Goal: Task Accomplishment & Management: Manage account settings

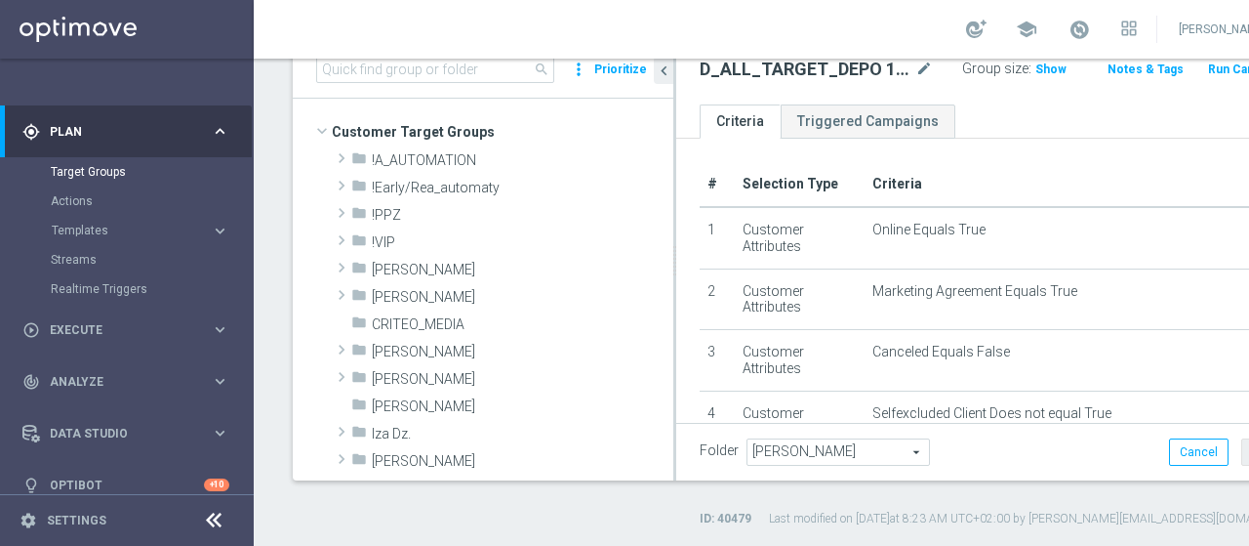
scroll to position [393, 0]
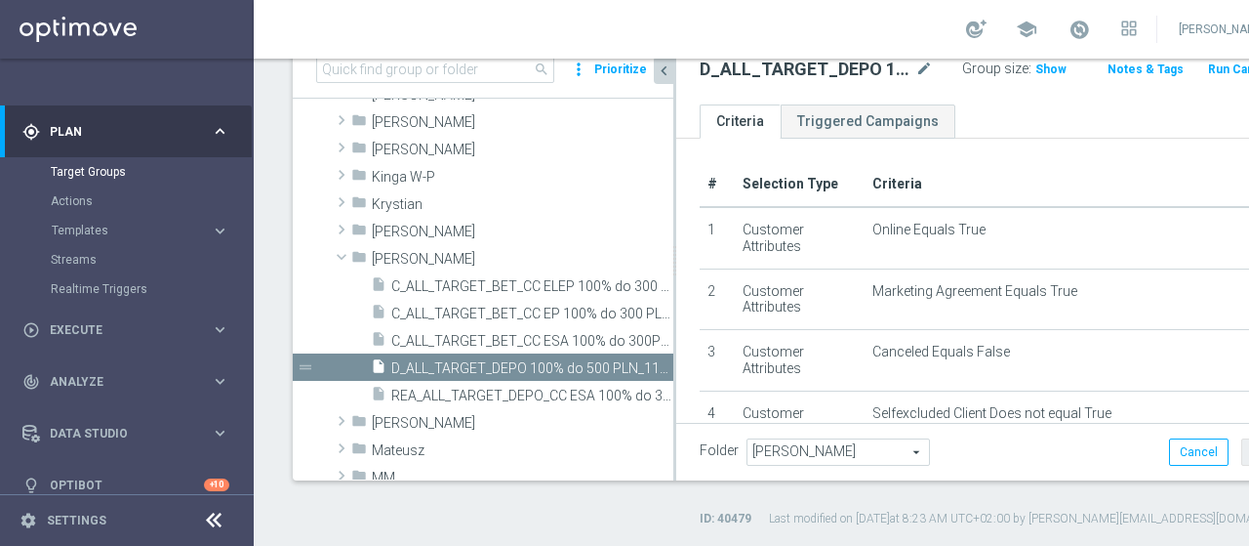
click at [664, 81] on button "chevron_left" at bounding box center [664, 70] width 20 height 27
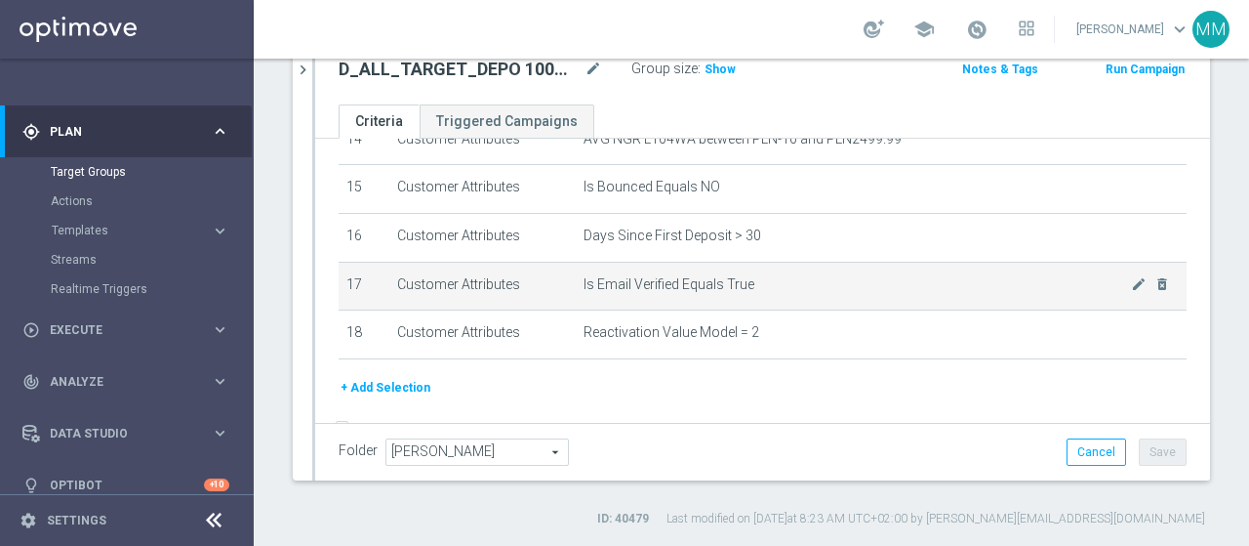
scroll to position [754, 0]
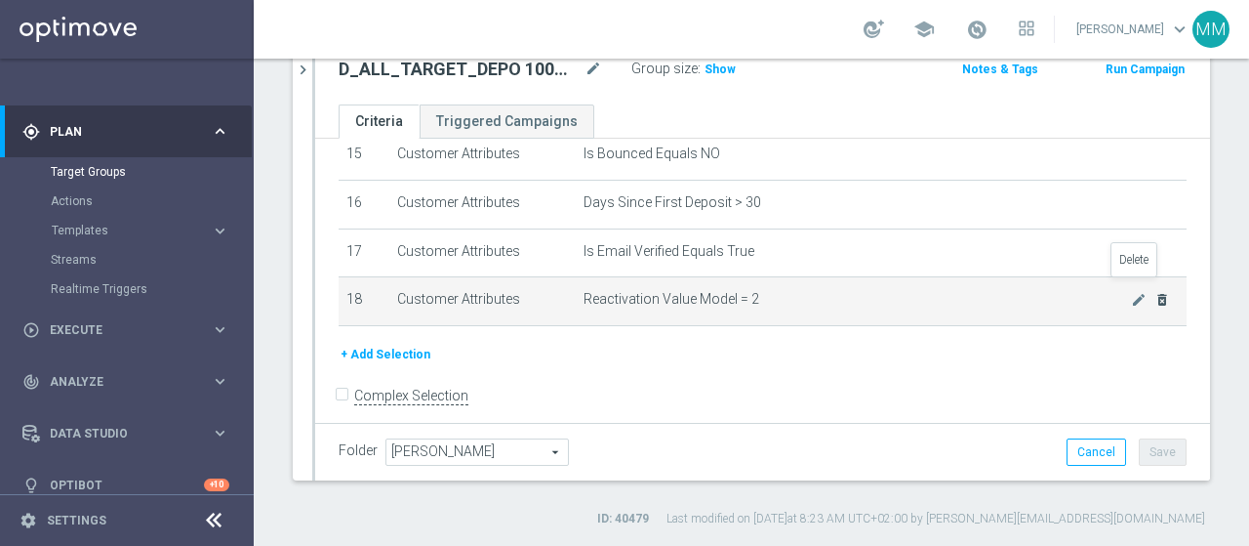
click at [1155, 292] on icon "delete_forever" at bounding box center [1163, 300] width 16 height 16
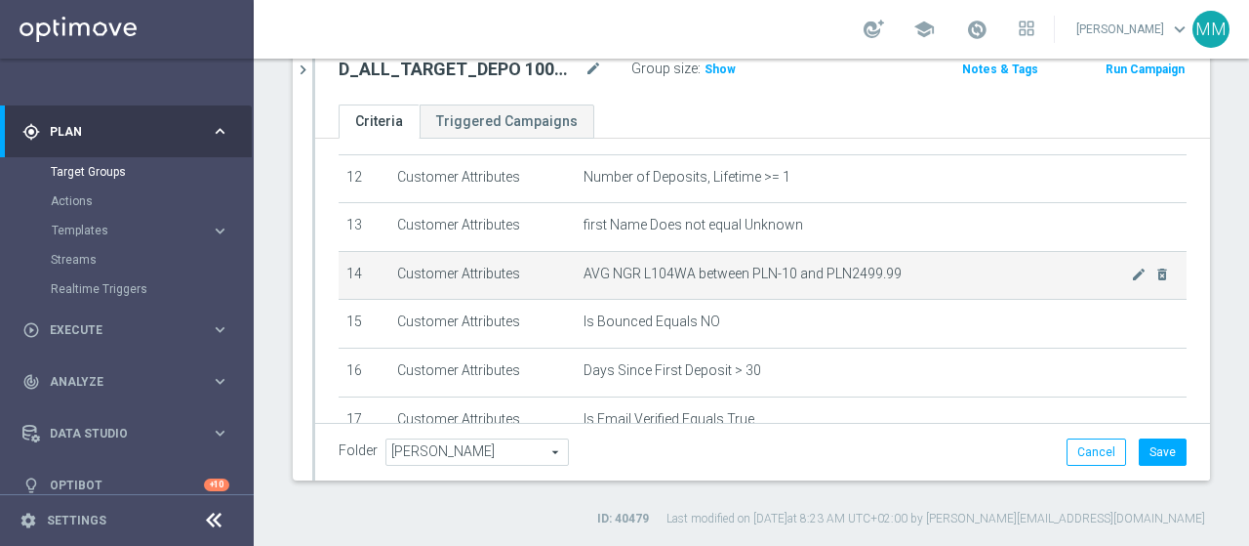
scroll to position [683, 0]
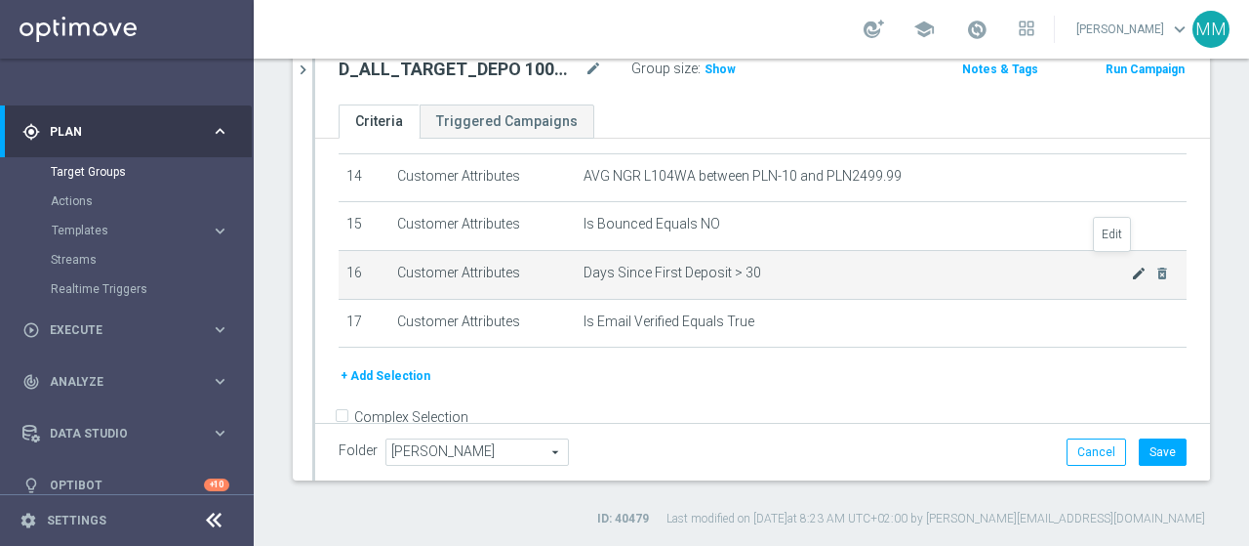
click at [1131, 266] on icon "mode_edit" at bounding box center [1139, 274] width 16 height 16
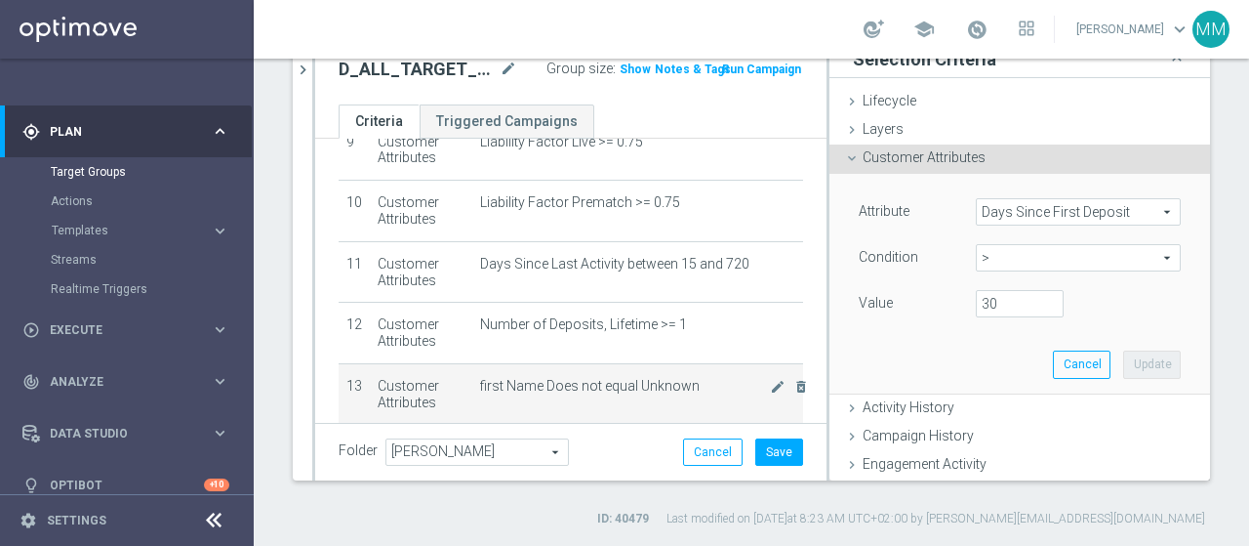
scroll to position [562, 0]
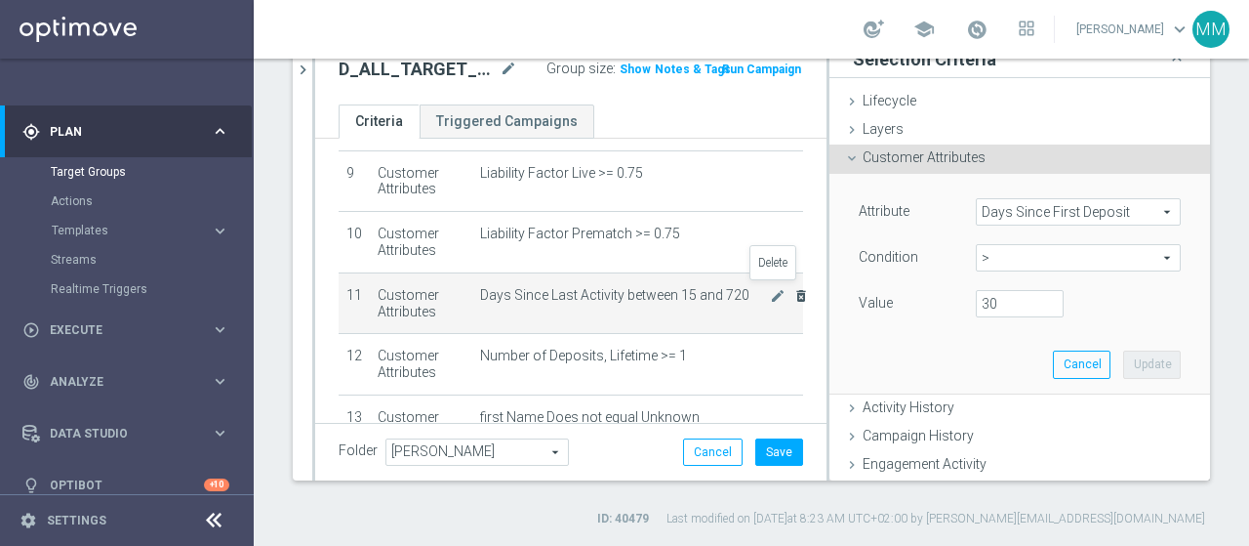
click at [794, 291] on icon "delete_forever" at bounding box center [802, 296] width 16 height 16
click at [794, 288] on icon "delete_forever" at bounding box center [802, 296] width 16 height 16
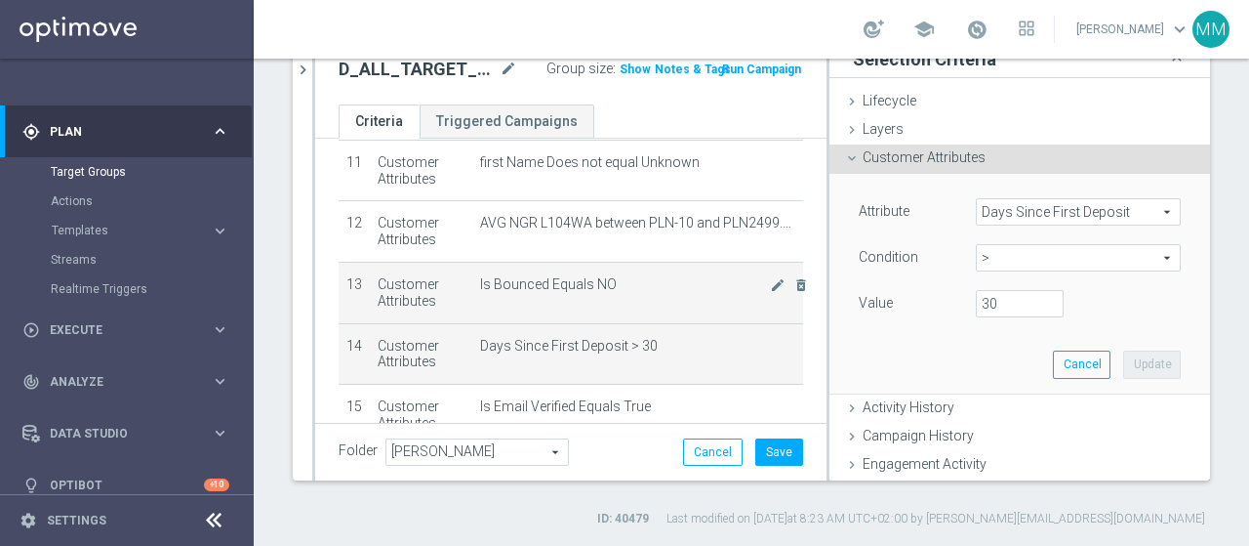
scroll to position [781, 0]
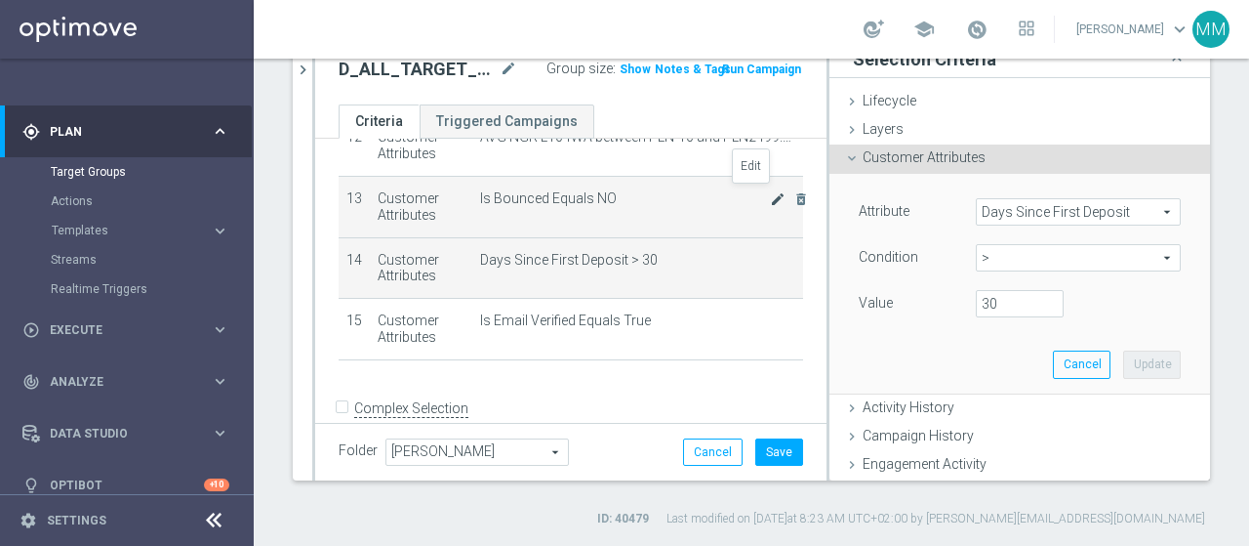
click at [770, 200] on icon "mode_edit" at bounding box center [778, 199] width 16 height 16
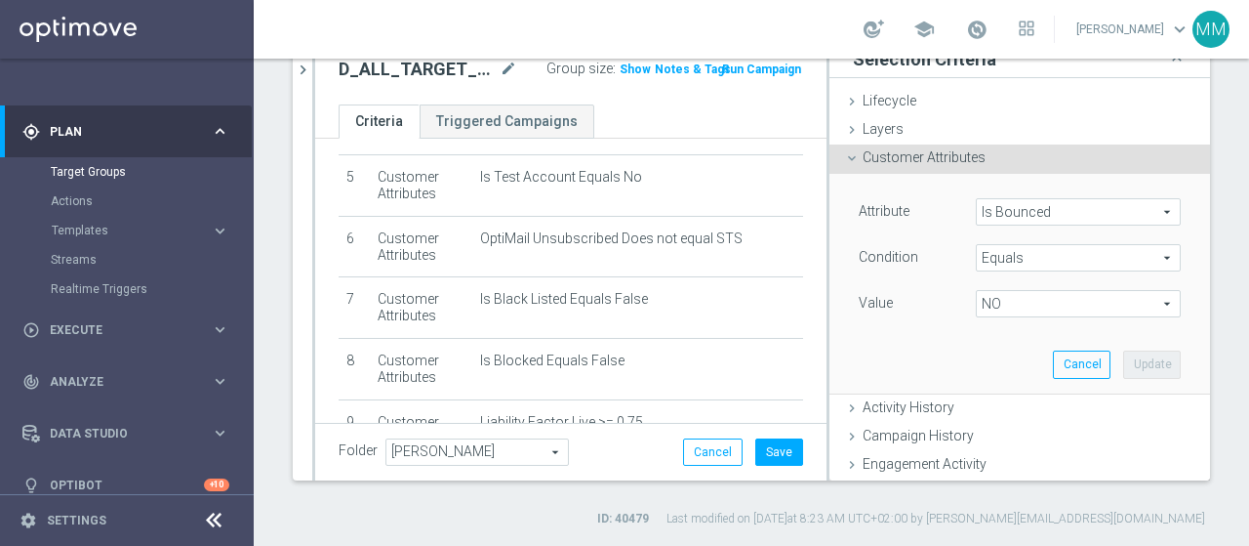
scroll to position [0, 0]
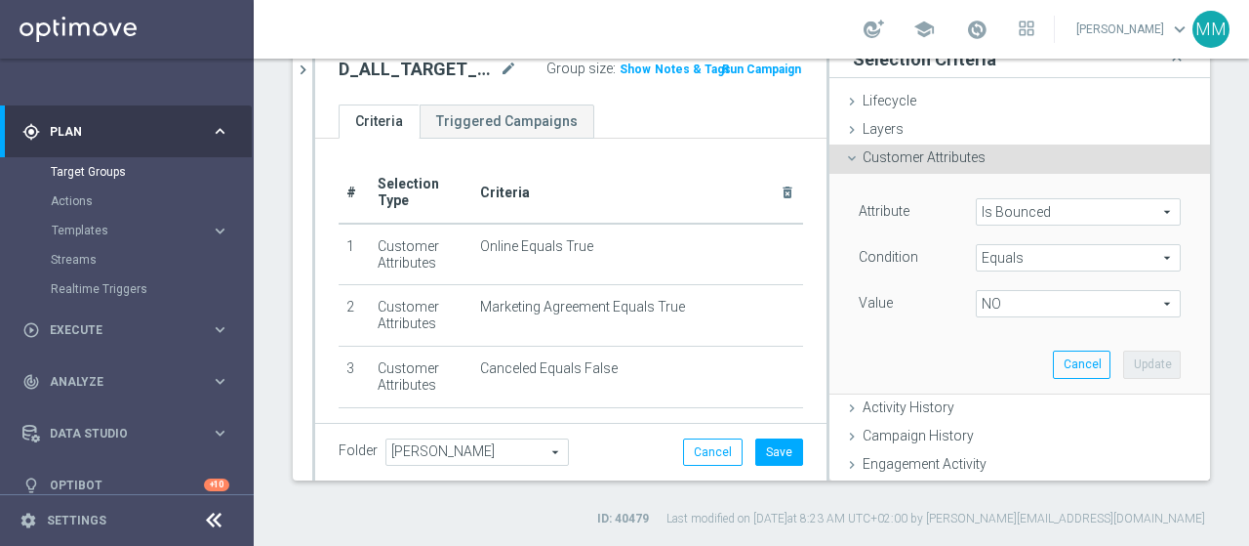
click at [391, 69] on h2 "D_ALL_TARGET_DEPO 100% do 500 PLN_110825" at bounding box center [417, 69] width 157 height 23
click at [500, 69] on icon "mode_edit" at bounding box center [509, 69] width 18 height 23
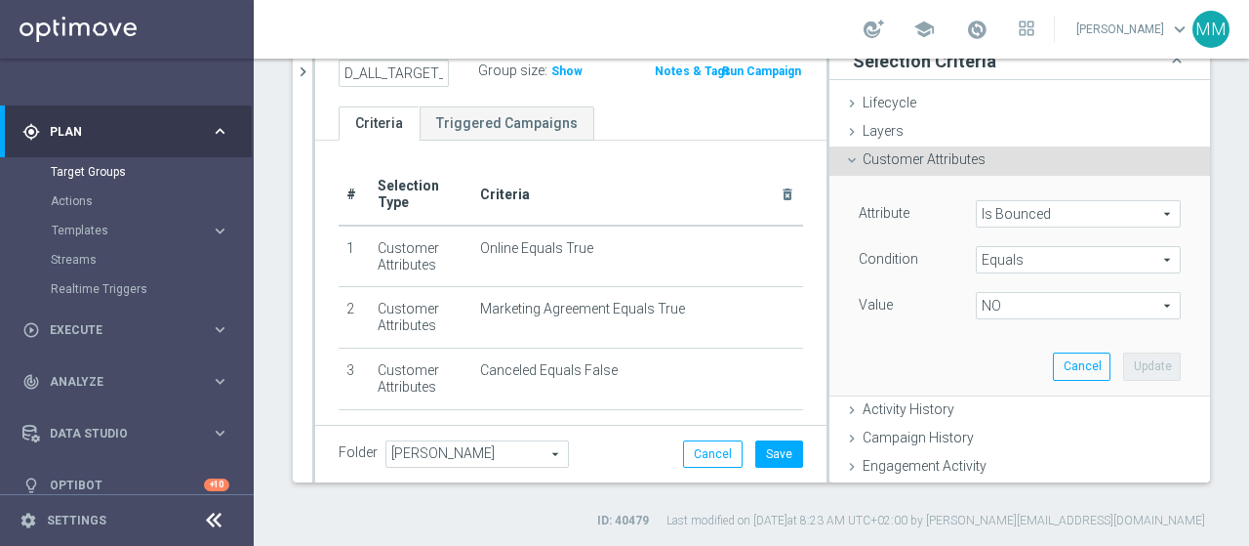
click at [613, 102] on div "D_ALL_TARGET_DEPO 100% do 500 PLN_110825 Group size : Show Notes & Tags Run Cam…" at bounding box center [570, 74] width 511 height 63
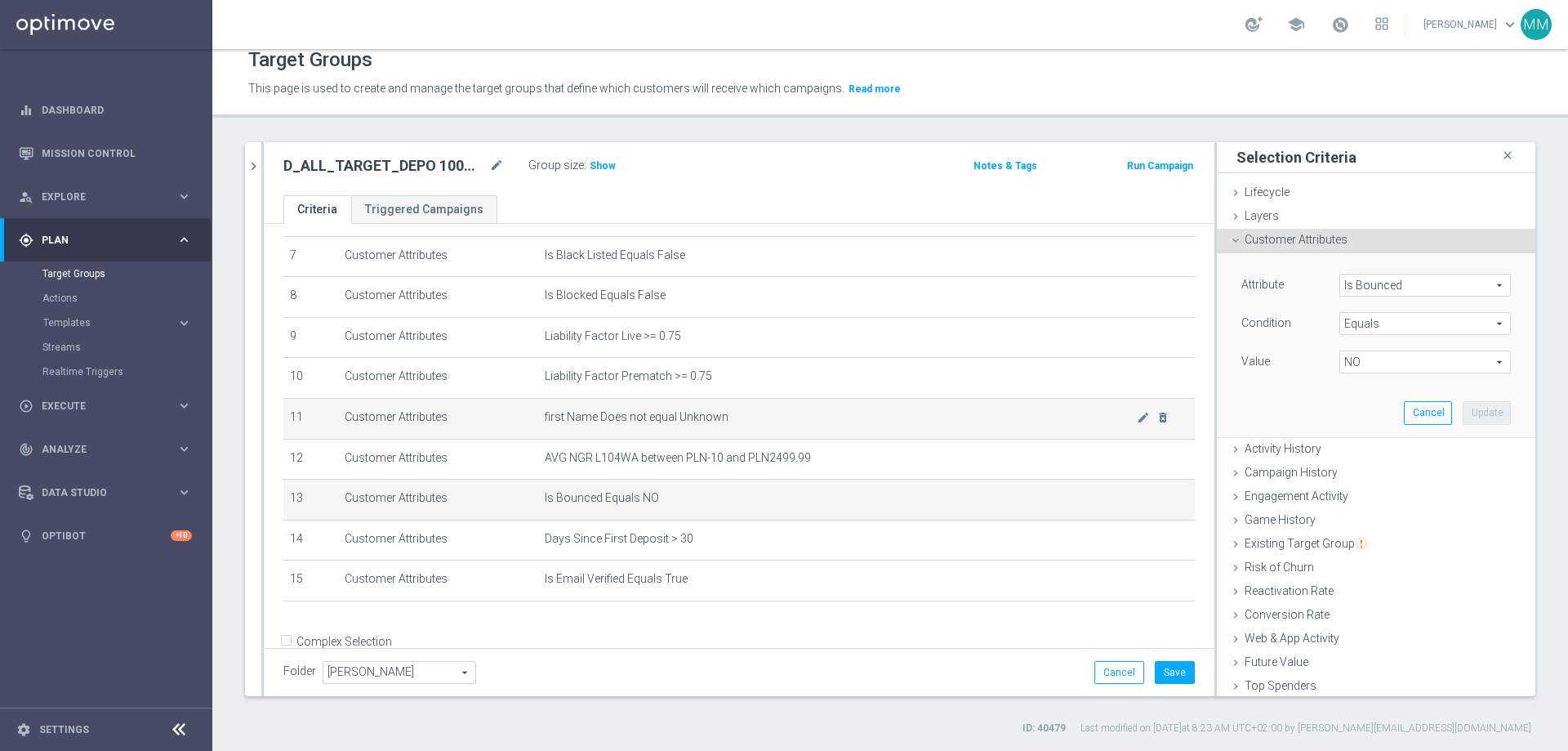
scroll to position [327, 0]
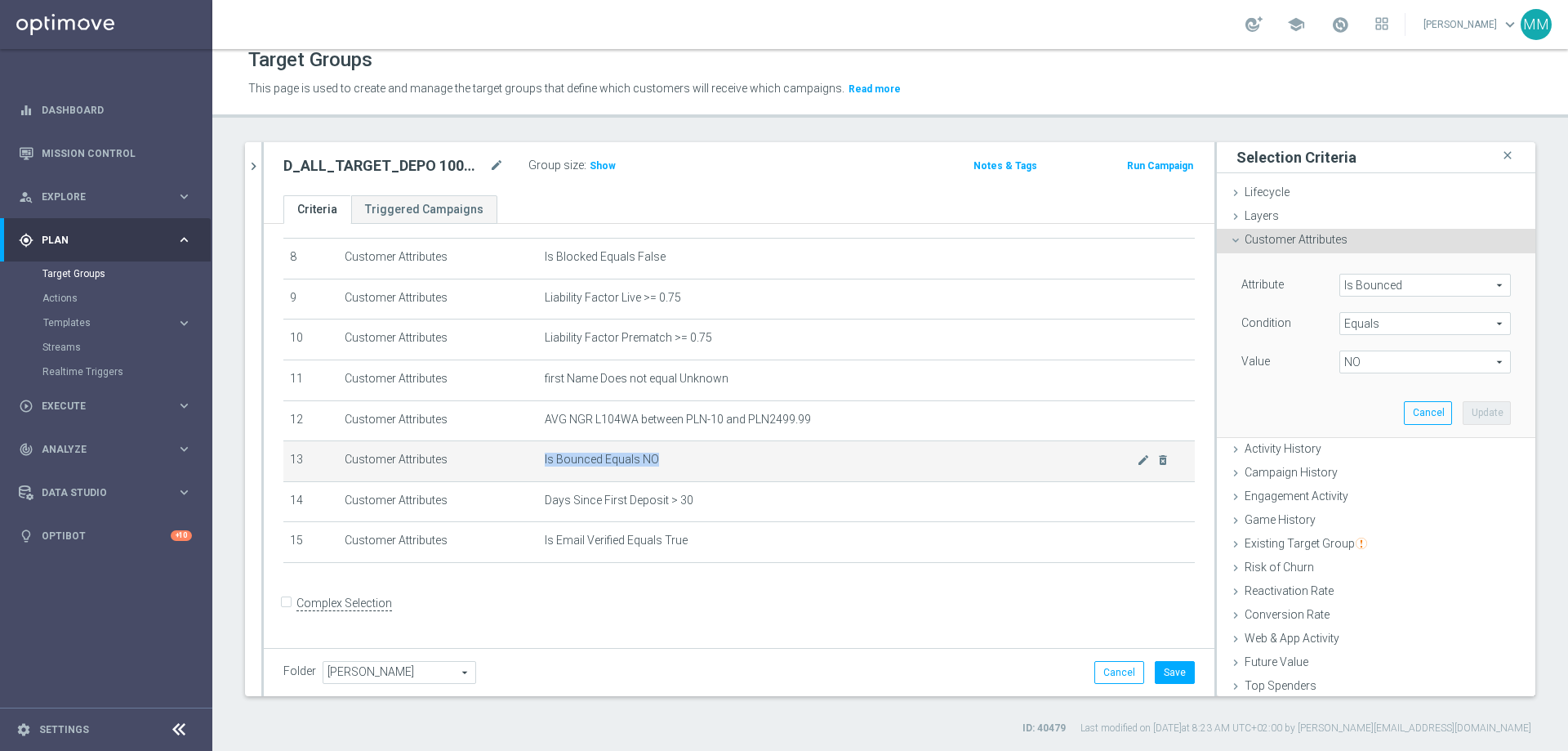
drag, startPoint x: 665, startPoint y: 471, endPoint x: 535, endPoint y: 473, distance: 130.0
click at [538, 456] on td "Is Bounced Equals NO mode_edit delete_forever" at bounding box center [866, 461] width 657 height 41
click at [769, 456] on td "Is Bounced Equals NO mode_edit delete_forever" at bounding box center [866, 461] width 657 height 41
click at [1044, 456] on icon "delete_forever" at bounding box center [1163, 460] width 13 height 13
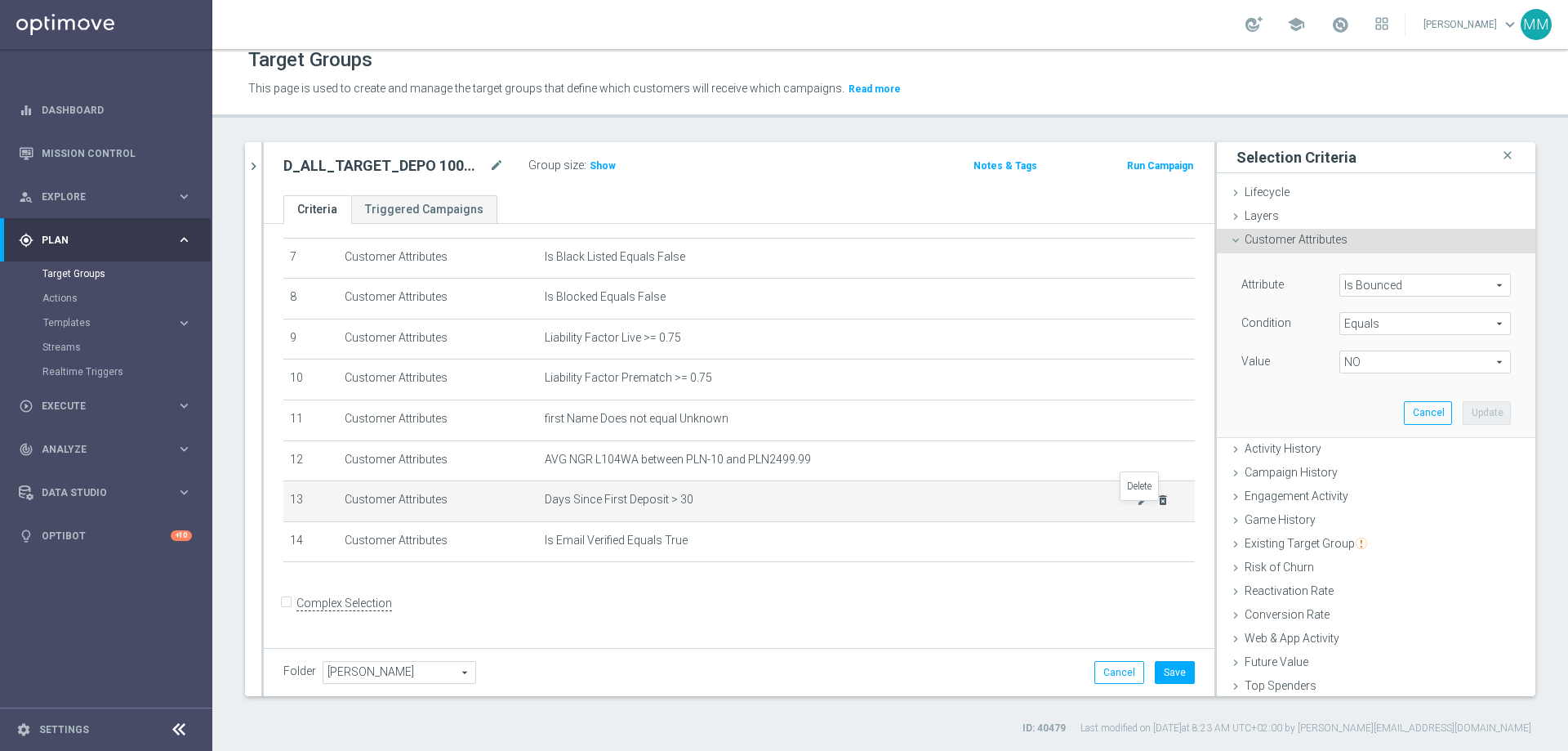
click at [1044, 456] on icon "delete_forever" at bounding box center [1163, 501] width 13 height 13
click at [1044, 456] on td "AVG NGR L104WA between PLN-10 and PLN2499.99 mode_edit delete_forever" at bounding box center [866, 460] width 657 height 41
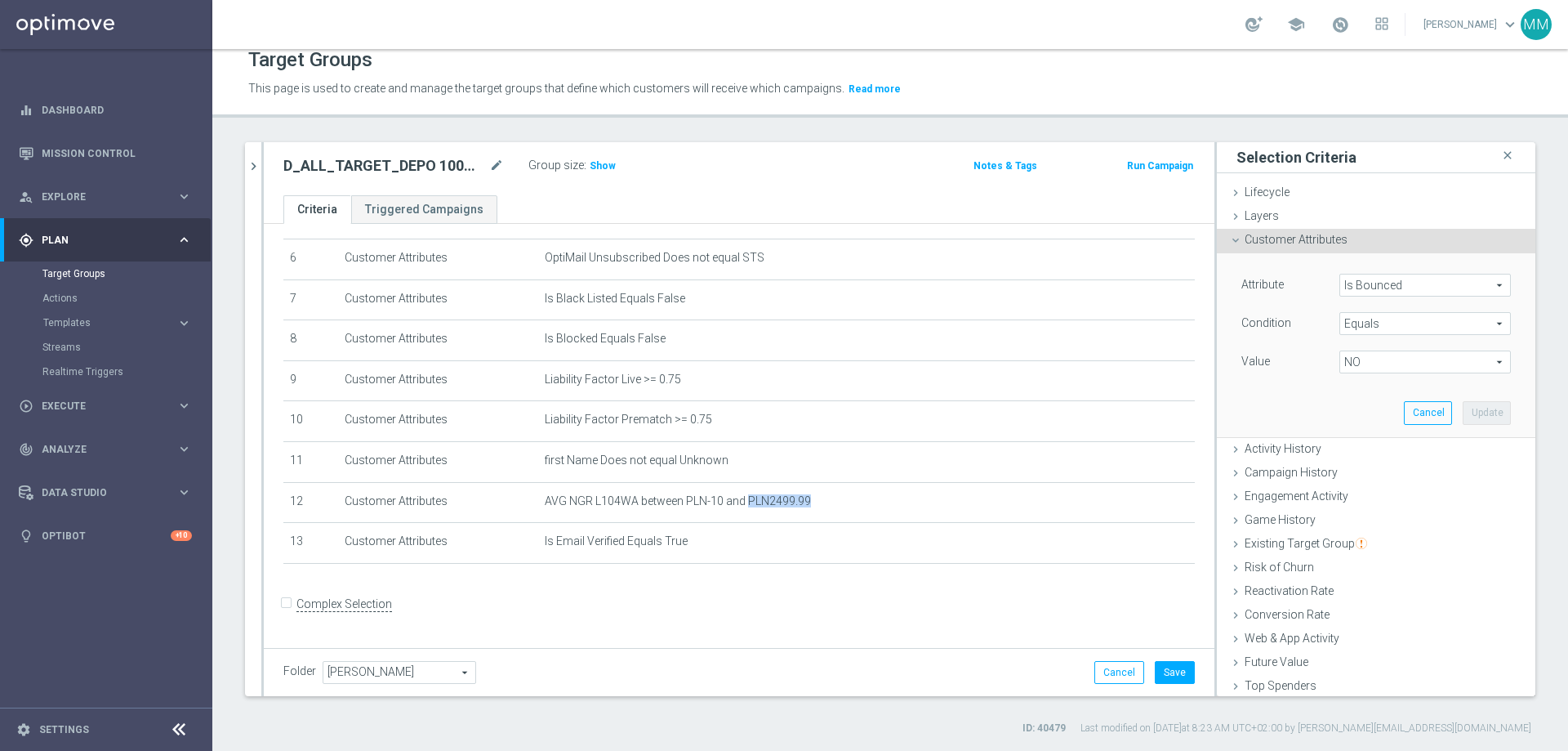
click at [1044, 239] on span "Customer Attributes" at bounding box center [1296, 239] width 103 height 13
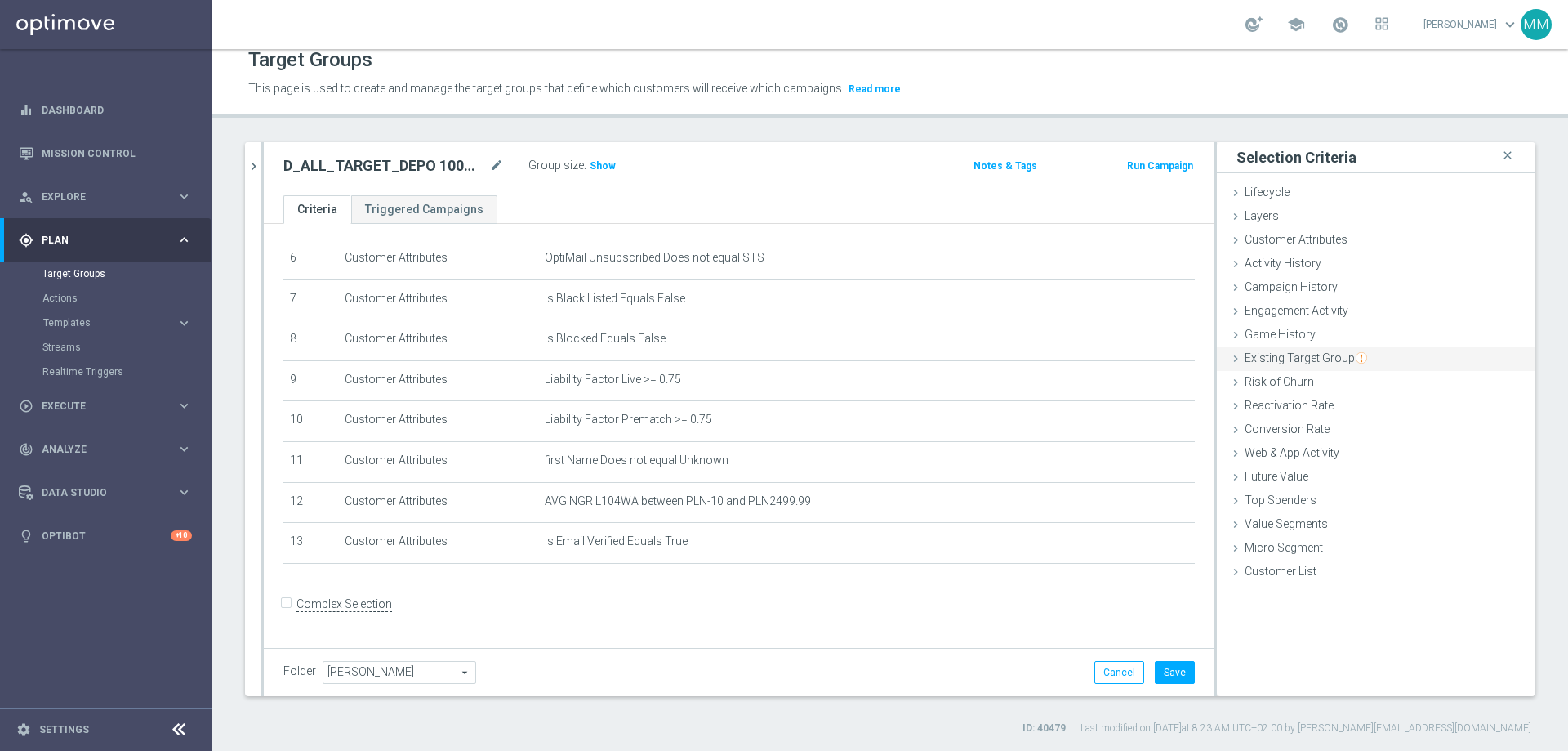
click at [1044, 362] on span "Existing Target Group" at bounding box center [1306, 358] width 122 height 13
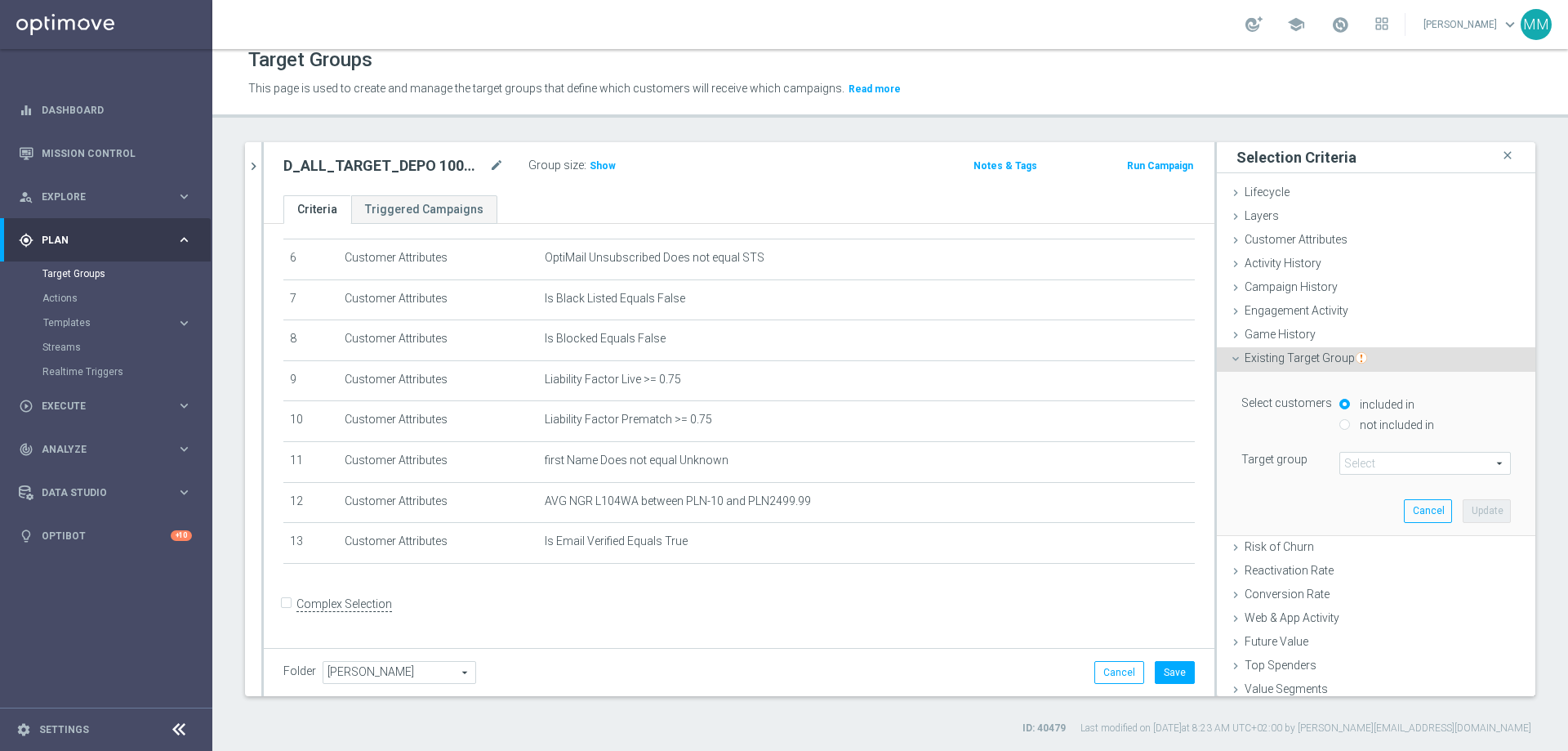
click at [1044, 420] on input "not included in" at bounding box center [1345, 424] width 11 height 11
radio input "true"
click at [1044, 456] on span at bounding box center [1425, 463] width 170 height 21
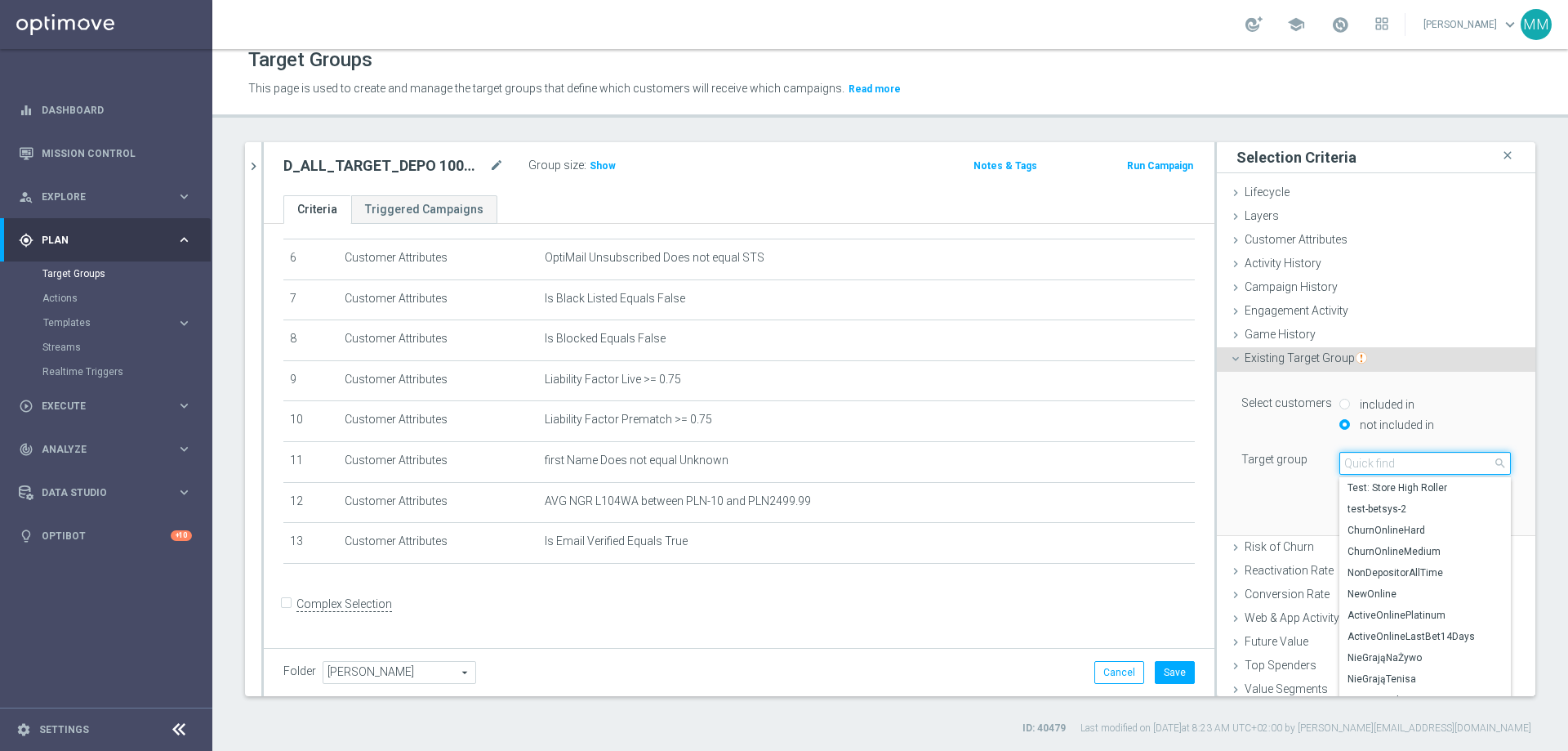
click at [1044, 456] on input "search" at bounding box center [1425, 463] width 172 height 23
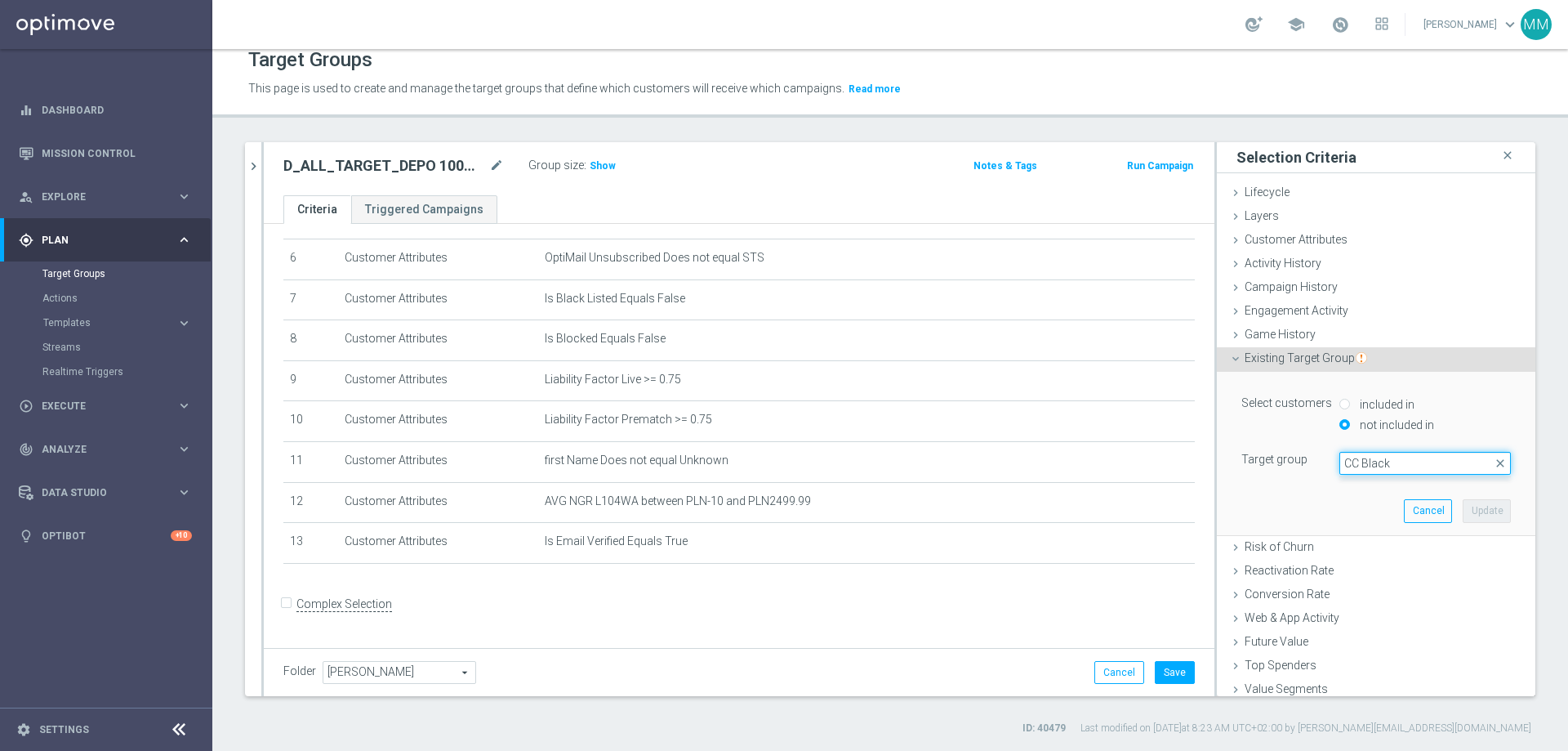
drag, startPoint x: 1402, startPoint y: 472, endPoint x: 1248, endPoint y: 471, distance: 154.0
click at [1044, 456] on div "Target group Select arrow_drop_down CC Black close" at bounding box center [1376, 463] width 294 height 23
click at [1044, 456] on span at bounding box center [1425, 463] width 170 height 21
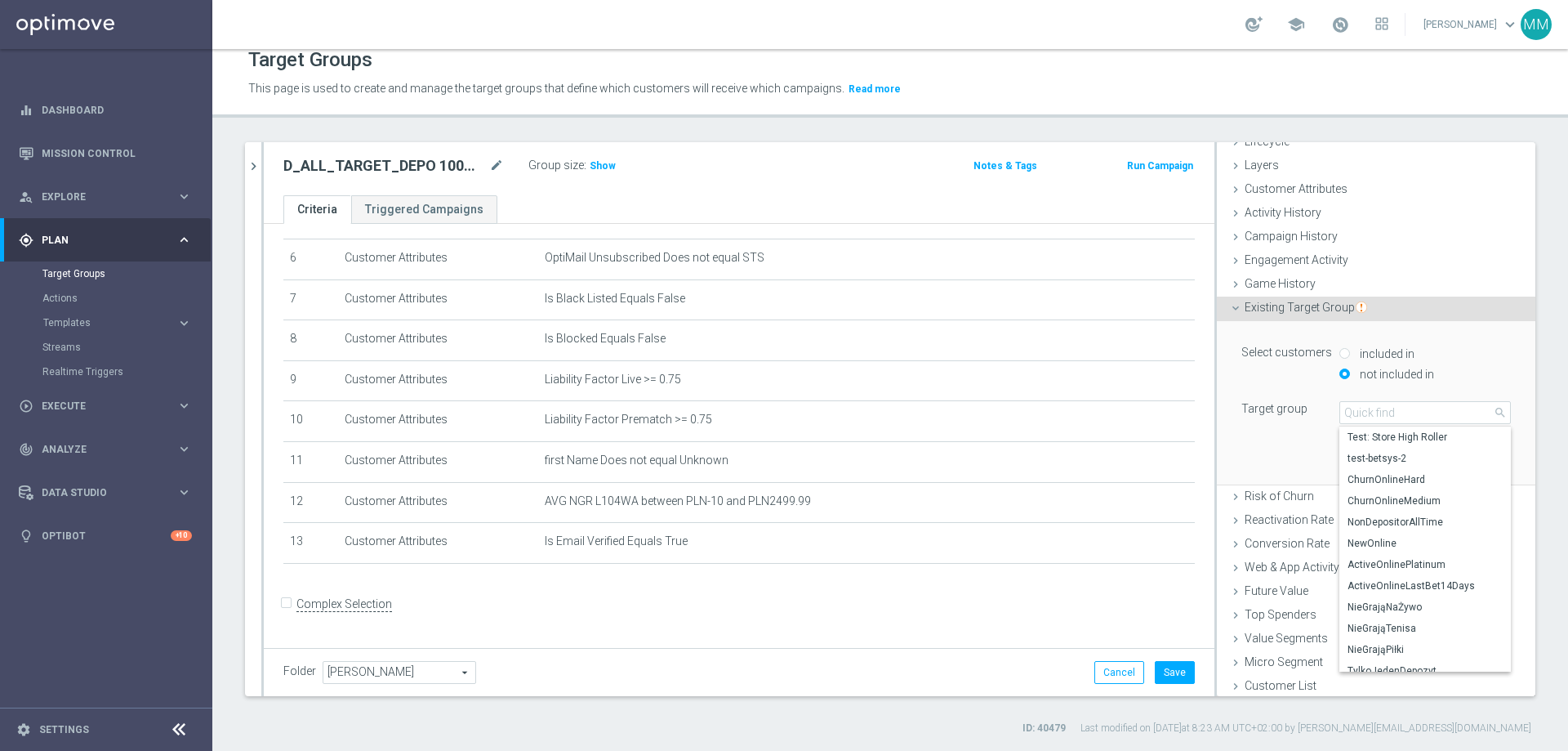
scroll to position [54, 0]
click at [1044, 410] on input "search" at bounding box center [1425, 409] width 172 height 23
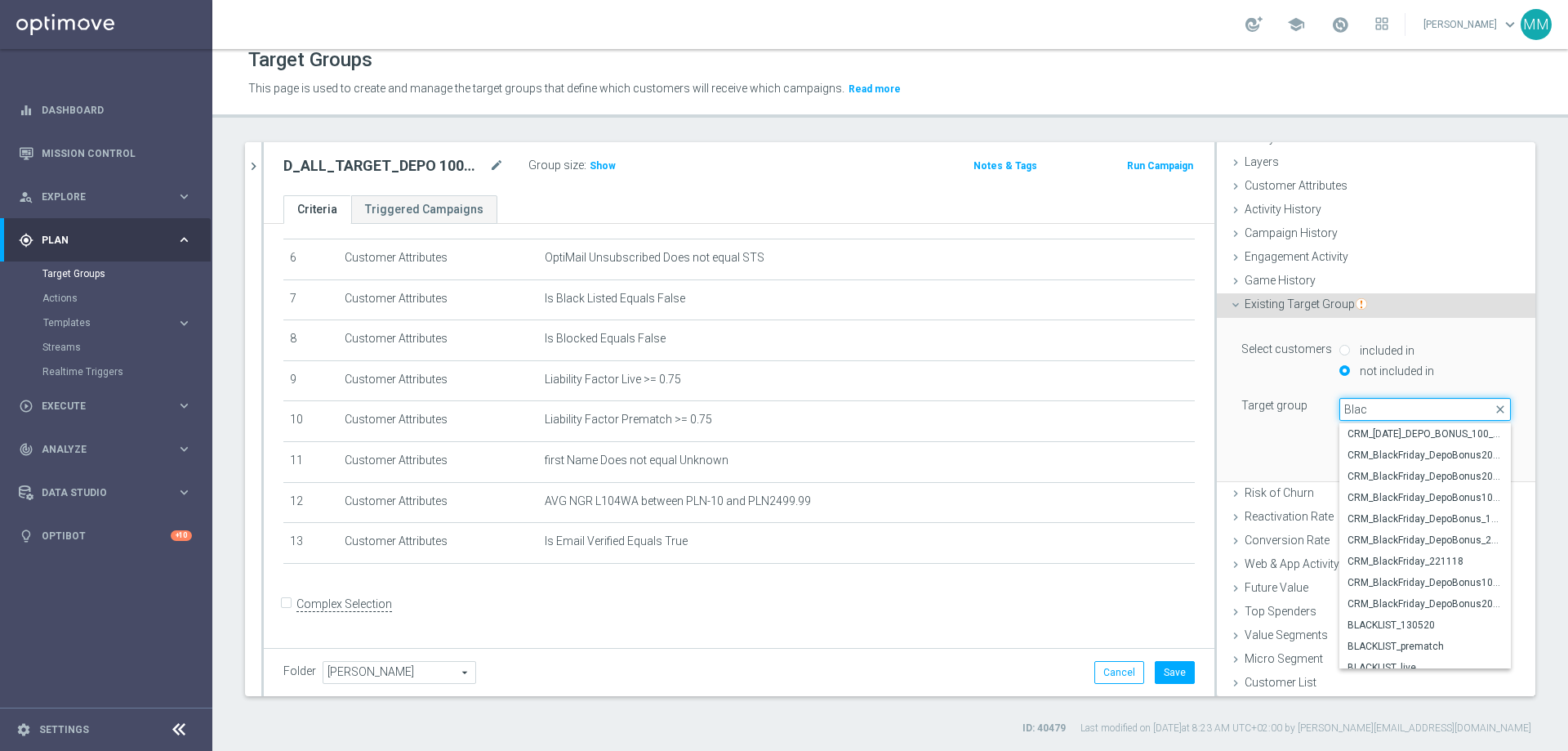
type input "Black"
click at [1044, 456] on span "CC_BLACK_LIST" at bounding box center [1425, 660] width 155 height 13
type input "CC_BLACK_LIST"
click at [1044, 456] on div "Micro Segment done" at bounding box center [1376, 660] width 319 height 24
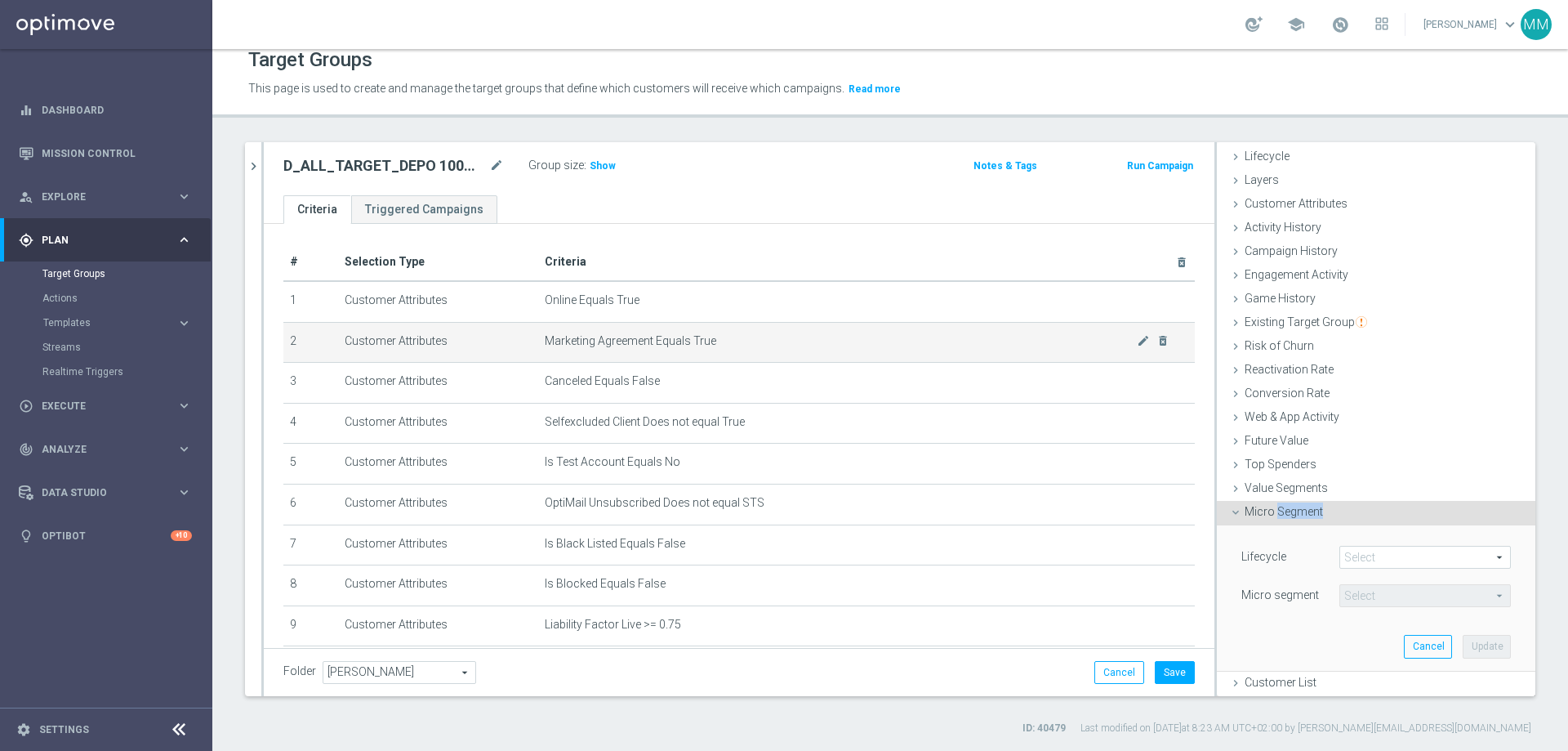
scroll to position [0, 0]
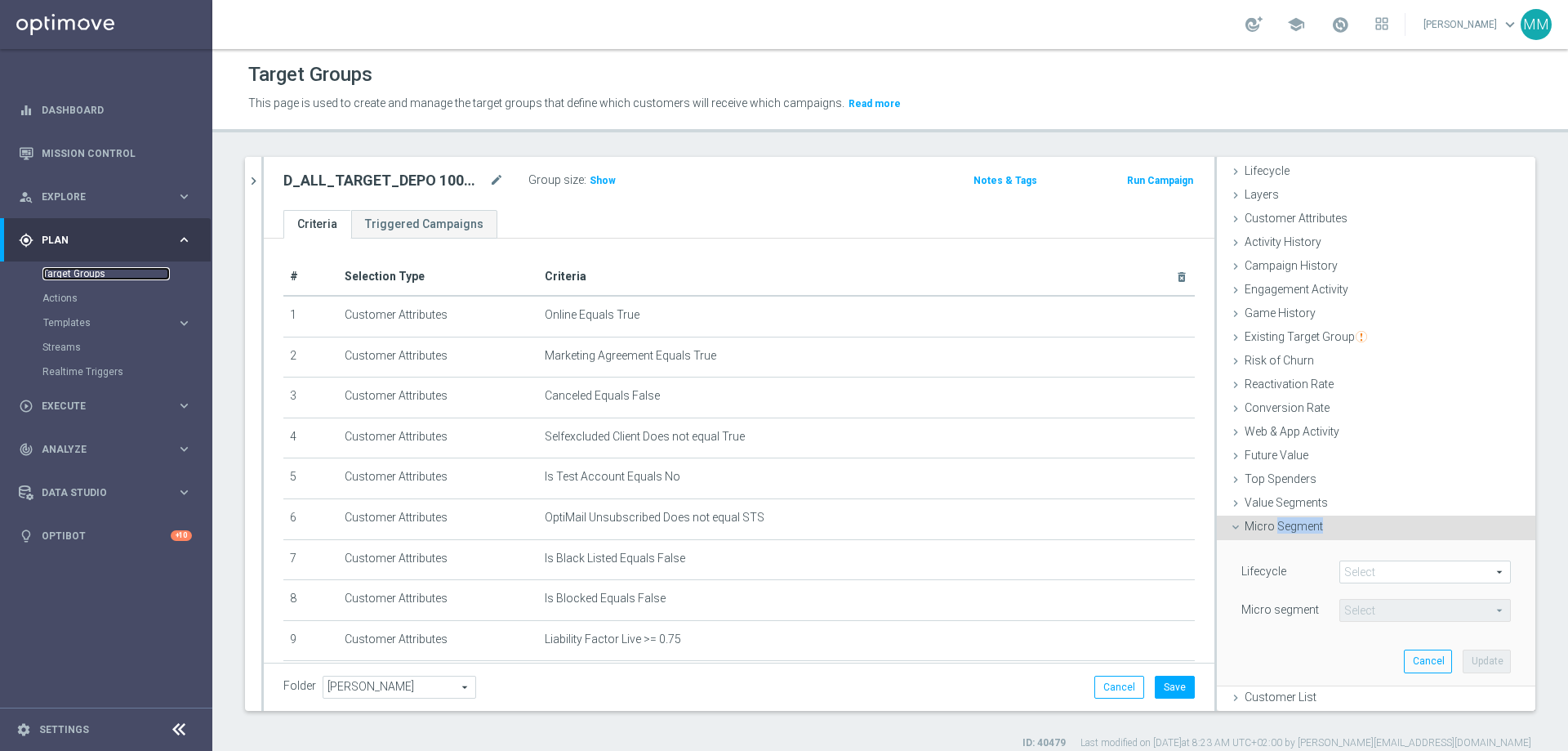
click at [90, 272] on link "Target Groups" at bounding box center [106, 274] width 127 height 13
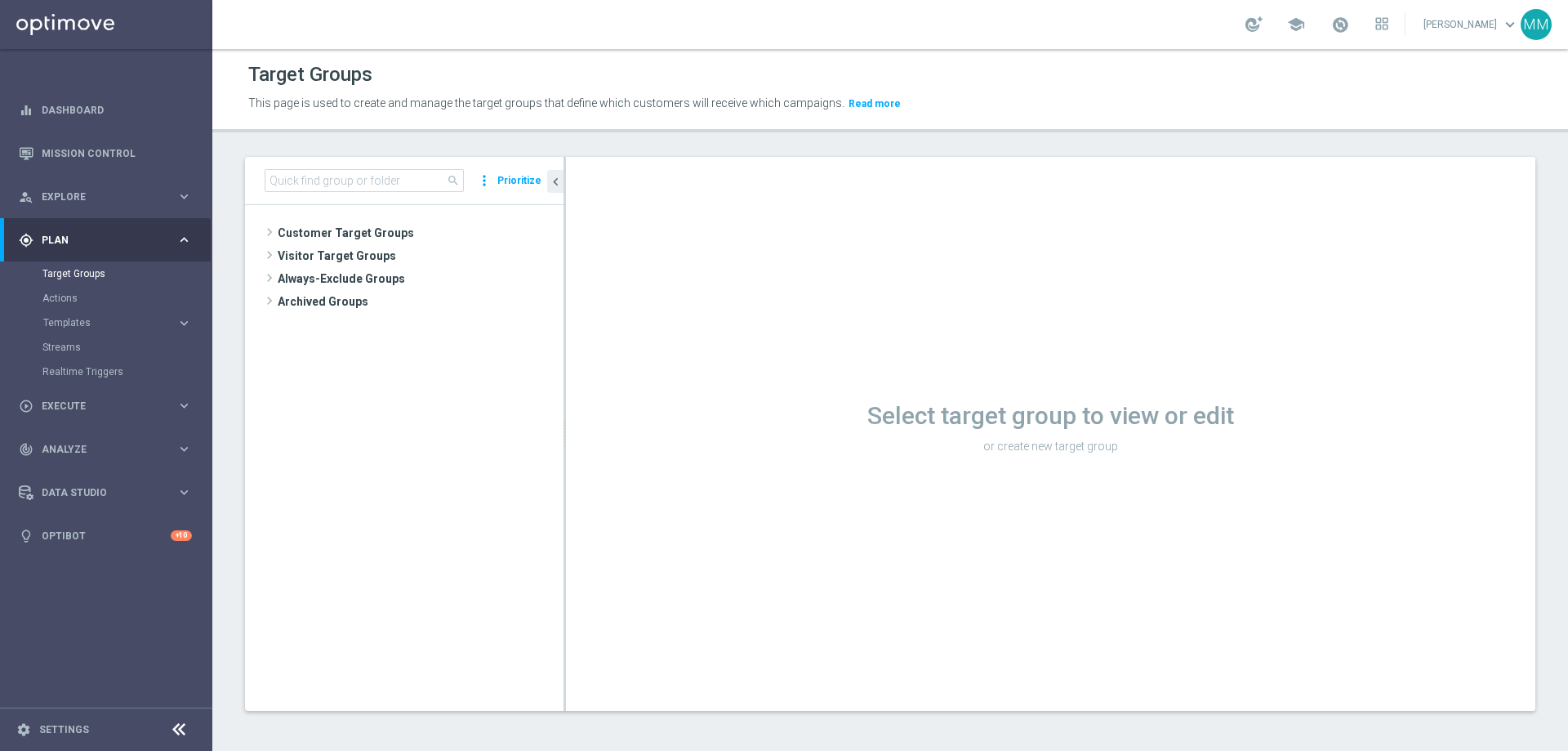
click at [382, 219] on tree-viewport "Customer Target Groups library_add create_new_folder" at bounding box center [404, 457] width 319 height 505
click at [382, 219] on tree-viewport "Customer Target Groups library_add create_new_folder" at bounding box center [404, 457] width 319 height 505
click at [370, 239] on span "Customer Target Groups" at bounding box center [401, 233] width 247 height 23
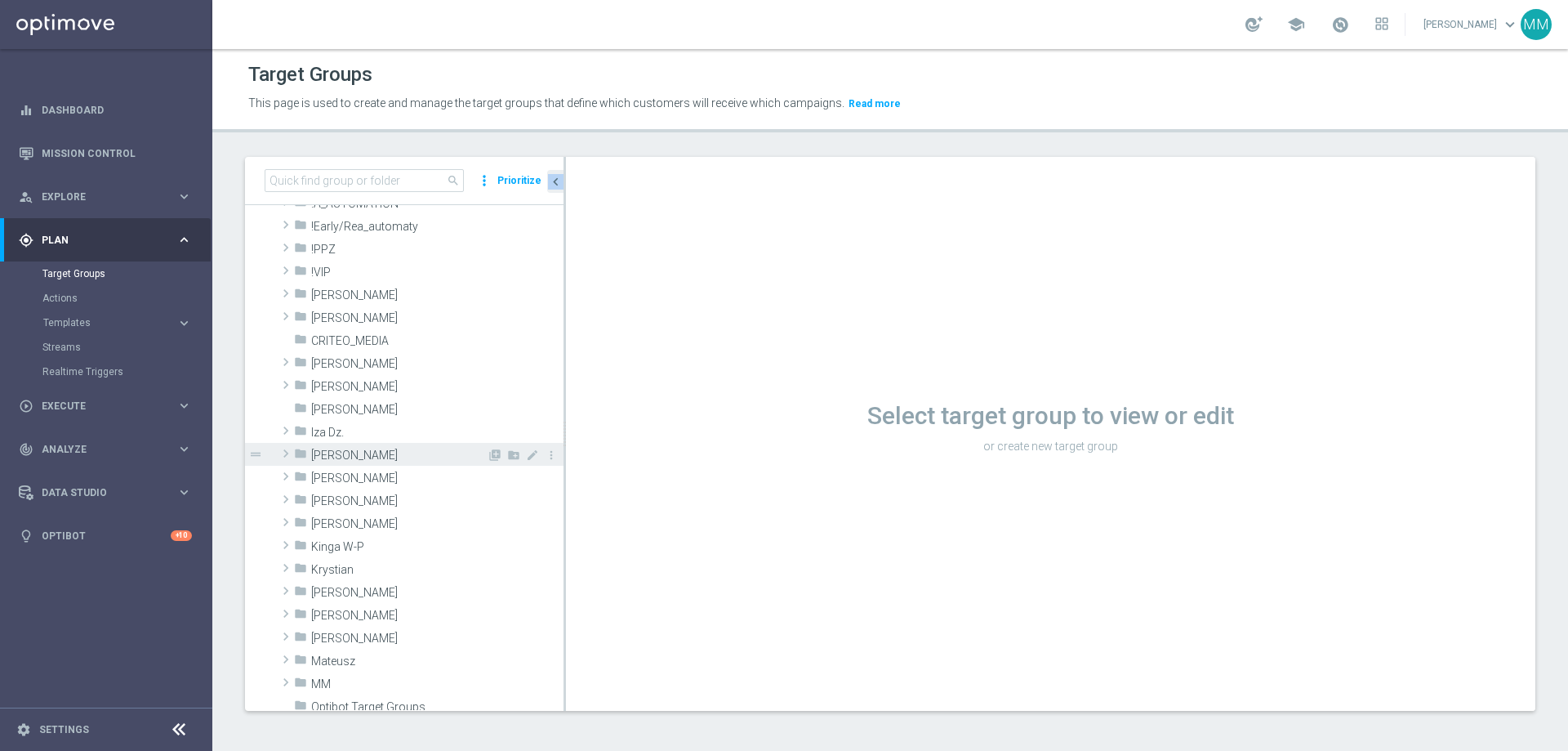
scroll to position [82, 0]
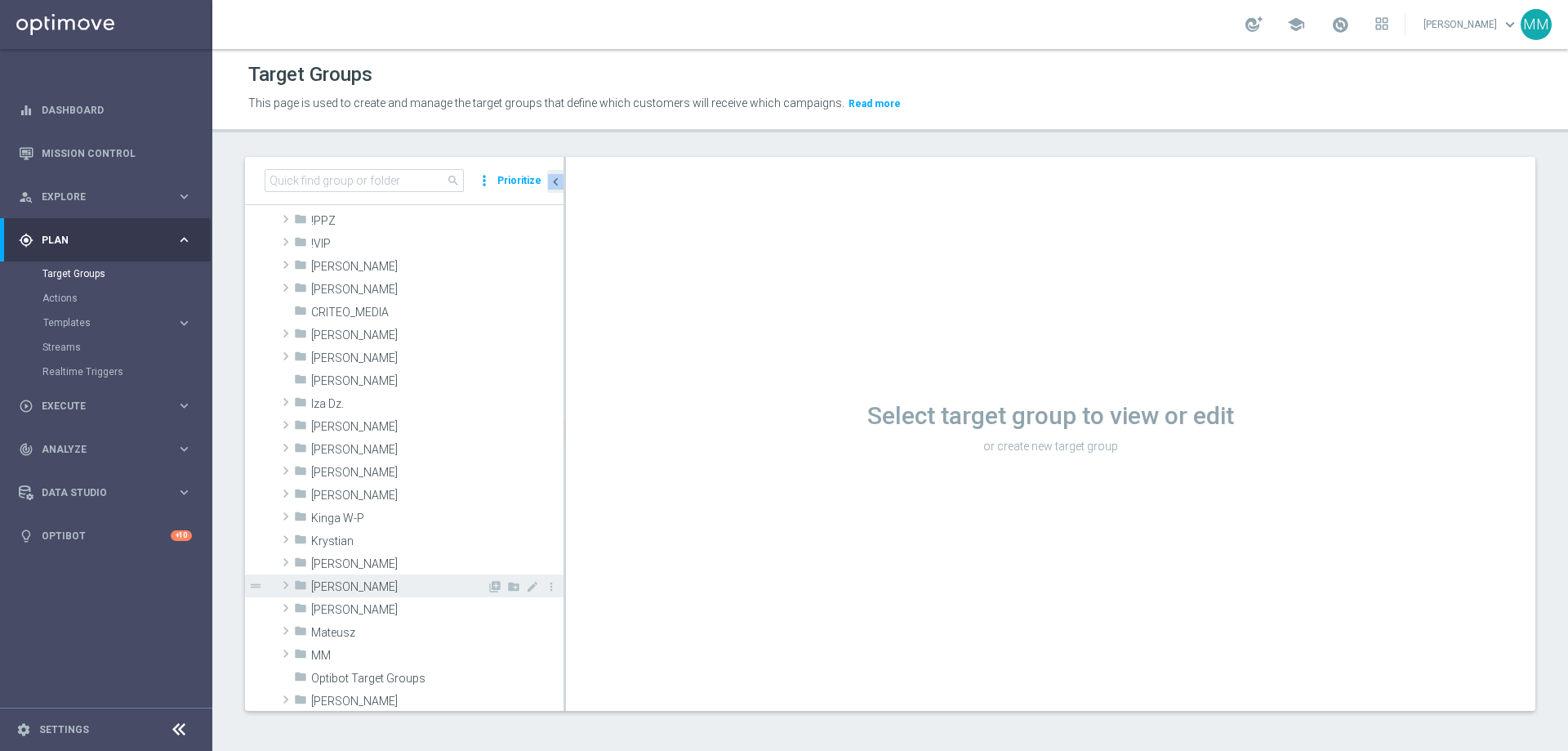
click at [341, 456] on span "[PERSON_NAME]" at bounding box center [399, 587] width 176 height 14
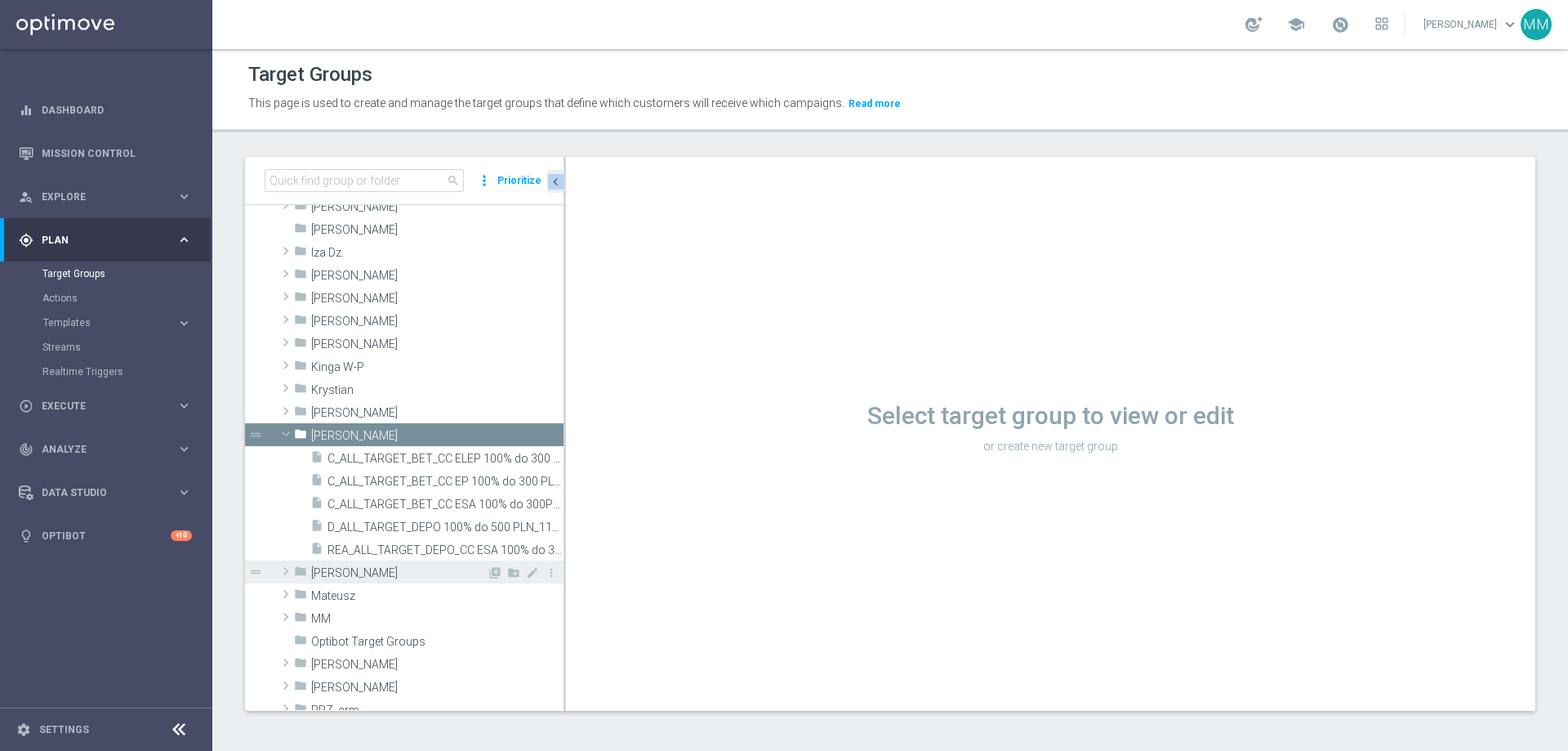
scroll to position [245, 0]
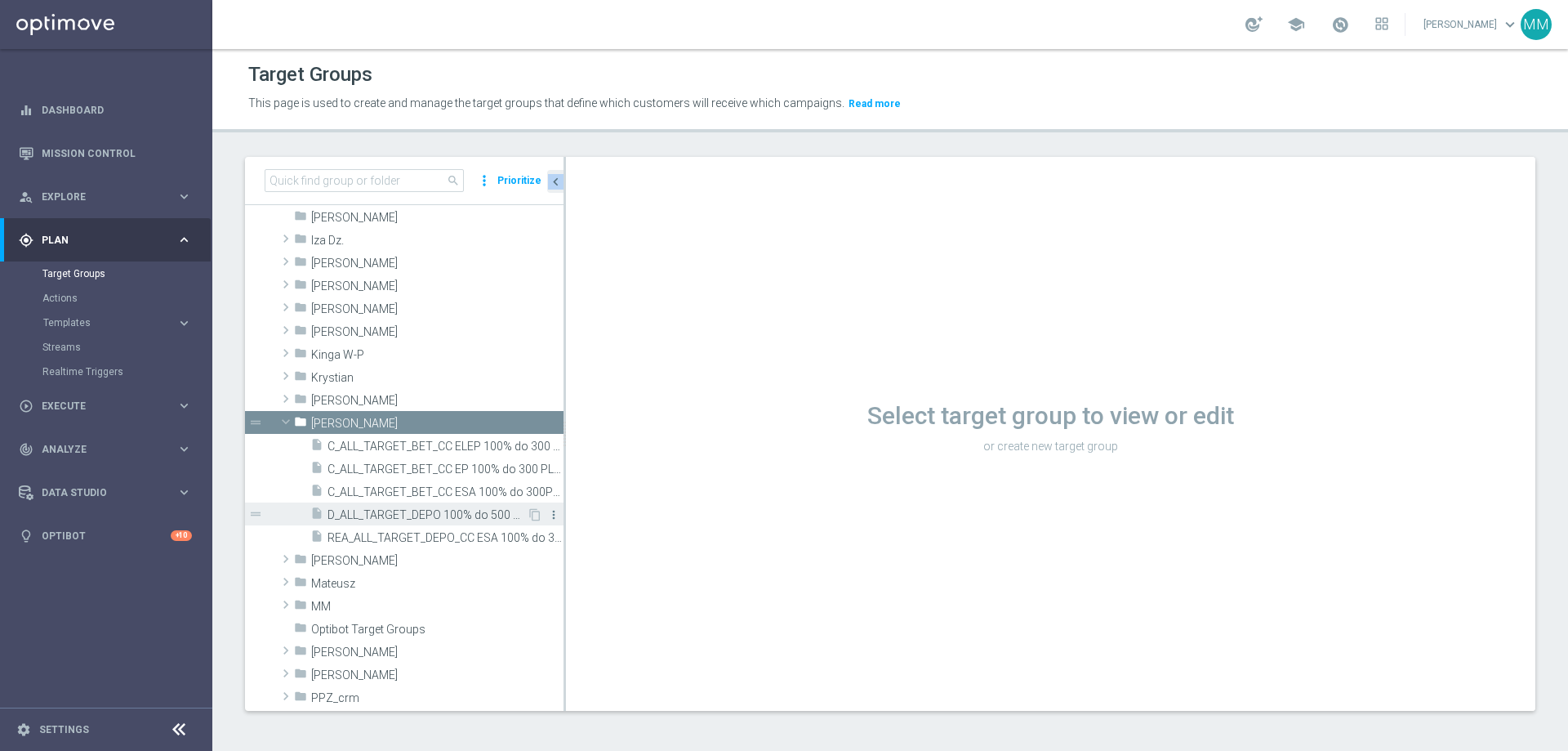
click at [547, 456] on icon "more_vert" at bounding box center [554, 515] width 13 height 13
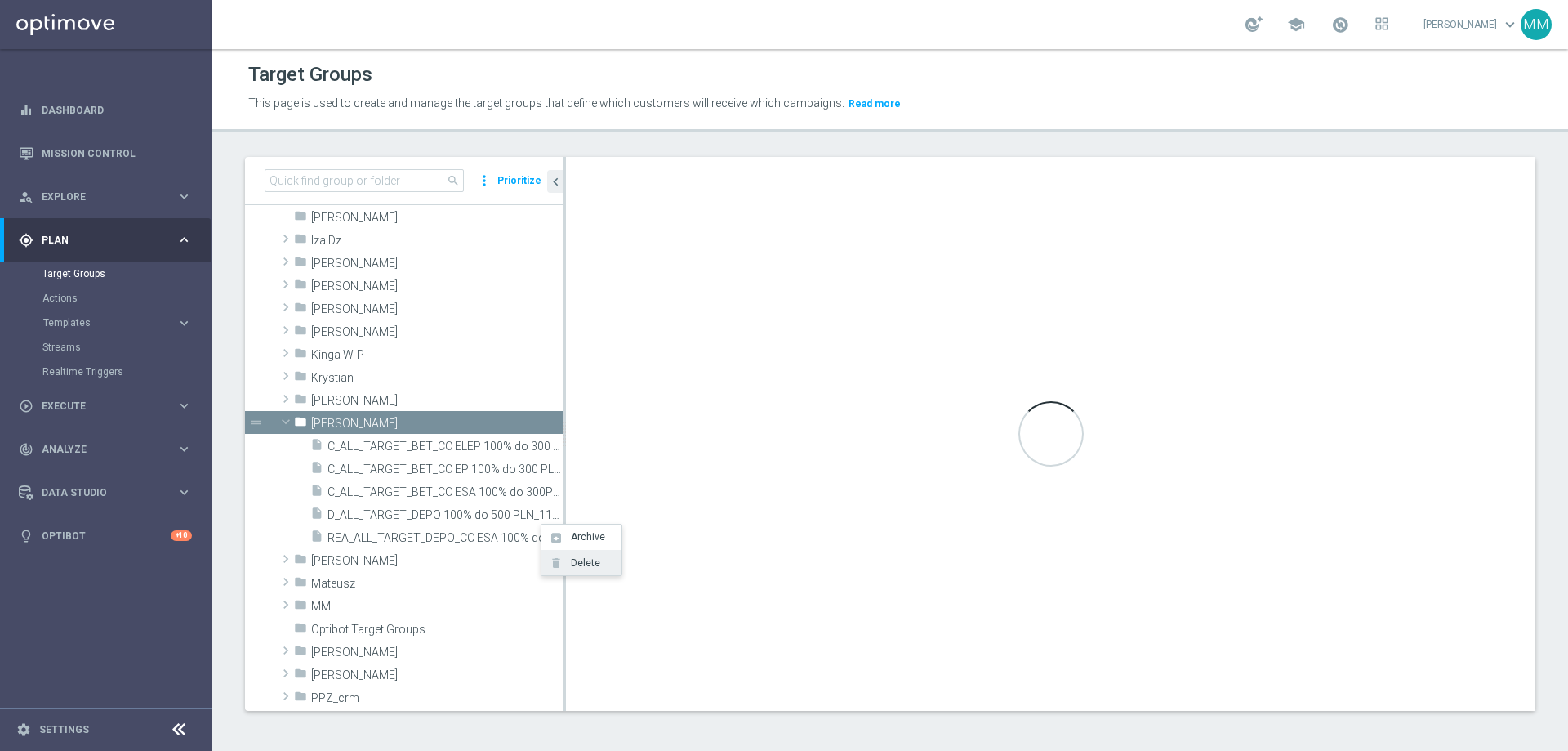
click at [564, 456] on li "delete Delete" at bounding box center [582, 563] width 80 height 25
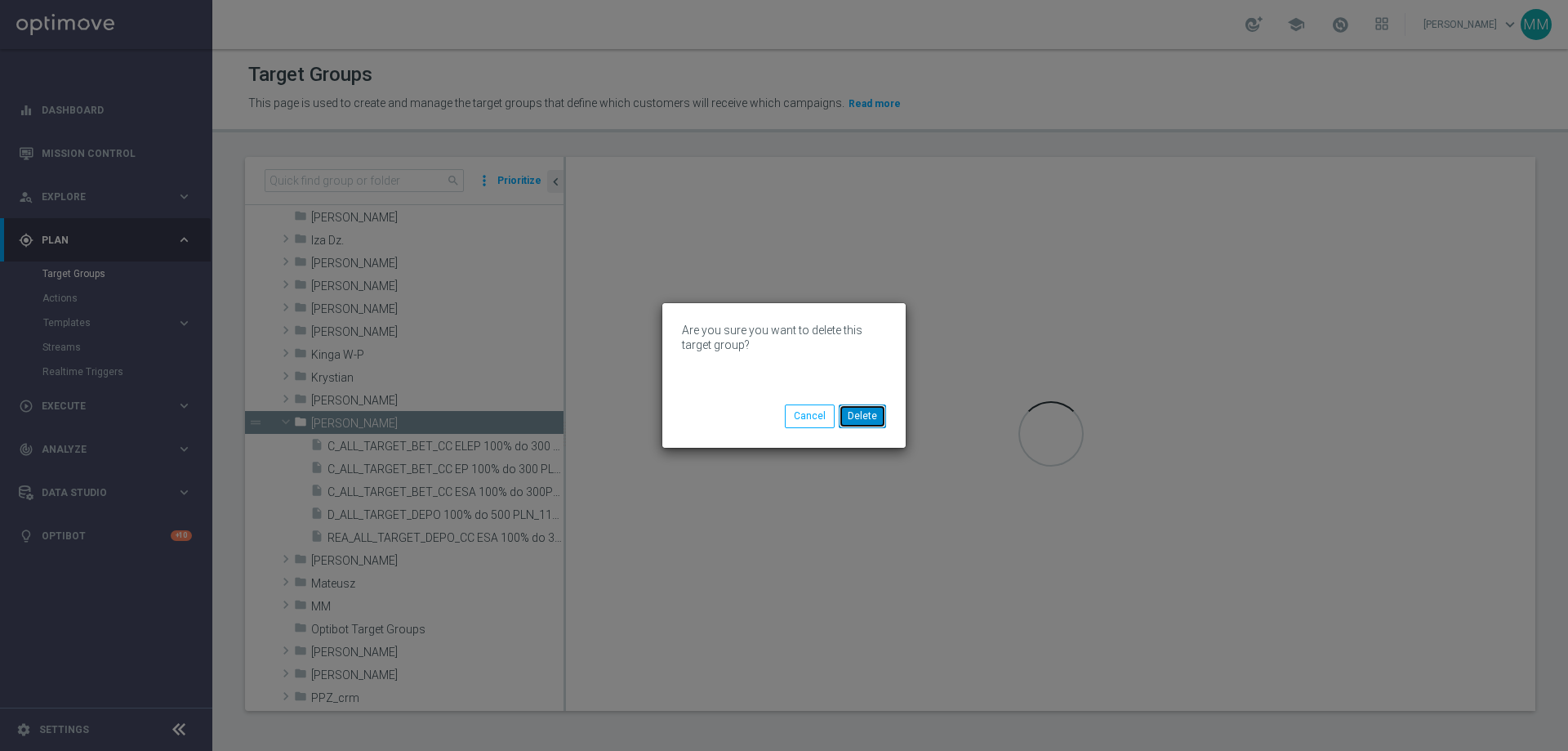
click at [863, 414] on button "Delete" at bounding box center [862, 415] width 48 height 23
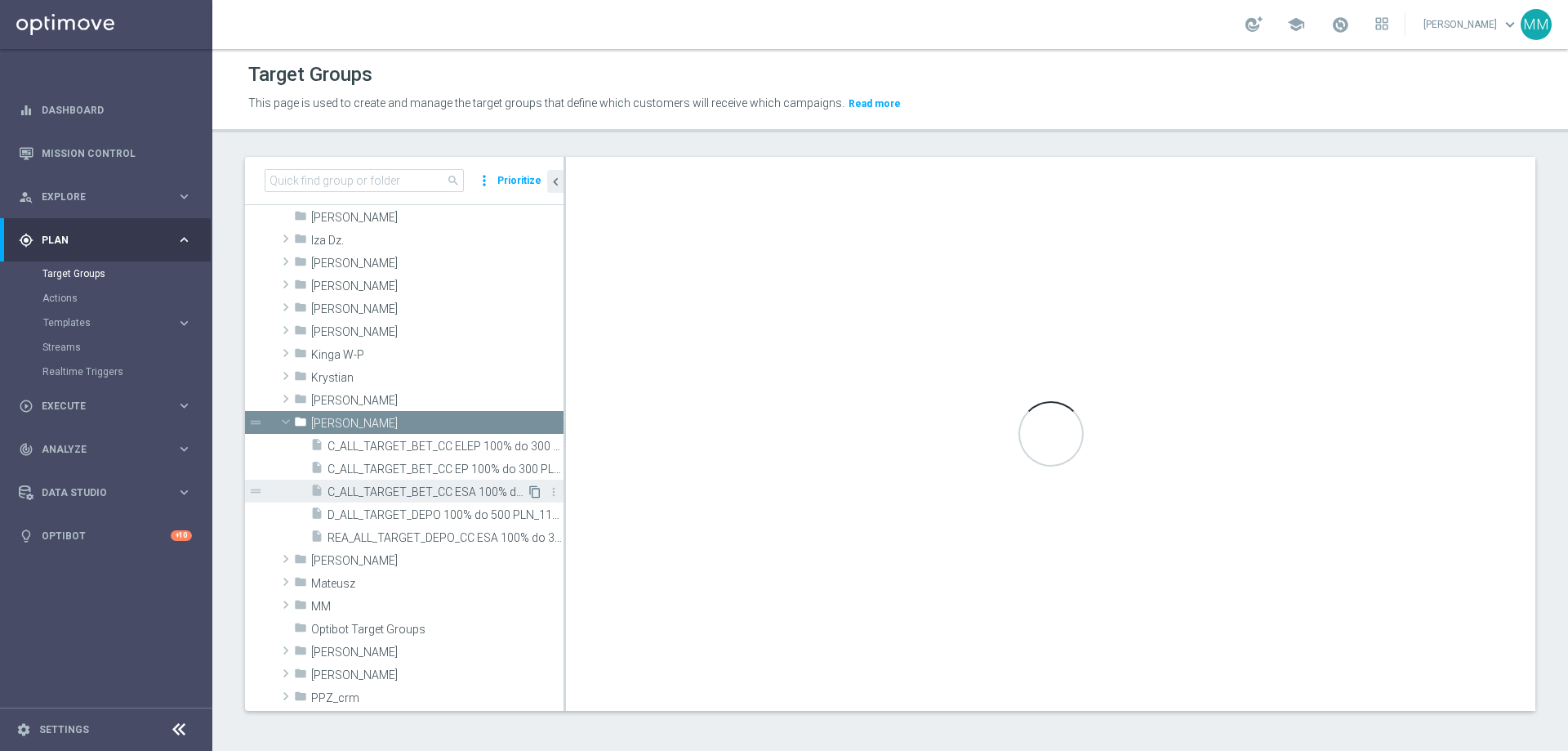
click at [529, 456] on icon "content_copy" at bounding box center [535, 492] width 13 height 13
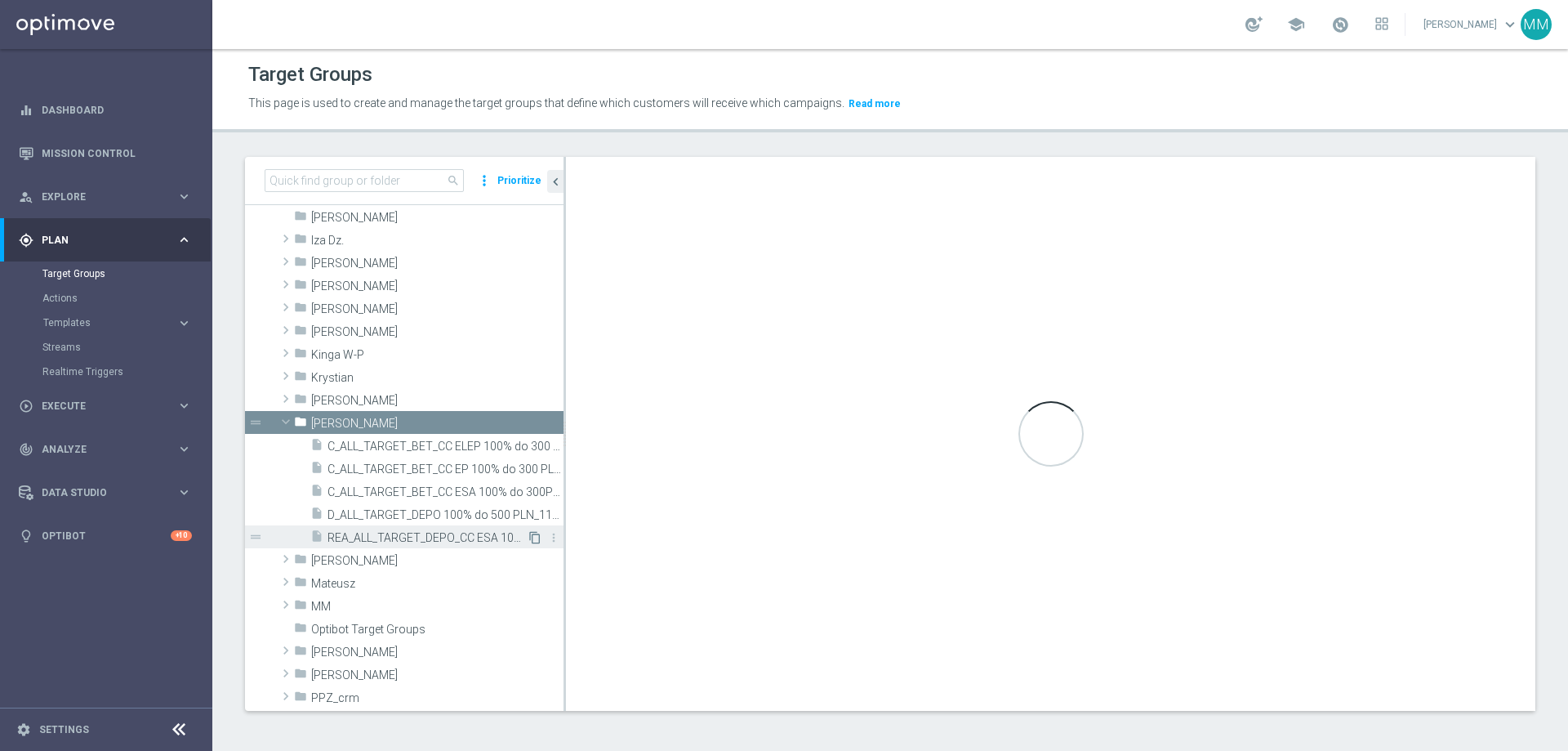
click at [529, 456] on icon "content_copy" at bounding box center [535, 538] width 13 height 13
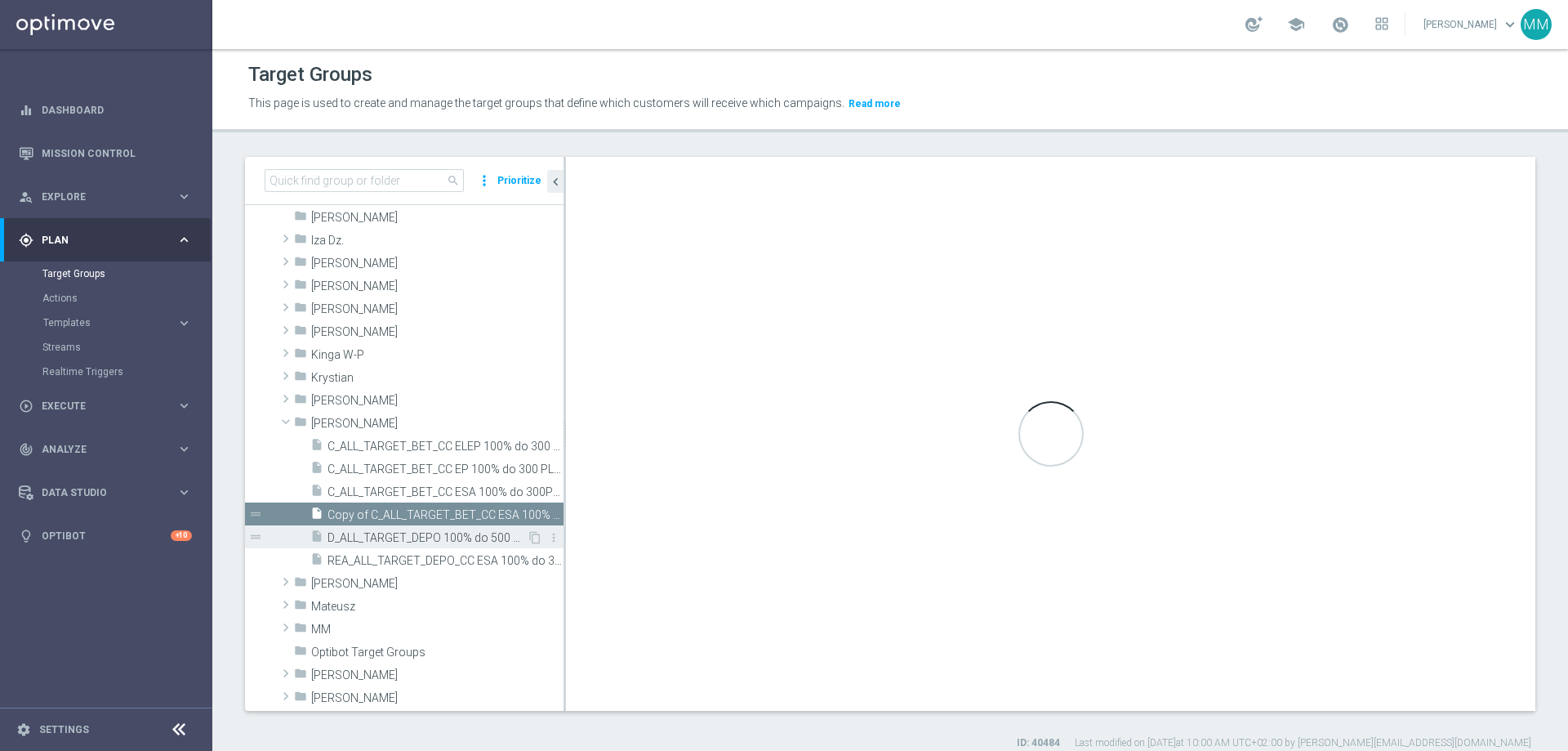
scroll to position [236, 0]
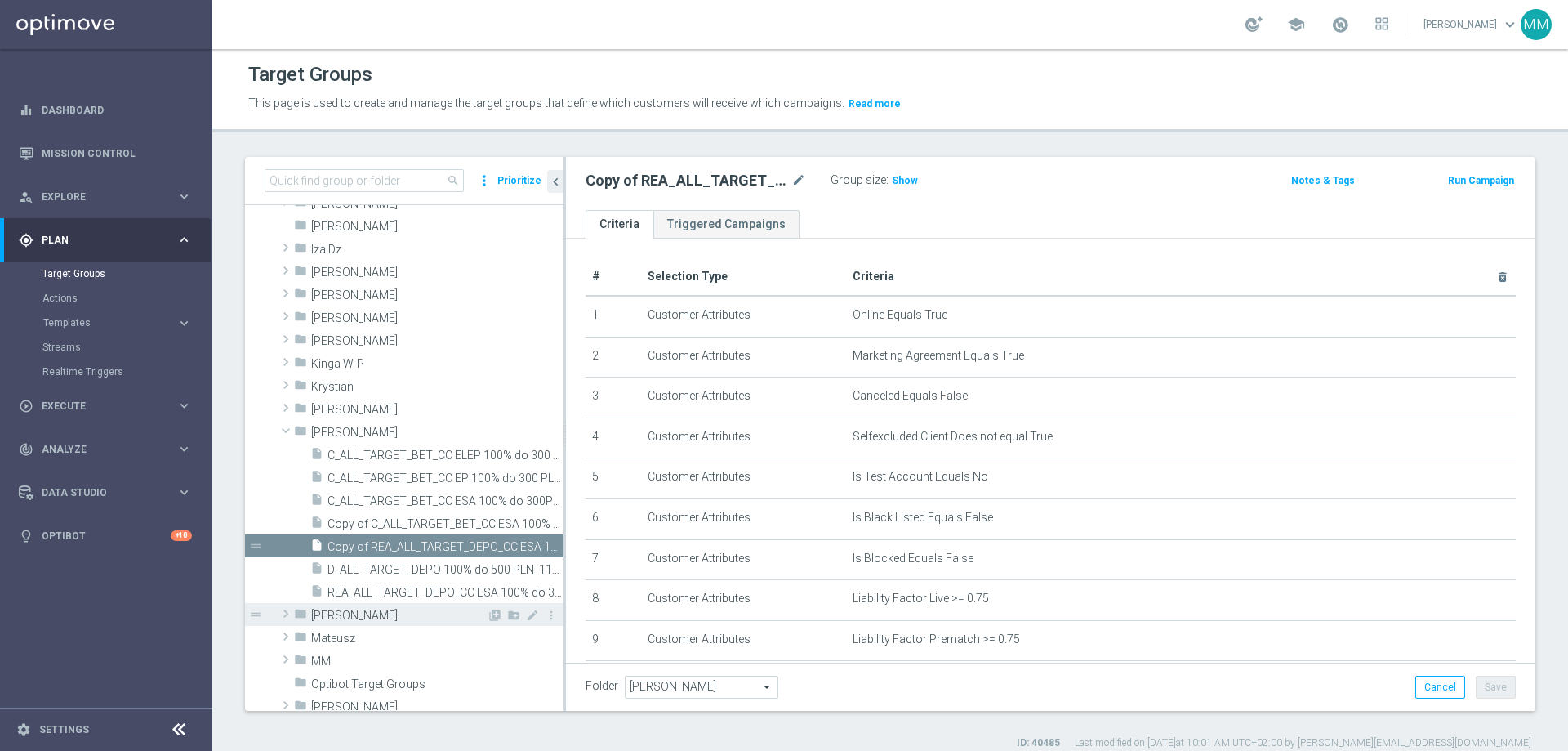
scroll to position [257, 0]
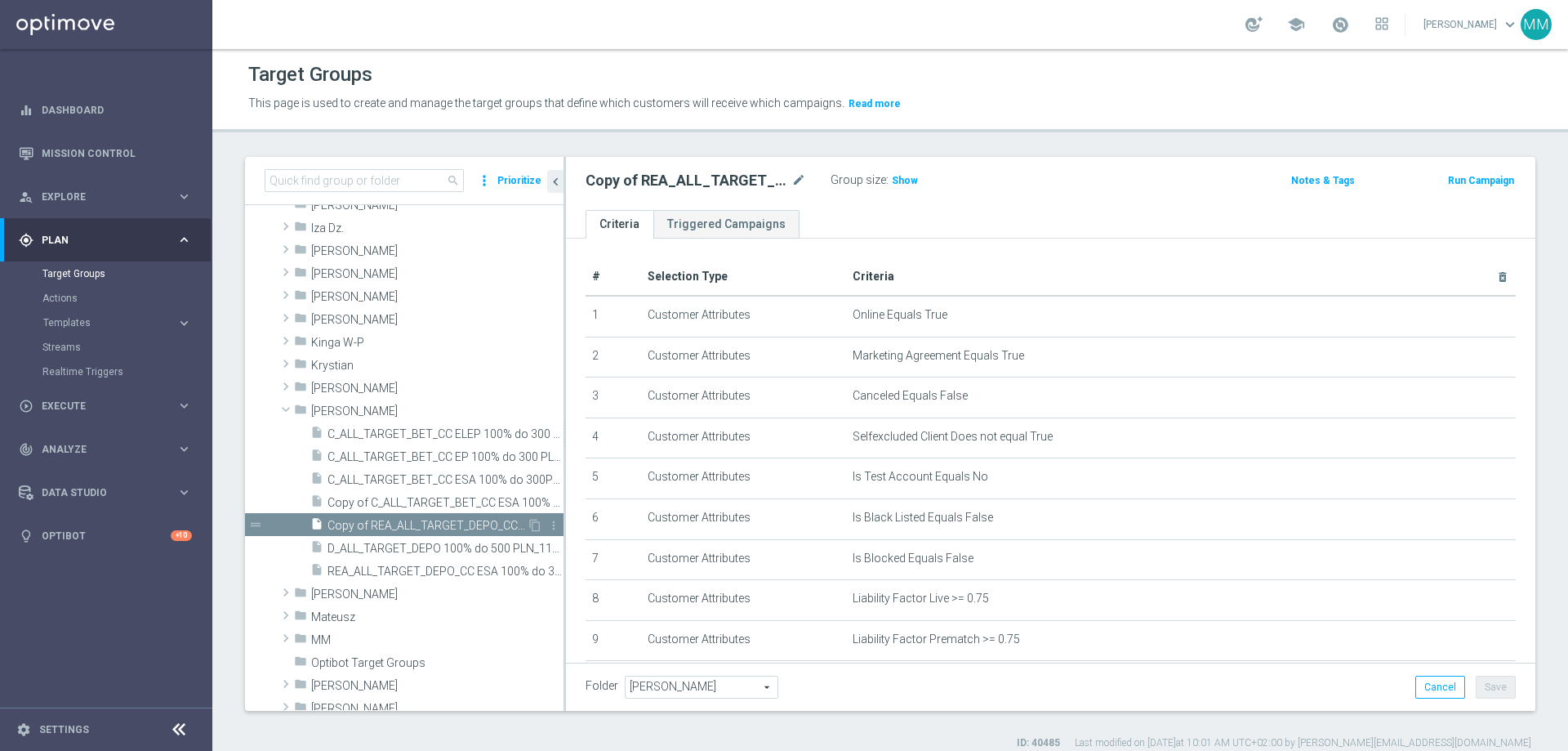
click at [428, 456] on span "Copy of REA_ALL_TARGET_DEPO_CC ESA 100% do 300 PLN_070825" at bounding box center [427, 526] width 199 height 14
click at [797, 178] on icon "mode_edit" at bounding box center [799, 180] width 15 height 19
type input "D_ALL_TARGET_DEPO 100% do 500 PLN_110825"
click at [904, 183] on span "Show" at bounding box center [904, 181] width 26 height 12
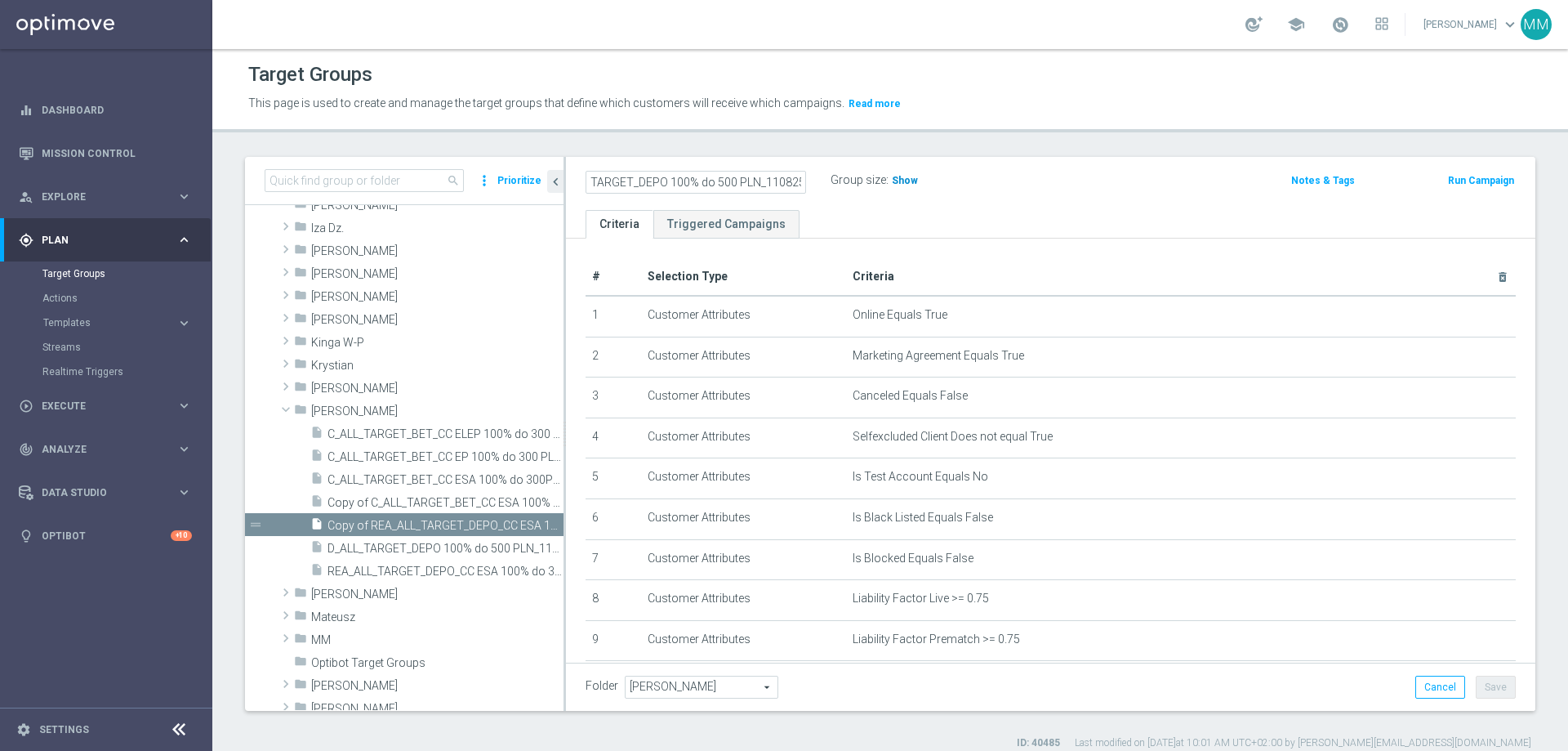
scroll to position [0, 0]
click at [721, 181] on h2 "D_ALL_TARGET_DEPO 100% do 500 PLN_110825" at bounding box center [687, 180] width 202 height 19
click at [735, 177] on h2 "D_ALL_TARGET_DEPO 100% do 500 PLN_110825" at bounding box center [687, 180] width 202 height 19
click at [772, 183] on h2 "D_ALL_TARGET_DEPO 100% do 500 PLN_110825" at bounding box center [687, 180] width 202 height 19
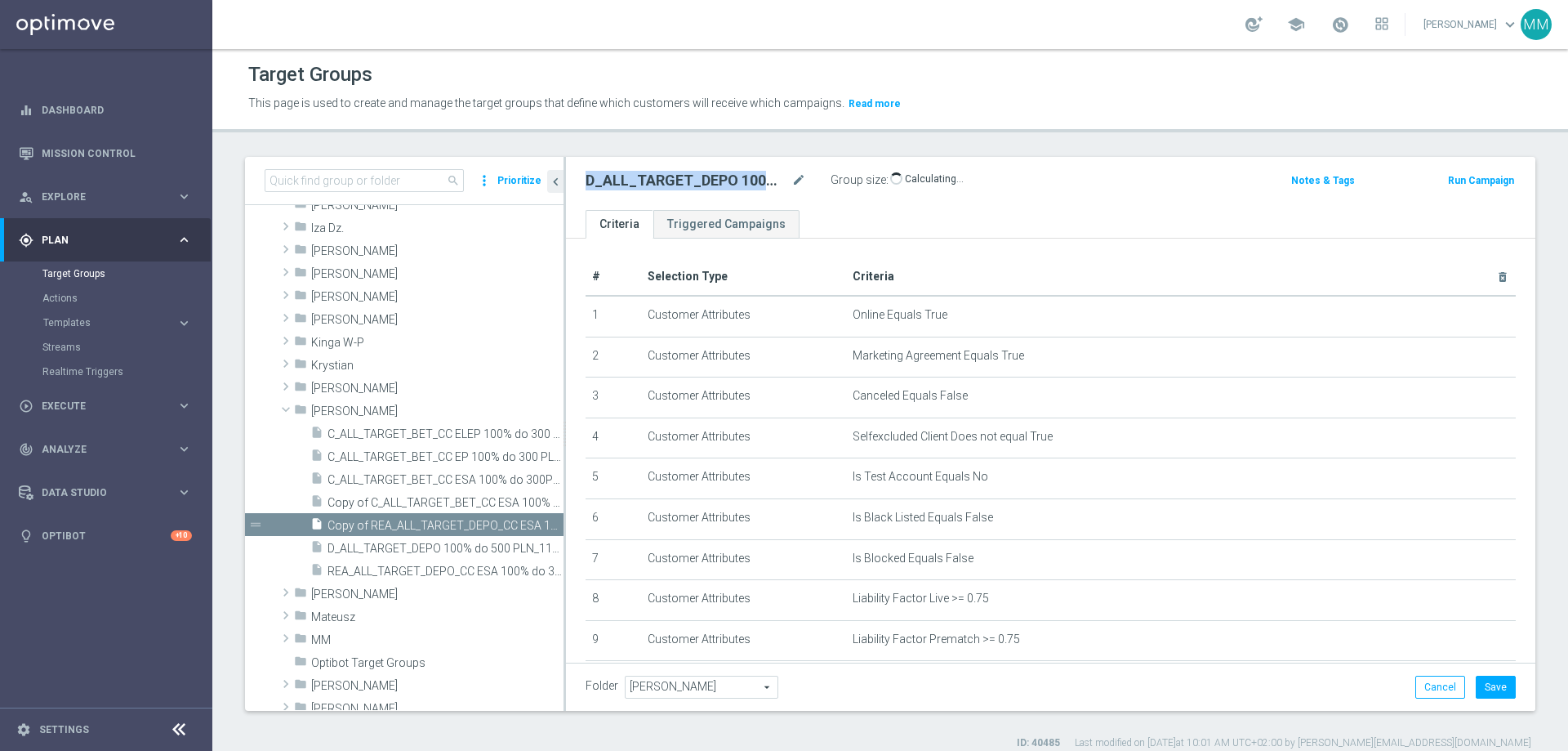
click at [772, 183] on h2 "D_ALL_TARGET_DEPO 100% do 500 PLN_110825" at bounding box center [687, 180] width 202 height 19
click at [797, 183] on icon "mode_edit" at bounding box center [799, 180] width 15 height 19
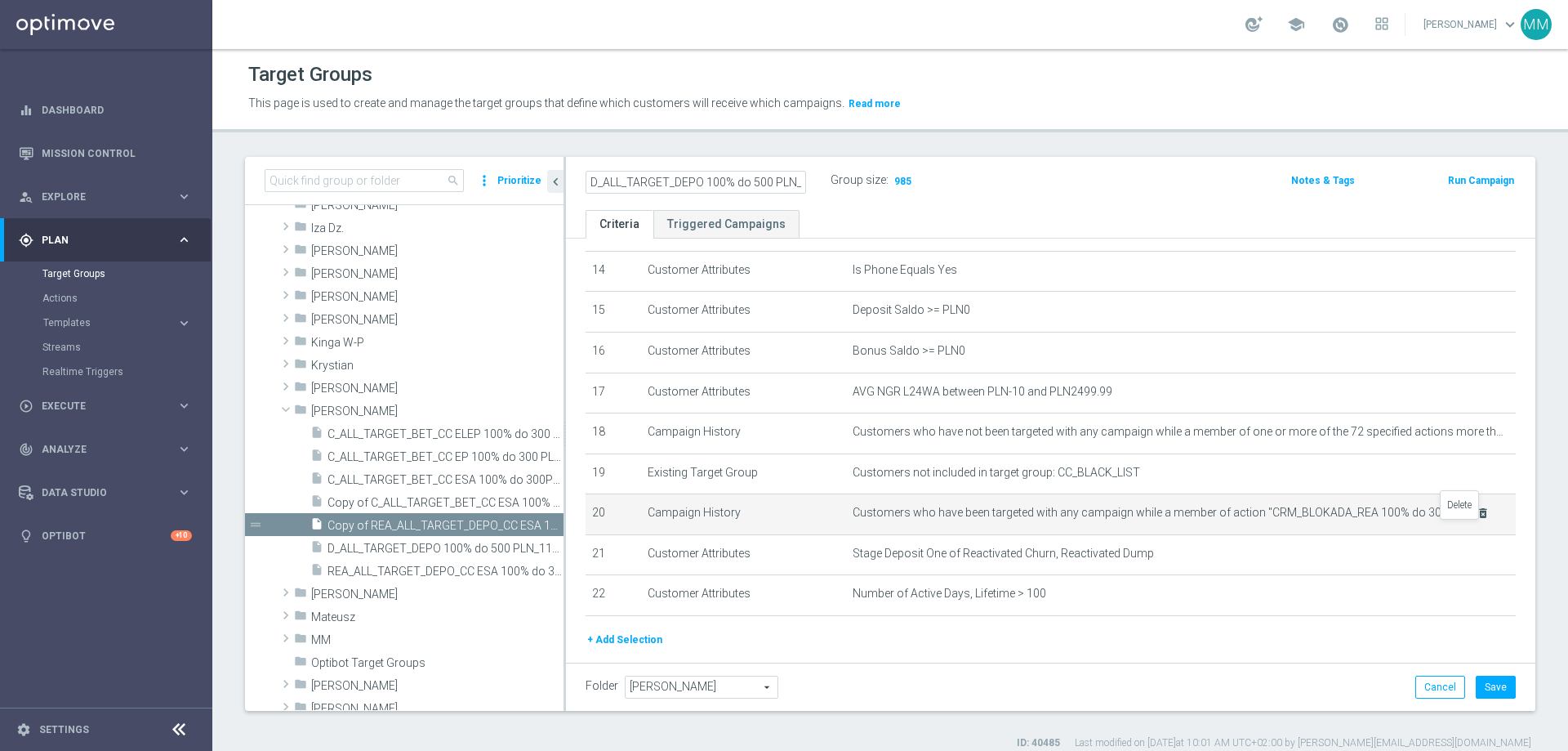
click at [1044, 456] on icon "delete_forever" at bounding box center [1483, 513] width 13 height 13
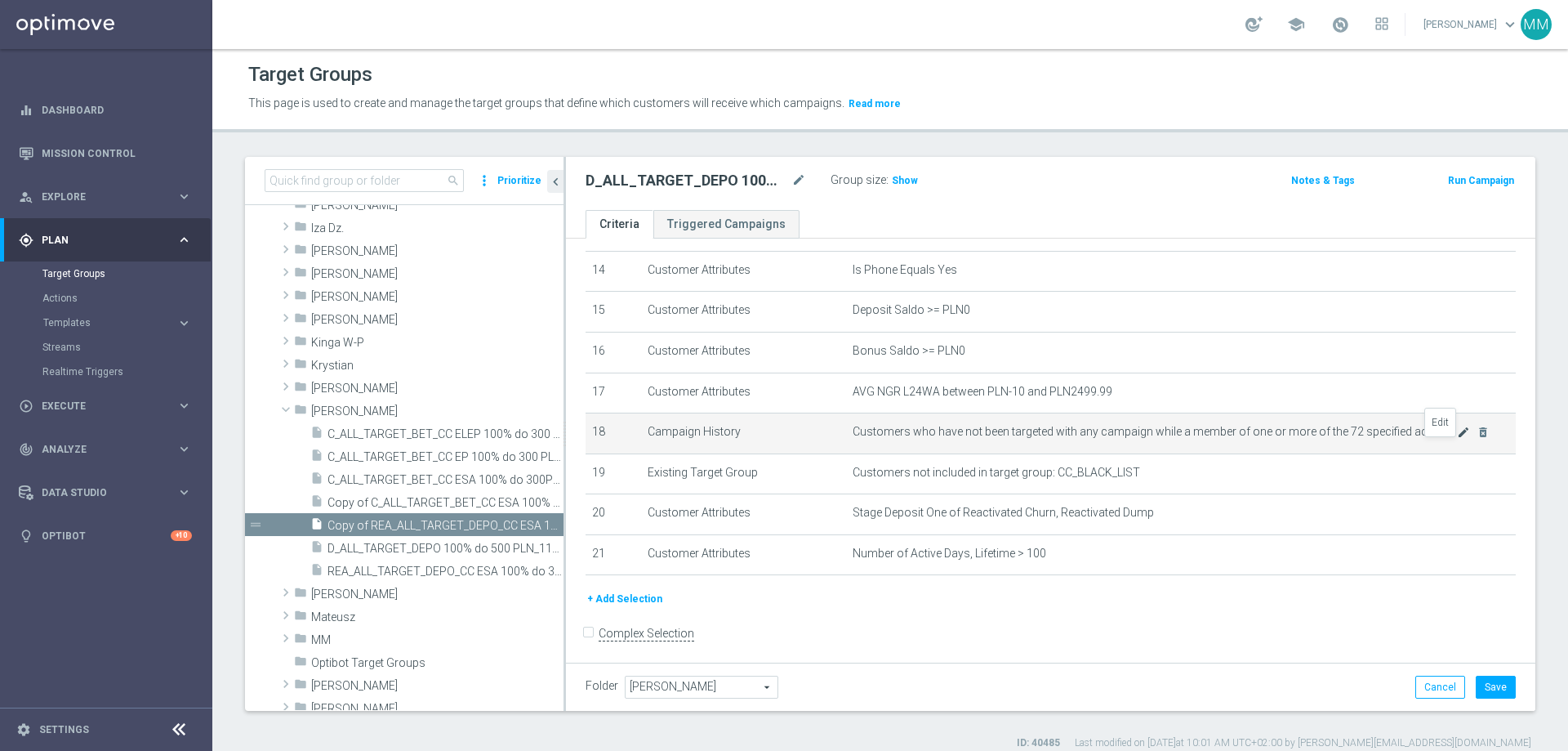
click at [1044, 439] on icon "mode_edit" at bounding box center [1463, 433] width 13 height 13
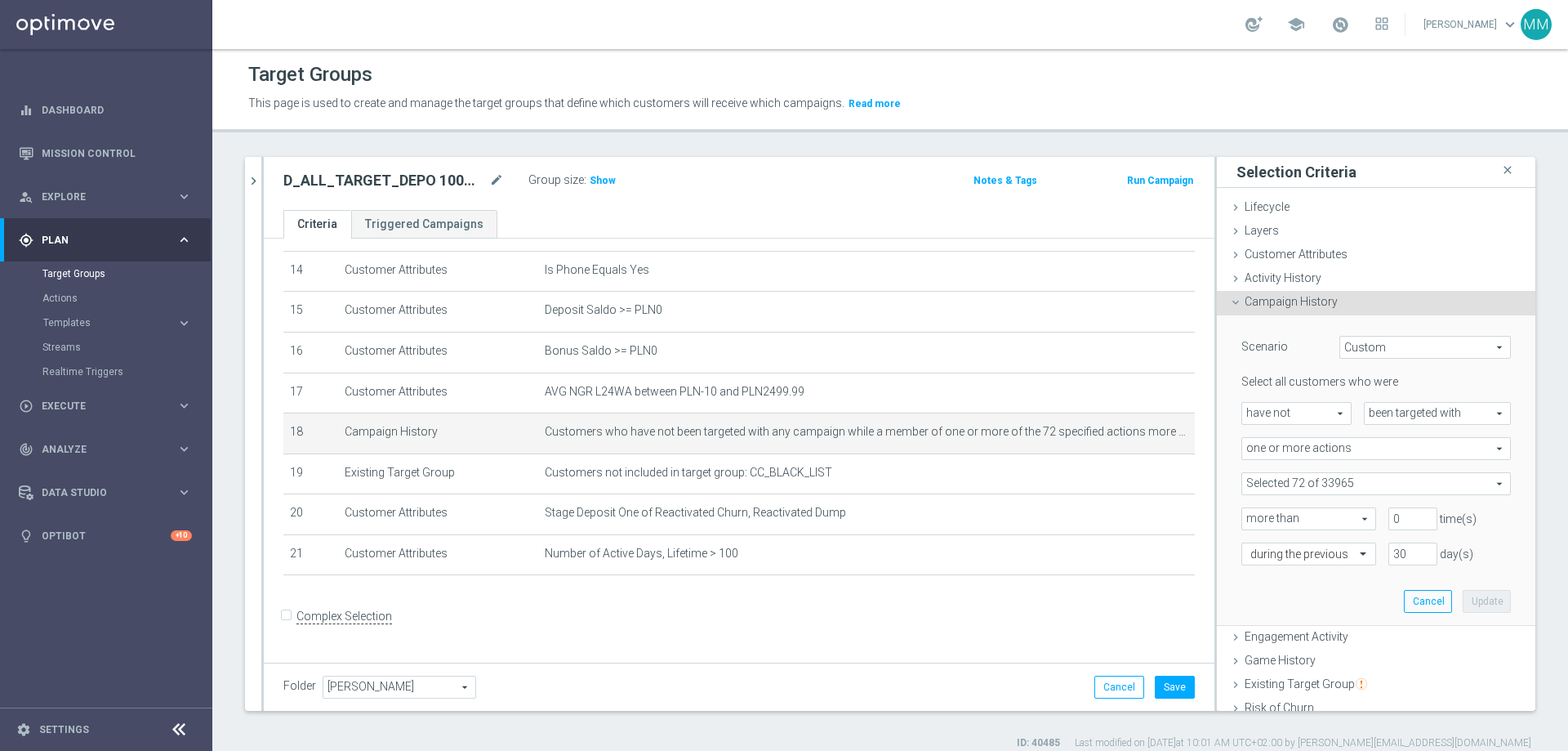
click at [1044, 456] on span at bounding box center [1376, 483] width 268 height 21
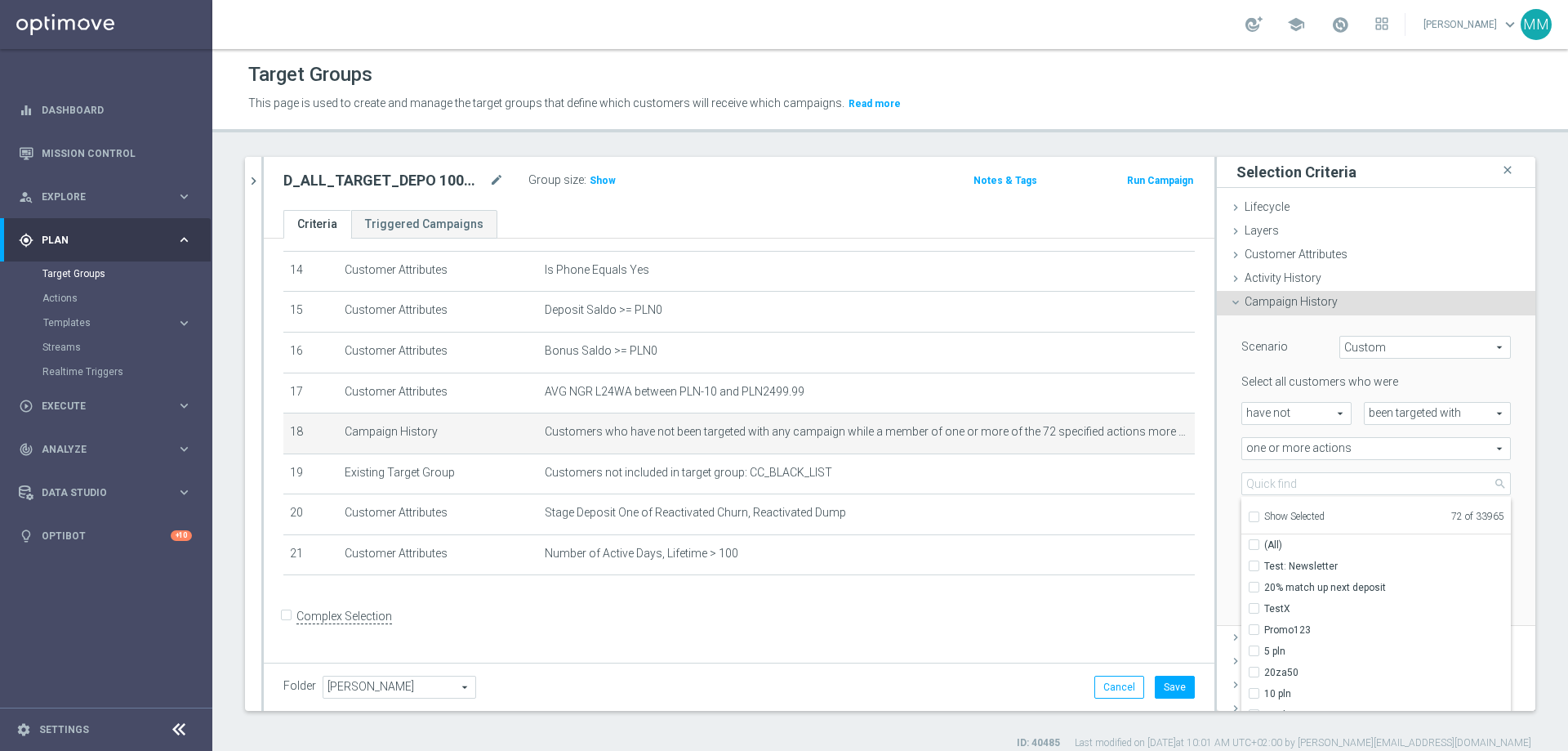
click at [1044, 456] on div "Select all customers who were have not have not arrow_drop_down search been tar…" at bounding box center [1376, 469] width 269 height 190
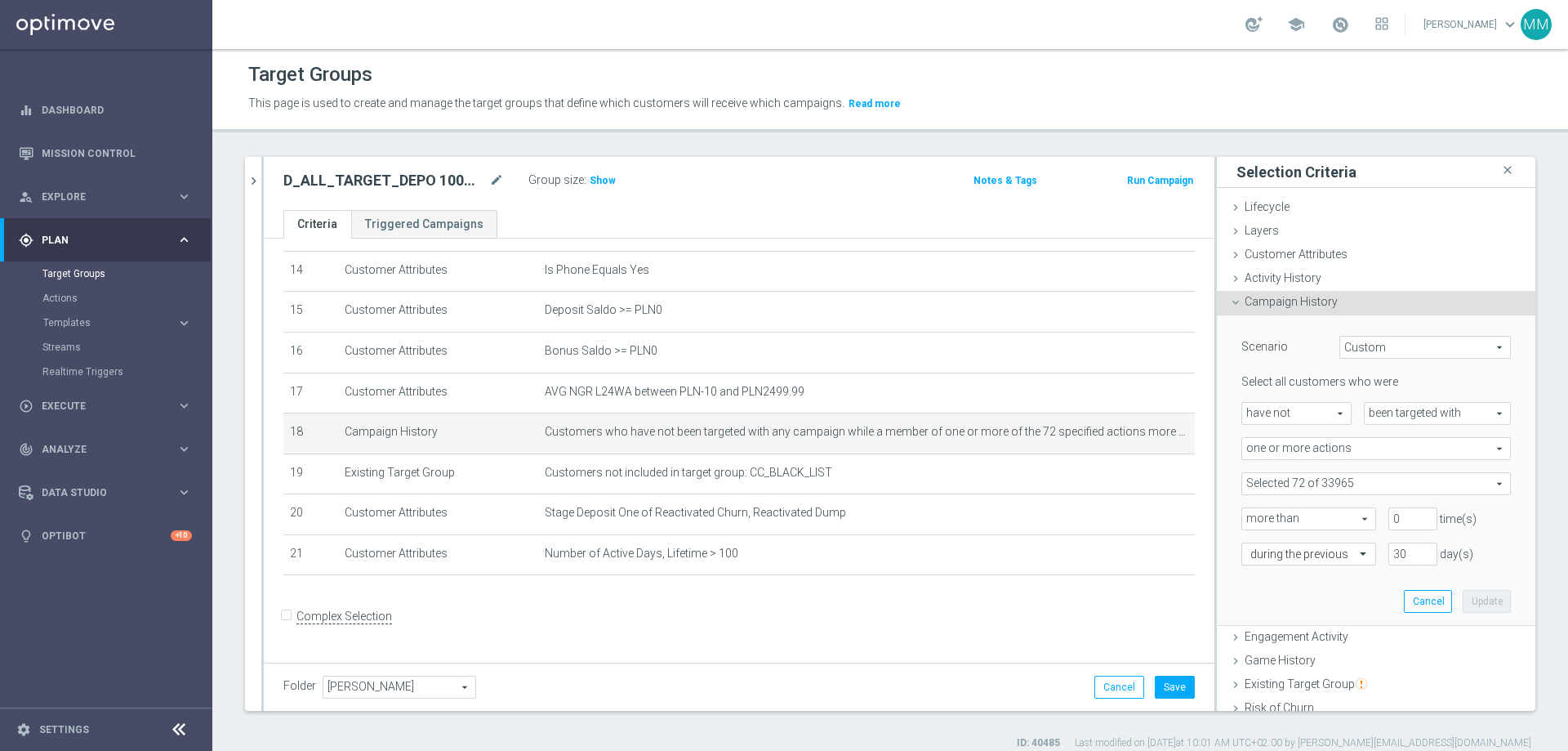
click at [1044, 456] on span at bounding box center [1376, 483] width 268 height 21
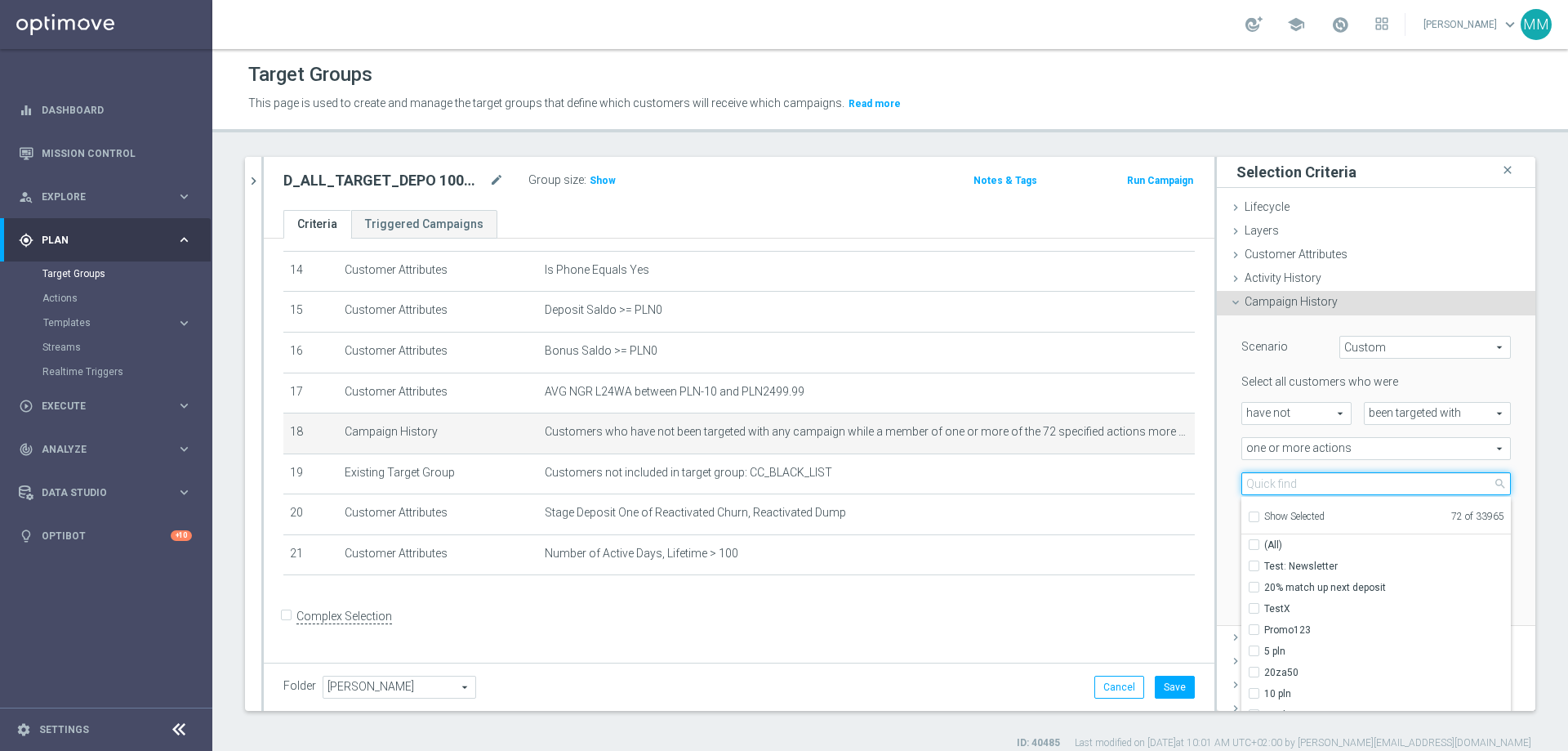
click at [1044, 456] on input "search" at bounding box center [1376, 483] width 269 height 23
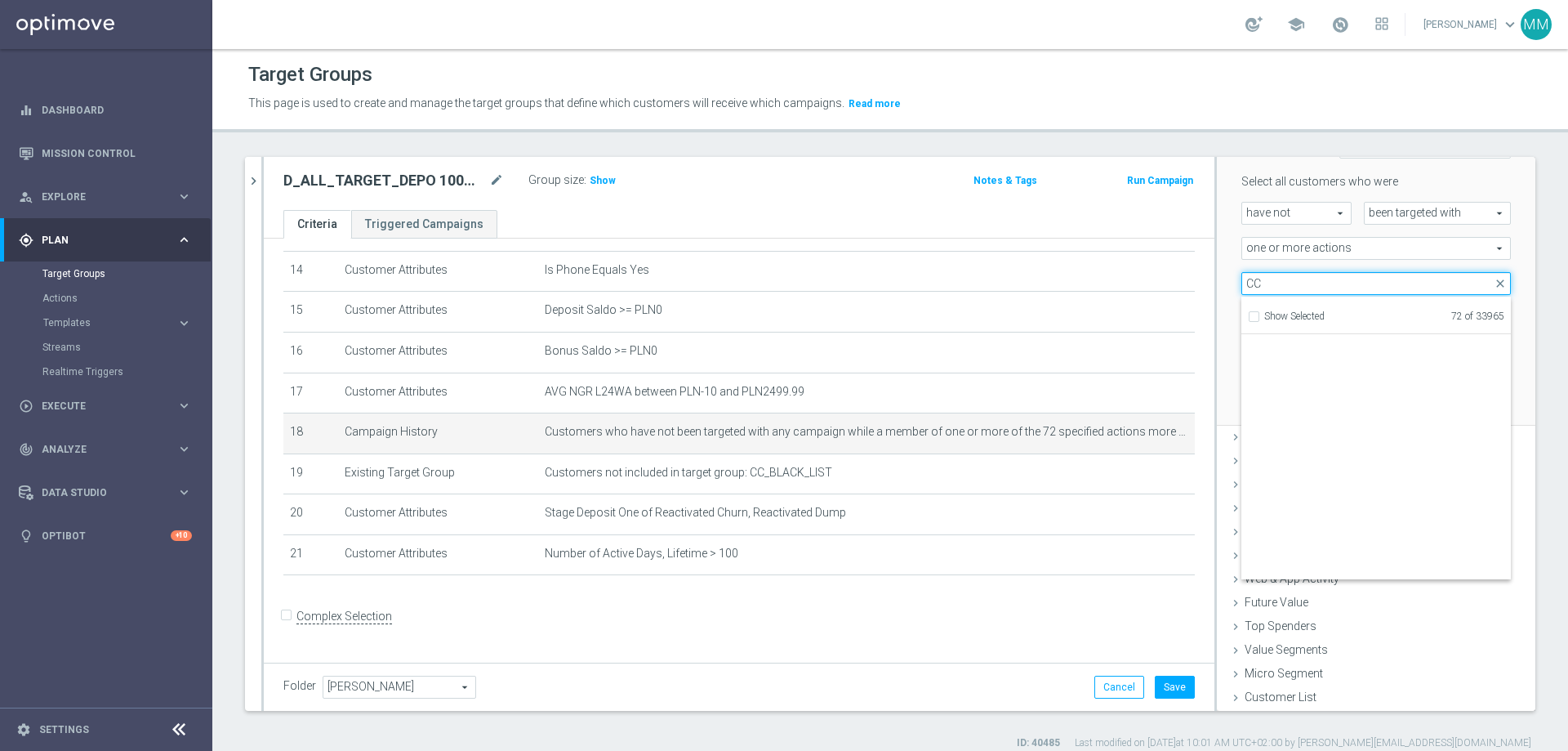
scroll to position [49986, 0]
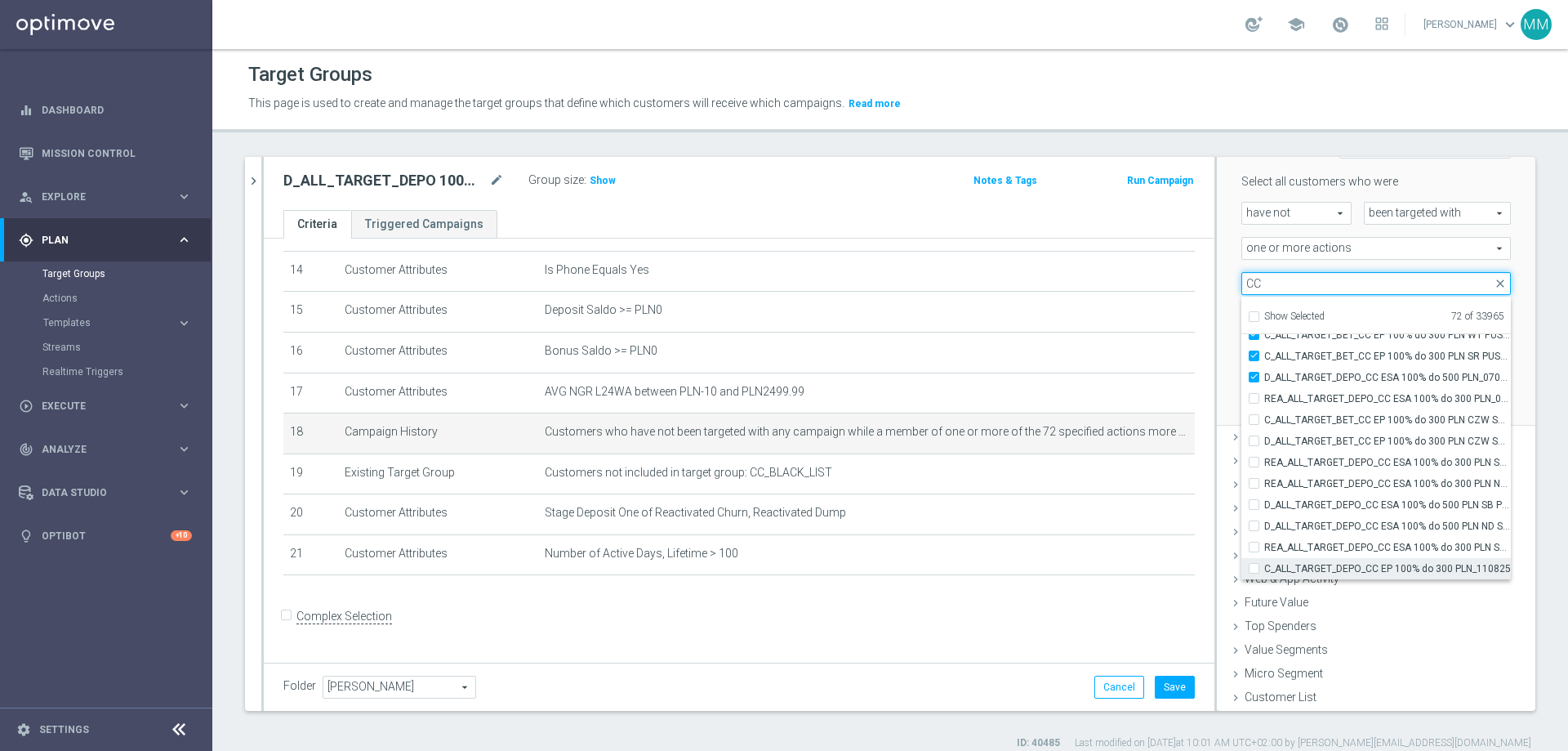
type input "CC"
click at [1044, 456] on label "C_ALL_TARGET_DEPO_CC EP 100% do 300 PLN_110825" at bounding box center [1387, 568] width 247 height 21
click at [1044, 456] on input "C_ALL_TARGET_DEPO_CC EP 100% do 300 PLN_110825" at bounding box center [1258, 568] width 11 height 11
checkbox input "true"
type input "Selected 73 of 33965"
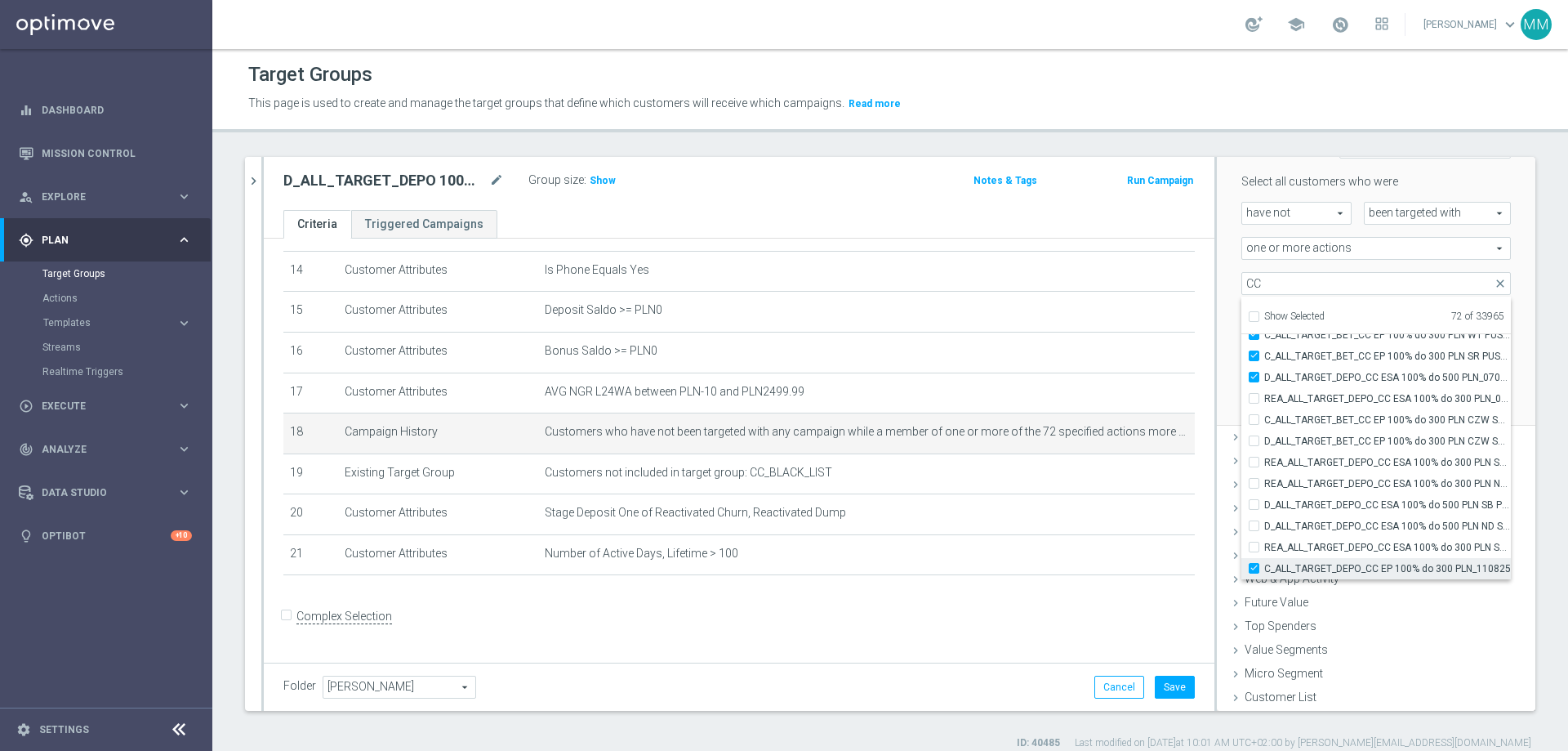
click at [1044, 456] on label "C_ALL_TARGET_DEPO_CC EP 100% do 300 PLN_110825" at bounding box center [1387, 568] width 247 height 21
click at [1044, 456] on input "C_ALL_TARGET_DEPO_CC EP 100% do 300 PLN_110825" at bounding box center [1258, 568] width 11 height 11
checkbox input "false"
type input "Selected 72 of 33965"
click at [1044, 456] on label "REA_ALL_TARGET_DEPO_CC ESA 100% do 300 PLN SMS_070825" at bounding box center [1387, 547] width 247 height 21
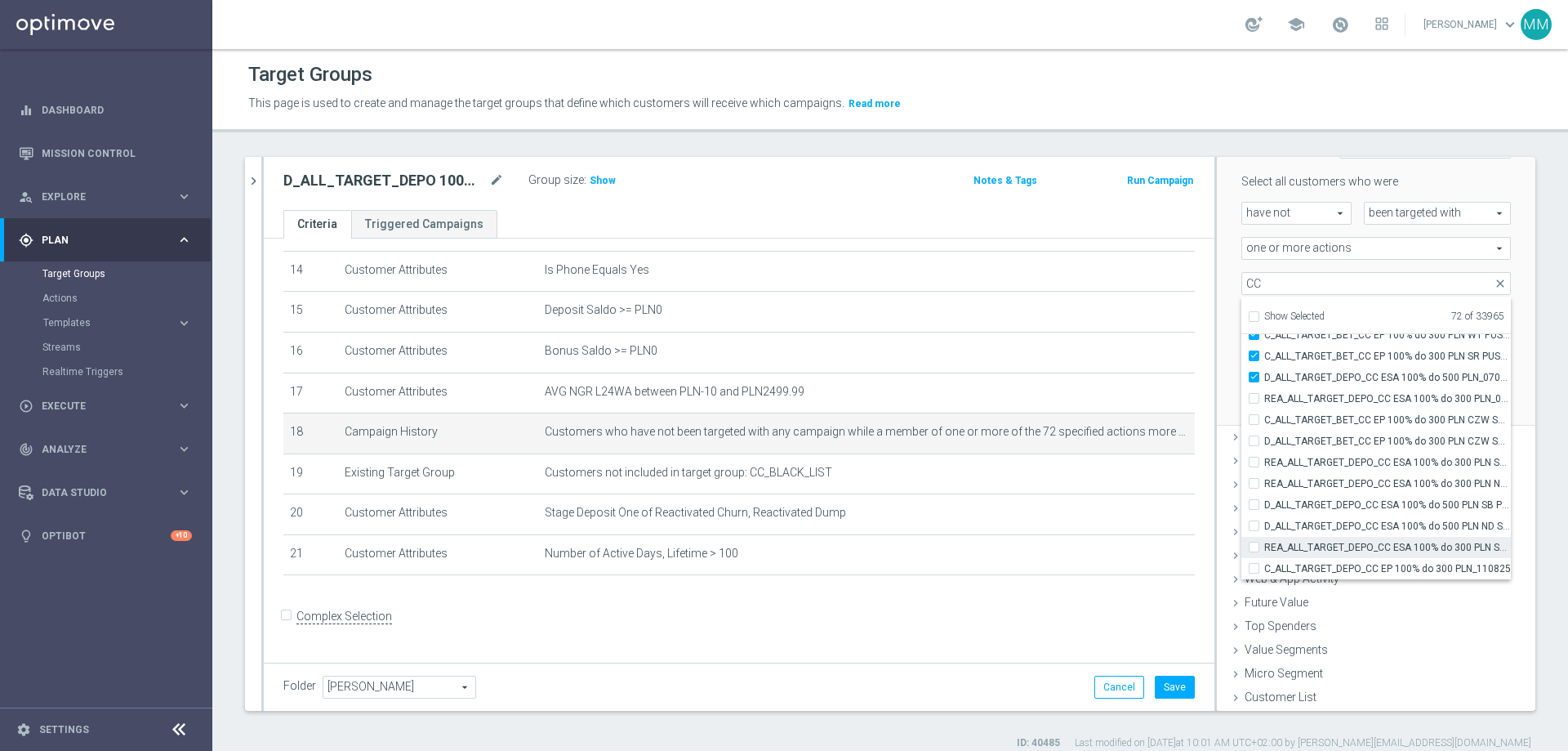
click at [1044, 456] on input "REA_ALL_TARGET_DEPO_CC ESA 100% do 300 PLN SMS_070825" at bounding box center [1258, 547] width 11 height 11
checkbox input "true"
type input "Selected 73 of 33965"
click at [1044, 456] on label "C_ALL_TARGET_DEPO_CC EP 100% do 300 PLN_110825" at bounding box center [1387, 568] width 247 height 21
click at [1044, 456] on input "C_ALL_TARGET_DEPO_CC EP 100% do 300 PLN_110825" at bounding box center [1258, 568] width 11 height 11
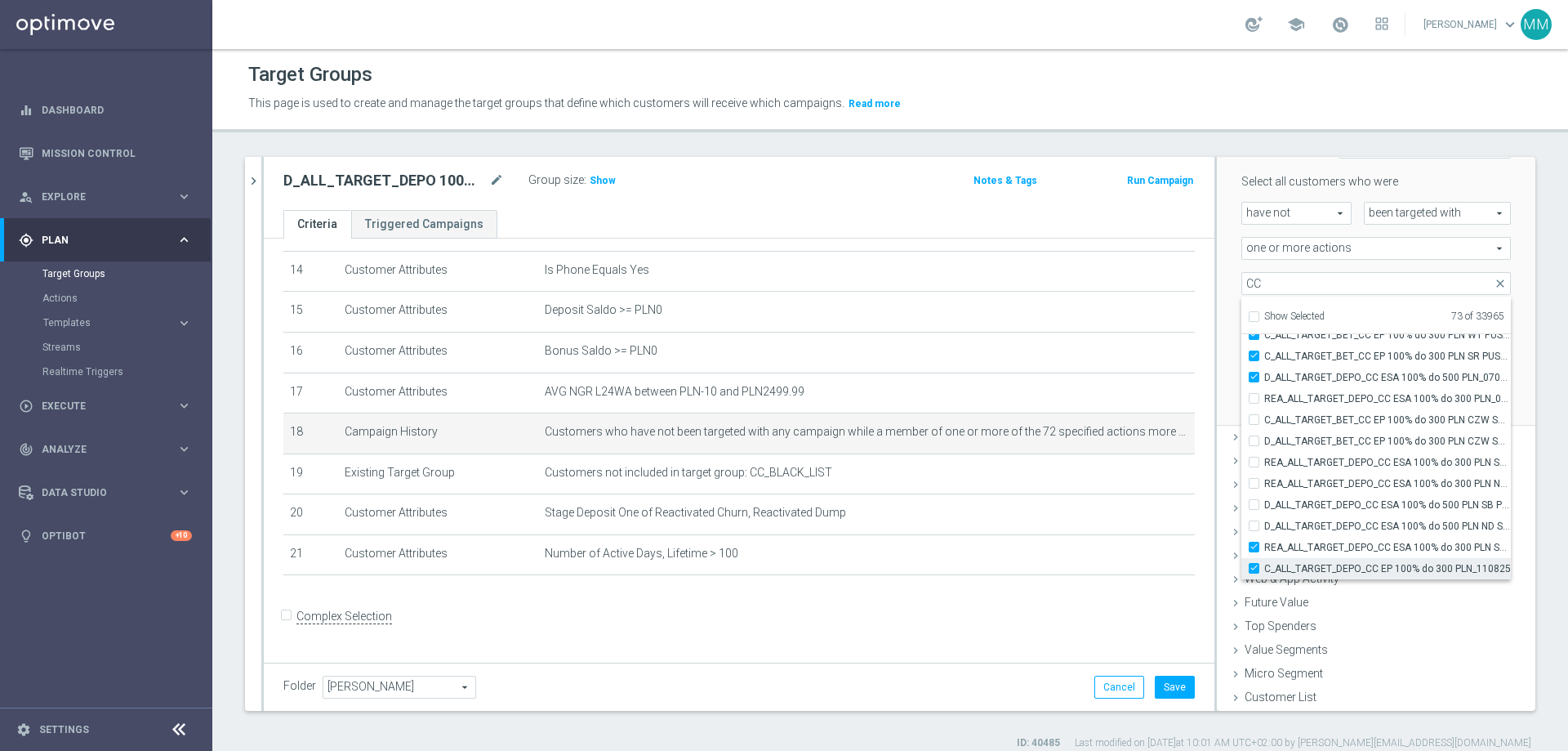
checkbox input "true"
type input "Selected 74 of 33965"
click at [1044, 456] on input "D_ALL_TARGET_DEPO_CC ESA 100% do 500 PLN ND SMS_070825" at bounding box center [1258, 526] width 11 height 11
checkbox input "true"
type input "Selected 75 of 33965"
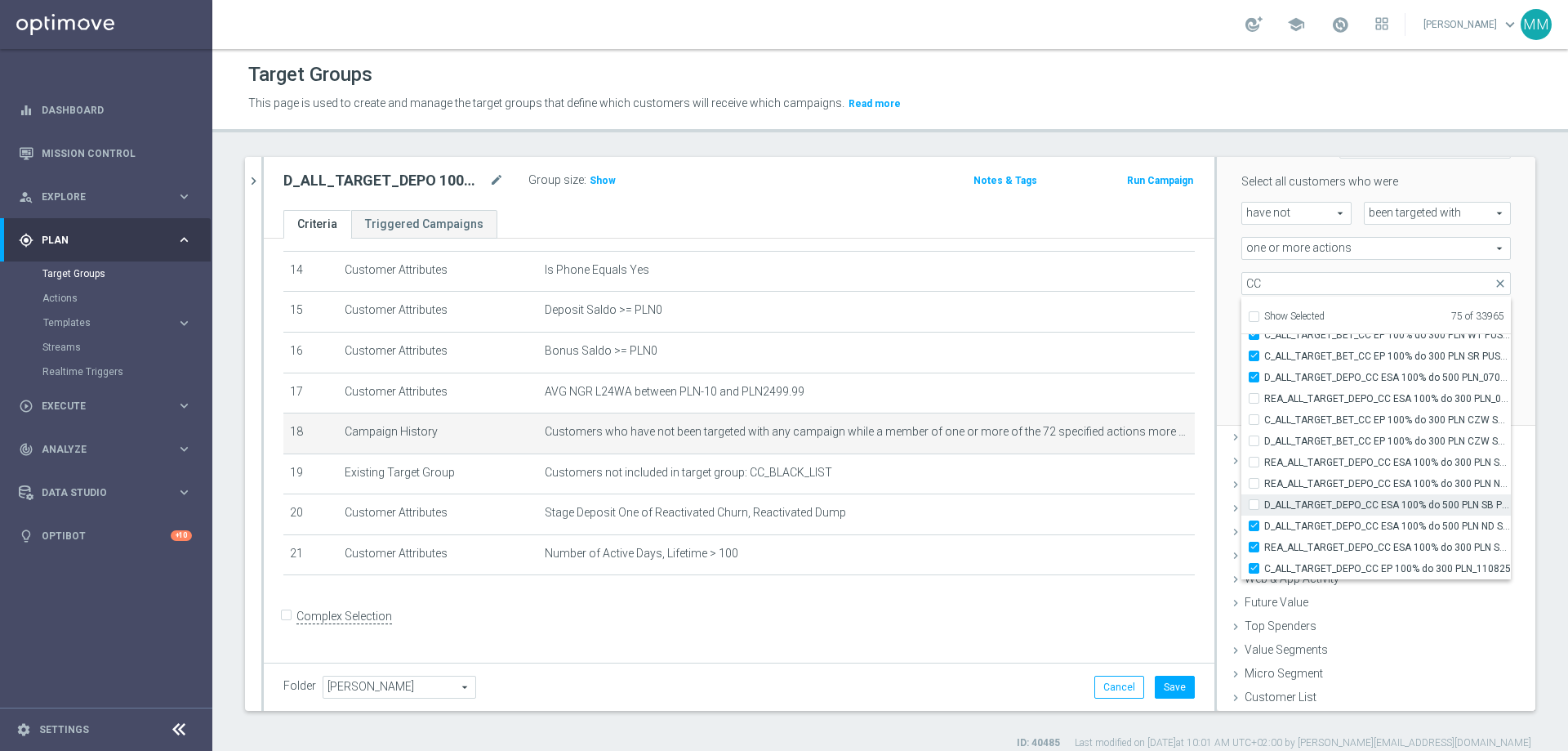
click at [1044, 456] on input "D_ALL_TARGET_DEPO_CC ESA 100% do 500 PLN SB PUSH _070825" at bounding box center [1258, 504] width 11 height 11
checkbox input "true"
type input "Selected 76 of 33965"
click at [1044, 456] on input "REA_ALL_TARGET_DEPO_CC ESA 100% do 300 PLN ND SMS_070825" at bounding box center [1258, 483] width 11 height 11
checkbox input "true"
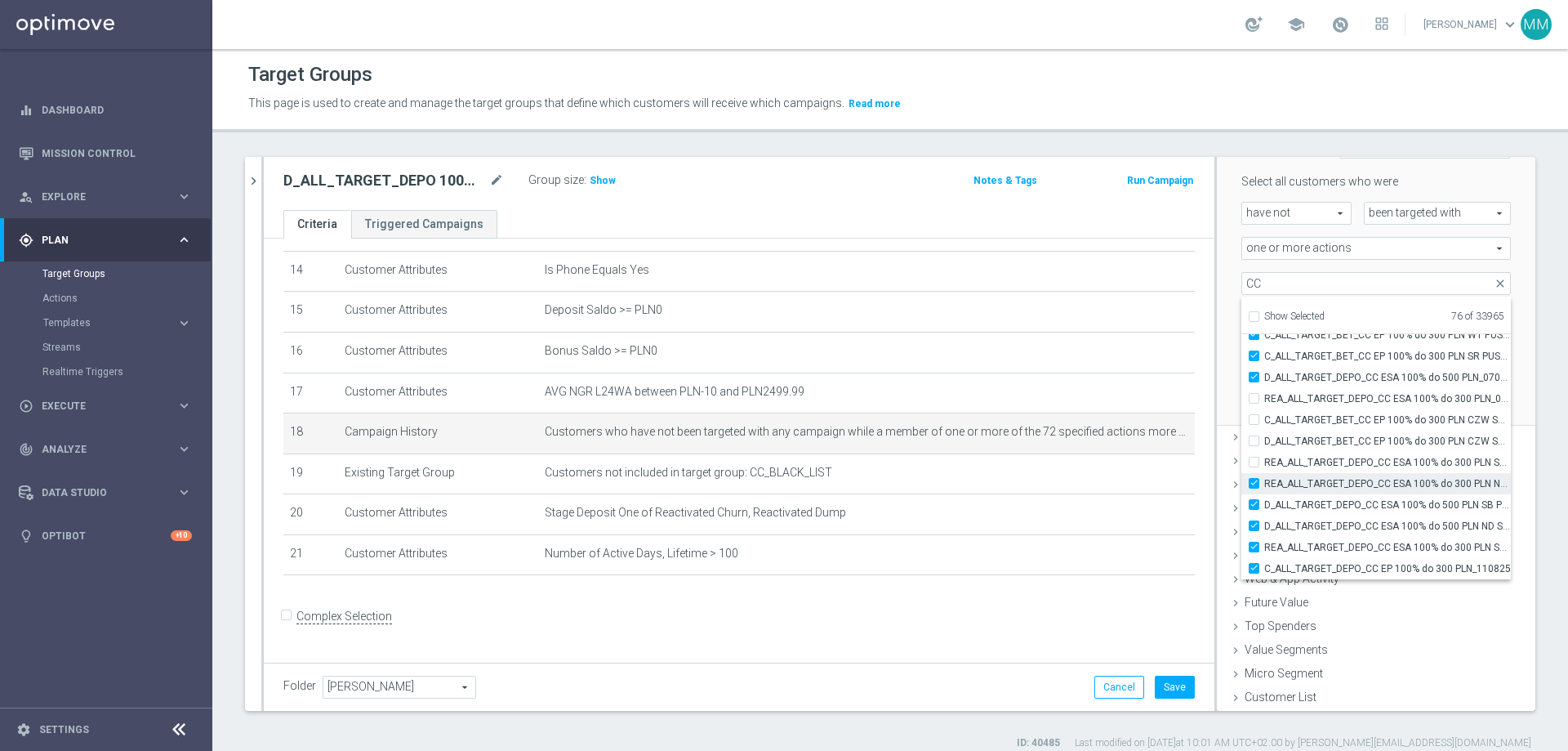
type input "Selected 77 of 33965"
drag, startPoint x: 1242, startPoint y: 486, endPoint x: 1242, endPoint y: 469, distance: 17.0
click at [1044, 456] on input "REA_ALL_TARGET_DEPO_CC ESA 100% do 300 PLN ND SMS_070825" at bounding box center [1258, 483] width 11 height 11
checkbox input "false"
type input "Selected 76 of 33965"
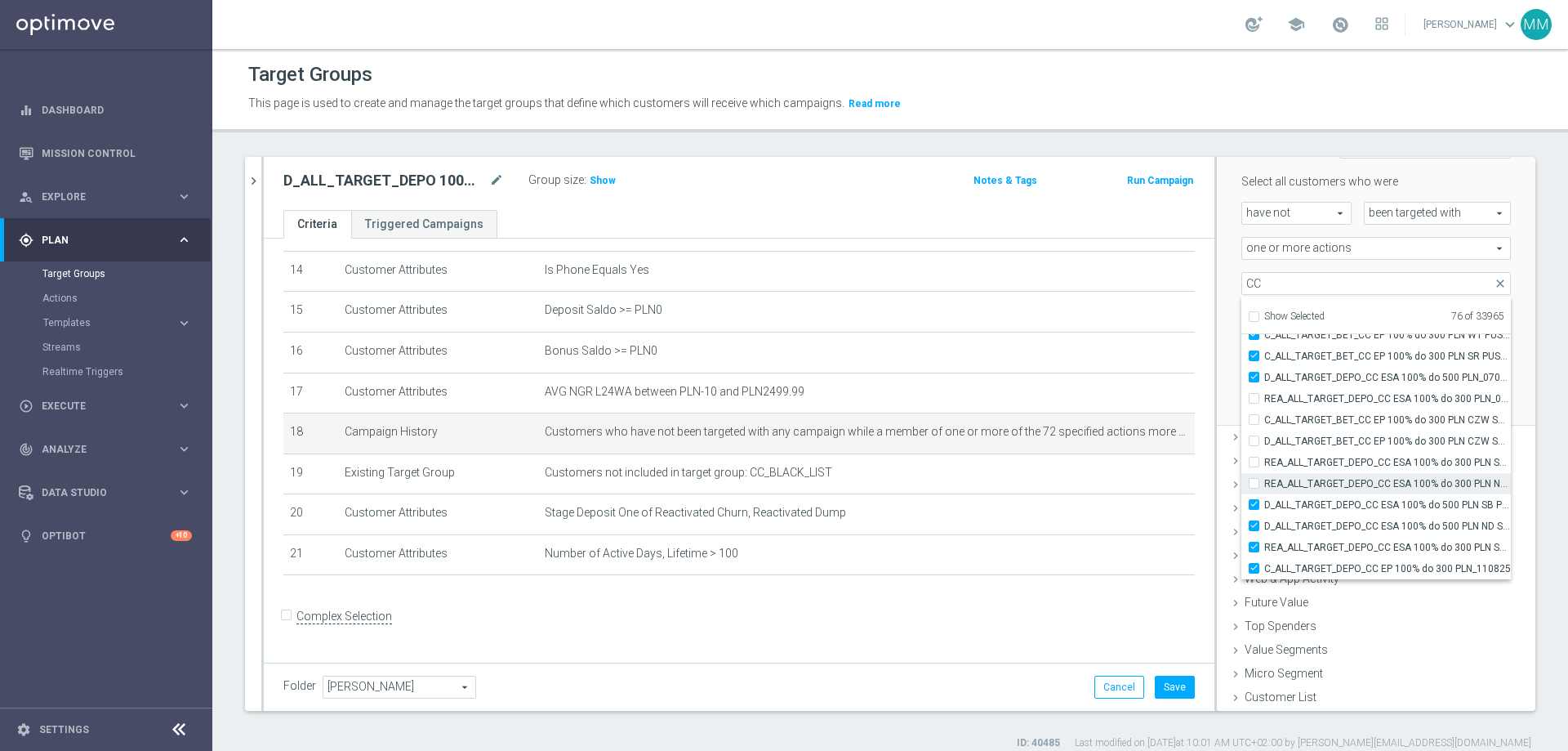
click at [1044, 456] on label "REA_ALL_TARGET_DEPO_CC ESA 100% do 300 PLN ND SMS_070825" at bounding box center [1387, 483] width 247 height 21
click at [1044, 456] on input "REA_ALL_TARGET_DEPO_CC ESA 100% do 300 PLN ND SMS_070825" at bounding box center [1258, 483] width 11 height 11
checkbox input "true"
type input "Selected 77 of 33965"
click at [1044, 456] on div "REA_ALL_TARGET_DEPO_CC ESA 100% do 300 PLN SB PUSH_070825" at bounding box center [1376, 462] width 269 height 21
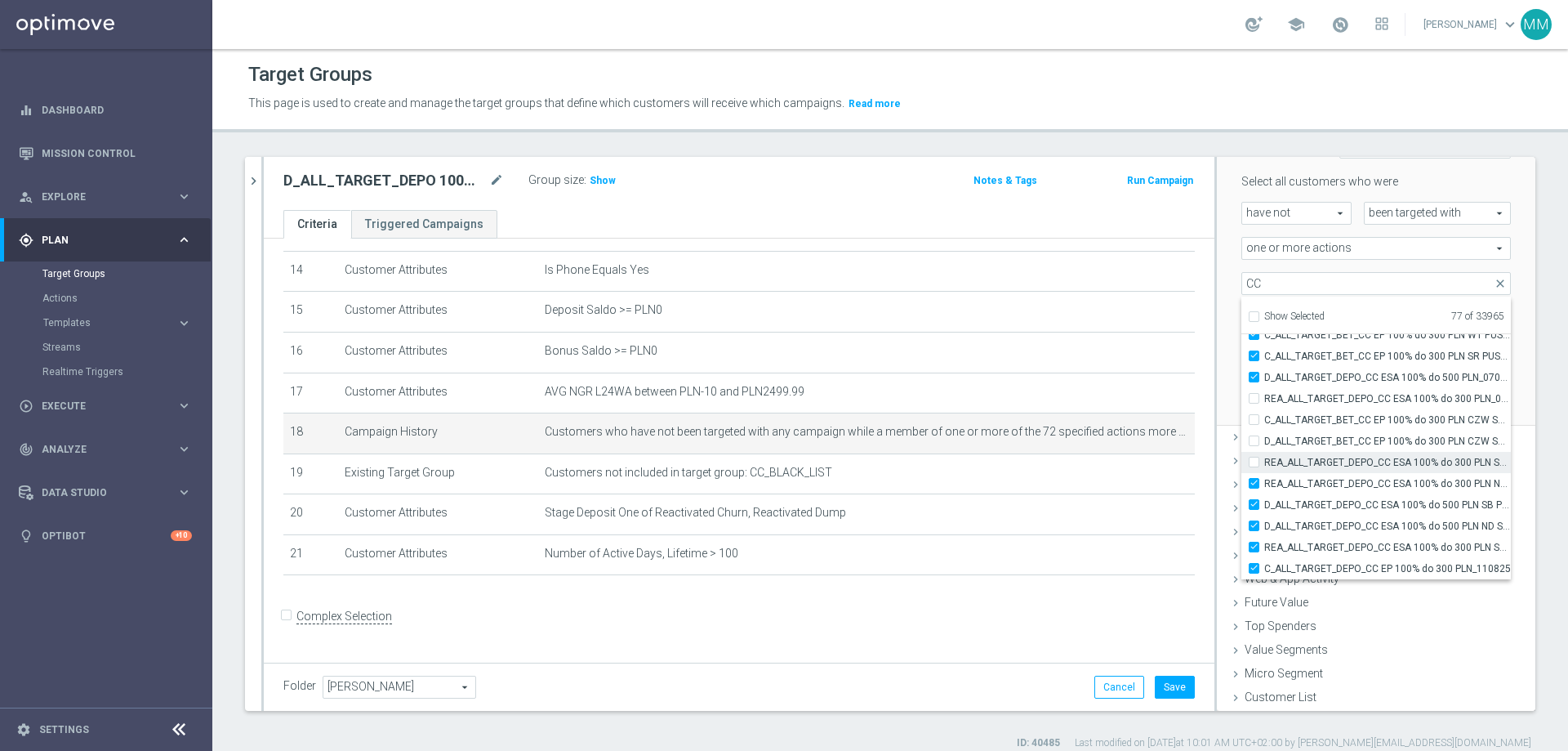
click at [1044, 456] on div "REA_ALL_TARGET_DEPO_CC ESA 100% do 300 PLN SB PUSH_070825" at bounding box center [1376, 462] width 269 height 21
click at [1044, 456] on label "REA_ALL_TARGET_DEPO_CC ESA 100% do 300 PLN SB PUSH_070825" at bounding box center [1387, 462] width 247 height 21
click at [1044, 456] on input "REA_ALL_TARGET_DEPO_CC ESA 100% do 300 PLN SB PUSH_070825" at bounding box center [1258, 462] width 11 height 11
checkbox input "true"
type input "Selected 78 of 33965"
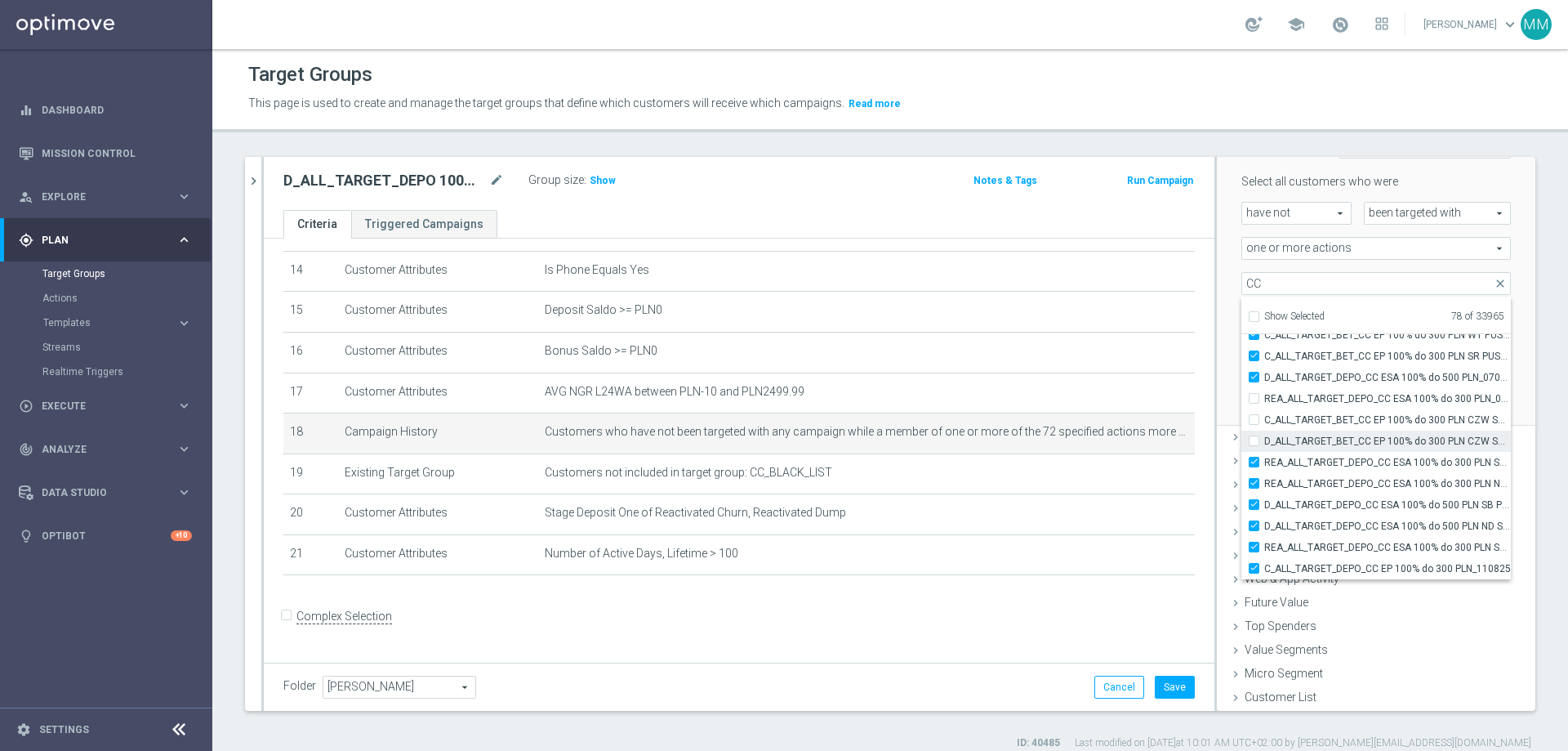
click at [1044, 440] on label "D_ALL_TARGET_BET_CC EP 100% do 300 PLN CZW SMS_050825" at bounding box center [1387, 440] width 247 height 21
click at [1044, 440] on input "D_ALL_TARGET_BET_CC EP 100% do 300 PLN CZW SMS_050825" at bounding box center [1258, 440] width 11 height 11
checkbox input "true"
type input "Selected 79 of 33965"
click at [1044, 415] on label "C_ALL_TARGET_BET_CC EP 100% do 300 PLN CZW SMS_040825" at bounding box center [1387, 419] width 247 height 21
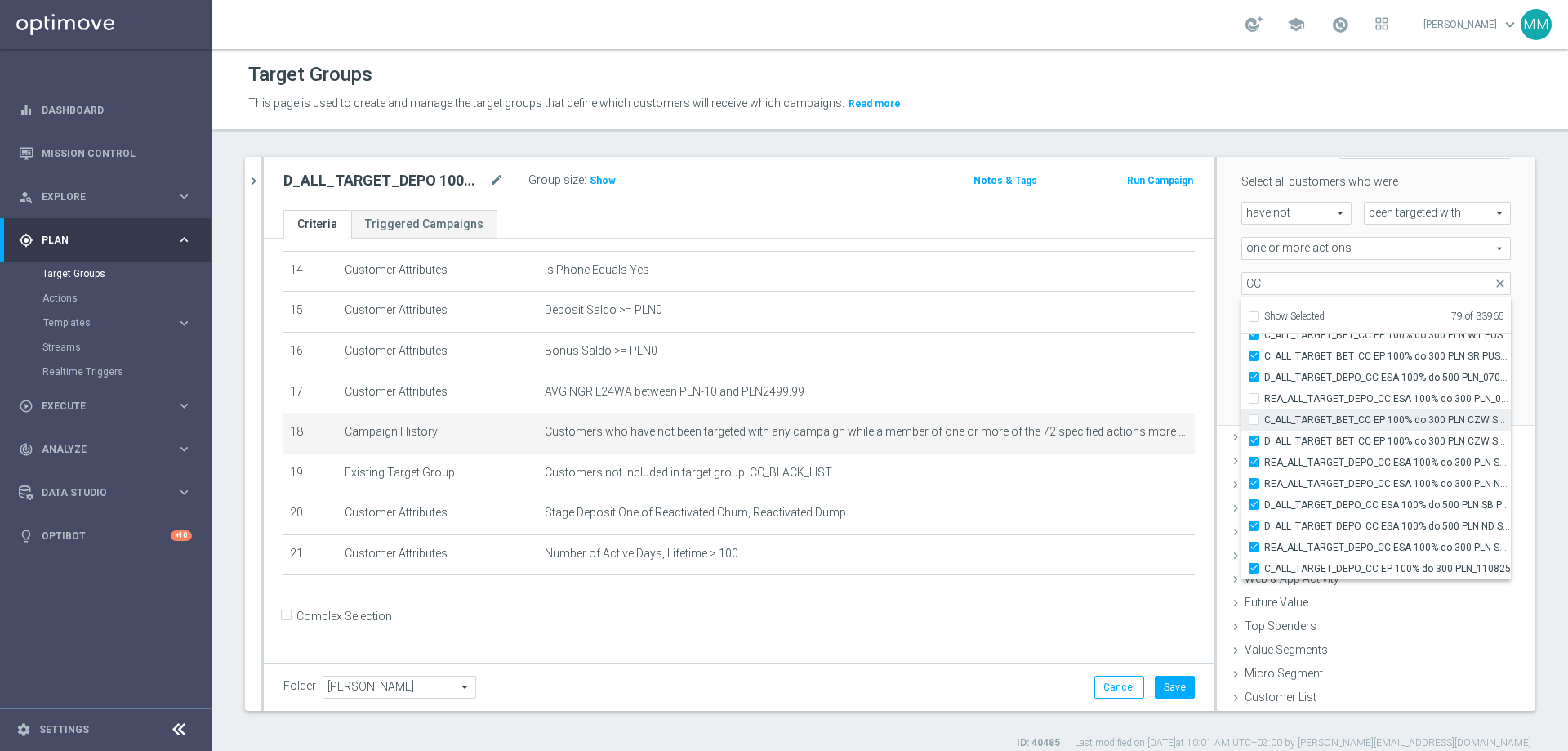
click at [1044, 415] on input "C_ALL_TARGET_BET_CC EP 100% do 300 PLN CZW SMS_040825" at bounding box center [1258, 419] width 11 height 11
checkbox input "true"
type input "Selected 80 of 33965"
click at [1044, 401] on input "REA_ALL_TARGET_DEPO_CC ESA 100% do 300 PLN_070825" at bounding box center [1258, 399] width 11 height 11
checkbox input "true"
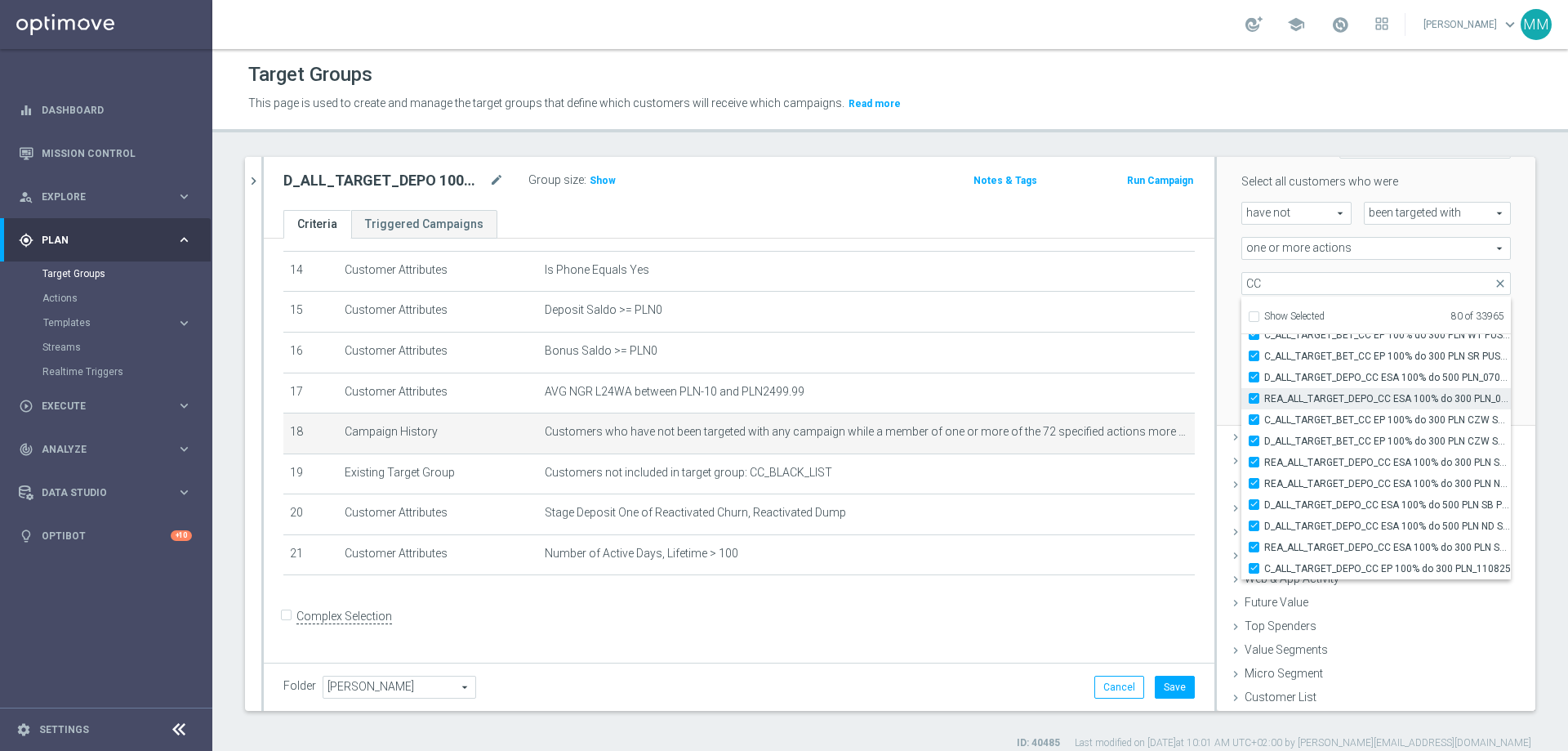
type input "Selected 81 of 33965"
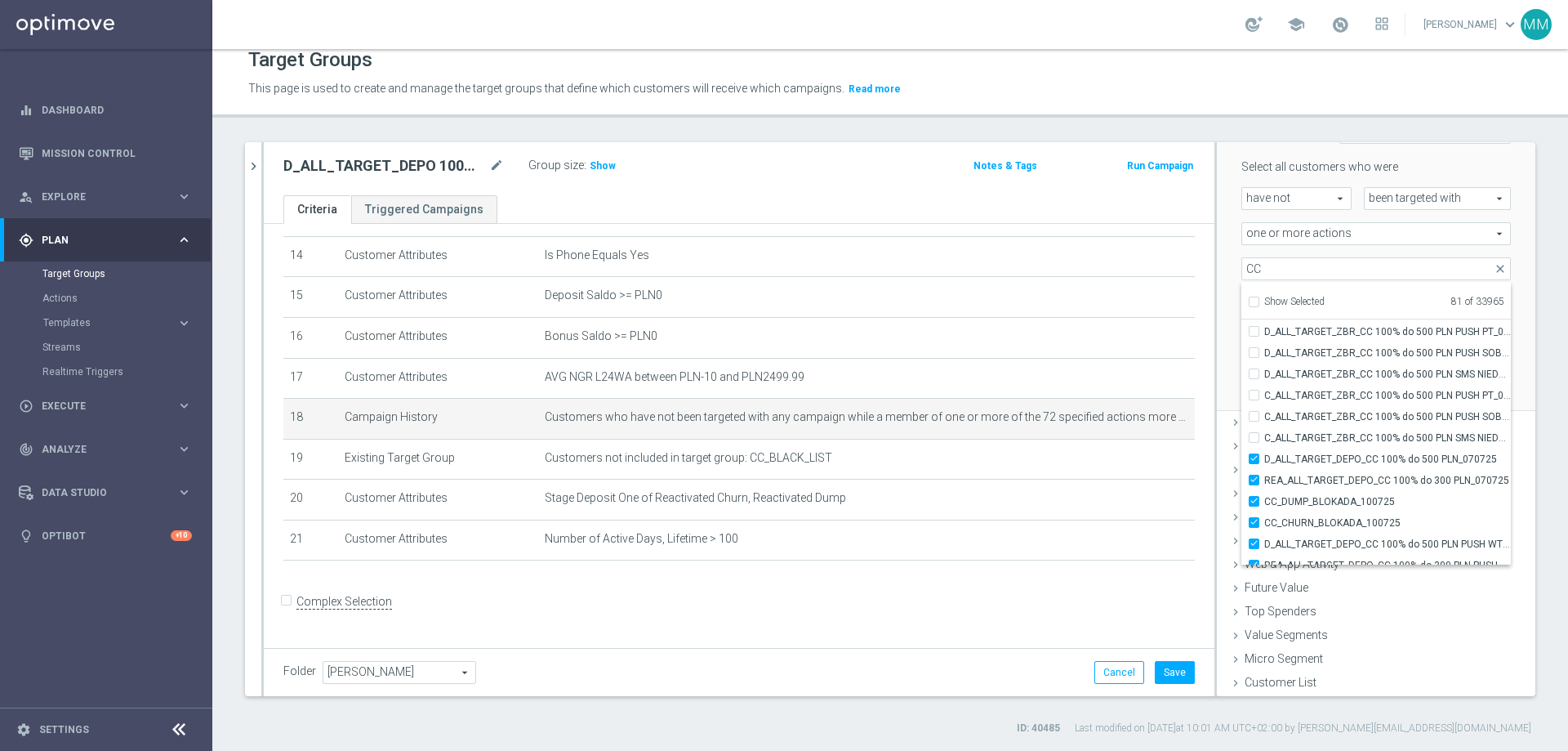
scroll to position [48378, 0]
click at [1044, 456] on input "D_ALL_TARGET_DEPO_CC 100% do 500 PLN_070725" at bounding box center [1258, 462] width 11 height 11
checkbox input "false"
type input "Selected 80 of 33965"
click at [1044, 456] on div "CC_DUMP_BLOKADA_100725" at bounding box center [1376, 505] width 269 height 21
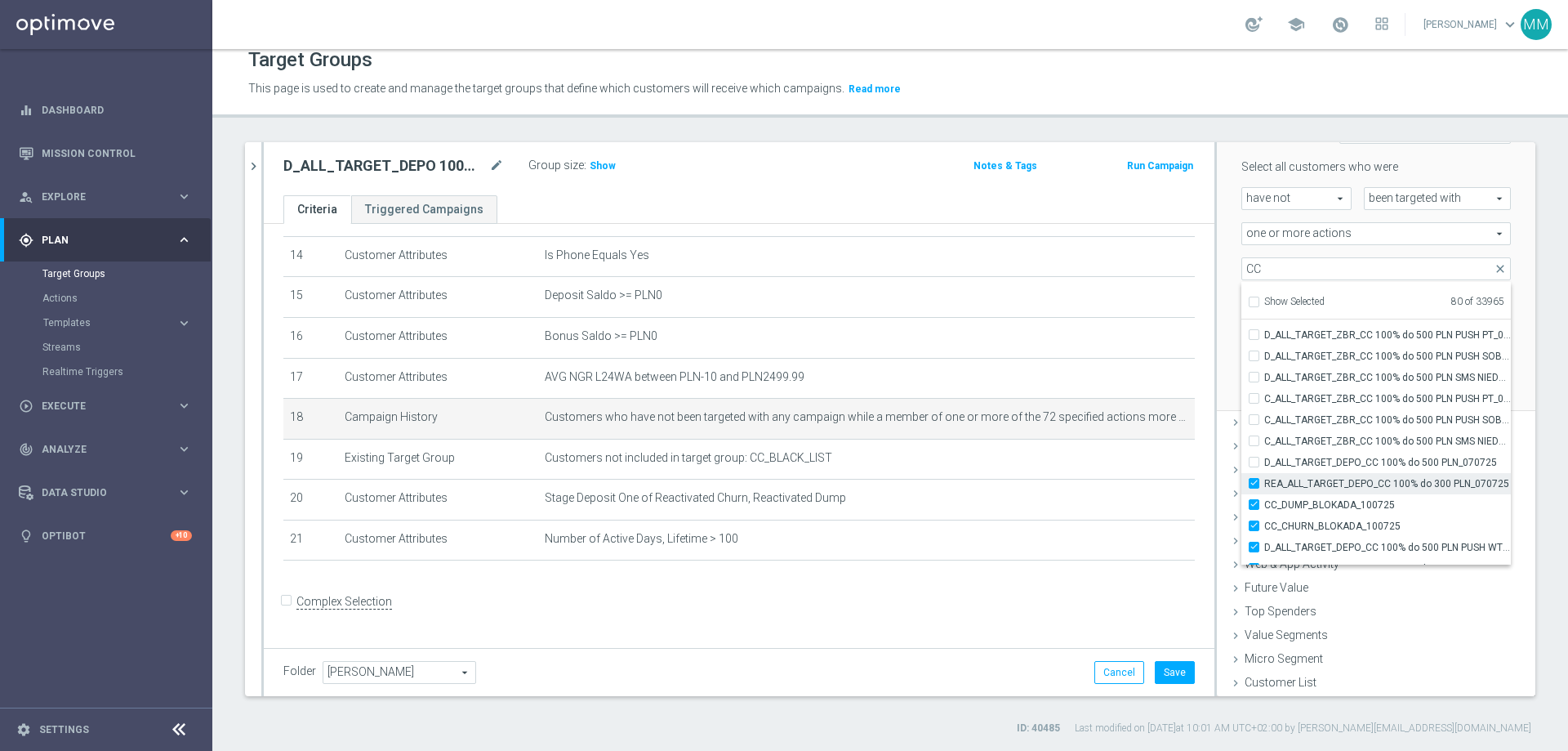
click at [1044, 456] on input "REA_ALL_TARGET_DEPO_CC 100% do 300 PLN_070725" at bounding box center [1258, 483] width 11 height 11
checkbox input "false"
type input "Selected 79 of 33965"
click at [1044, 456] on input "CC_DUMP_BLOKADA_100725" at bounding box center [1258, 504] width 11 height 11
checkbox input "false"
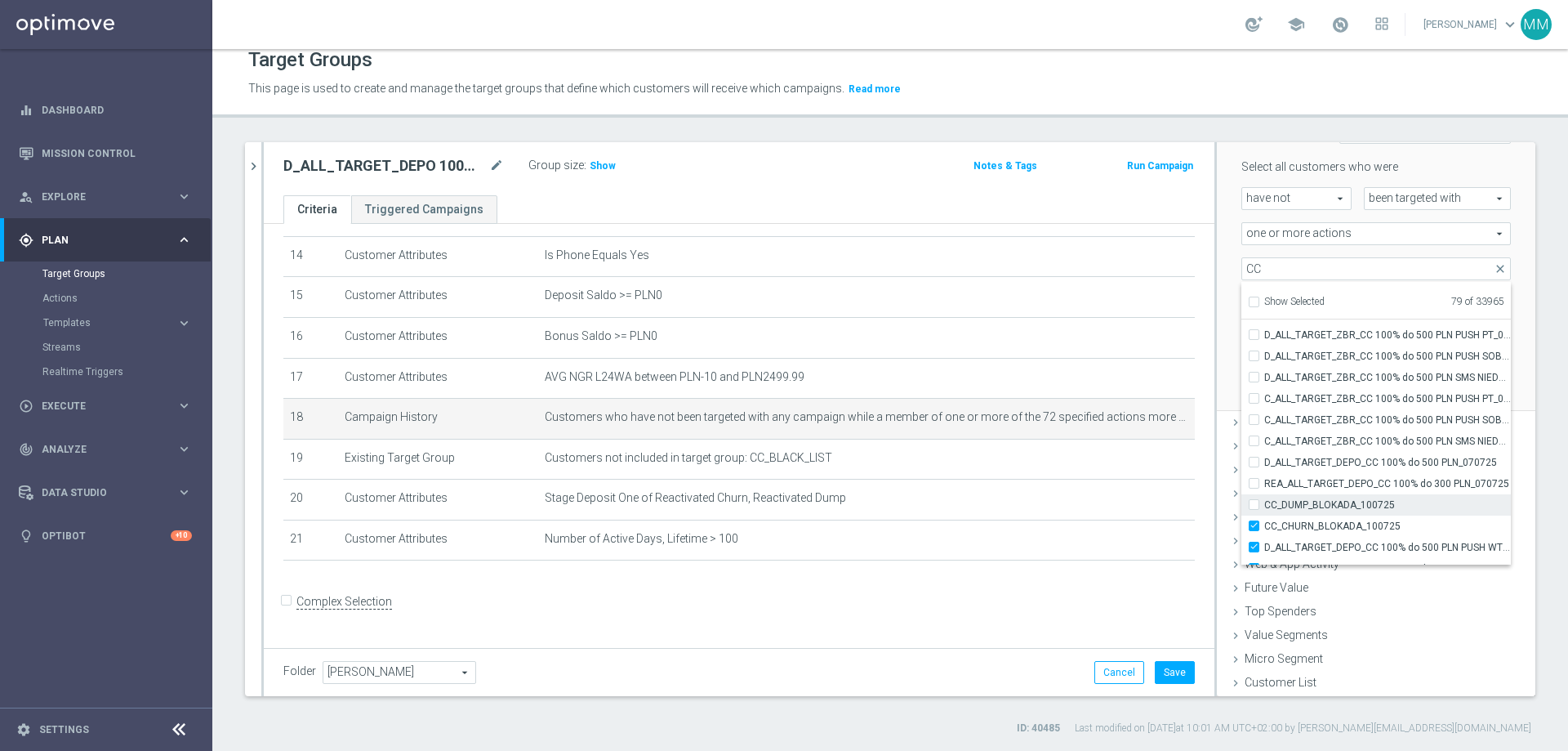
type input "Selected 78 of 33965"
click at [1044, 456] on input "CC_CHURN_BLOKADA_100725" at bounding box center [1258, 526] width 11 height 11
checkbox input "false"
type input "Selected 77 of 33965"
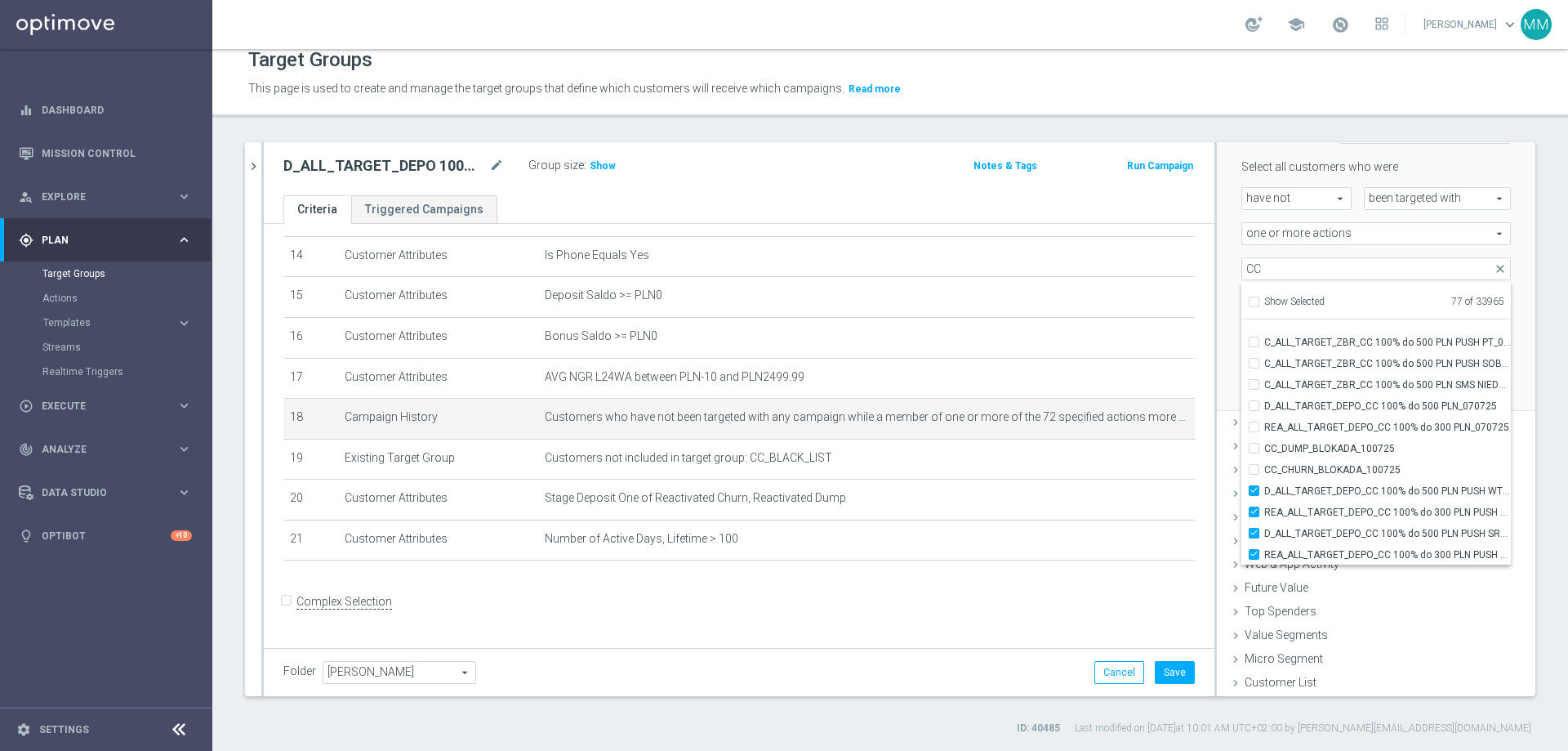
scroll to position [48459, 0]
drag, startPoint x: 1239, startPoint y: 464, endPoint x: 1240, endPoint y: 472, distance: 8.1
click at [1044, 456] on label "D_ALL_TARGET_DEPO_CC 100% do 500 PLN PUSH WT_070725" at bounding box center [1387, 466] width 247 height 21
click at [1044, 456] on input "D_ALL_TARGET_DEPO_CC 100% do 500 PLN PUSH WT_070725" at bounding box center [1258, 466] width 11 height 11
checkbox input "false"
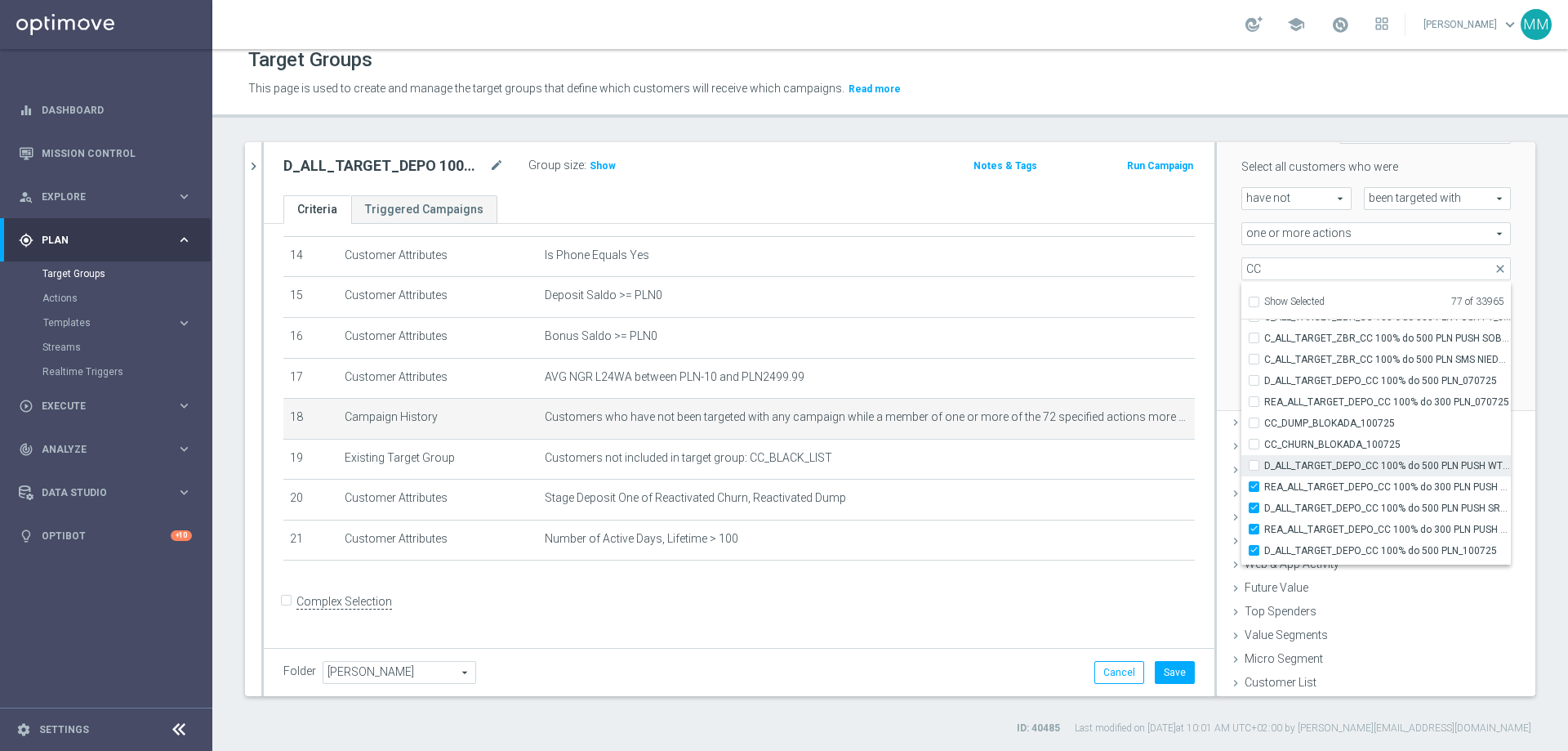
type input "Selected 76 of 33965"
click at [1044, 456] on input "REA_ALL_TARGET_DEPO_CC 100% do 300 PLN PUSH WT_070725" at bounding box center [1258, 486] width 11 height 11
checkbox input "false"
type input "Selected 75 of 33965"
click at [1044, 456] on input "D_ALL_TARGET_DEPO_CC 100% do 500 PLN PUSH SR_070725" at bounding box center [1258, 507] width 11 height 11
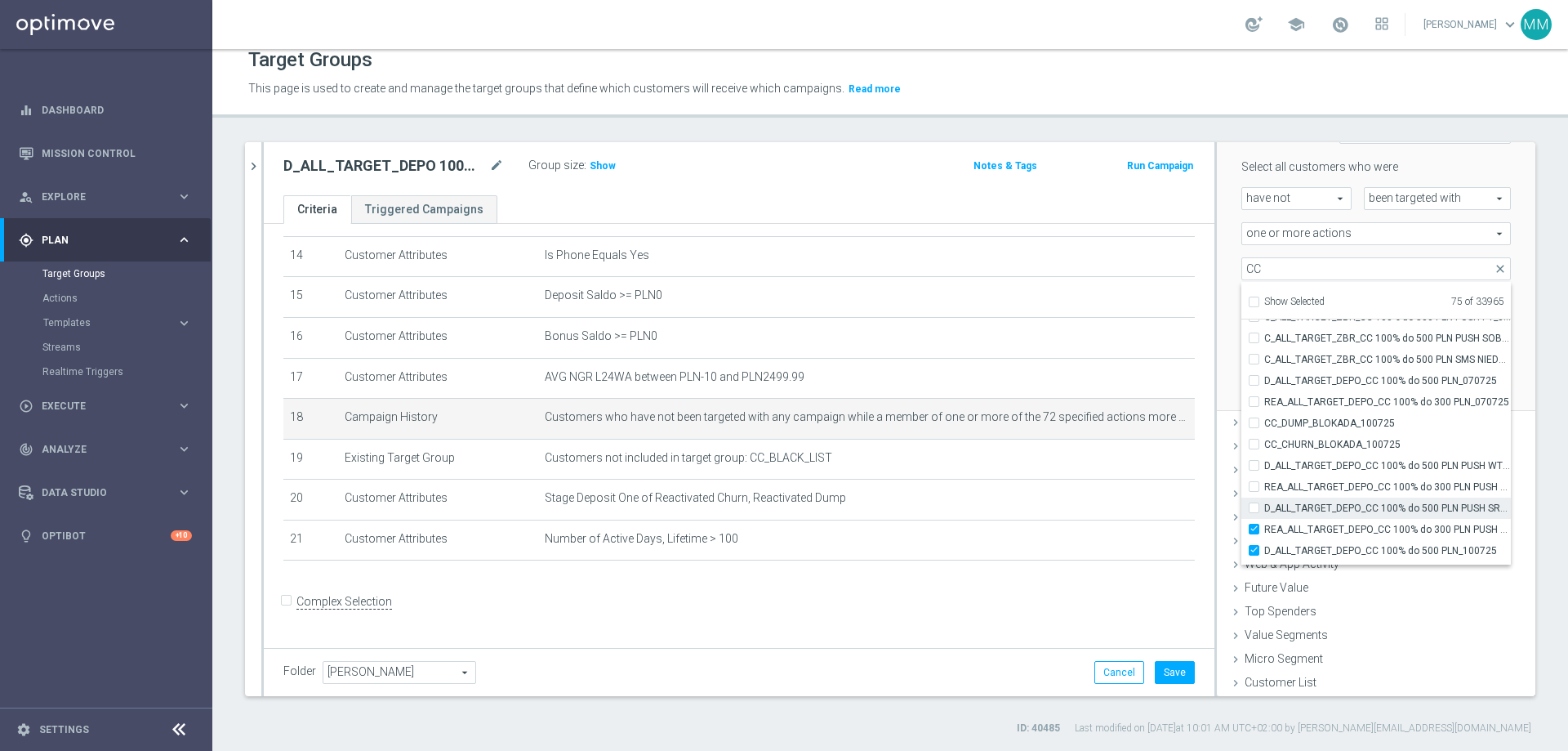
checkbox input "false"
type input "Selected 74 of 33965"
click at [1044, 456] on label "REA_ALL_TARGET_DEPO_CC 100% do 300 PLN PUSH SR_070725" at bounding box center [1387, 529] width 247 height 21
click at [1044, 456] on input "REA_ALL_TARGET_DEPO_CC 100% do 300 PLN PUSH SR_070725" at bounding box center [1258, 529] width 11 height 11
checkbox input "false"
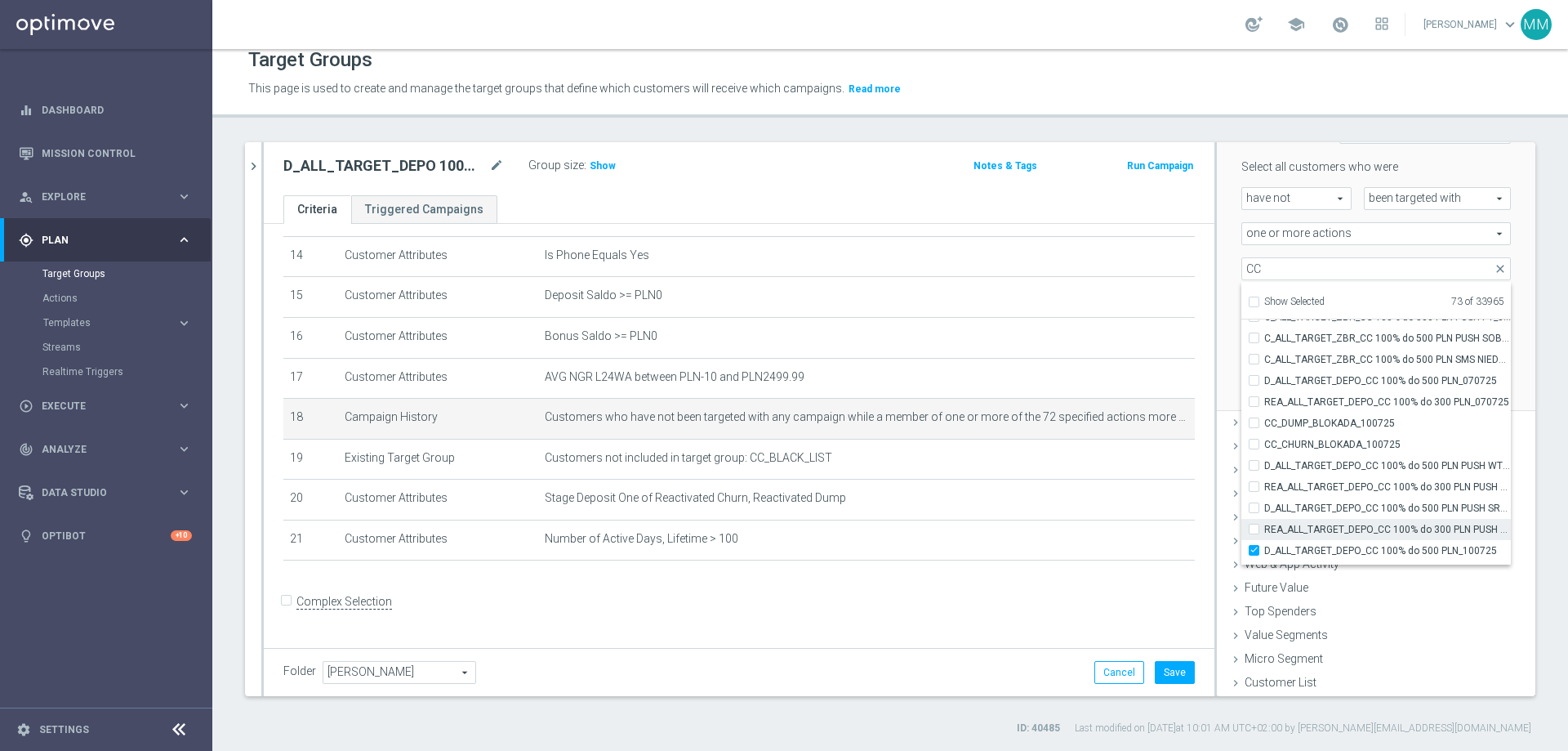
type input "Selected 73 of 33965"
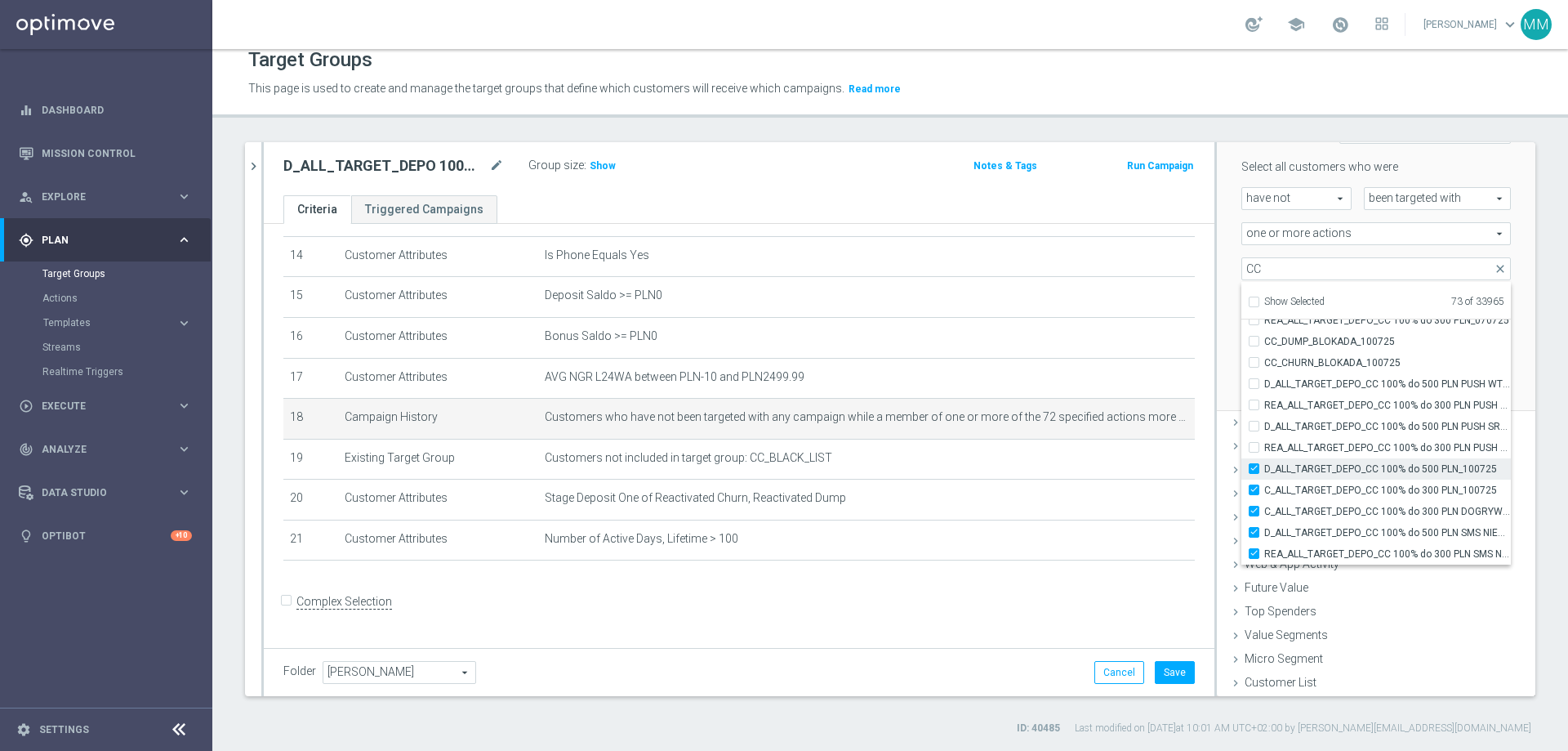
click at [1044, 456] on input "D_ALL_TARGET_DEPO_CC 100% do 500 PLN_100725" at bounding box center [1258, 468] width 11 height 11
checkbox input "false"
type input "Selected 72 of 33965"
click at [1044, 456] on label "C_ALL_TARGET_DEPO_CC 100% do 300 PLN_100725" at bounding box center [1387, 490] width 247 height 21
click at [1044, 456] on input "C_ALL_TARGET_DEPO_CC 100% do 300 PLN_100725" at bounding box center [1258, 490] width 11 height 11
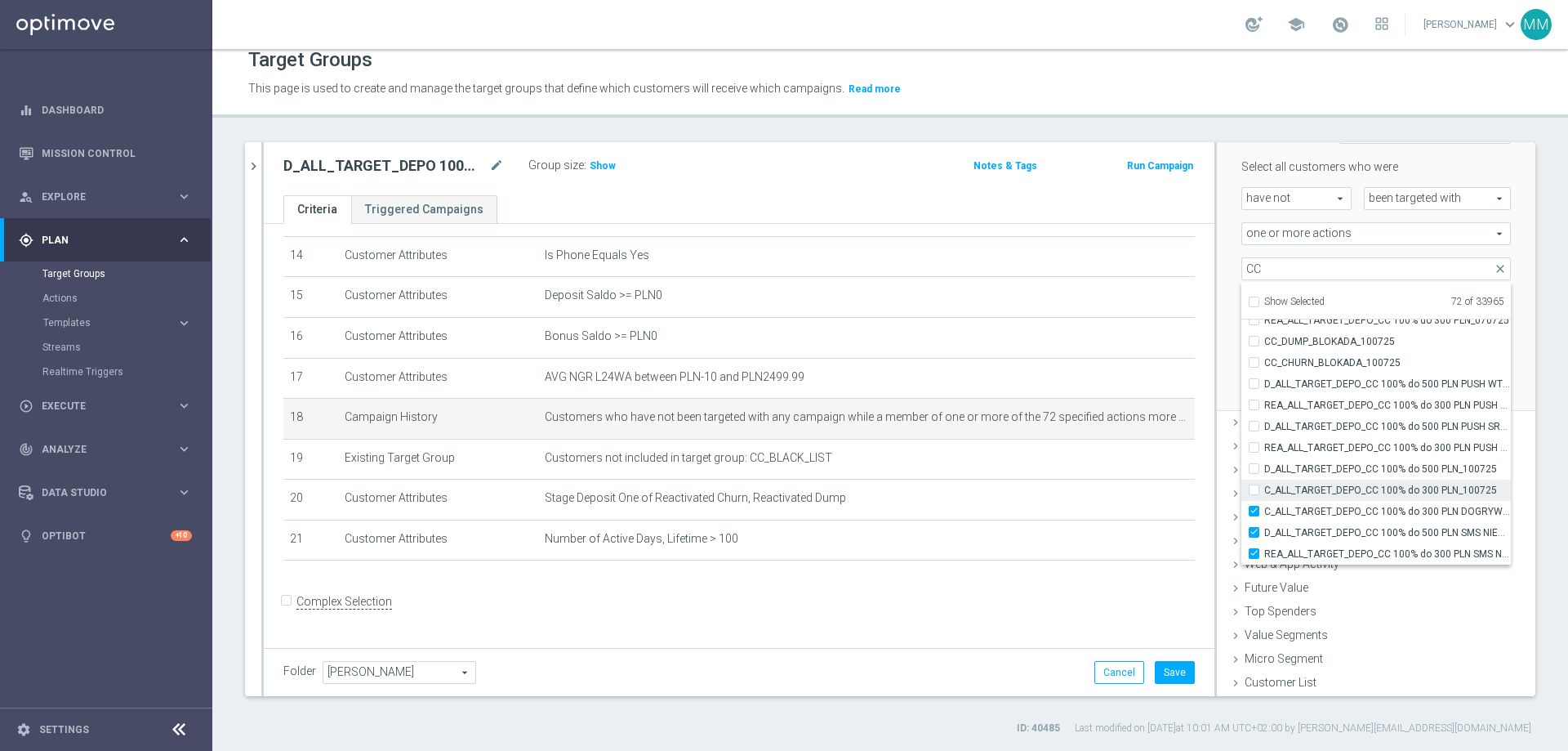
checkbox input "false"
type input "Selected 71 of 33965"
click at [1044, 456] on label "C_ALL_TARGET_DEPO_CC 100% do 300 PLN DOGRYWKA_100725" at bounding box center [1387, 511] width 247 height 21
click at [1044, 456] on input "C_ALL_TARGET_DEPO_CC 100% do 300 PLN DOGRYWKA_100725" at bounding box center [1258, 511] width 11 height 11
checkbox input "false"
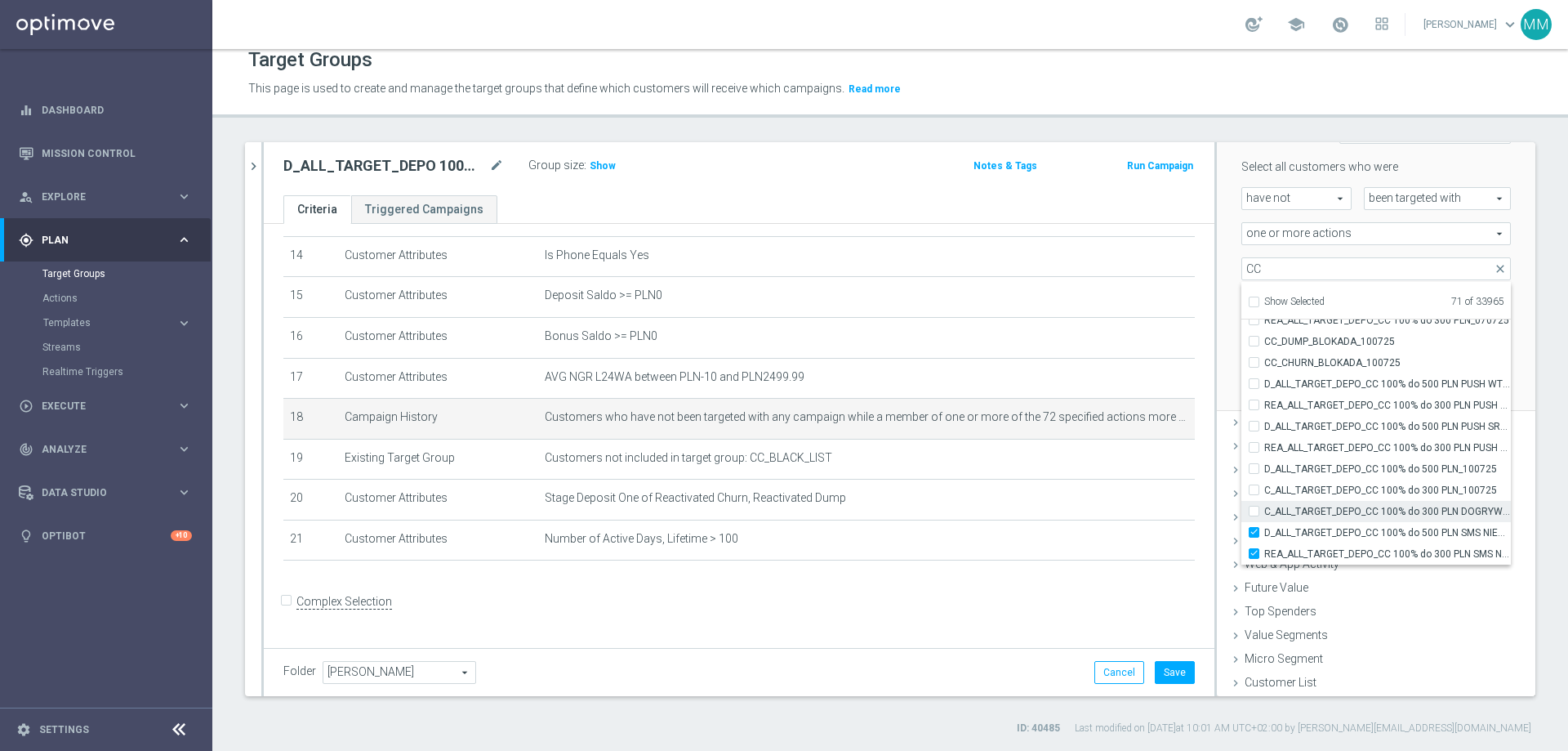
type input "Selected 70 of 33965"
click at [1044, 456] on label "D_ALL_TARGET_DEPO_CC 100% do 500 PLN SMS NIEDZ_070725" at bounding box center [1387, 532] width 247 height 21
click at [1044, 456] on input "D_ALL_TARGET_DEPO_CC 100% do 500 PLN SMS NIEDZ_070725" at bounding box center [1258, 532] width 11 height 11
checkbox input "false"
type input "Selected 69 of 33965"
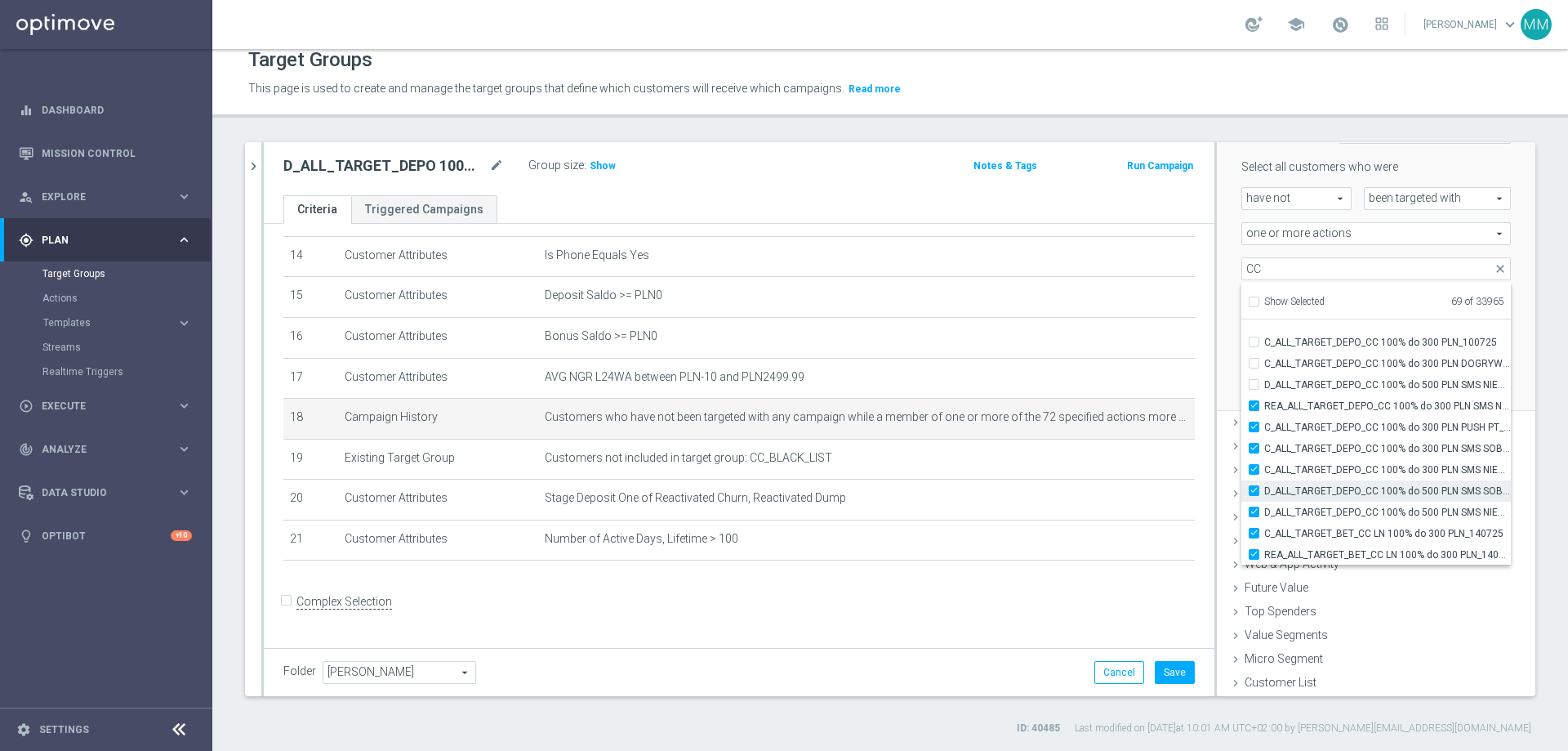
scroll to position [48704, 0]
click at [1044, 394] on label "REA_ALL_TARGET_DEPO_CC 100% do 300 PLN SMS NIEDZ_070725" at bounding box center [1387, 390] width 247 height 21
click at [1044, 394] on input "REA_ALL_TARGET_DEPO_CC 100% do 300 PLN SMS NIEDZ_070725" at bounding box center [1258, 390] width 11 height 11
checkbox input "false"
type input "Selected 68 of 33965"
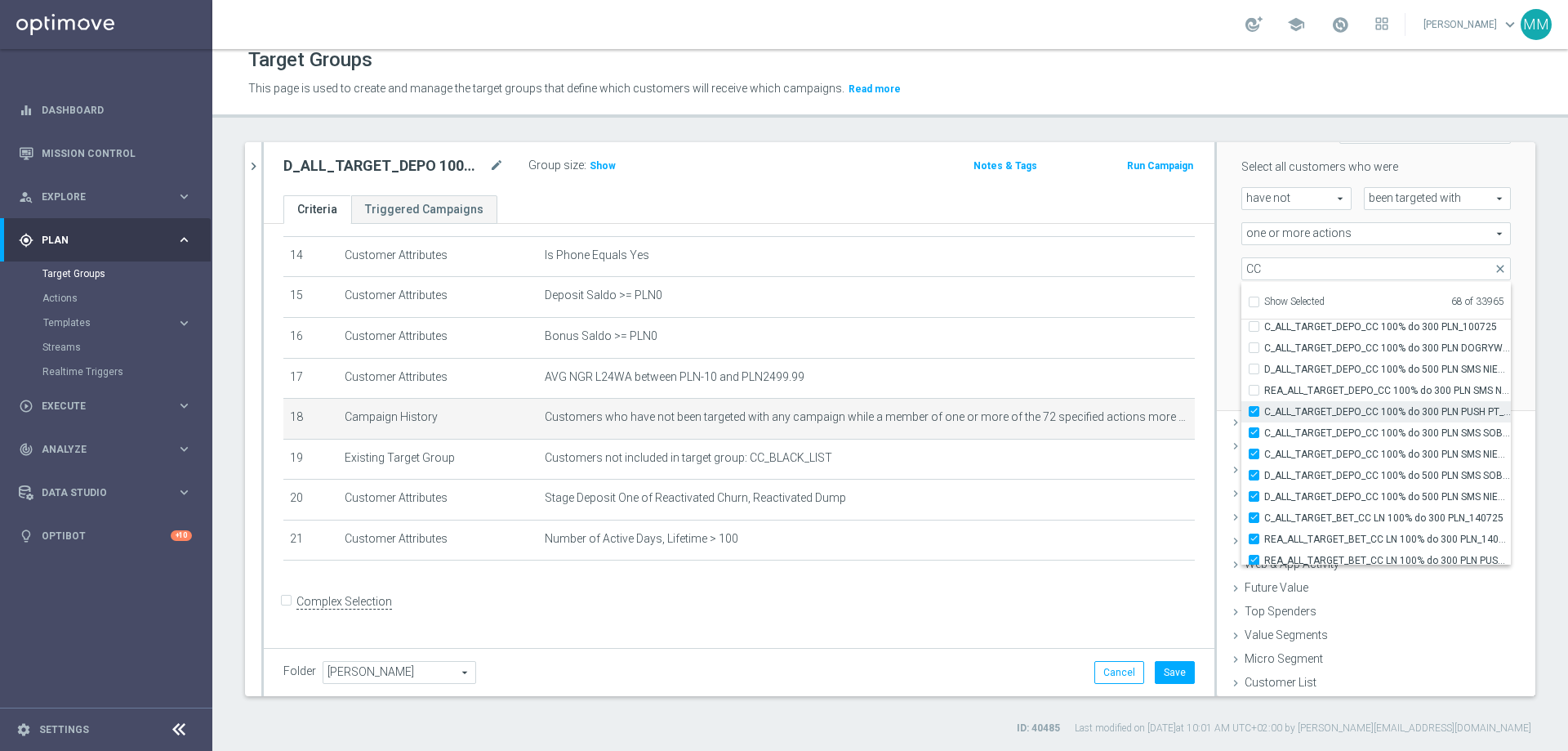
click at [1044, 409] on input "C_ALL_TARGET_DEPO_CC 100% do 300 PLN PUSH PT_100725" at bounding box center [1258, 411] width 11 height 11
checkbox input "false"
type input "Selected 67 of 33965"
drag, startPoint x: 1241, startPoint y: 432, endPoint x: 1237, endPoint y: 455, distance: 23.3
click at [1044, 434] on label "C_ALL_TARGET_DEPO_CC 100% do 300 PLN SMS SOB_100725" at bounding box center [1387, 433] width 247 height 21
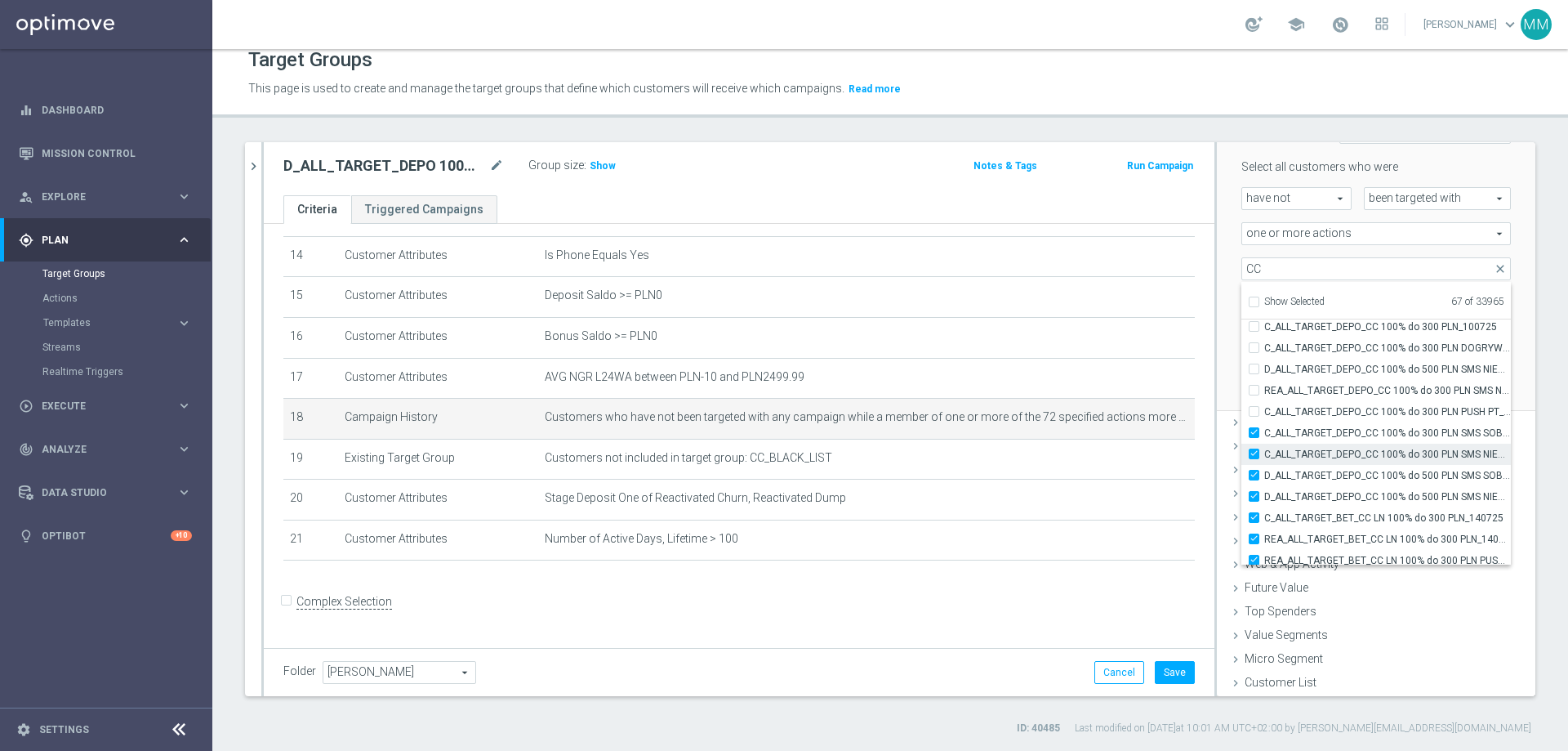
click at [1044, 434] on input "C_ALL_TARGET_DEPO_CC 100% do 300 PLN SMS SOB_100725" at bounding box center [1258, 433] width 11 height 11
checkbox input "false"
type input "Selected 66 of 33965"
click at [1044, 454] on input "C_ALL_TARGET_DEPO_CC 100% do 300 PLN SMS NIEDZ_100725" at bounding box center [1258, 454] width 11 height 11
checkbox input "false"
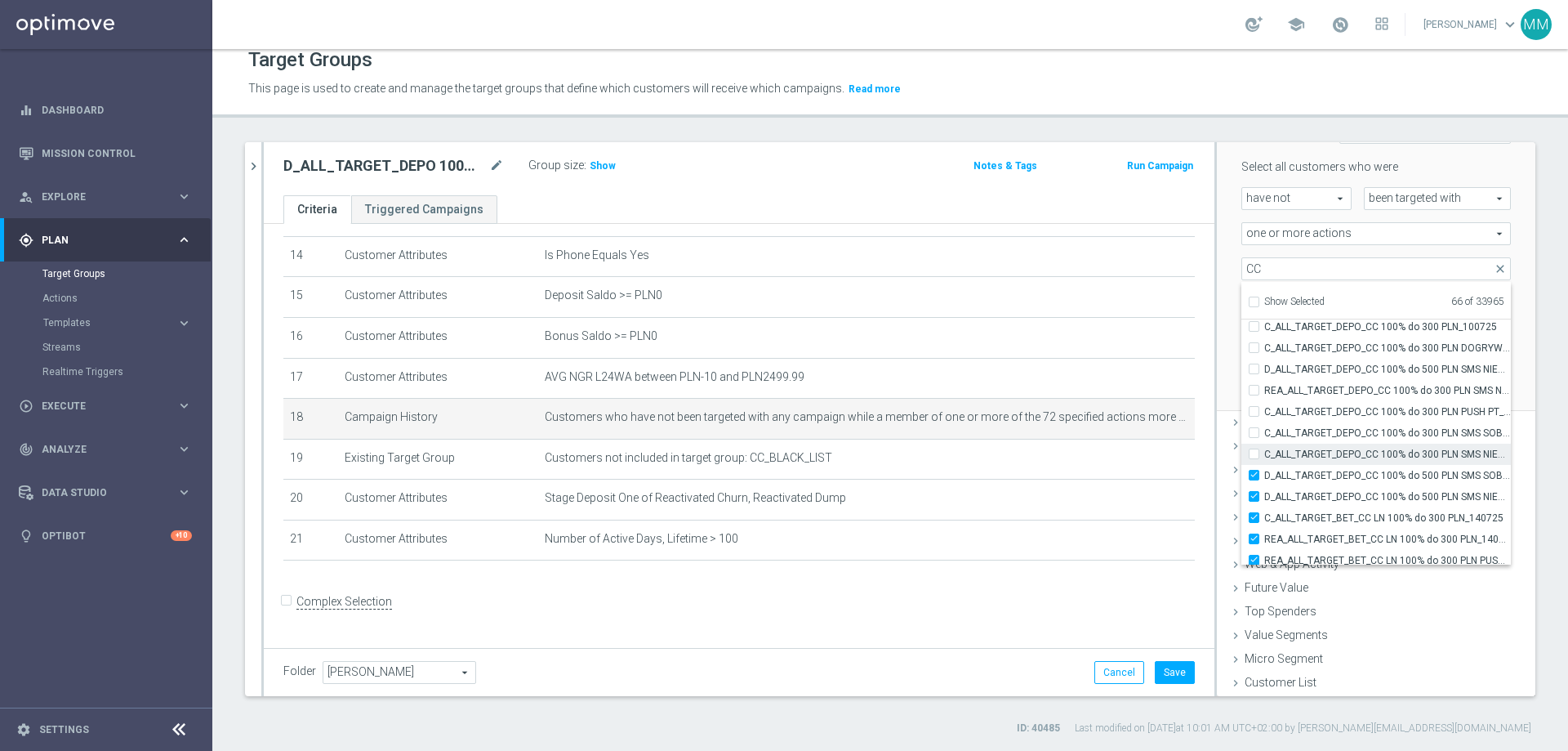
type input "Selected 65 of 33965"
click at [1044, 456] on label "D_ALL_TARGET_DEPO_CC 100% do 500 PLN SMS SOB_100725" at bounding box center [1387, 475] width 247 height 21
click at [1044, 456] on input "D_ALL_TARGET_DEPO_CC 100% do 500 PLN SMS SOB_100725" at bounding box center [1258, 475] width 11 height 11
checkbox input "false"
type input "Selected 64 of 33965"
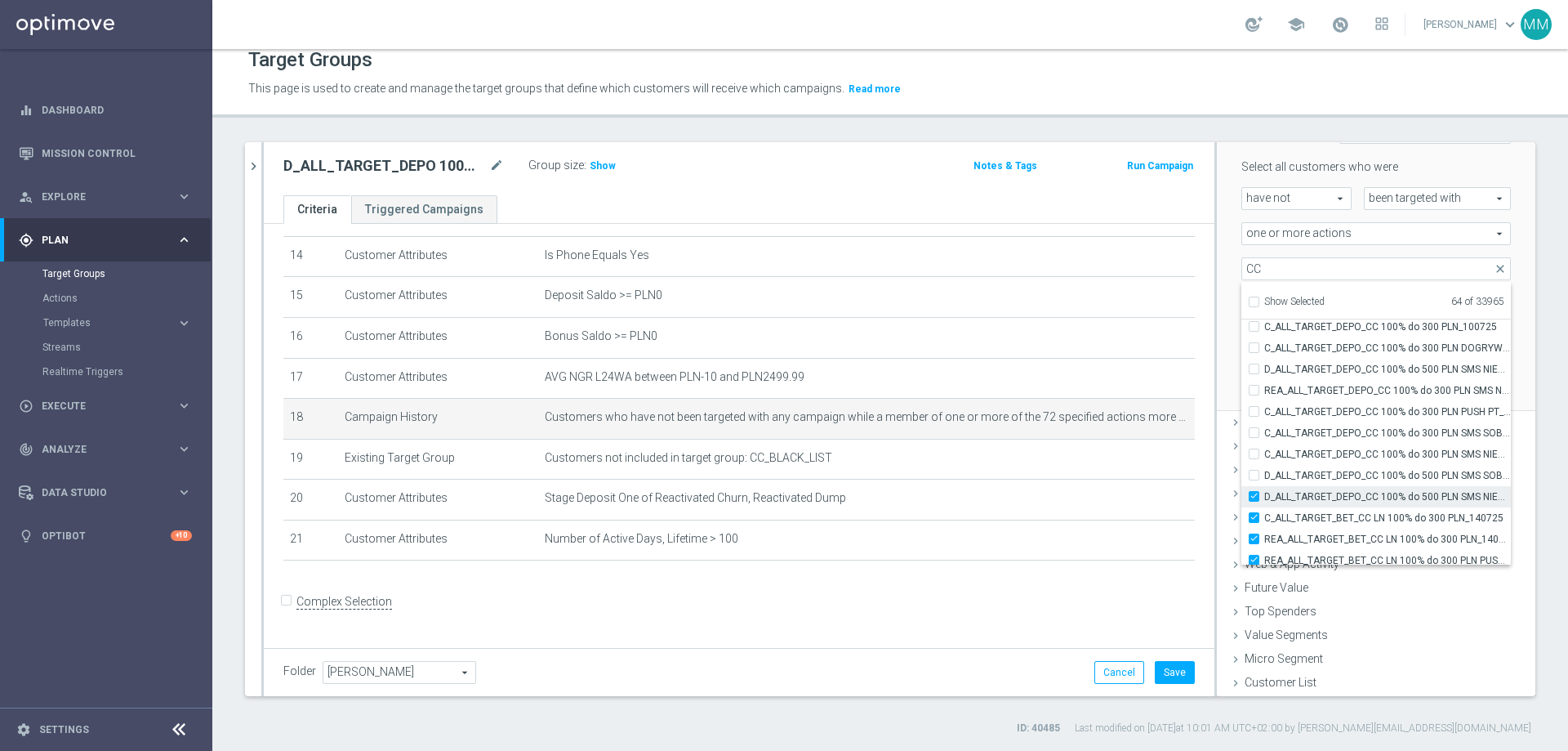
click at [1044, 456] on input "D_ALL_TARGET_DEPO_CC 100% do 500 PLN SMS NIEDZ_100725" at bounding box center [1258, 496] width 11 height 11
checkbox input "false"
type input "Selected 63 of 33965"
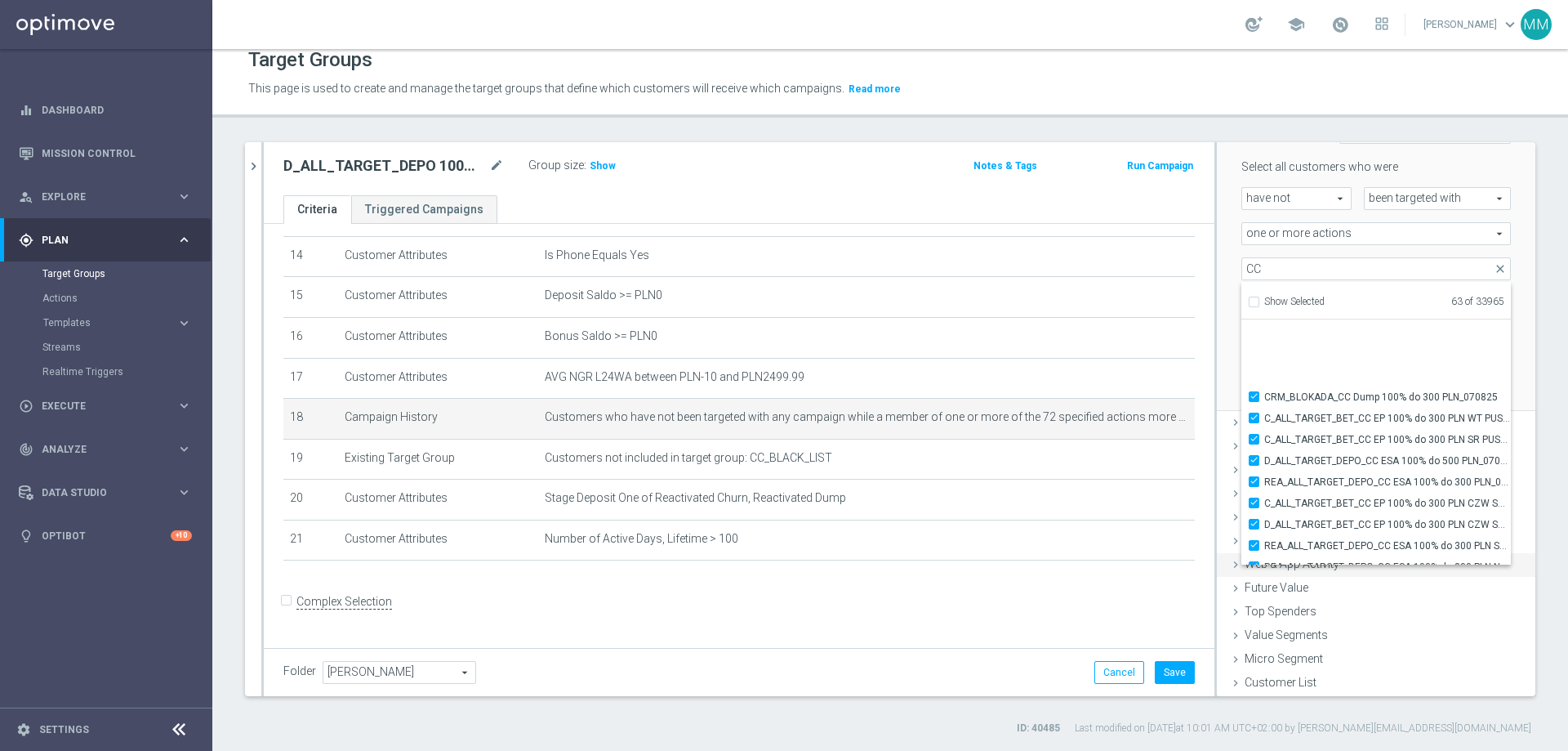
scroll to position [49986, 0]
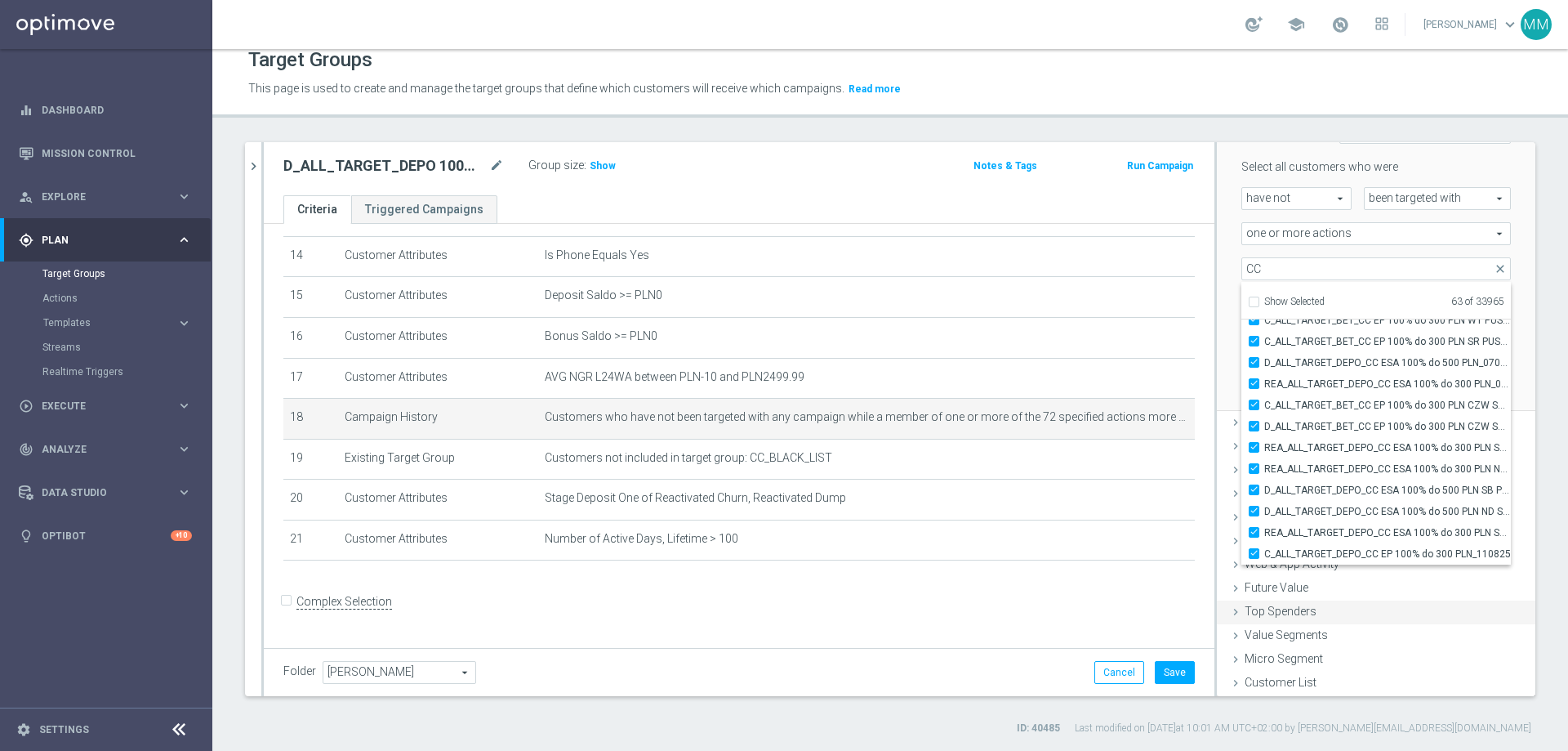
click at [1044, 456] on div "Top Spenders done" at bounding box center [1376, 612] width 319 height 24
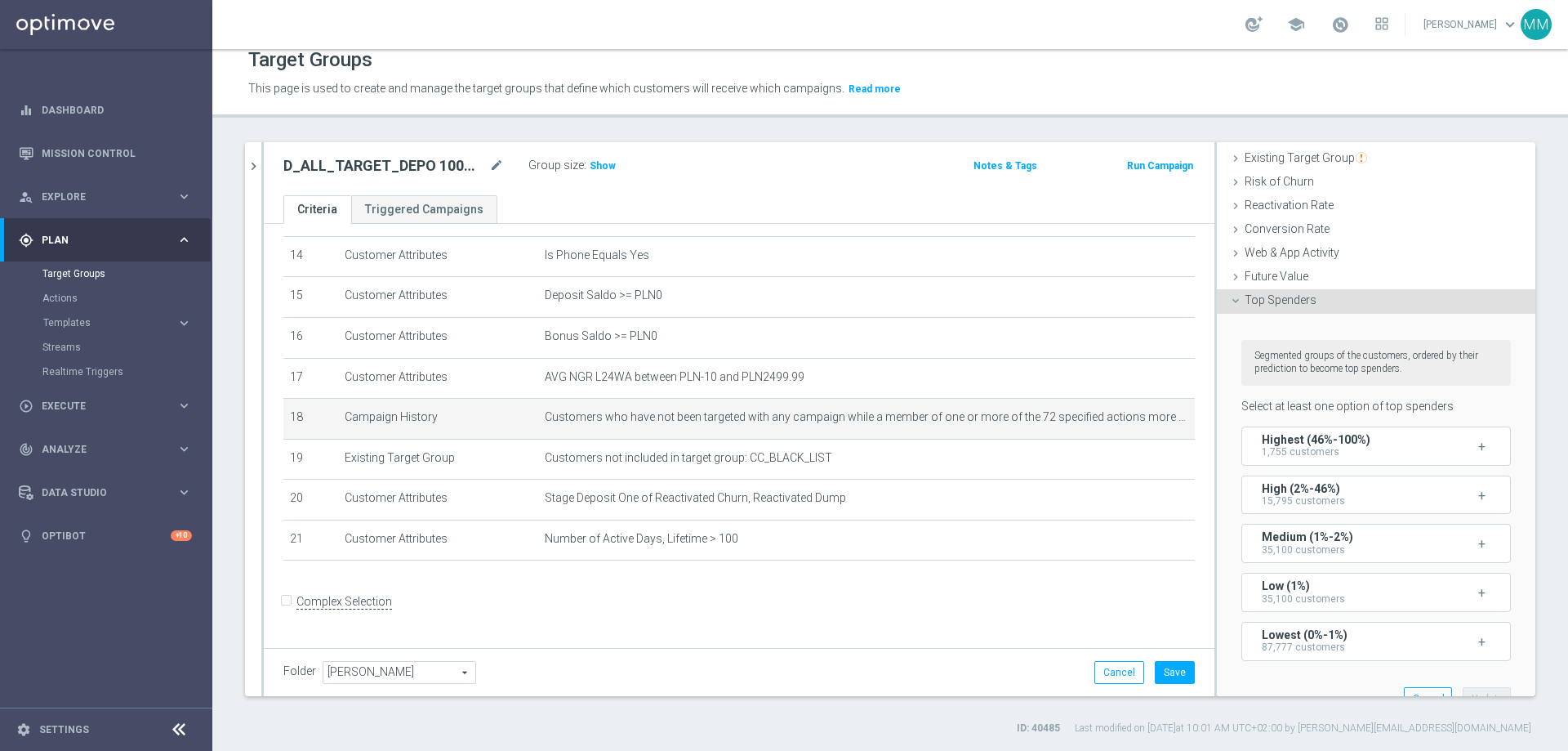
scroll to position [0, 0]
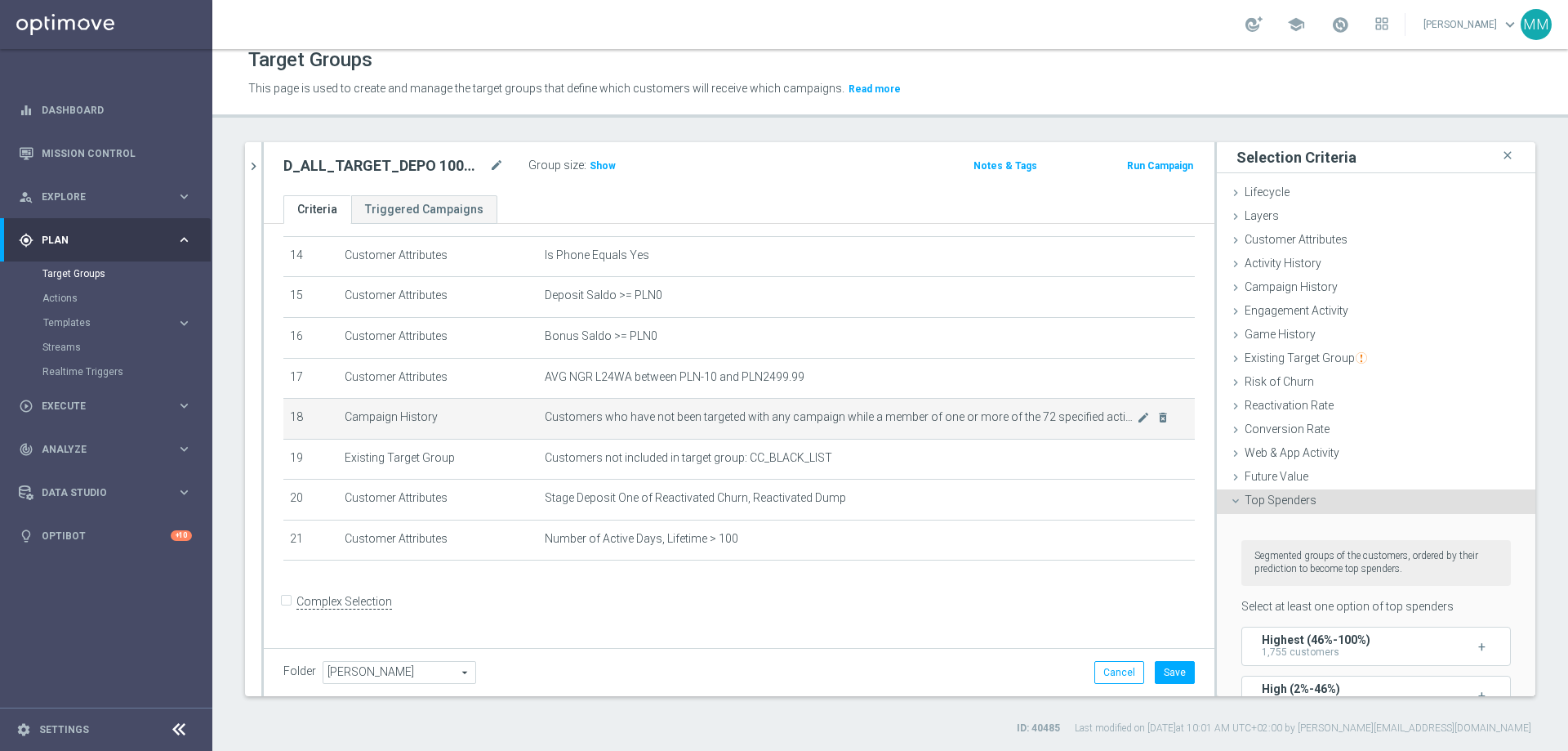
click at [834, 438] on td "Customers who have not been targeted with any campaign while a member of one or…" at bounding box center [866, 419] width 657 height 41
click at [925, 424] on span "Customers who have not been targeted with any campaign while a member of one or…" at bounding box center [841, 417] width 592 height 14
click at [1044, 424] on icon "mode_edit" at bounding box center [1144, 418] width 13 height 13
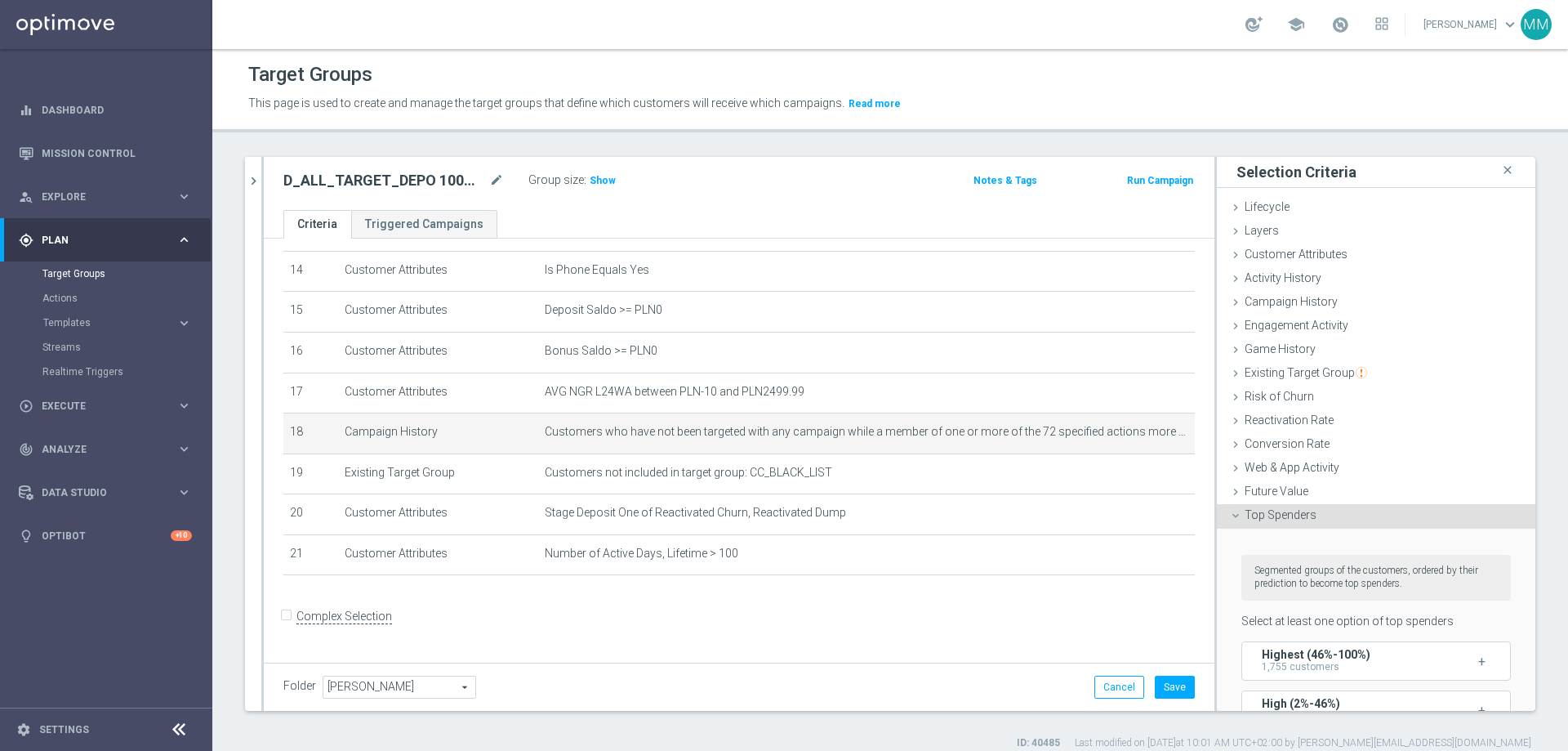
click at [1044, 255] on div "search more_vert Prioritize Customer Target Groups library_add create_new_folde…" at bounding box center [890, 453] width 1355 height 594
click at [1044, 456] on button "Save" at bounding box center [1175, 687] width 40 height 23
click at [595, 185] on span "Show" at bounding box center [602, 181] width 26 height 12
click at [1044, 439] on icon "mode_edit" at bounding box center [1144, 433] width 13 height 13
click at [1044, 456] on div "Future Value done" at bounding box center [1376, 492] width 319 height 24
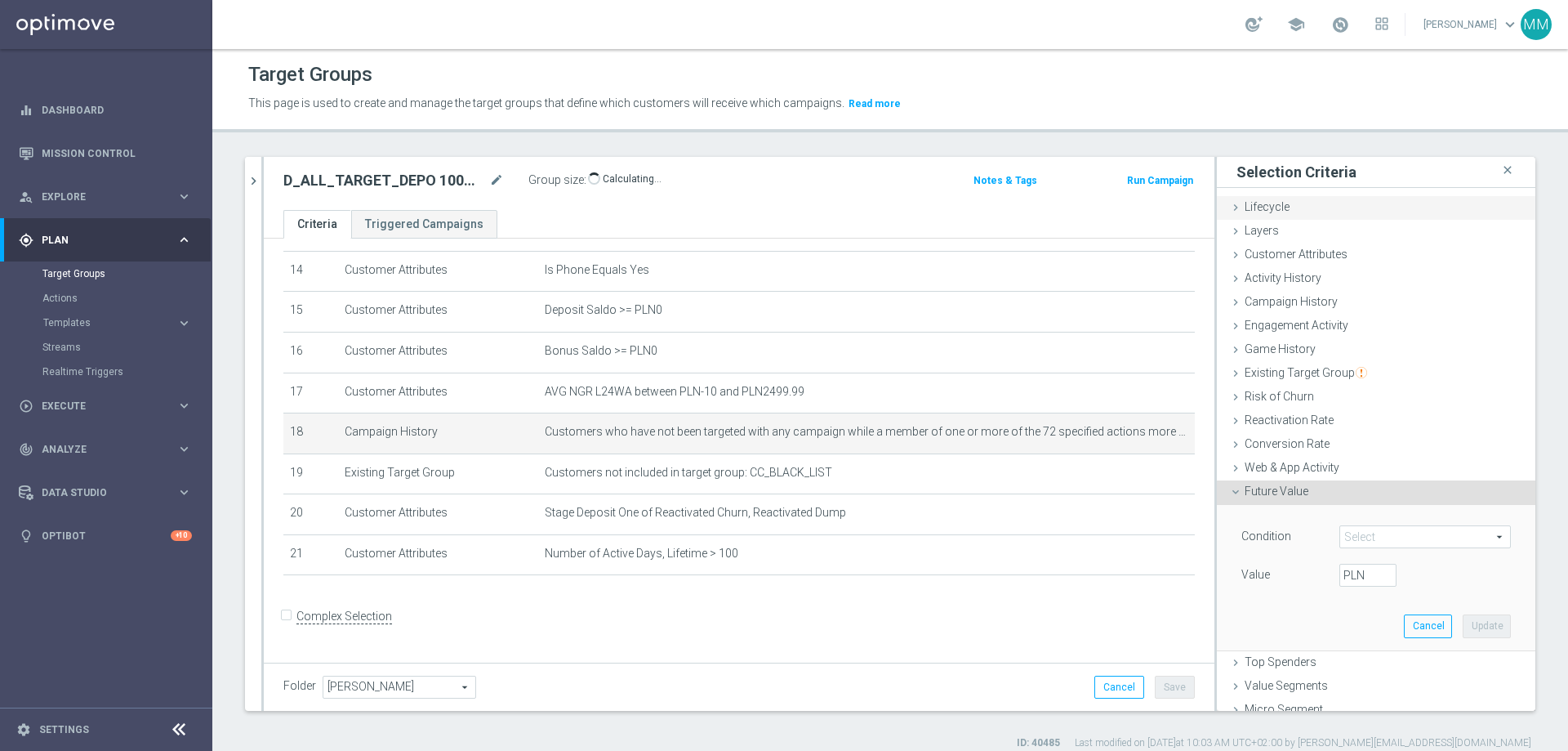
click at [1044, 205] on div "Lifecycle done" at bounding box center [1376, 208] width 319 height 24
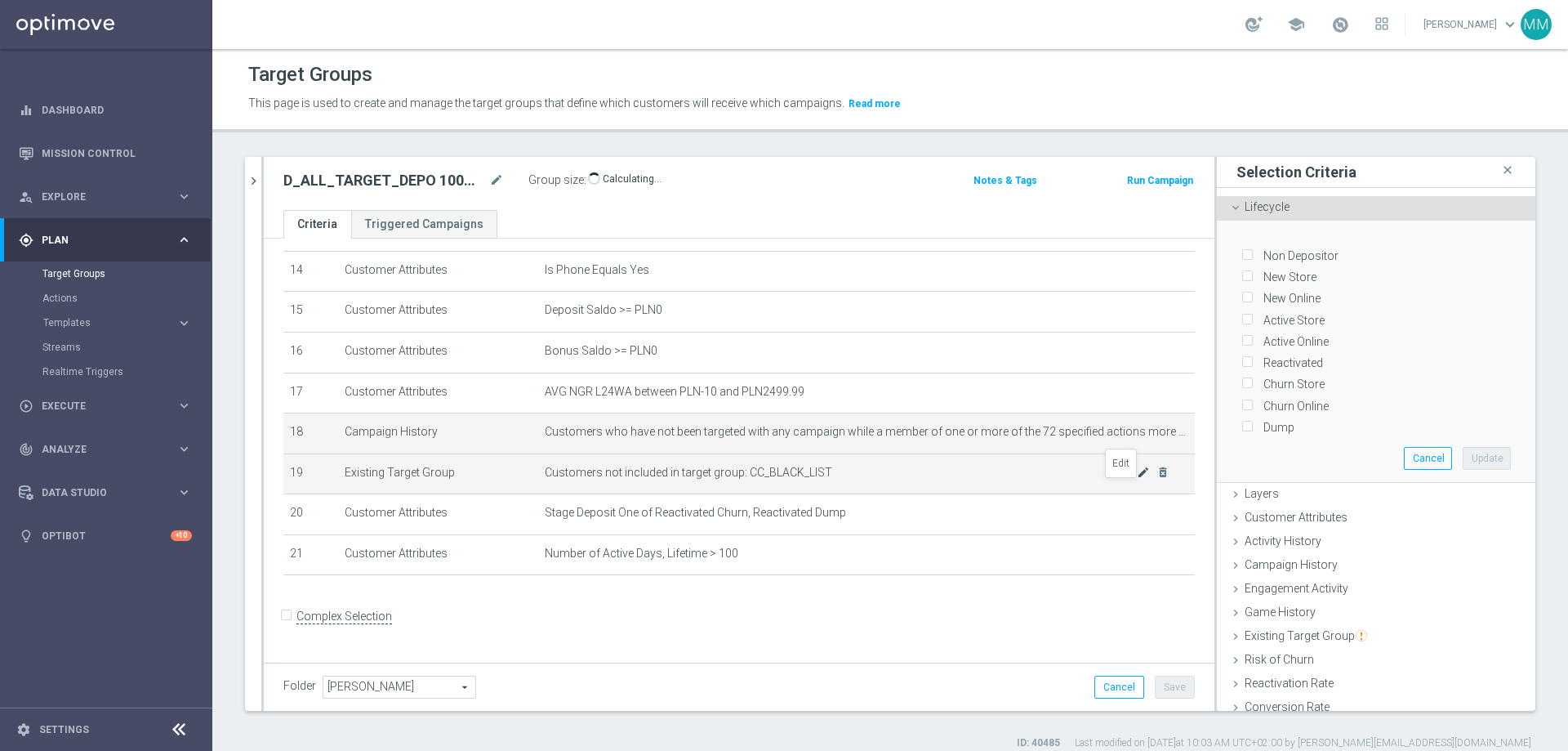
click at [1044, 456] on icon "mode_edit" at bounding box center [1144, 472] width 13 height 13
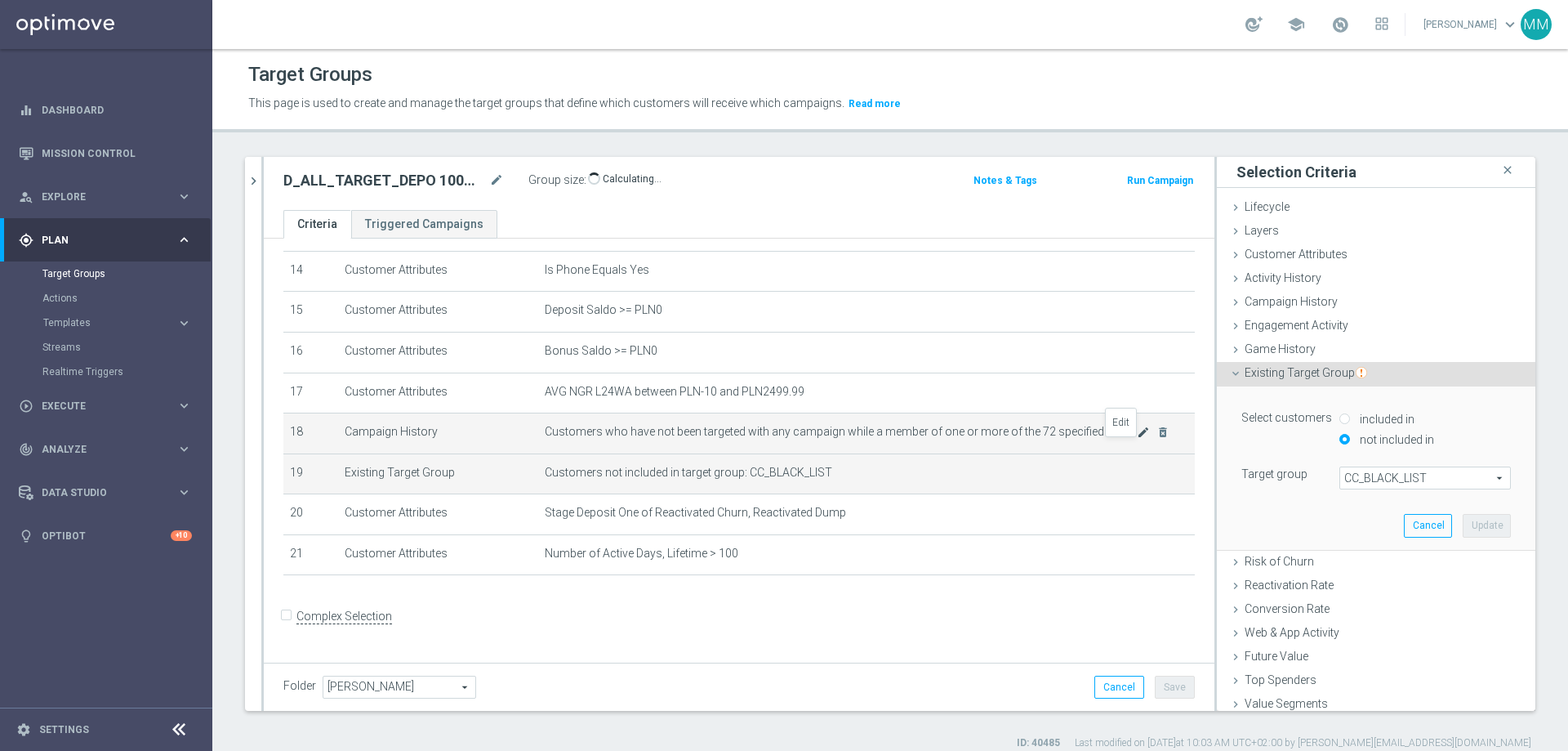
click at [1044, 439] on icon "mode_edit" at bounding box center [1144, 433] width 13 height 13
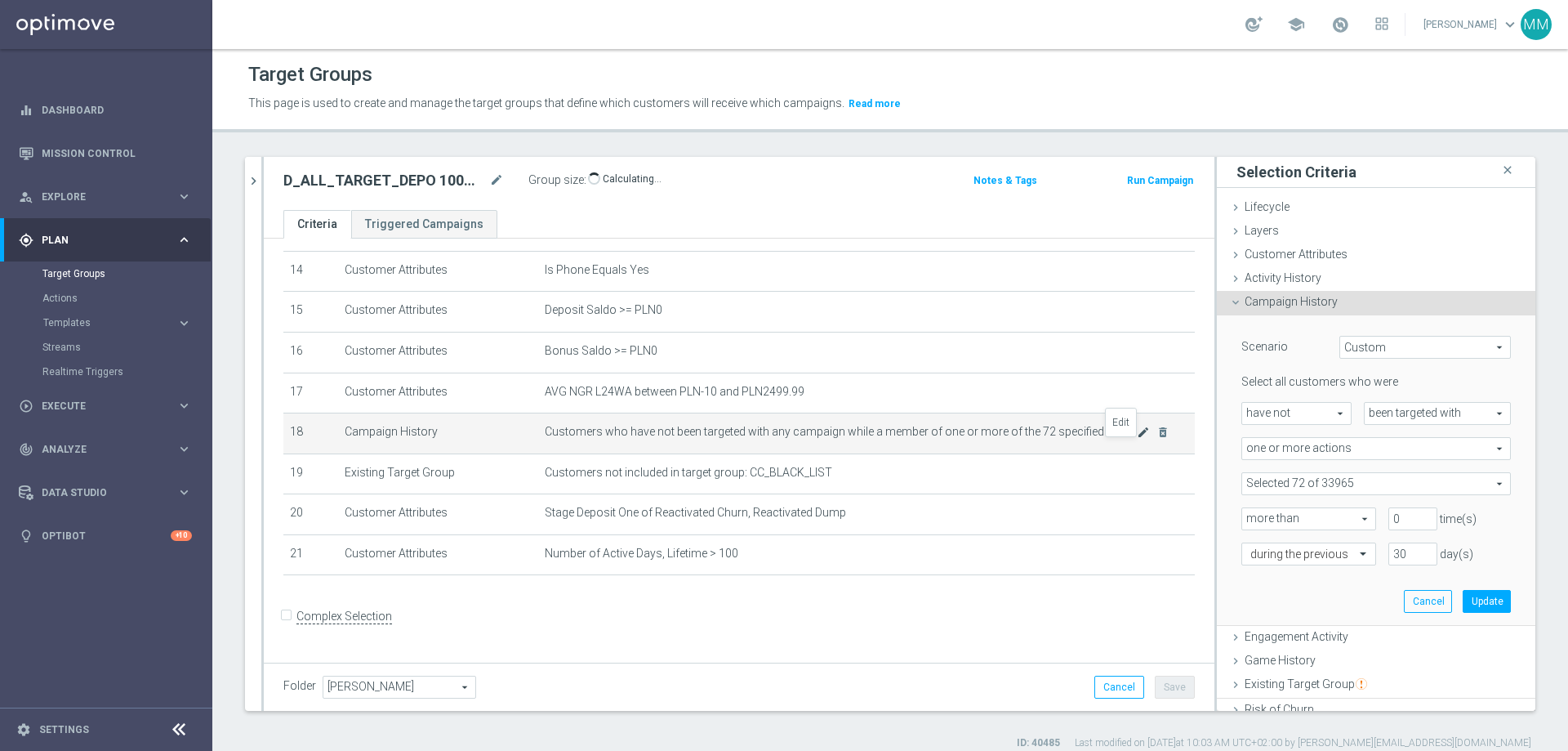
click at [1044, 439] on icon "mode_edit" at bounding box center [1144, 433] width 13 height 13
click at [1044, 456] on span at bounding box center [1376, 483] width 268 height 21
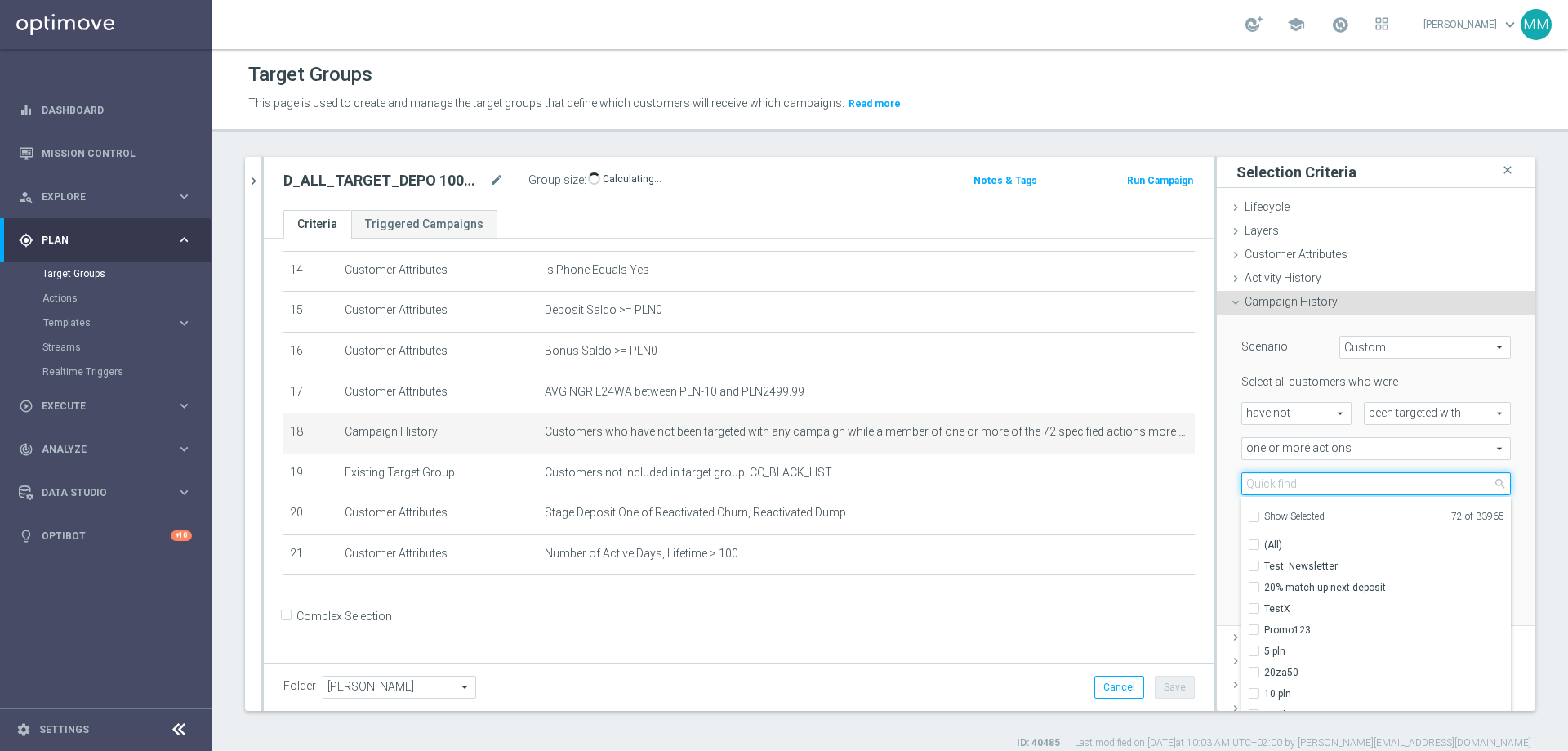
click at [1044, 456] on input "search" at bounding box center [1376, 483] width 269 height 23
type input "CC"
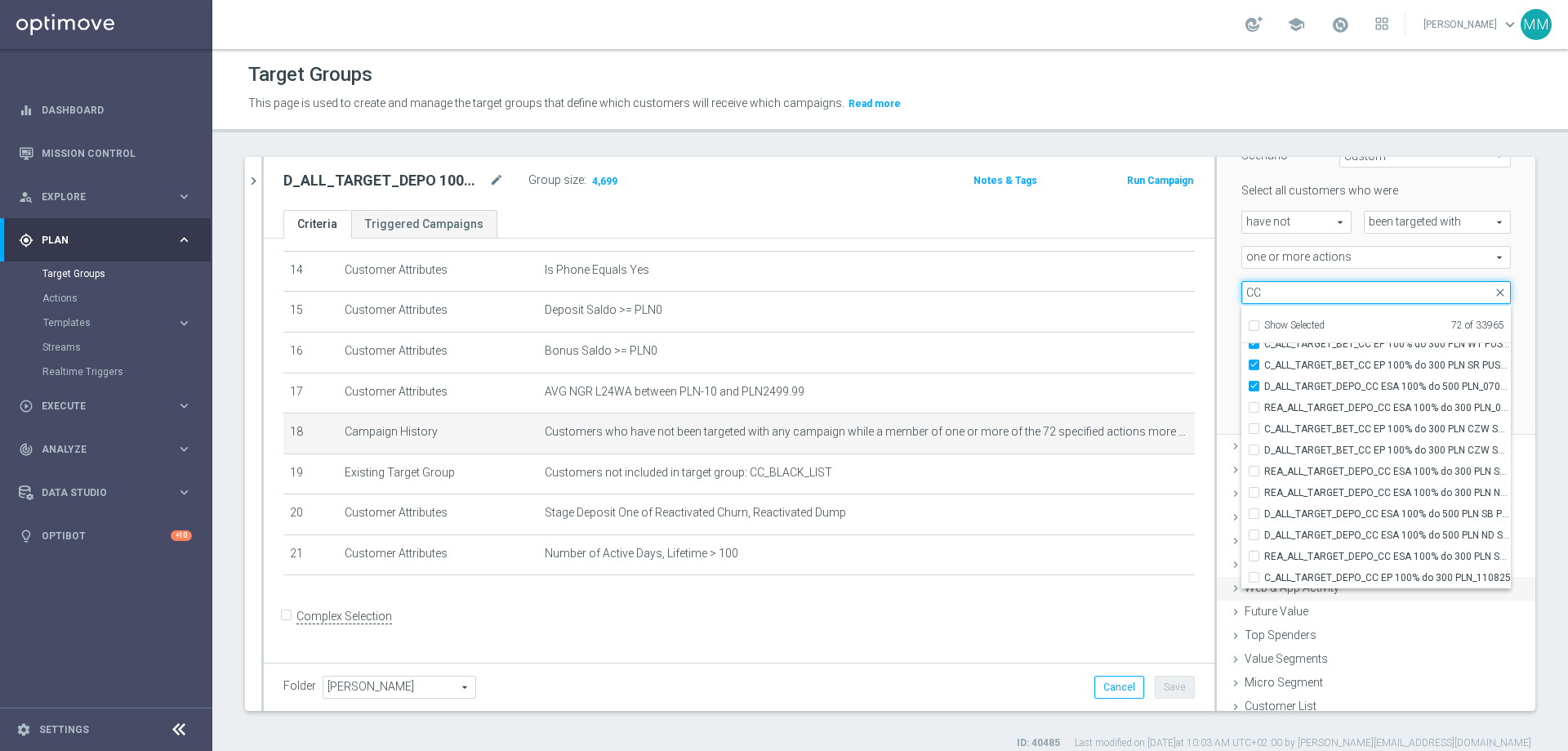
scroll to position [200, 0]
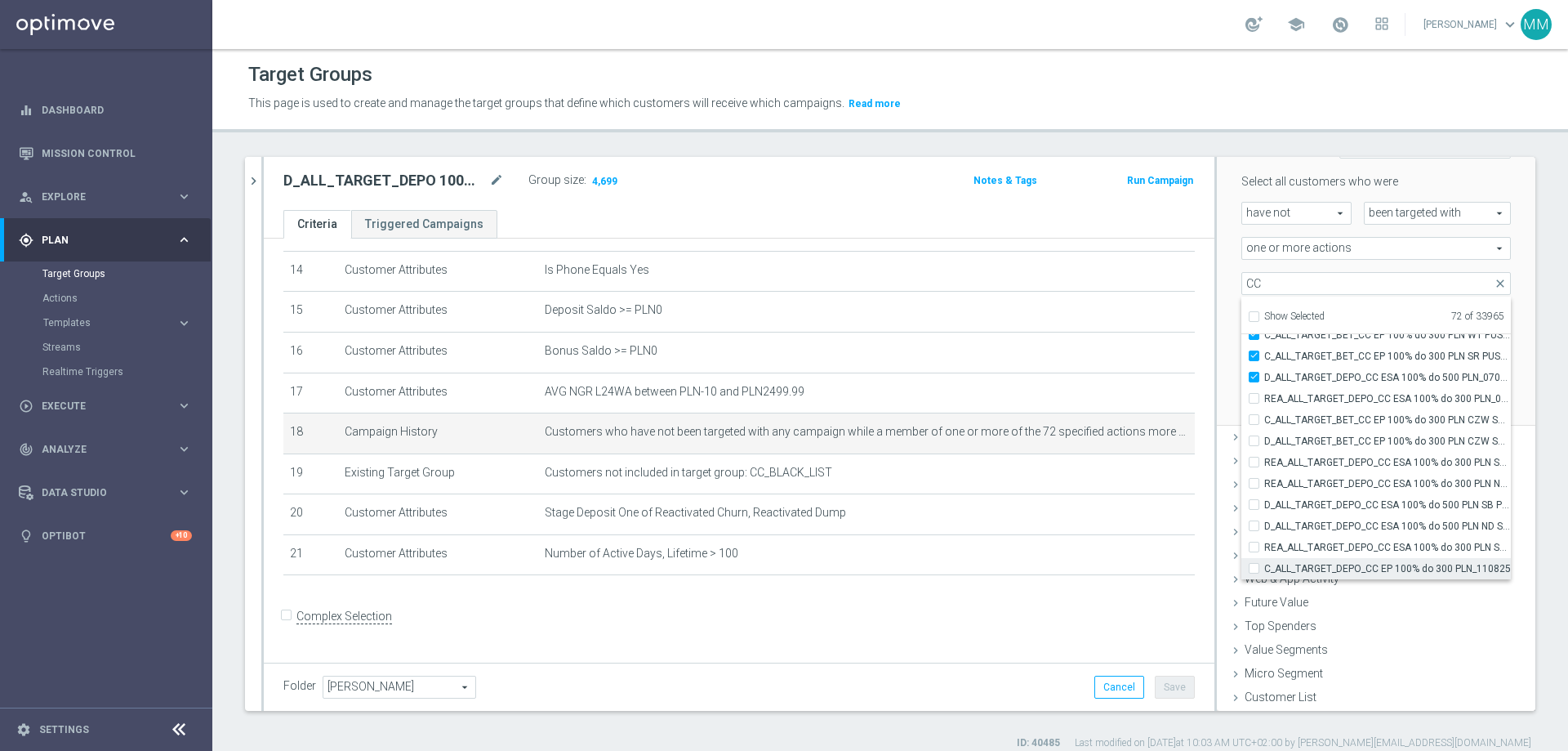
click at [1044, 456] on input "C_ALL_TARGET_DEPO_CC EP 100% do 300 PLN_110825" at bounding box center [1258, 568] width 11 height 11
checkbox input "true"
type input "Selected 73 of 33965"
drag, startPoint x: 1243, startPoint y: 552, endPoint x: 1243, endPoint y: 537, distance: 15.0
click at [1044, 456] on input "REA_ALL_TARGET_DEPO_CC ESA 100% do 300 PLN SMS_070825" at bounding box center [1258, 547] width 11 height 11
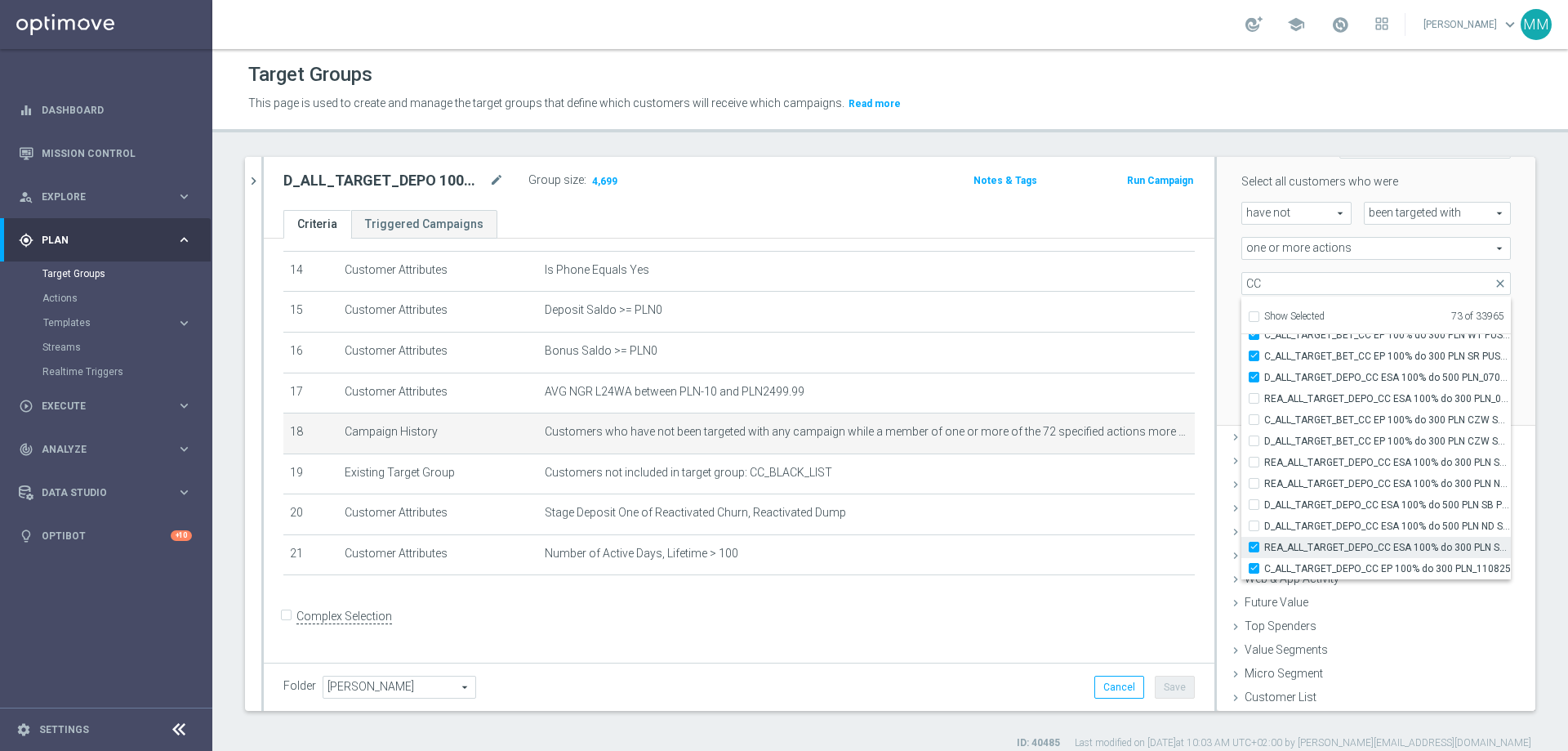
checkbox input "true"
type input "Selected 74 of 33965"
click at [1044, 456] on input "D_ALL_TARGET_DEPO_CC ESA 100% do 500 PLN ND SMS_070825" at bounding box center [1258, 526] width 11 height 11
checkbox input "true"
drag, startPoint x: 1242, startPoint y: 522, endPoint x: 1241, endPoint y: 510, distance: 12.0
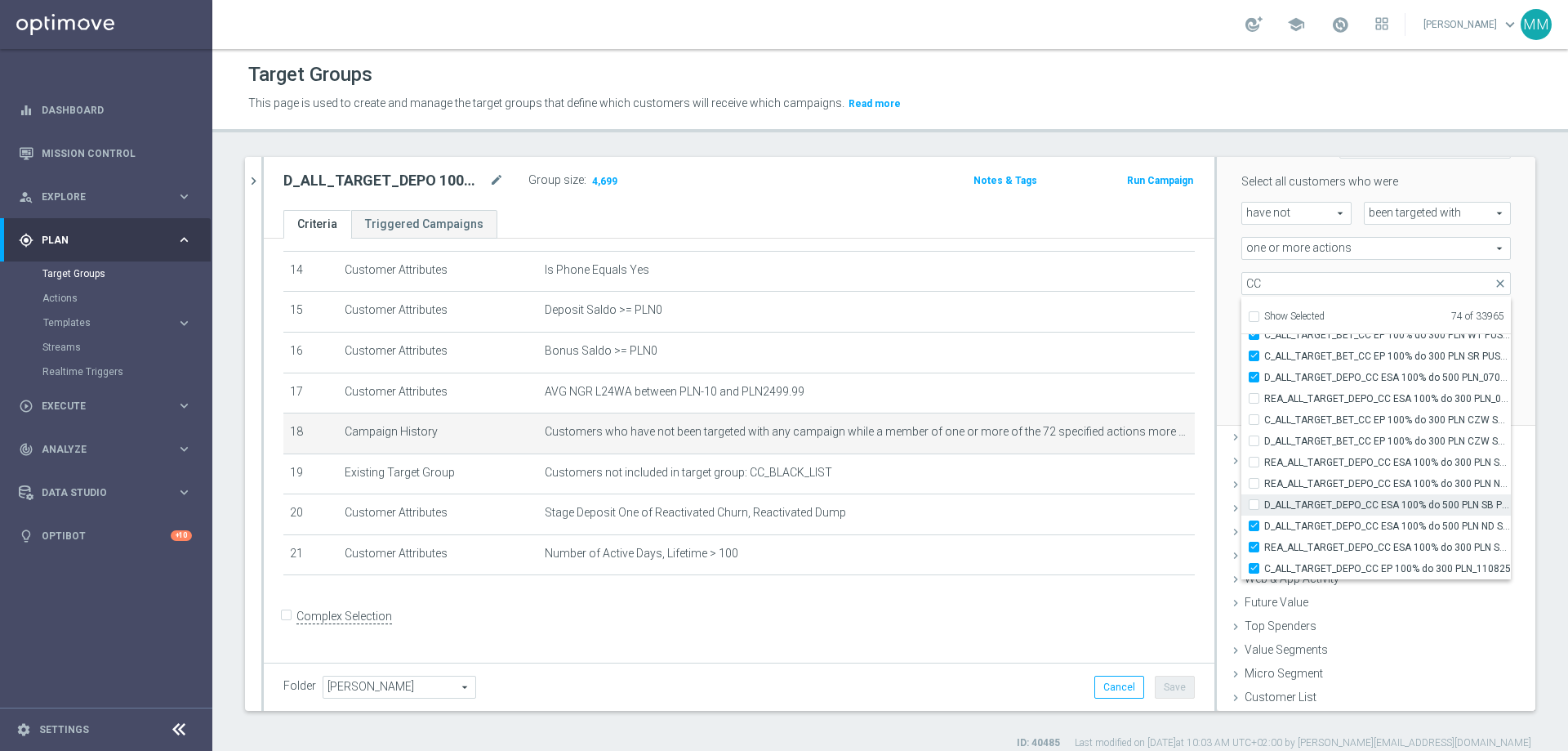
click at [1044, 456] on div "D_ALL_TARGET_DEPO_CC ESA 100% do 500 PLN ND SMS_070825" at bounding box center [1376, 526] width 269 height 21
type input "Selected 75 of 33965"
click at [1044, 456] on div "D_ALL_TARGET_DEPO_CC ESA 100% do 500 PLN SB PUSH _070825" at bounding box center [1376, 505] width 269 height 21
click at [1044, 456] on label "REA_ALL_TARGET_DEPO_CC ESA 100% do 300 PLN ND SMS_070825" at bounding box center [1387, 483] width 247 height 21
click at [1044, 456] on input "REA_ALL_TARGET_DEPO_CC ESA 100% do 300 PLN ND SMS_070825" at bounding box center [1258, 483] width 11 height 11
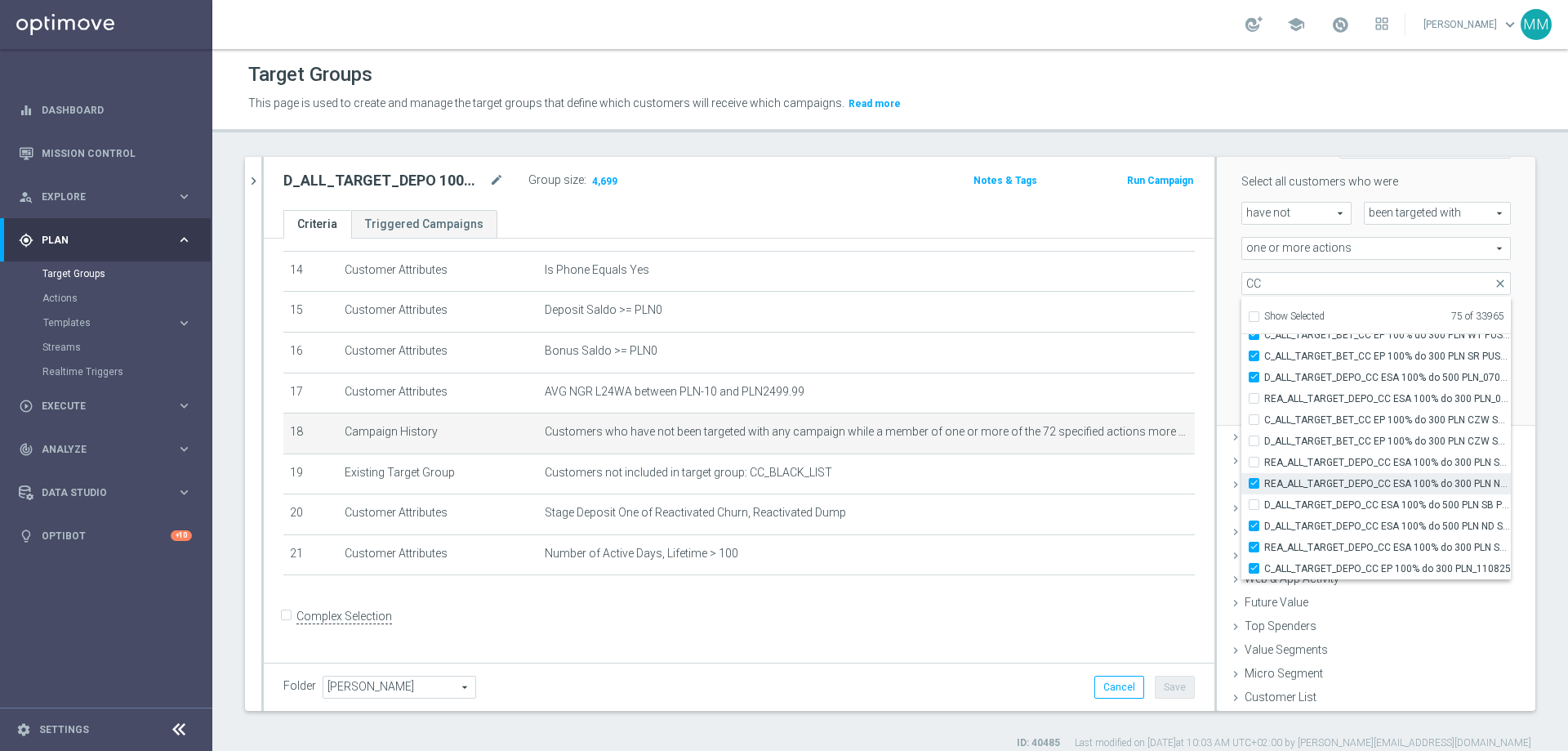
checkbox input "true"
type input "Selected 76 of 33965"
click at [1044, 456] on label "D_ALL_TARGET_DEPO_CC ESA 100% do 500 PLN SB PUSH _070825" at bounding box center [1387, 505] width 247 height 21
click at [1044, 456] on input "D_ALL_TARGET_DEPO_CC ESA 100% do 500 PLN SB PUSH _070825" at bounding box center [1258, 504] width 11 height 11
checkbox input "true"
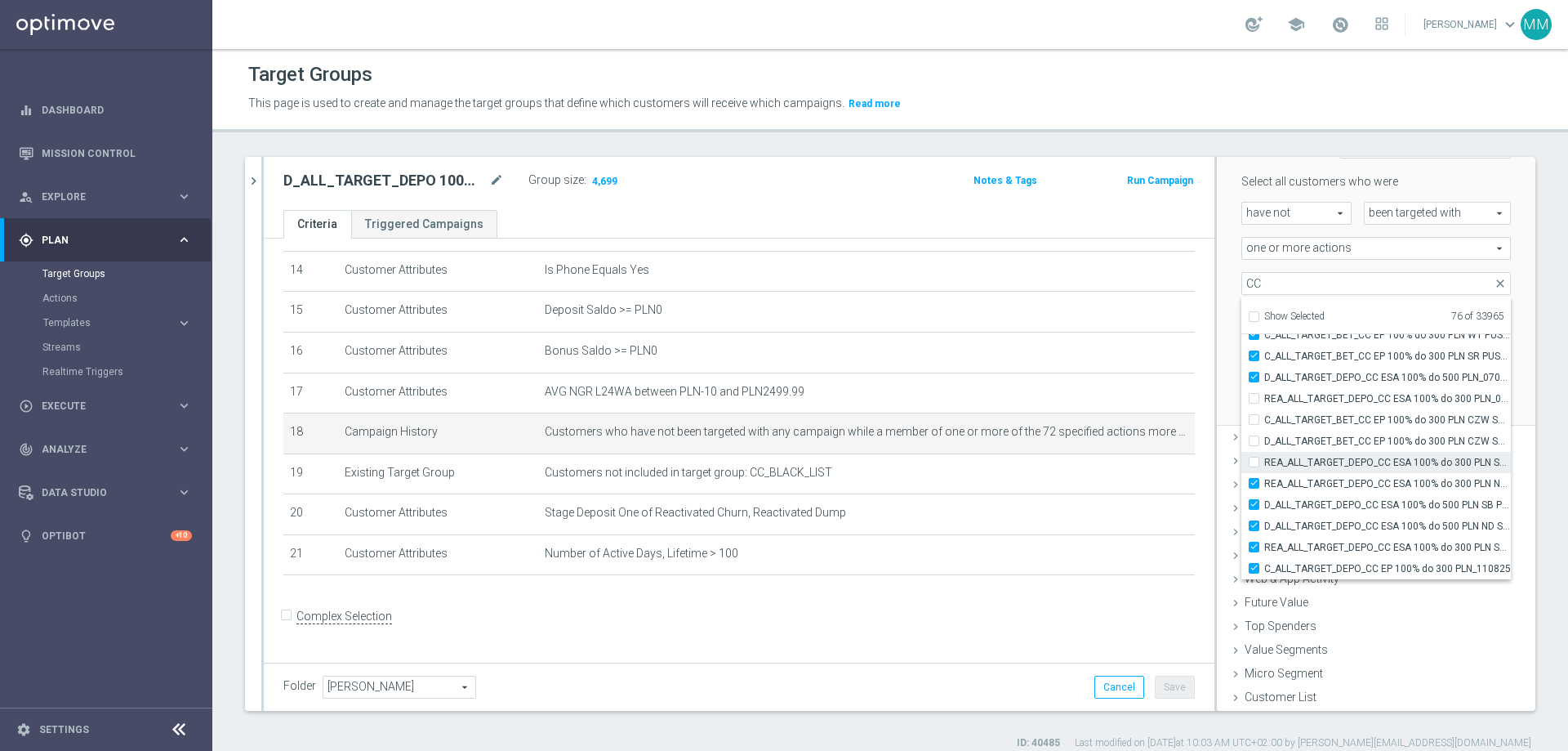
type input "Selected 77 of 33965"
click at [1044, 456] on label "REA_ALL_TARGET_DEPO_CC ESA 100% do 300 PLN SB PUSH_070825" at bounding box center [1387, 462] width 247 height 21
click at [1044, 456] on input "REA_ALL_TARGET_DEPO_CC ESA 100% do 300 PLN SB PUSH_070825" at bounding box center [1258, 462] width 11 height 11
checkbox input "true"
type input "Selected 78 of 33965"
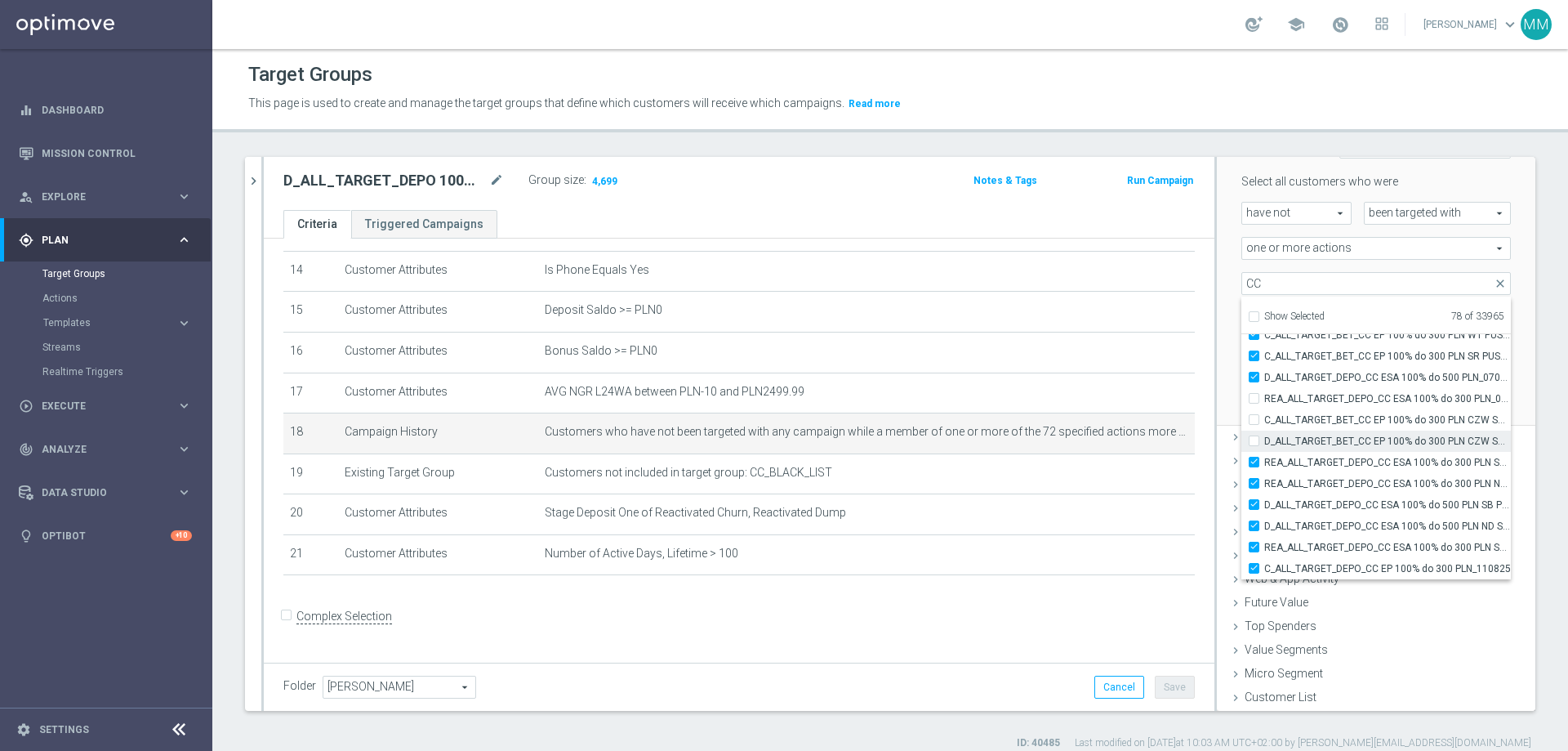
click at [1044, 439] on input "D_ALL_TARGET_BET_CC EP 100% do 300 PLN CZW SMS_050825" at bounding box center [1258, 440] width 11 height 11
checkbox input "true"
type input "Selected 79 of 33965"
click at [1044, 408] on div "REA_ALL_TARGET_DEPO_CC ESA 100% do 300 PLN_070825" at bounding box center [1376, 399] width 269 height 21
click at [1044, 425] on div "C_ALL_TARGET_BET_CC EP 100% do 300 PLN CZW SMS_040825" at bounding box center [1376, 419] width 269 height 21
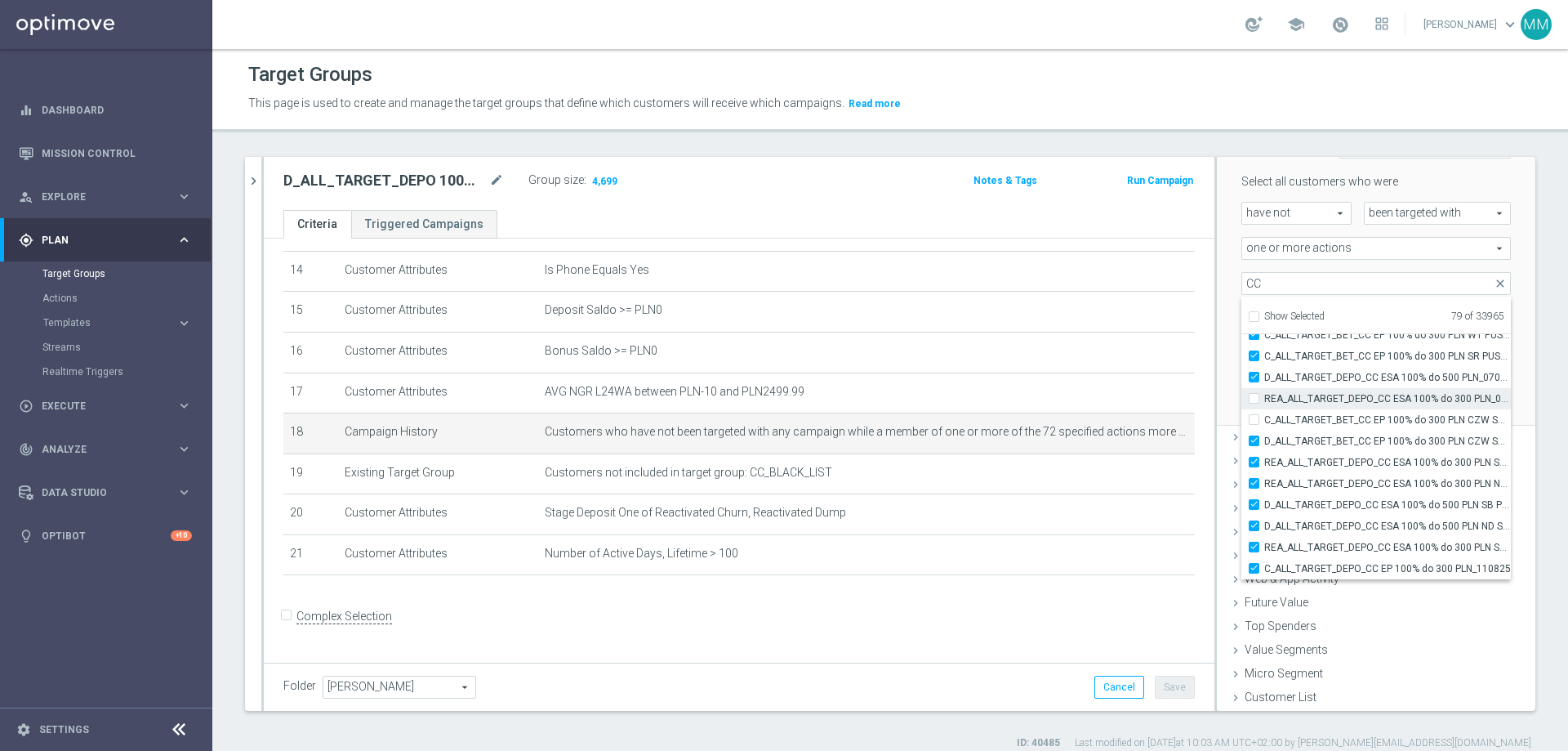
click at [1044, 403] on label "REA_ALL_TARGET_DEPO_CC ESA 100% do 300 PLN_070825" at bounding box center [1387, 399] width 247 height 21
click at [1044, 403] on input "REA_ALL_TARGET_DEPO_CC ESA 100% do 300 PLN_070825" at bounding box center [1258, 399] width 11 height 11
checkbox input "true"
type input "Selected 80 of 33965"
click at [1044, 423] on input "C_ALL_TARGET_BET_CC EP 100% do 300 PLN CZW SMS_040825" at bounding box center [1258, 419] width 11 height 11
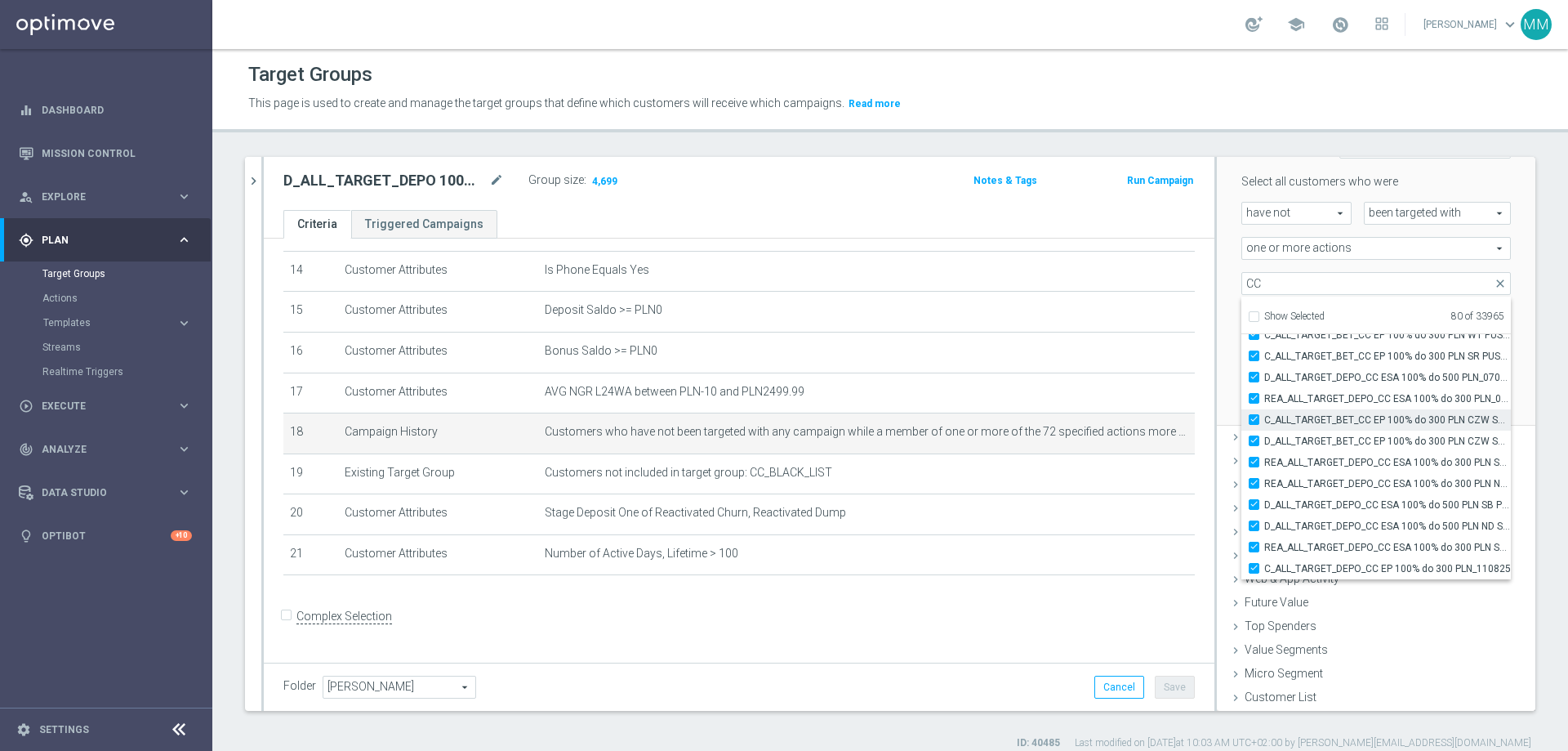
checkbox input "true"
type input "Selected 81 of 33965"
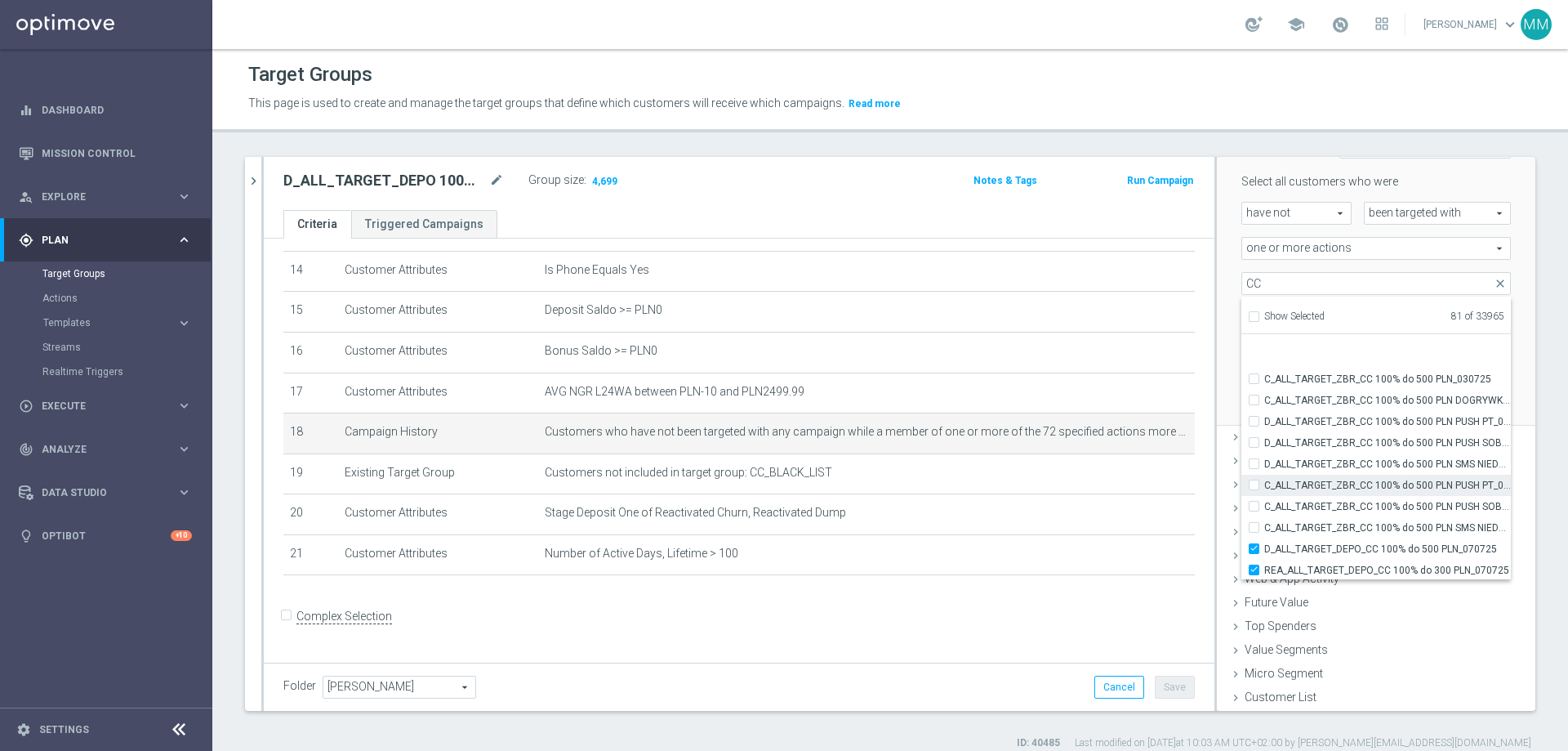
scroll to position [48469, 0]
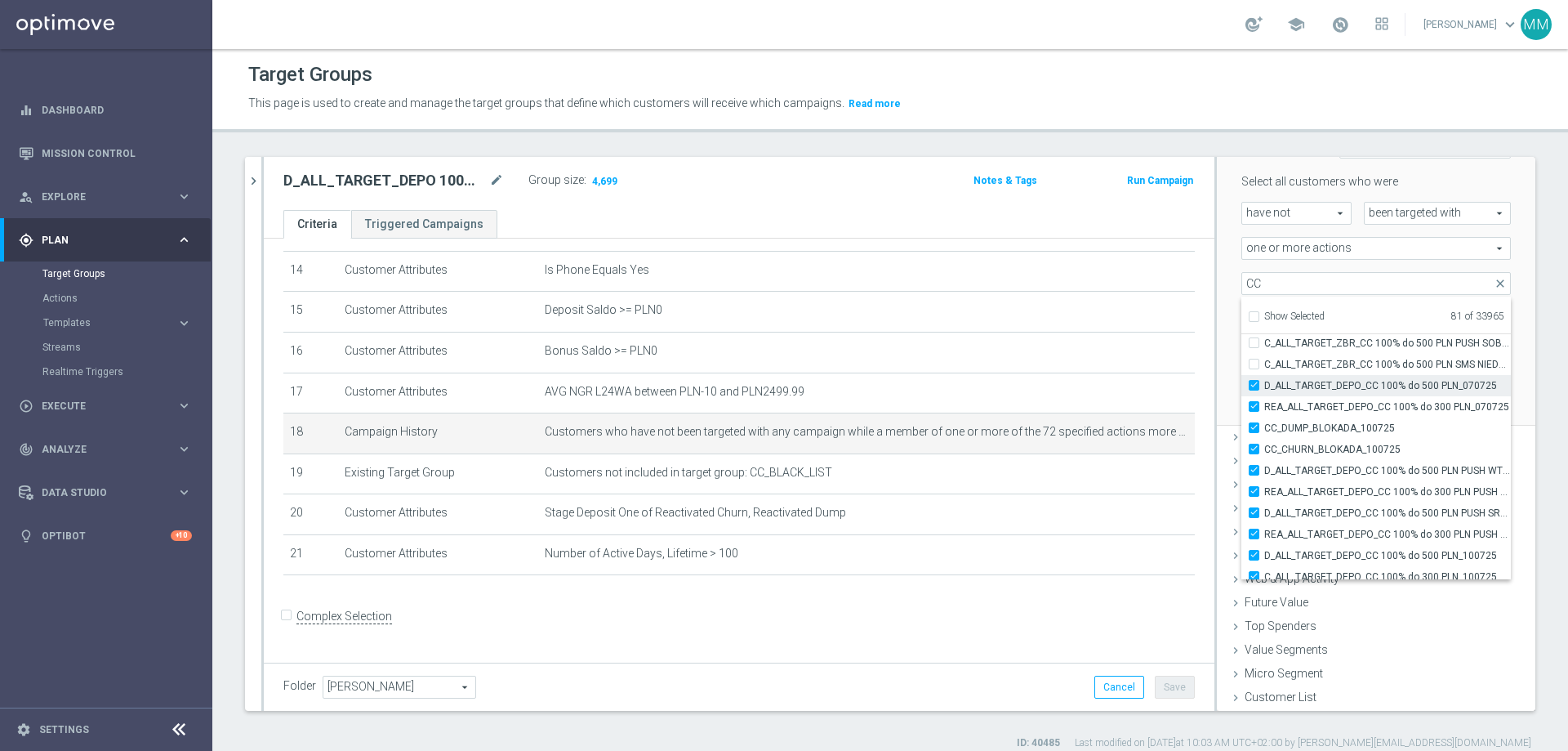
click at [1044, 385] on input "D_ALL_TARGET_DEPO_CC 100% do 500 PLN_070725" at bounding box center [1258, 385] width 11 height 11
checkbox input "false"
type input "Selected 80 of 33965"
click at [1044, 405] on input "REA_ALL_TARGET_DEPO_CC 100% do 300 PLN_070725" at bounding box center [1258, 406] width 11 height 11
checkbox input "false"
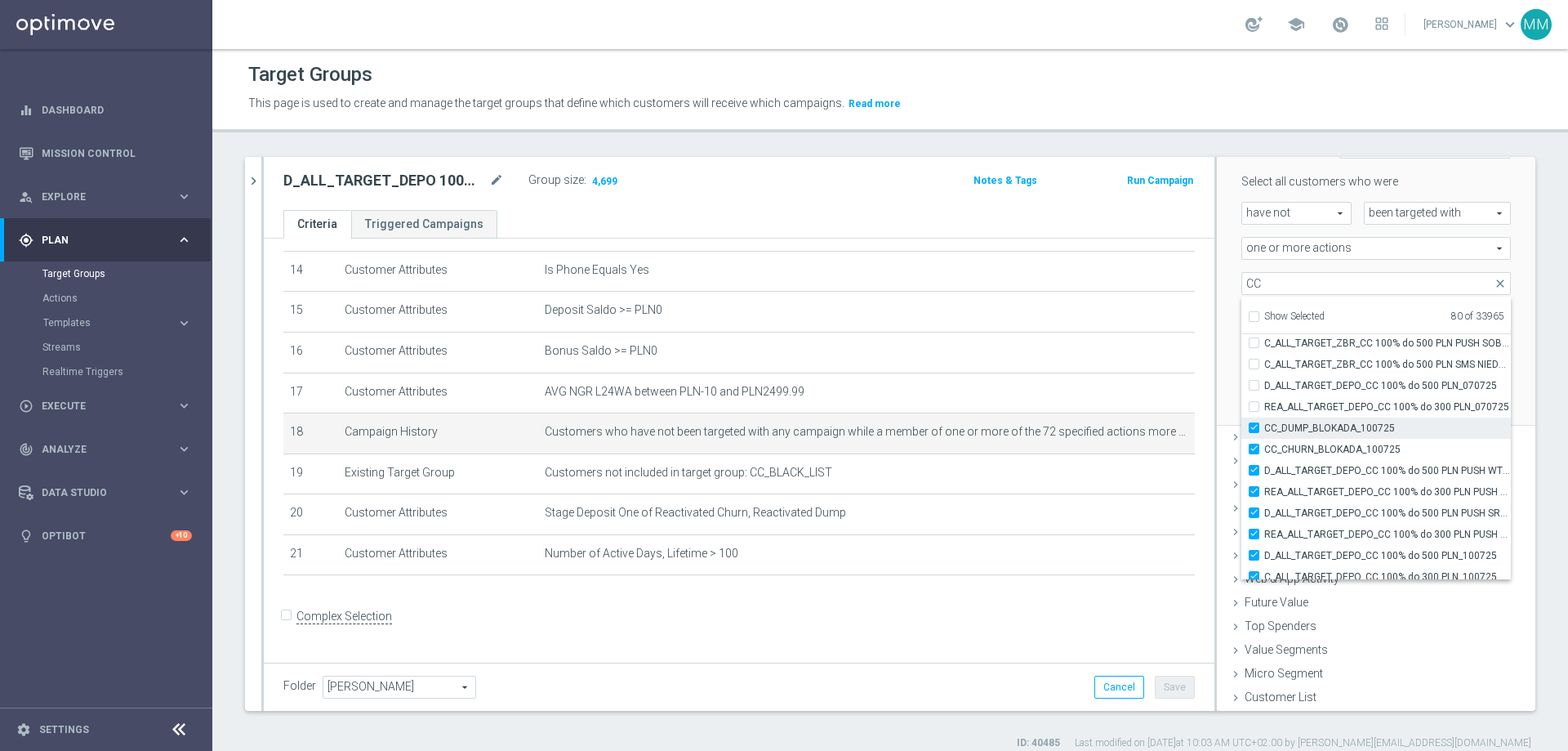
type input "Selected 79 of 33965"
drag, startPoint x: 1240, startPoint y: 430, endPoint x: 1242, endPoint y: 442, distance: 12.2
click at [1044, 430] on label "CC_DUMP_BLOKADA_100725" at bounding box center [1387, 428] width 247 height 21
click at [1044, 430] on input "CC_DUMP_BLOKADA_100725" at bounding box center [1258, 428] width 11 height 11
checkbox input "false"
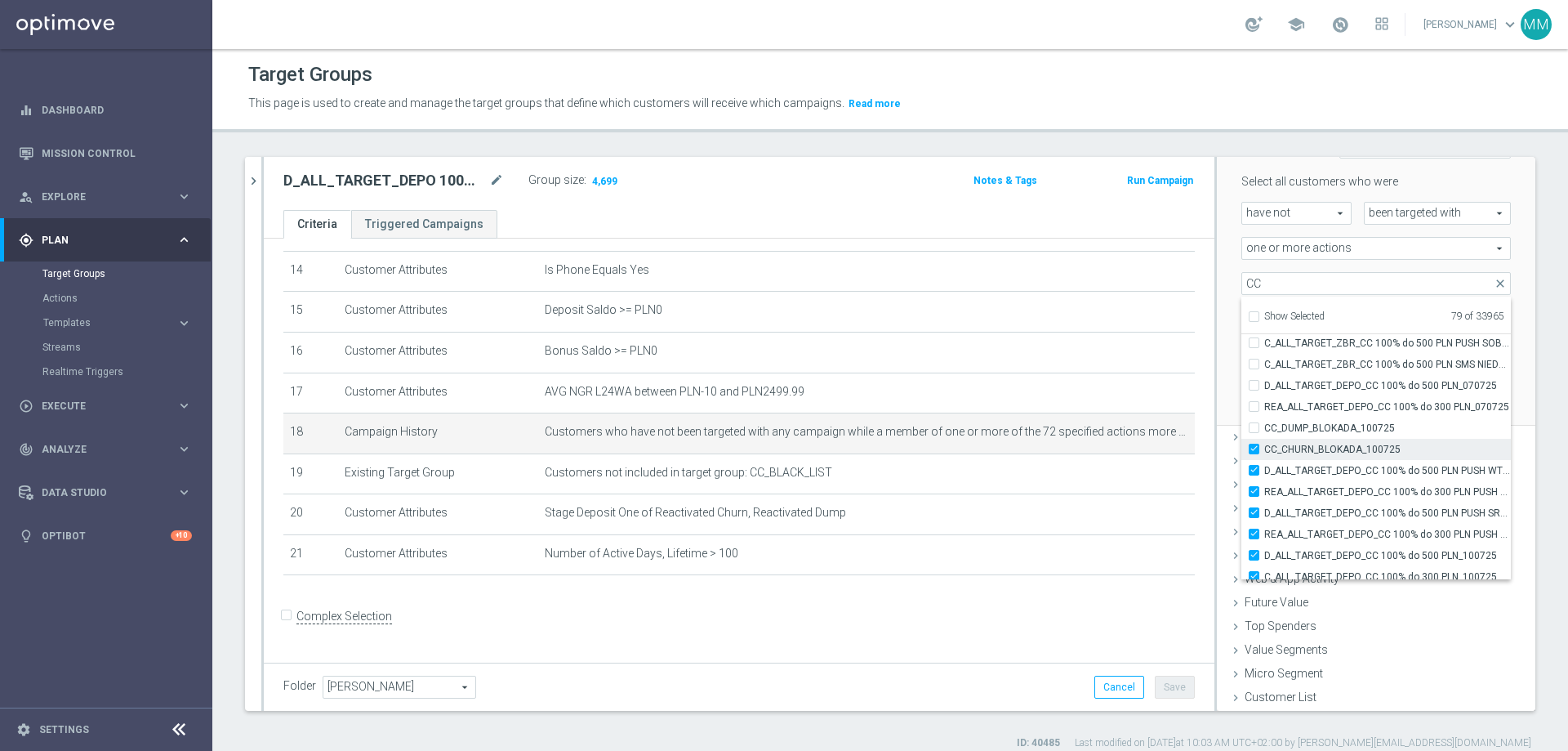
type input "Selected 78 of 33965"
click at [1044, 456] on div "CC_CHURN_BLOKADA_100725" at bounding box center [1376, 449] width 269 height 21
drag, startPoint x: 1237, startPoint y: 444, endPoint x: 1244, endPoint y: 466, distance: 23.1
click at [1044, 453] on label "CC_CHURN_BLOKADA_100725" at bounding box center [1387, 449] width 247 height 21
click at [1044, 453] on input "CC_CHURN_BLOKADA_100725" at bounding box center [1258, 449] width 11 height 11
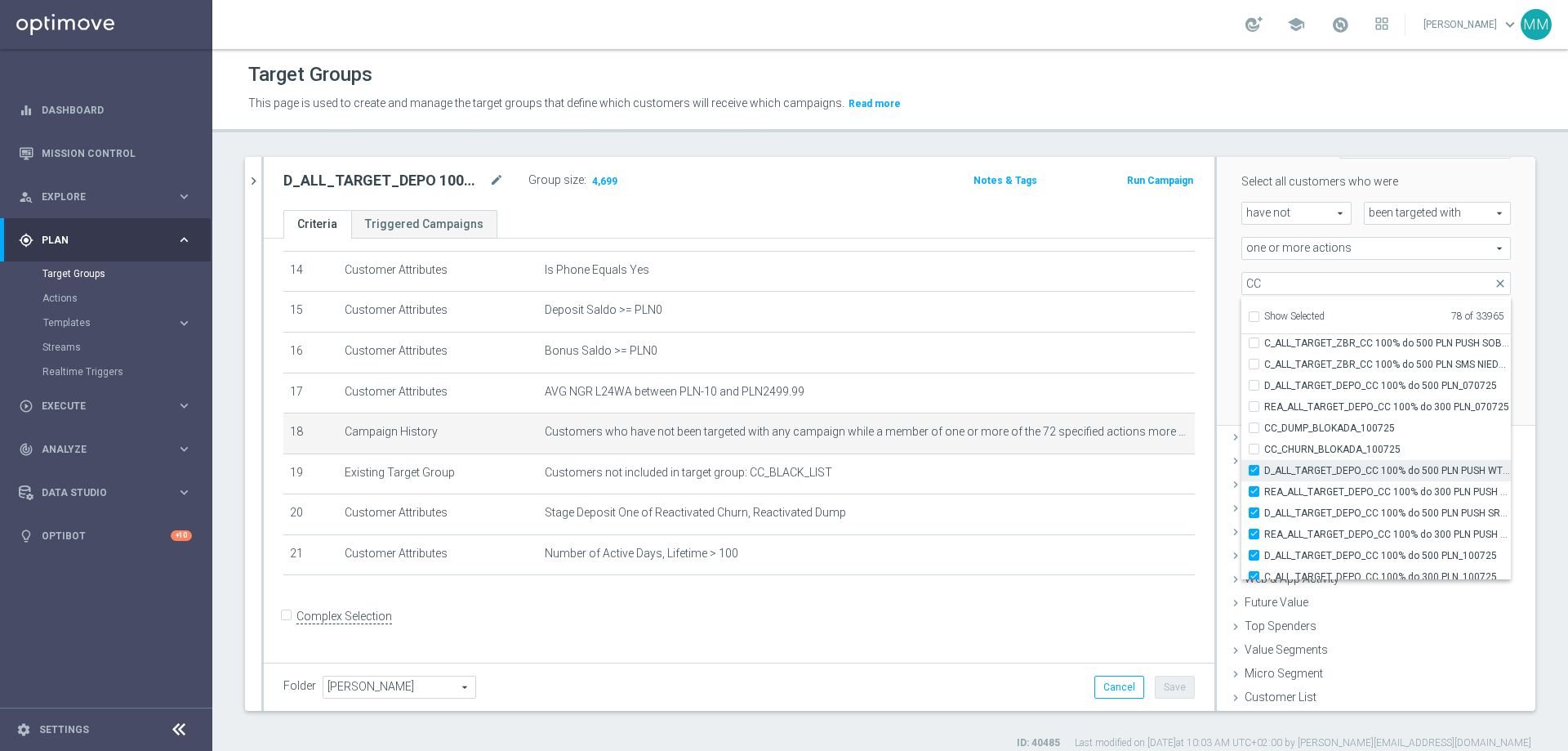
checkbox input "false"
type input "Selected 77 of 33965"
click at [1044, 456] on input "D_ALL_TARGET_DEPO_CC 100% do 500 PLN PUSH WT_070725" at bounding box center [1258, 470] width 11 height 11
checkbox input "false"
type input "Selected 76 of 33965"
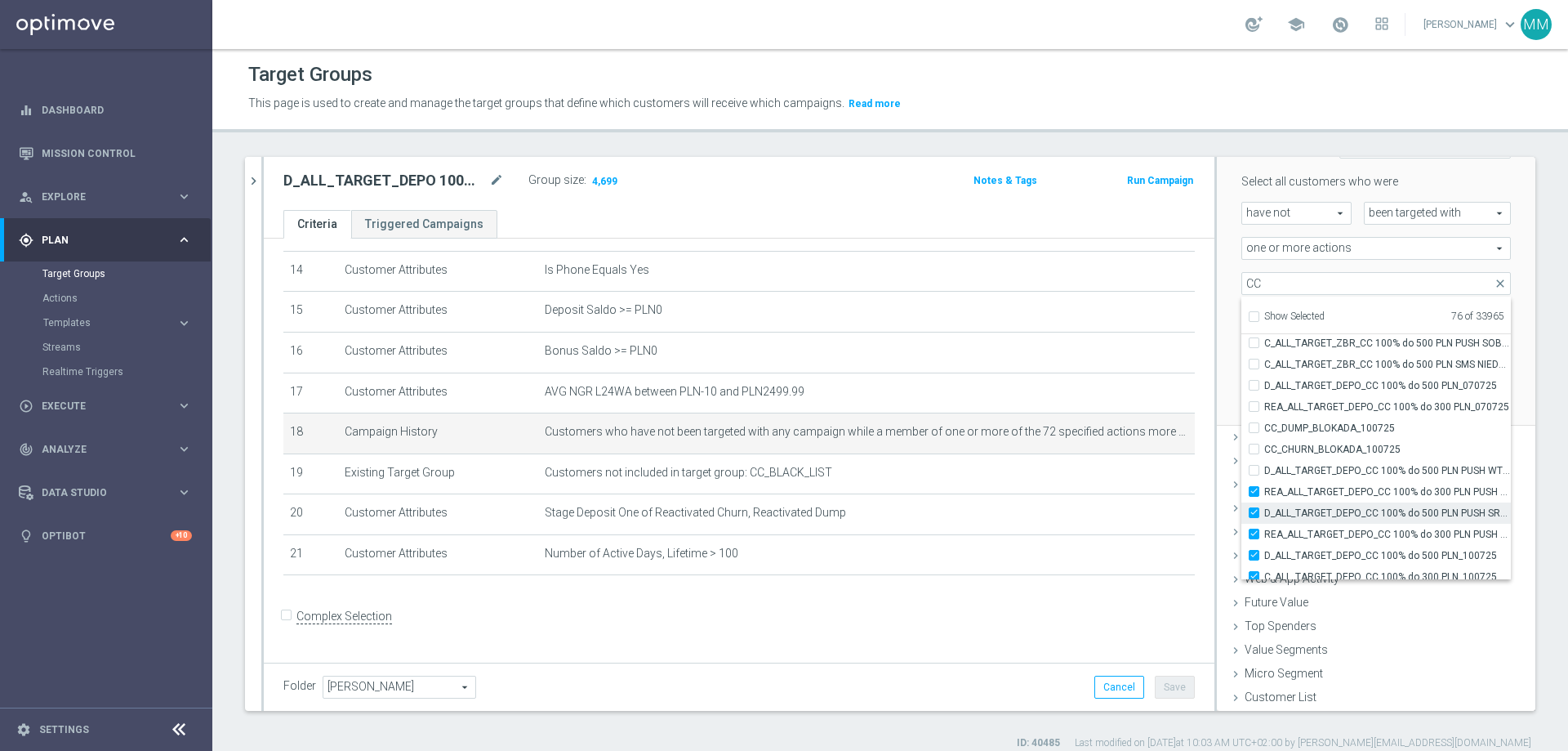
click at [1044, 456] on div "REA_ALL_TARGET_DEPO_CC 100% do 300 PLN PUSH WT_070725" at bounding box center [1376, 491] width 269 height 21
click at [1044, 456] on label "D_ALL_TARGET_DEPO_CC 100% do 500 PLN PUSH SR_070725" at bounding box center [1387, 512] width 247 height 21
click at [1044, 456] on input "D_ALL_TARGET_DEPO_CC 100% do 500 PLN PUSH SR_070725" at bounding box center [1258, 512] width 11 height 11
checkbox input "false"
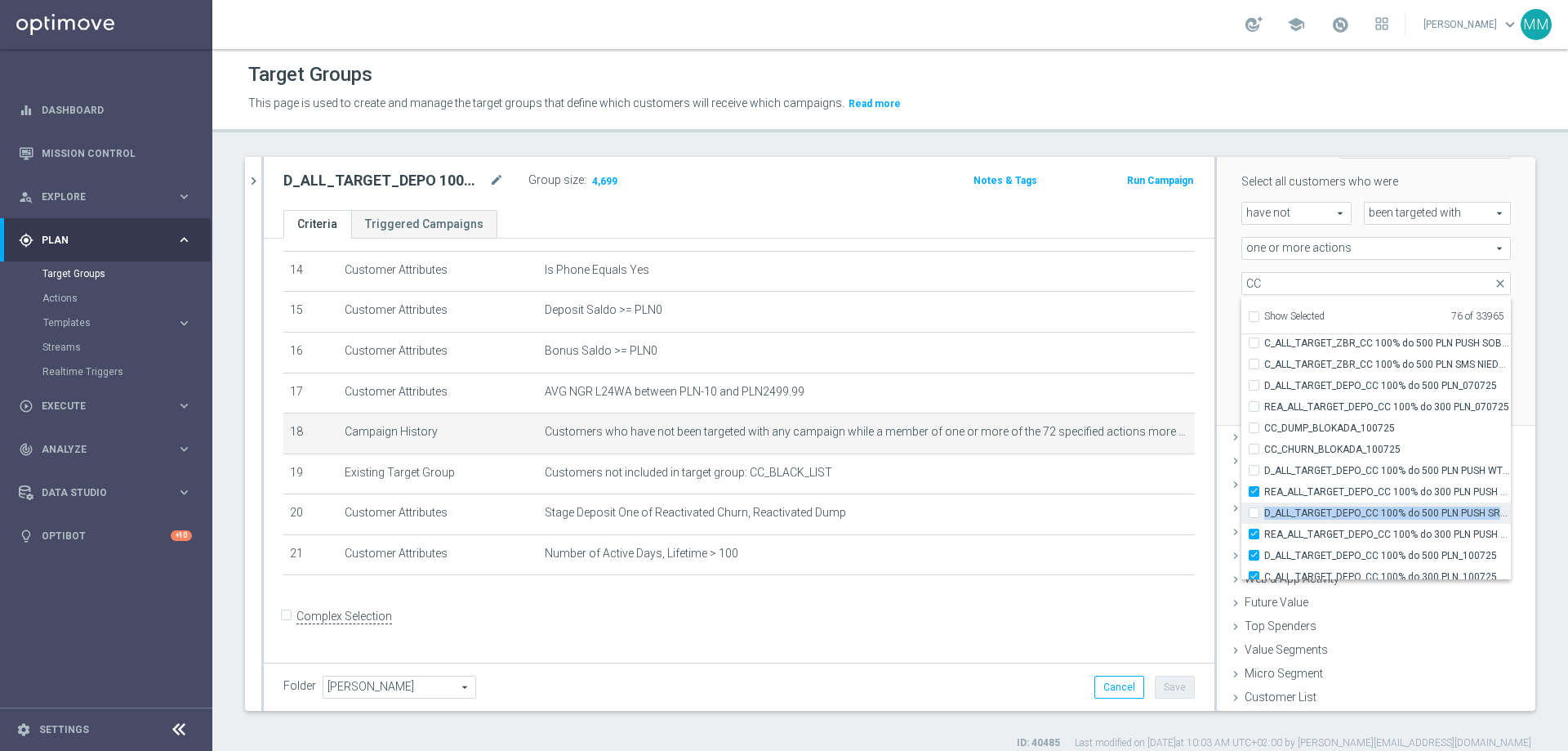
type input "Selected 75 of 33965"
drag, startPoint x: 1242, startPoint y: 491, endPoint x: 1251, endPoint y: 534, distance: 43.9
click at [1044, 456] on input "REA_ALL_TARGET_DEPO_CC 100% do 300 PLN PUSH WT_070725" at bounding box center [1258, 491] width 11 height 11
checkbox input "false"
type input "Selected 74 of 33965"
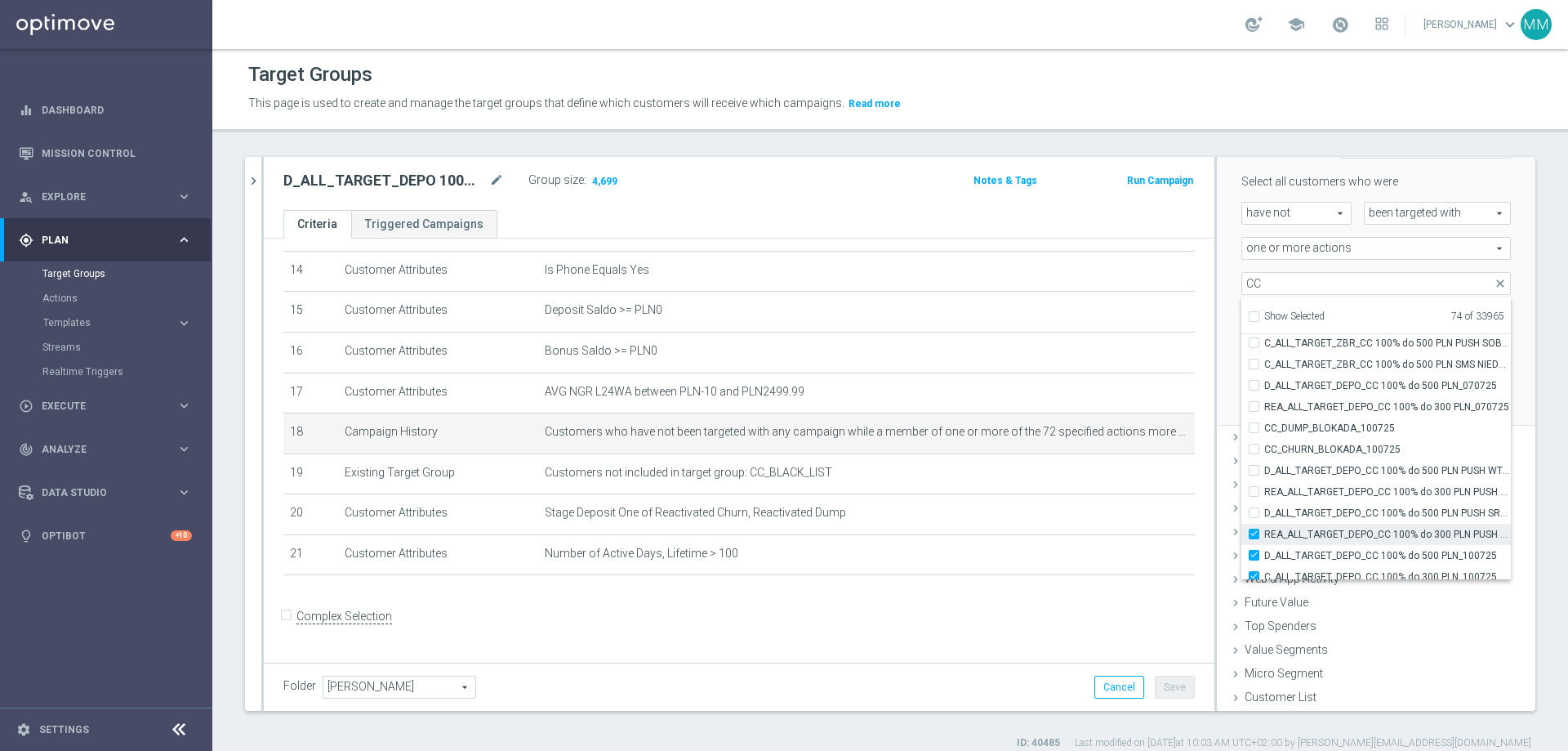
click at [1044, 456] on label "REA_ALL_TARGET_DEPO_CC 100% do 300 PLN PUSH SR_070725" at bounding box center [1387, 534] width 247 height 21
click at [1044, 456] on input "REA_ALL_TARGET_DEPO_CC 100% do 300 PLN PUSH SR_070725" at bounding box center [1258, 534] width 11 height 11
checkbox input "false"
type input "Selected 73 of 33965"
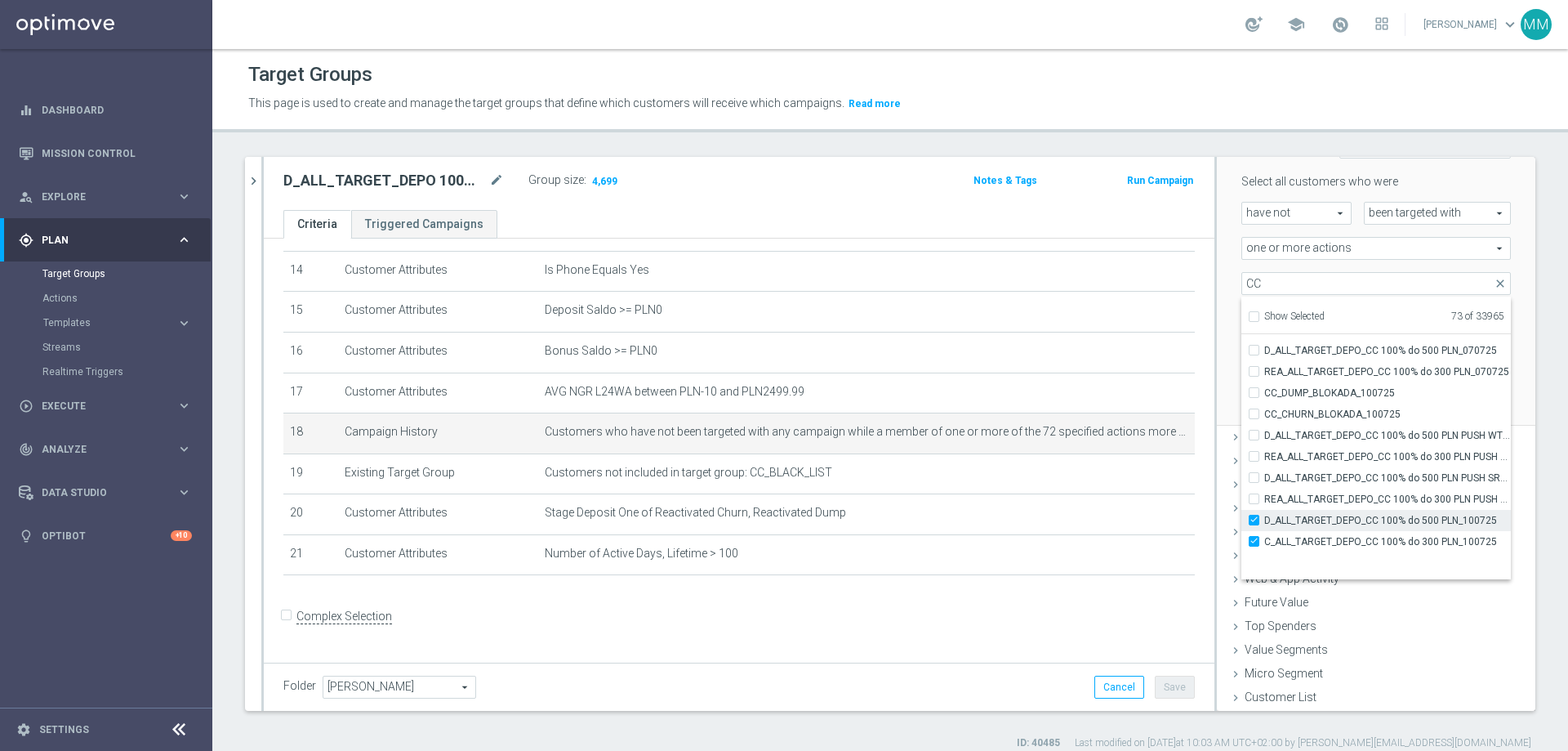
scroll to position [48632, 0]
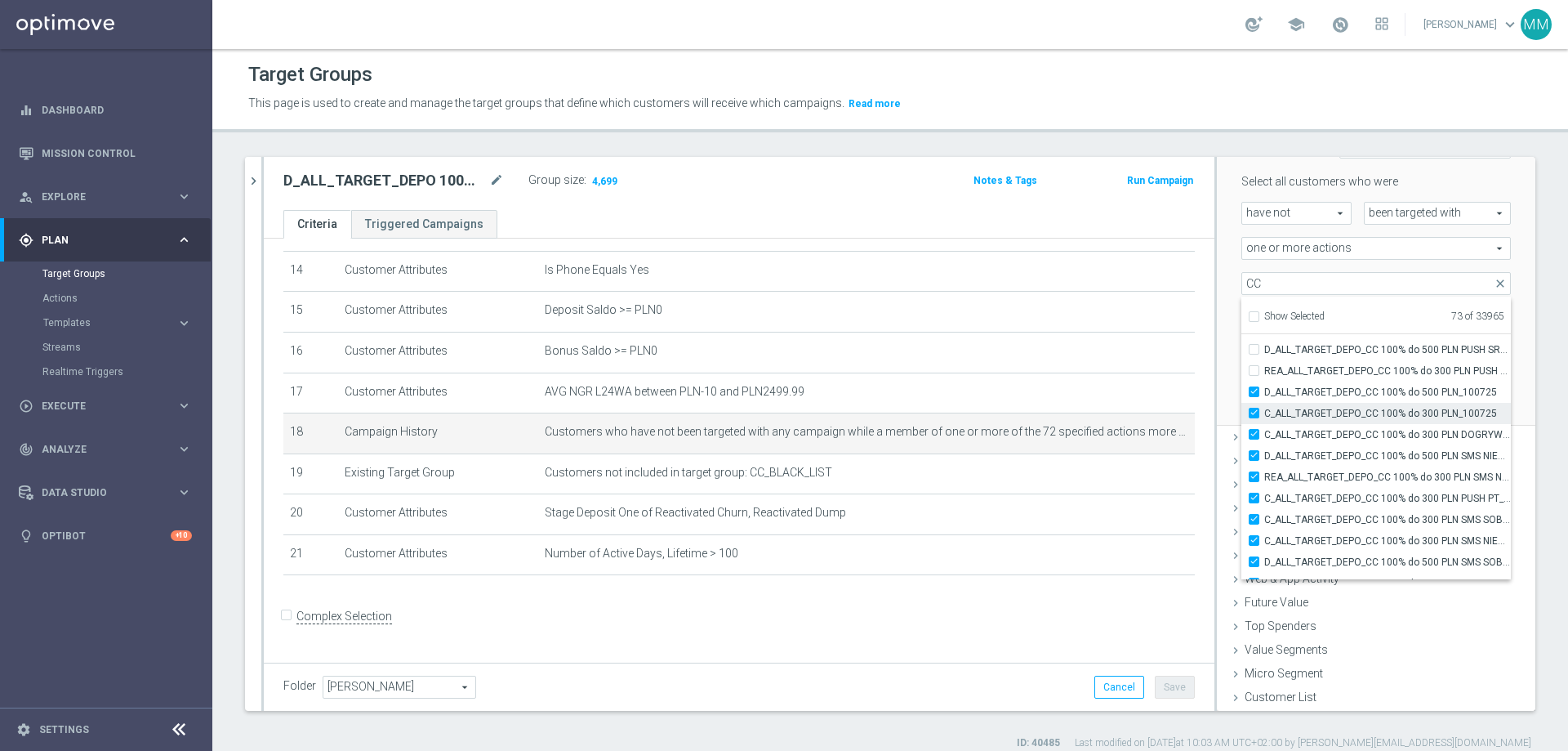
drag, startPoint x: 1238, startPoint y: 392, endPoint x: 1243, endPoint y: 415, distance: 23.5
click at [1044, 395] on label "D_ALL_TARGET_DEPO_CC 100% do 500 PLN_100725" at bounding box center [1387, 392] width 247 height 21
click at [1044, 395] on input "D_ALL_TARGET_DEPO_CC 100% do 500 PLN_100725" at bounding box center [1258, 392] width 11 height 11
checkbox input "false"
type input "Selected 72 of 33965"
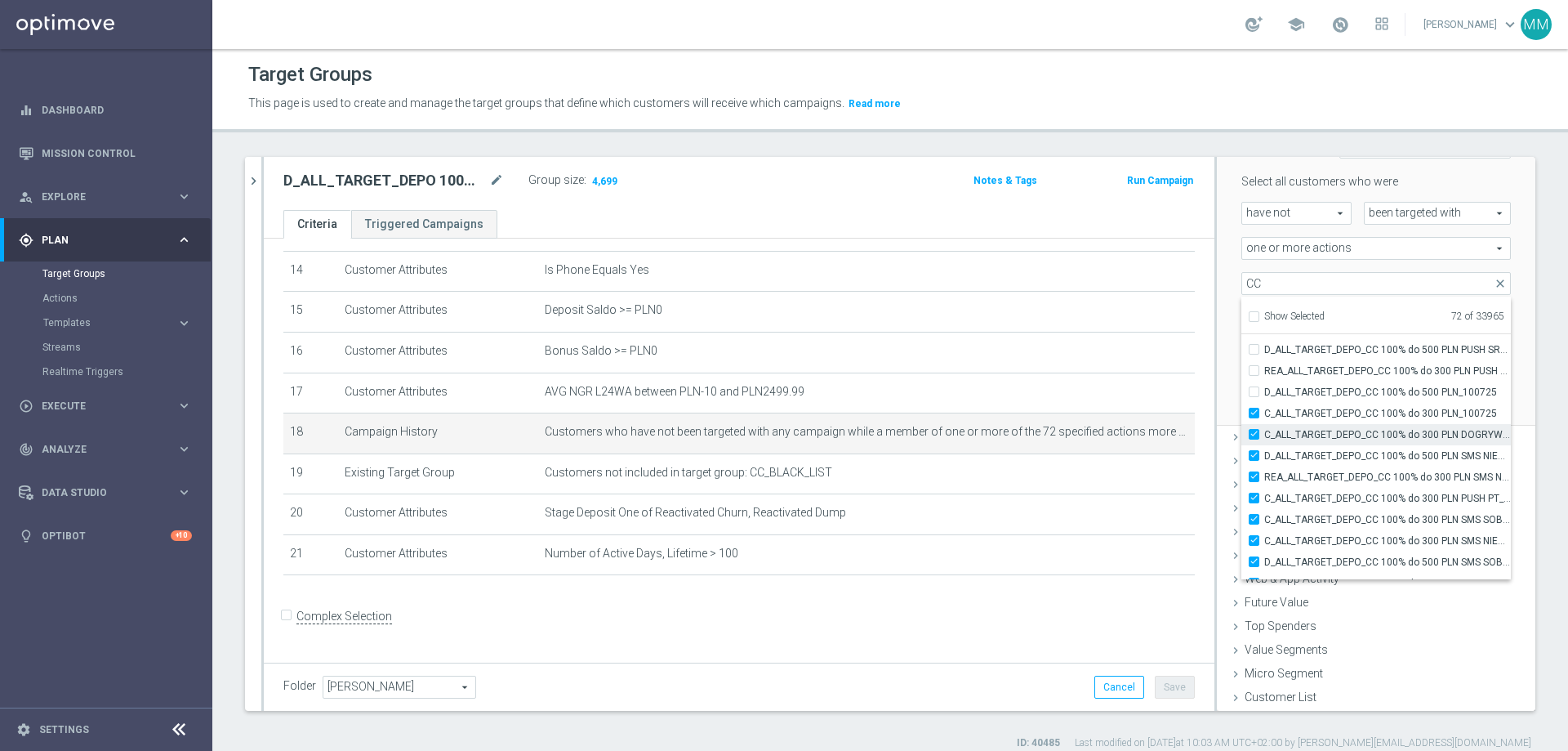
drag, startPoint x: 1243, startPoint y: 415, endPoint x: 1243, endPoint y: 428, distance: 13.0
click at [1044, 419] on div "C_ALL_TARGET_DEPO_CC 100% do 300 PLN_100725" at bounding box center [1376, 413] width 269 height 21
drag, startPoint x: 1243, startPoint y: 437, endPoint x: 1243, endPoint y: 446, distance: 9.0
click at [1044, 441] on div "C_ALL_TARGET_DEPO_CC 100% do 300 PLN DOGRYWKA_100725" at bounding box center [1376, 435] width 269 height 21
click at [1044, 411] on label "C_ALL_TARGET_DEPO_CC 100% do 300 PLN_100725" at bounding box center [1387, 413] width 247 height 21
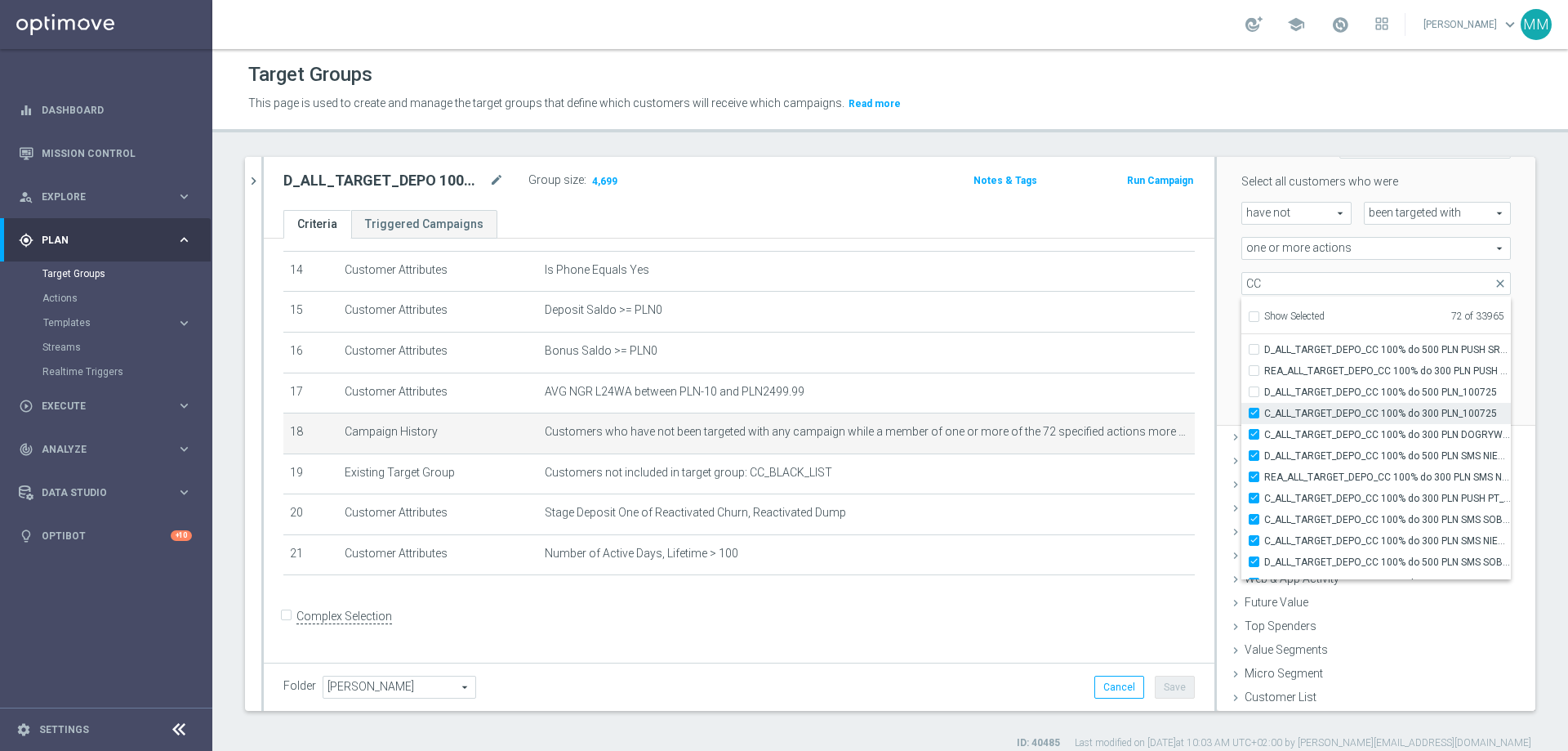
click at [1044, 411] on input "C_ALL_TARGET_DEPO_CC 100% do 300 PLN_100725" at bounding box center [1258, 413] width 11 height 11
checkbox input "false"
type input "Selected 71 of 33965"
click at [1044, 436] on label "C_ALL_TARGET_DEPO_CC 100% do 300 PLN DOGRYWKA_100725" at bounding box center [1387, 435] width 247 height 21
click at [1044, 436] on input "C_ALL_TARGET_DEPO_CC 100% do 300 PLN DOGRYWKA_100725" at bounding box center [1258, 434] width 11 height 11
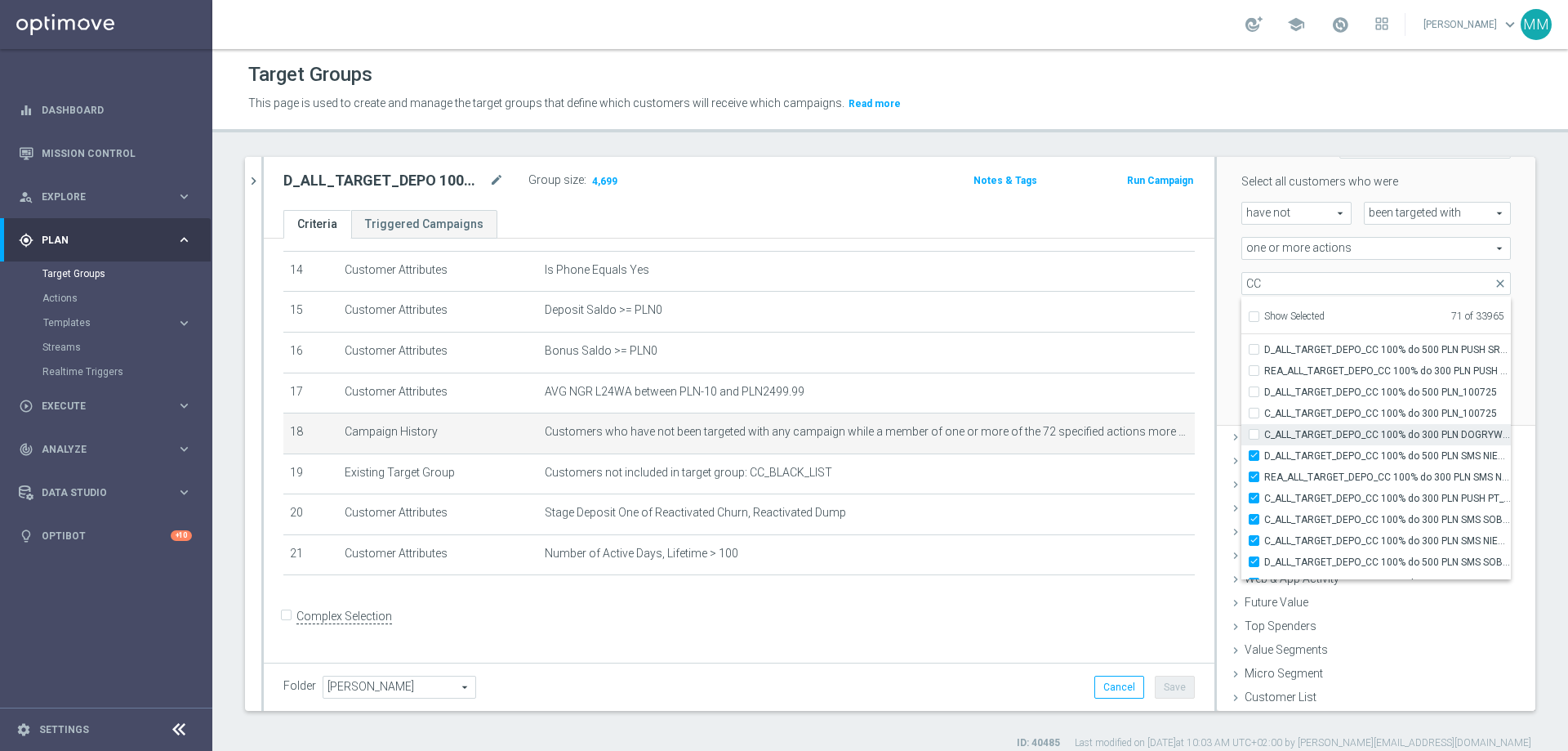
checkbox input "false"
type input "Selected 70 of 33965"
click at [1044, 452] on label "D_ALL_TARGET_DEPO_CC 100% do 500 PLN SMS NIEDZ_070725" at bounding box center [1387, 455] width 247 height 21
click at [1044, 452] on input "D_ALL_TARGET_DEPO_CC 100% do 500 PLN SMS NIEDZ_070725" at bounding box center [1258, 455] width 11 height 11
checkbox input "false"
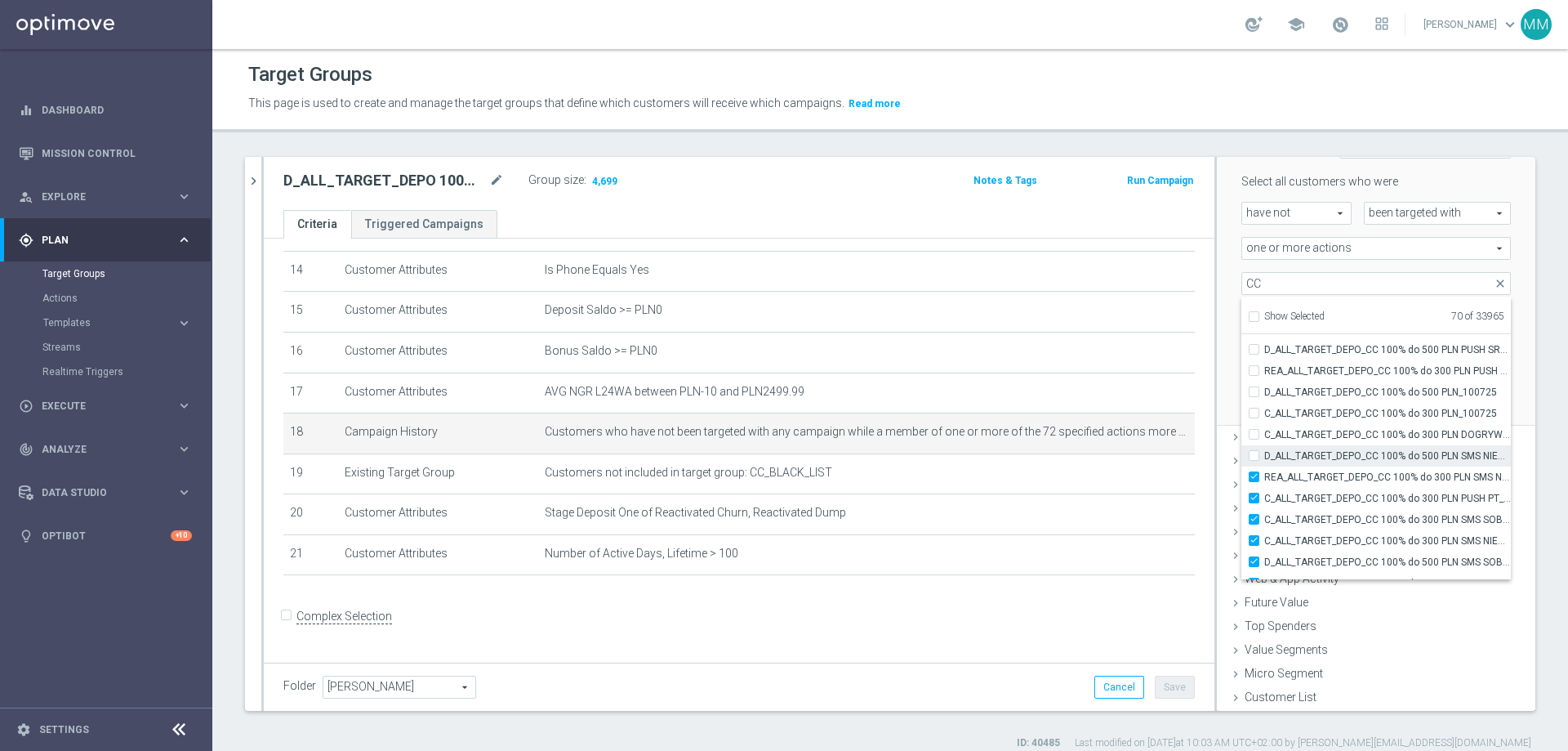
type input "Selected 69 of 33965"
click at [1044, 456] on input "REA_ALL_TARGET_DEPO_CC 100% do 300 PLN SMS NIEDZ_070725" at bounding box center [1258, 476] width 11 height 11
checkbox input "false"
type input "Selected 68 of 33965"
click at [1044, 456] on input "C_ALL_TARGET_DEPO_CC 100% do 300 PLN PUSH PT_100725" at bounding box center [1258, 498] width 11 height 11
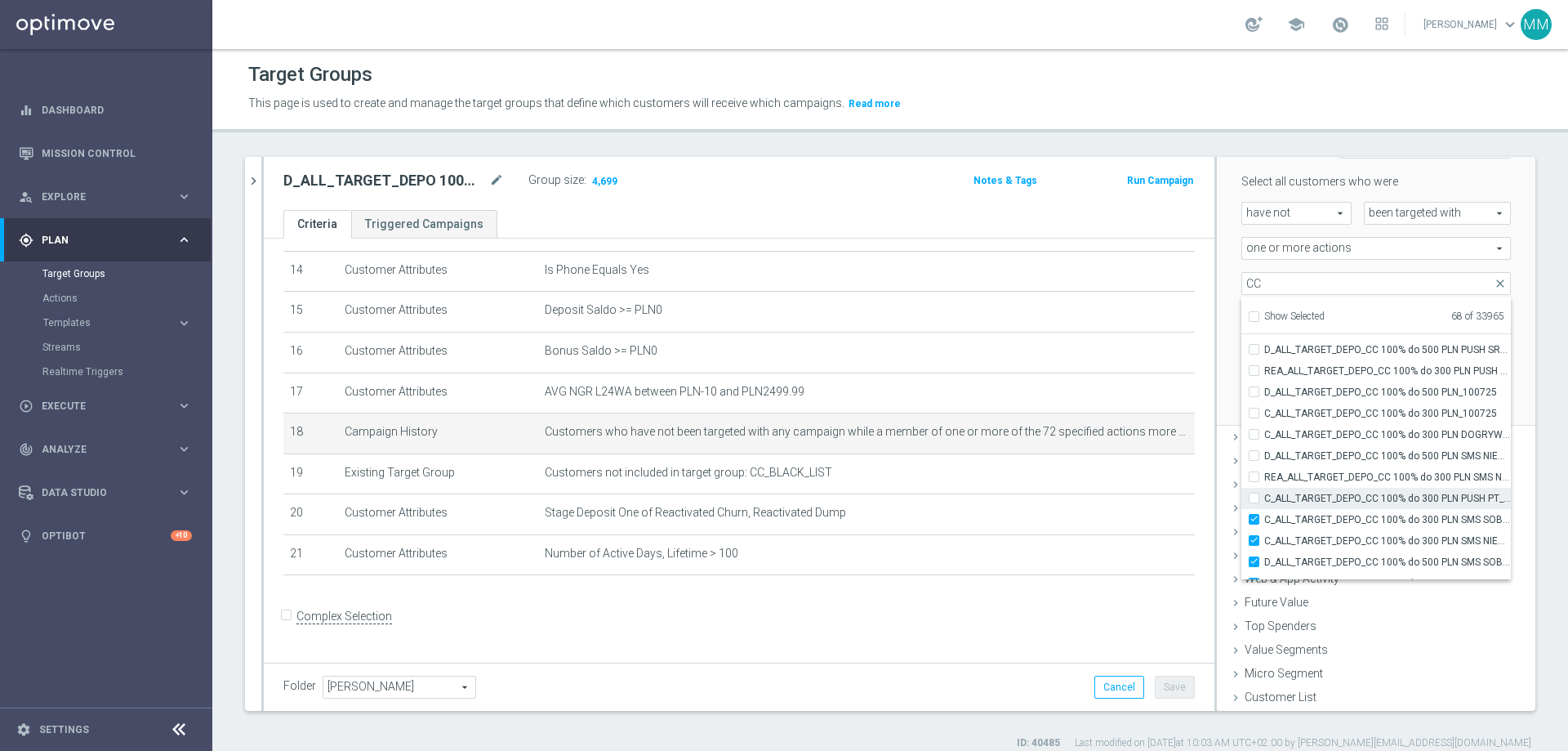
checkbox input "false"
type input "Selected 67 of 33965"
click at [1044, 456] on label "C_ALL_TARGET_DEPO_CC 100% do 300 PLN SMS SOB_100725" at bounding box center [1387, 519] width 247 height 21
click at [1044, 456] on input "C_ALL_TARGET_DEPO_CC 100% do 300 PLN SMS SOB_100725" at bounding box center [1258, 519] width 11 height 11
checkbox input "false"
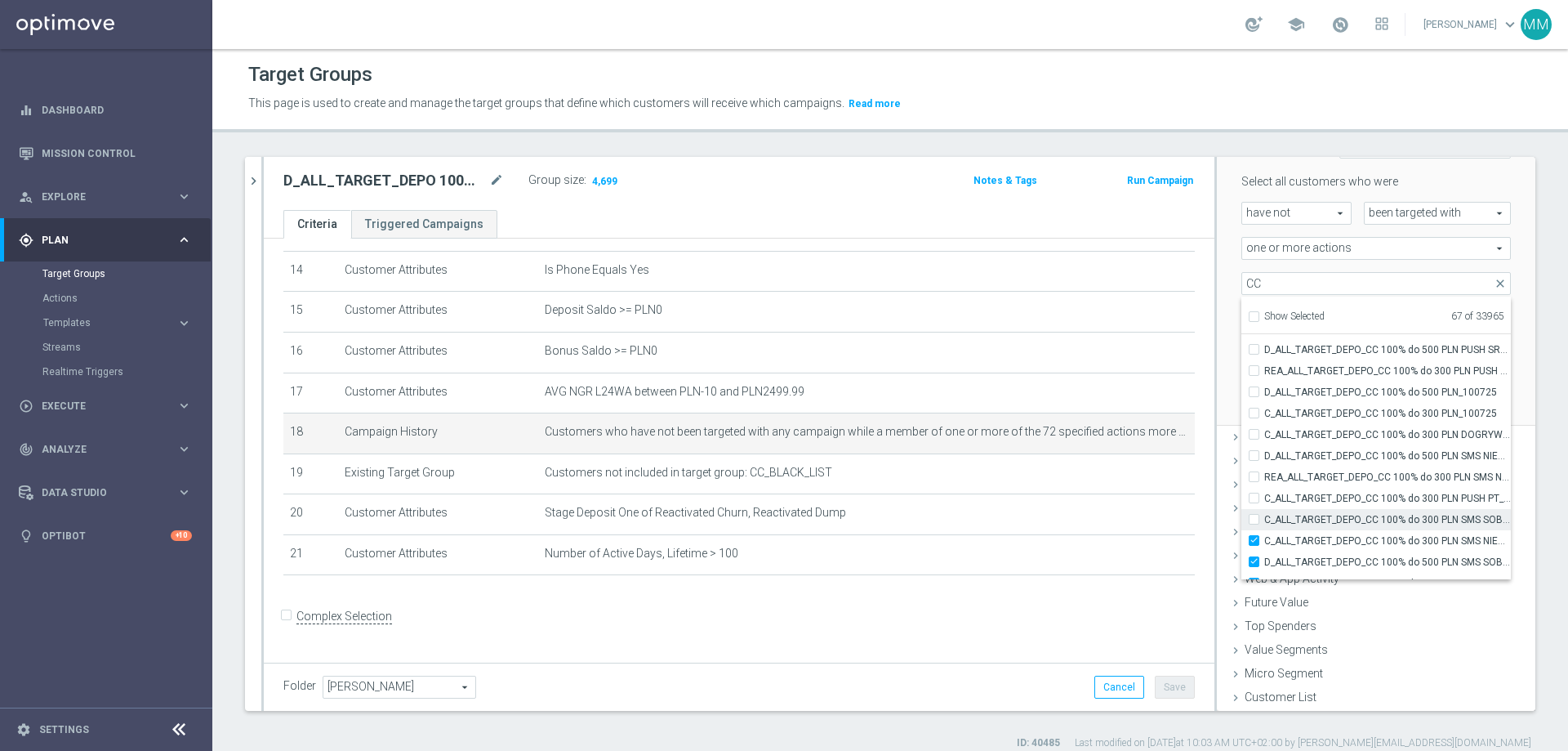
type input "Selected 66 of 33965"
click at [1044, 456] on label "C_ALL_TARGET_DEPO_CC 100% do 300 PLN SMS NIEDZ_100725" at bounding box center [1387, 541] width 247 height 21
click at [1044, 456] on input "C_ALL_TARGET_DEPO_CC 100% do 300 PLN SMS NIEDZ_100725" at bounding box center [1258, 540] width 11 height 11
checkbox input "false"
type input "Selected 65 of 33965"
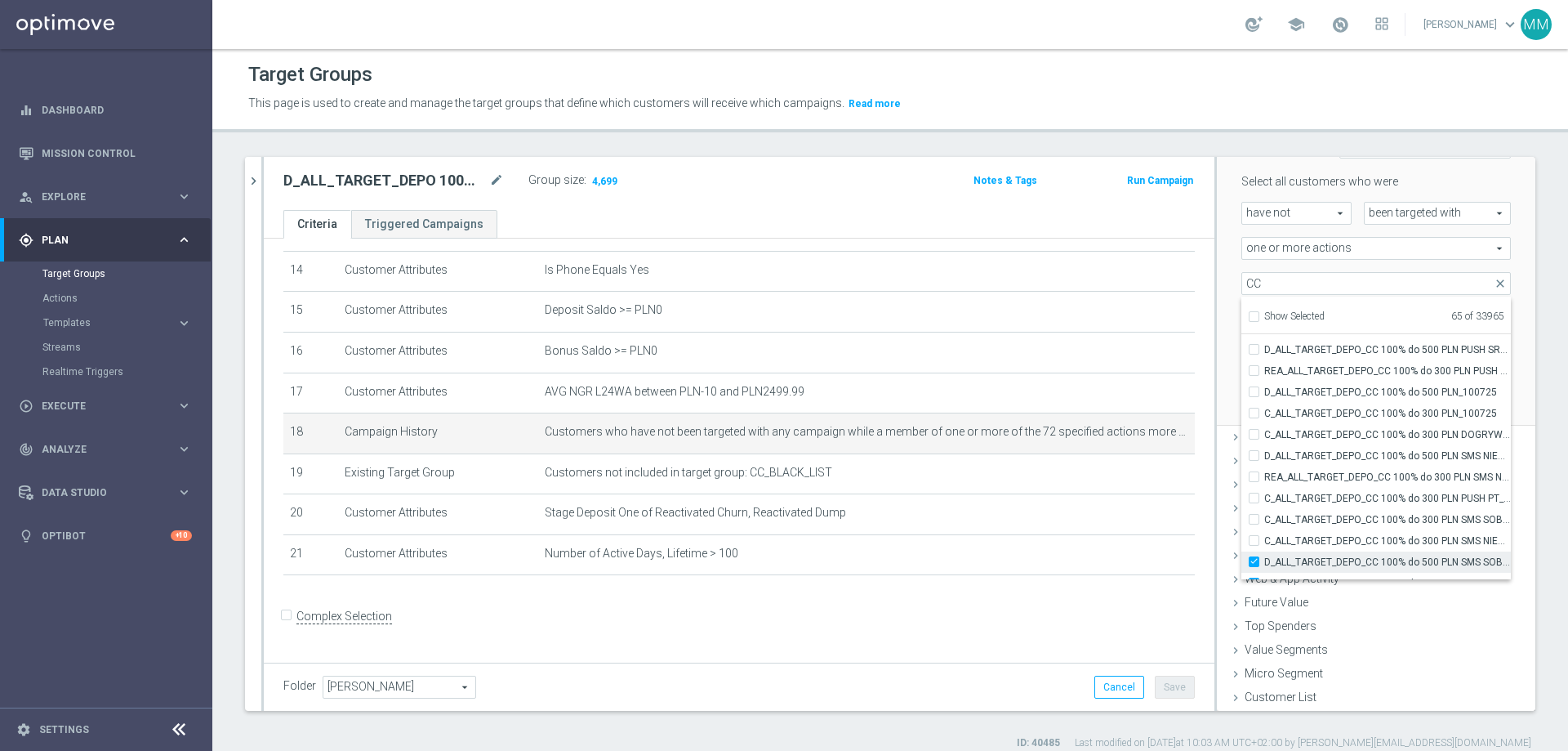
click at [1044, 456] on input "D_ALL_TARGET_DEPO_CC 100% do 500 PLN SMS SOB_100725" at bounding box center [1258, 562] width 11 height 11
checkbox input "false"
type input "Selected 64 of 33965"
click at [1044, 456] on input "D_ALL_TARGET_DEPO_CC 100% do 500 PLN SMS NIEDZ_100725" at bounding box center [1258, 502] width 11 height 11
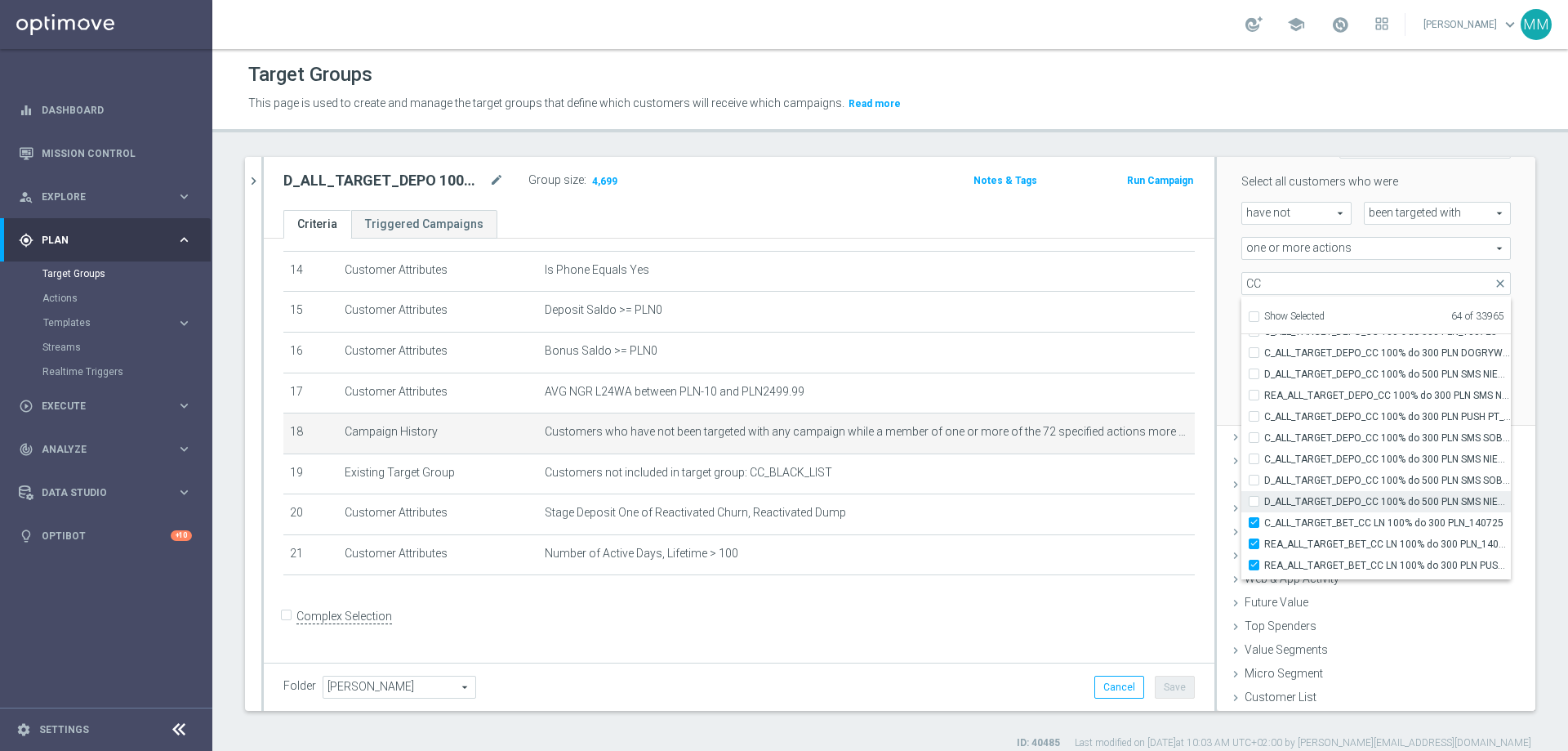
checkbox input "false"
type input "Selected 63 of 33965"
click at [1044, 456] on input "C_ALL_TARGET_BET_CC LN 100% do 300 PLN_140725" at bounding box center [1258, 522] width 11 height 11
checkbox input "false"
type input "Selected 62 of 33965"
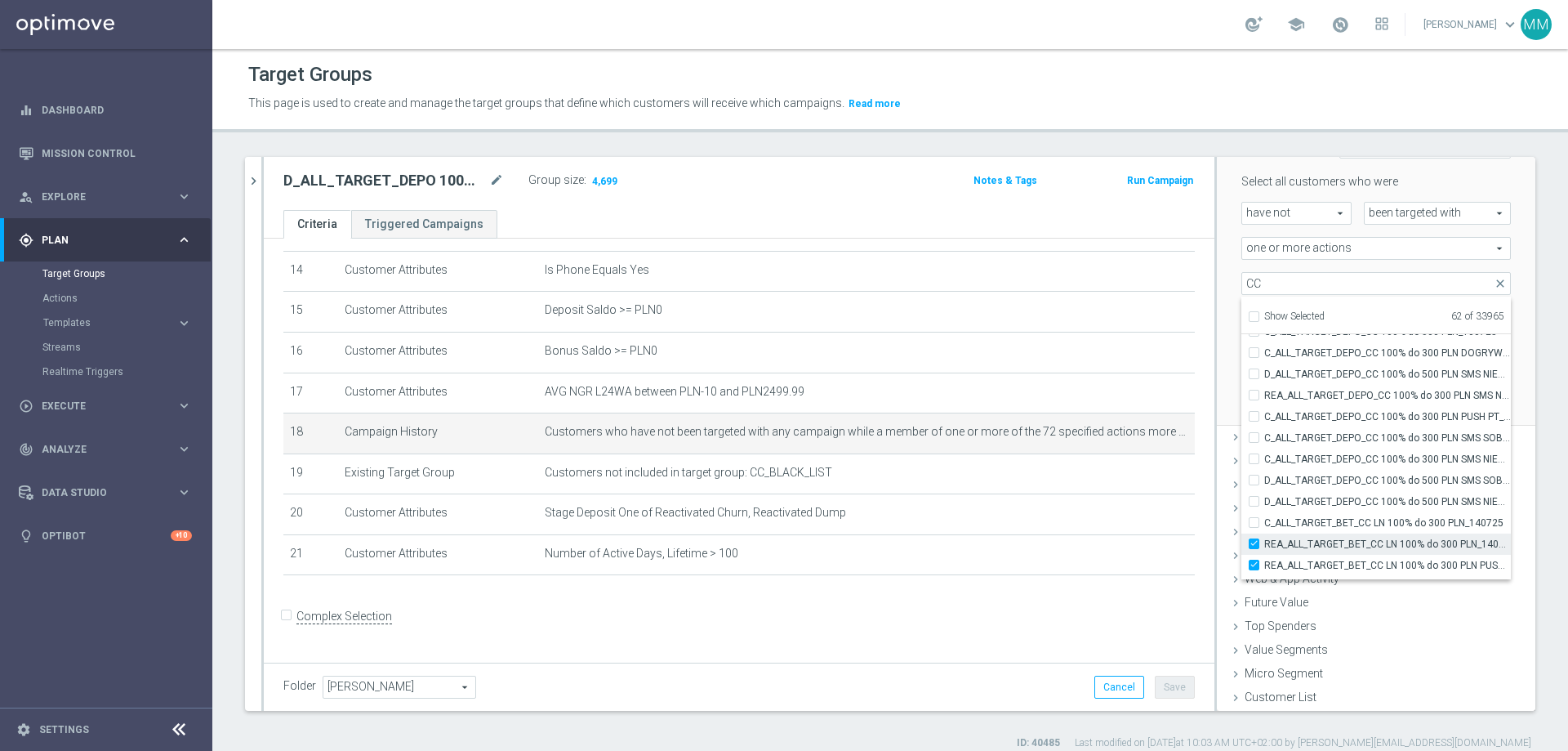
click at [1044, 456] on input "REA_ALL_TARGET_BET_CC LN 100% do 300 PLN_140725" at bounding box center [1258, 543] width 11 height 11
checkbox input "false"
type input "Selected 61 of 33965"
click at [1044, 456] on label "REA_ALL_TARGET_BET_CC LN 100% do 300 PLN PUSH WT_140725" at bounding box center [1387, 565] width 247 height 21
click at [1044, 456] on input "REA_ALL_TARGET_BET_CC LN 100% do 300 PLN PUSH WT_140725" at bounding box center [1258, 565] width 11 height 11
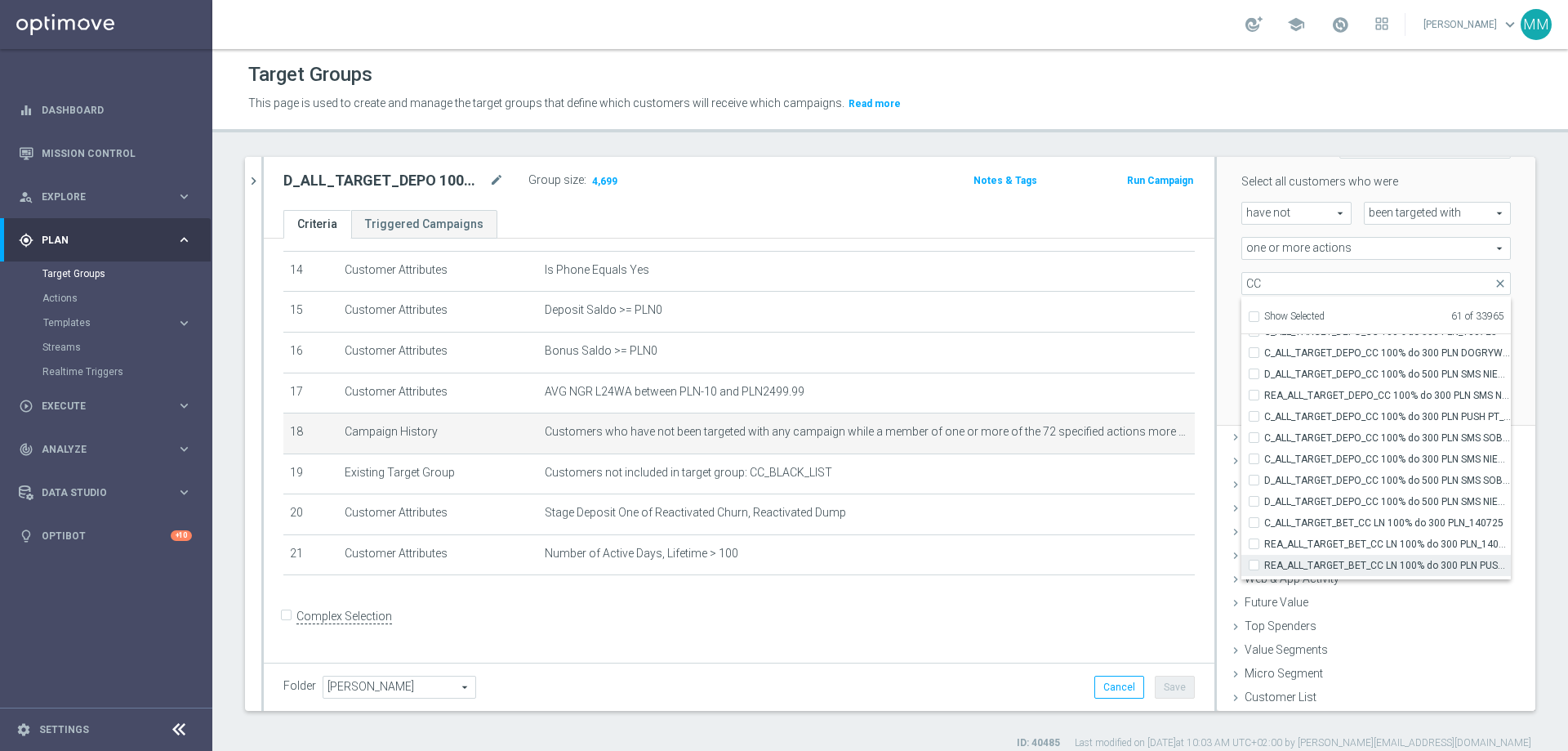
checkbox input "false"
type input "Selected 60 of 33965"
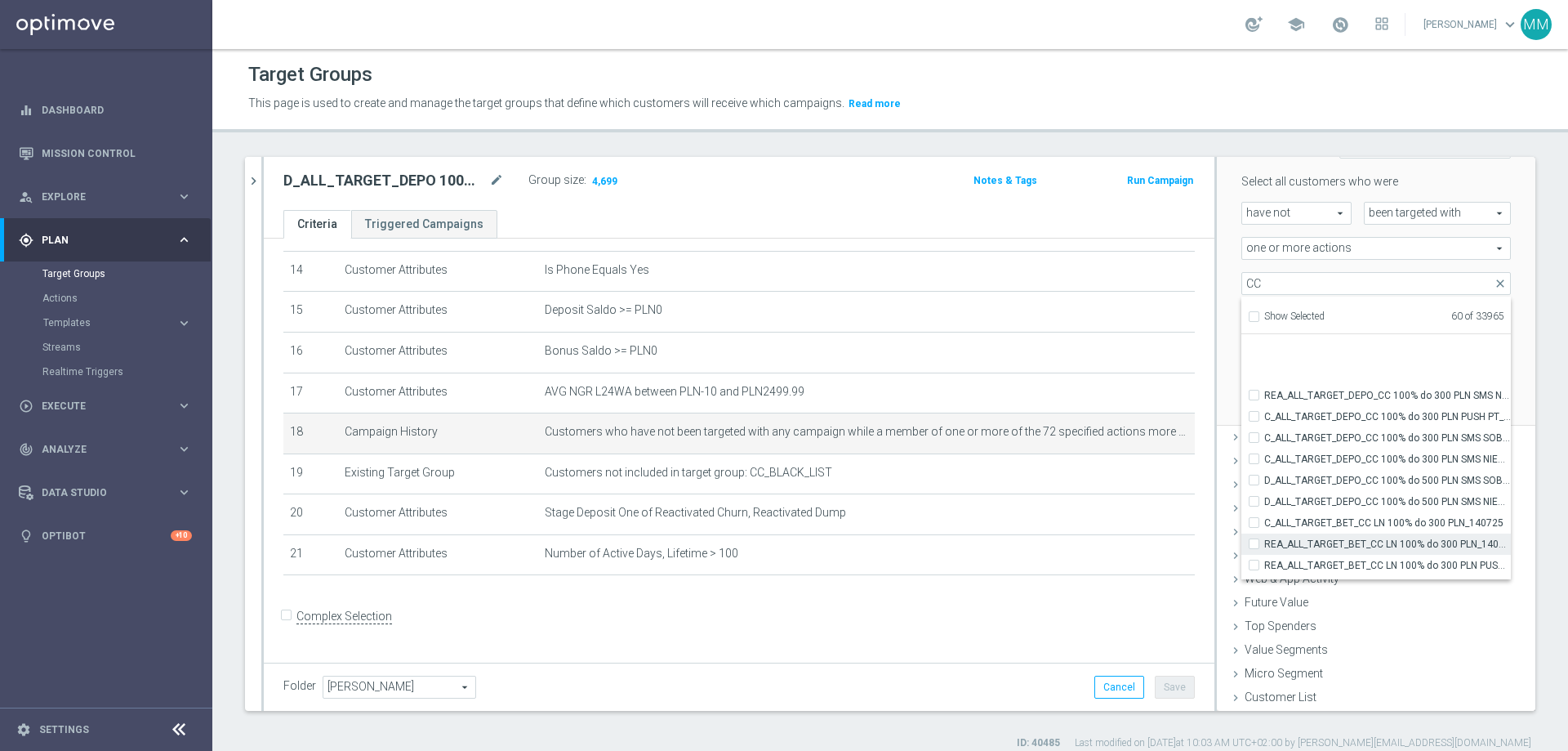
scroll to position [48878, 0]
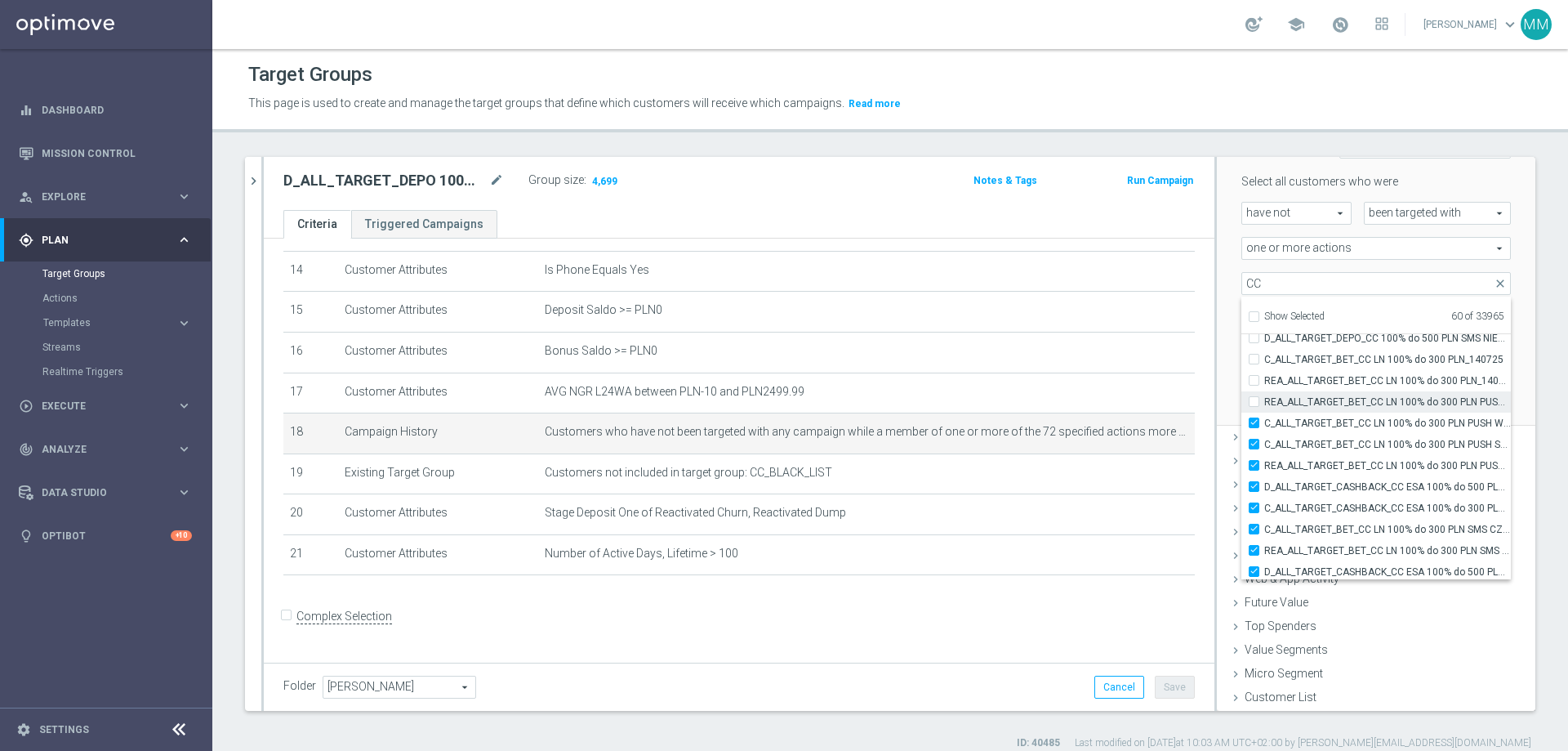
click at [1044, 399] on input "REA_ALL_TARGET_BET_CC LN 100% do 300 PLN PUSH WT_140725" at bounding box center [1258, 401] width 11 height 11
checkbox input "true"
type input "Selected 61 of 33965"
click at [1044, 381] on input "REA_ALL_TARGET_BET_CC LN 100% do 300 PLN_140725" at bounding box center [1258, 380] width 11 height 11
checkbox input "true"
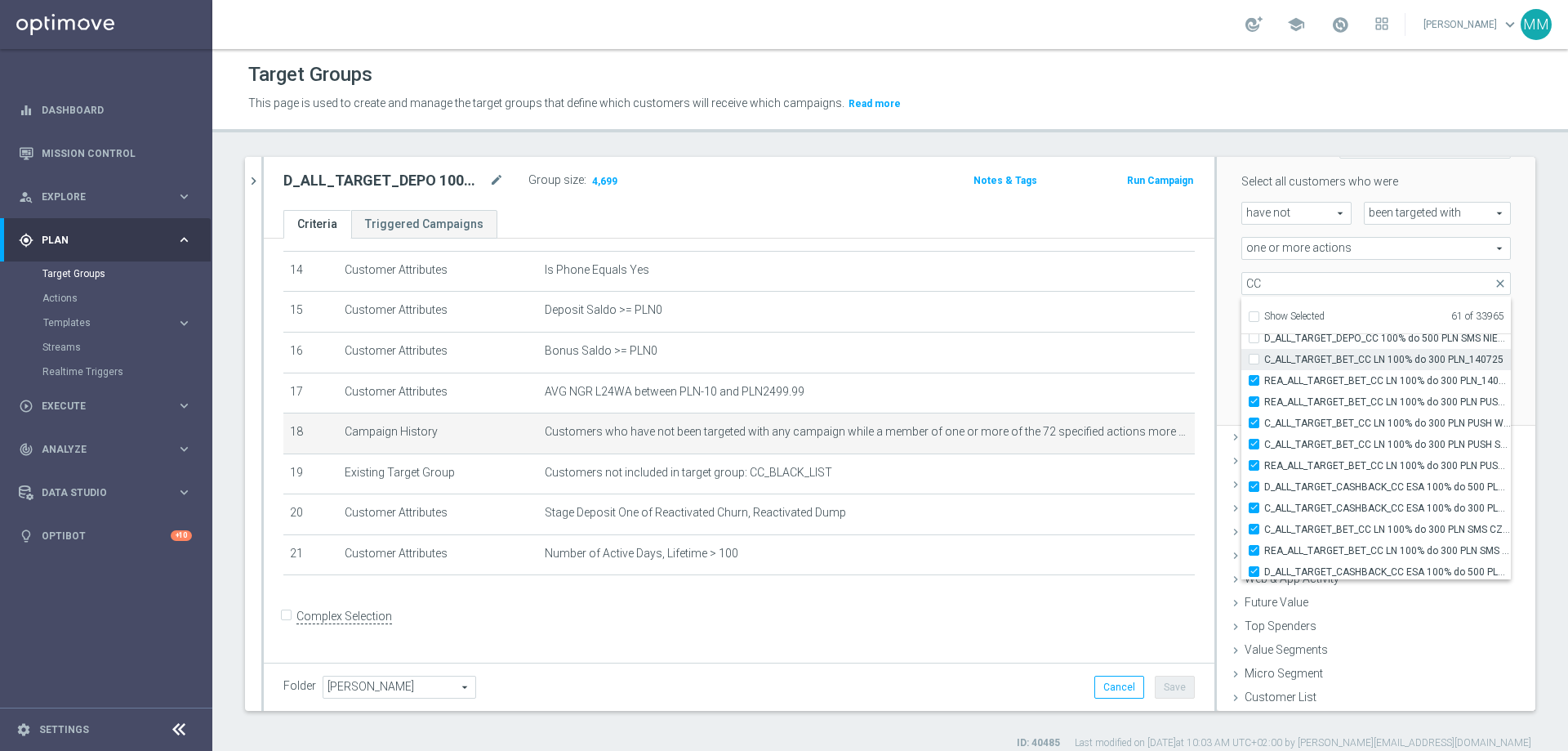
type input "Selected 62 of 33965"
click at [1044, 359] on input "C_ALL_TARGET_BET_CC LN 100% do 300 PLN_140725" at bounding box center [1258, 359] width 11 height 11
checkbox input "true"
type input "Selected 63 of 33965"
click at [1044, 349] on div "30 day(s)" at bounding box center [1450, 353] width 147 height 23
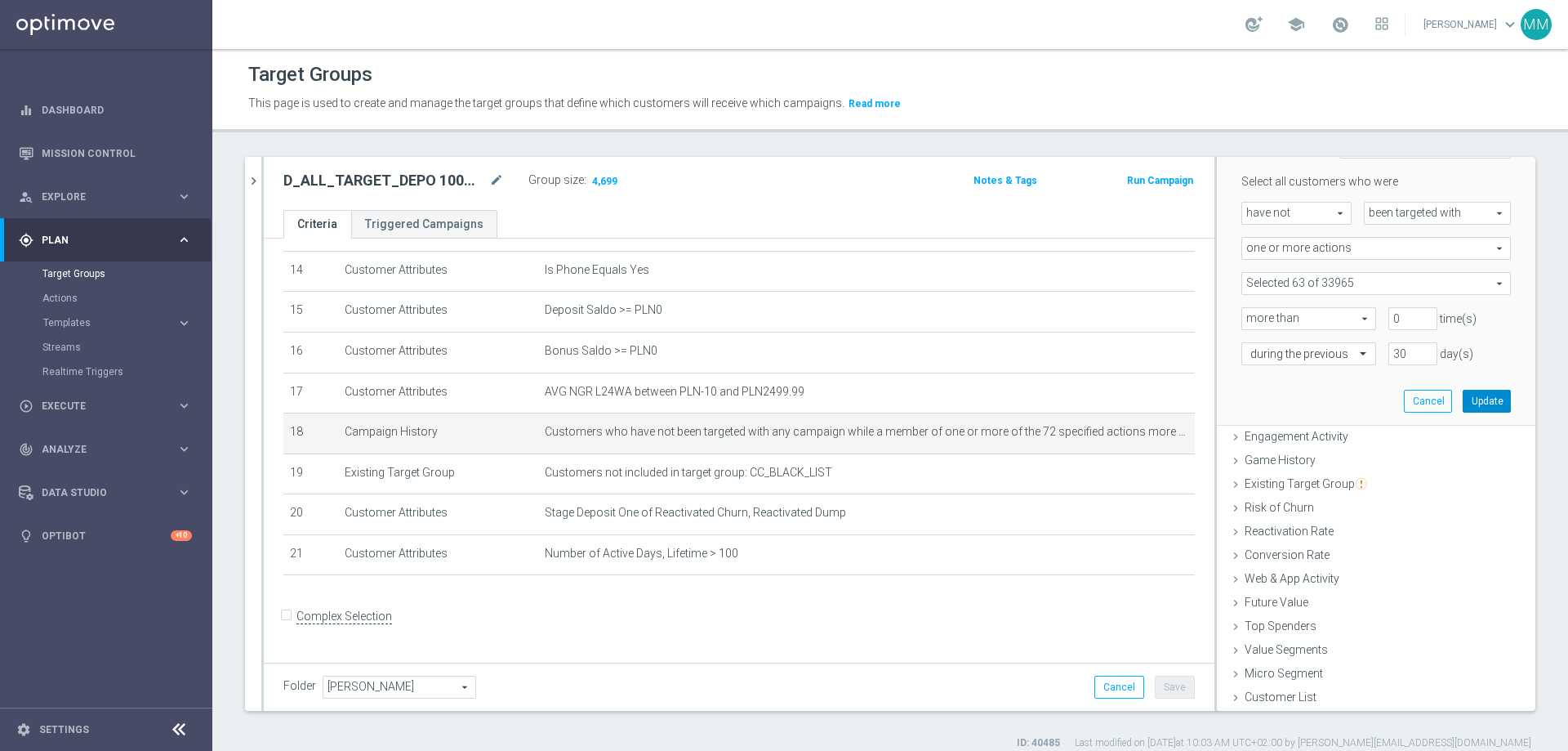
click at [1044, 403] on button "Update" at bounding box center [1487, 401] width 49 height 23
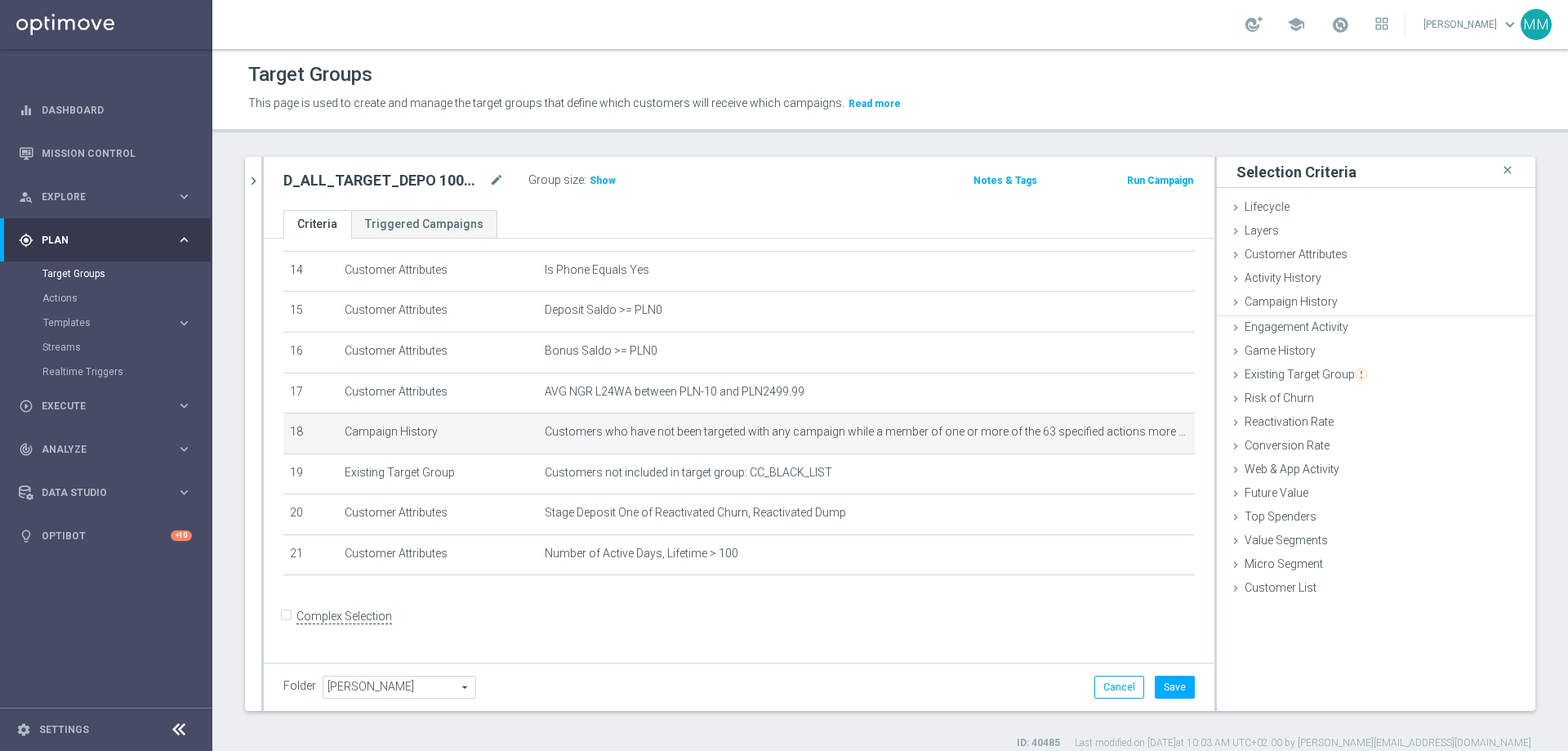
scroll to position [0, 0]
click at [1044, 456] on button "Save" at bounding box center [1175, 687] width 40 height 23
click at [602, 182] on span "Show" at bounding box center [602, 181] width 26 height 12
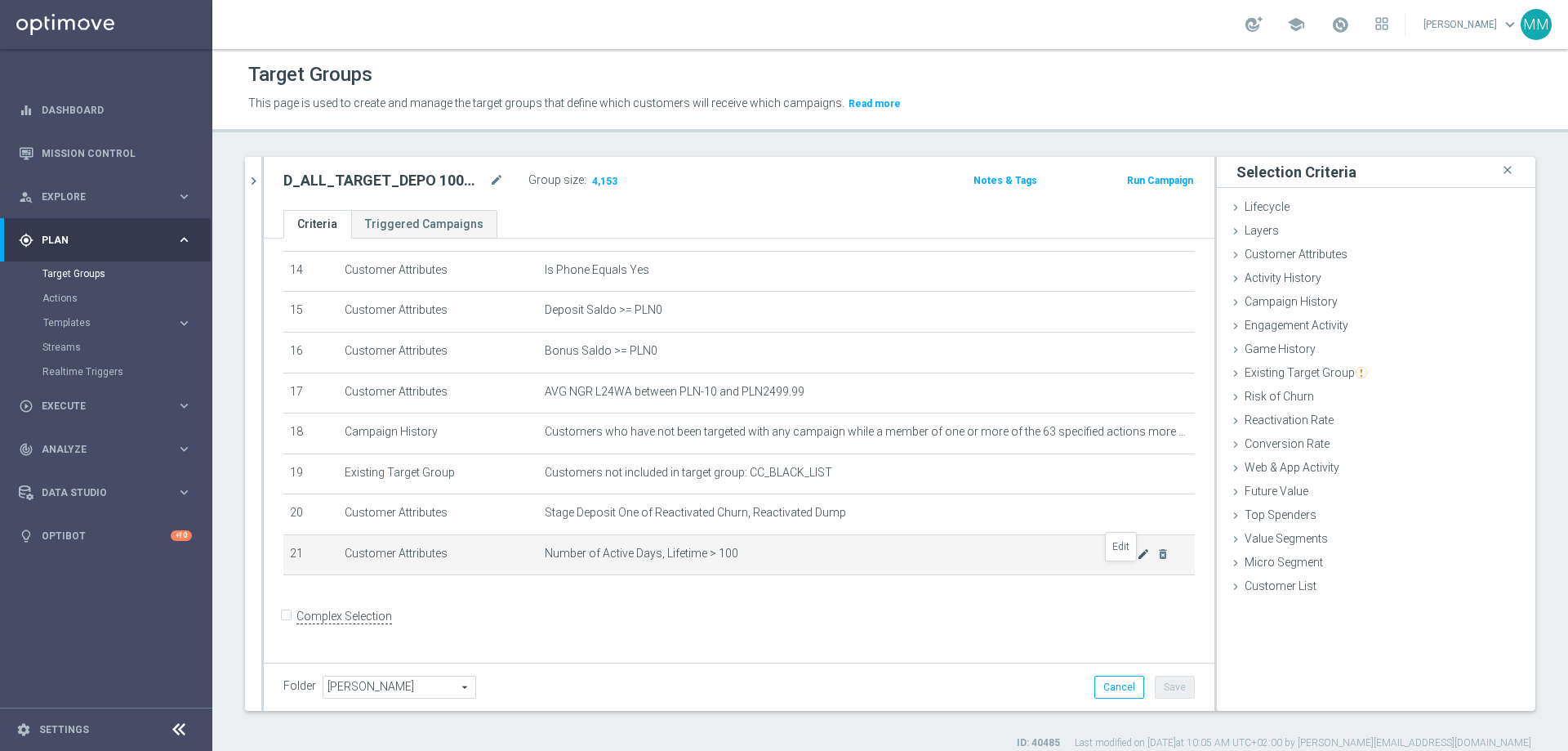
click at [1044, 456] on icon "mode_edit" at bounding box center [1144, 554] width 13 height 13
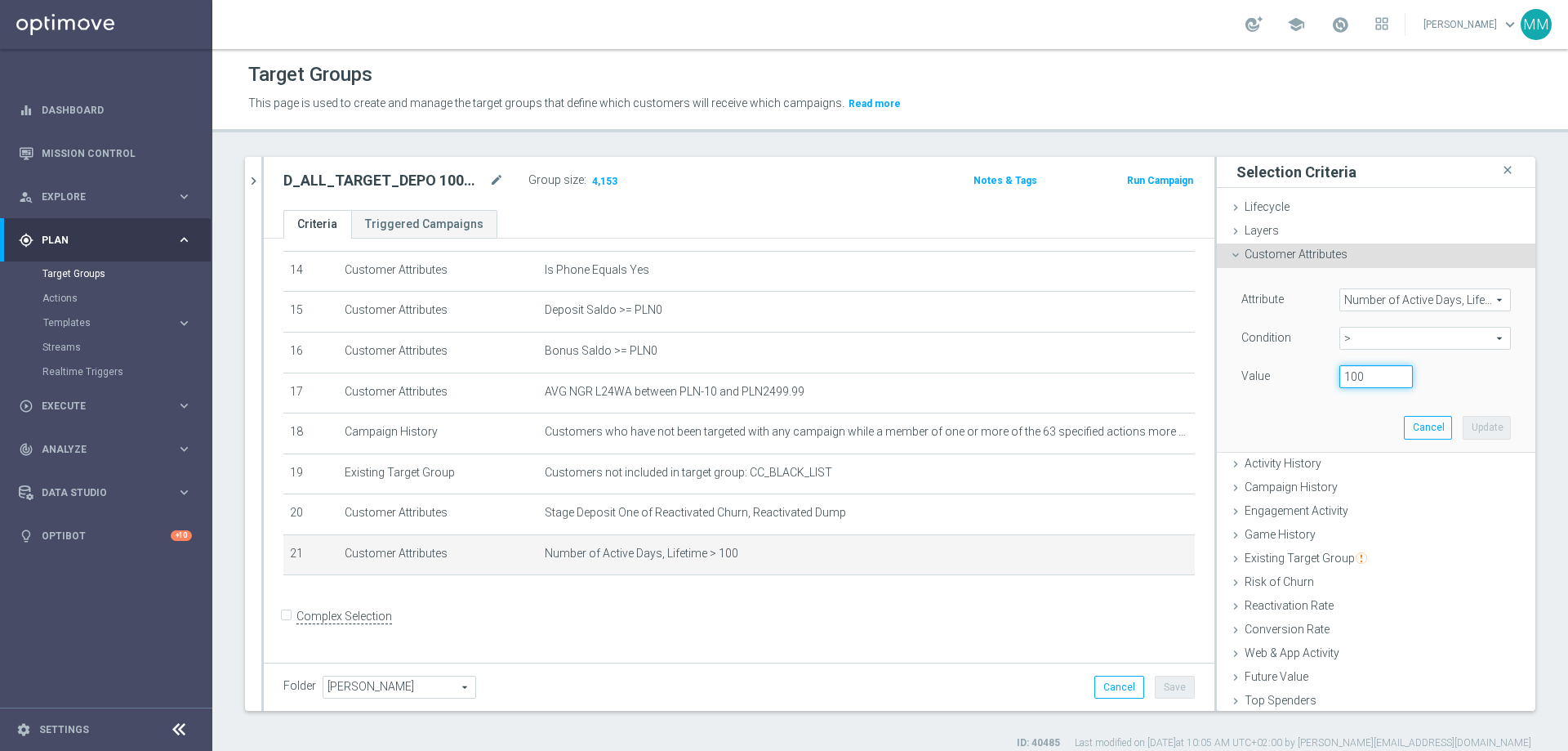
drag, startPoint x: 1360, startPoint y: 376, endPoint x: 1300, endPoint y: 376, distance: 60.0
click at [1044, 376] on div "Value 100" at bounding box center [1376, 378] width 294 height 26
type input "80"
click at [1044, 434] on button "Update" at bounding box center [1487, 427] width 49 height 23
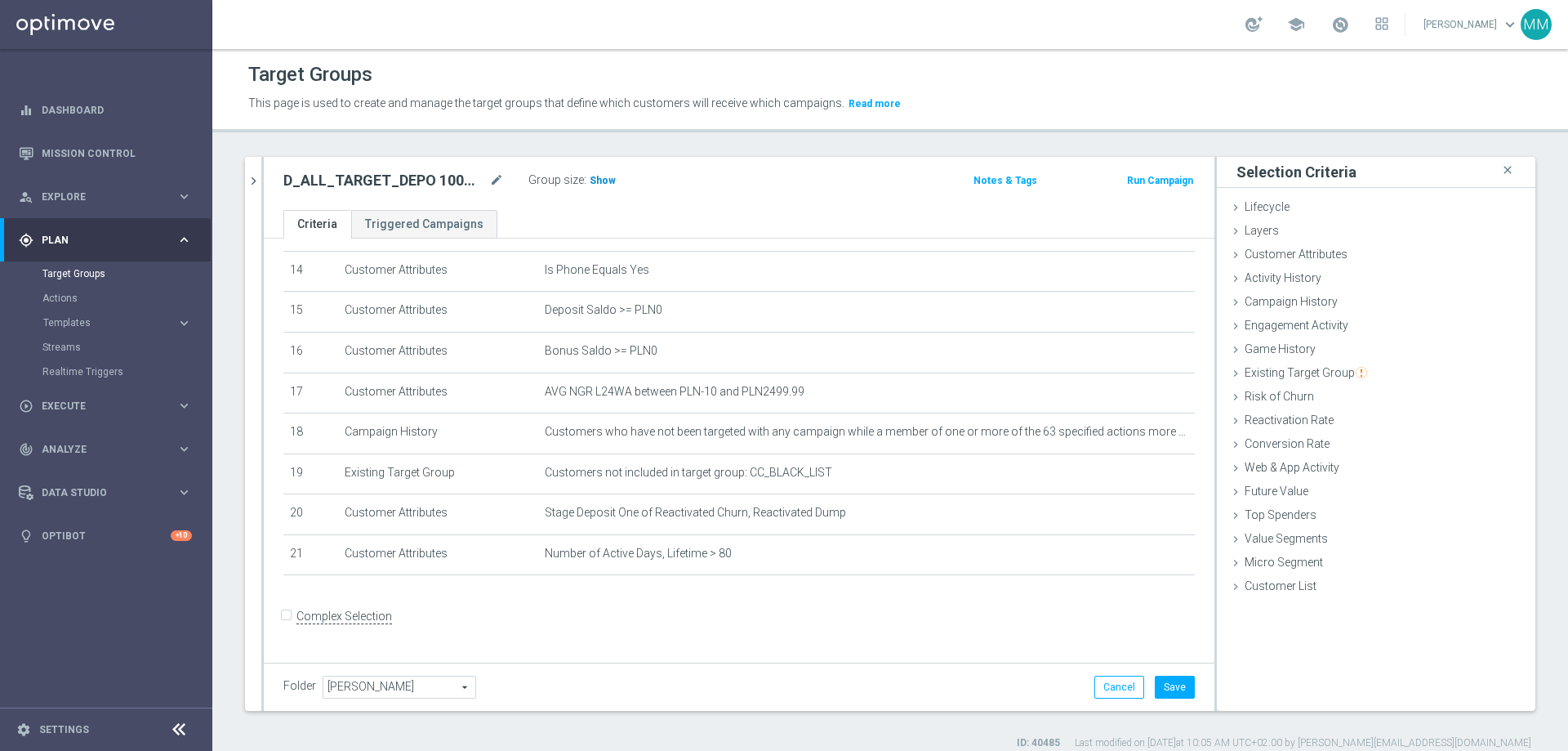
click at [588, 179] on h3 "Show" at bounding box center [602, 180] width 29 height 18
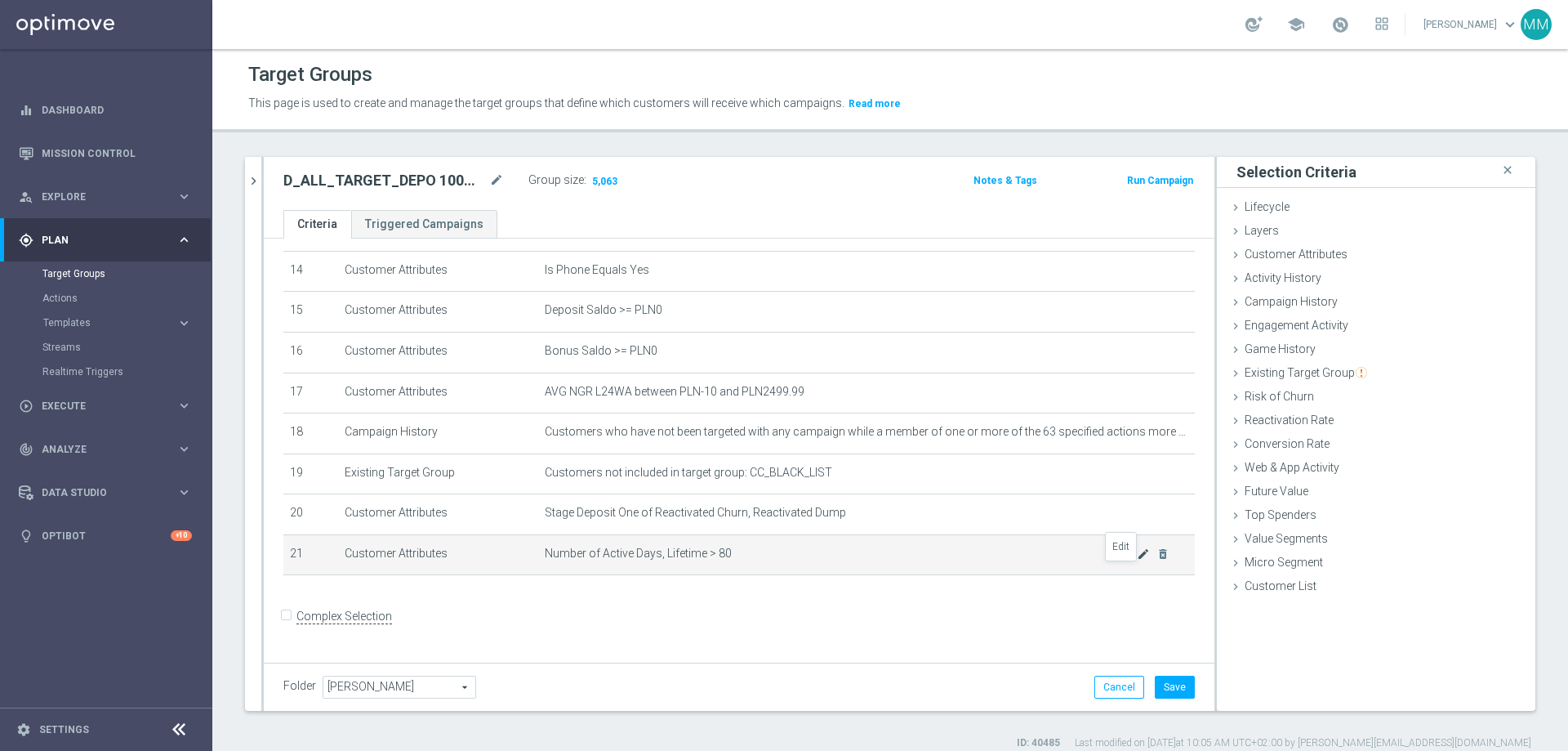
click at [1044, 456] on icon "mode_edit" at bounding box center [1144, 554] width 13 height 13
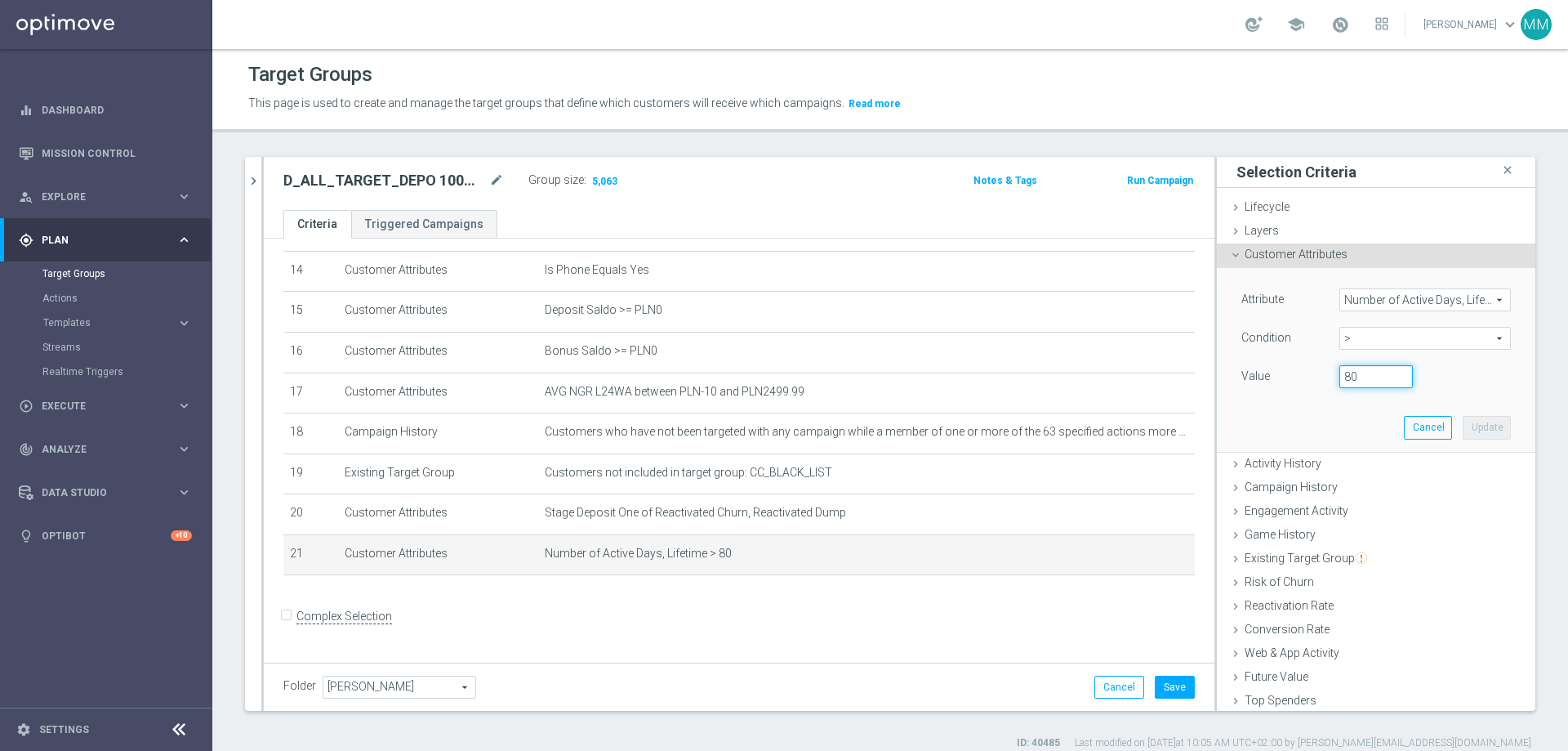
drag, startPoint x: 1359, startPoint y: 375, endPoint x: 1309, endPoint y: 379, distance: 50.2
click at [1044, 379] on div "Value 80" at bounding box center [1376, 378] width 294 height 26
type input "100"
click at [1044, 428] on button "Update" at bounding box center [1487, 427] width 49 height 23
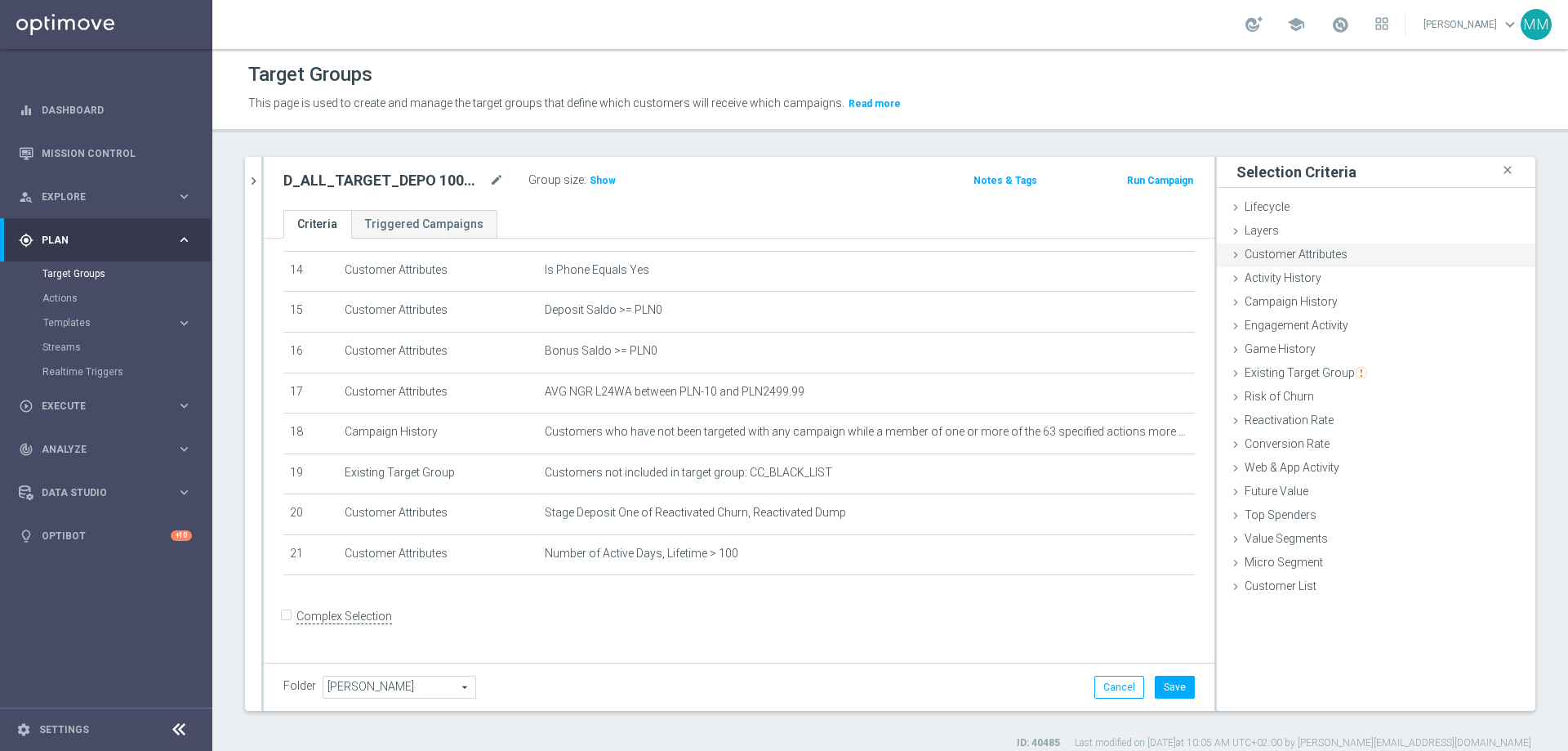
click at [1044, 257] on span "Customer Attributes" at bounding box center [1296, 255] width 103 height 13
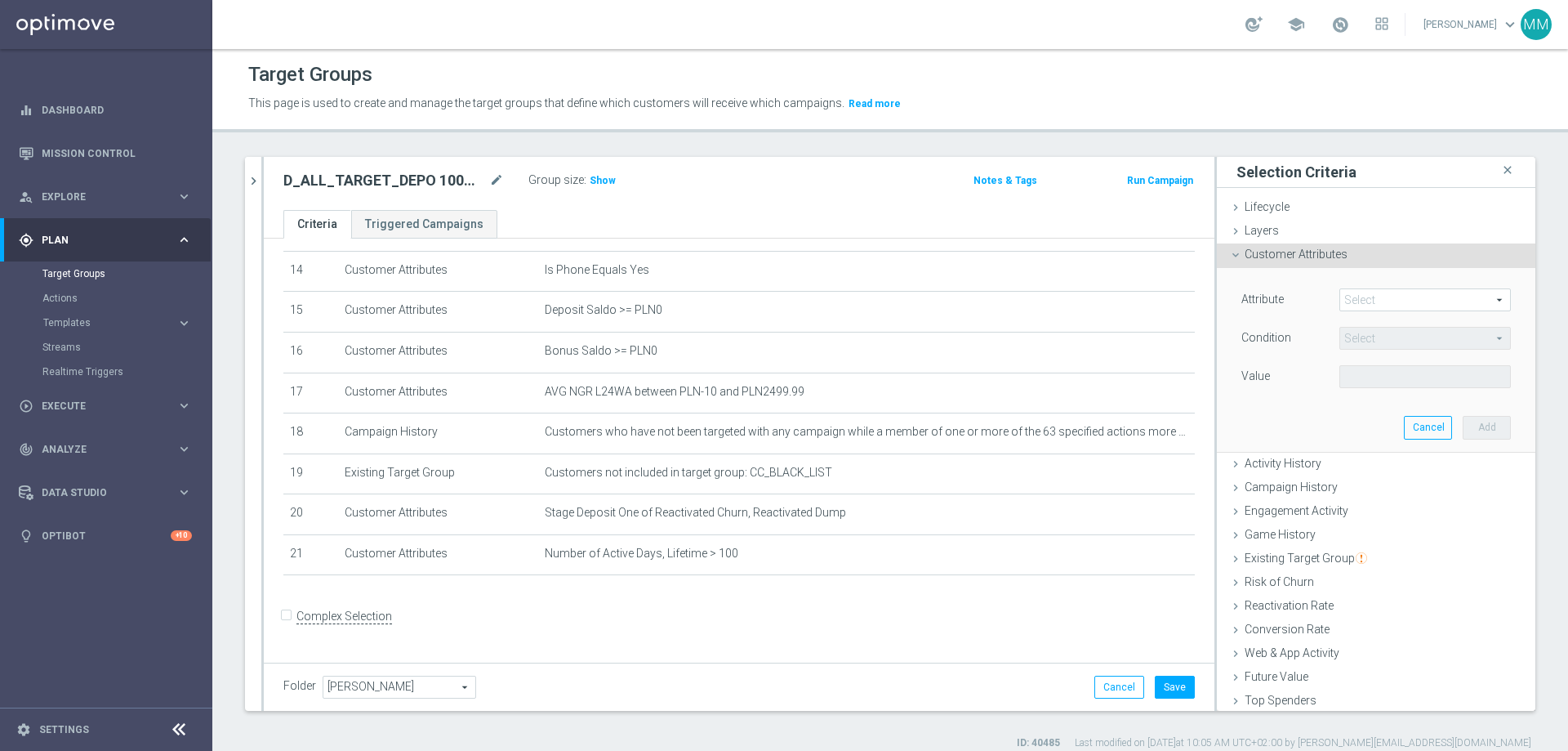
click at [1044, 300] on span at bounding box center [1425, 300] width 170 height 21
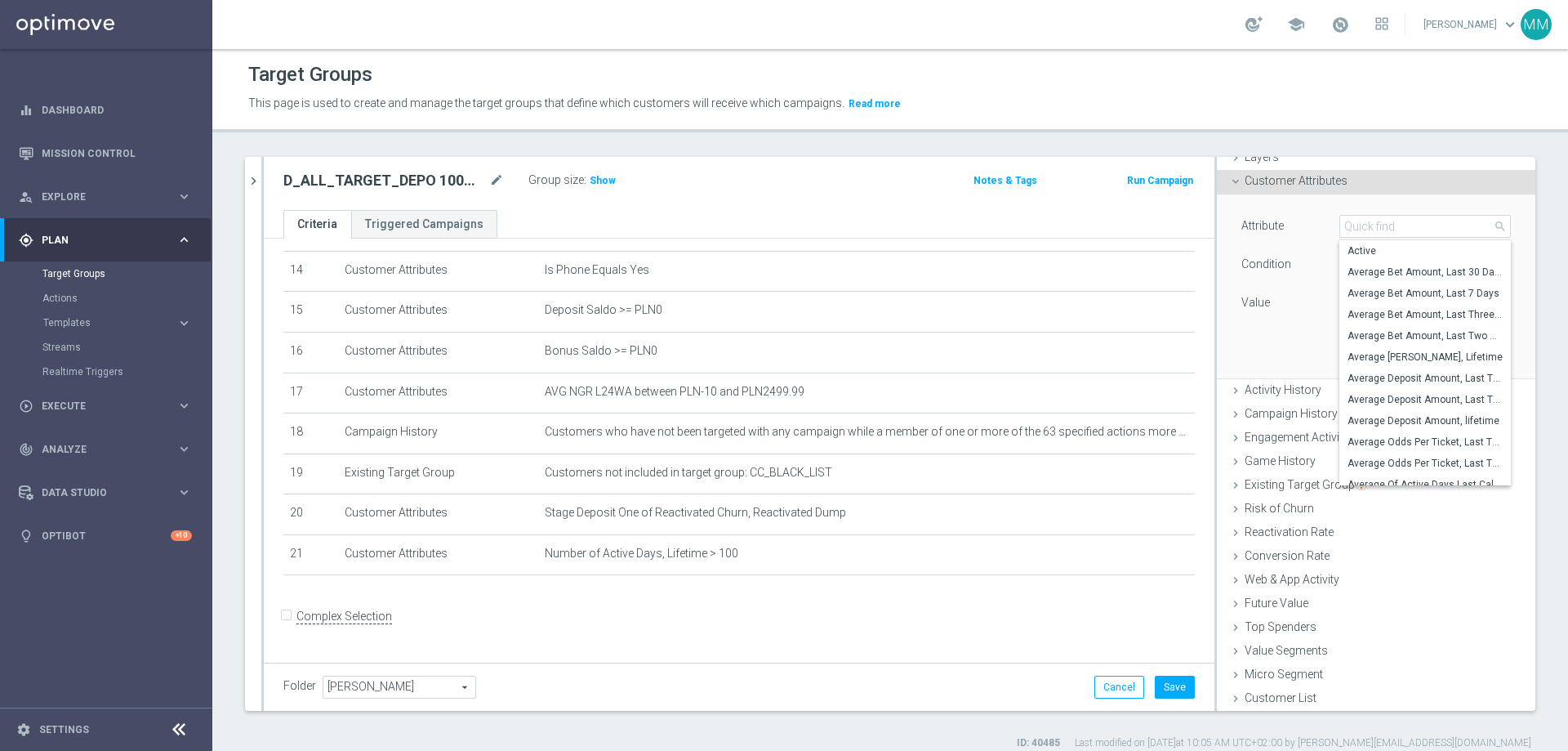
scroll to position [75, 0]
click at [1044, 224] on input "search" at bounding box center [1425, 225] width 172 height 23
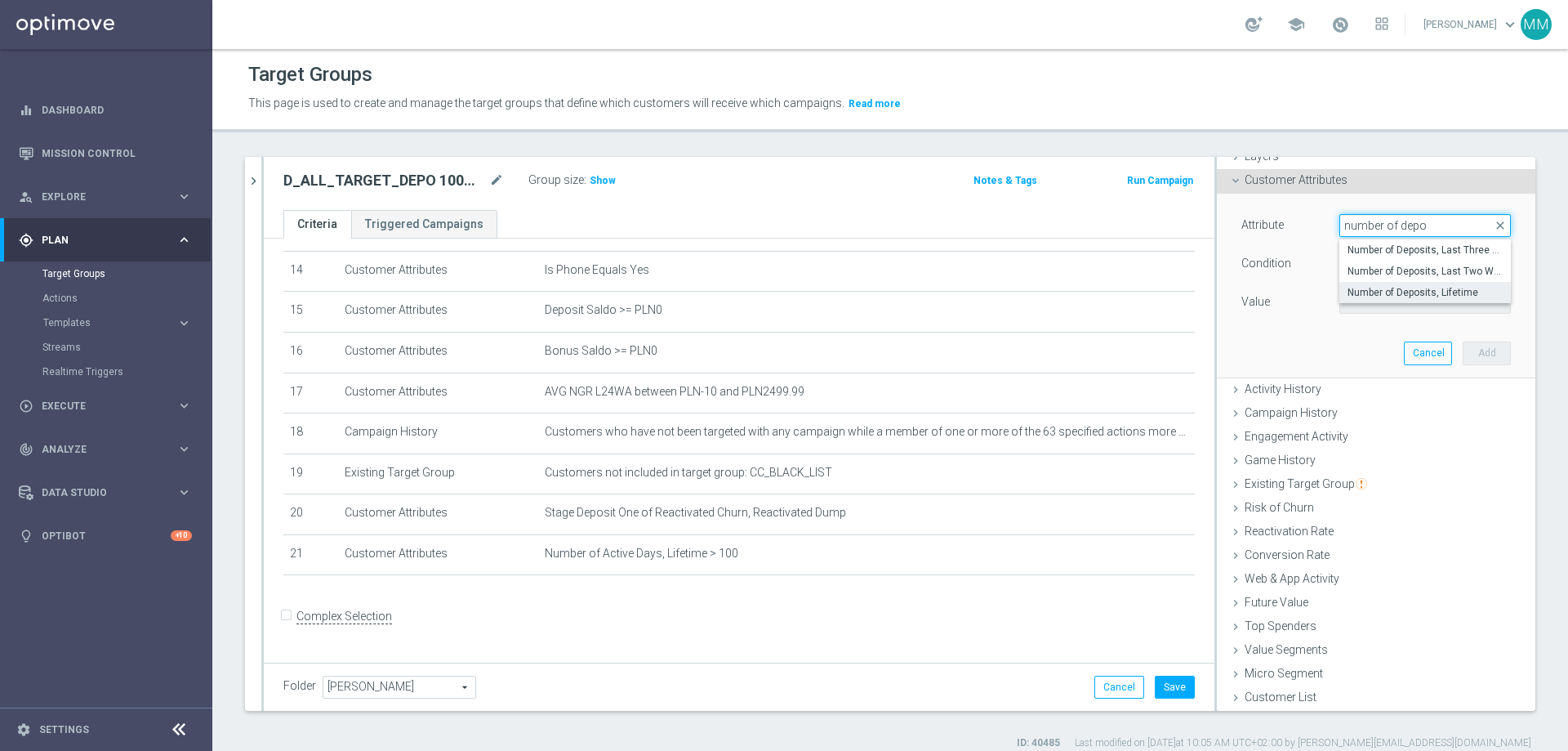
type input "number of depo"
click at [1044, 286] on span "Number of Deposits, Lifetime" at bounding box center [1425, 293] width 155 height 13
type input "Number of Deposits, Lifetime"
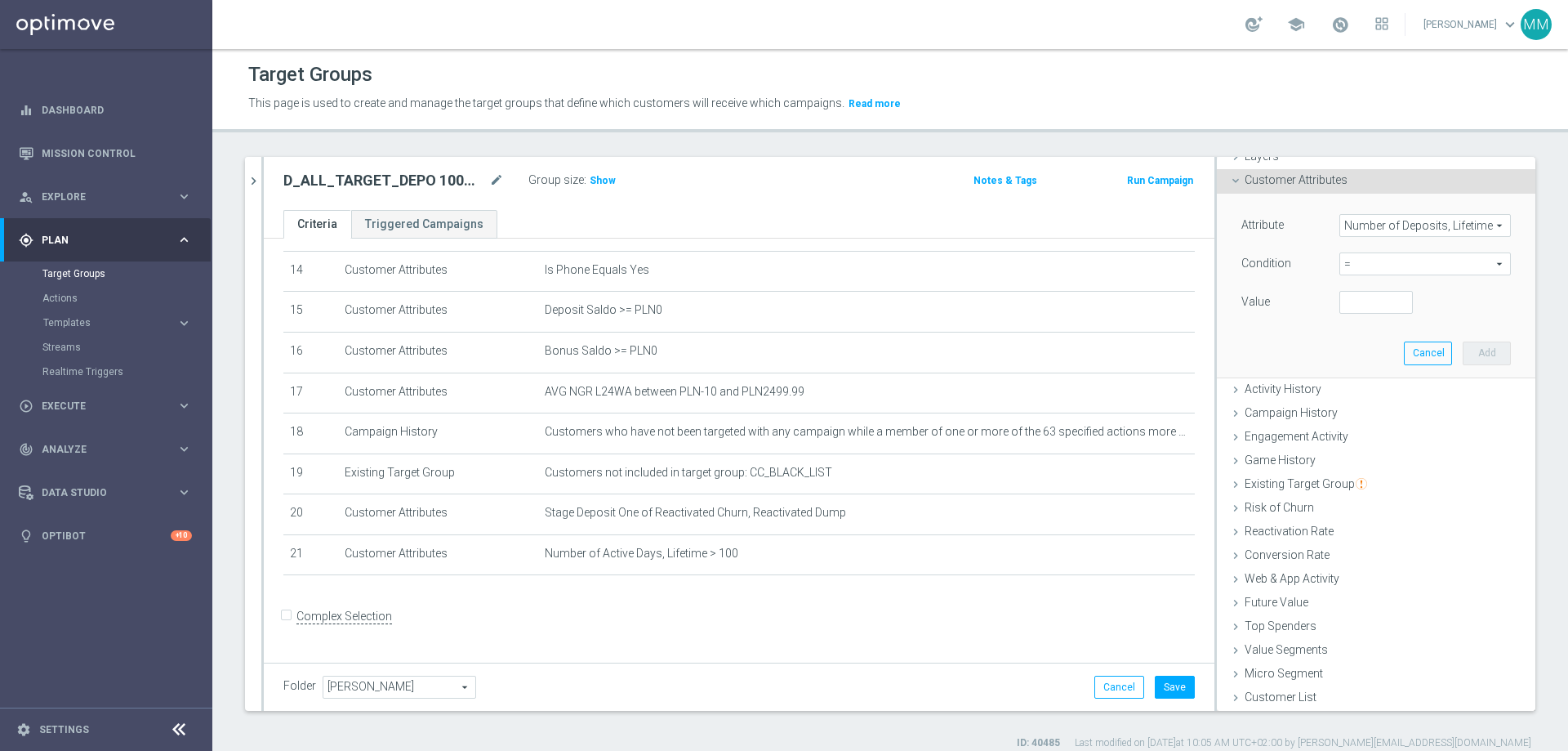
click at [1044, 266] on span "=" at bounding box center [1425, 264] width 170 height 21
click at [1044, 373] on span ">" at bounding box center [1425, 373] width 155 height 13
type input ">"
click at [1044, 301] on input "number" at bounding box center [1376, 302] width 74 height 23
type input "30"
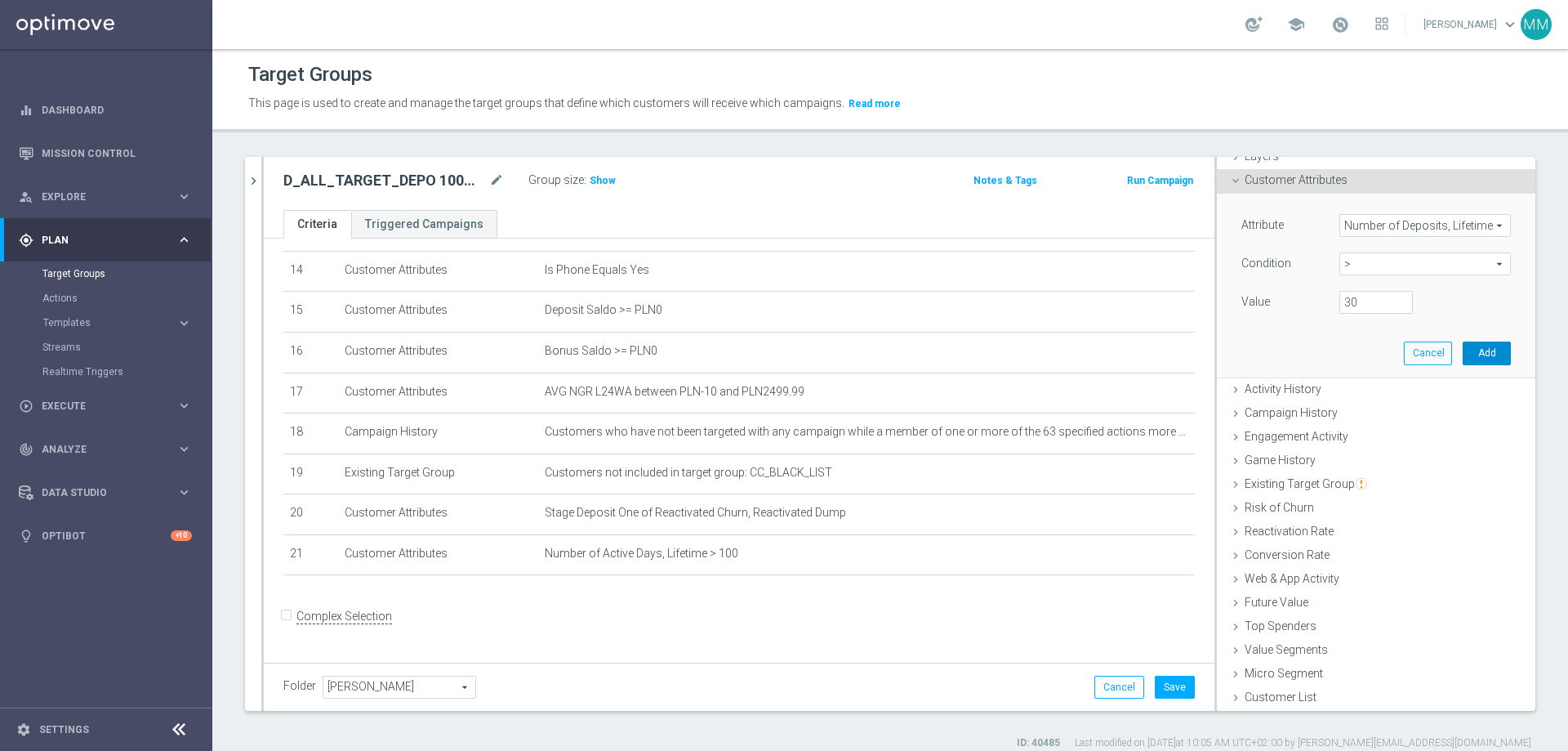
click at [1044, 356] on button "Add" at bounding box center [1487, 352] width 49 height 23
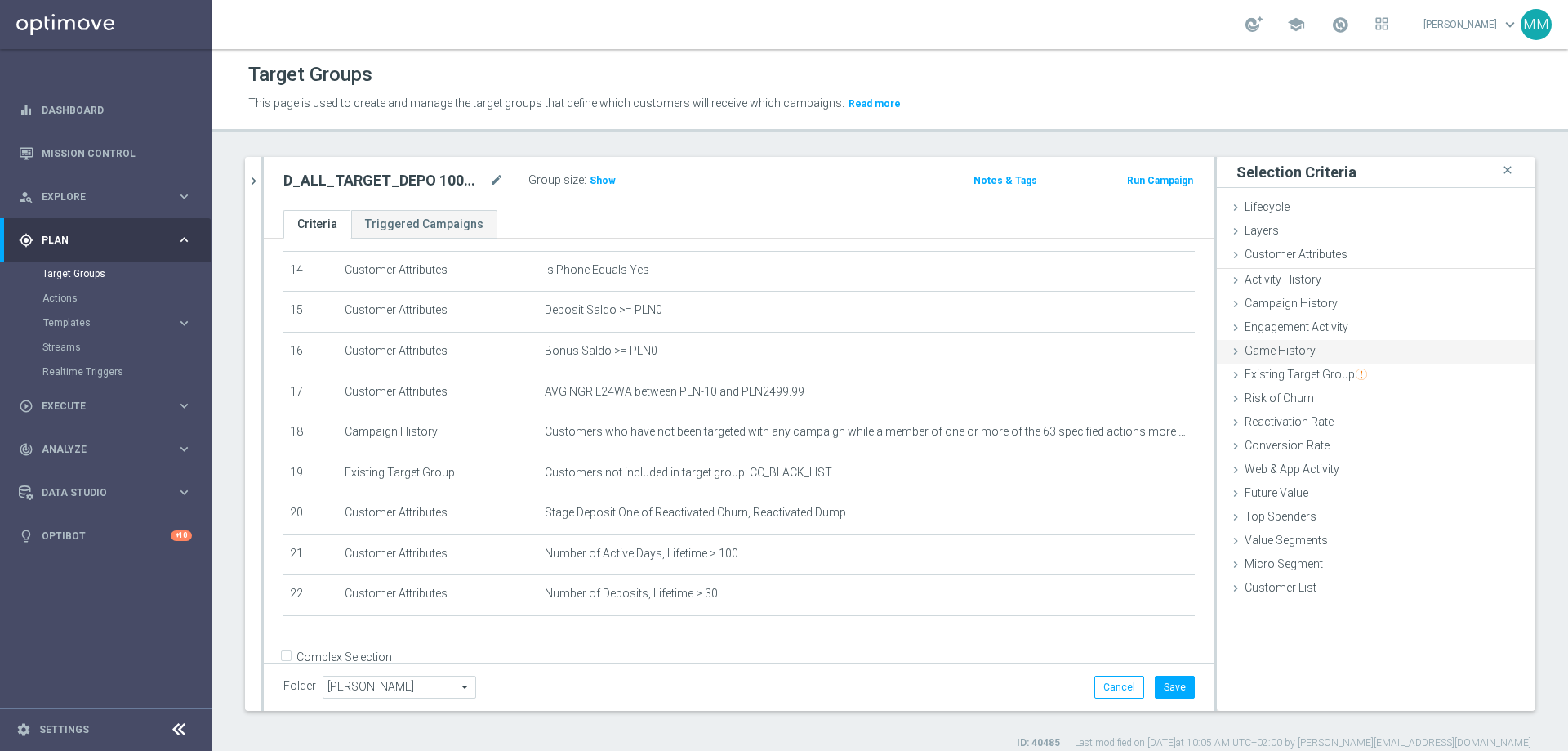
scroll to position [0, 0]
click at [1044, 456] on button "Save" at bounding box center [1175, 687] width 40 height 23
click at [599, 180] on span "Show" at bounding box center [602, 181] width 26 height 12
drag, startPoint x: 607, startPoint y: 177, endPoint x: 586, endPoint y: 177, distance: 21.0
click at [586, 177] on div "Group size : 3,064" at bounding box center [610, 178] width 163 height 19
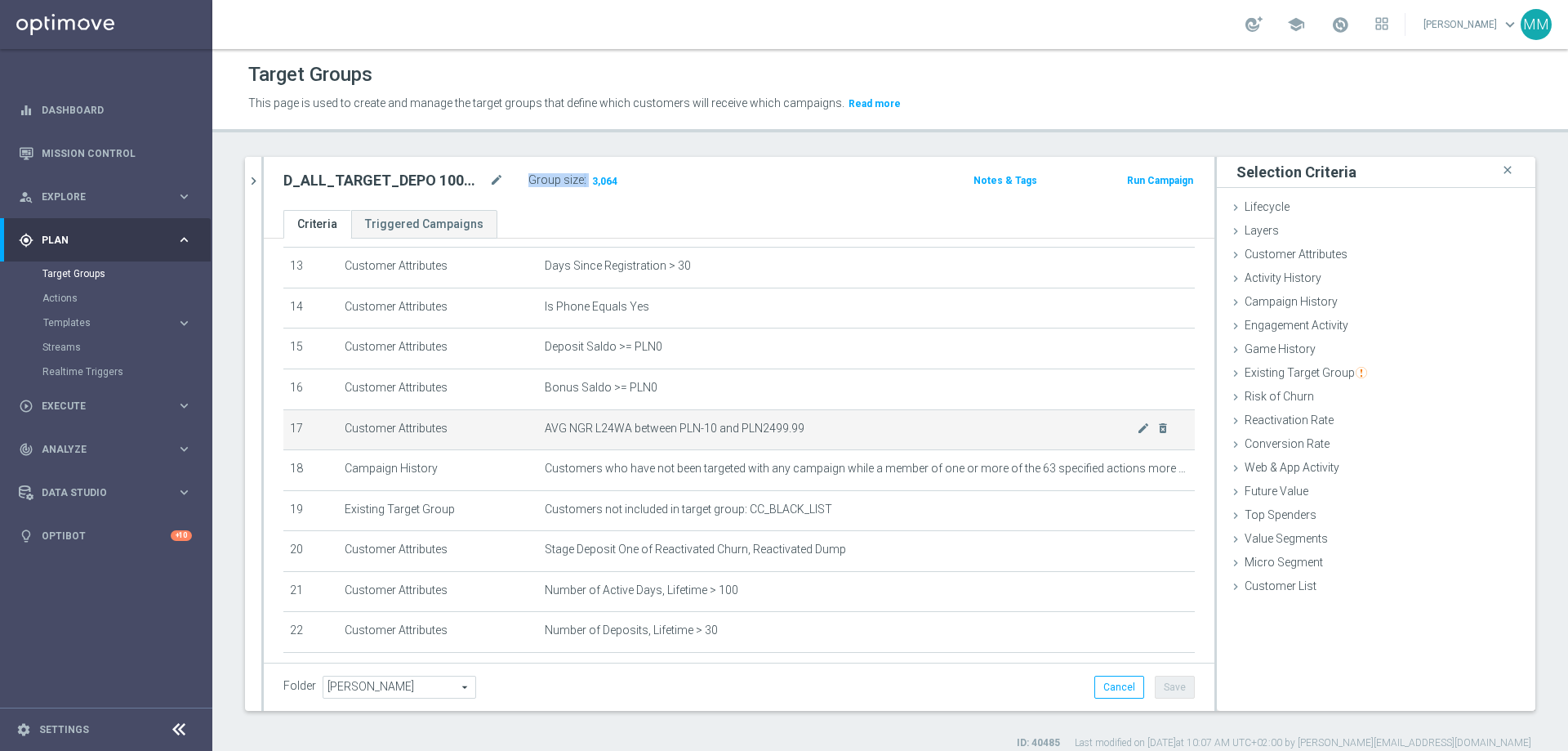
scroll to position [572, 0]
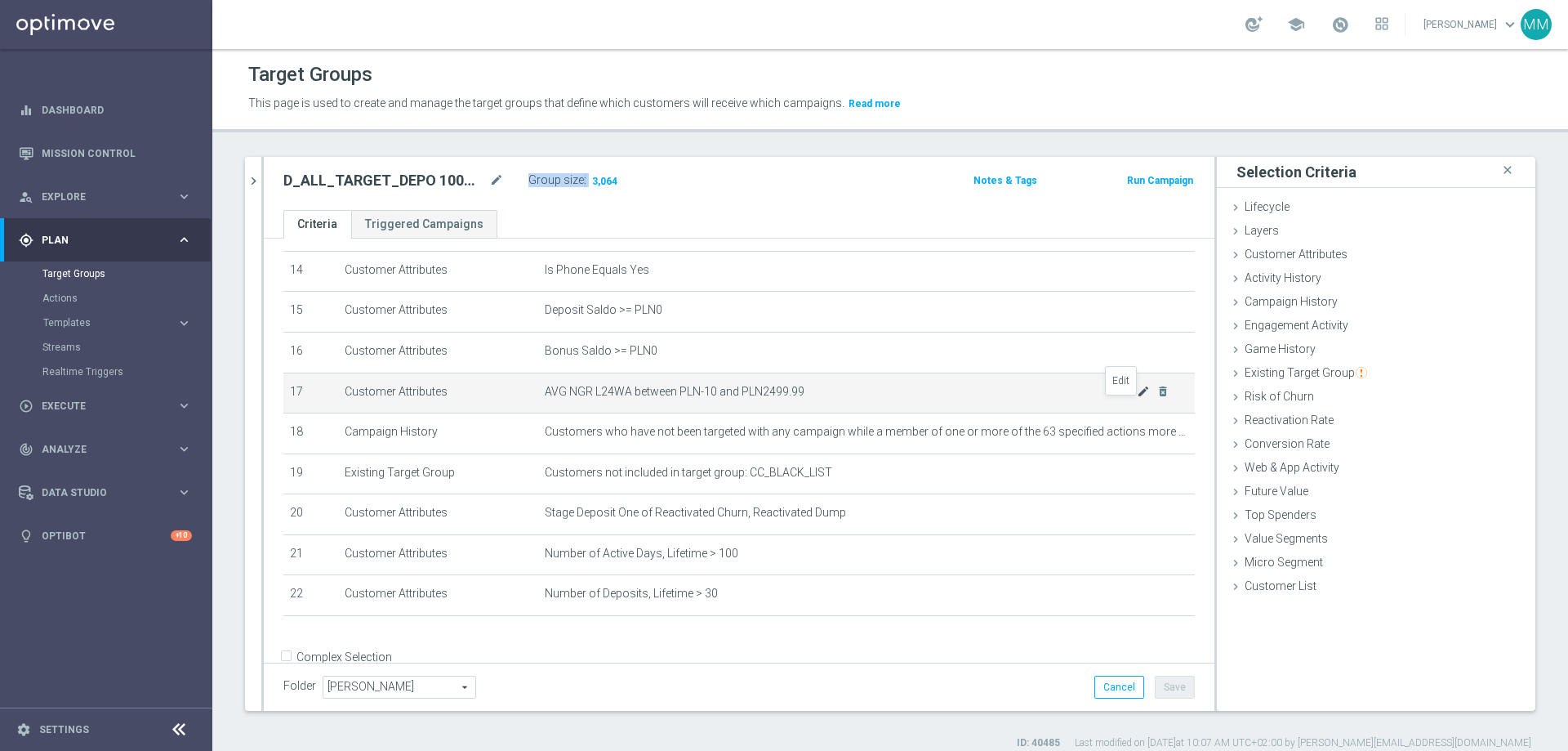
click at [1044, 398] on icon "mode_edit" at bounding box center [1144, 392] width 13 height 13
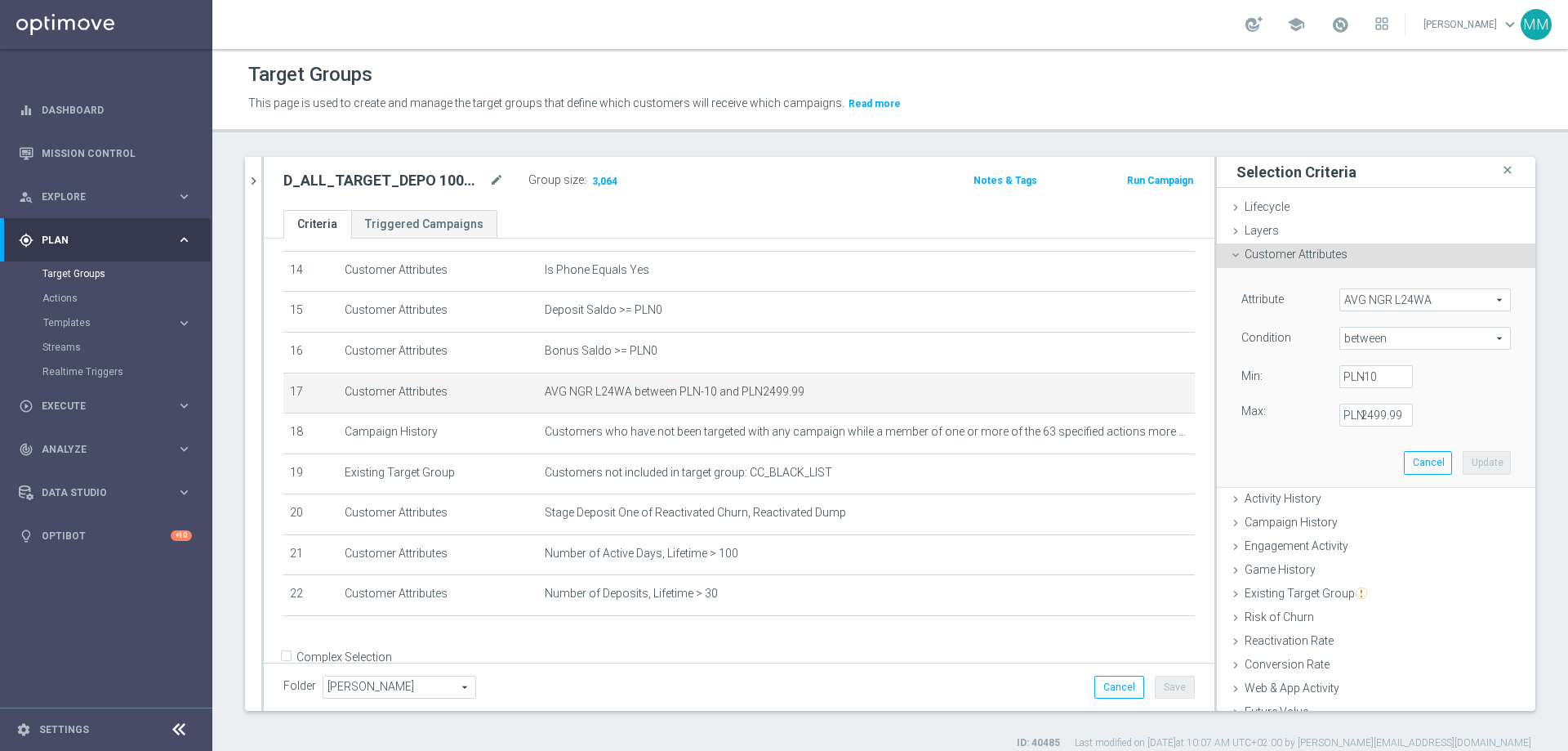
click at [1044, 303] on span "AVG NGR L24WA" at bounding box center [1425, 300] width 170 height 21
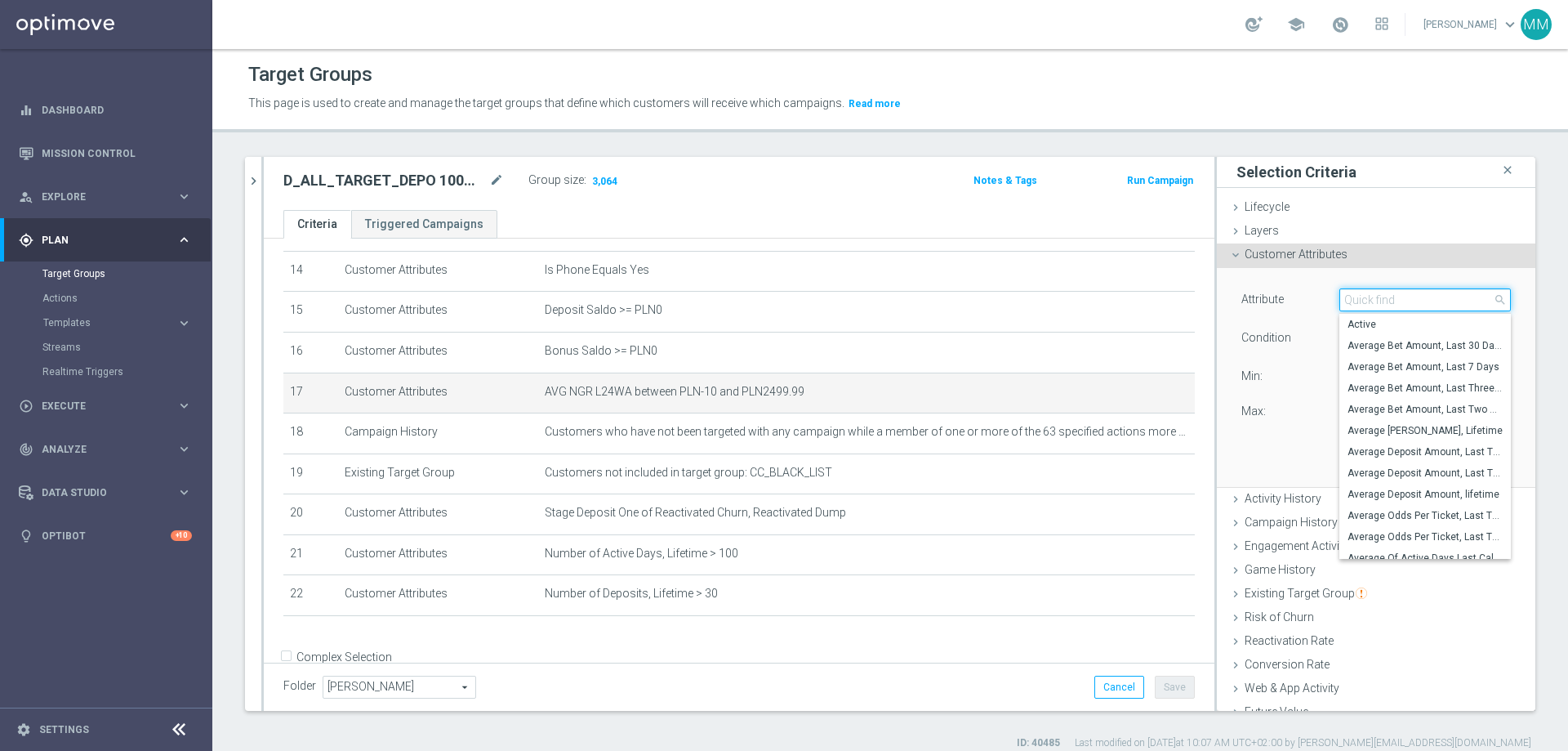
click at [1044, 302] on input "search" at bounding box center [1425, 300] width 172 height 23
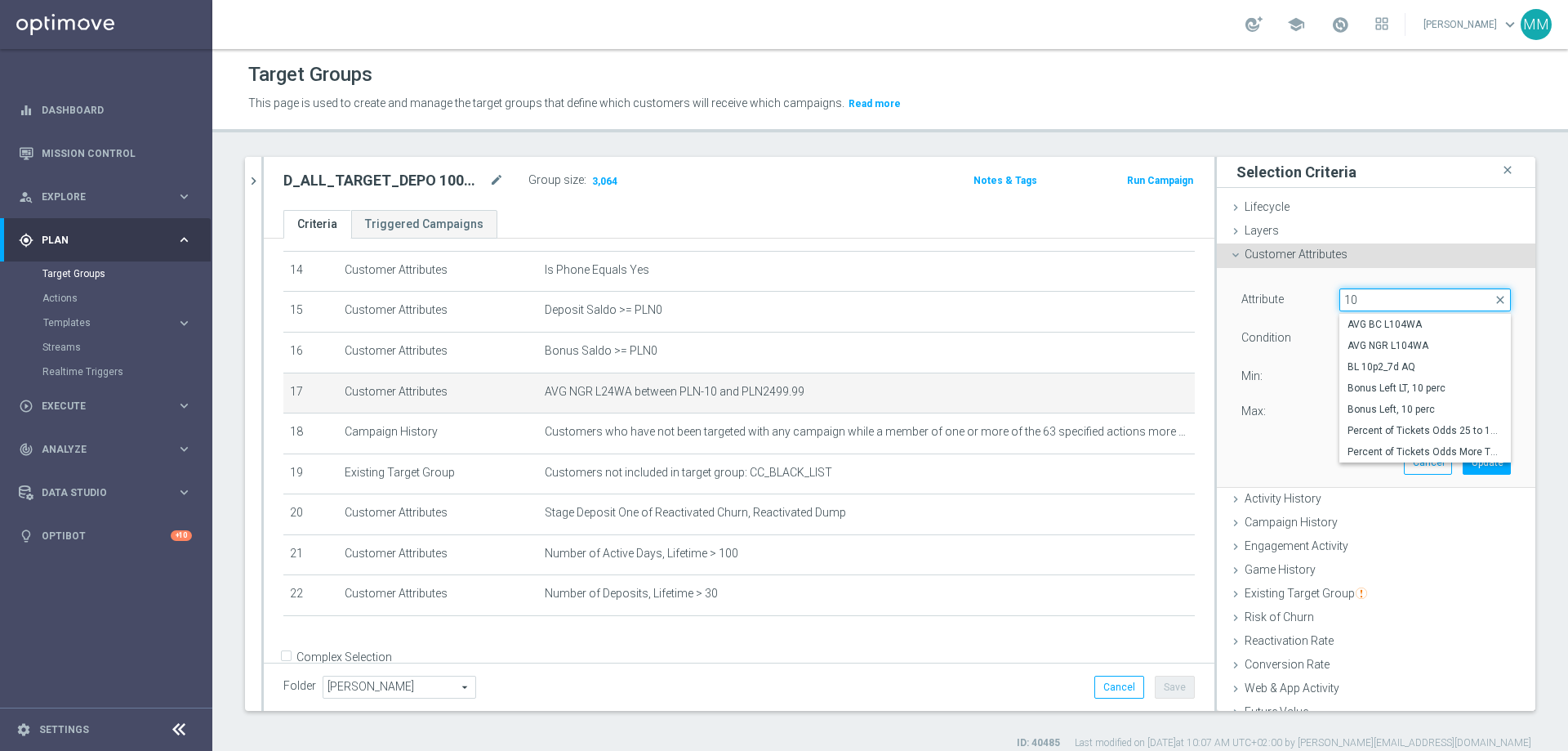
type input "104"
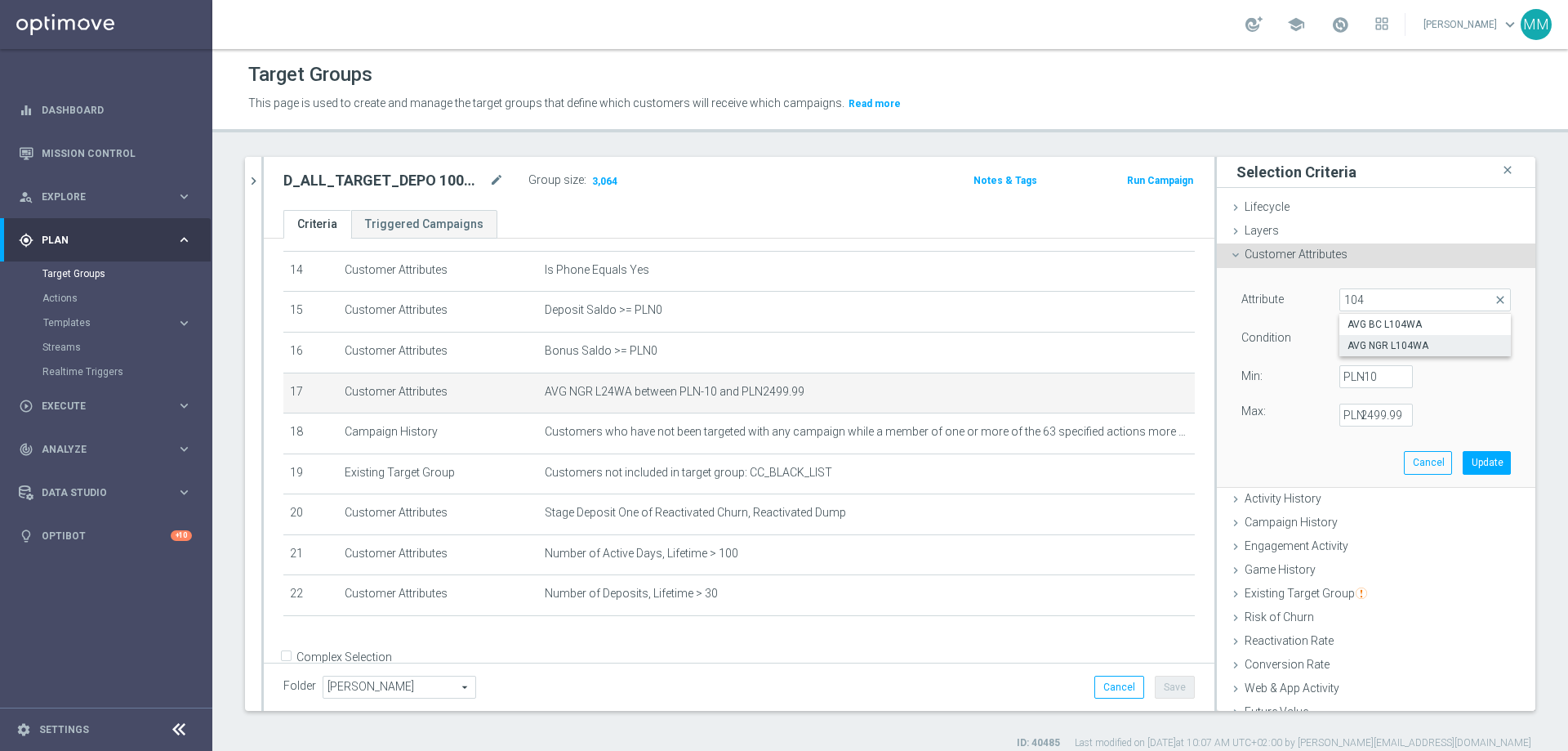
click at [1044, 352] on span "AVG NGR L104WA" at bounding box center [1425, 346] width 155 height 13
type input "AVG NGR L104WA"
type input "="
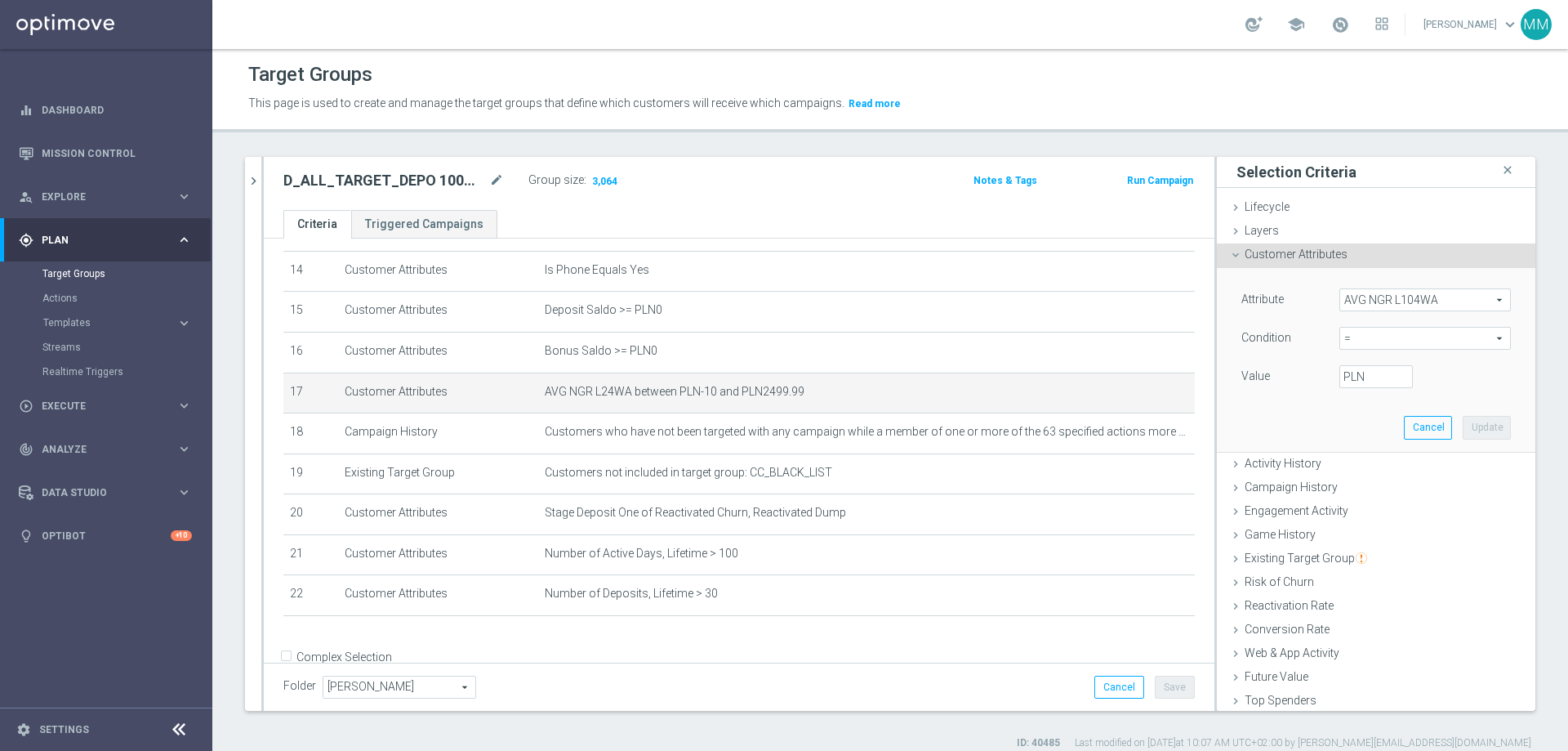
click at [1044, 345] on span "=" at bounding box center [1425, 337] width 170 height 21
click at [1044, 456] on div "Engagement Activity done" at bounding box center [1376, 512] width 319 height 24
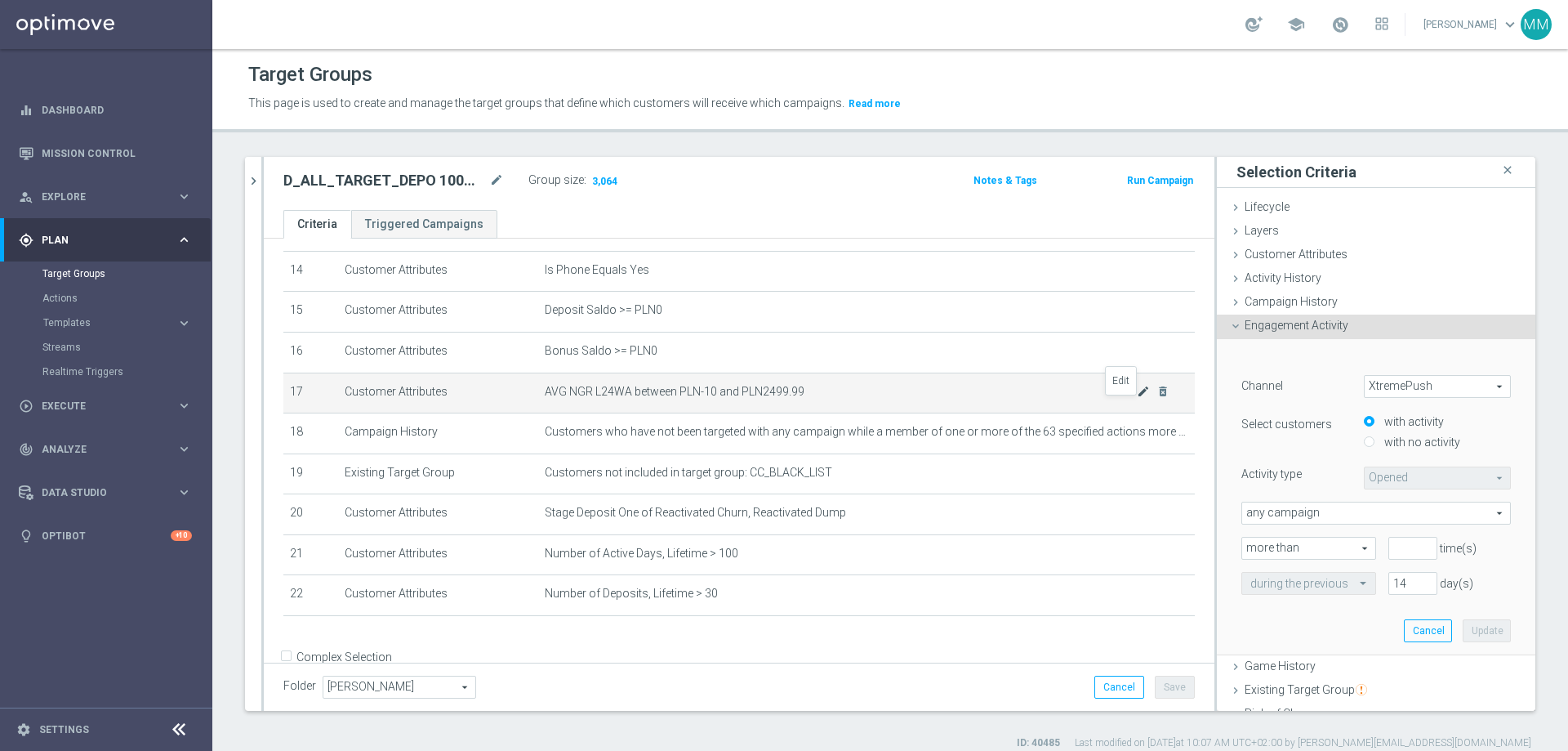
click at [1044, 398] on icon "mode_edit" at bounding box center [1144, 392] width 13 height 13
click at [1044, 248] on span "Customer Attributes" at bounding box center [1296, 255] width 103 height 13
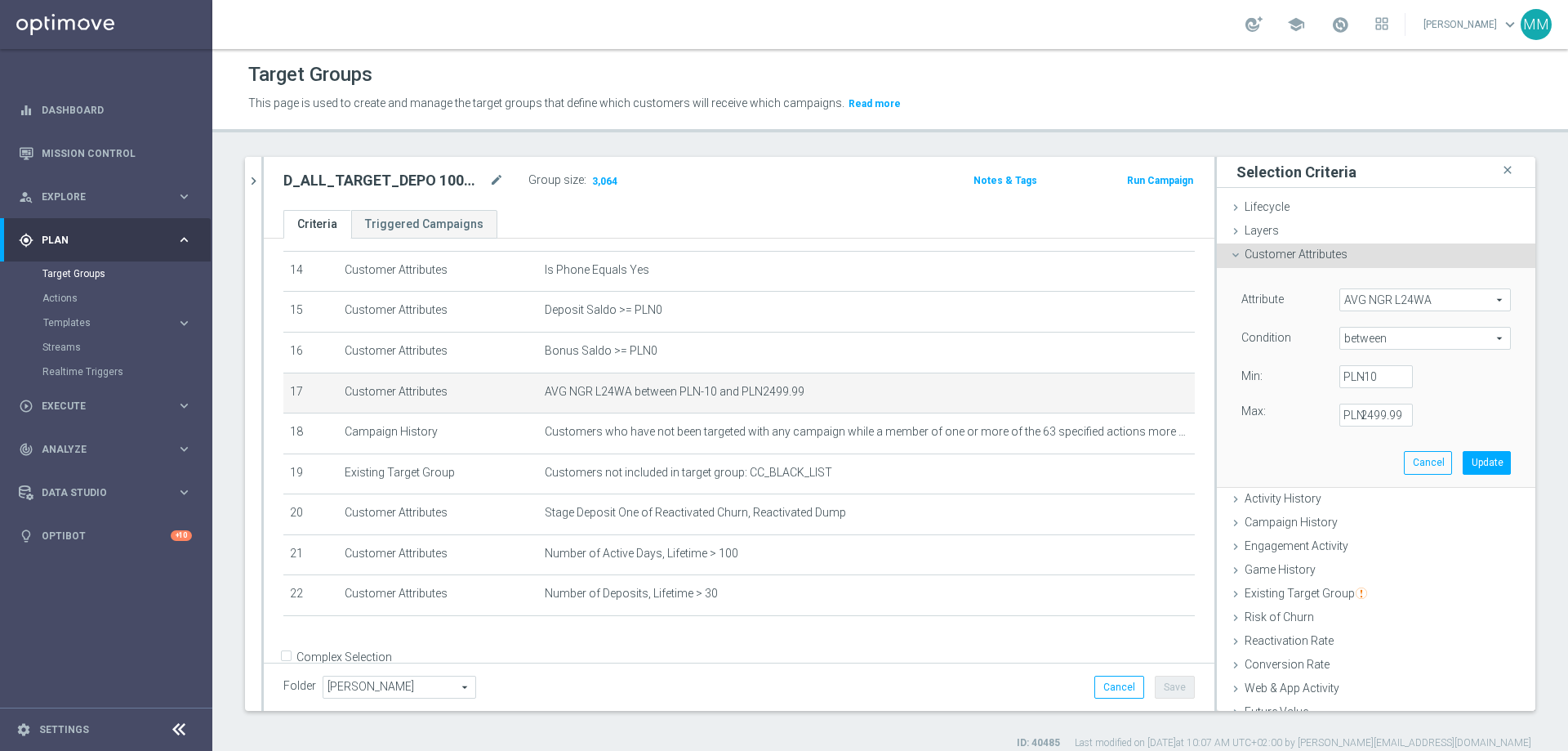
click at [1044, 302] on span "AVG NGR L24WA" at bounding box center [1425, 300] width 170 height 21
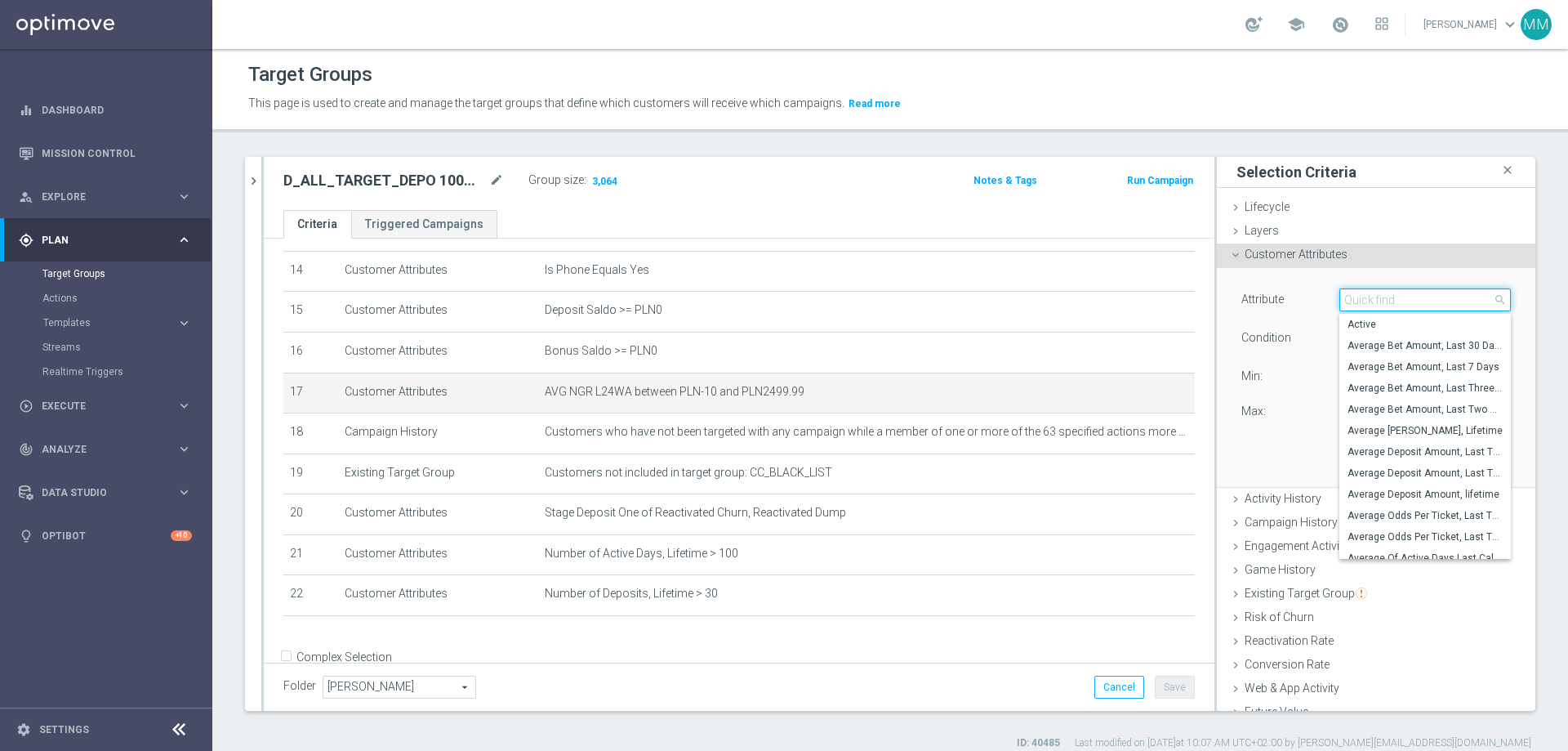
click at [1044, 302] on input "search" at bounding box center [1425, 300] width 172 height 23
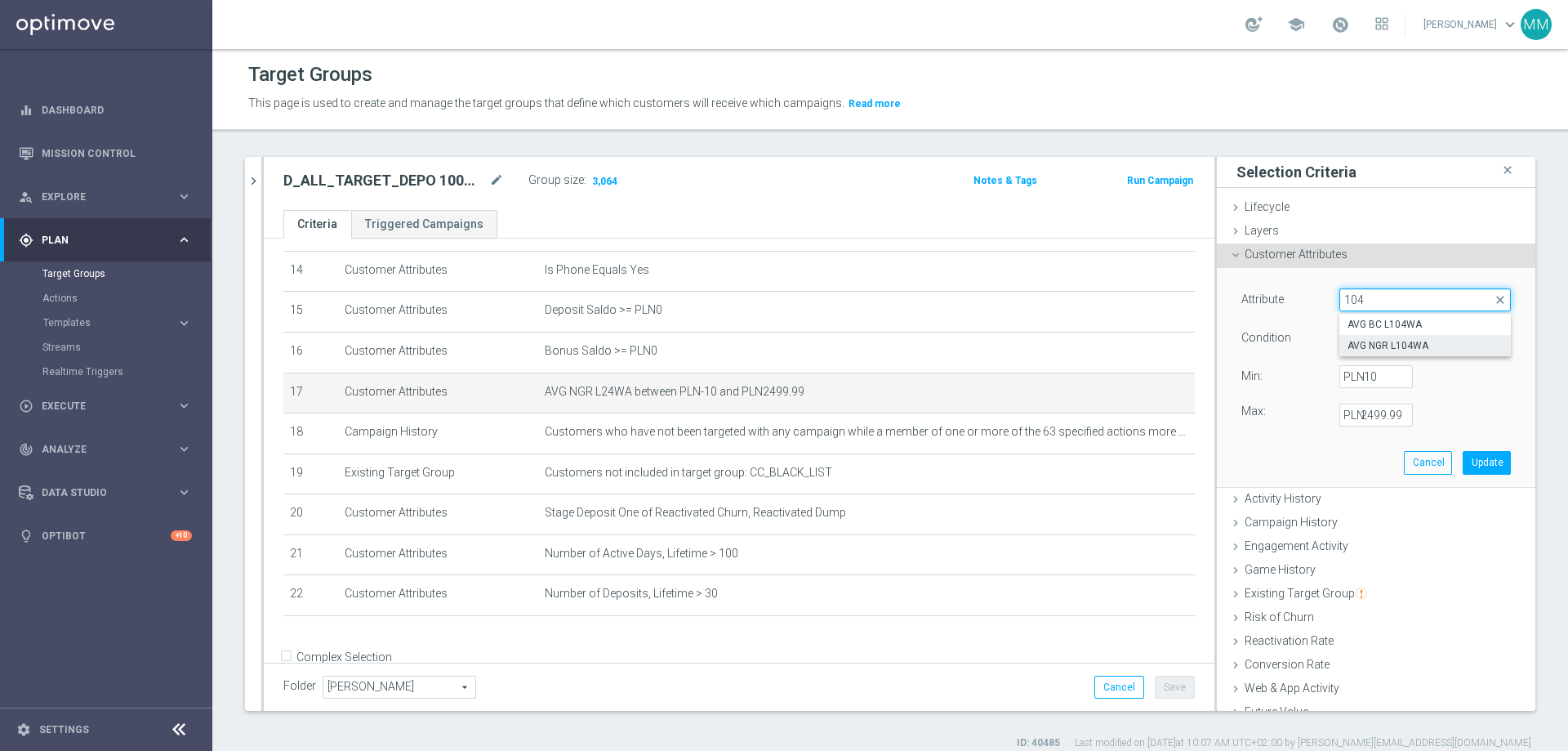
type input "104"
click at [1044, 342] on span "AVG NGR L104WA" at bounding box center [1425, 346] width 155 height 13
type input "AVG NGR L104WA"
type input "="
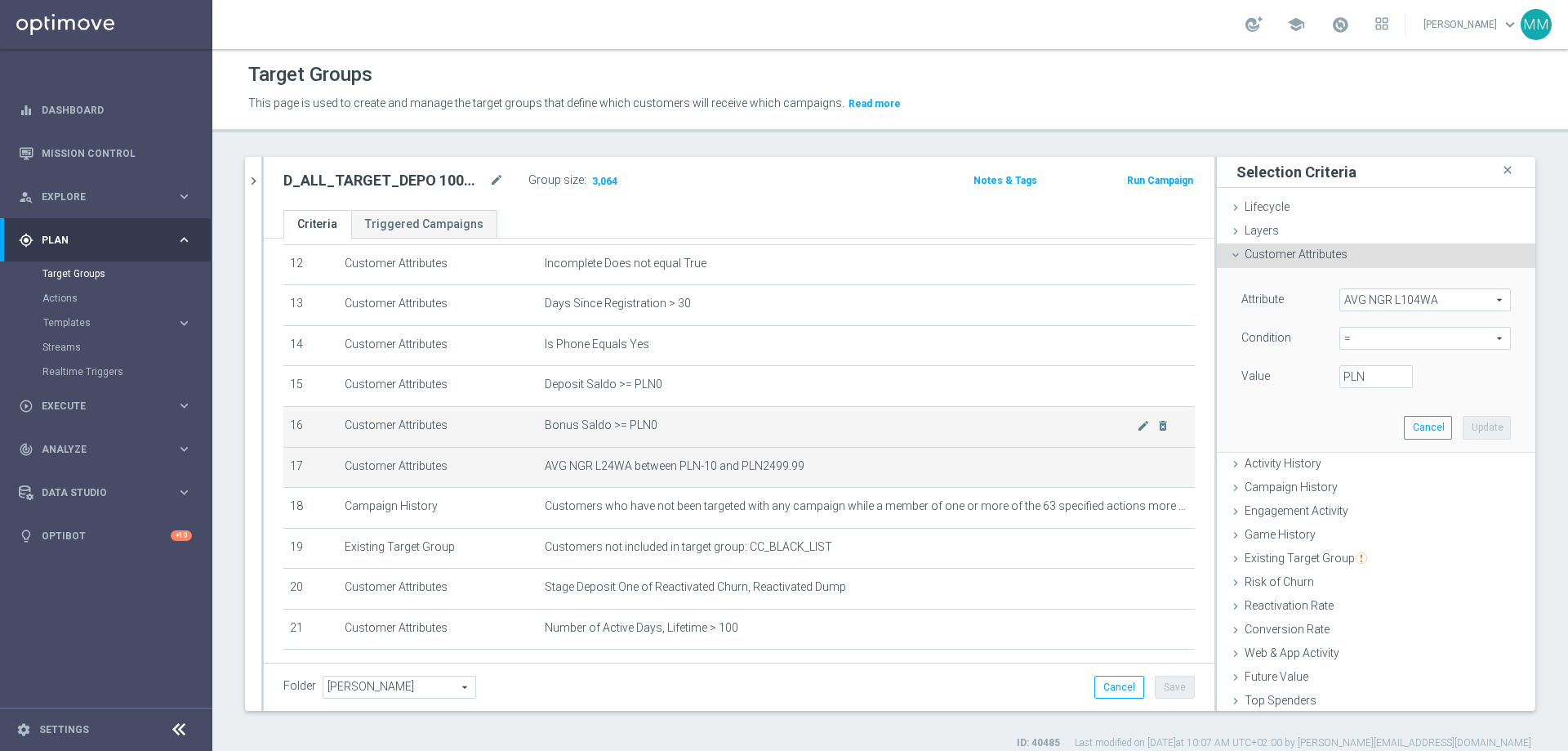
scroll to position [618, 0]
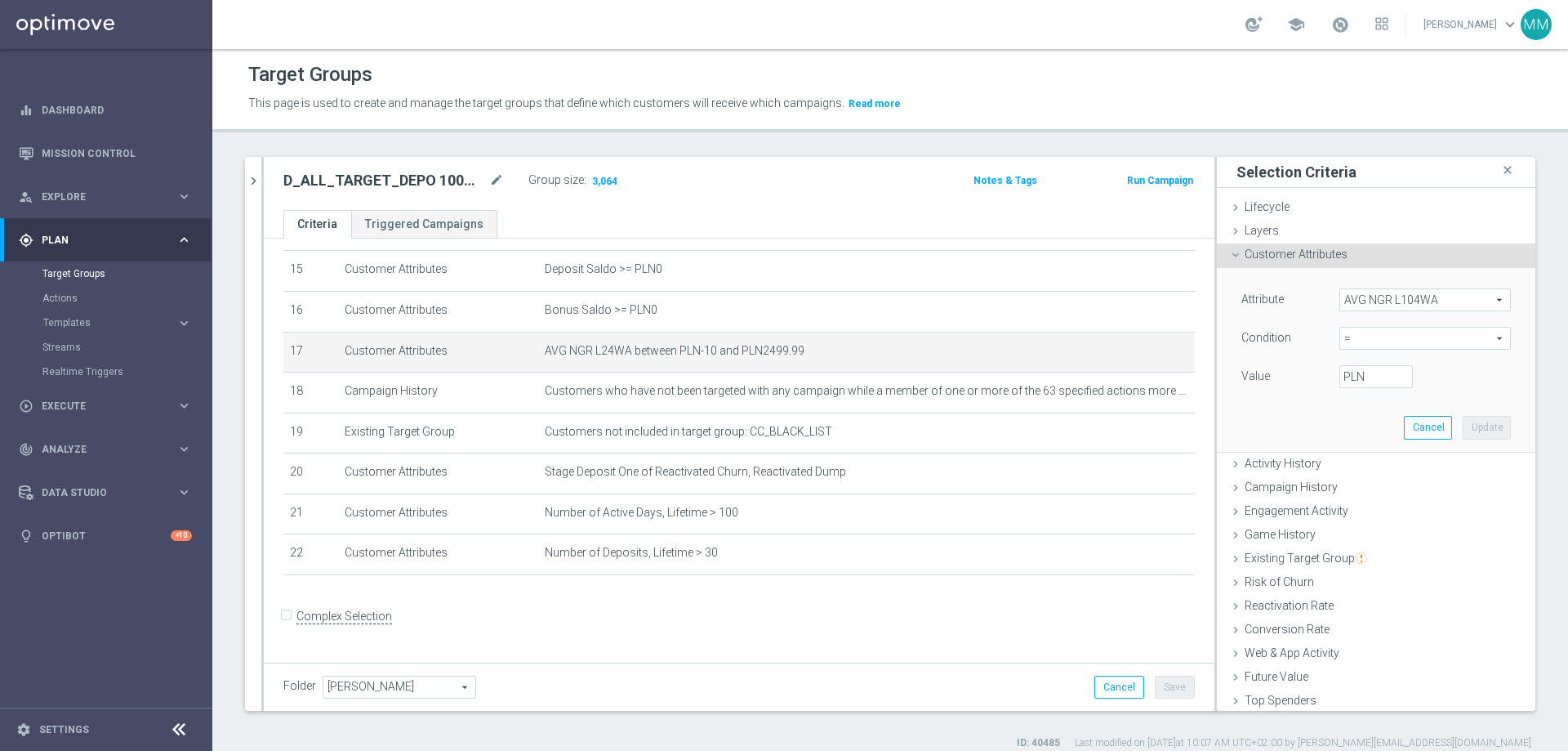
click at [1044, 341] on span "=" at bounding box center [1425, 337] width 170 height 21
click at [1044, 456] on span "between" at bounding box center [1425, 491] width 155 height 13
type input "between"
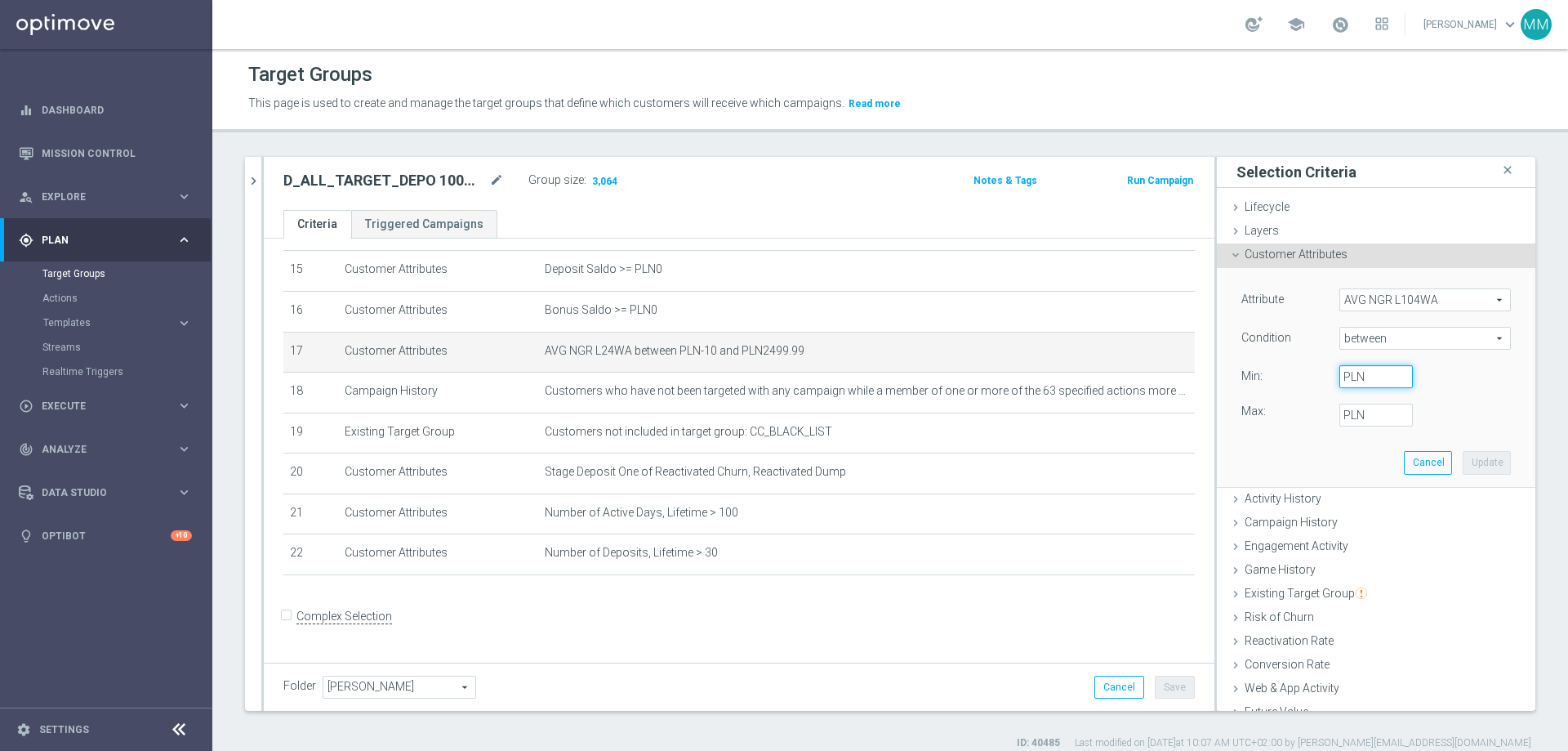
click at [1044, 373] on input "PLN" at bounding box center [1376, 376] width 74 height 23
type input "-10"
click at [1044, 415] on input "PLN" at bounding box center [1376, 414] width 74 height 23
type input "2499.99"
click at [1044, 456] on button "Update" at bounding box center [1487, 462] width 49 height 23
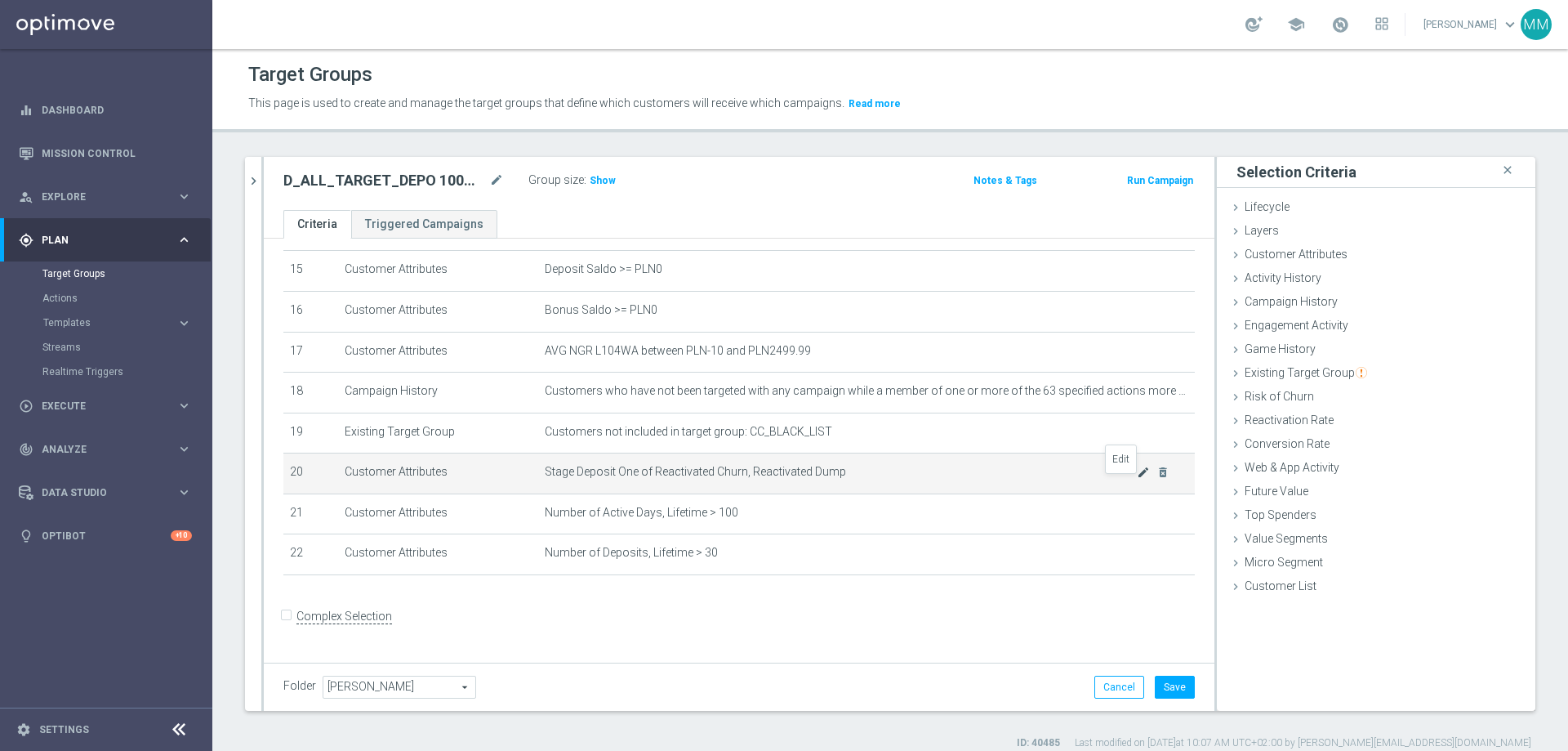
click at [1044, 456] on icon "mode_edit" at bounding box center [1144, 472] width 13 height 13
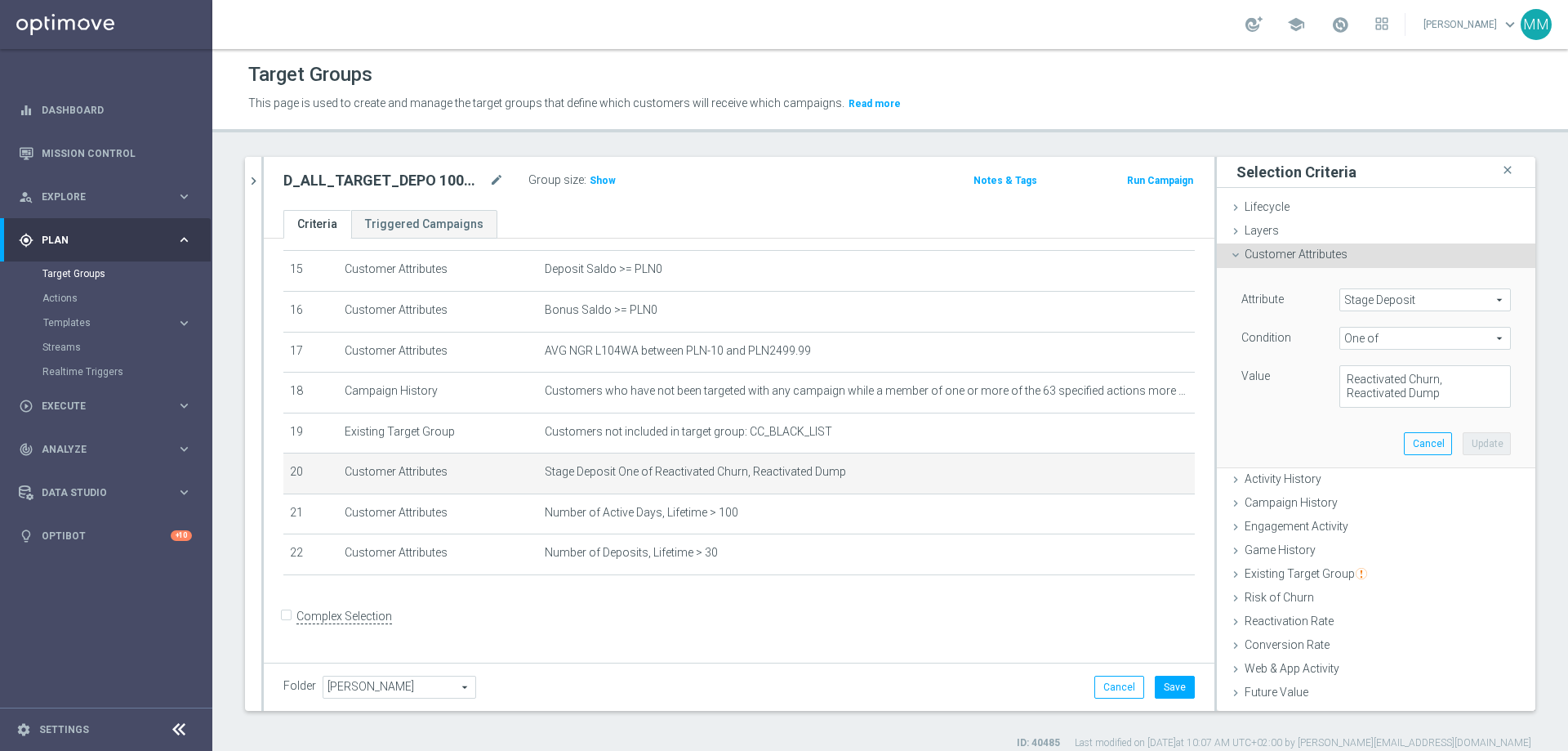
click at [1044, 303] on span "Stage Deposit" at bounding box center [1425, 300] width 170 height 21
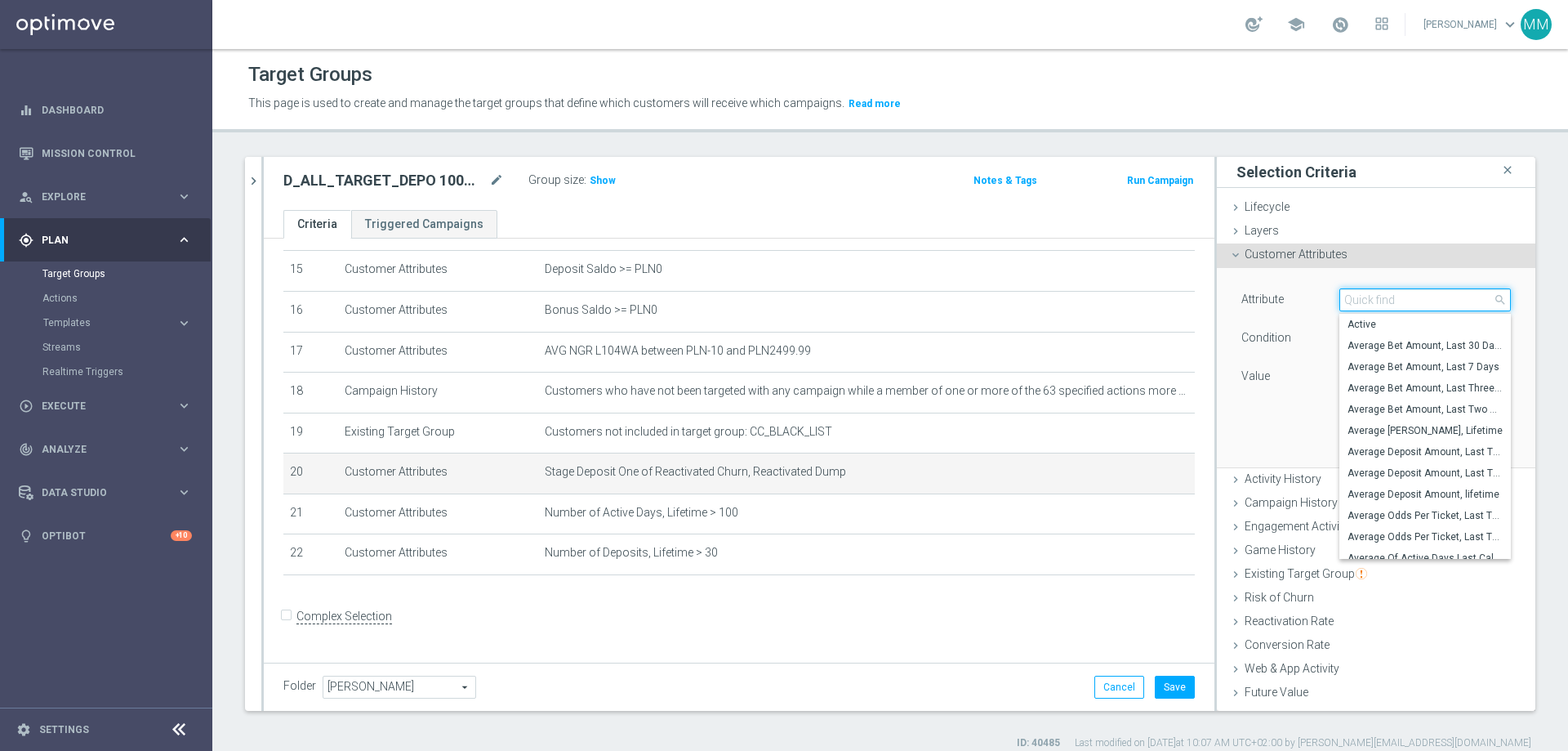
click at [1044, 304] on input "search" at bounding box center [1425, 300] width 172 height 23
type input "days since l"
click at [1044, 319] on span "Days Since Last Activity" at bounding box center [1425, 325] width 155 height 13
type input "Days Since Last Activity"
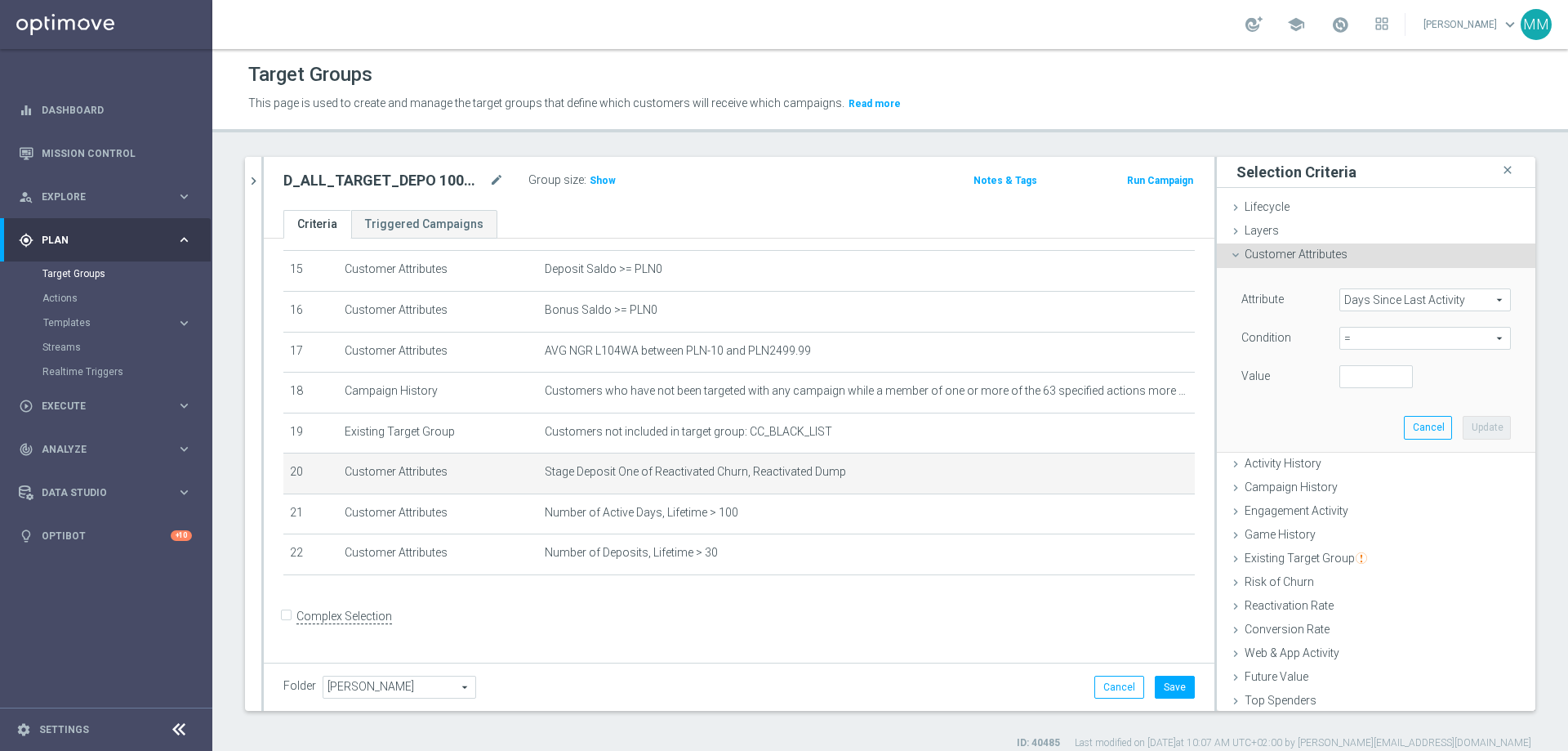
click at [1044, 338] on span "=" at bounding box center [1425, 337] width 170 height 21
click at [1044, 456] on span "between" at bounding box center [1425, 491] width 155 height 13
type input "between"
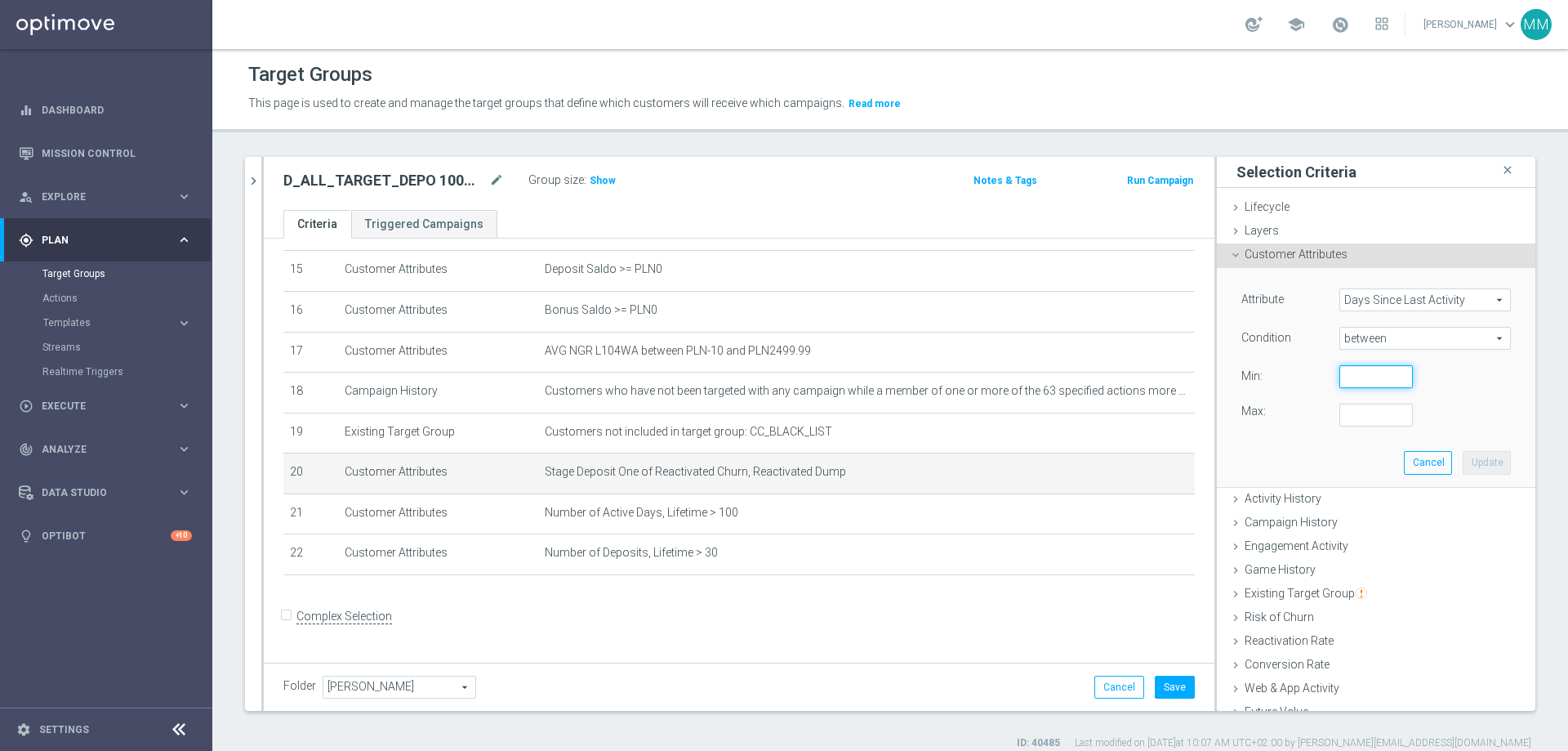
click at [1044, 383] on input "number" at bounding box center [1376, 376] width 74 height 23
type input "46"
click at [1044, 427] on input "number" at bounding box center [1376, 414] width 74 height 23
type input "90"
click at [1044, 456] on button "Update" at bounding box center [1487, 462] width 49 height 23
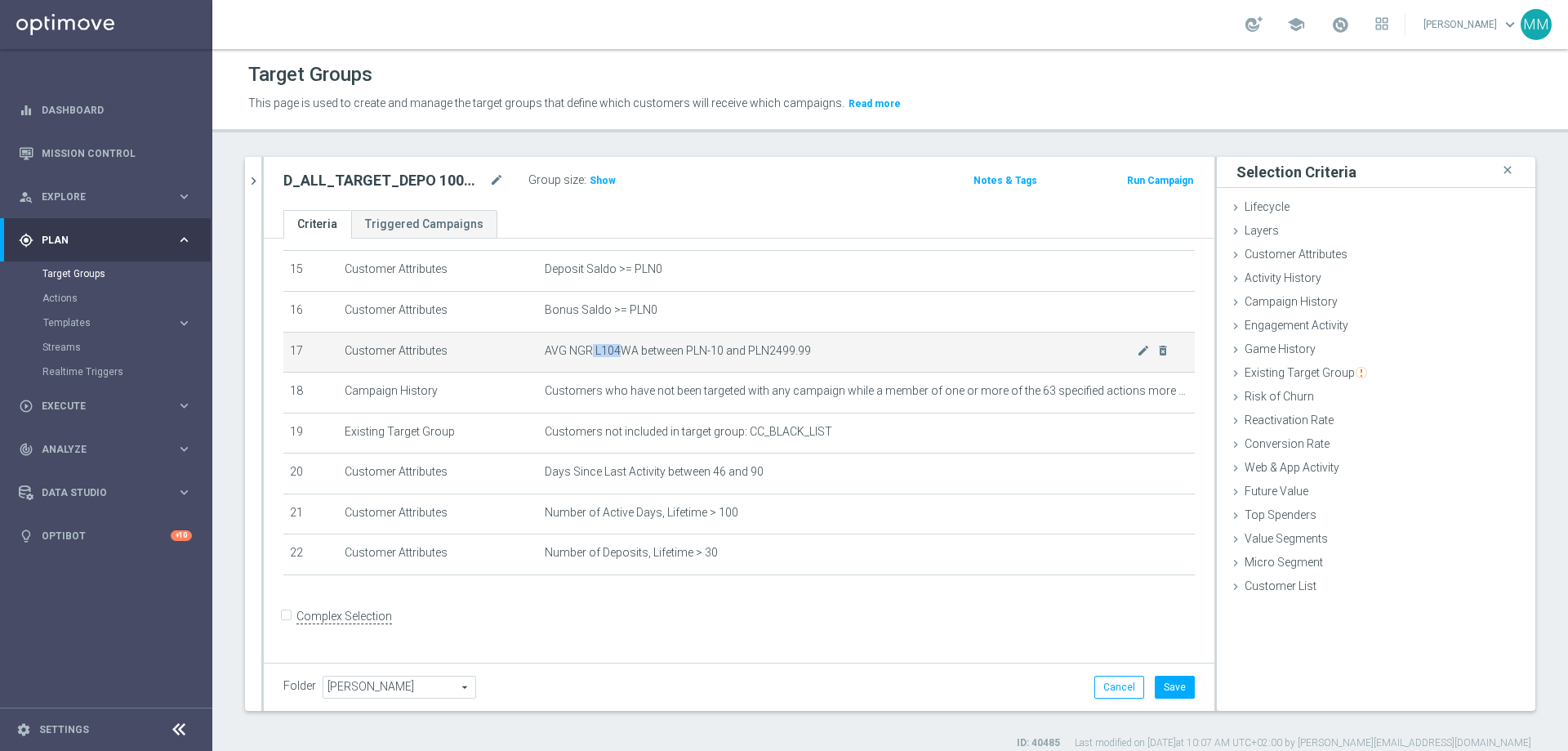
drag, startPoint x: 617, startPoint y: 357, endPoint x: 582, endPoint y: 357, distance: 35.0
click at [582, 357] on span "AVG NGR L104WA between PLN-10 and PLN2499.99" at bounding box center [841, 351] width 592 height 14
click at [597, 358] on span "AVG NGR L104WA between PLN-10 and PLN2499.99" at bounding box center [841, 351] width 592 height 14
drag, startPoint x: 564, startPoint y: 364, endPoint x: 831, endPoint y: 362, distance: 267.0
click at [831, 362] on tr "17 Customer Attributes AVG NGR L104WA between PLN-10 and PLN2499.99 mode_edit d…" at bounding box center [739, 352] width 911 height 41
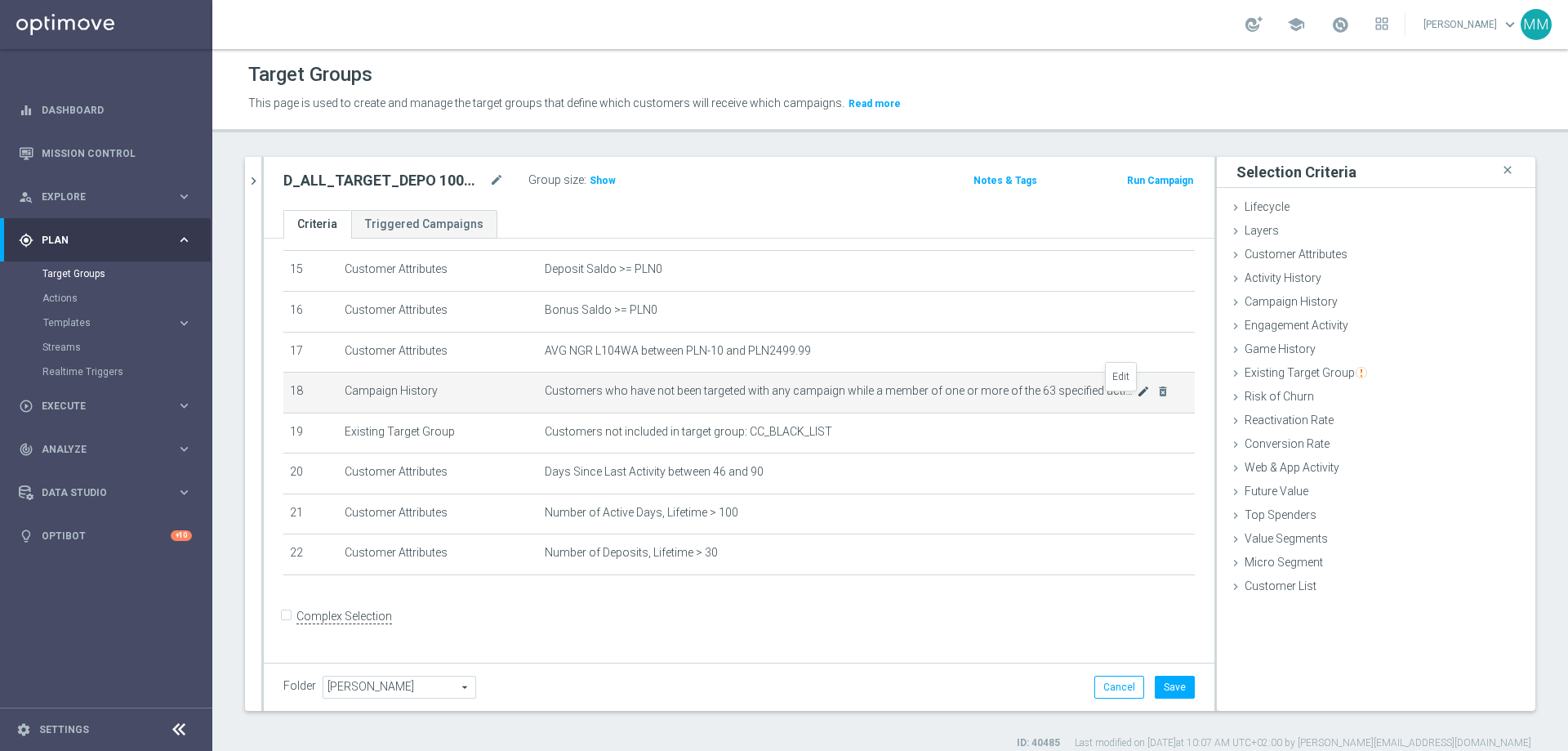
click at [1044, 398] on icon "mode_edit" at bounding box center [1144, 392] width 13 height 13
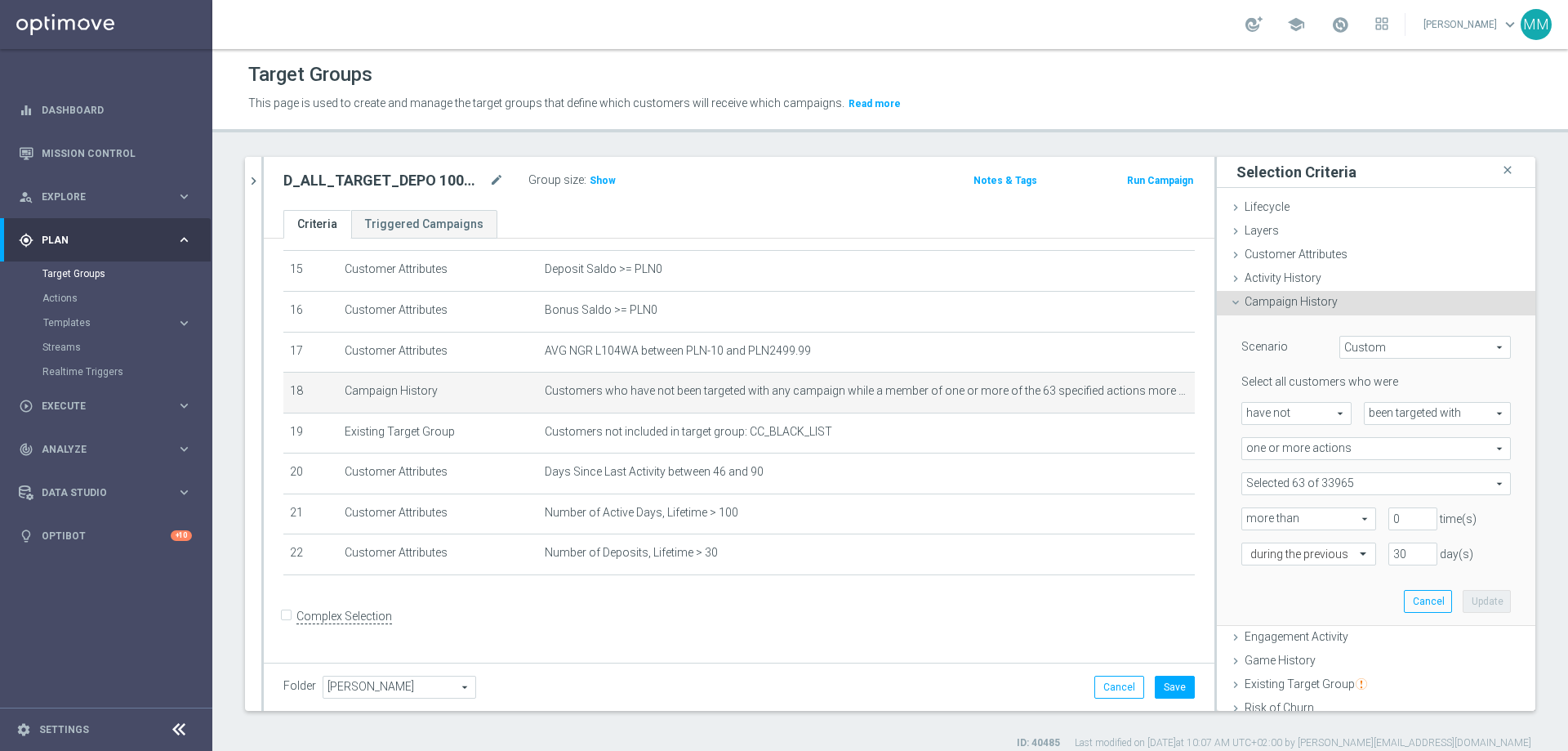
click at [1044, 456] on span at bounding box center [1376, 483] width 268 height 21
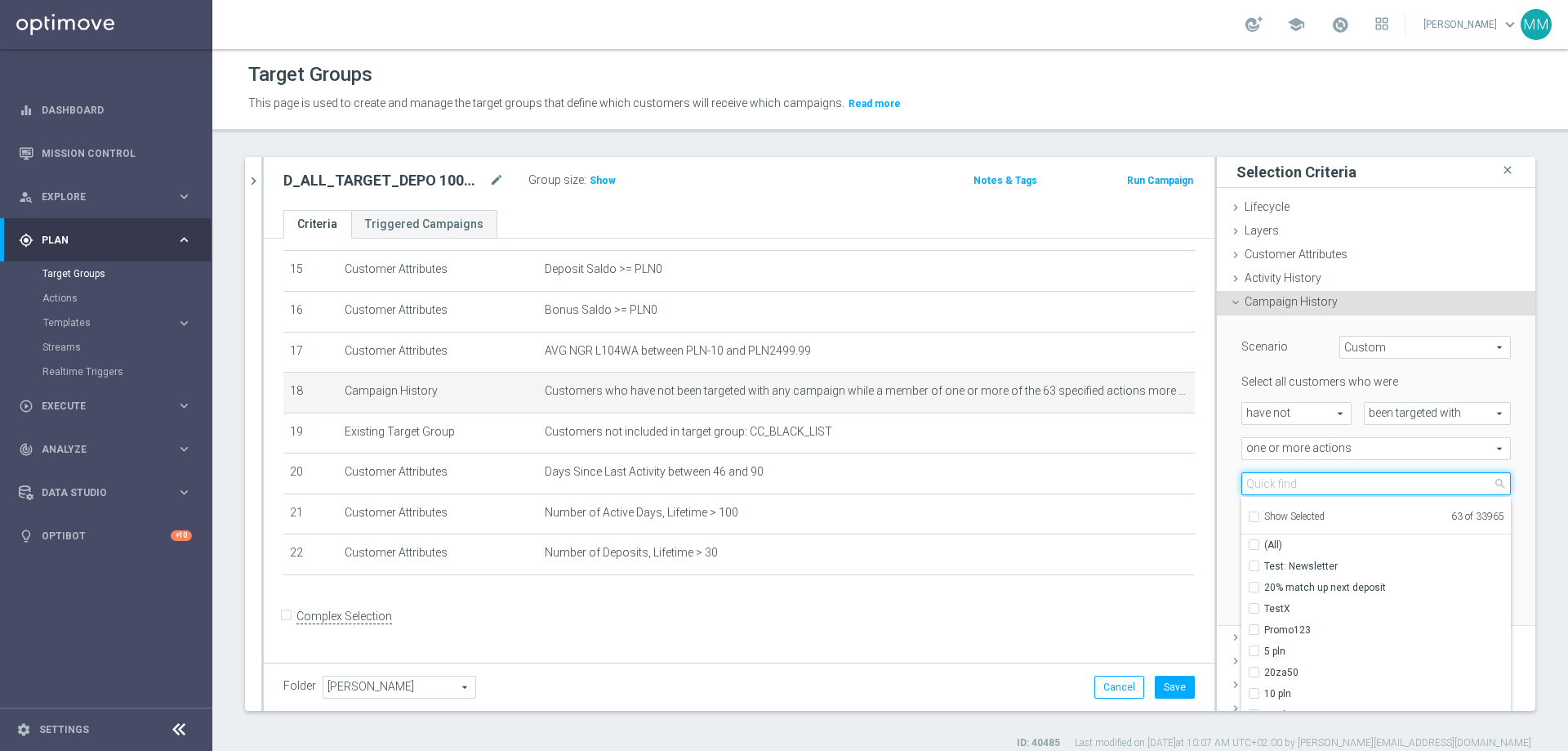
click at [1044, 456] on input "search" at bounding box center [1376, 483] width 269 height 23
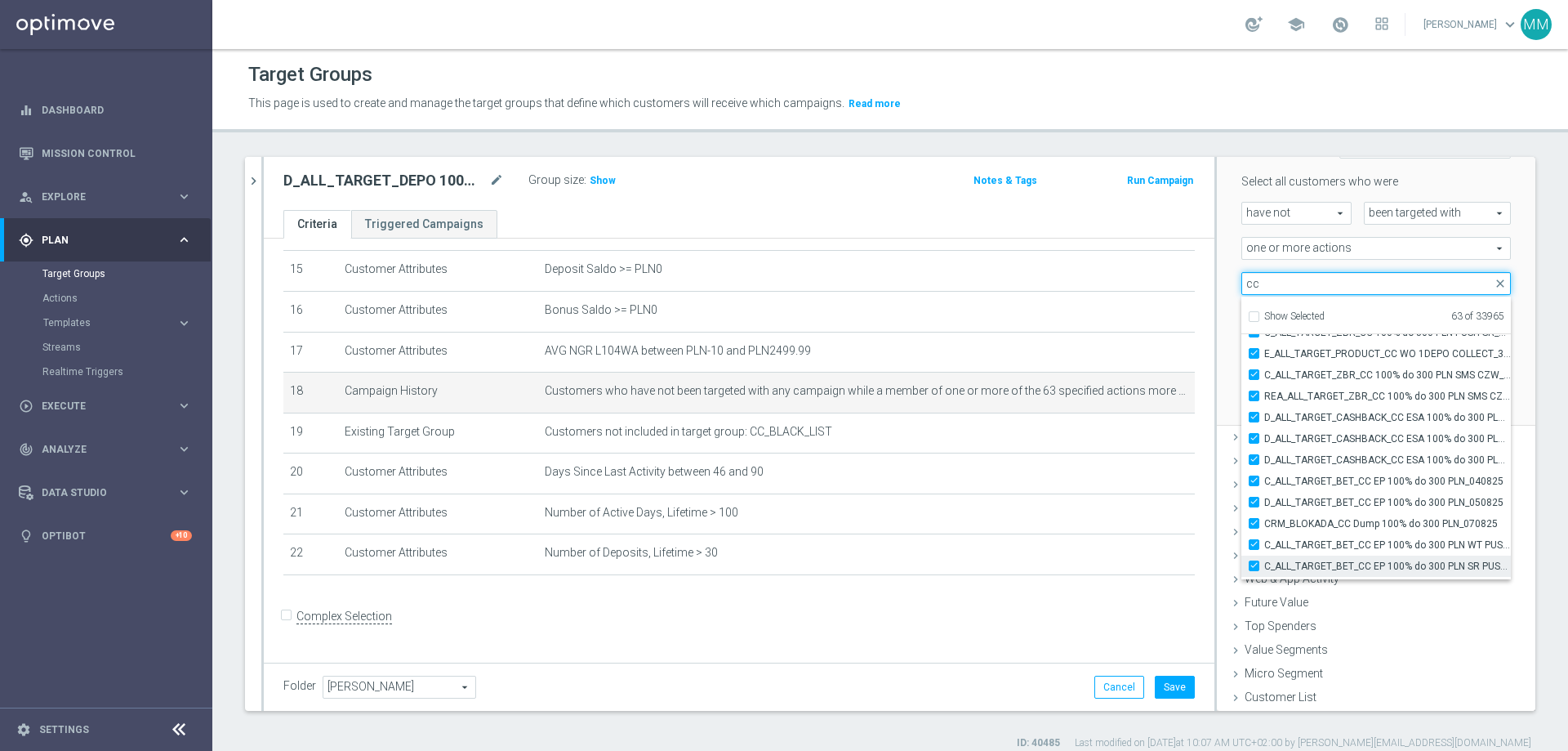
scroll to position [49774, 0]
type input "cc"
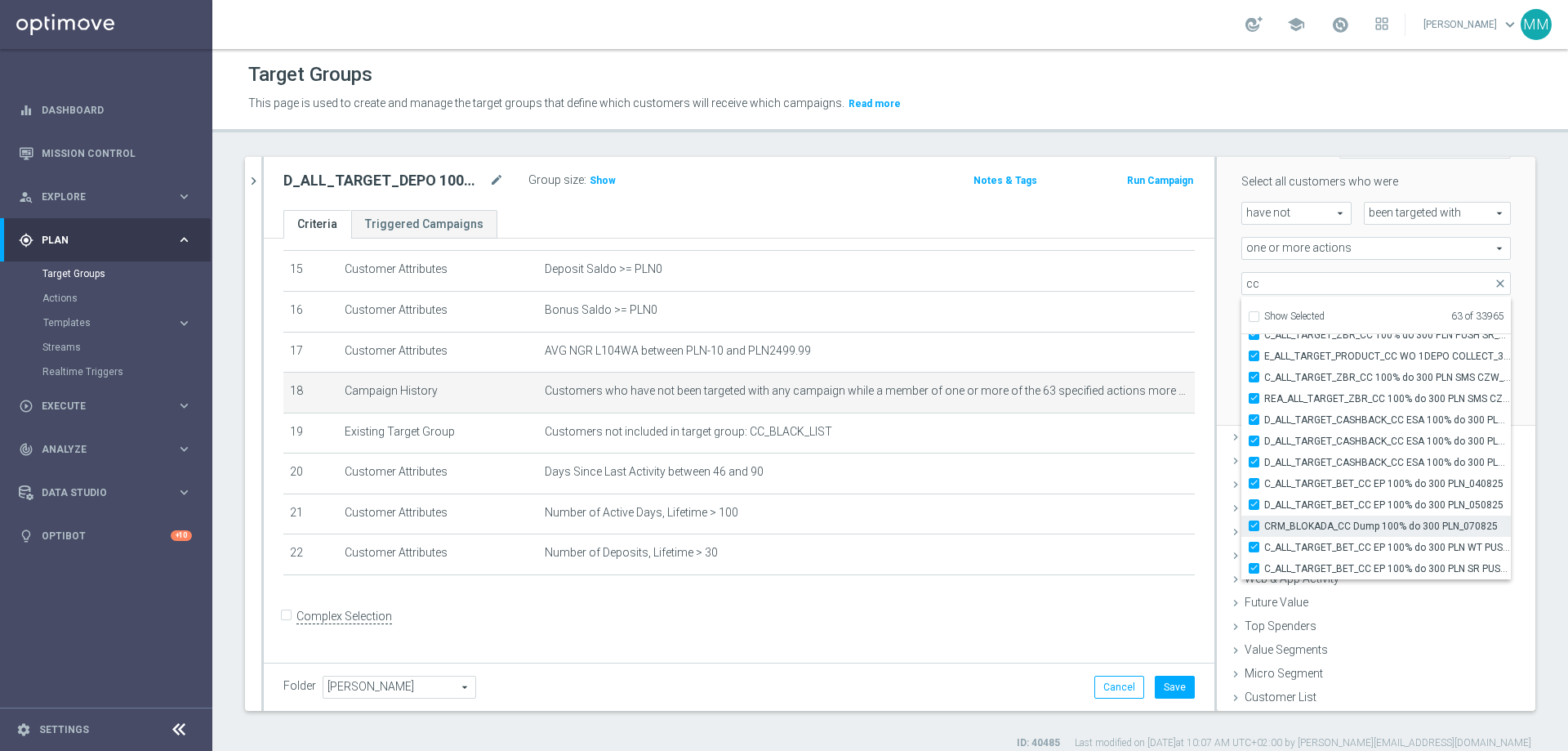
click at [1044, 456] on span "CRM_BLOKADA_CC Dump 100% do 300 PLN_070825" at bounding box center [1387, 527] width 247 height 13
click at [1044, 456] on input "CRM_BLOKADA_CC Dump 100% do 300 PLN_070825" at bounding box center [1258, 526] width 11 height 11
checkbox input "false"
type input "Selected 62 of 33965"
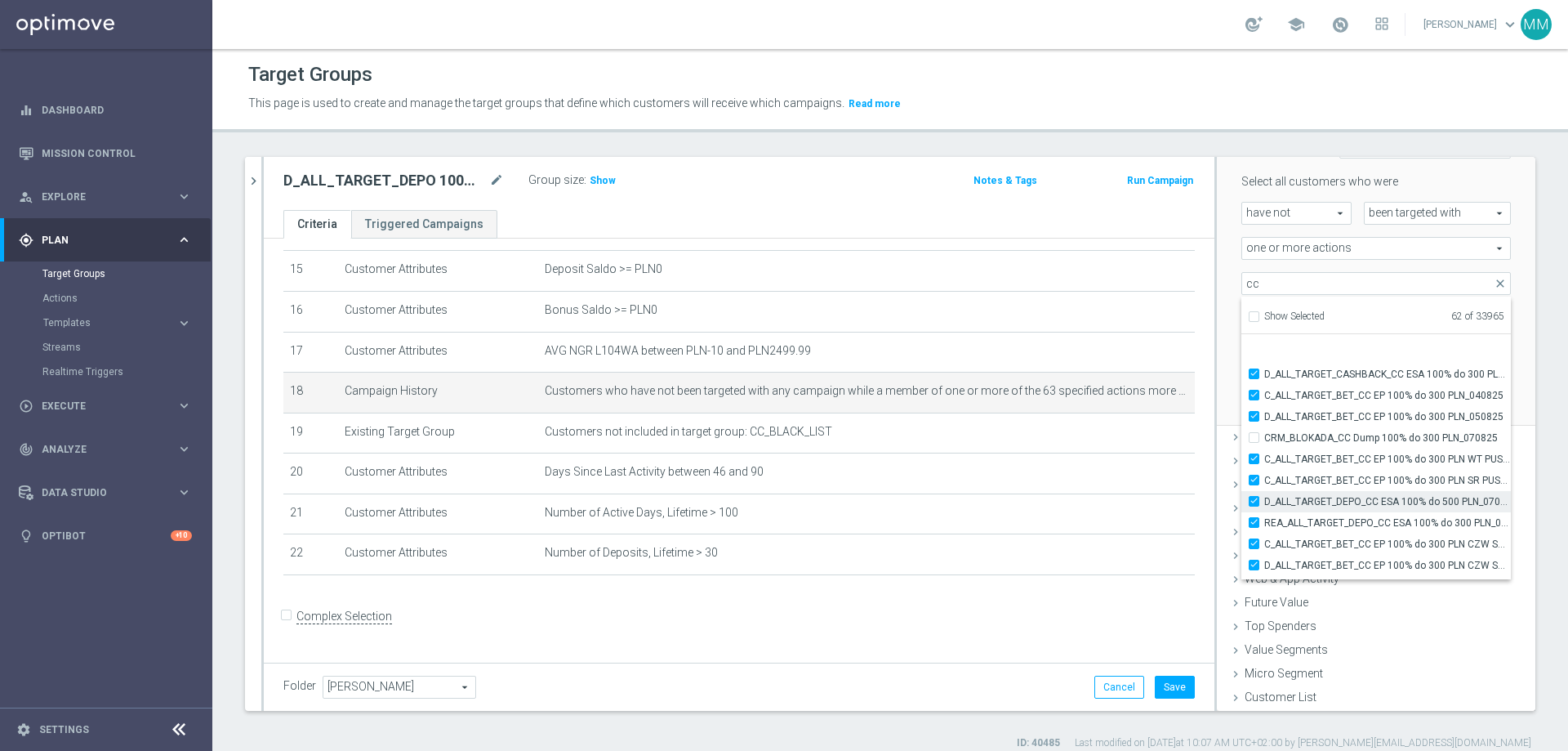
scroll to position [49852, 0]
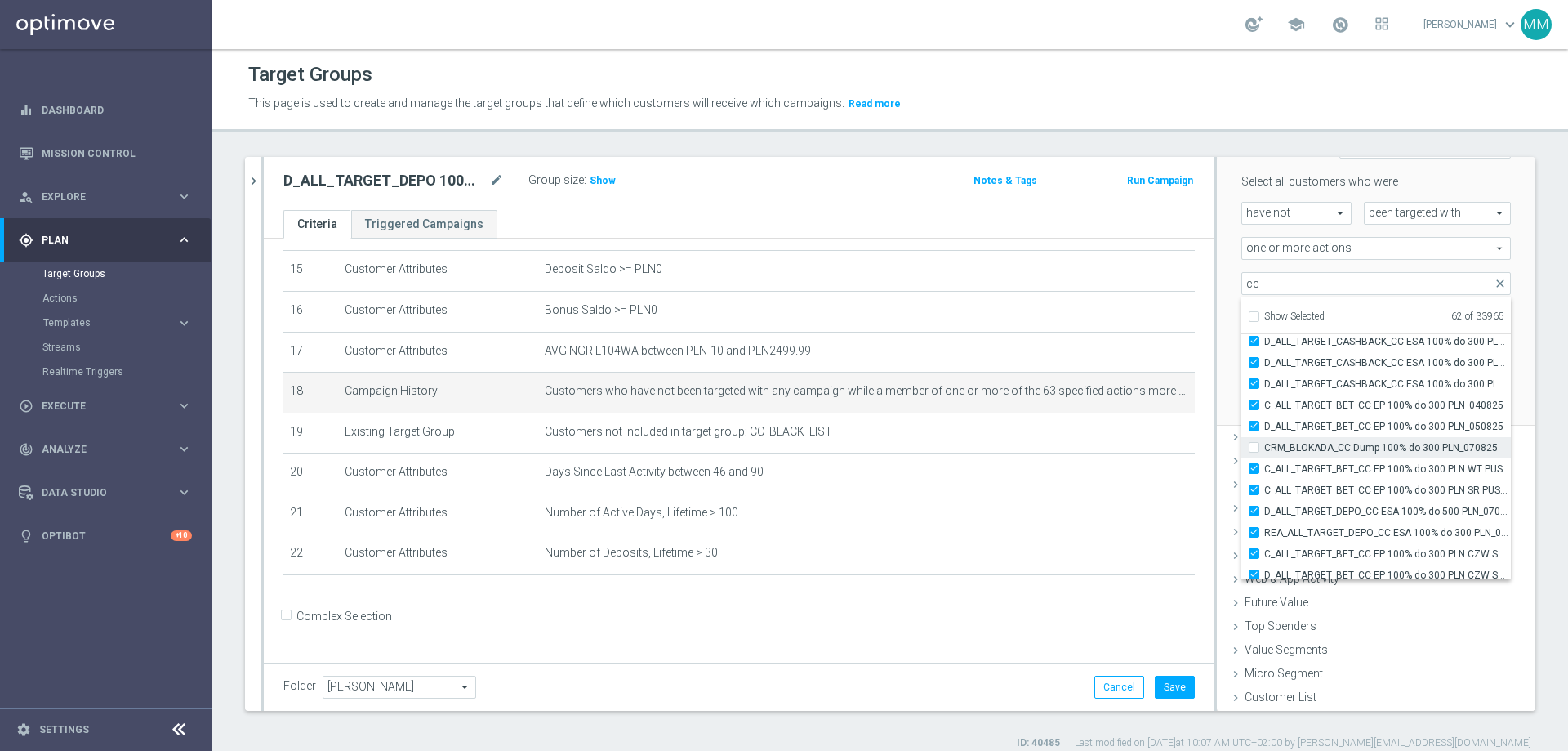
click at [1044, 451] on span "CRM_BLOKADA_CC Dump 100% do 300 PLN_070825" at bounding box center [1387, 448] width 247 height 13
click at [1044, 451] on input "CRM_BLOKADA_CC Dump 100% do 300 PLN_070825" at bounding box center [1258, 447] width 11 height 11
checkbox input "true"
type input "Selected 63 of 33965"
click at [1044, 383] on div "Scenario Custom Custom arrow_drop_down search Select all customers who were hav…" at bounding box center [1376, 271] width 319 height 311
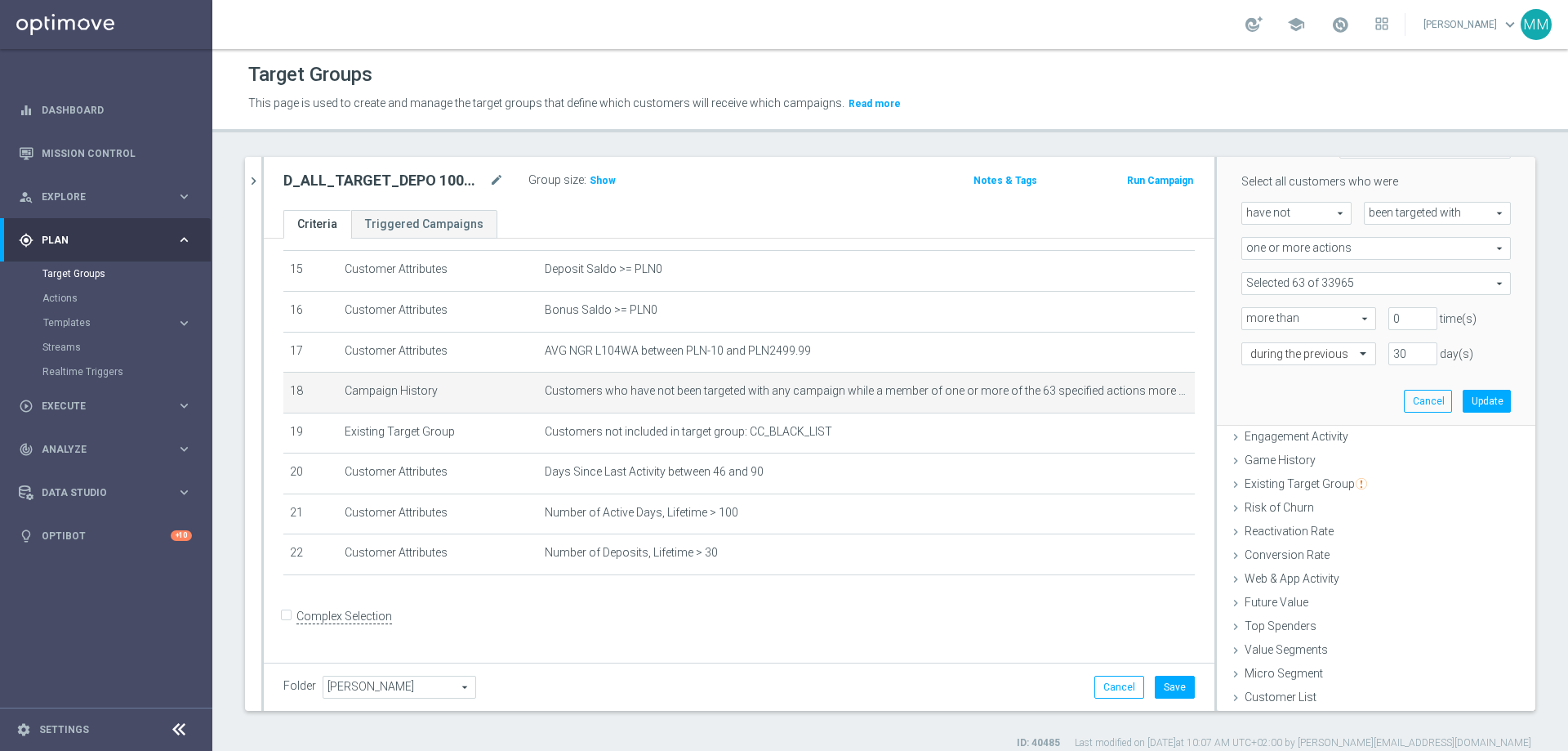
click at [1044, 291] on span at bounding box center [1376, 283] width 268 height 21
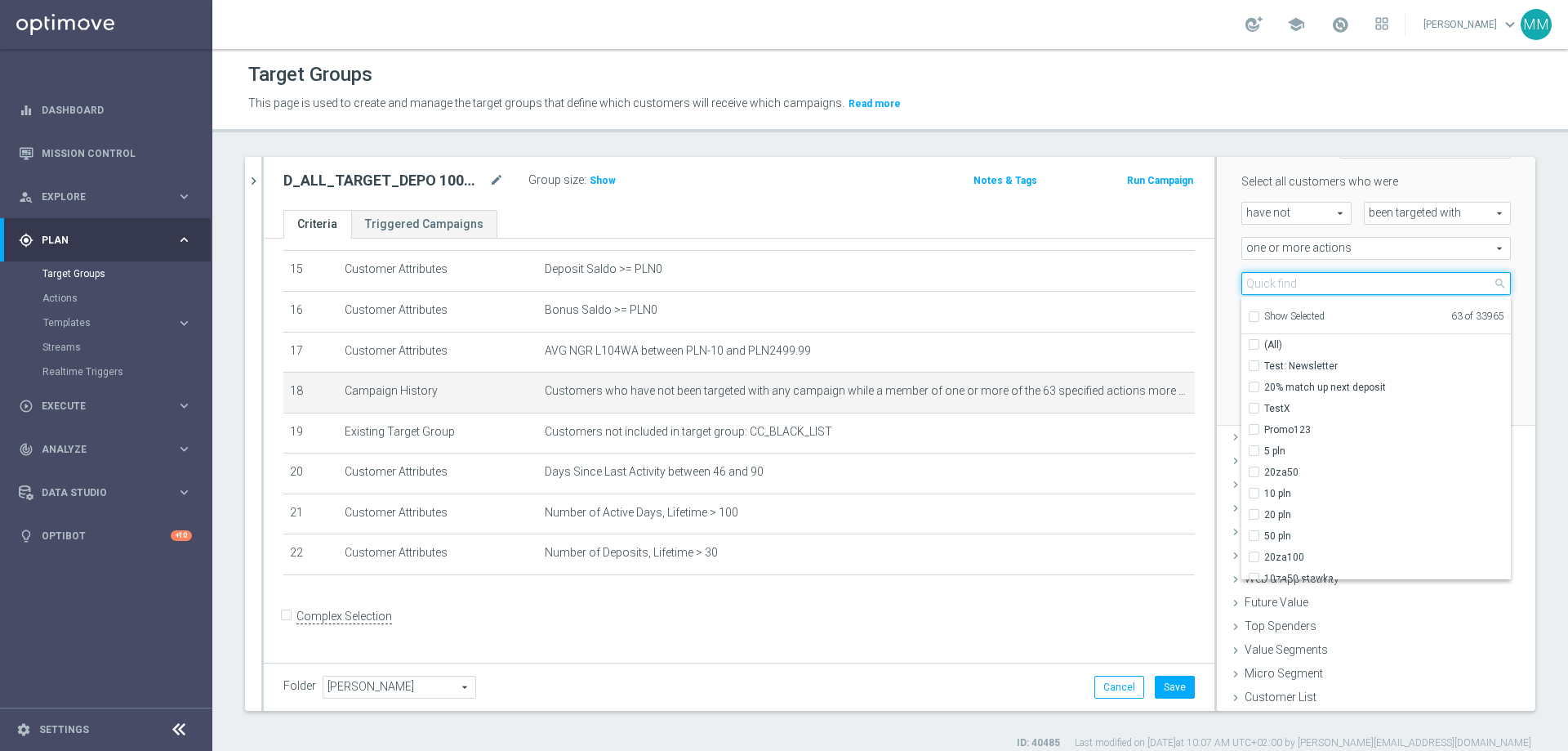
click at [1044, 287] on input "search" at bounding box center [1376, 283] width 269 height 23
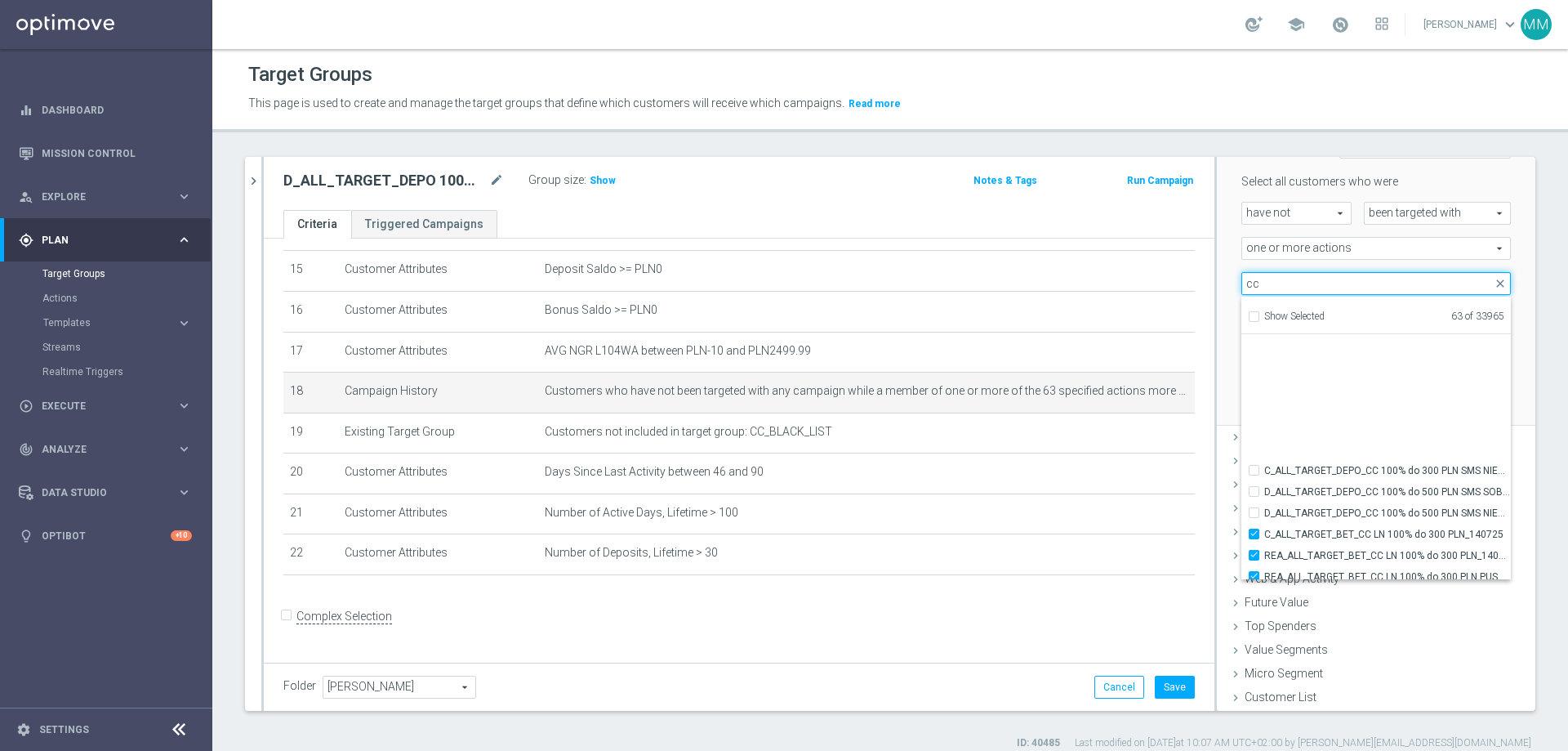
scroll to position [48853, 0]
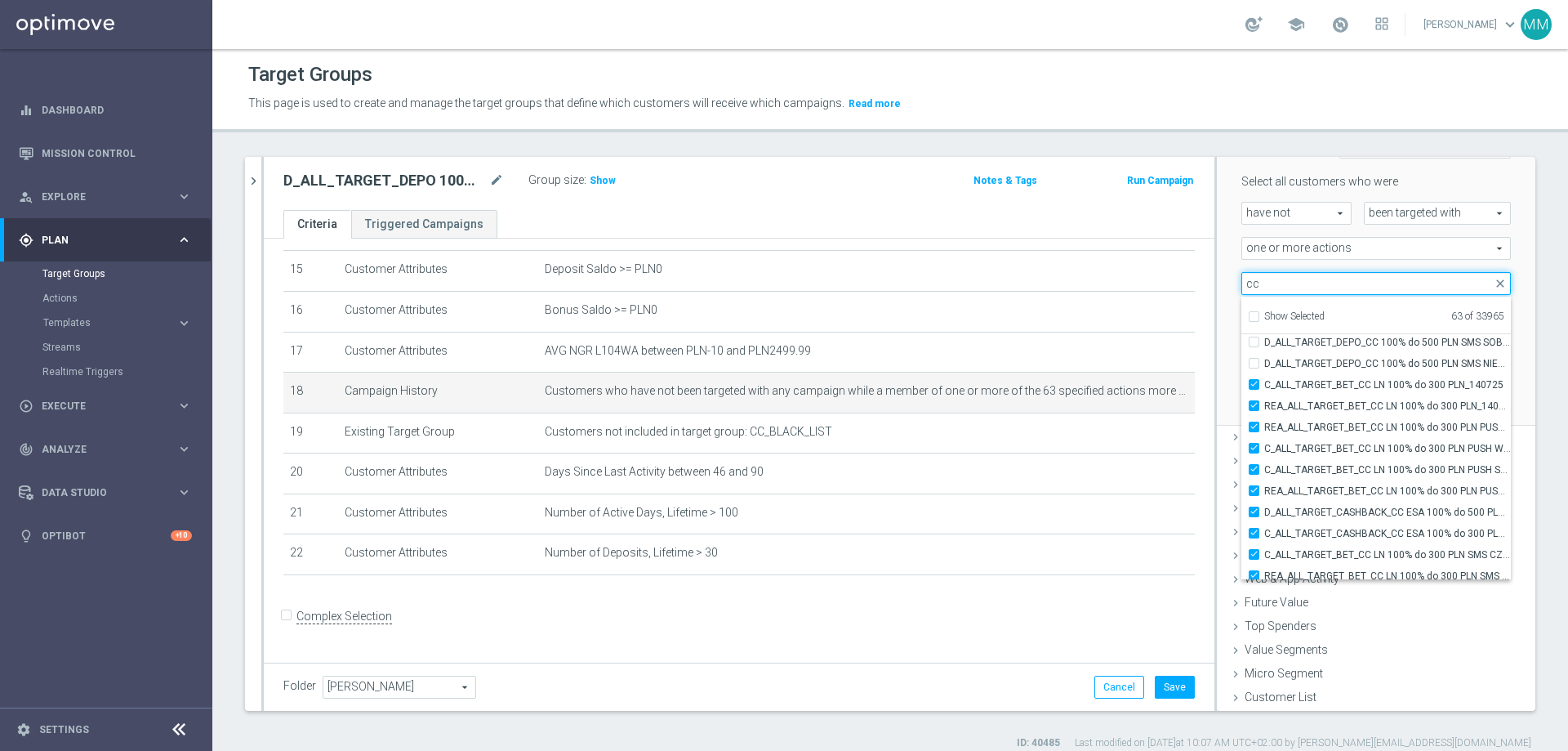
type input "cc"
click at [1044, 306] on div "Scenario Custom Custom arrow_drop_down search Select all customers who were hav…" at bounding box center [1376, 271] width 319 height 311
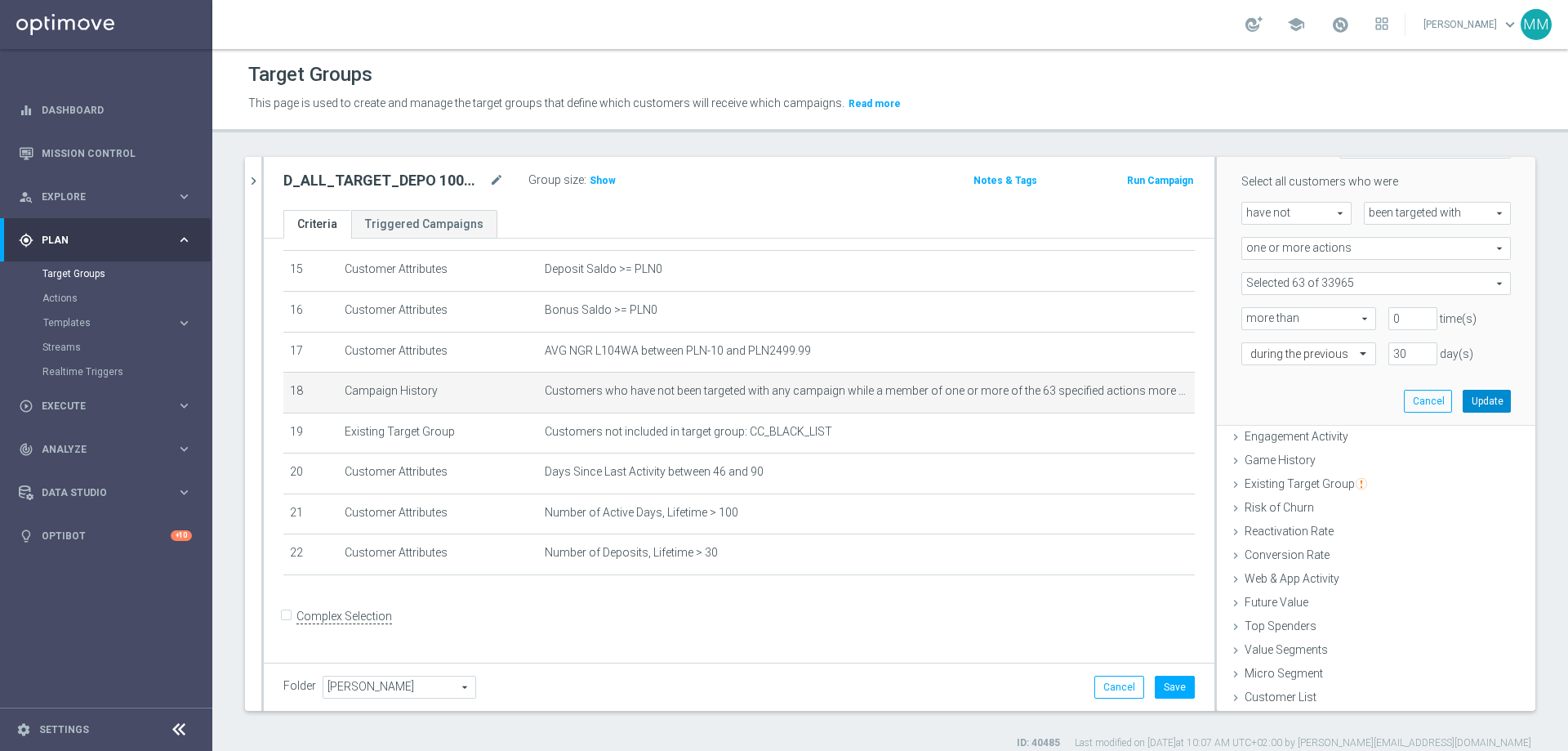
click at [1044, 399] on button "Update" at bounding box center [1487, 401] width 49 height 23
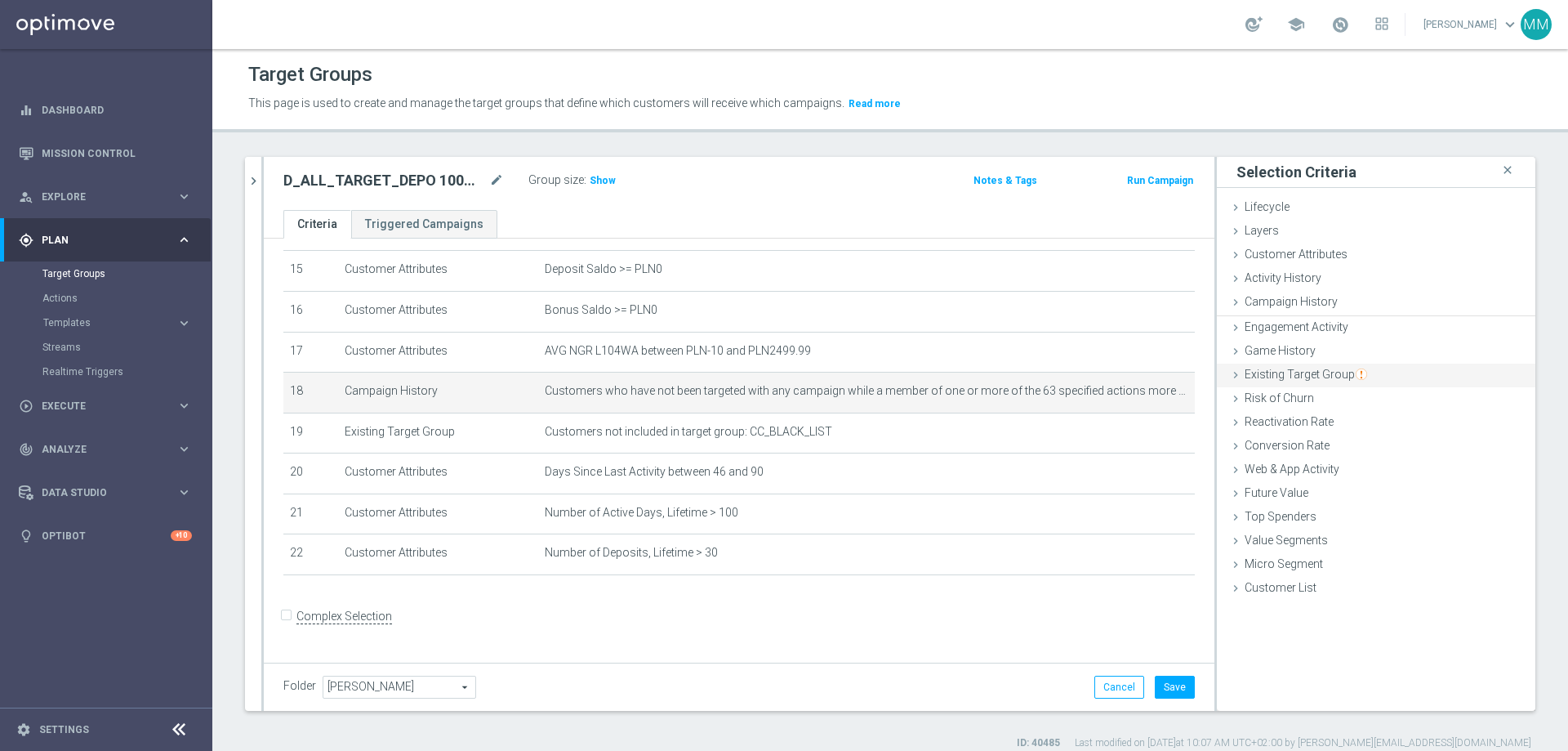
scroll to position [0, 0]
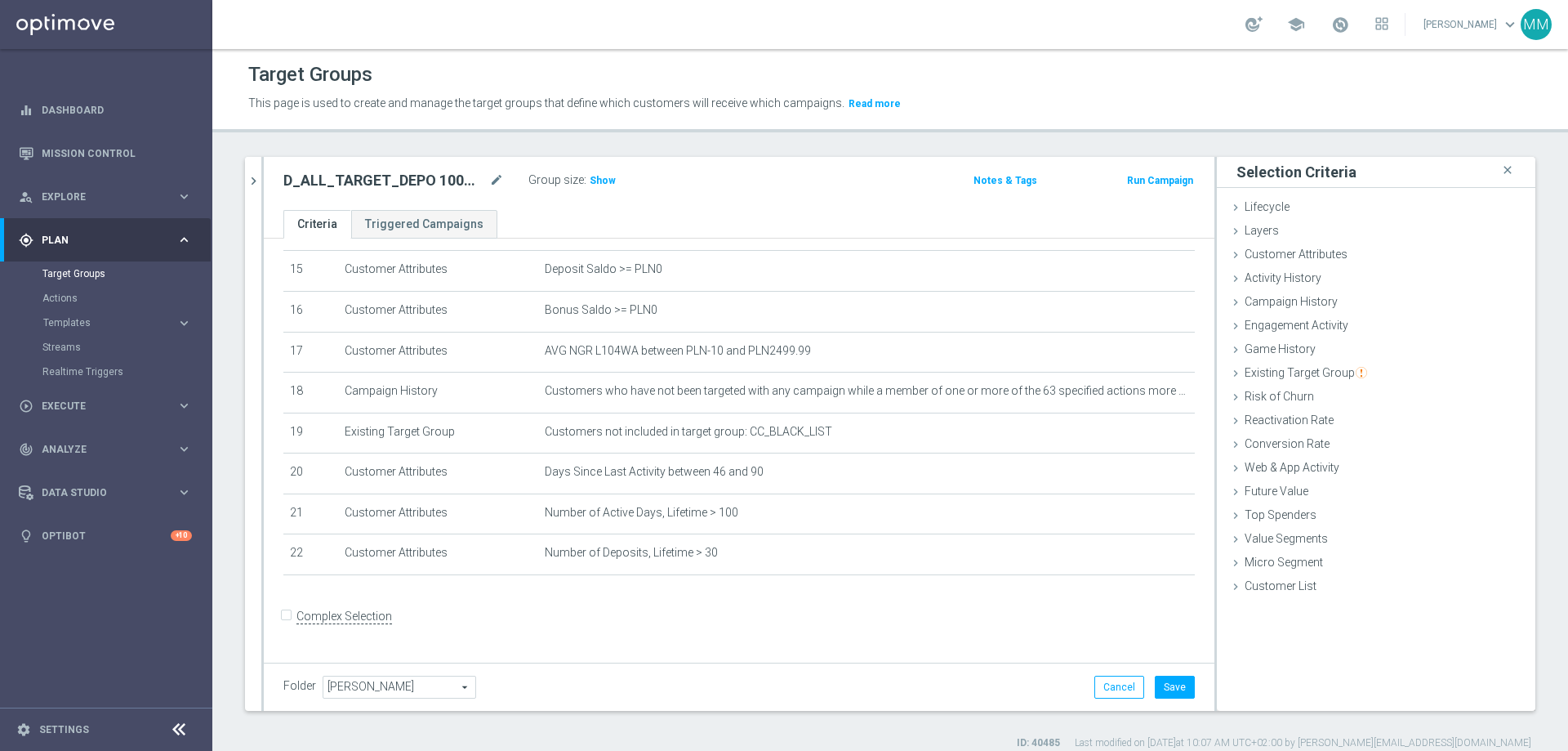
click at [1044, 456] on div "Folder Maria M. Maria M. arrow_drop_down search Cancel Save Saving..." at bounding box center [739, 687] width 951 height 49
click at [1044, 456] on button "Save" at bounding box center [1175, 687] width 40 height 23
click at [592, 177] on span "Show" at bounding box center [602, 181] width 26 height 12
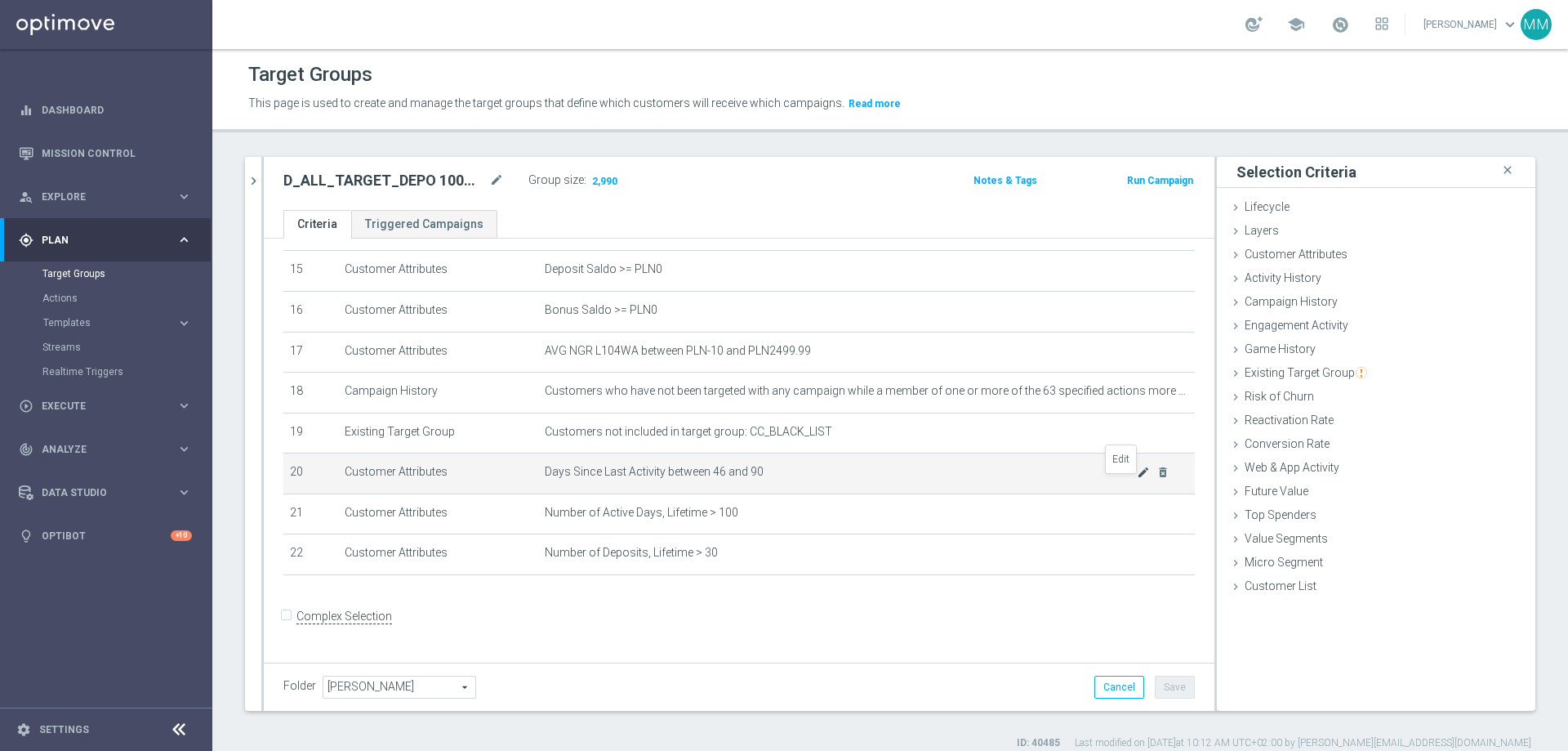
click at [1044, 456] on icon "mode_edit" at bounding box center [1144, 472] width 13 height 13
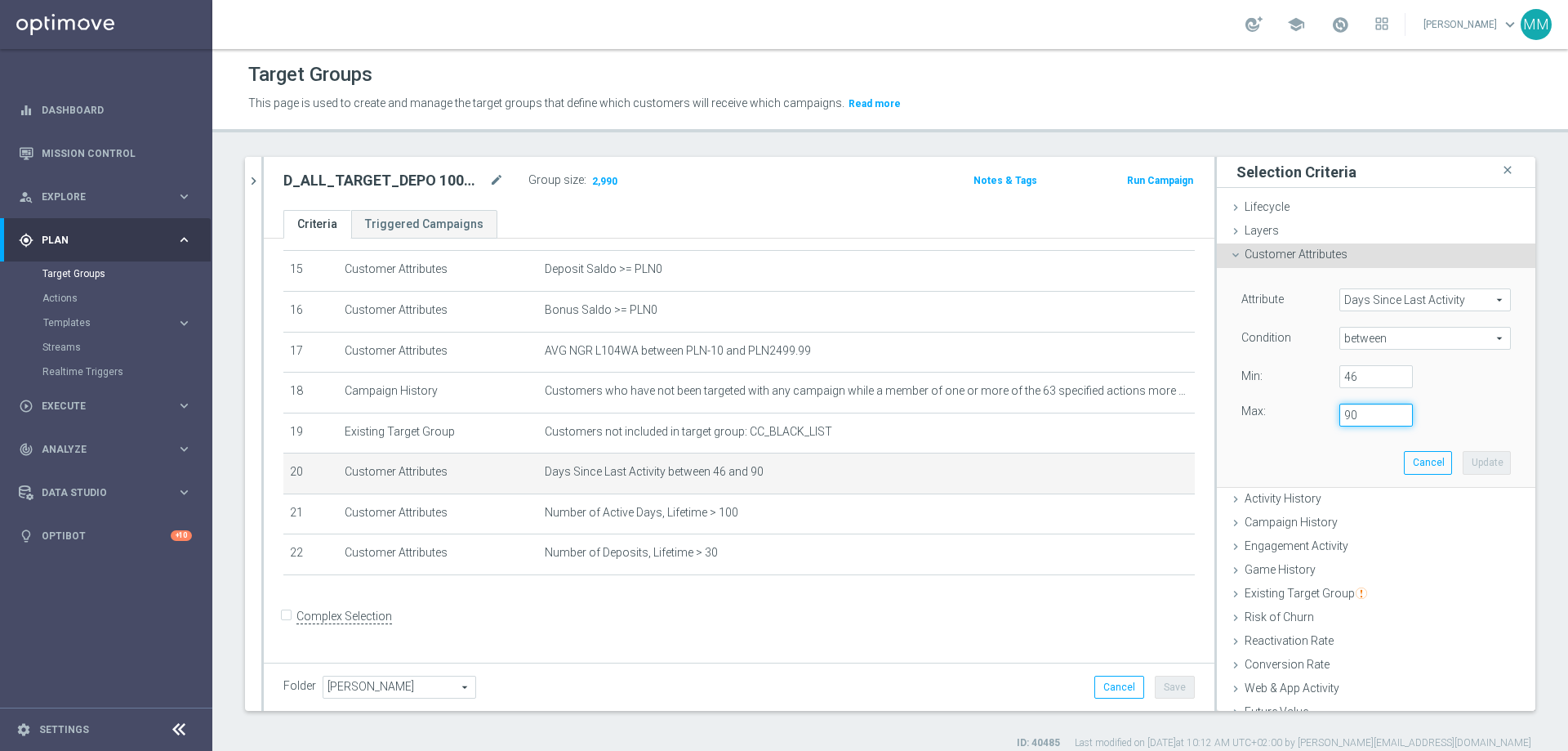
drag, startPoint x: 1363, startPoint y: 419, endPoint x: 1281, endPoint y: 420, distance: 82.0
click at [1044, 420] on div "Max: 90" at bounding box center [1376, 414] width 294 height 23
type input "120"
click at [1044, 456] on button "Update" at bounding box center [1487, 462] width 49 height 23
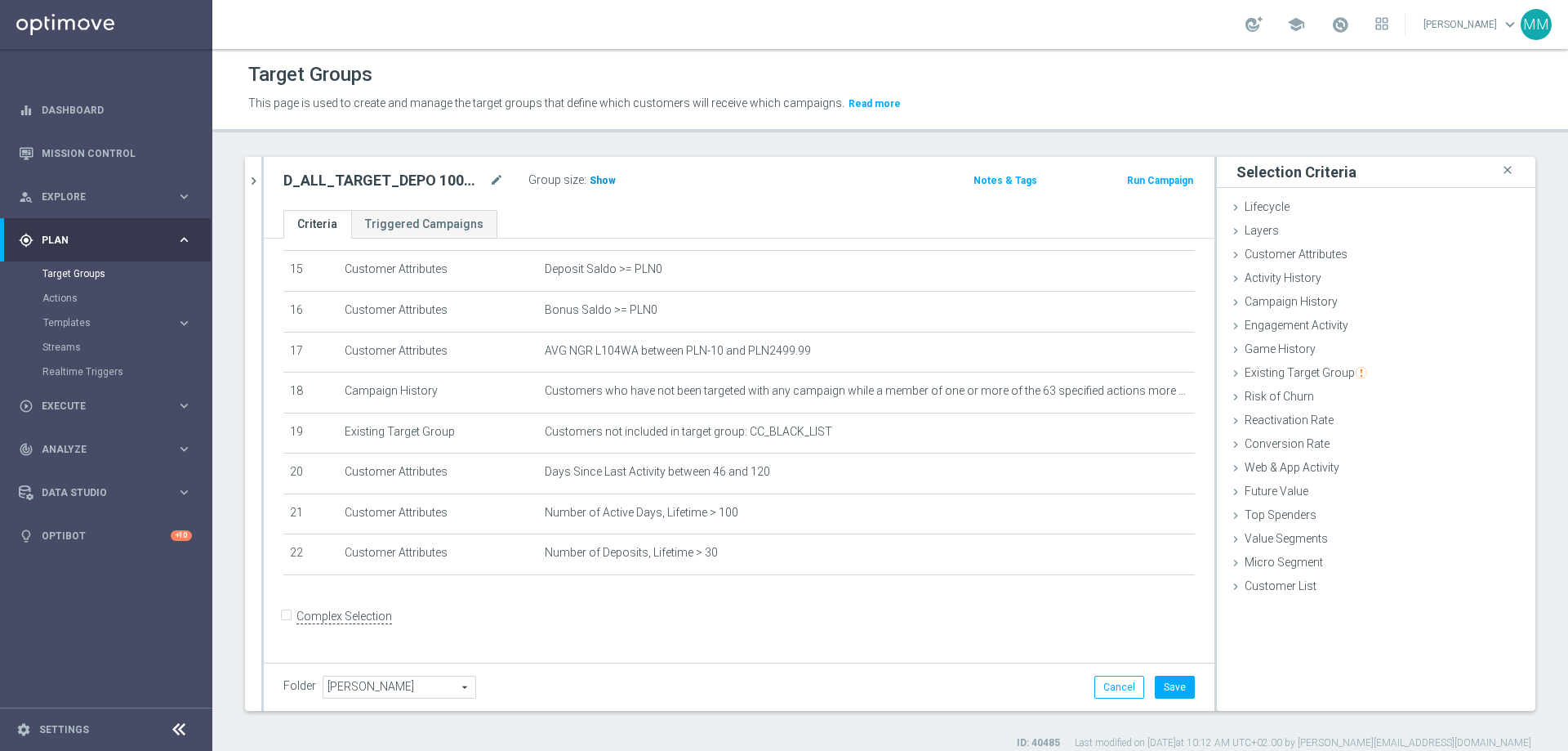
click at [609, 181] on span "Show" at bounding box center [602, 181] width 26 height 12
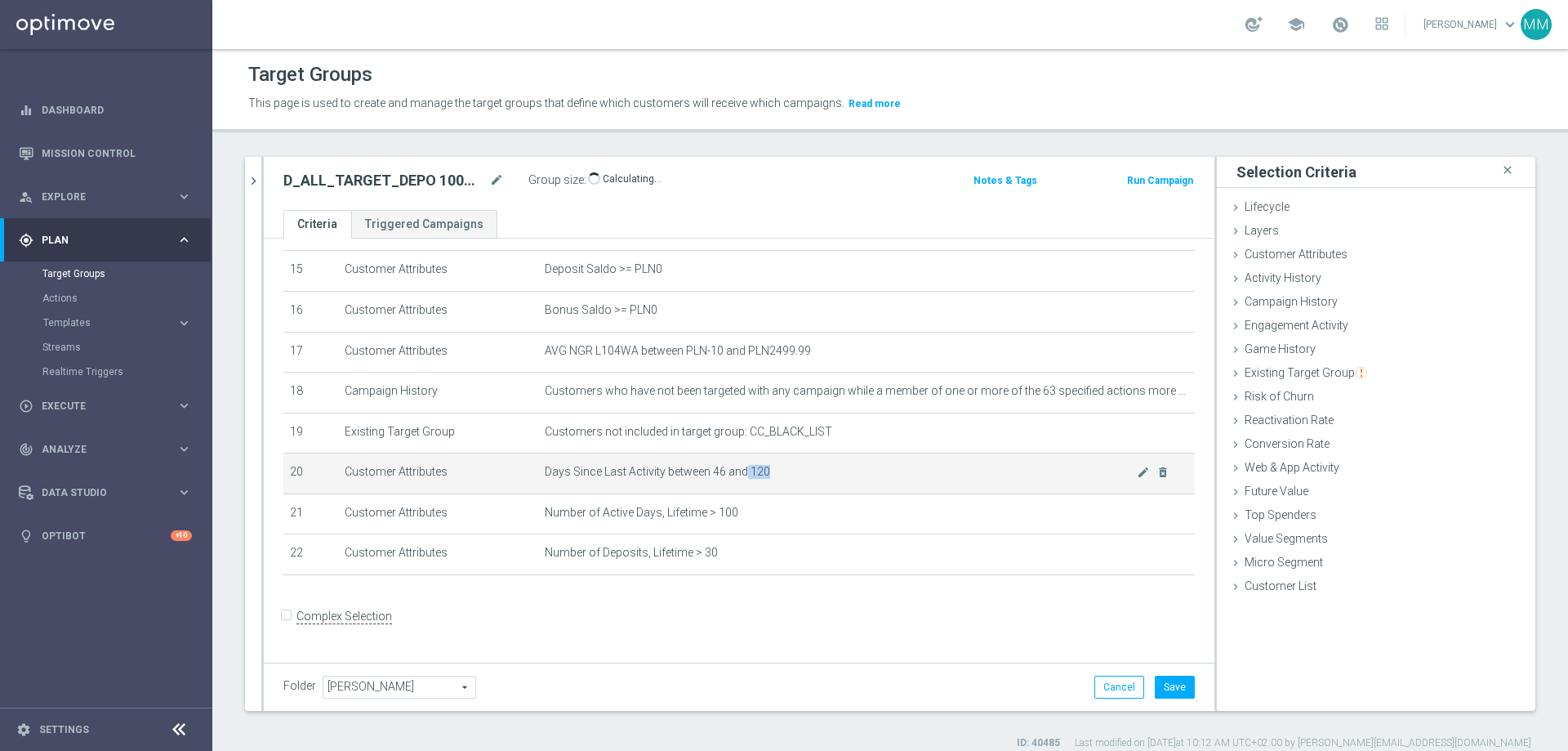
drag, startPoint x: 766, startPoint y: 476, endPoint x: 740, endPoint y: 481, distance: 26.5
click at [740, 456] on span "Days Since Last Activity between 46 and 120" at bounding box center [841, 471] width 592 height 14
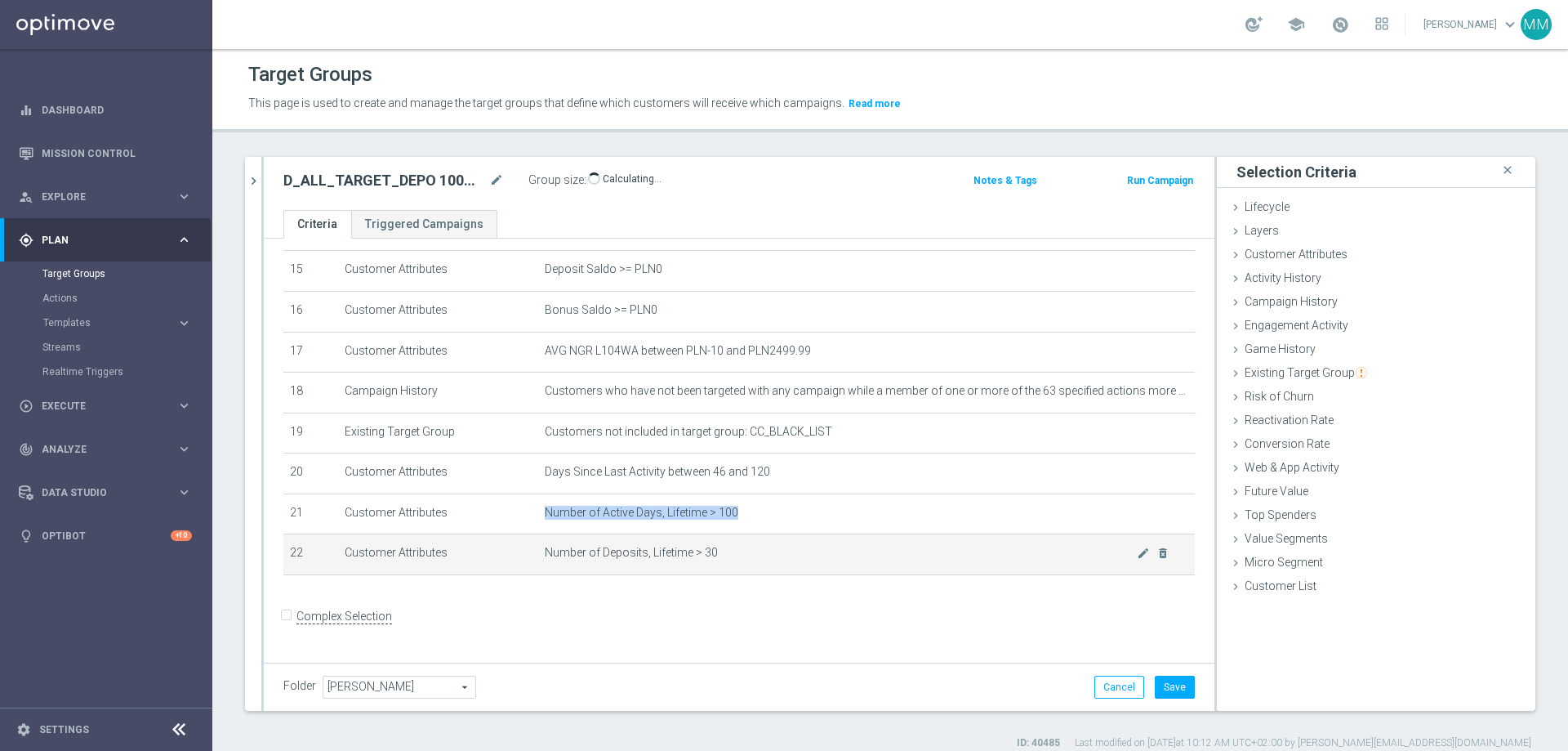
drag, startPoint x: 571, startPoint y: 532, endPoint x: 598, endPoint y: 571, distance: 47.4
click at [720, 456] on td "Number of Active Days, Lifetime > 100 mode_edit delete_forever" at bounding box center [866, 514] width 657 height 41
drag, startPoint x: 573, startPoint y: 569, endPoint x: 675, endPoint y: 567, distance: 102.0
click at [675, 456] on span "Number of Deposits, Lifetime > 30" at bounding box center [841, 553] width 592 height 14
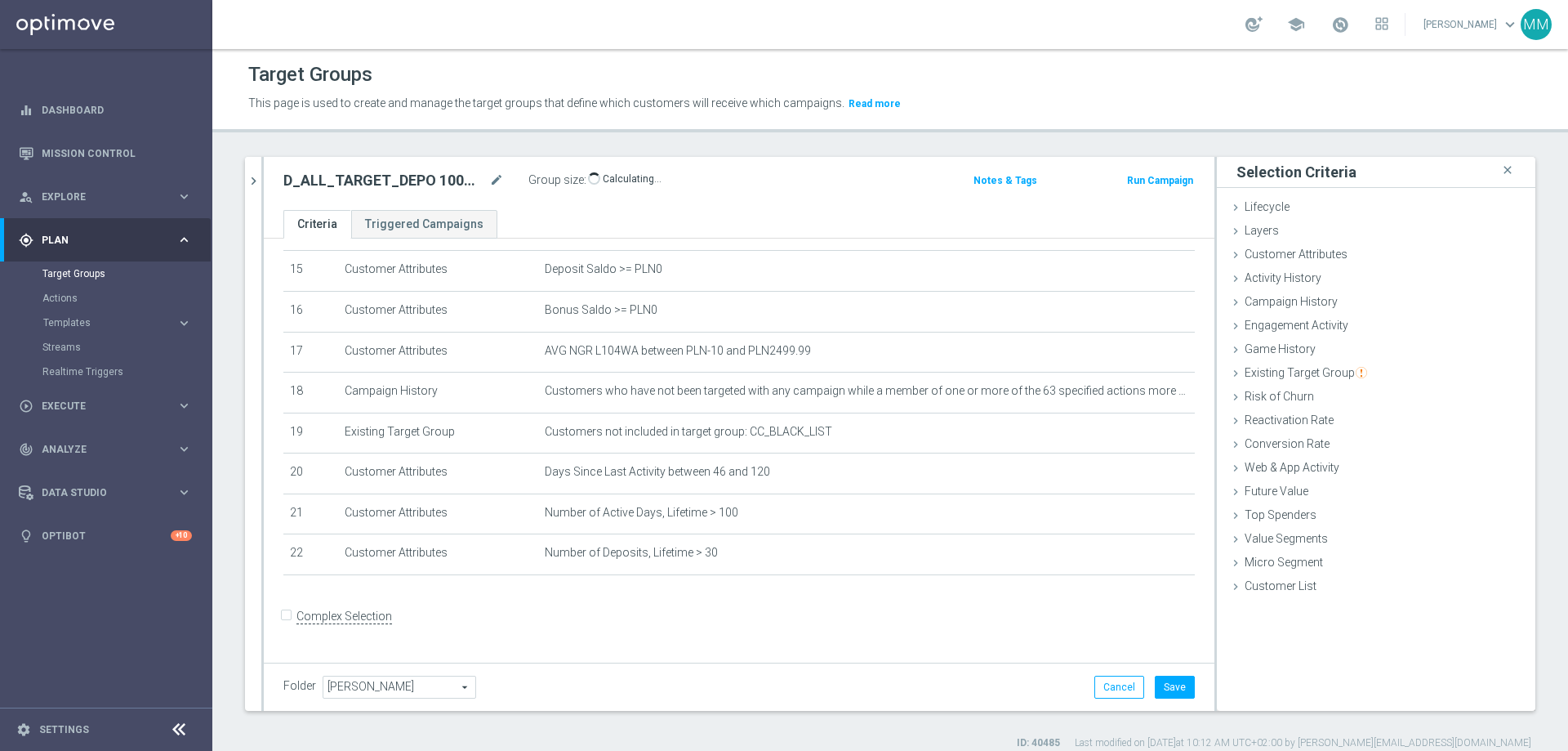
click at [647, 456] on form "Complex Selection Invalid Expression" at bounding box center [739, 633] width 911 height 60
click at [1044, 456] on button "Save" at bounding box center [1175, 687] width 40 height 23
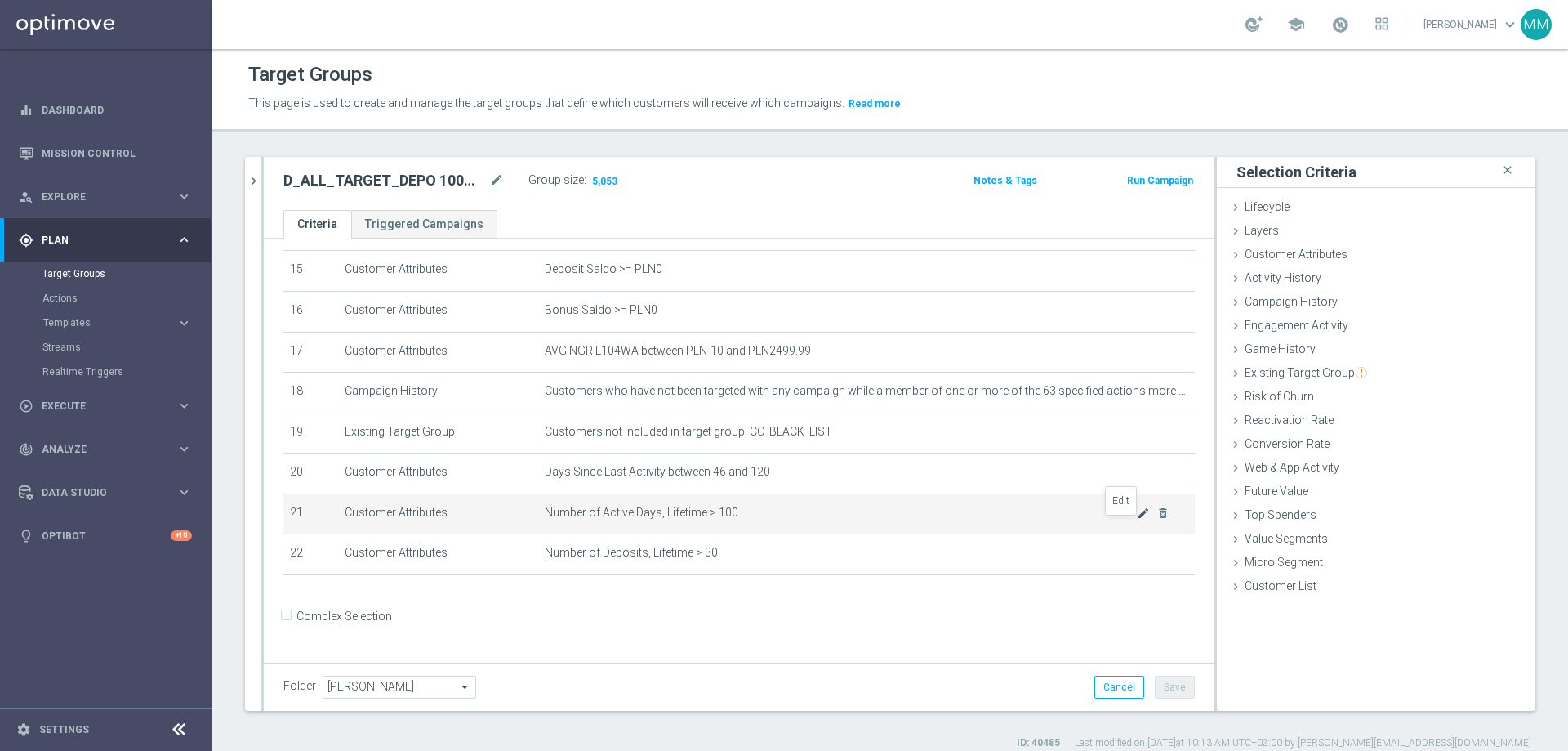
click at [1044, 456] on icon "mode_edit" at bounding box center [1144, 513] width 13 height 13
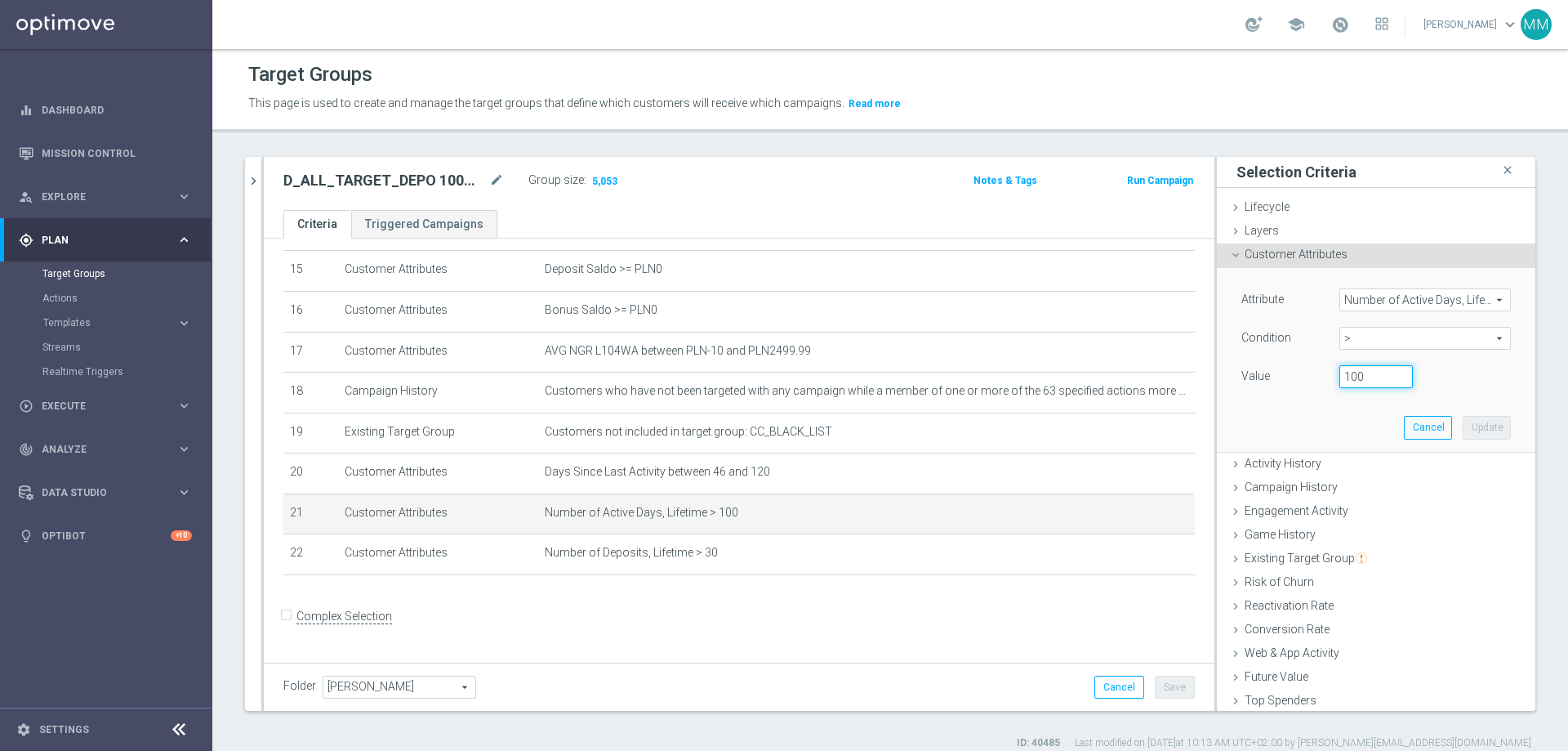
drag, startPoint x: 1351, startPoint y: 378, endPoint x: 1315, endPoint y: 382, distance: 36.2
click at [1044, 383] on div "100" at bounding box center [1376, 376] width 98 height 23
type input "200"
click at [1044, 424] on button "Update" at bounding box center [1487, 427] width 49 height 23
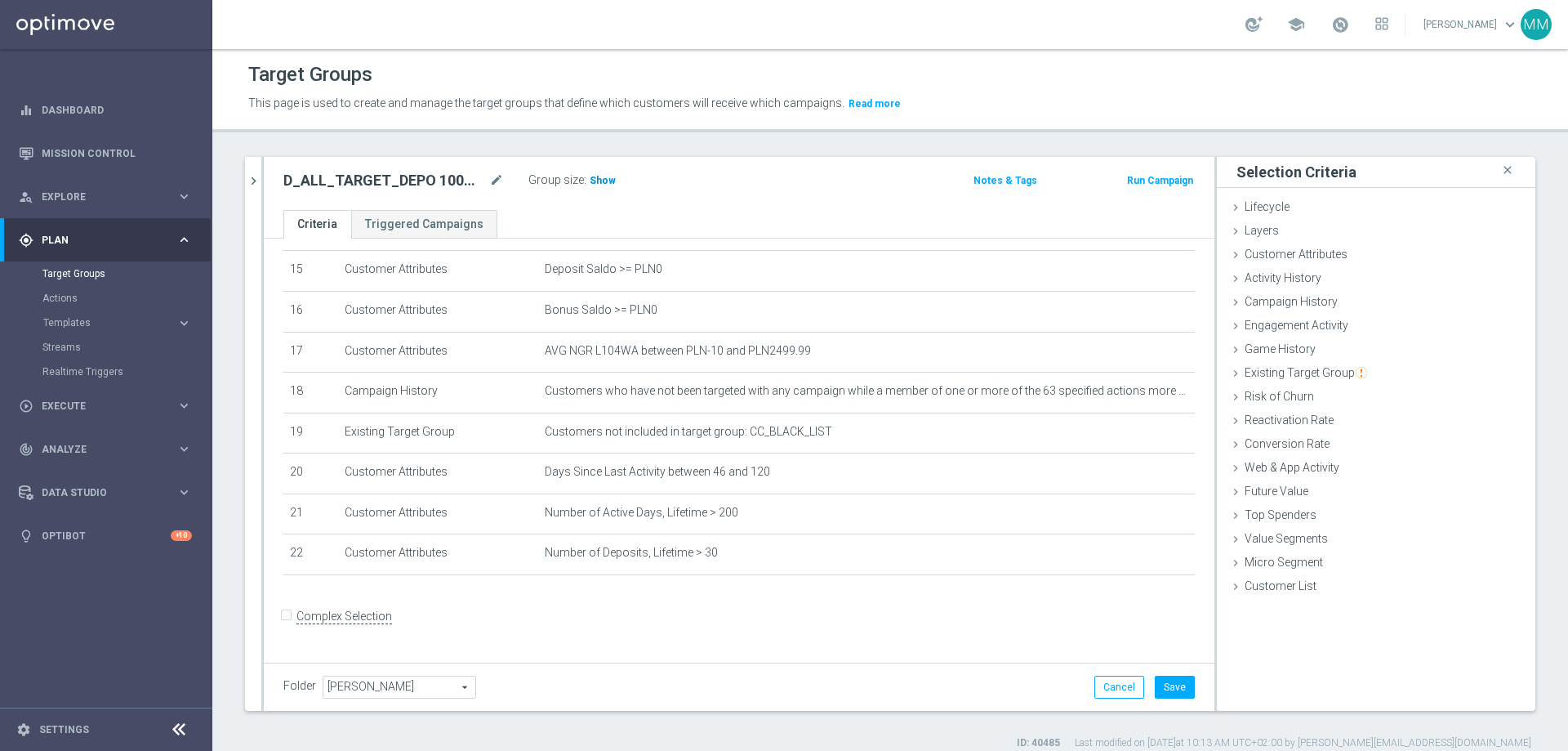
click at [609, 187] on span "Show" at bounding box center [602, 181] width 26 height 12
click at [1044, 456] on icon "mode_edit" at bounding box center [1144, 513] width 13 height 13
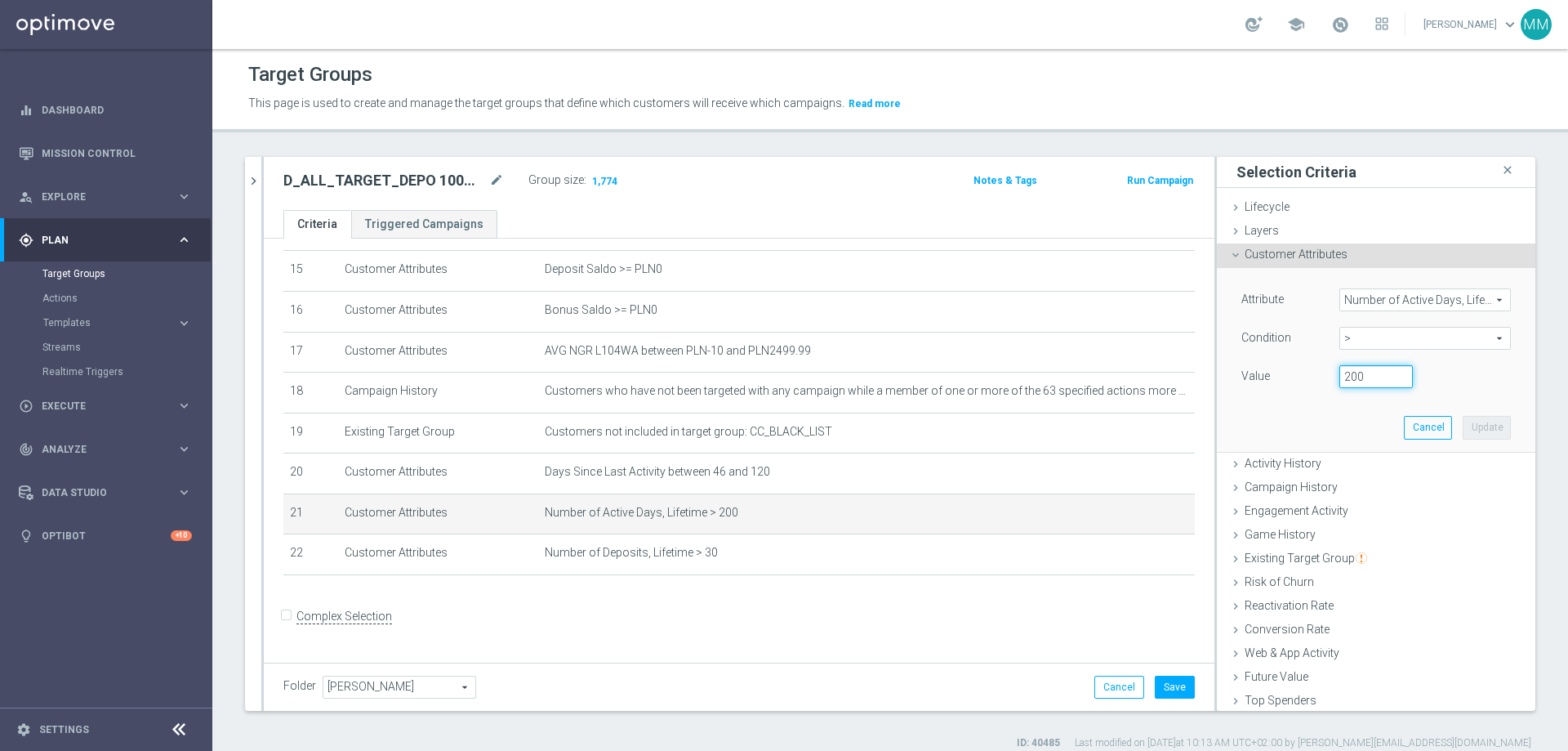
drag, startPoint x: 1368, startPoint y: 374, endPoint x: 1317, endPoint y: 381, distance: 51.5
click at [1044, 381] on div "200" at bounding box center [1376, 376] width 98 height 23
type input "150"
click at [1044, 424] on button "Update" at bounding box center [1487, 427] width 49 height 23
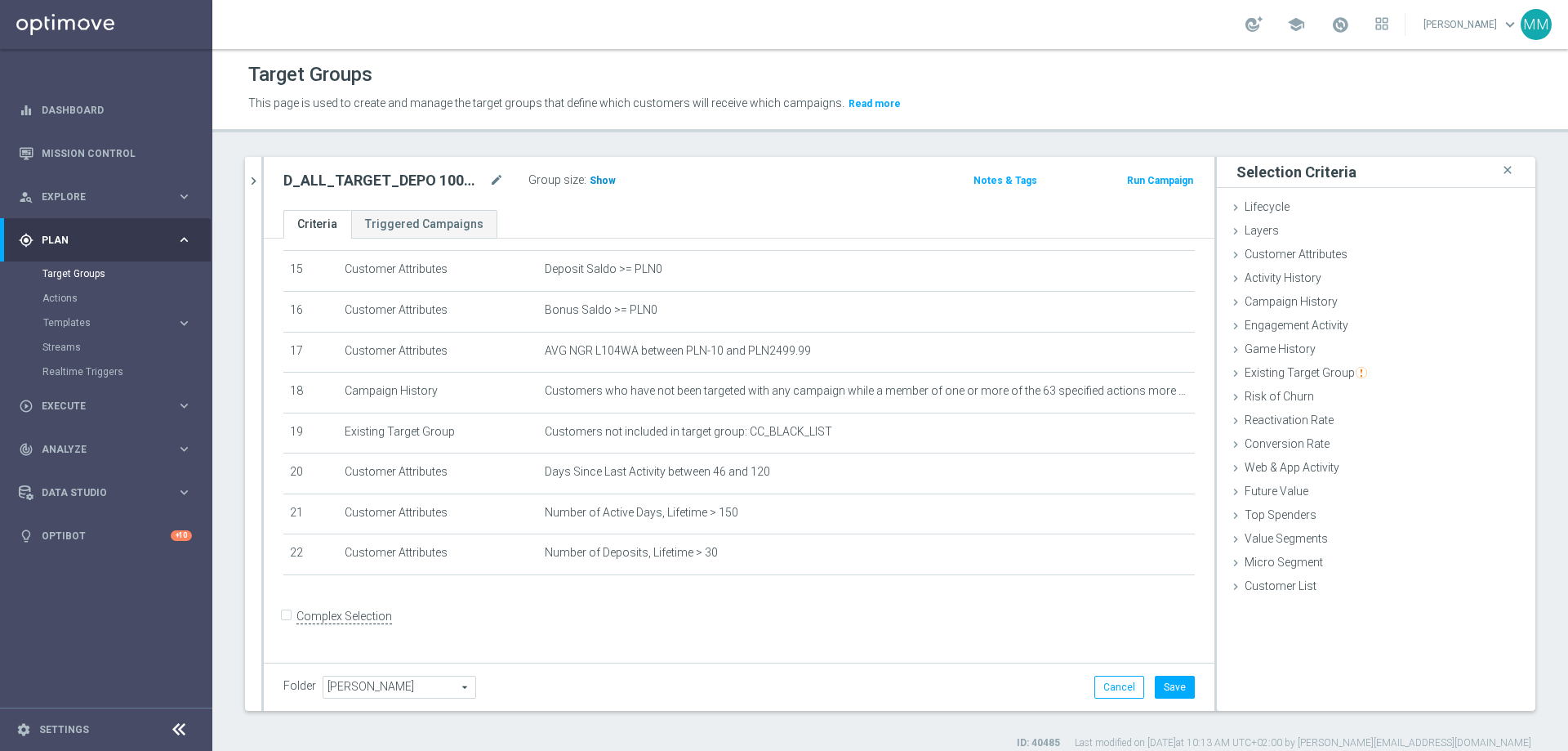
click at [612, 184] on h3 "Show" at bounding box center [602, 180] width 29 height 18
click at [1044, 456] on icon "mode_edit" at bounding box center [1144, 513] width 13 height 13
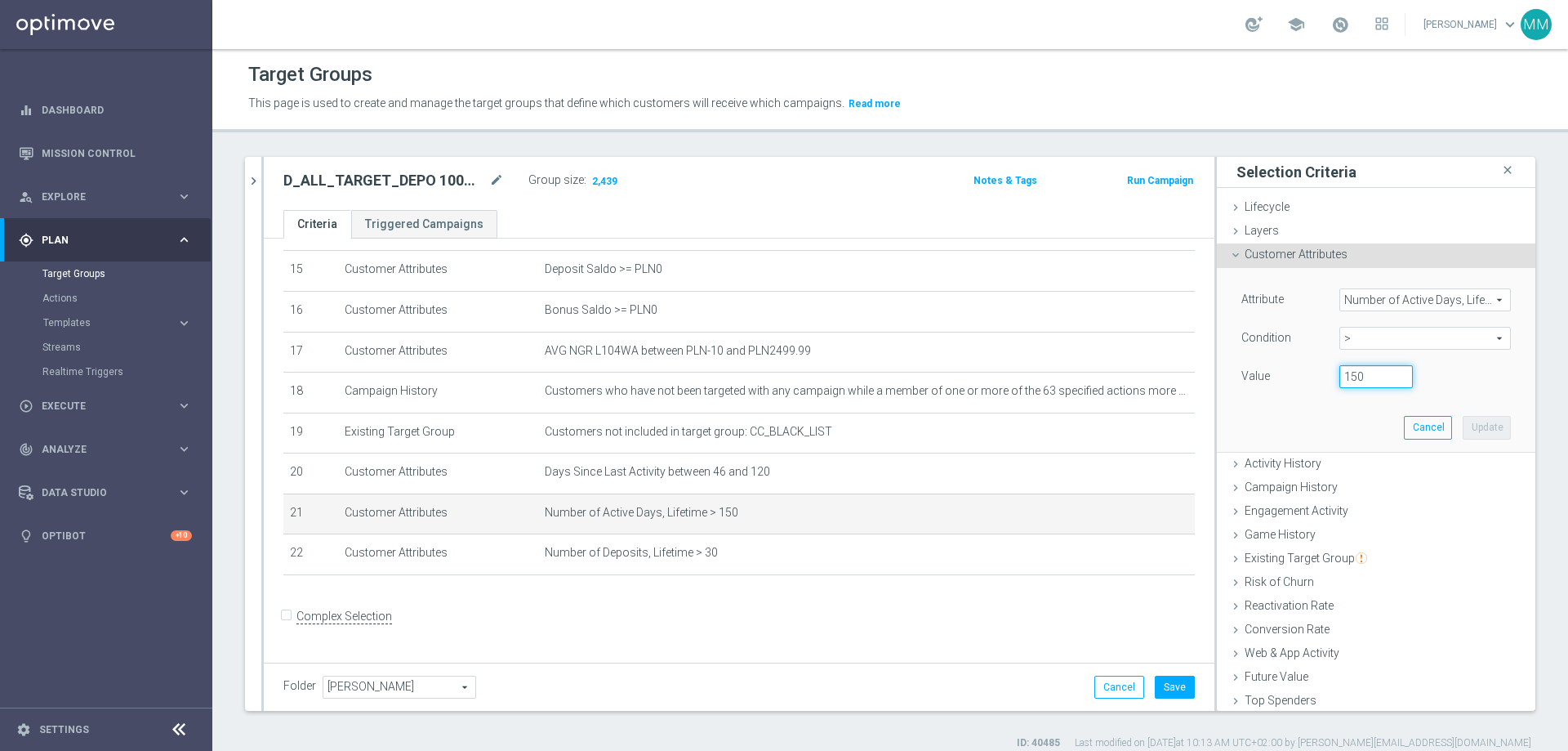
drag, startPoint x: 1350, startPoint y: 379, endPoint x: 1322, endPoint y: 380, distance: 28.0
click at [1044, 380] on div "150" at bounding box center [1376, 376] width 98 height 23
type input "140"
click at [1044, 419] on button "Update" at bounding box center [1487, 427] width 49 height 23
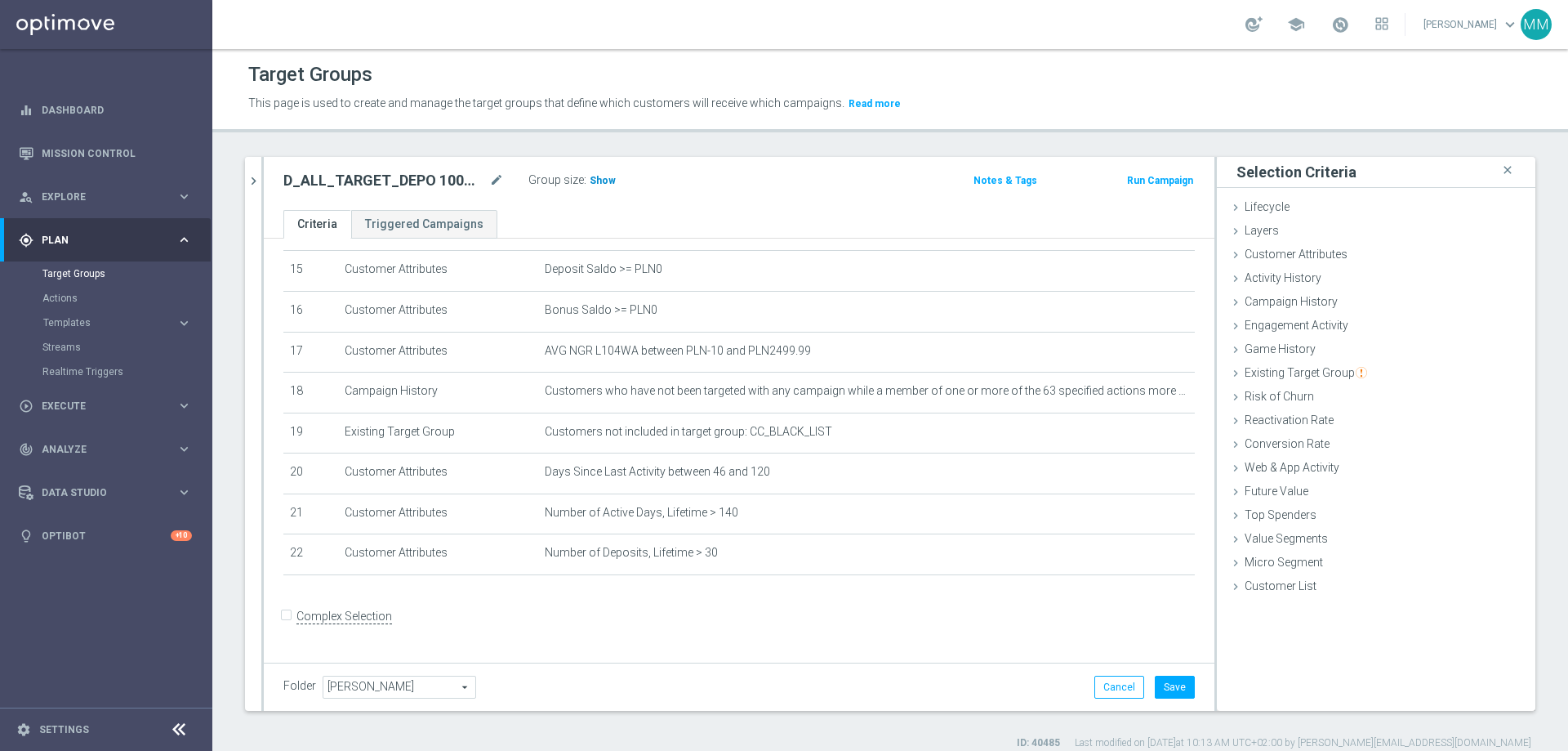
click at [604, 177] on span "Show" at bounding box center [602, 181] width 26 height 12
click at [1044, 456] on button "Save" at bounding box center [1175, 687] width 40 height 23
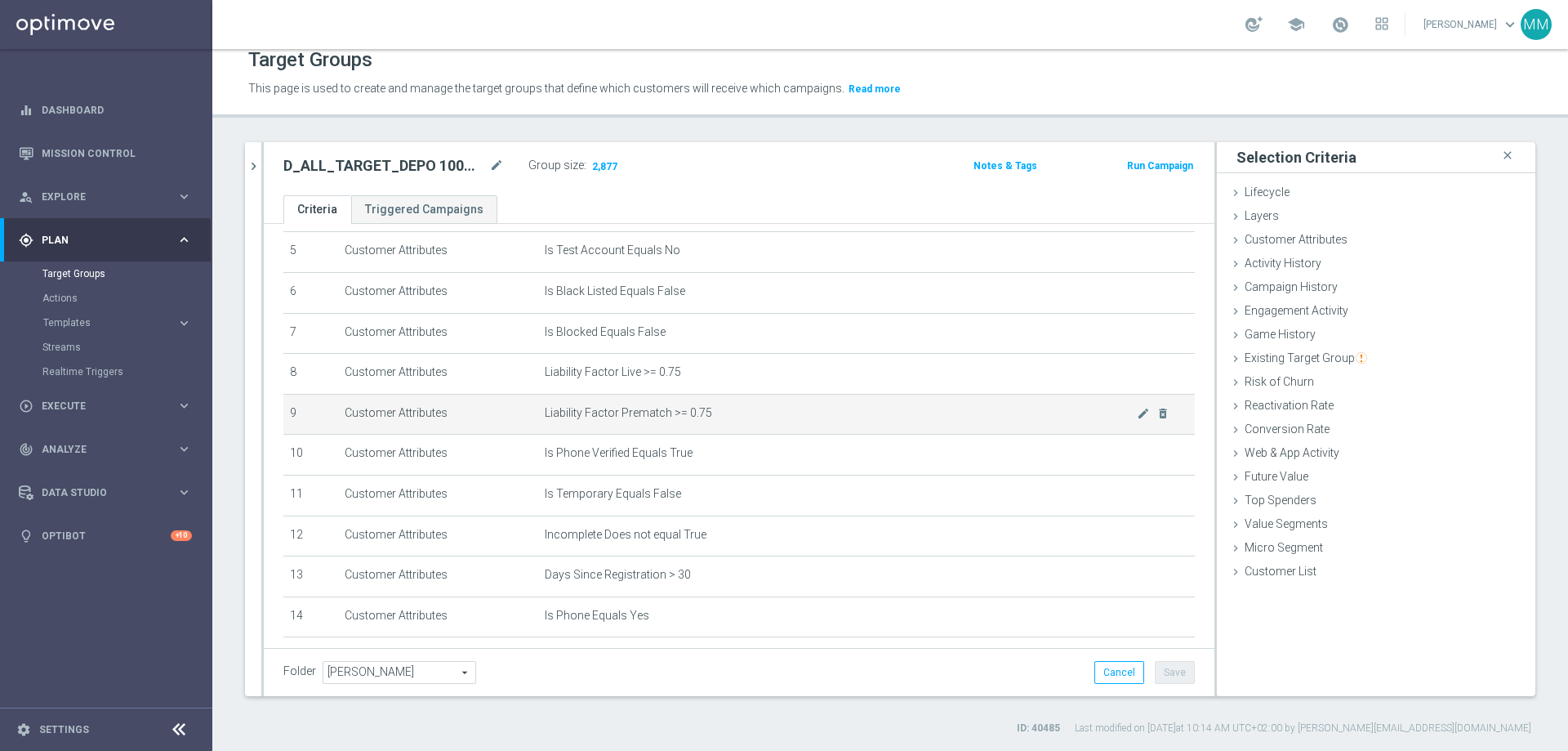
scroll to position [373, 0]
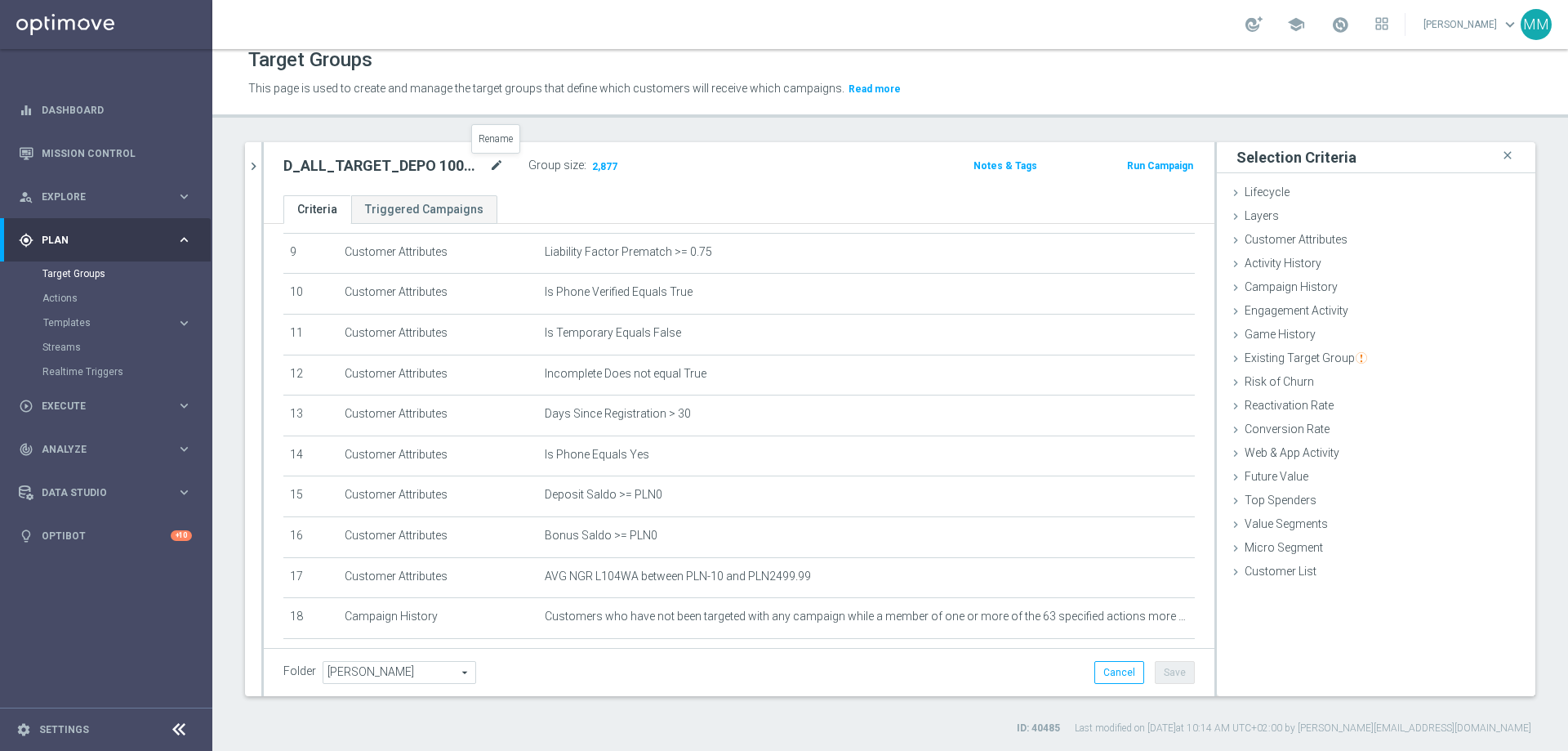
click at [500, 167] on icon "mode_edit" at bounding box center [497, 165] width 15 height 19
click at [395, 171] on input "D_ALL_TARGET_DEPO 100% do 500 PLN_110825" at bounding box center [394, 167] width 221 height 23
click at [412, 167] on input "D_ALL_TARGET_DEPO 100% do 500 PLN_110825" at bounding box center [394, 167] width 221 height 23
drag, startPoint x: 412, startPoint y: 167, endPoint x: 400, endPoint y: 167, distance: 12.0
click at [400, 167] on input "D_ALL_TARGET_DEPO 100% do 500 PLN_110825" at bounding box center [394, 167] width 221 height 23
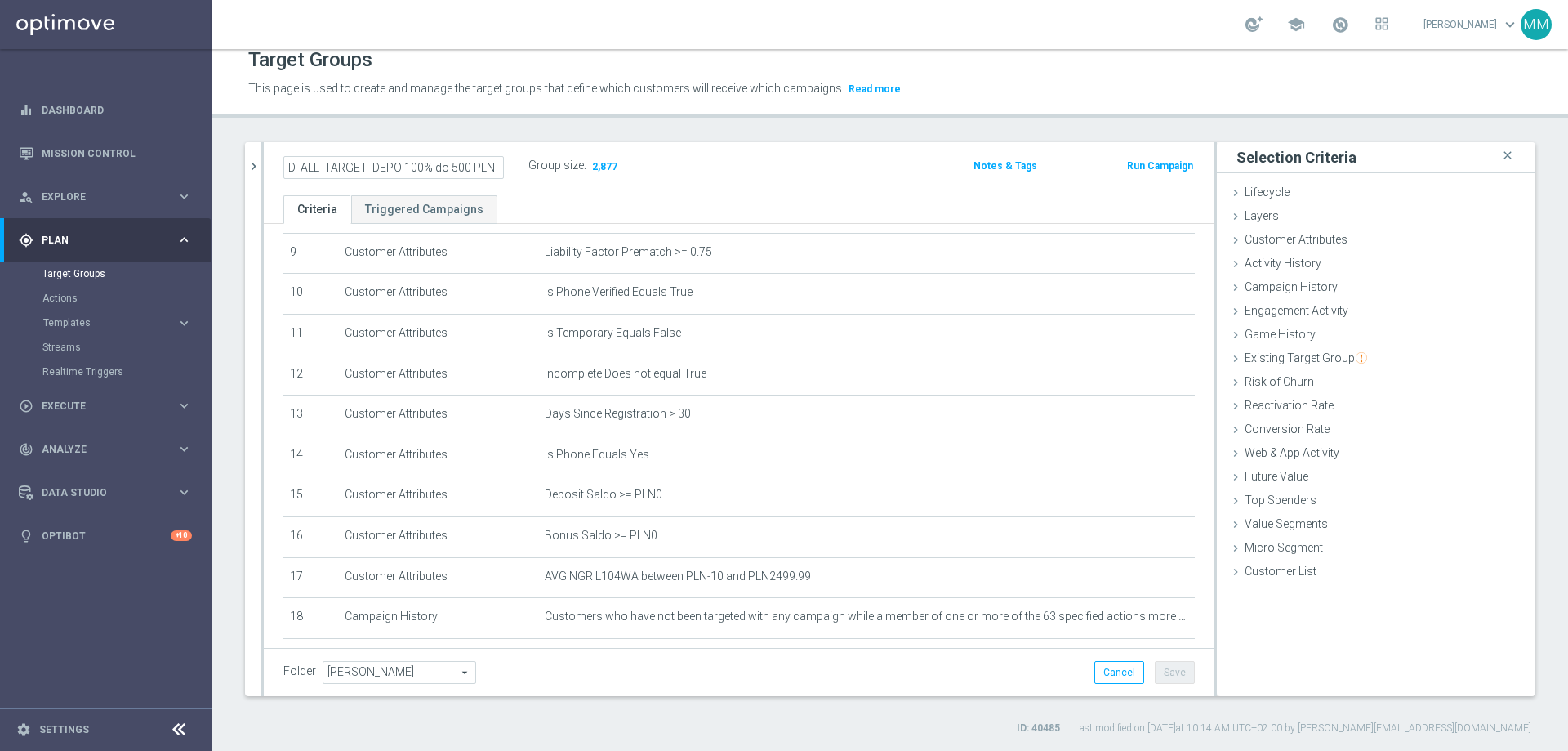
scroll to position [0, 36]
drag, startPoint x: 410, startPoint y: 168, endPoint x: 538, endPoint y: 168, distance: 128.0
click at [538, 168] on div "D_ALL_TARGET_DEPO 100% do 500 PLN_110825 Group size : 2,877" at bounding box center [583, 167] width 624 height 26
click at [366, 167] on input "D_ALL_TARGET_DEPO 100% do 500 PLN_110825" at bounding box center [394, 167] width 221 height 23
type input "D_ALL_TARGET_DEPO_CC 100% do 500 PLN_110825"
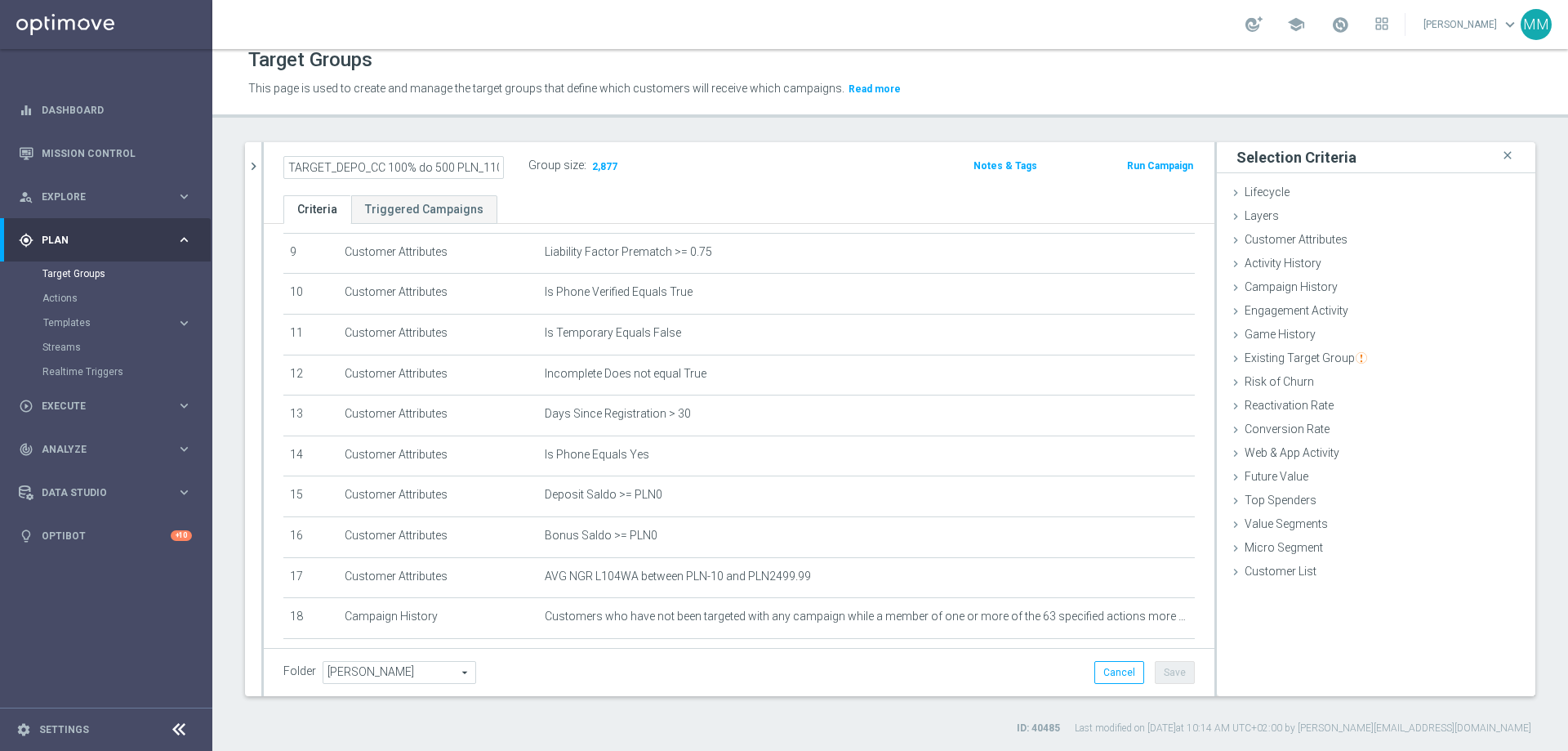
click at [704, 175] on div "D_ALL_TARGET_DEPO_CC 100% do 500 PLN_110825 Group size : 2,877" at bounding box center [583, 167] width 624 height 26
click at [1044, 456] on button "Save" at bounding box center [1175, 672] width 40 height 23
click at [492, 166] on icon "mode_edit" at bounding box center [497, 165] width 15 height 19
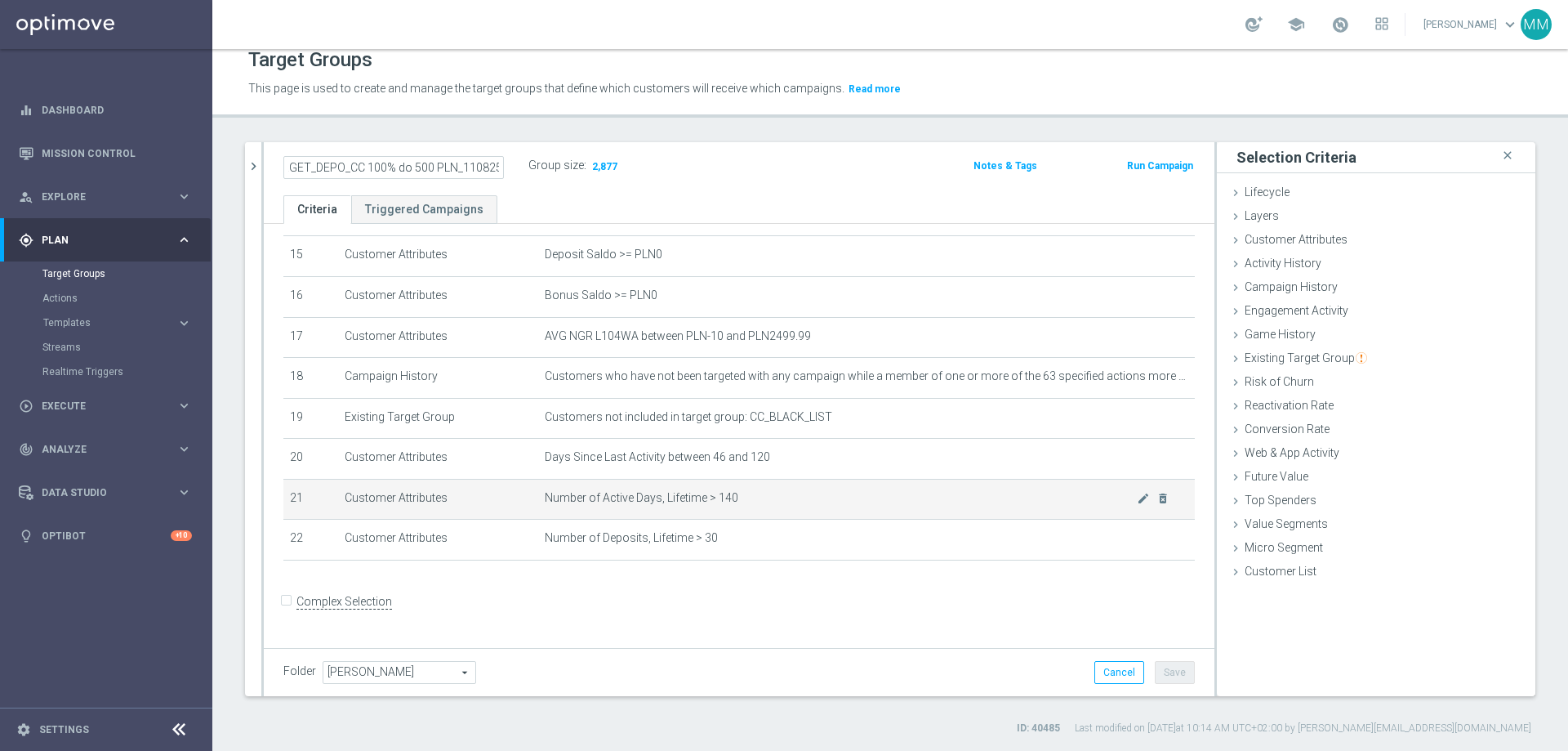
scroll to position [618, 0]
click at [344, 167] on input "D_ALL_TARGET_DEPO_CC 100% do 500 PLN_110825" at bounding box center [394, 167] width 221 height 23
drag, startPoint x: 351, startPoint y: 168, endPoint x: 365, endPoint y: 168, distance: 14.0
click at [365, 168] on input "D_ALL_TARGET_DEPO_CC 100% do 500 PLN_110825" at bounding box center [394, 167] width 221 height 23
click at [359, 168] on input "D_ALL_TARGET_DEPO_CC 100% do 500 PLN_110825" at bounding box center [394, 167] width 221 height 23
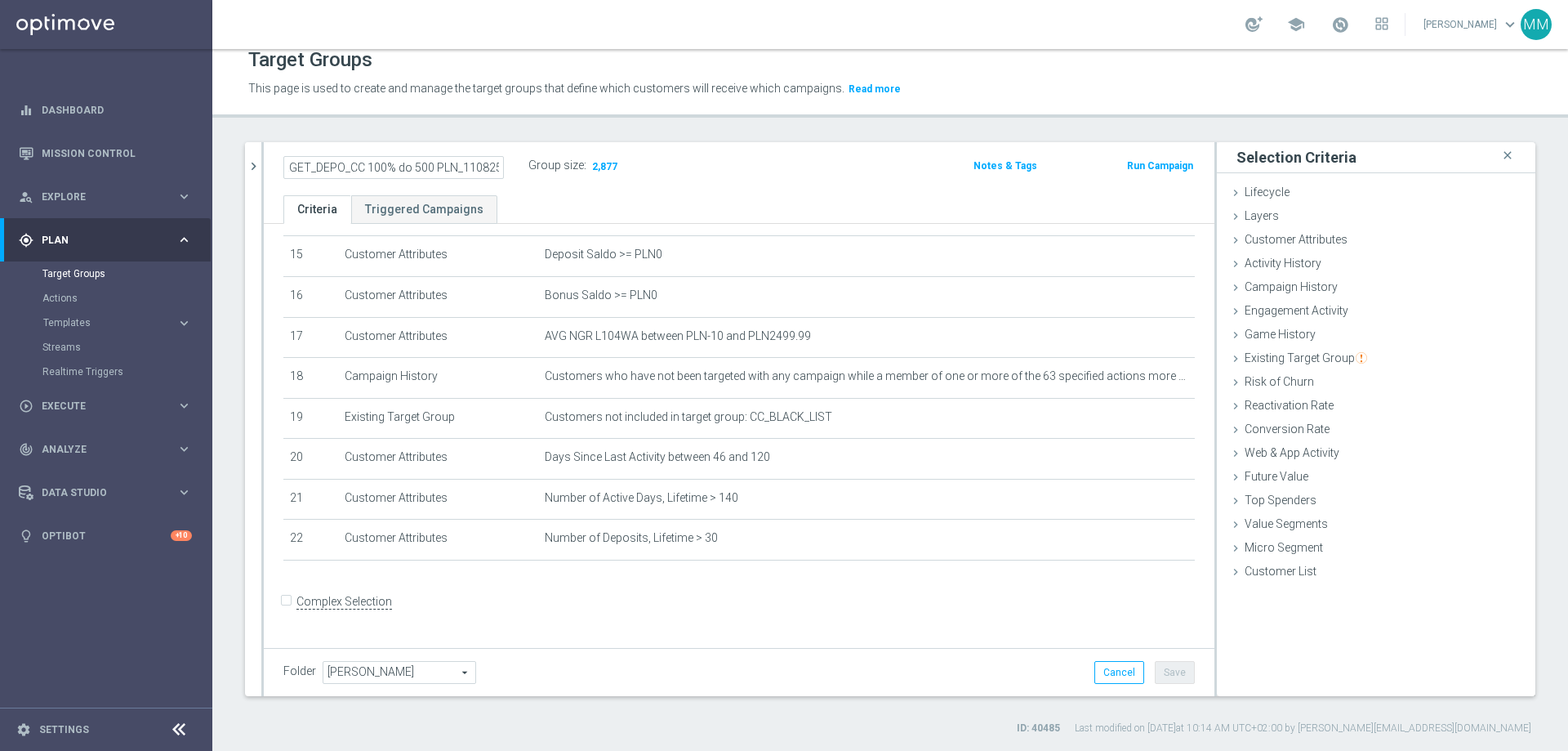
drag, startPoint x: 329, startPoint y: 170, endPoint x: 530, endPoint y: 152, distance: 201.8
click at [530, 152] on div "D_ALL_TARGET_DEPO_CC 100% do 500 PLN_110825 Group size : 2,877 Notes & Tags Run…" at bounding box center [739, 168] width 951 height 53
click at [514, 122] on div "Target Groups This page is used to create and manage the target groups that def…" at bounding box center [890, 400] width 1355 height 702
click at [407, 165] on h2 "D_ALL_TARGET_DEPO_CC 100% do 500 PLN_110825" at bounding box center [385, 165] width 202 height 19
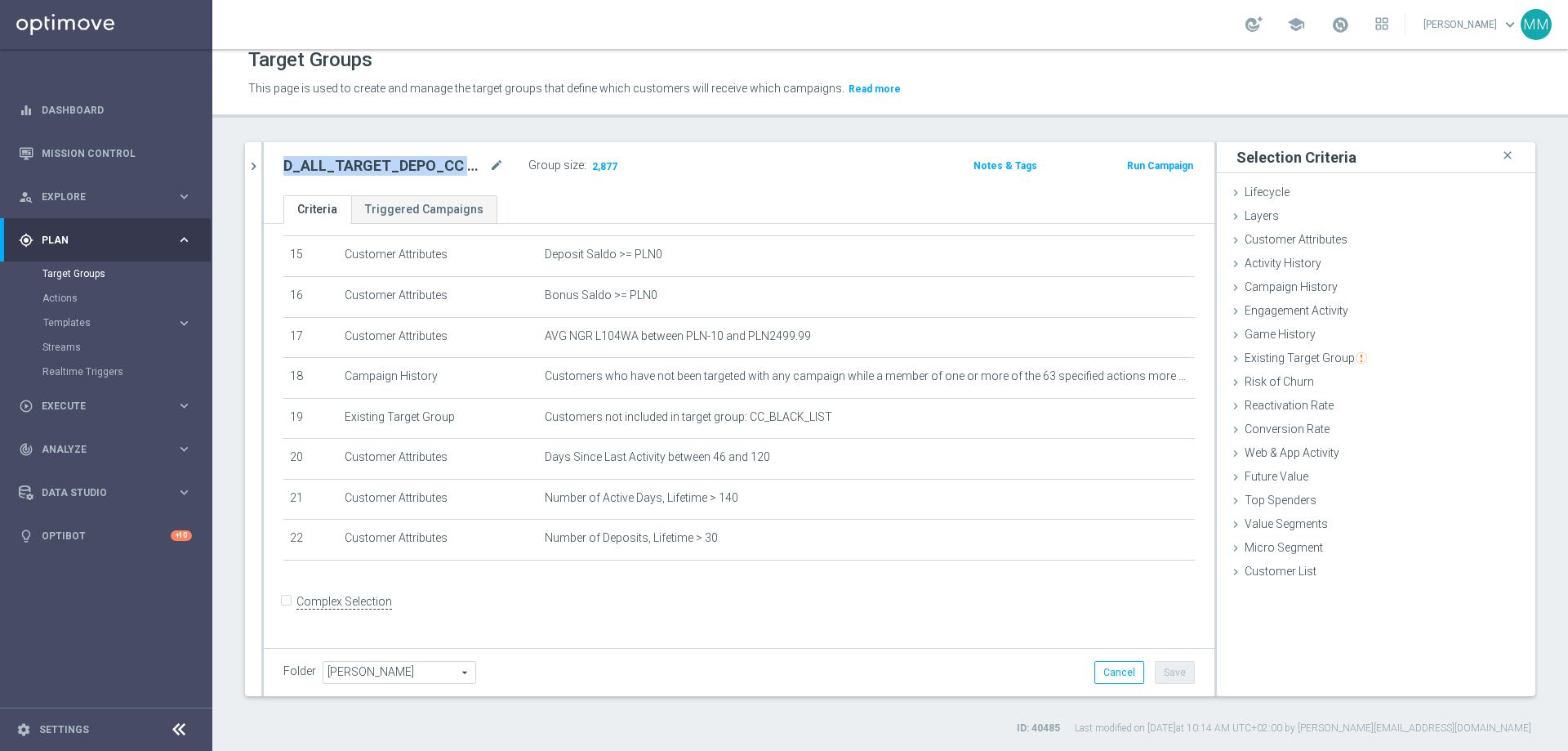
click at [407, 165] on h2 "D_ALL_TARGET_DEPO_CC 100% do 500 PLN_110825" at bounding box center [385, 165] width 202 height 19
copy div "D_ALL_TARGET_DEPO_CC 100% do 500 PLN_110825"
drag, startPoint x: 144, startPoint y: 651, endPoint x: 148, endPoint y: 640, distance: 11.7
click at [144, 456] on sidenavbar "equalizer Dashboard Mission Control" at bounding box center [106, 375] width 213 height 751
click at [395, 159] on h2 "D_ALL_TARGET_DEPO_CC 100% do 500 PLN_110825" at bounding box center [385, 165] width 202 height 19
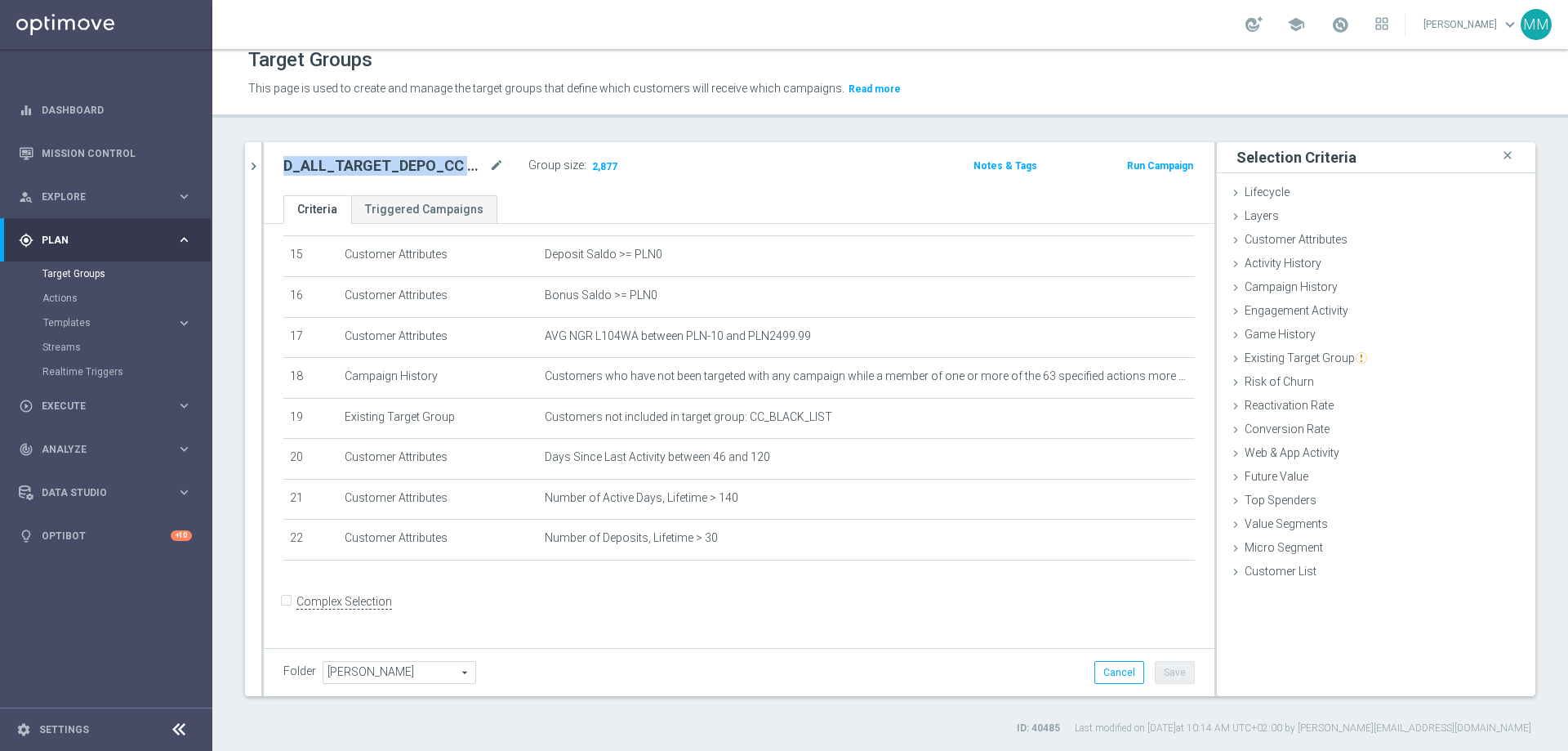
click at [395, 159] on h2 "D_ALL_TARGET_DEPO_CC 100% do 500 PLN_110825" at bounding box center [385, 165] width 202 height 19
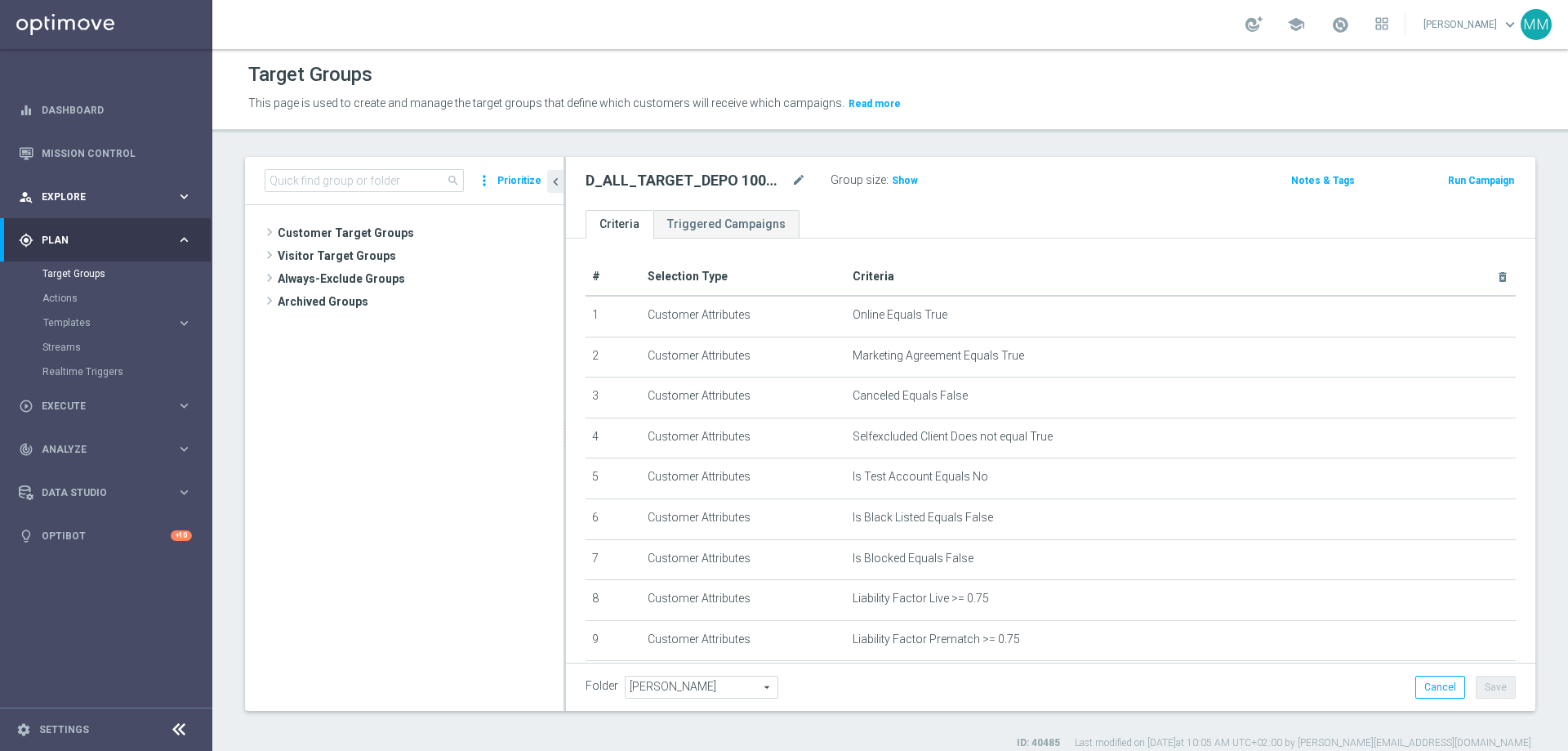
click at [69, 196] on span "Explore" at bounding box center [109, 197] width 135 height 10
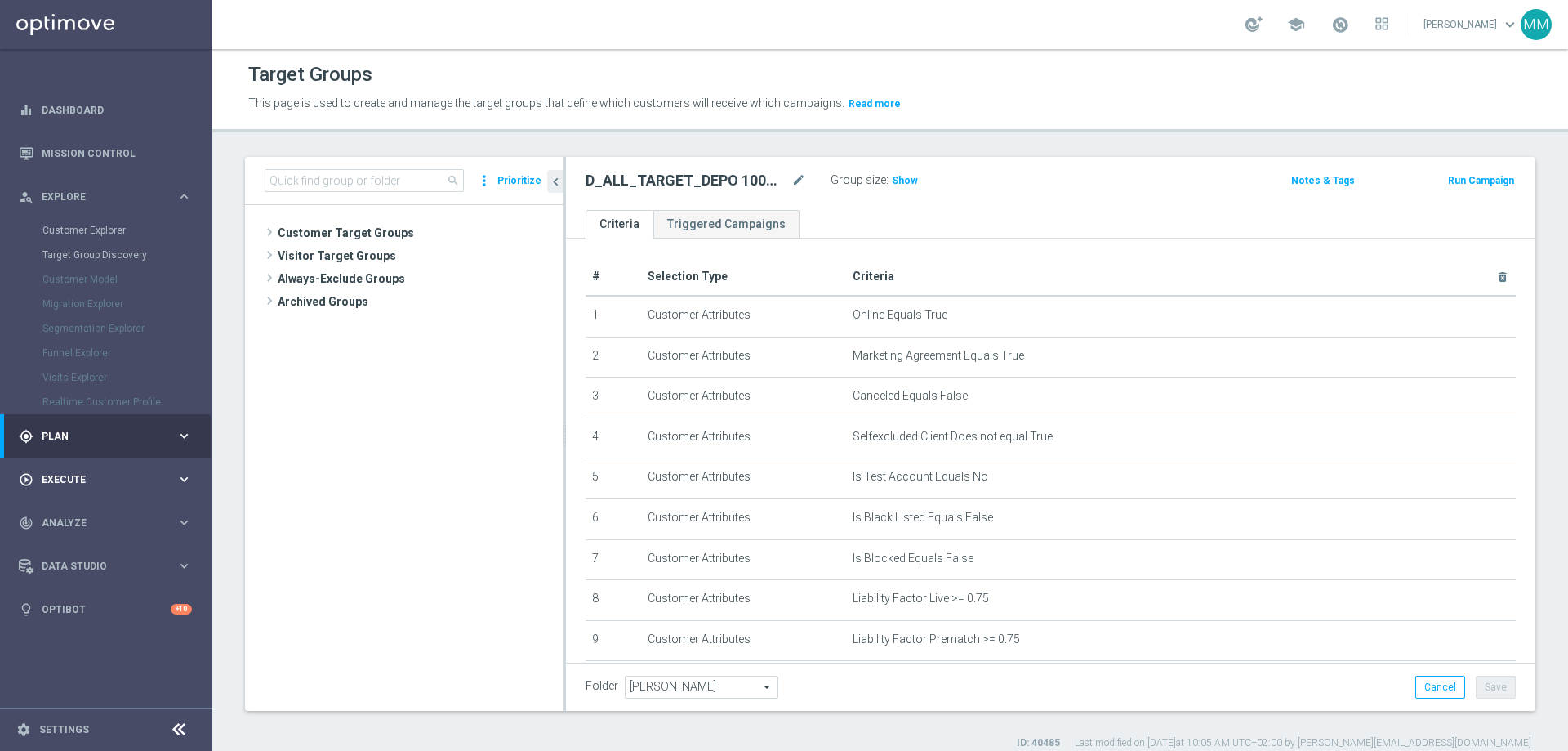
click at [82, 485] on div "play_circle_outline Execute" at bounding box center [97, 480] width 157 height 15
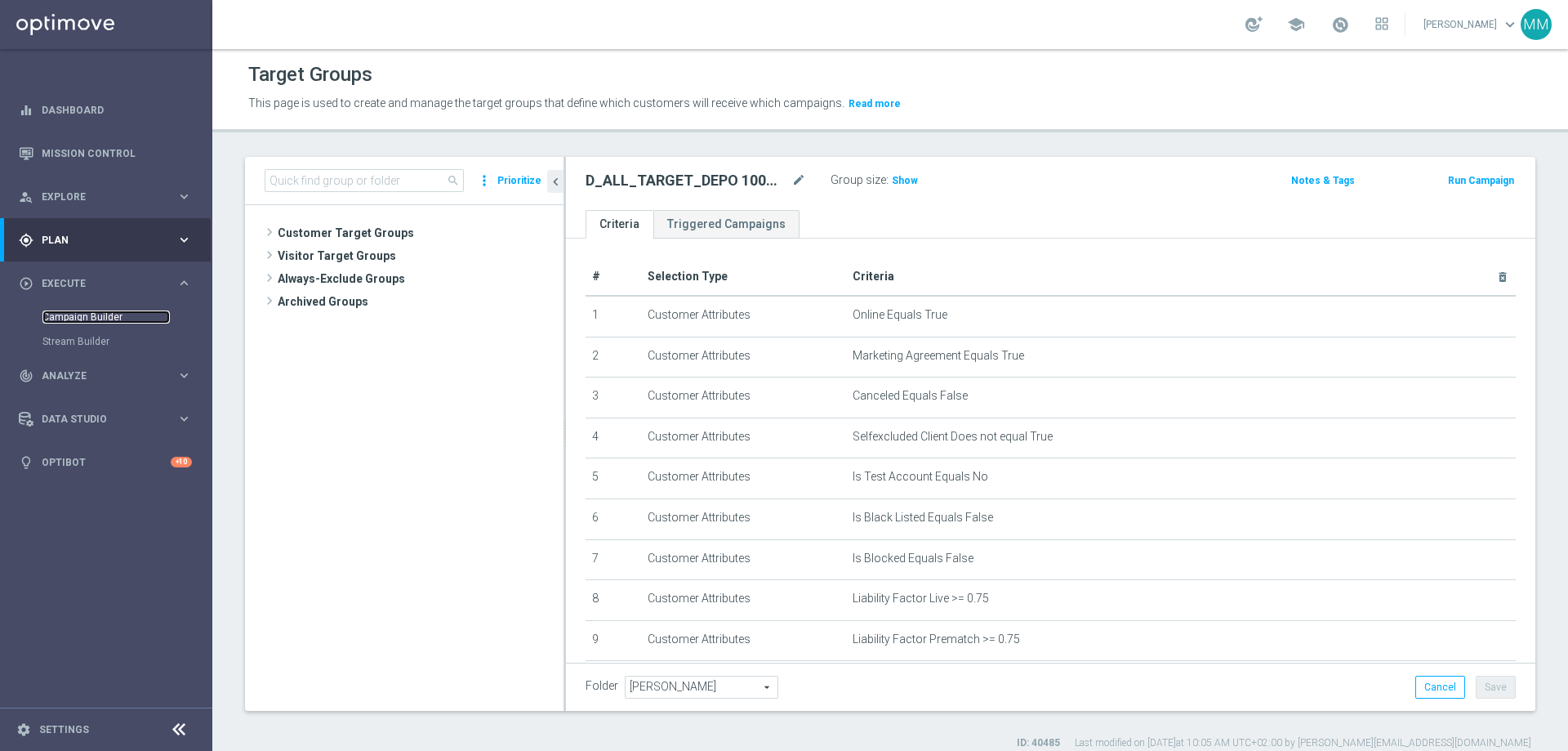
click at [104, 317] on link "Campaign Builder" at bounding box center [106, 317] width 127 height 13
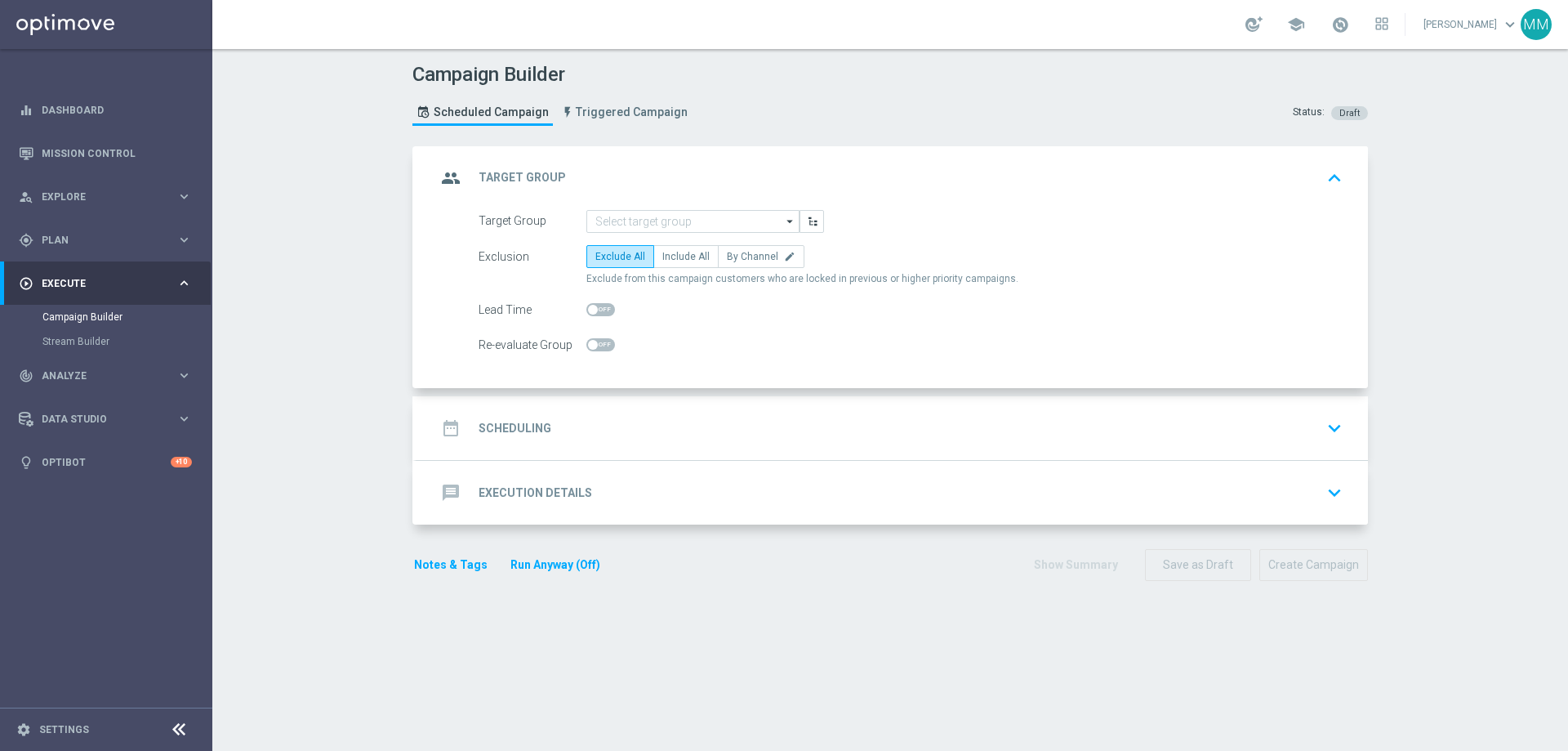
click at [782, 222] on icon "arrow_drop_down" at bounding box center [791, 221] width 17 height 21
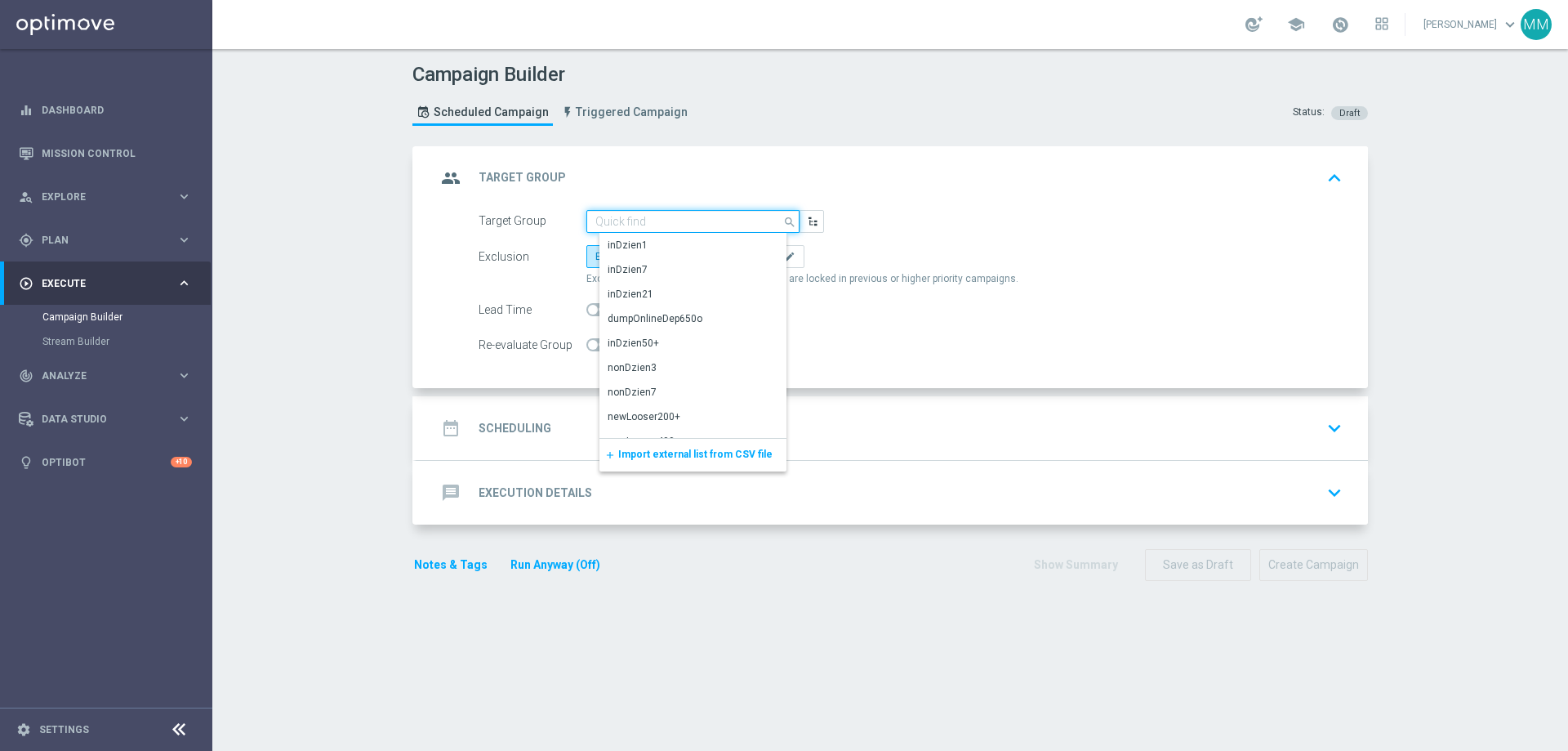
click at [721, 222] on input at bounding box center [693, 221] width 213 height 23
paste input "D_ALL_TARGET_DEPO_CC 100% do 500 PLN_110825"
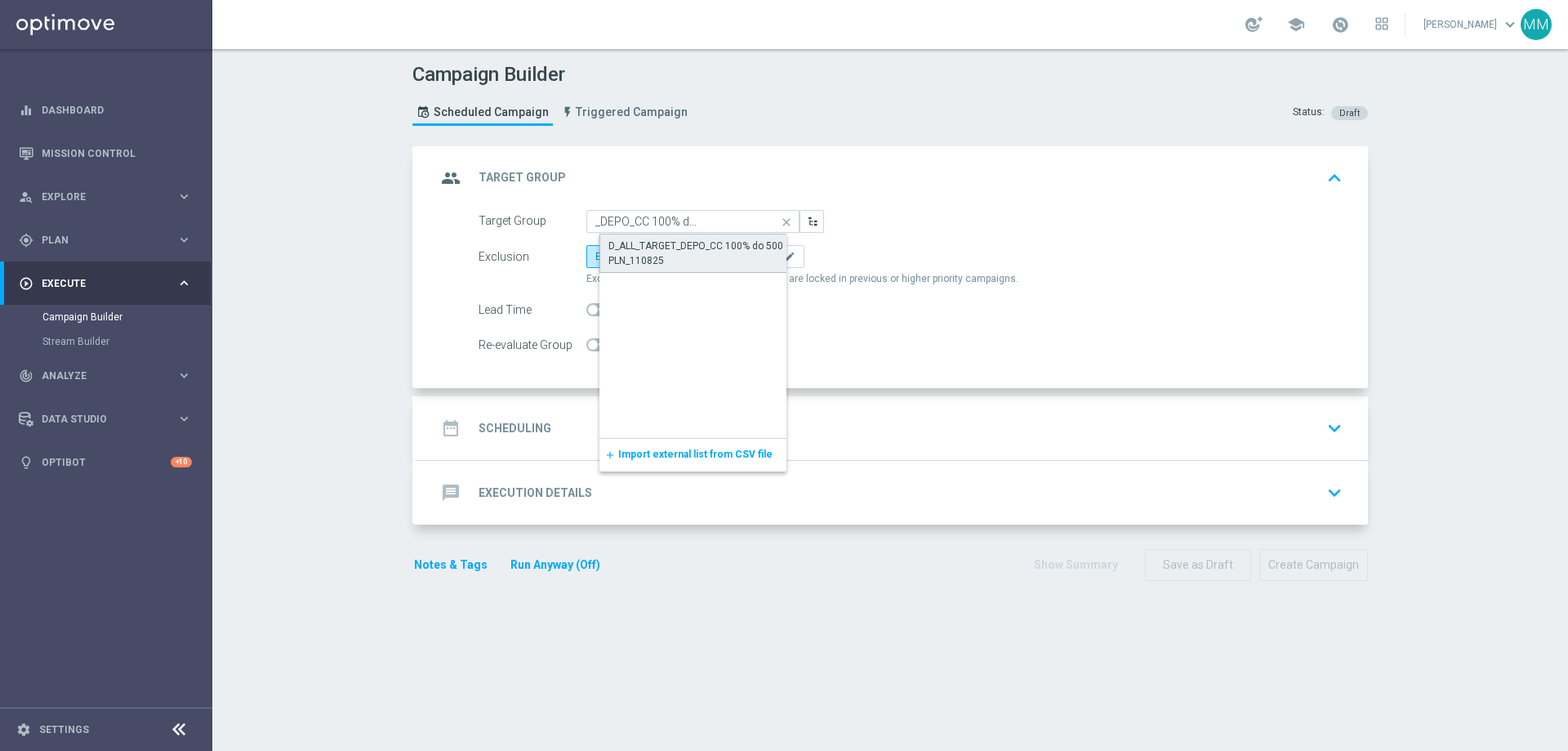
click at [662, 247] on div "D_ALL_TARGET_DEPO_CC 100% do 500 PLN_110825" at bounding box center [705, 253] width 195 height 29
type input "D_ALL_TARGET_DEPO_CC 100% do 500 PLN_110825"
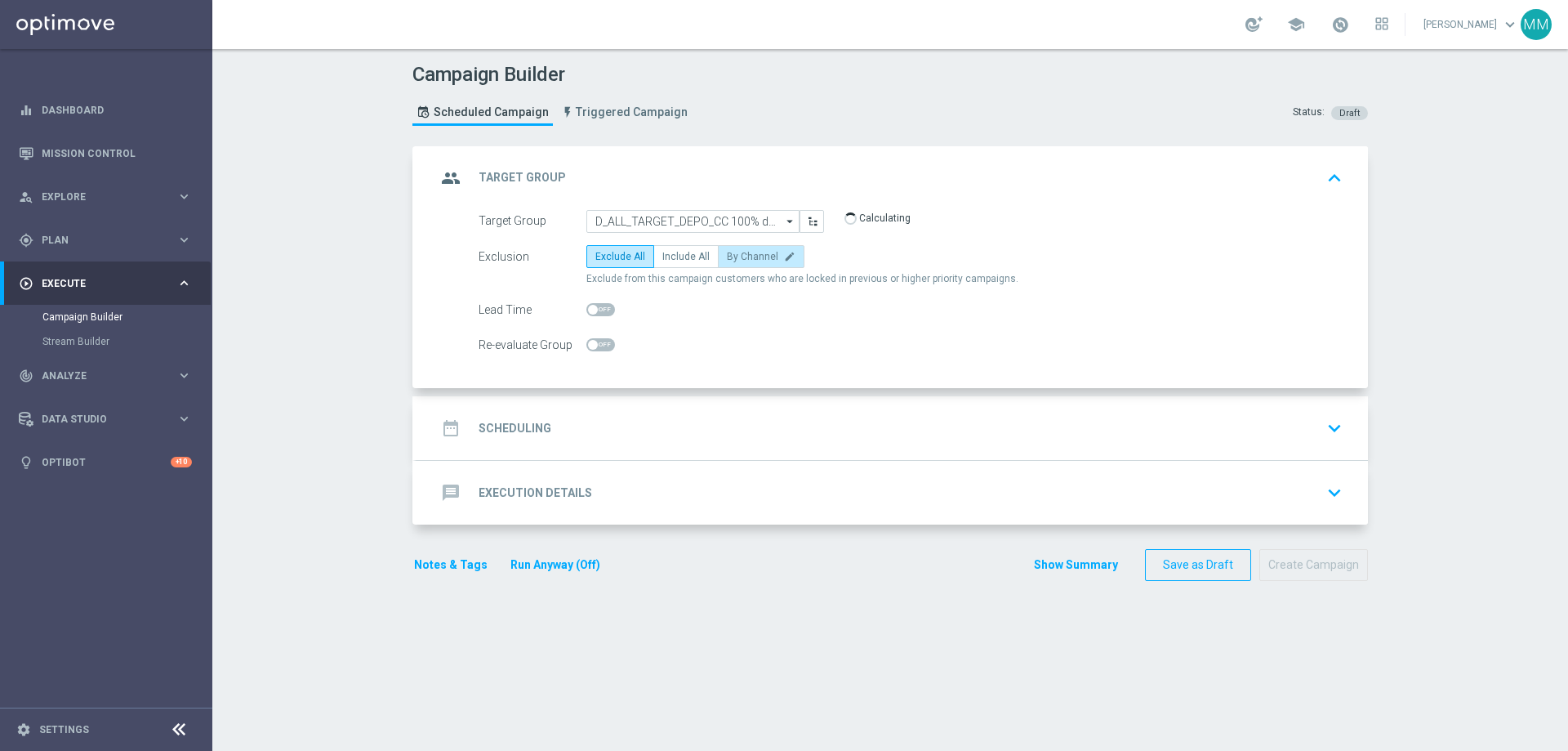
click at [743, 257] on span "By Channel" at bounding box center [752, 257] width 51 height 12
click at [737, 257] on input "By Channel edit" at bounding box center [732, 260] width 11 height 11
radio input "true"
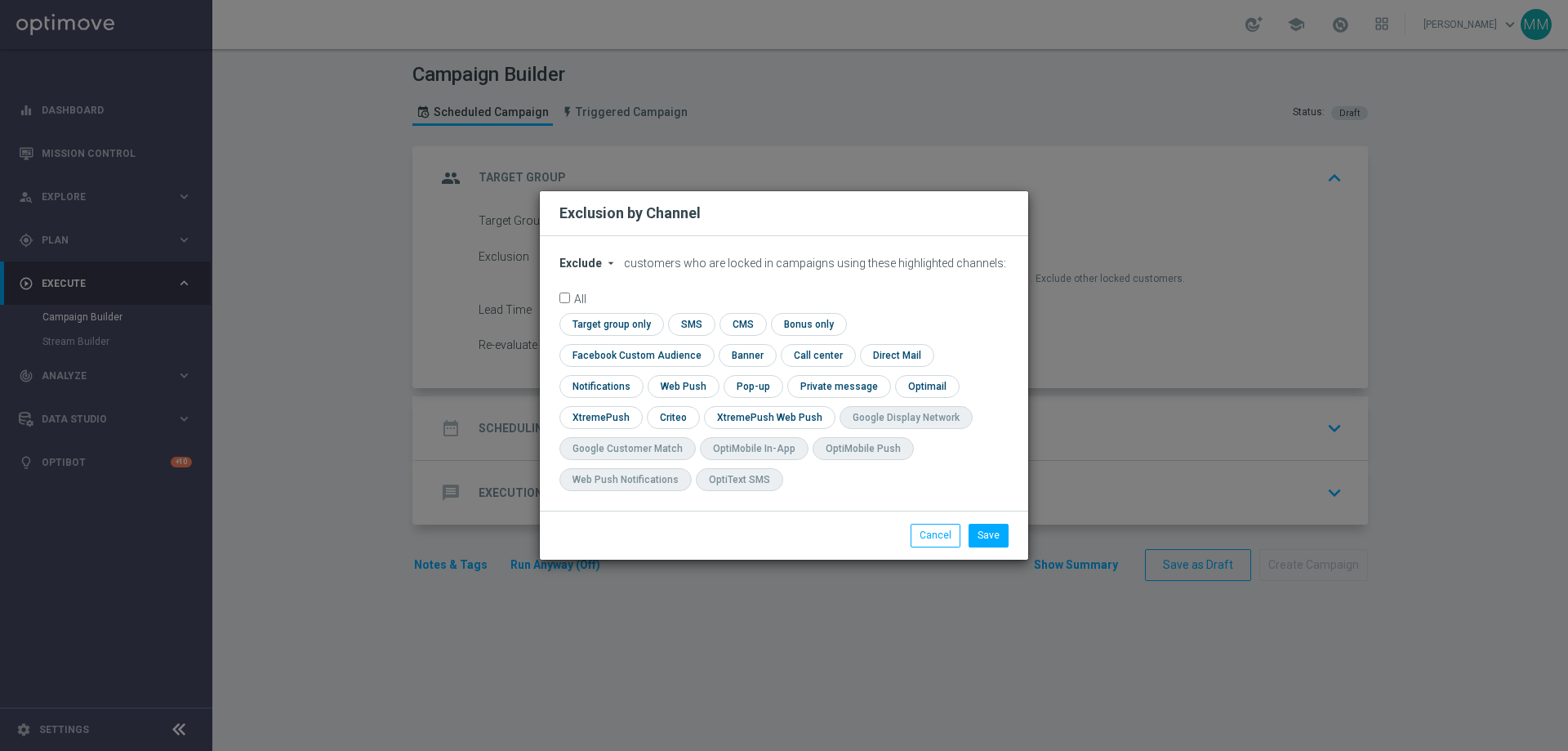
click at [604, 270] on icon "arrow_drop_down" at bounding box center [611, 264] width 13 height 13
click at [0, 0] on span "Include" at bounding box center [0, 0] width 0 height 0
click at [698, 406] on input "checkbox" at bounding box center [672, 417] width 51 height 22
checkbox input "true"
click at [707, 344] on input "checkbox" at bounding box center [633, 355] width 148 height 22
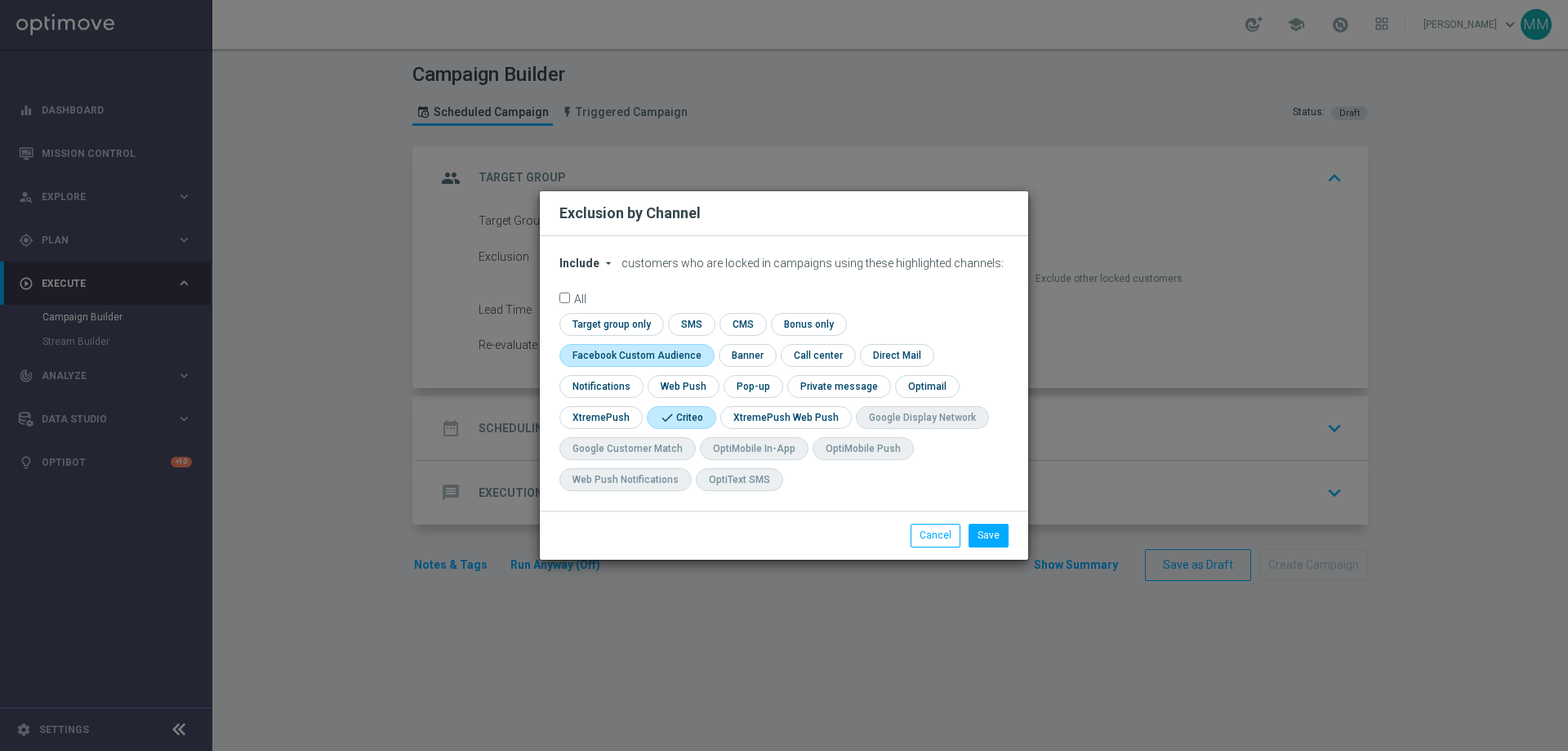
checkbox input "true"
click at [990, 538] on button "Save" at bounding box center [989, 535] width 40 height 23
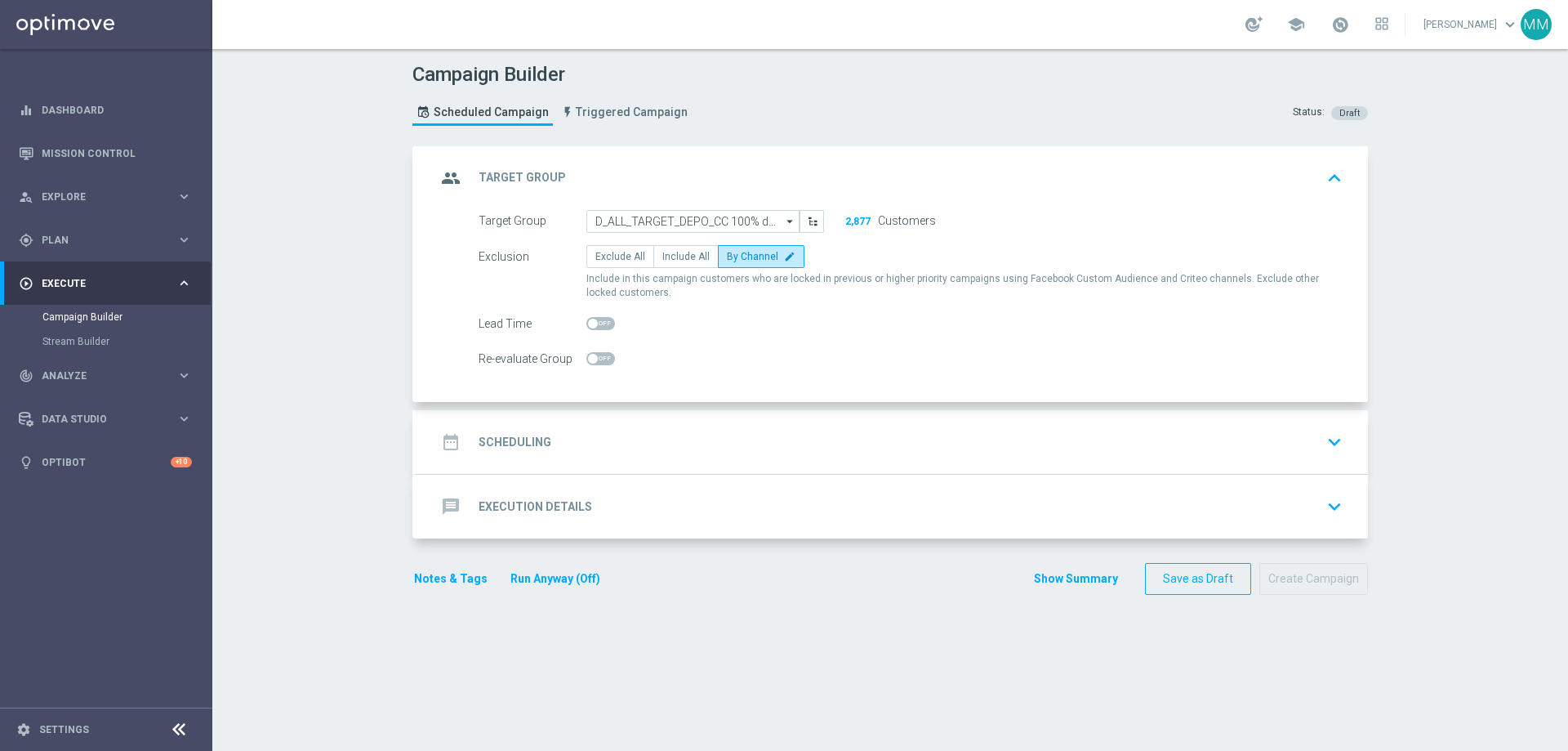
click at [522, 437] on h2 "Scheduling" at bounding box center [515, 442] width 73 height 16
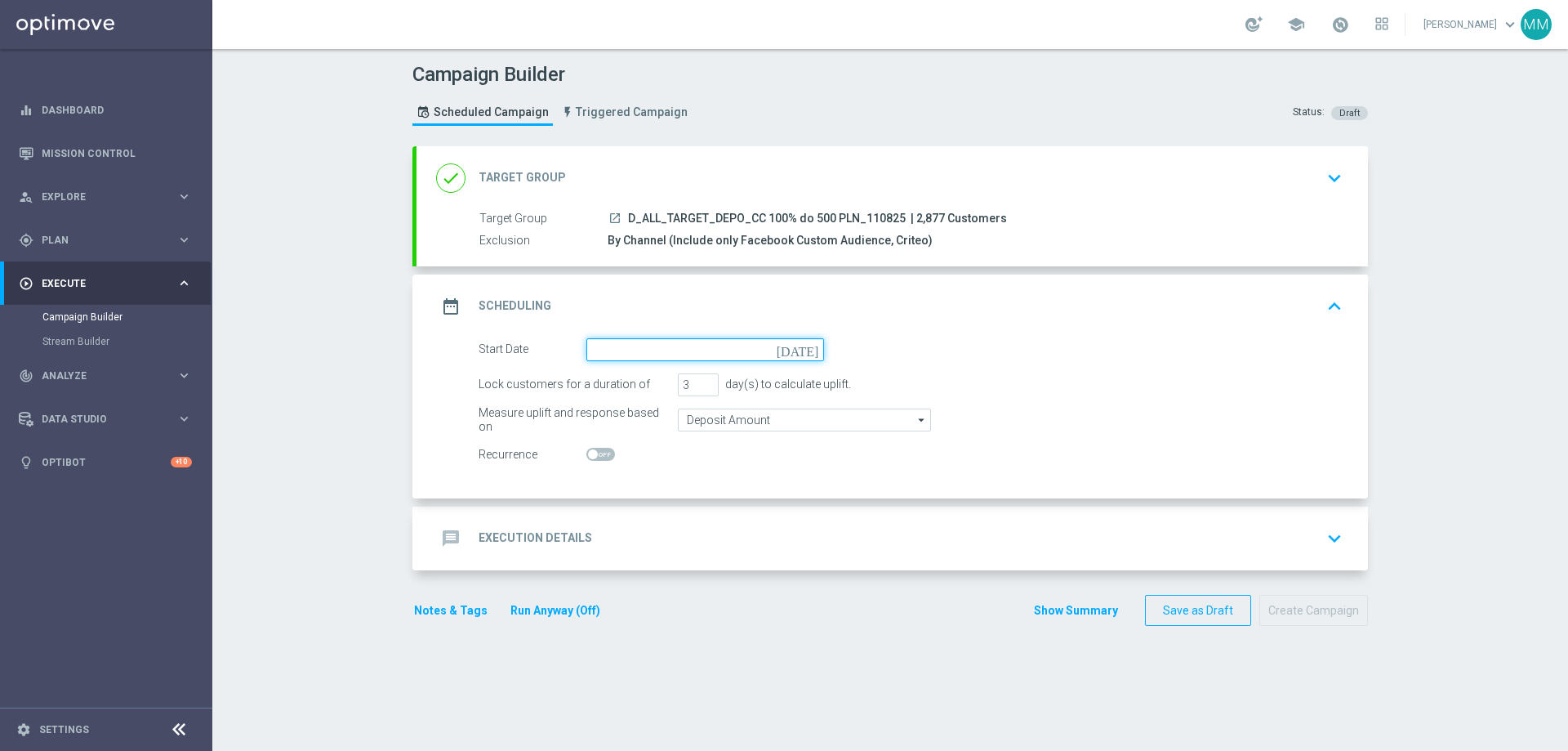
click at [619, 349] on input at bounding box center [705, 349] width 238 height 23
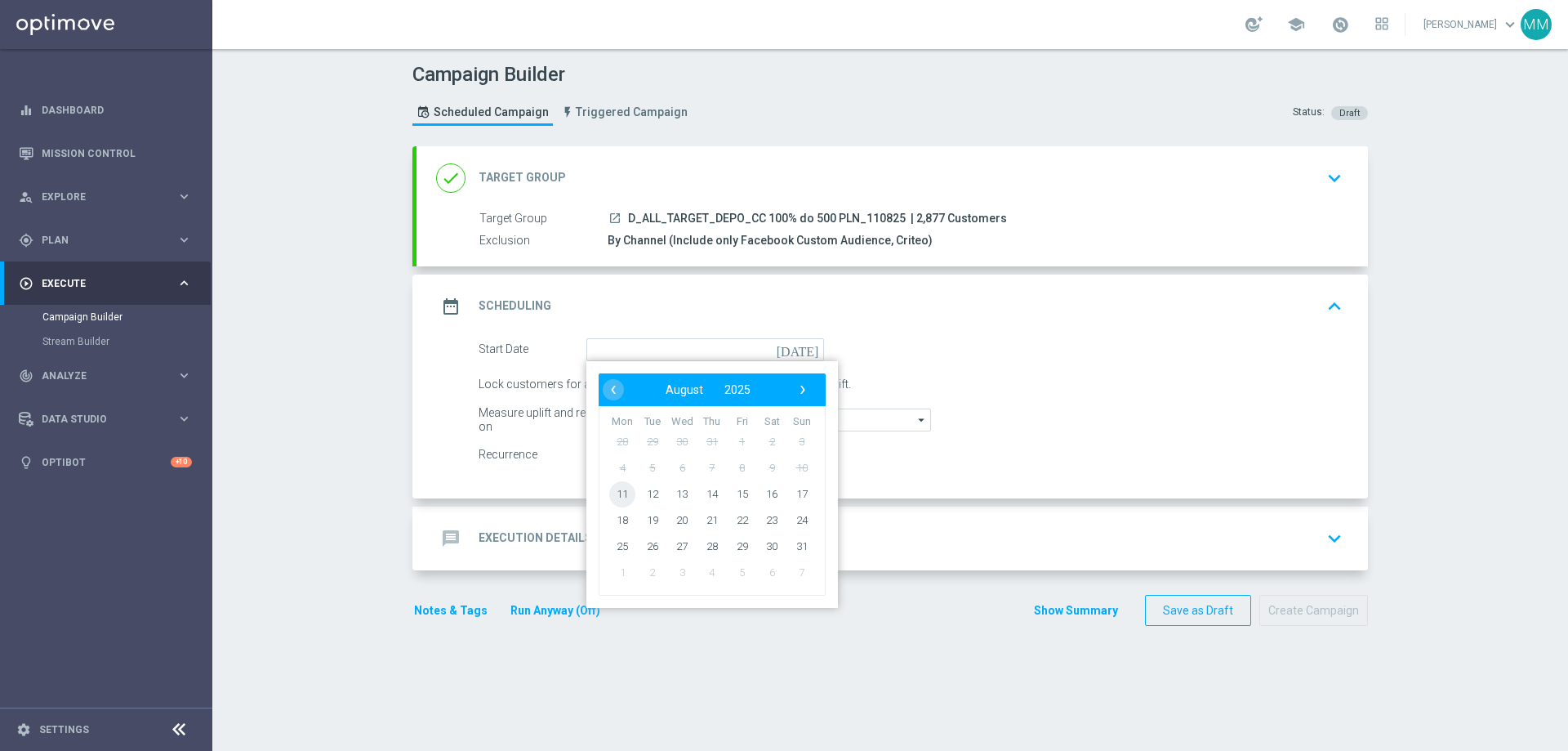
click at [623, 494] on span "11" at bounding box center [622, 493] width 26 height 26
type input "[DATE]"
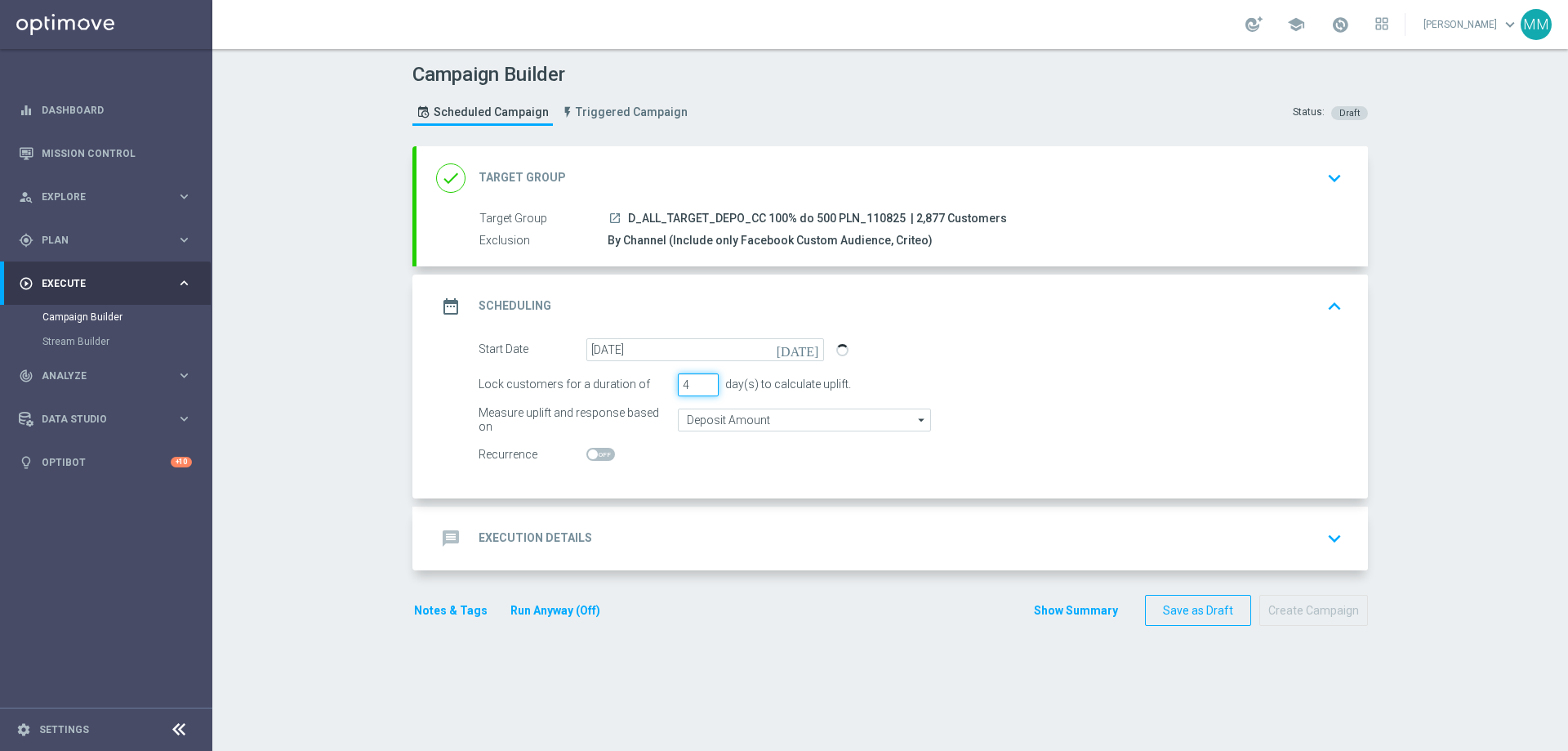
type input "4"
click at [700, 383] on input "4" at bounding box center [698, 384] width 41 height 23
click at [736, 160] on div "done Target Group keyboard_arrow_down" at bounding box center [892, 178] width 951 height 64
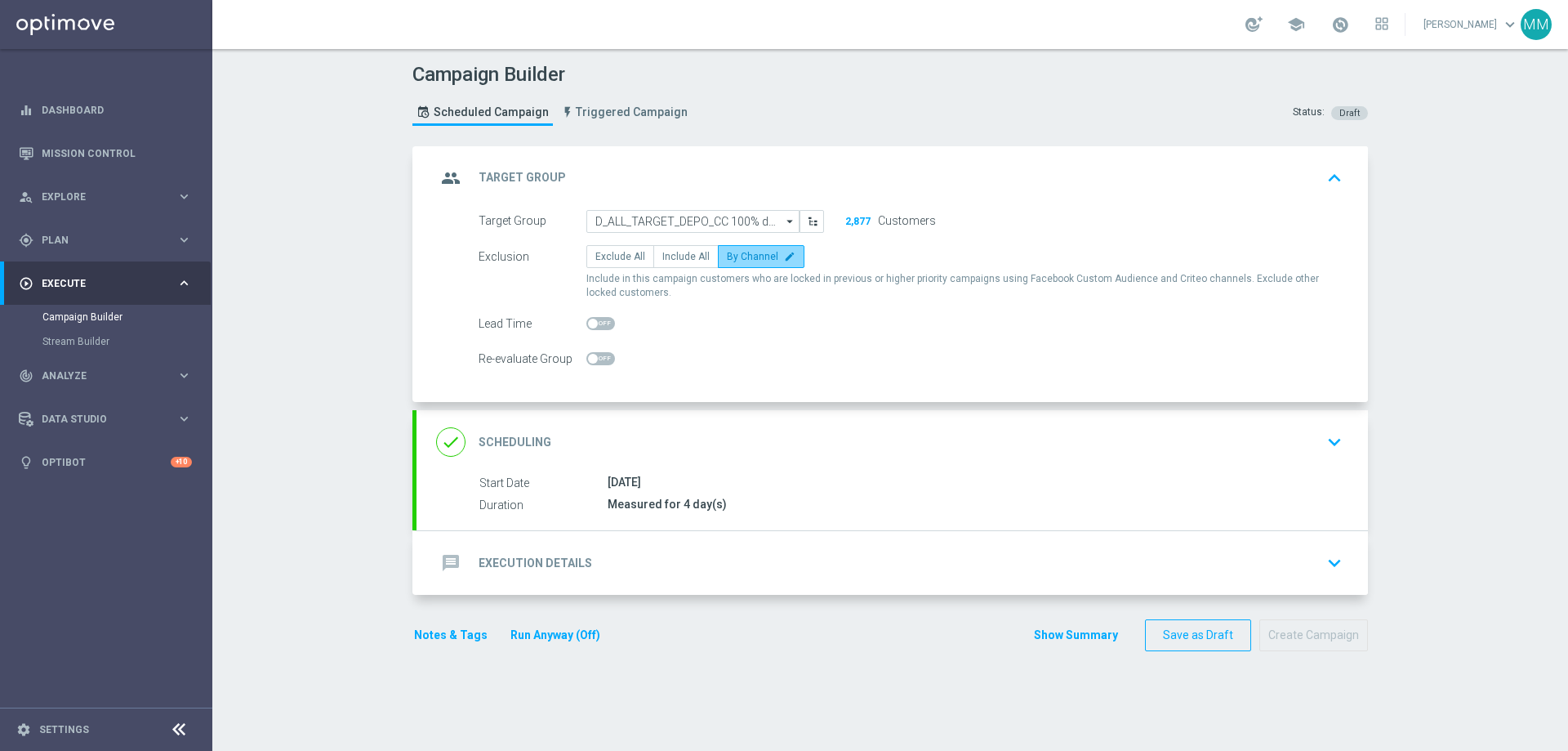
click at [748, 259] on span "By Channel" at bounding box center [752, 257] width 51 height 12
click at [737, 259] on input "By Channel edit" at bounding box center [732, 260] width 11 height 11
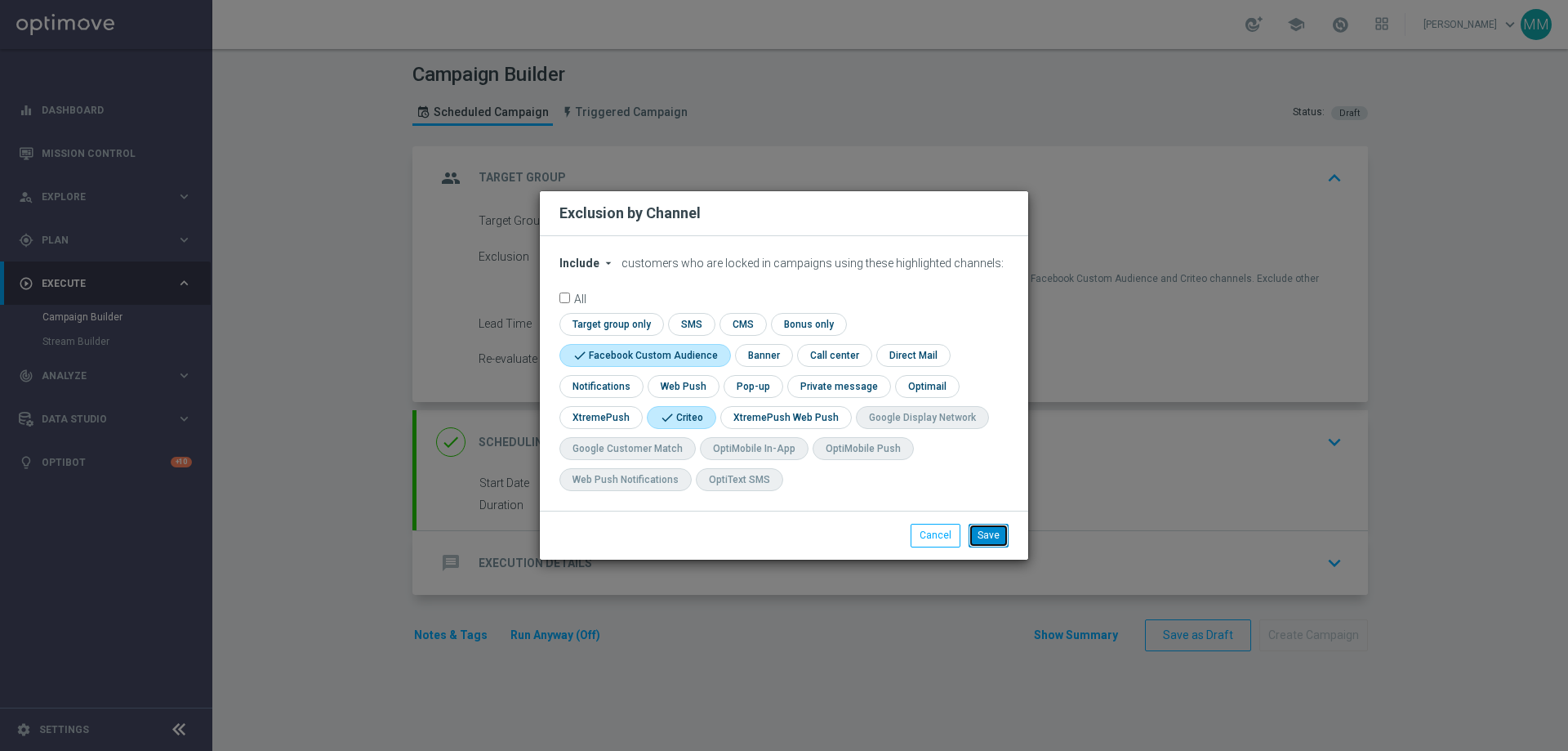
click at [1007, 538] on button "Save" at bounding box center [989, 535] width 40 height 23
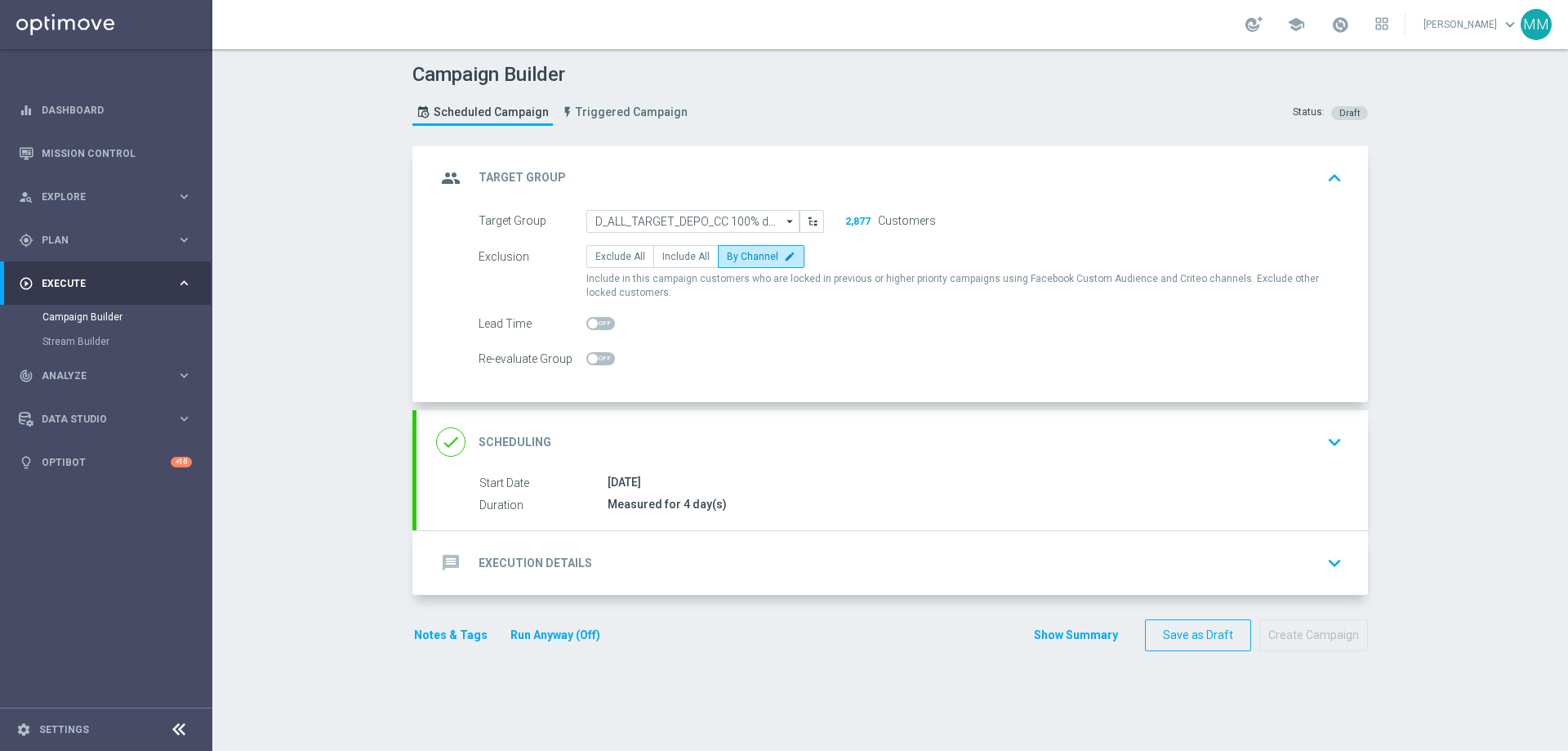
click at [782, 167] on div "group Target Group keyboard_arrow_up" at bounding box center [892, 177] width 912 height 31
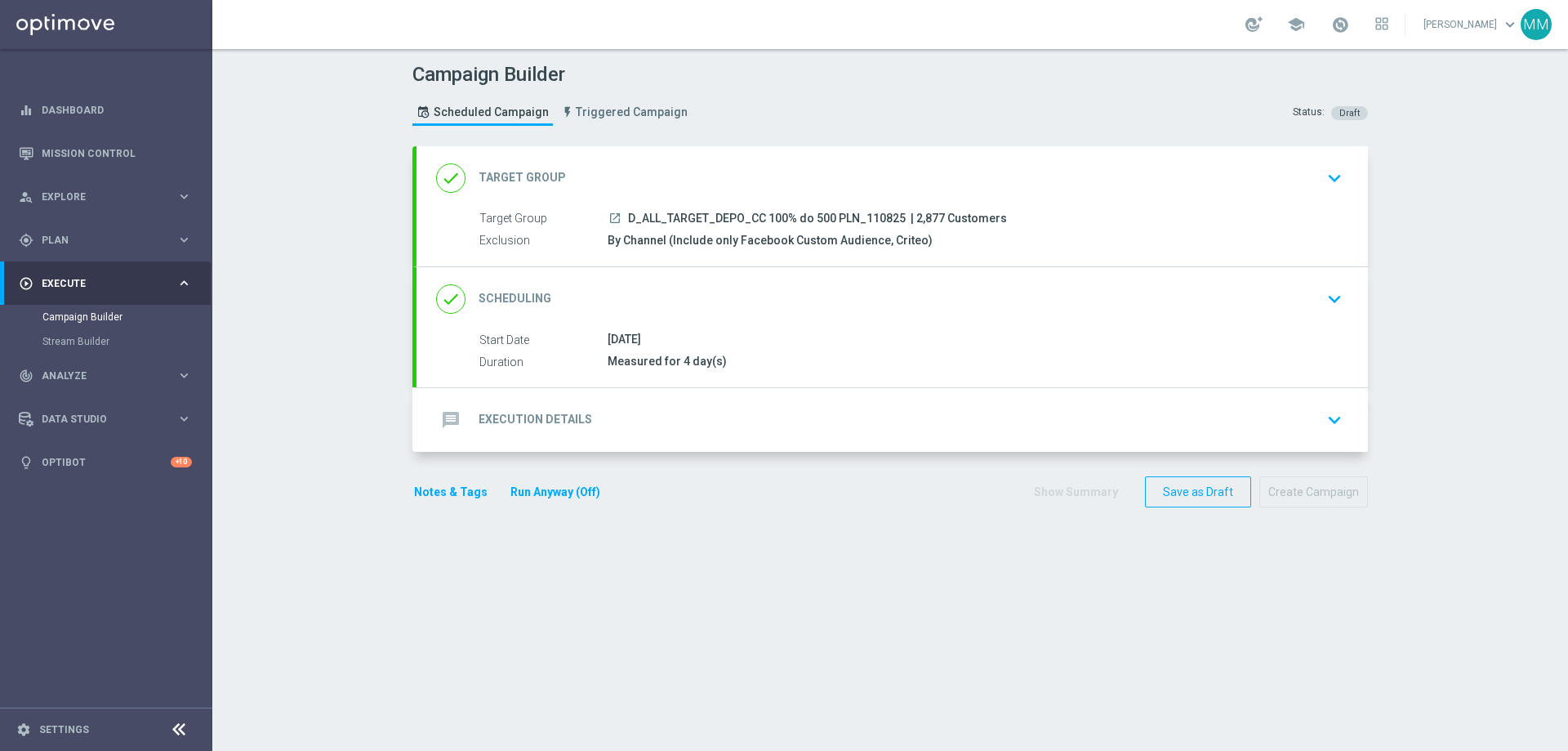
click at [728, 295] on div "done Scheduling keyboard_arrow_down" at bounding box center [892, 299] width 912 height 31
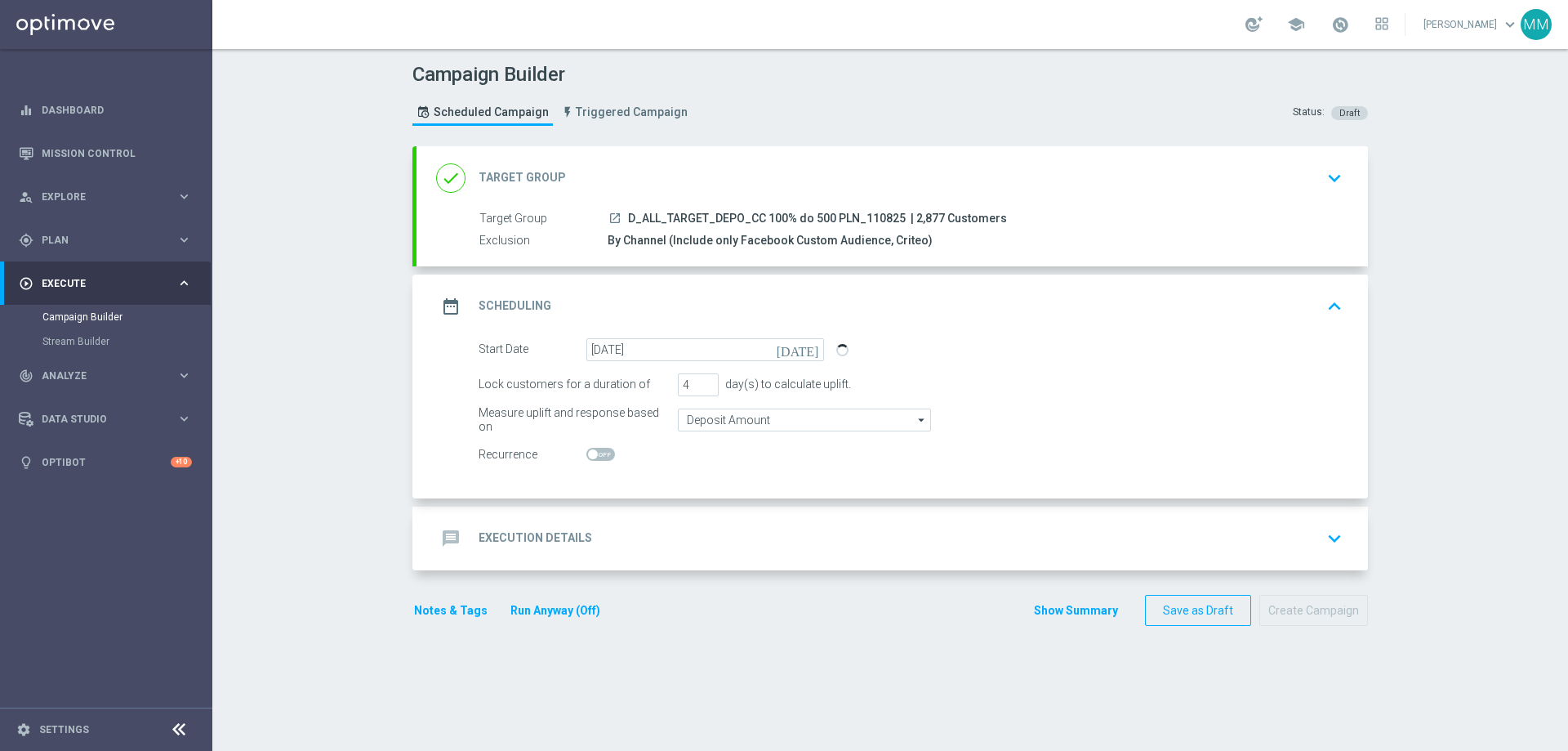
click at [689, 527] on div "message Execution Details keyboard_arrow_down" at bounding box center [892, 538] width 912 height 31
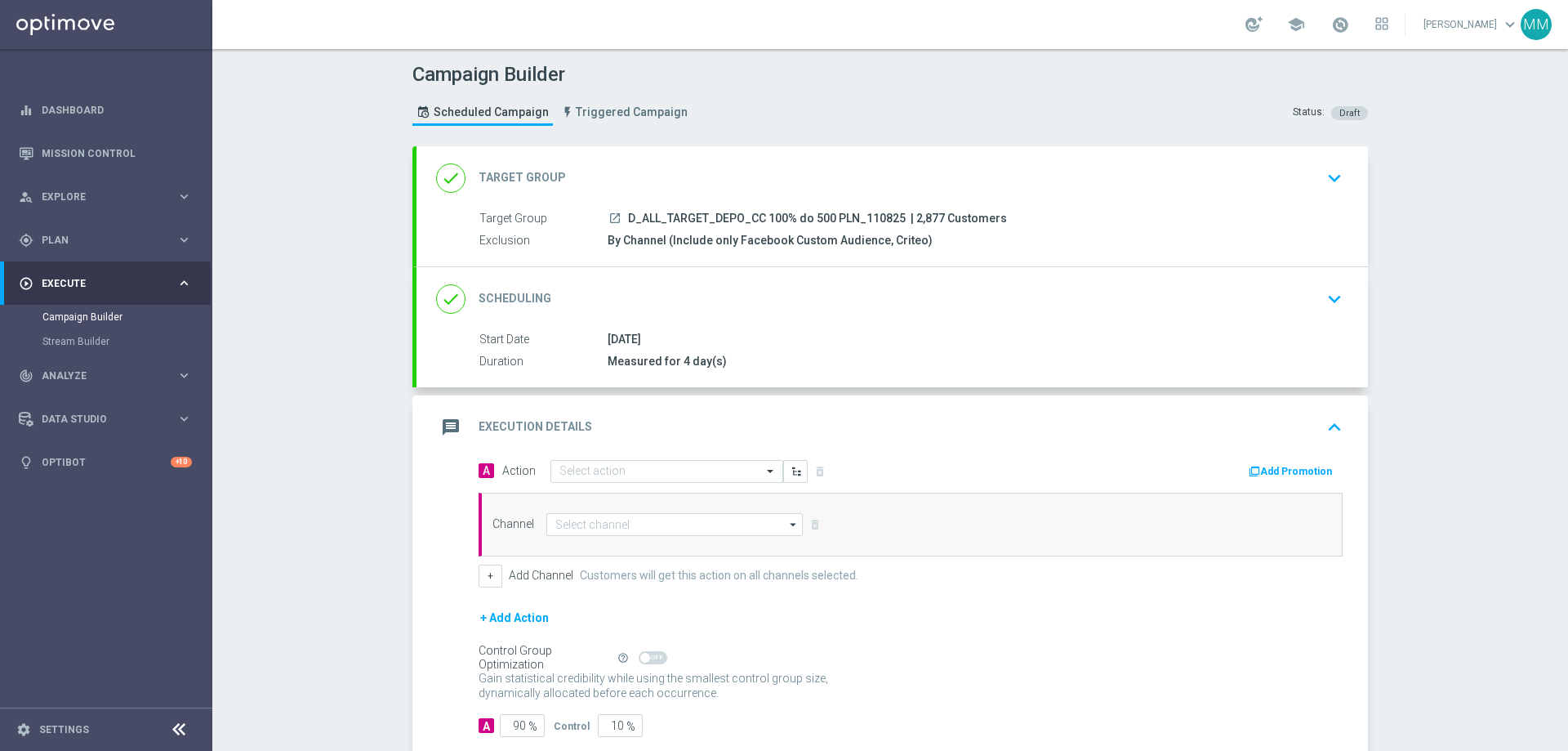
click at [715, 306] on div "done Scheduling keyboard_arrow_down" at bounding box center [892, 299] width 912 height 31
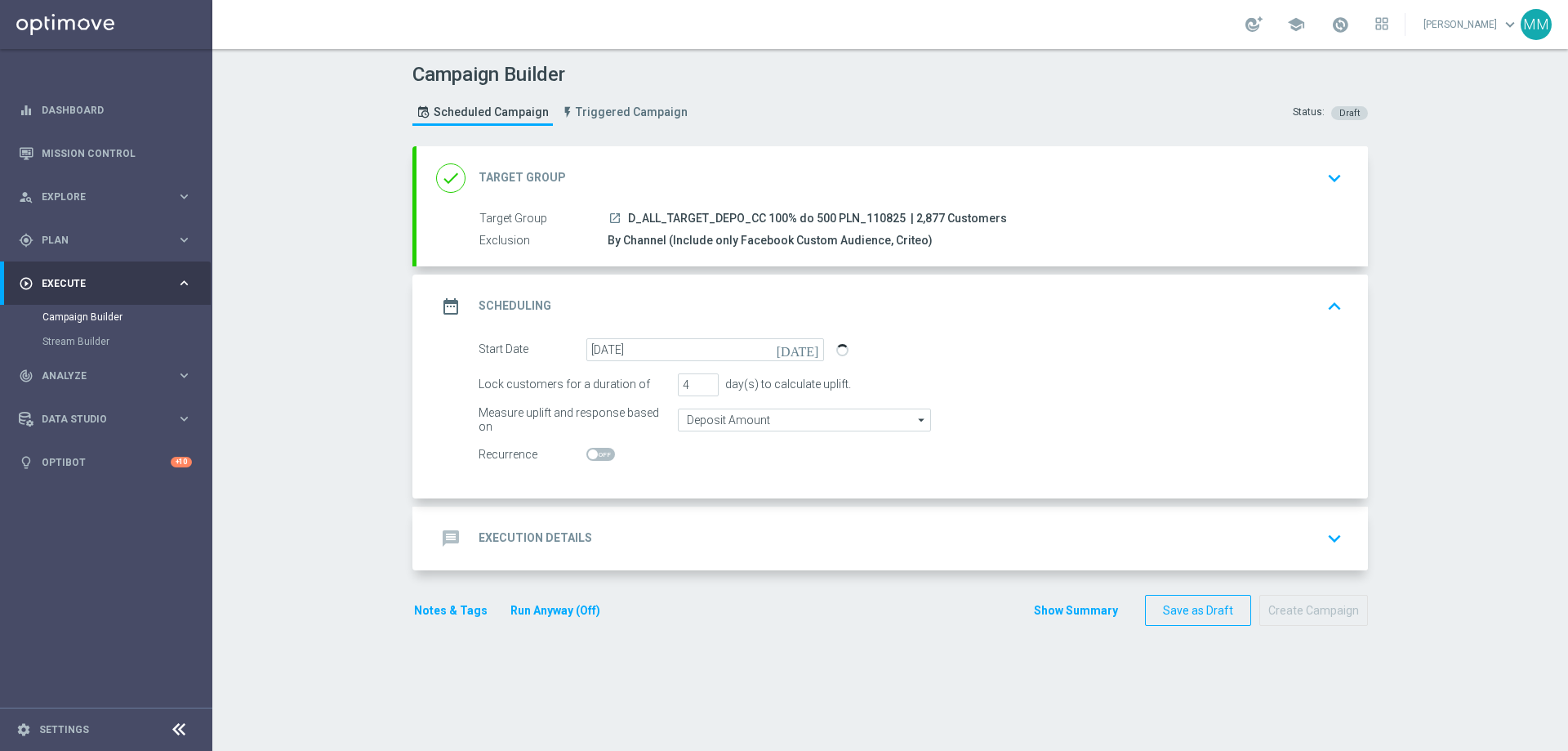
click at [608, 527] on div "message Execution Details keyboard_arrow_down" at bounding box center [892, 538] width 912 height 31
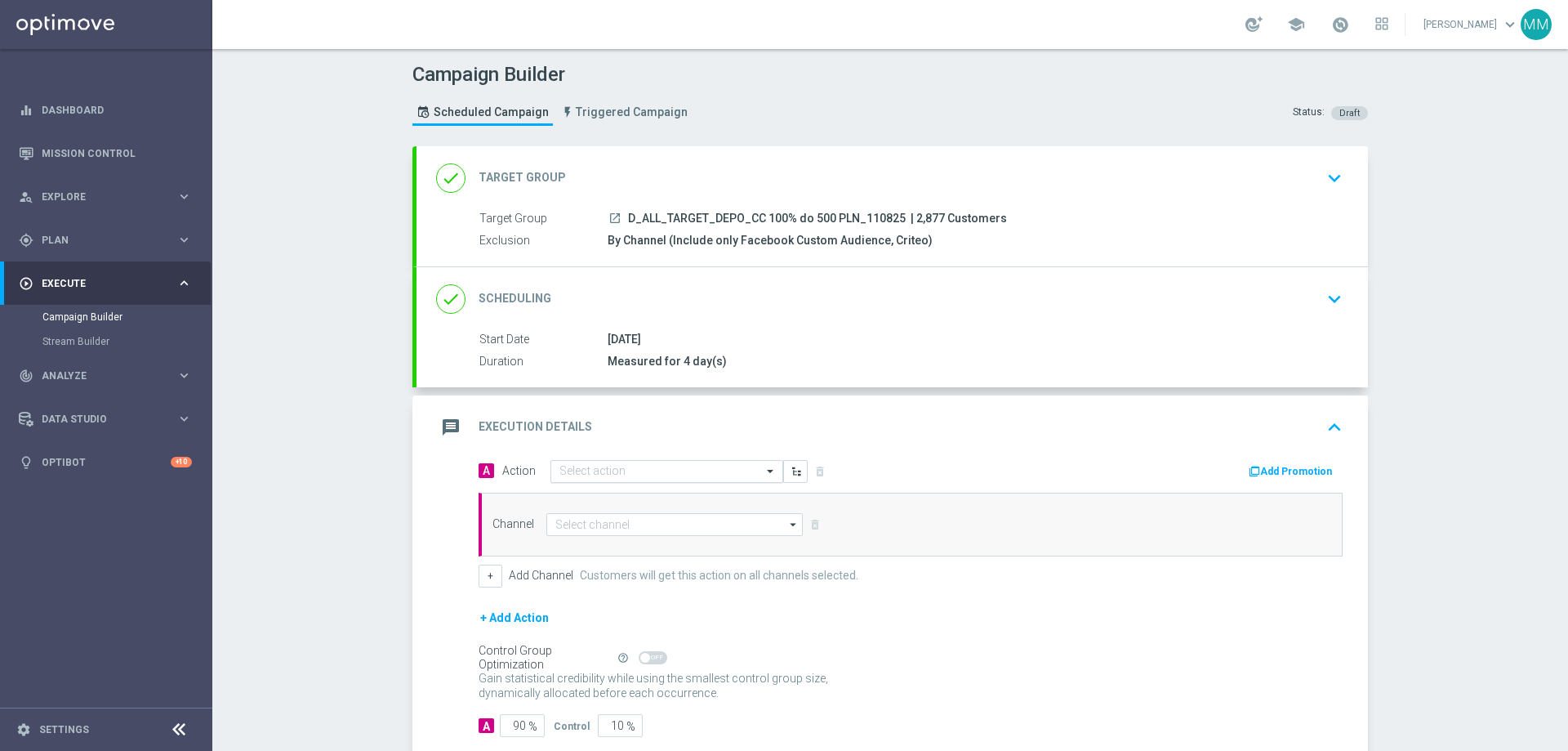
click at [638, 475] on input "text" at bounding box center [651, 471] width 182 height 14
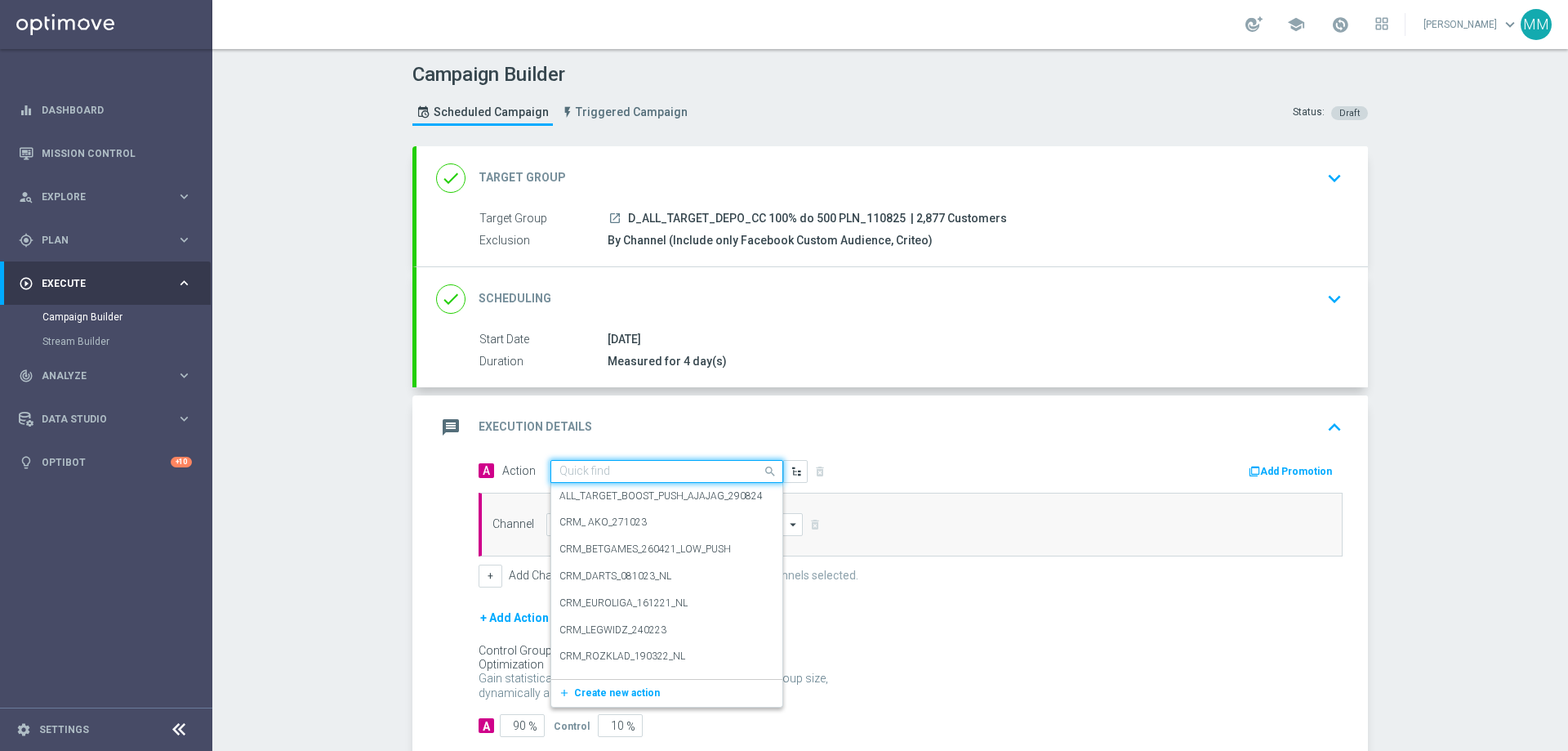
paste input "D_ALL_TARGET_DEPO_CC 100% do 500 PLN_110825"
type input "D_ALL_TARGET_DEPO_CC 100% do 500 PLN_110825"
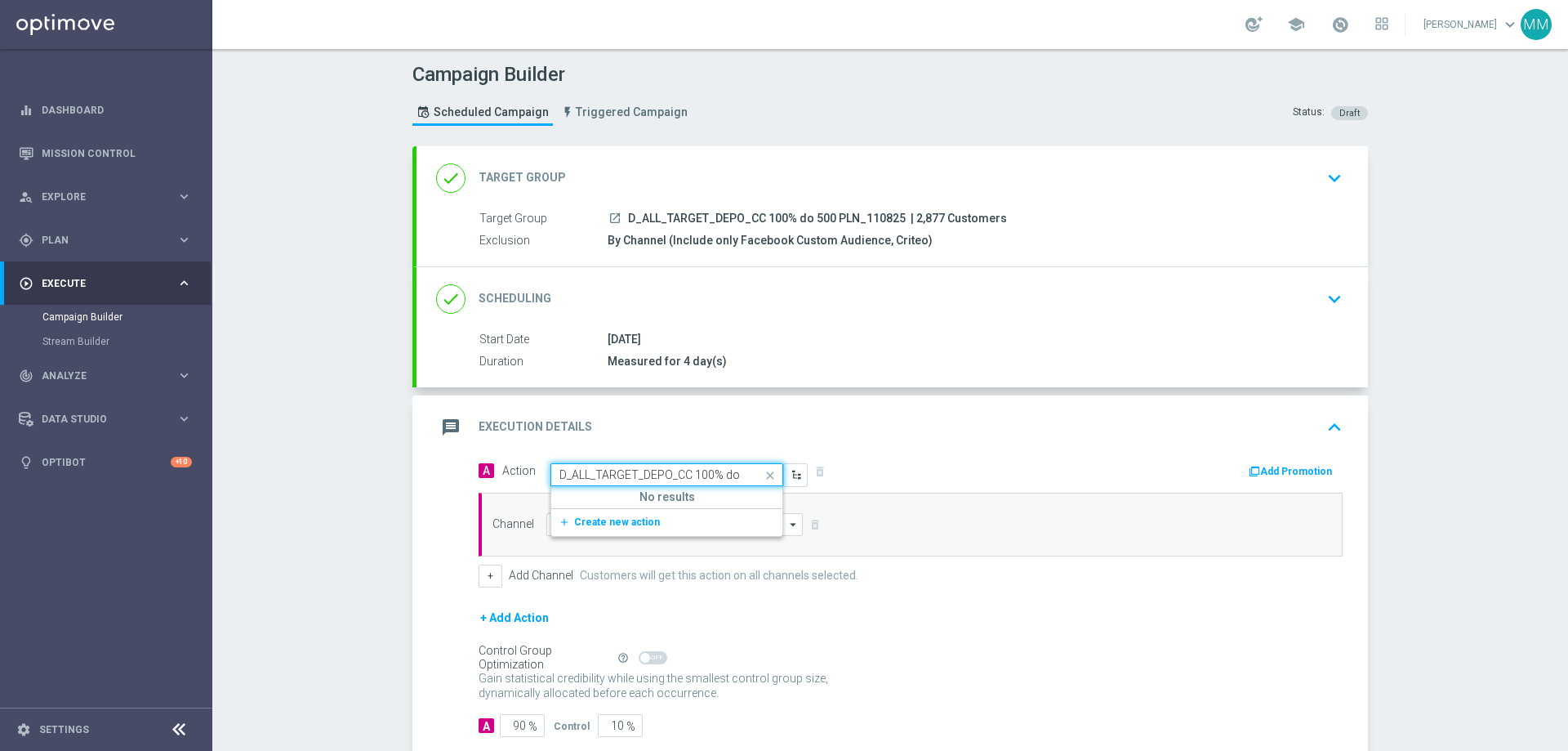
scroll to position [0, 85]
click at [625, 523] on span "Create new action" at bounding box center [617, 522] width 85 height 12
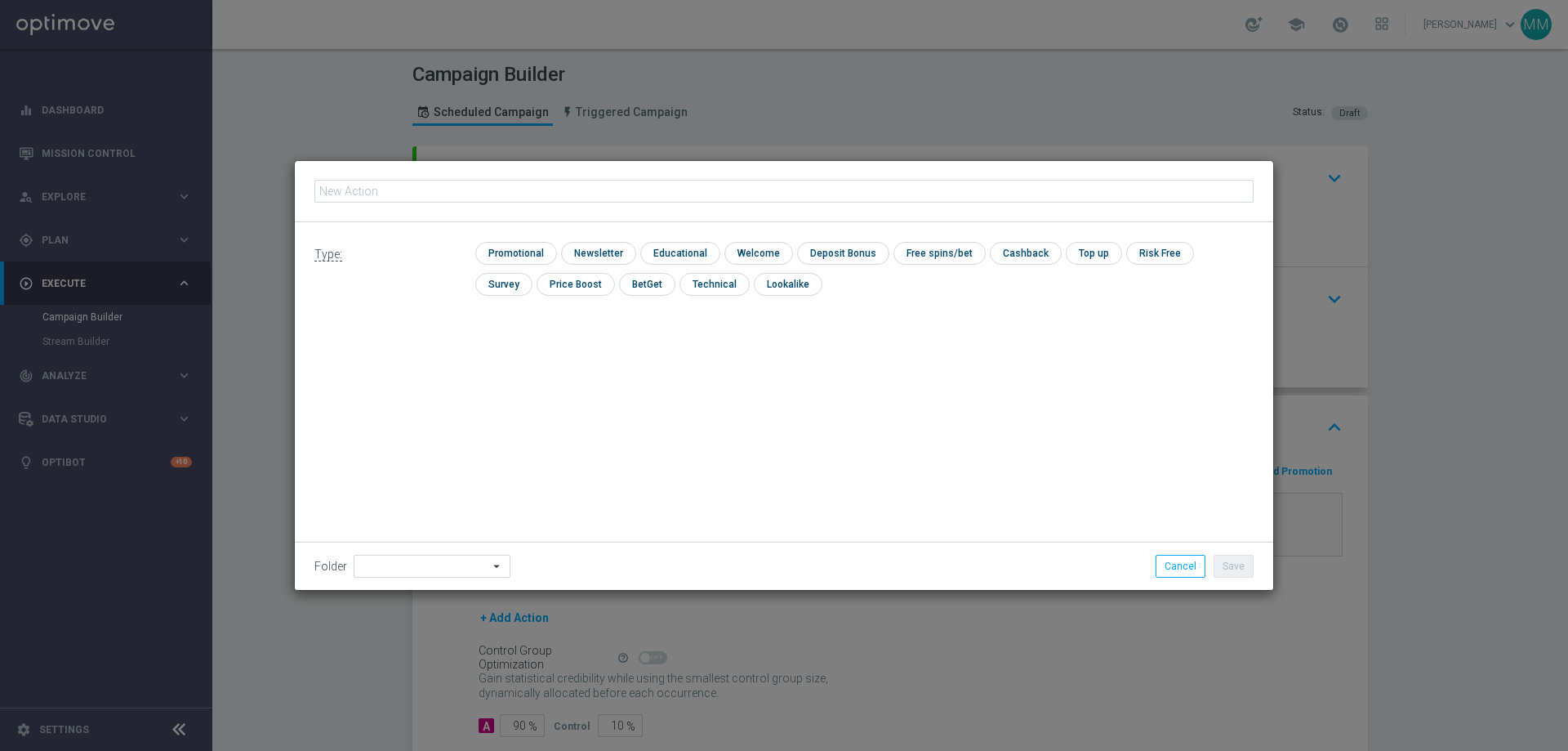
click at [541, 195] on input "text" at bounding box center [784, 191] width 940 height 23
type input "D_ALL_TARGET_DEPO_CC 100% do 500 PLN_110825"
click at [526, 256] on input "checkbox" at bounding box center [514, 253] width 78 height 22
checkbox input "true"
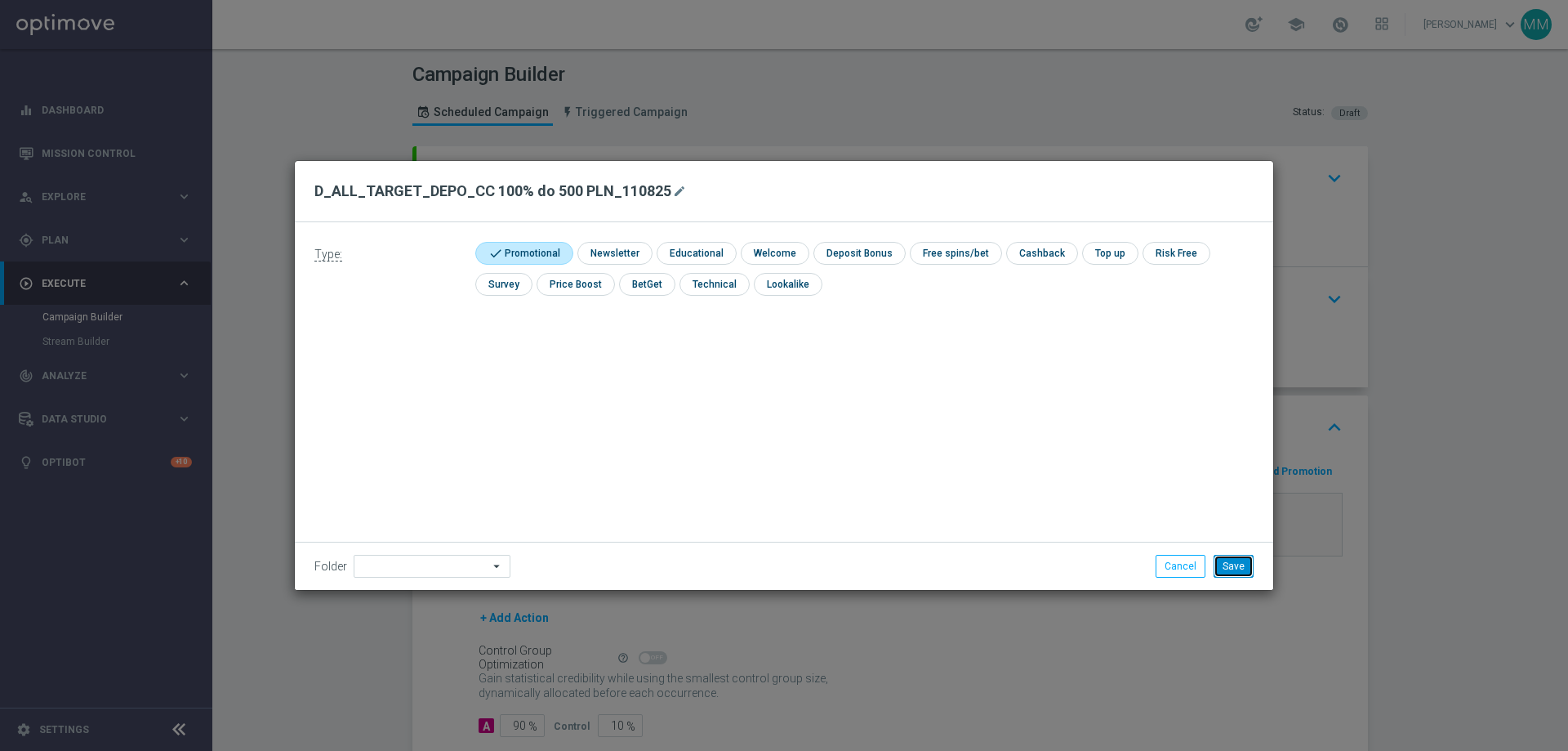
click at [1233, 569] on button "Save" at bounding box center [1234, 566] width 40 height 23
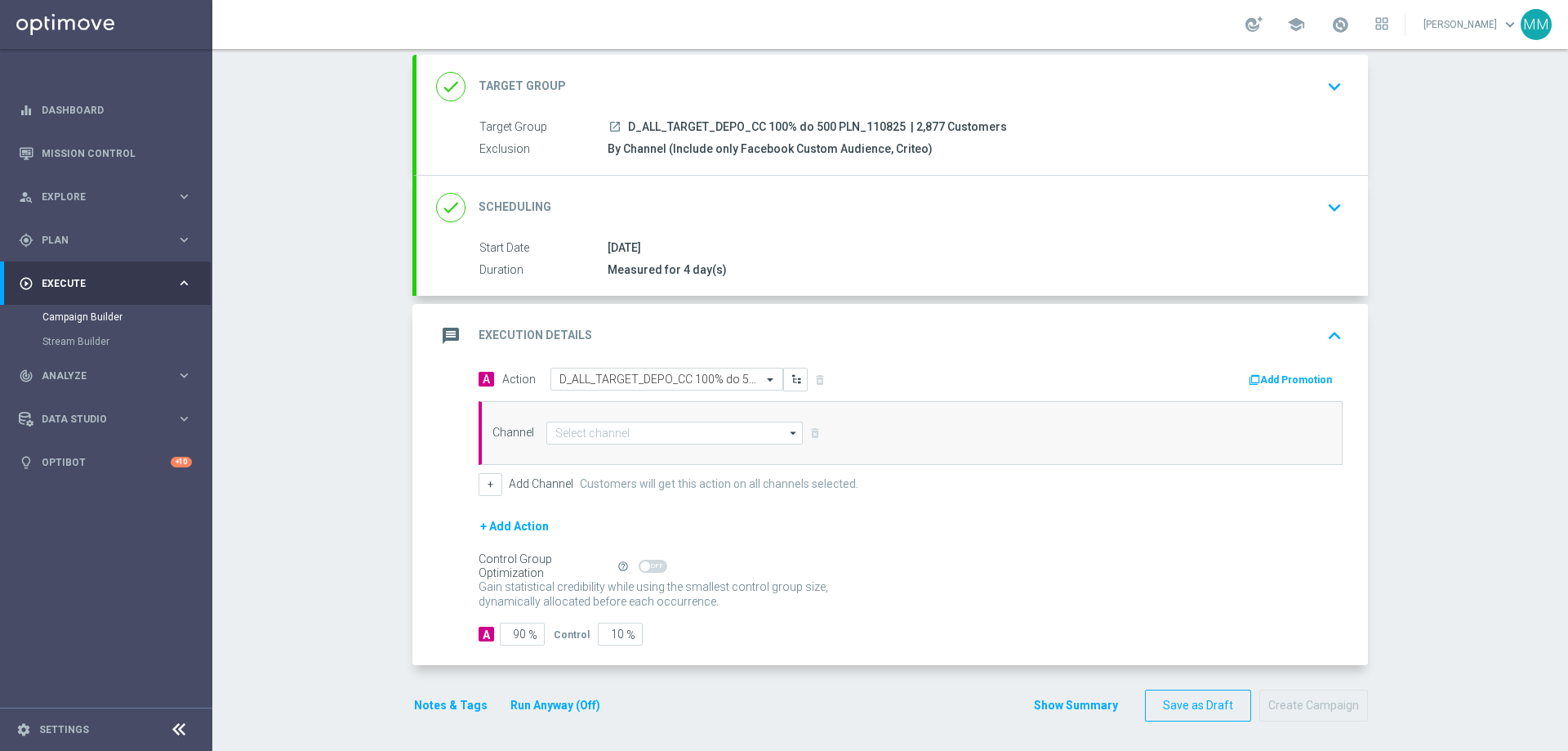
scroll to position [95, 0]
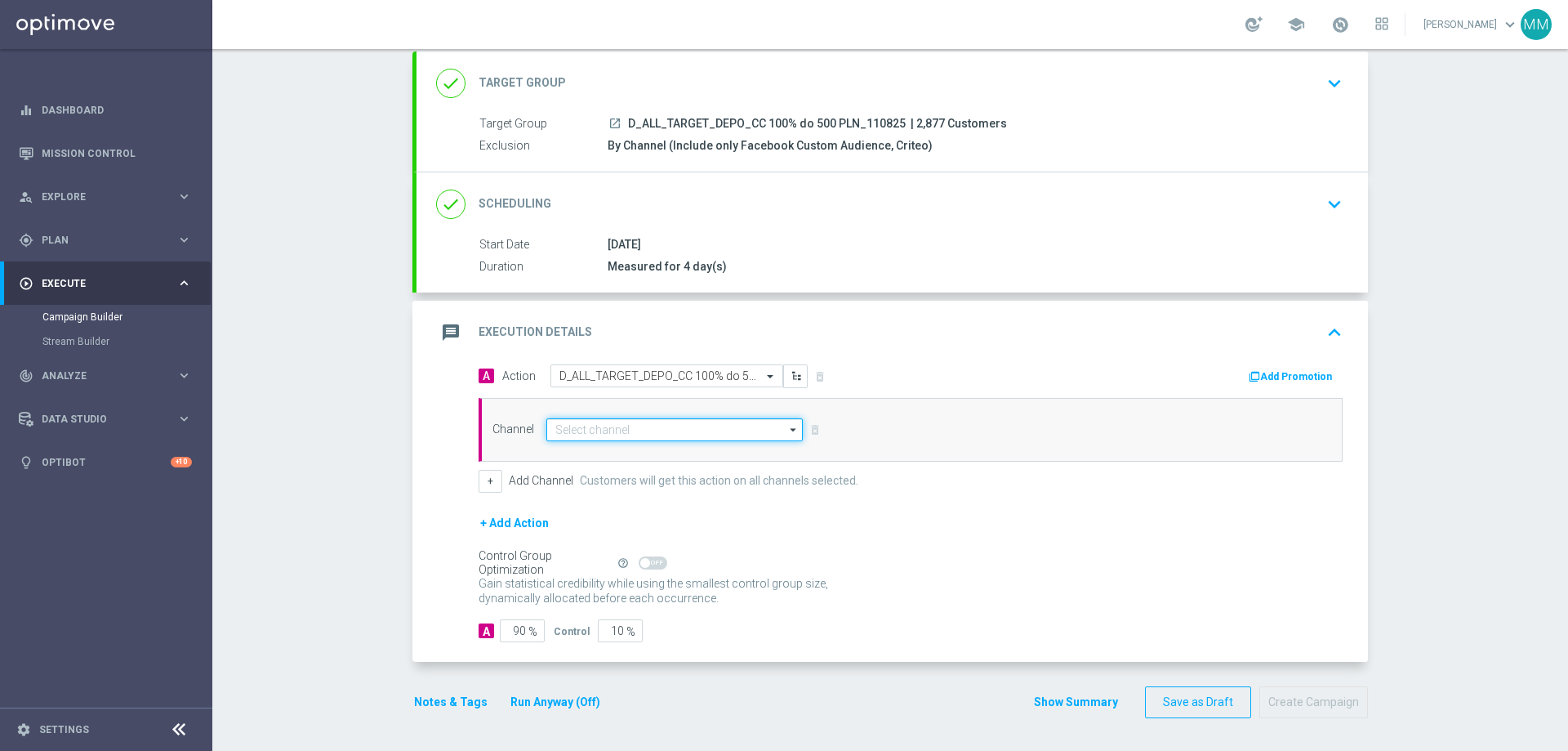
click at [658, 431] on input at bounding box center [674, 430] width 257 height 23
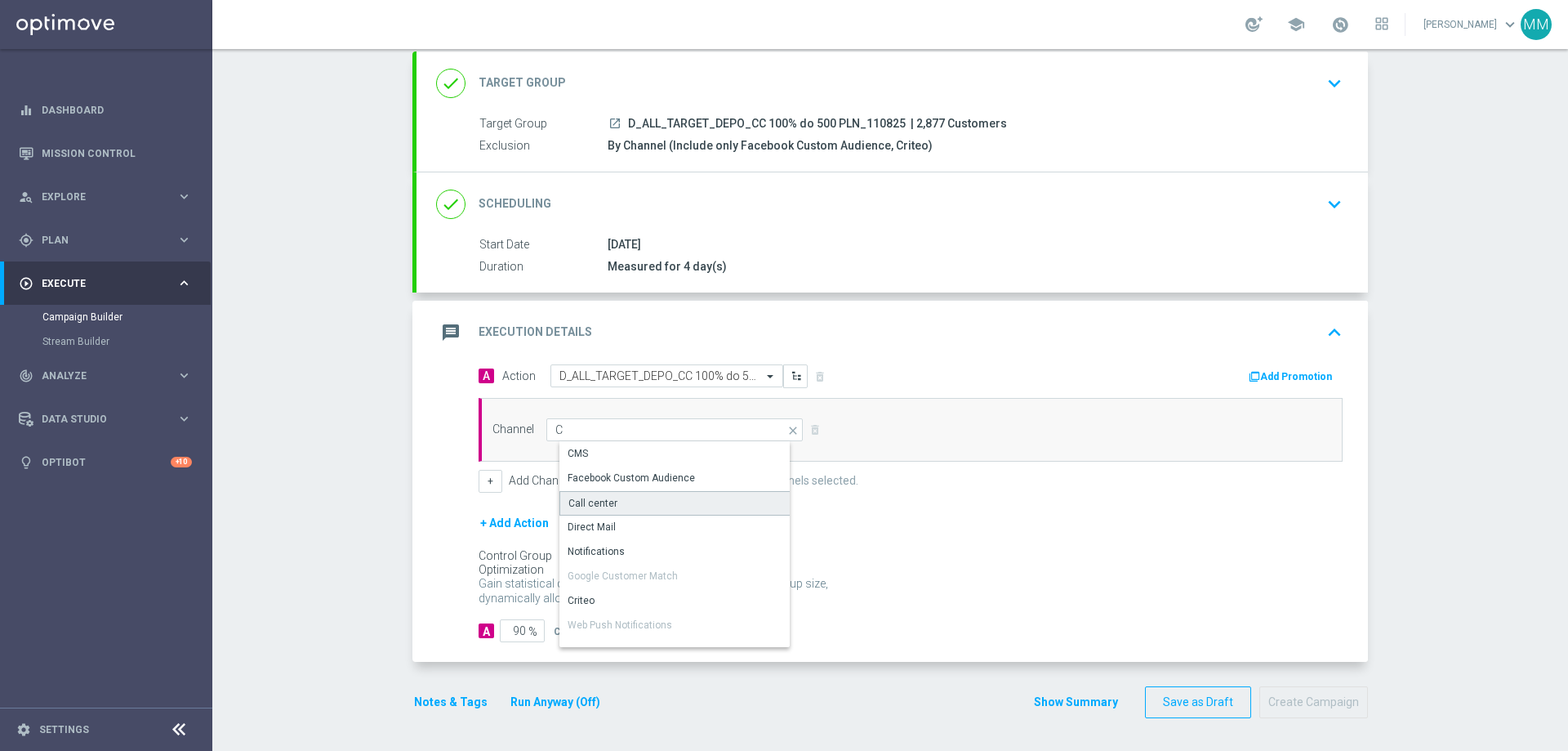
click at [633, 496] on div "Call center" at bounding box center [688, 503] width 257 height 24
type input "Call center"
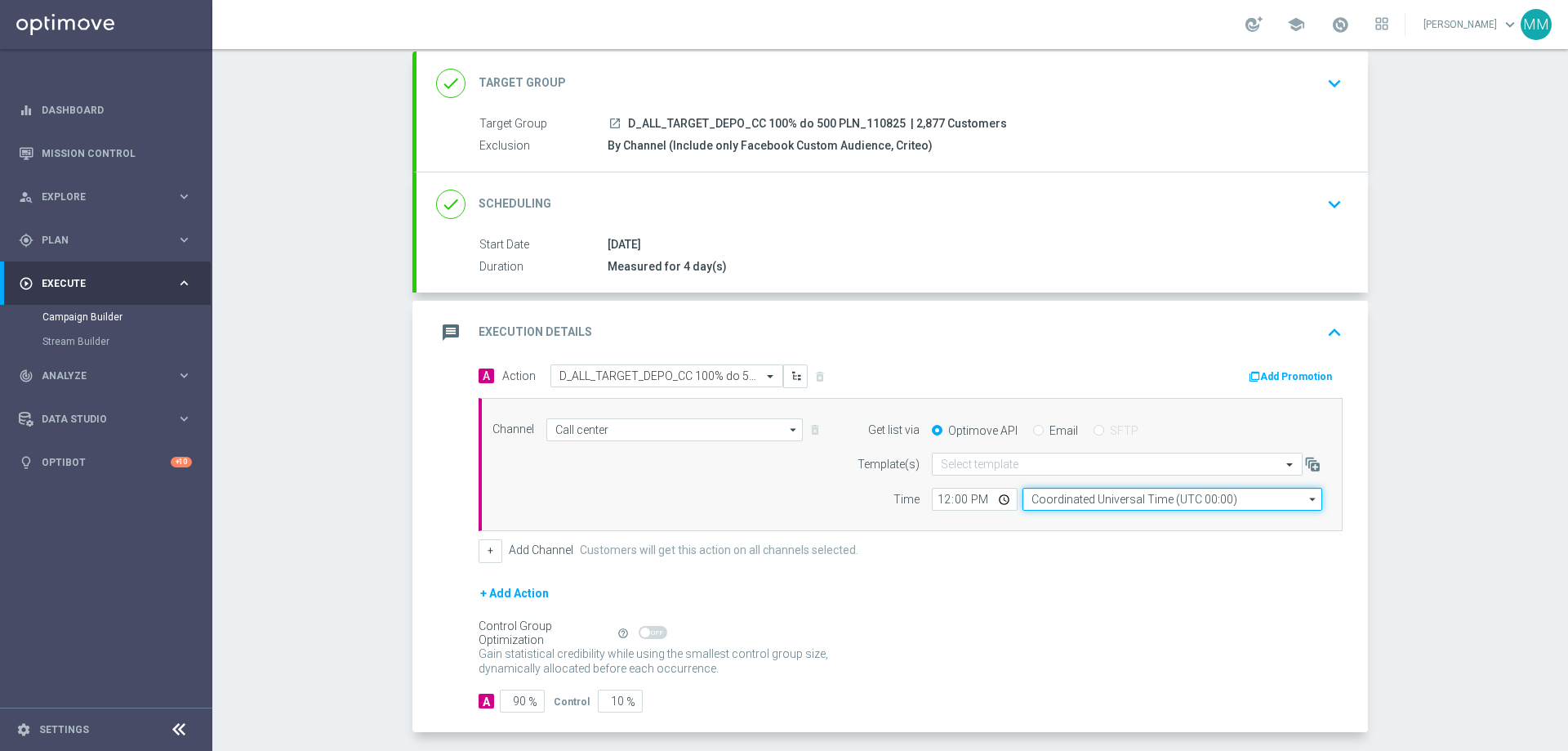
click at [1077, 498] on input "Coordinated Universal Time (UTC 00:00)" at bounding box center [1172, 499] width 300 height 23
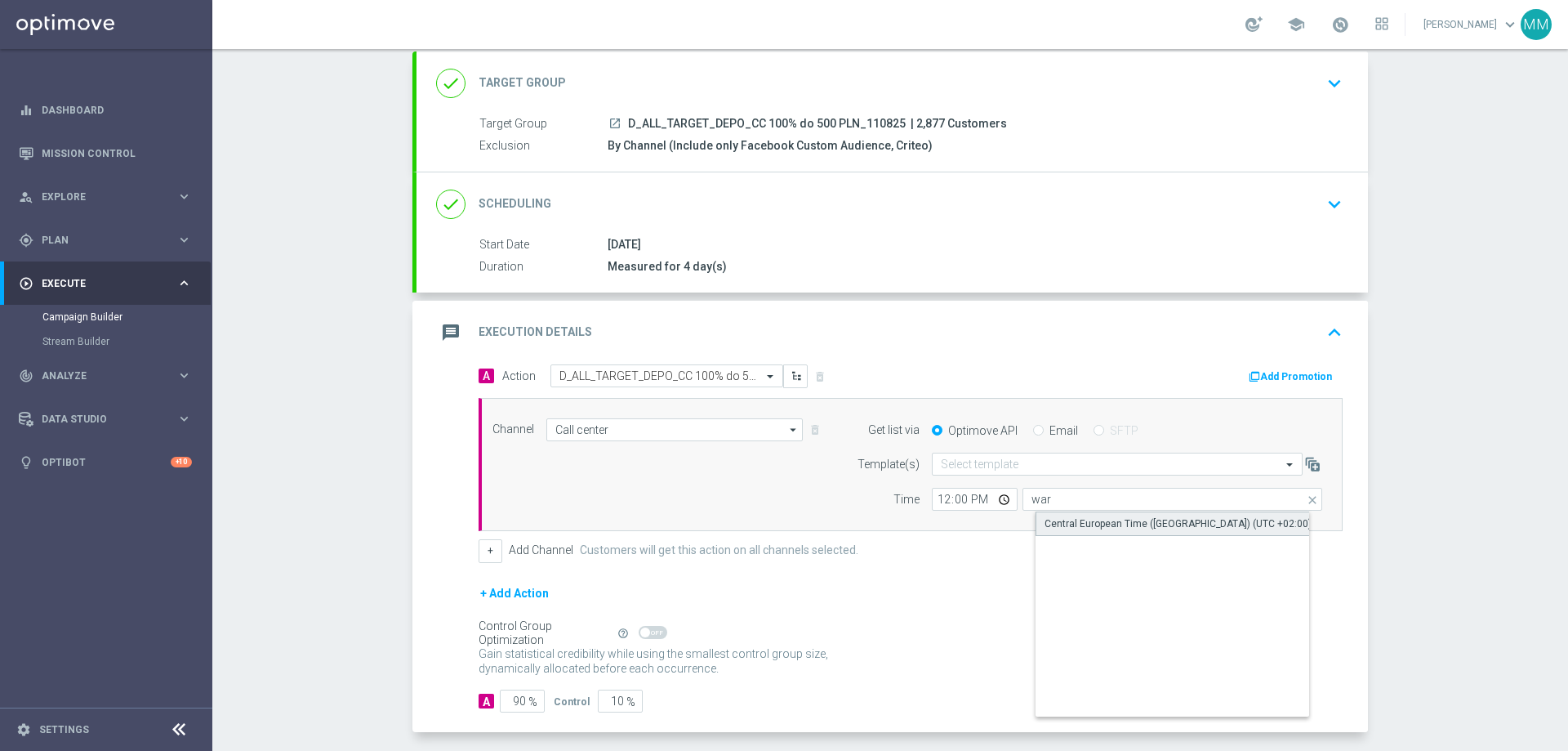
click at [1081, 526] on div "Central European Time ([GEOGRAPHIC_DATA]) (UTC +02:00)" at bounding box center [1177, 524] width 267 height 15
type input "Central European Time ([GEOGRAPHIC_DATA]) (UTC +02:00)"
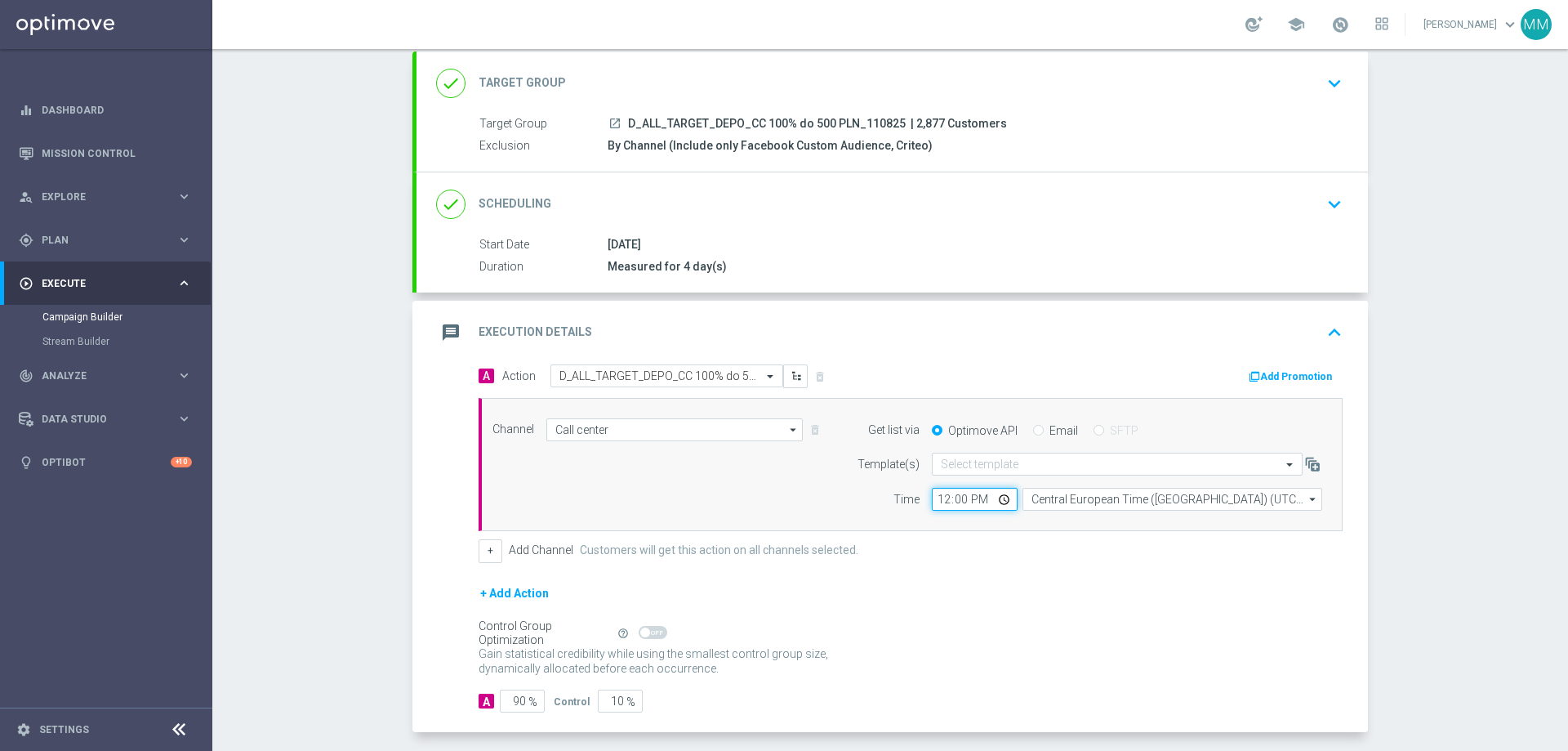
click at [967, 492] on input "12:00" at bounding box center [975, 499] width 85 height 23
type input "10:30"
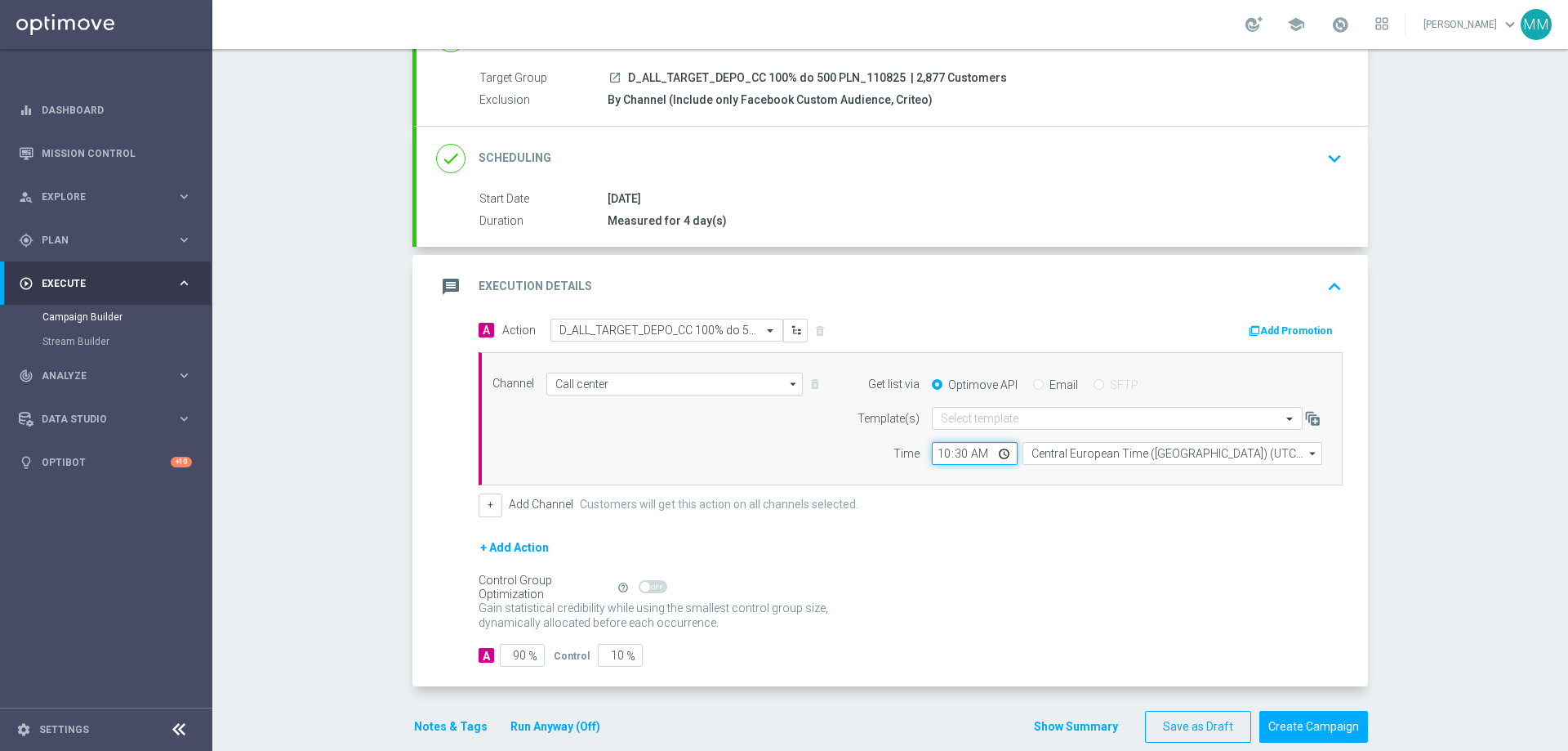
scroll to position [165, 0]
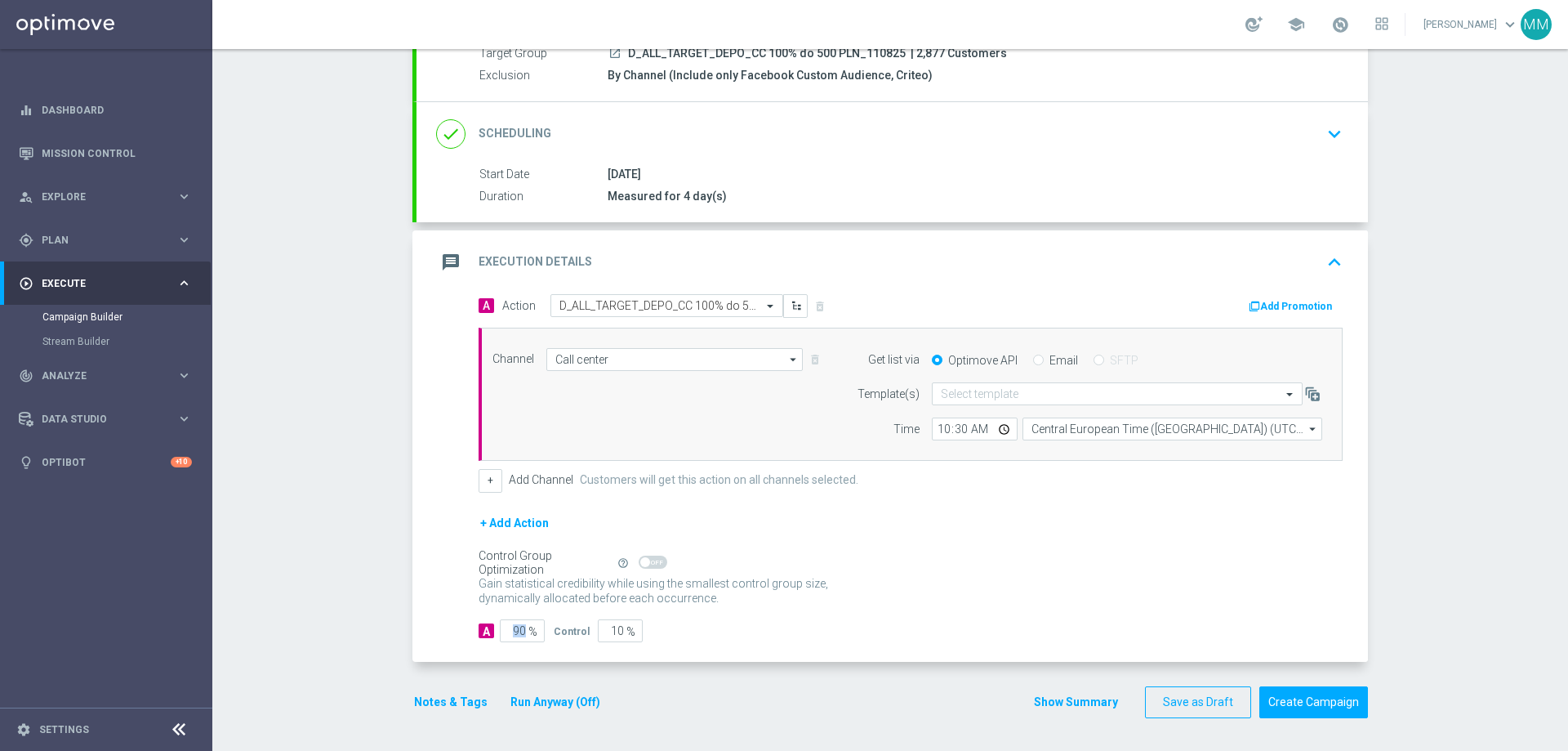
click at [522, 630] on div "90 %" at bounding box center [520, 630] width 41 height 23
click at [520, 631] on input "90" at bounding box center [522, 630] width 45 height 23
type input "9"
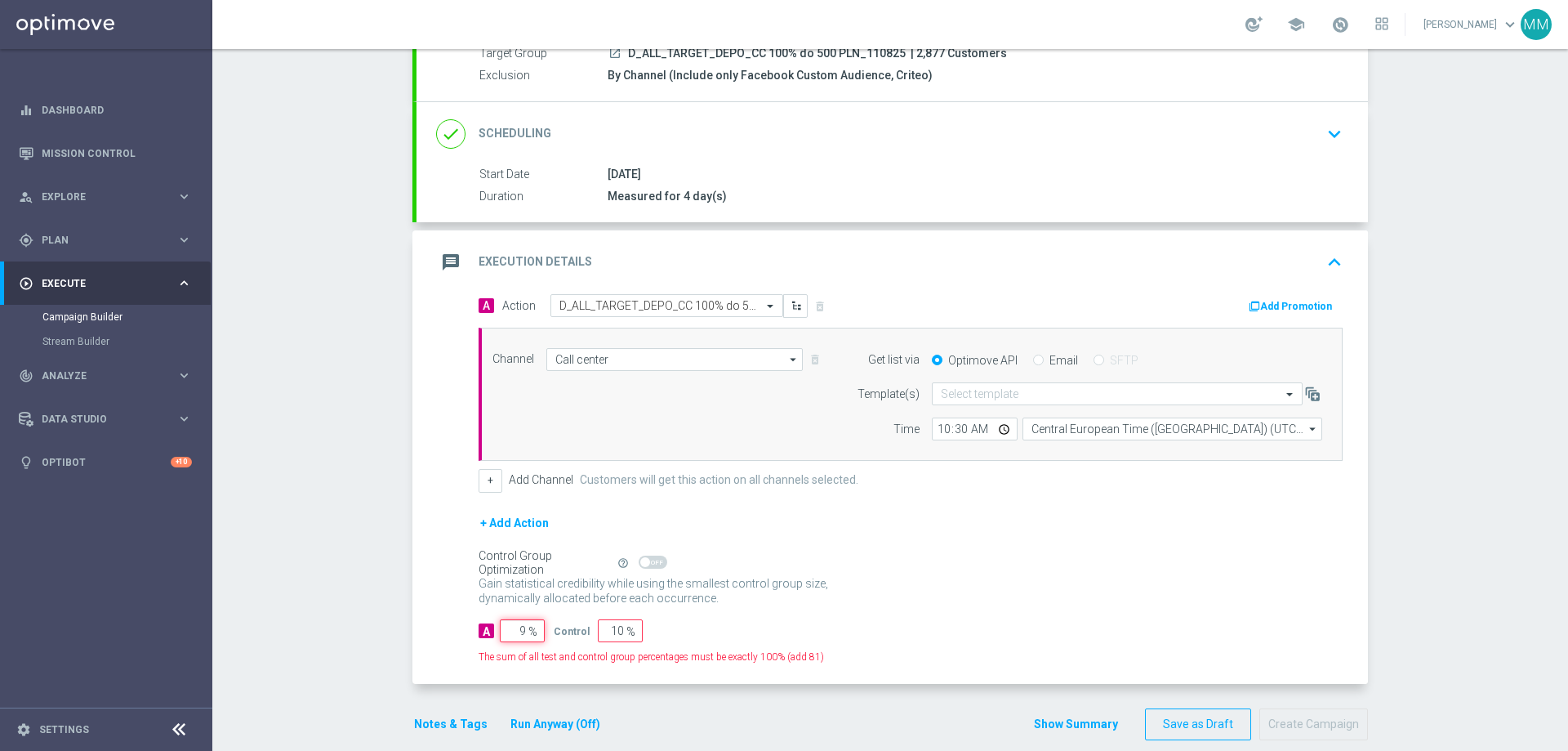
type input "91"
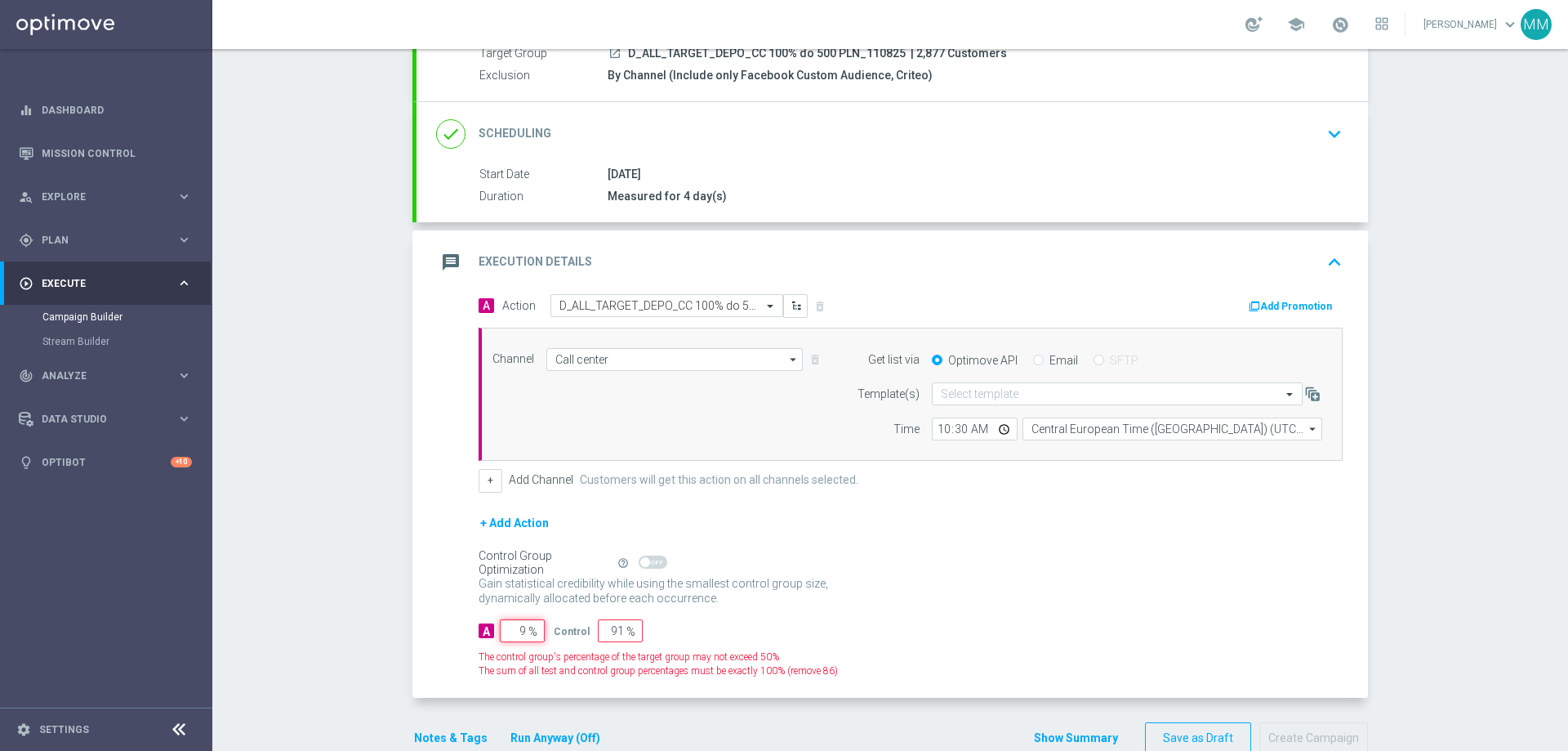
type input "95"
type input "5"
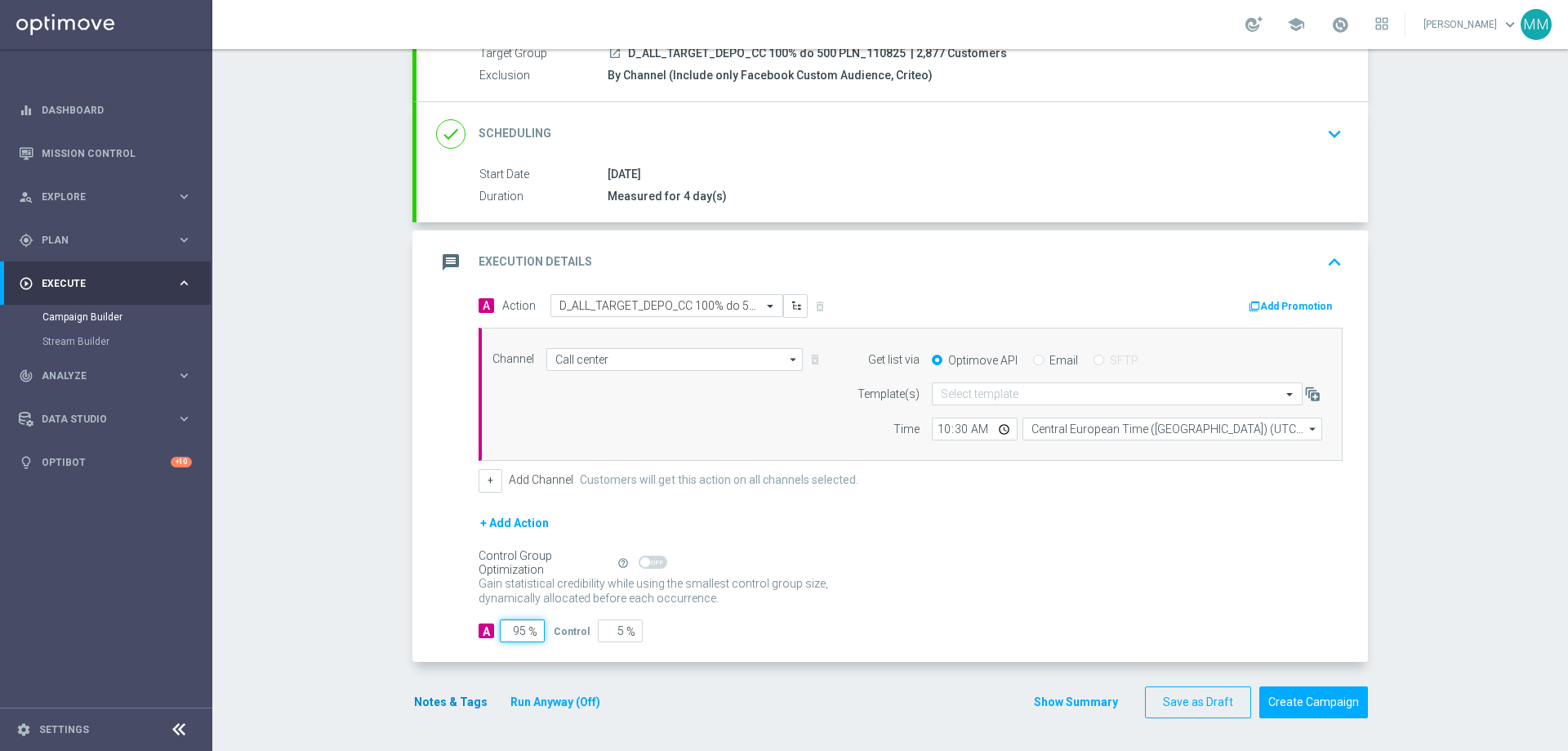
type input "95"
click at [448, 704] on button "Notes & Tags" at bounding box center [451, 702] width 77 height 20
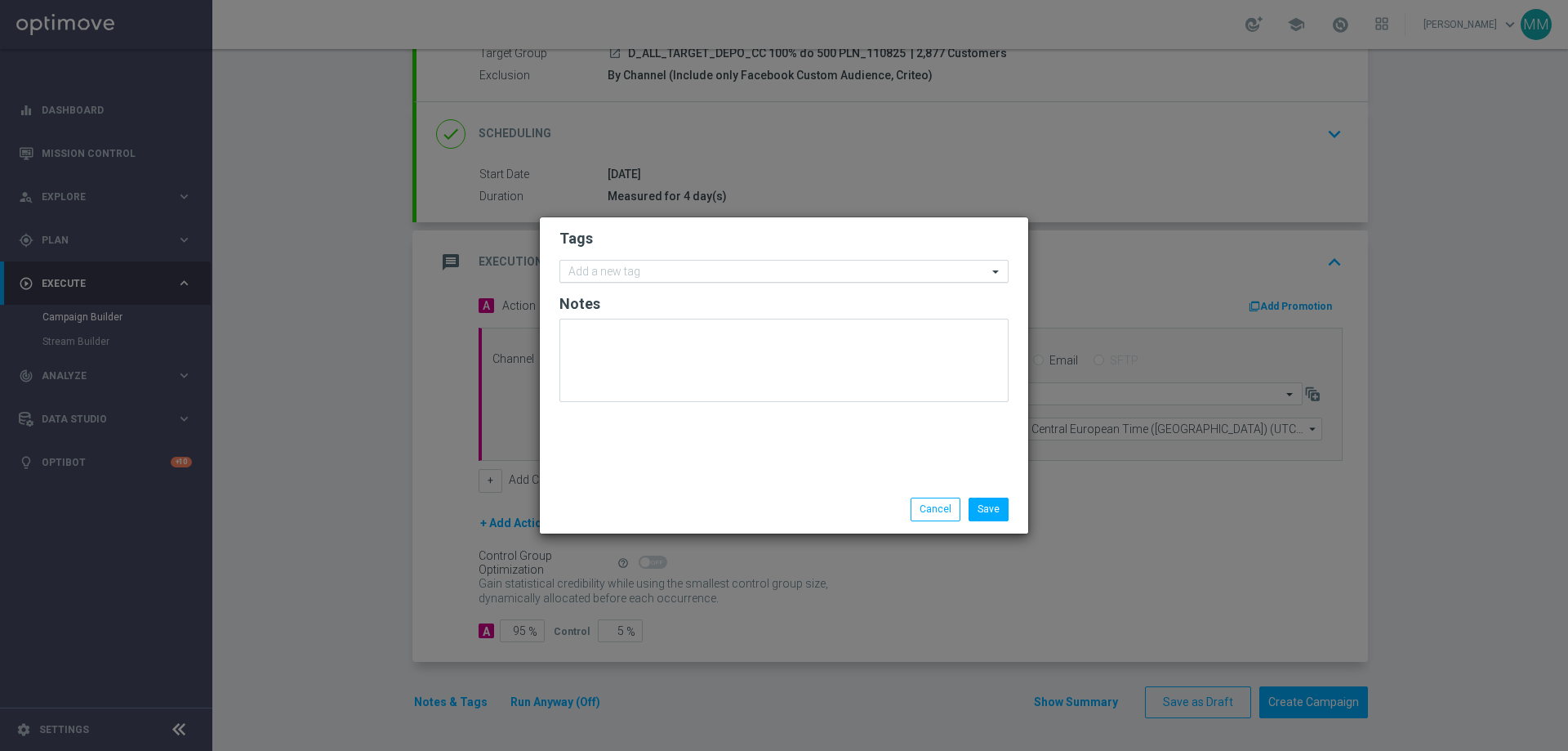
click at [631, 271] on input "text" at bounding box center [777, 272] width 419 height 14
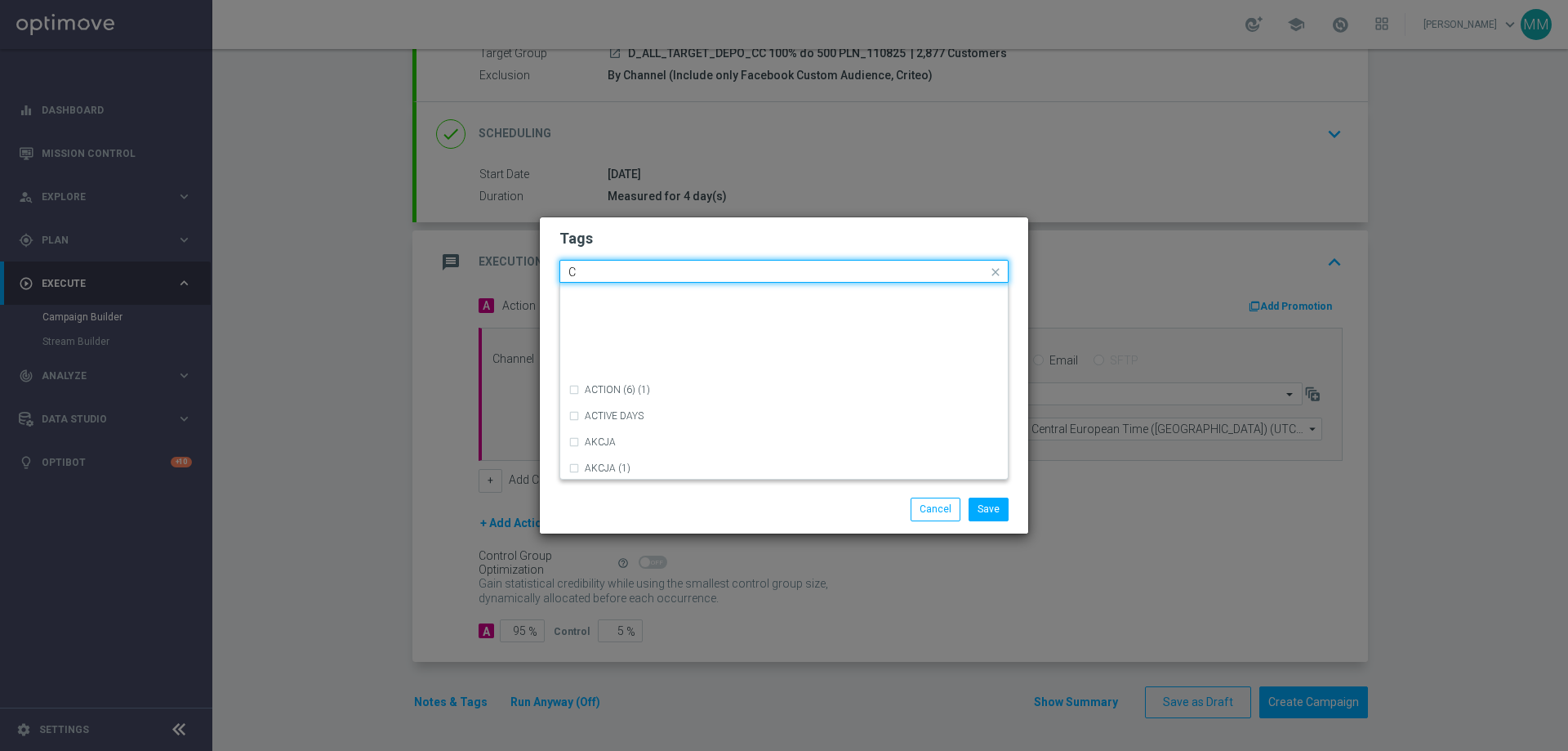
scroll to position [1308, 0]
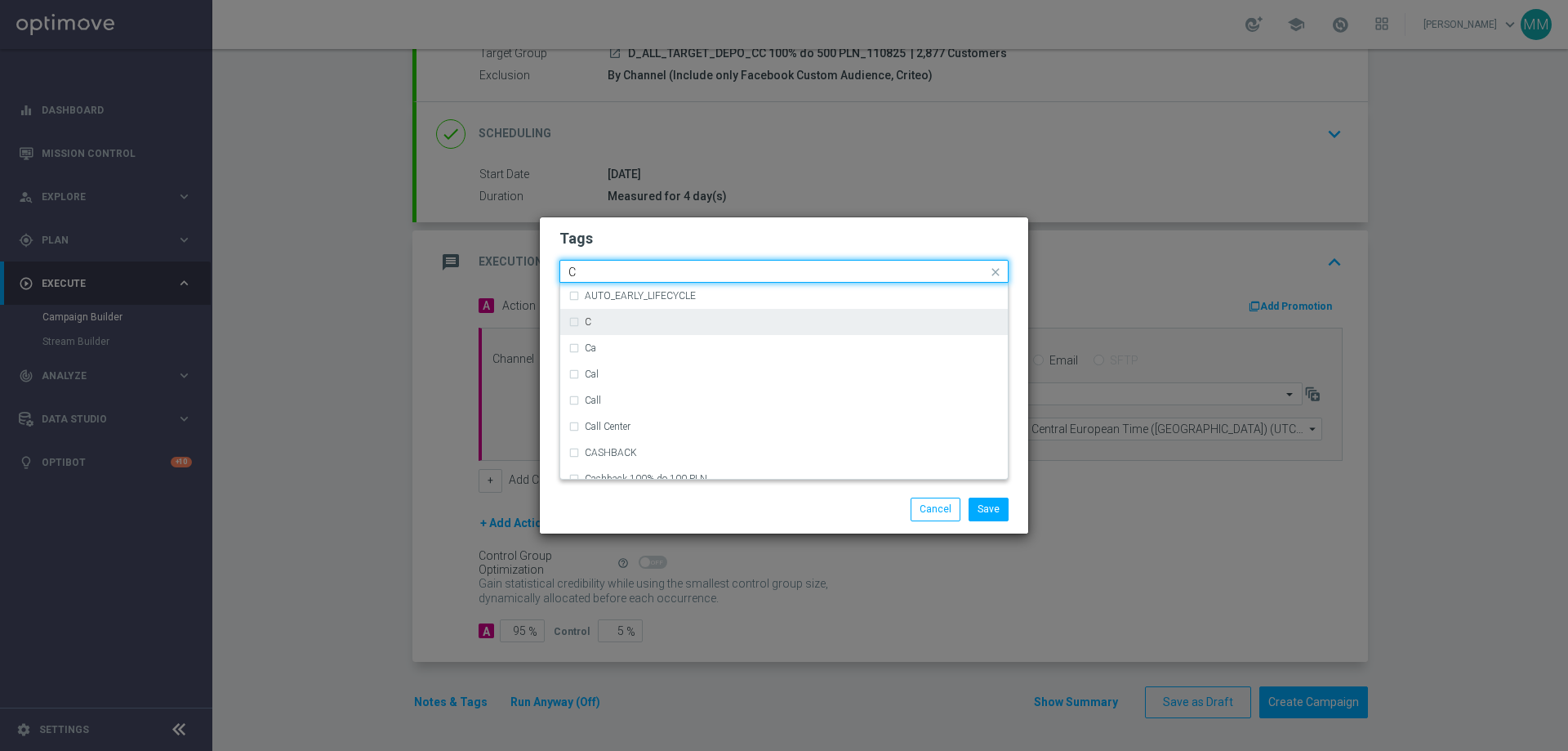
click at [566, 324] on div "C" at bounding box center [784, 321] width 448 height 26
type input "C"
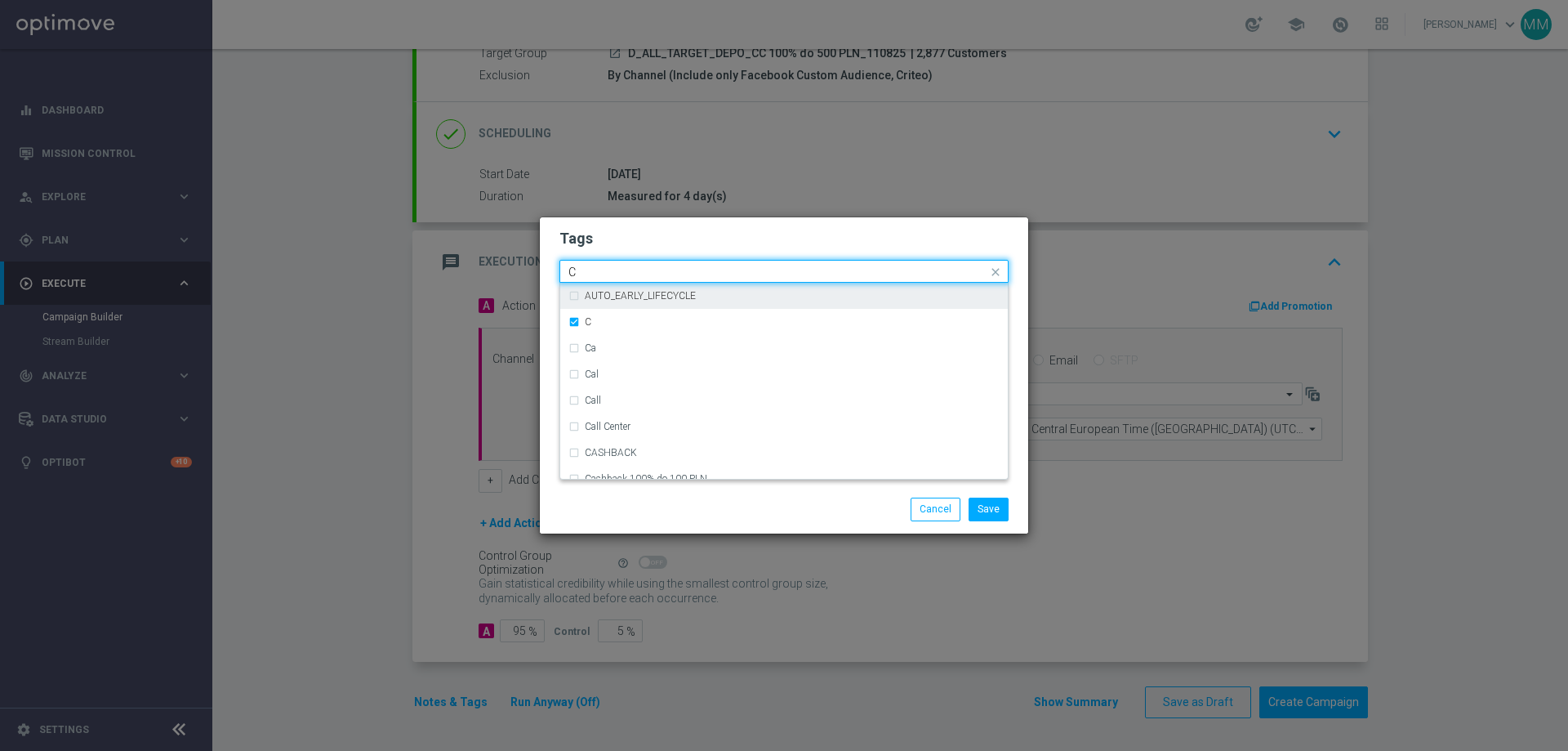
click at [639, 260] on div "Quick find × C C" at bounding box center [784, 270] width 449 height 23
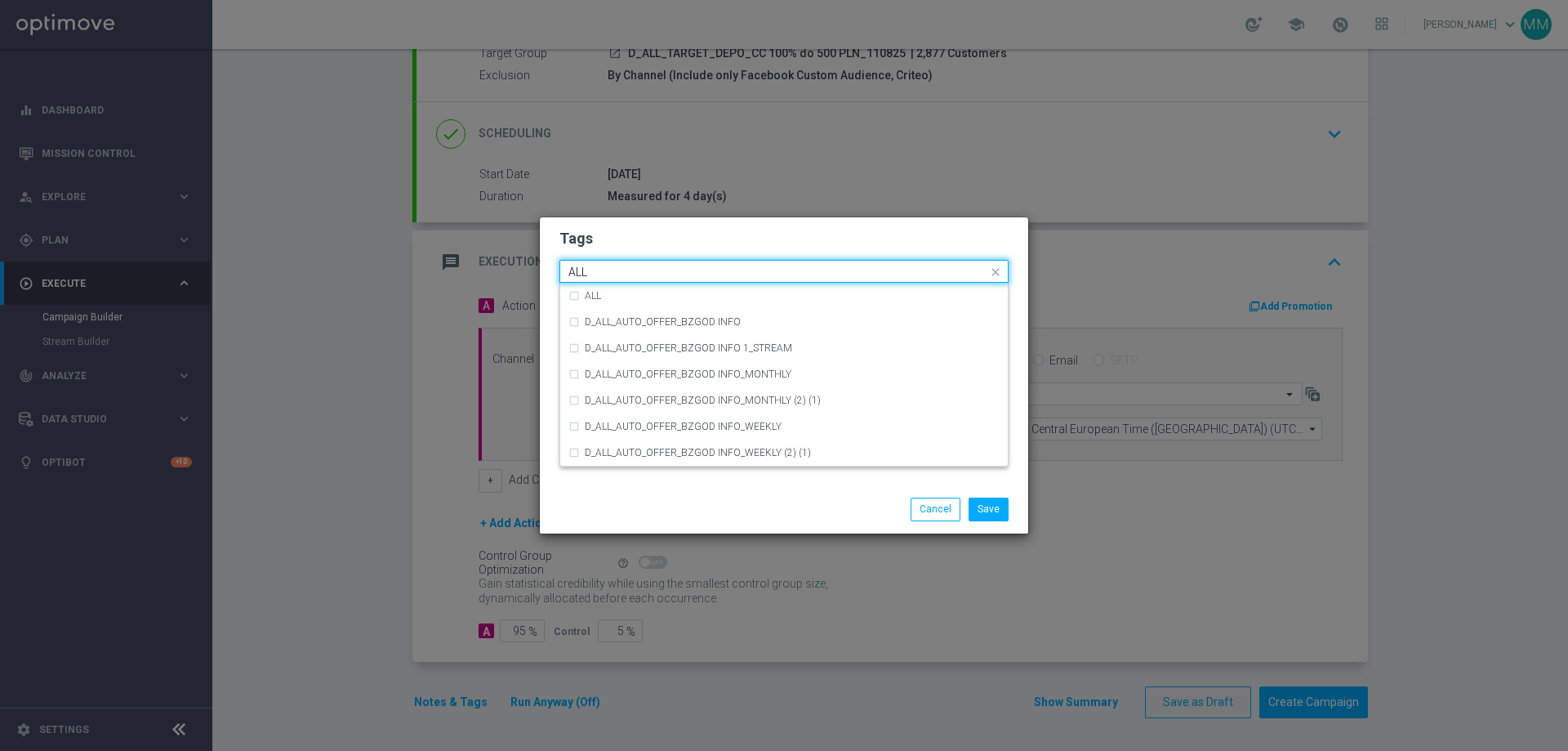
scroll to position [0, 0]
click at [571, 291] on div "ALL" at bounding box center [783, 296] width 431 height 26
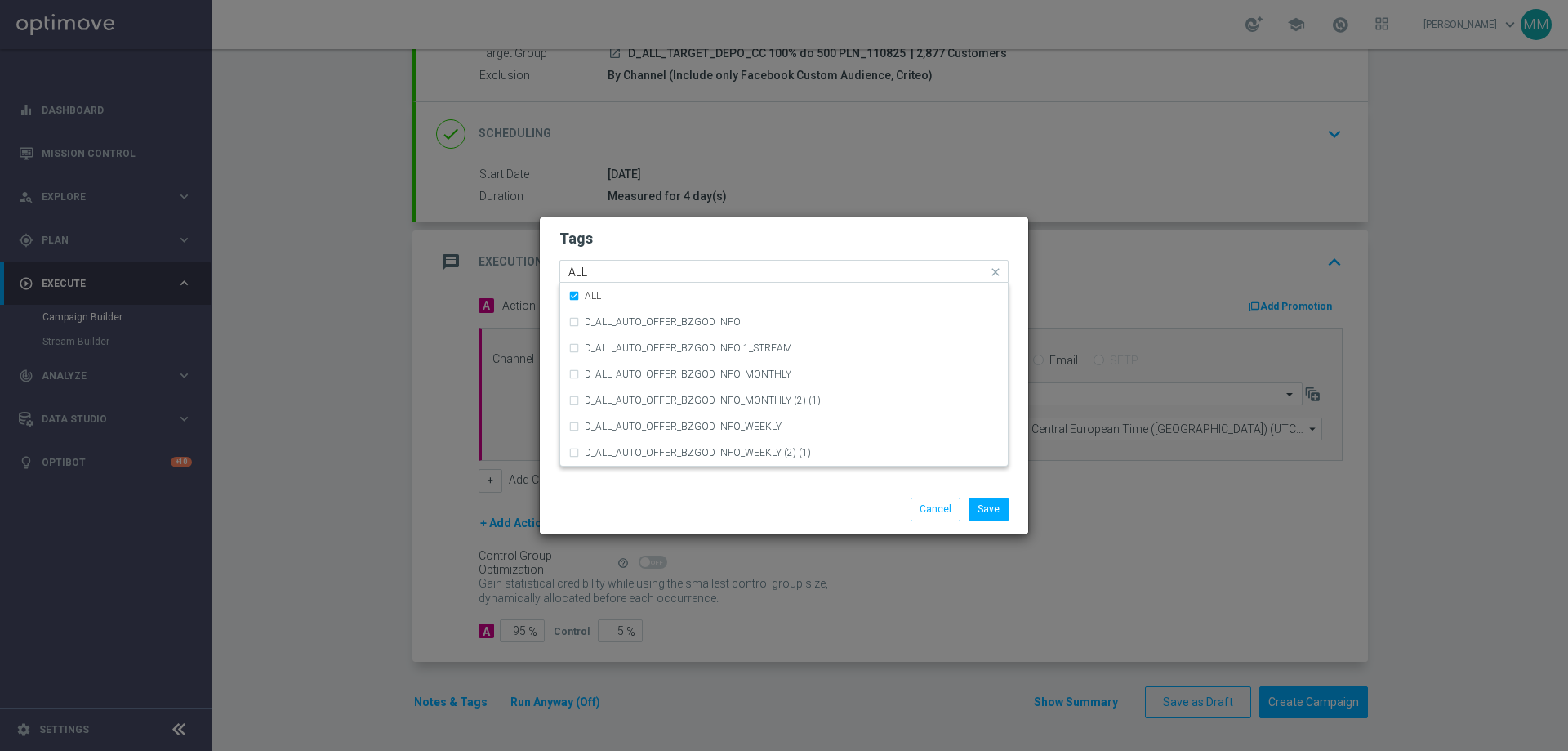
click at [712, 261] on div "Quick find × C × ALL ALL" at bounding box center [774, 271] width 428 height 20
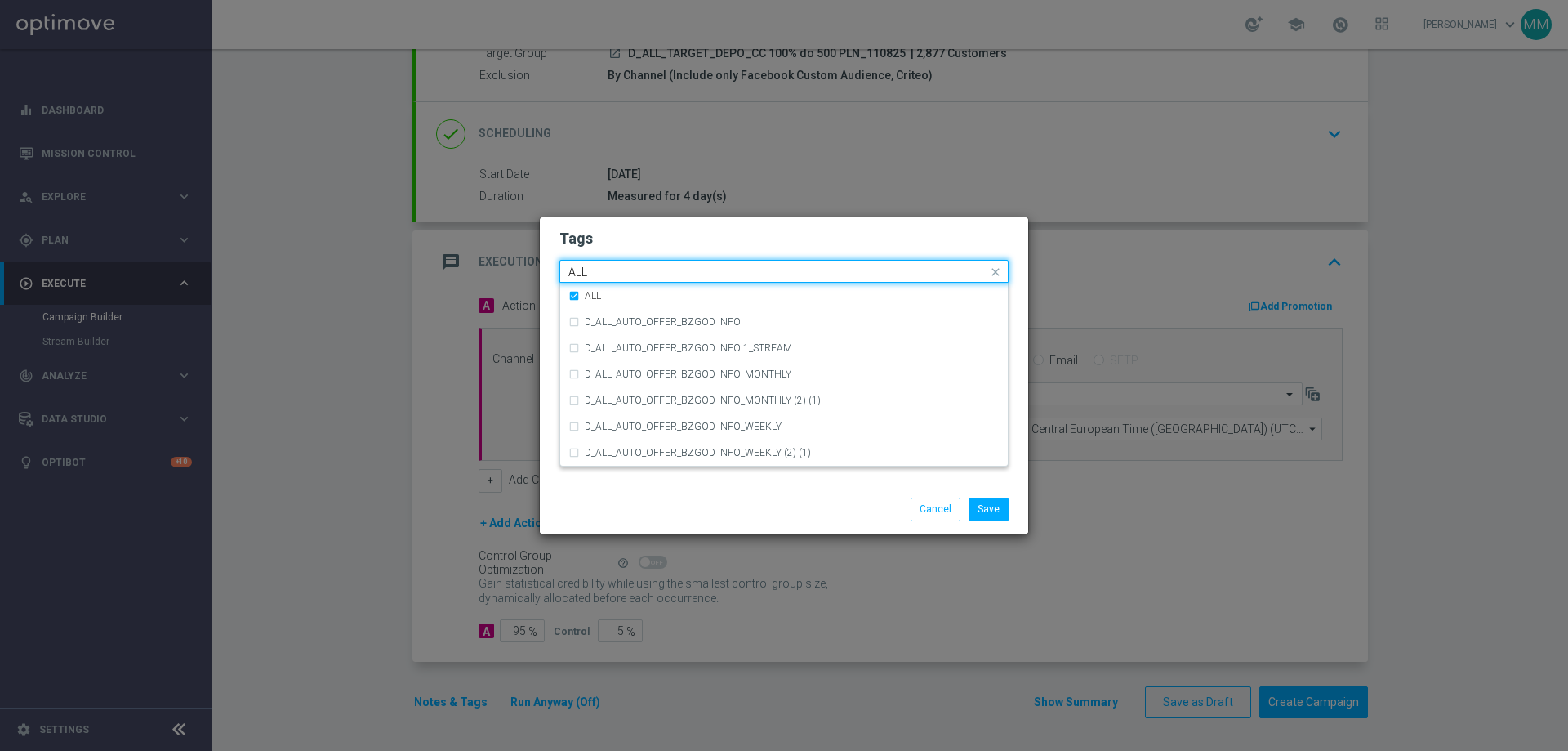
click at [712, 261] on div "Quick find × C × ALL ALL" at bounding box center [774, 271] width 428 height 20
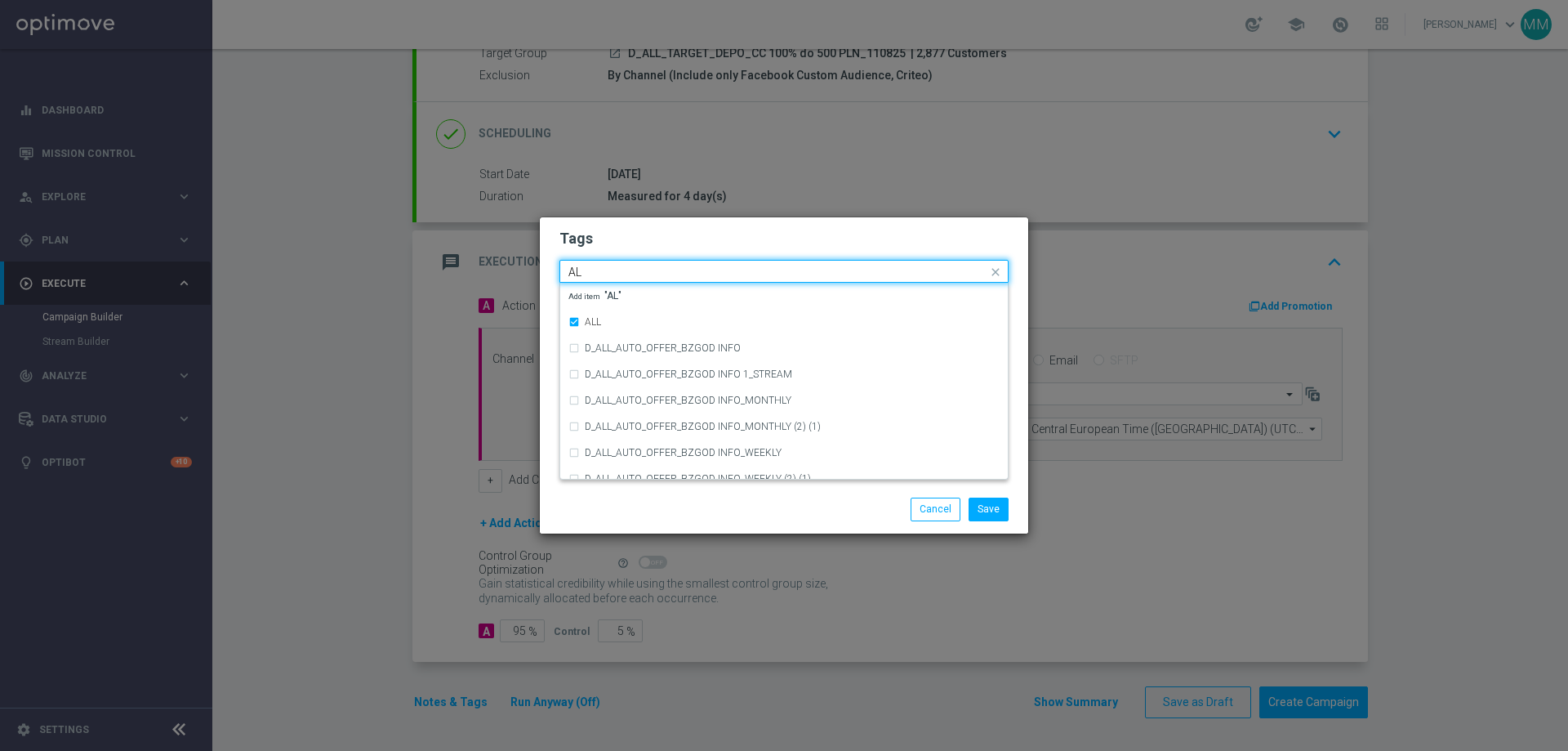
type input "A"
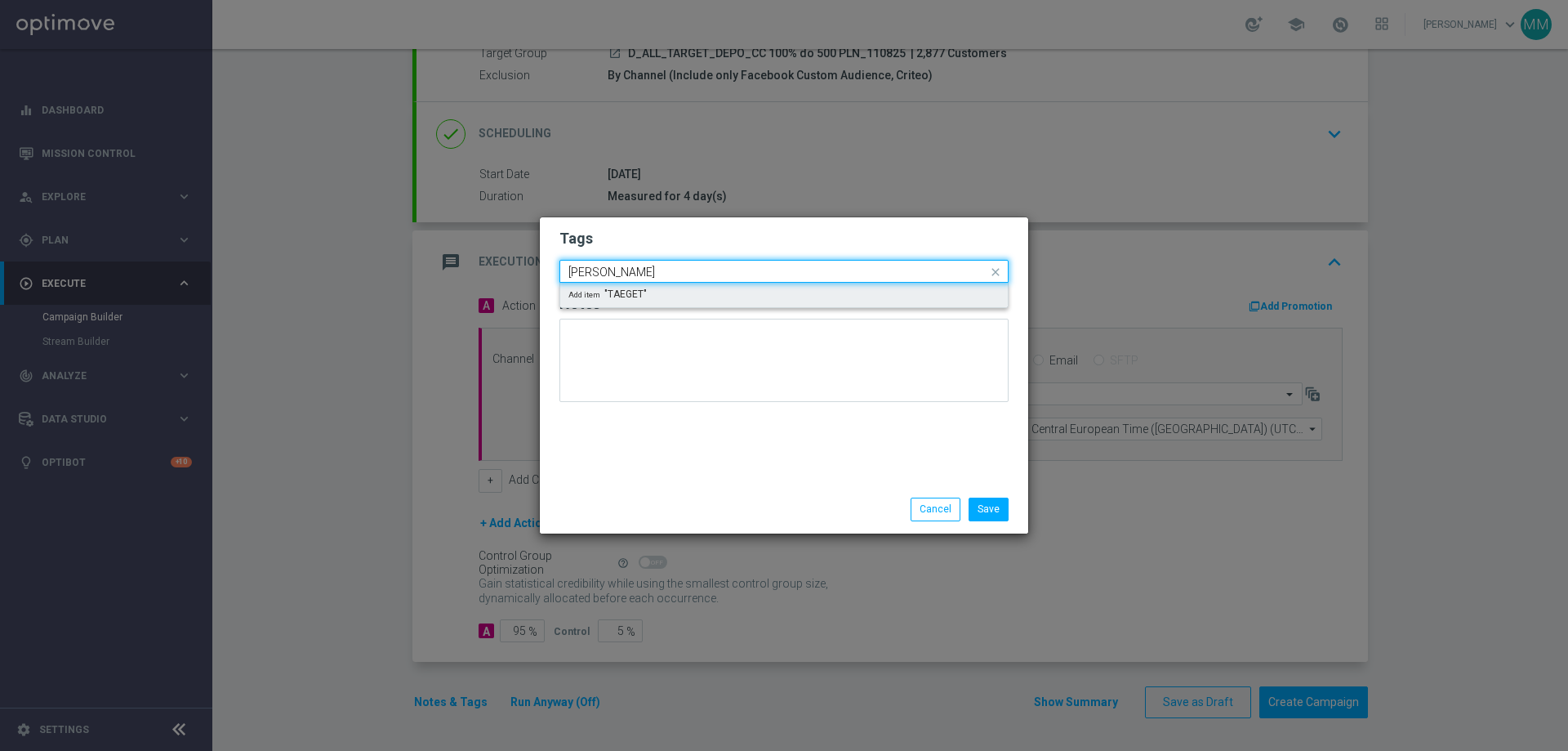
type input "TAEGET"
click at [658, 472] on div "Tags Quick find × C × ALL Add item "TAEGET" Notes" at bounding box center [784, 352] width 489 height 268
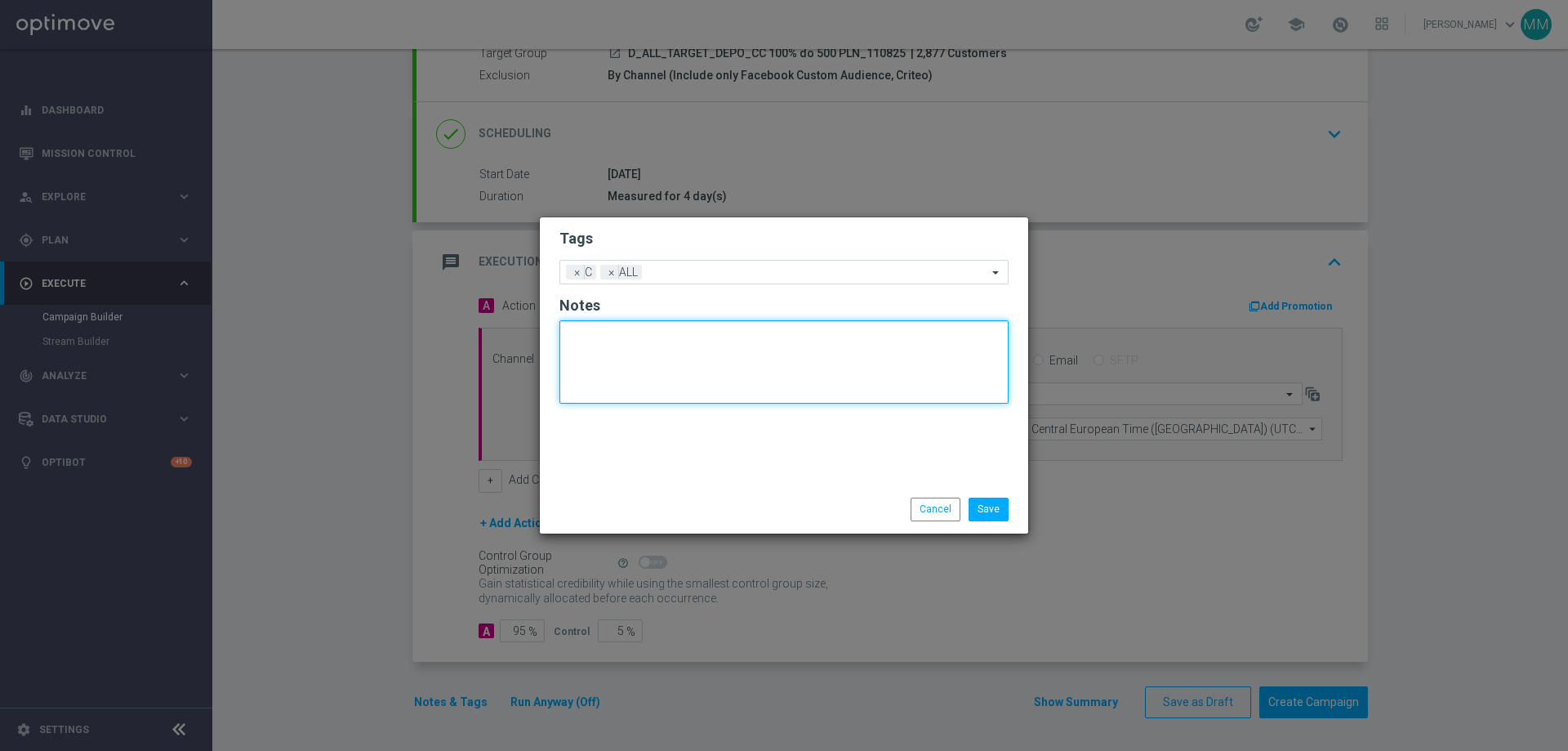
click at [747, 349] on textarea at bounding box center [784, 363] width 449 height 84
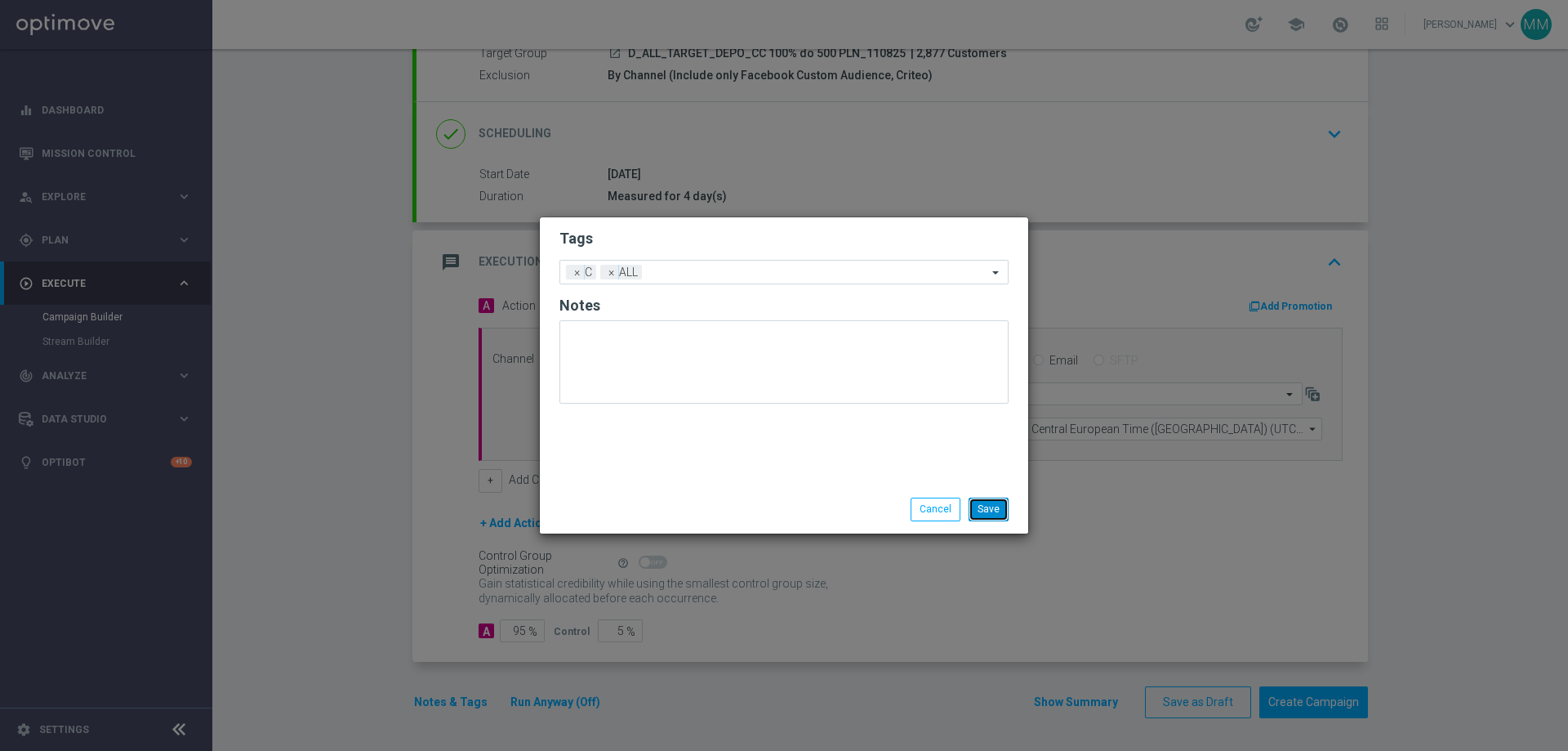
click at [992, 512] on button "Save" at bounding box center [989, 508] width 40 height 23
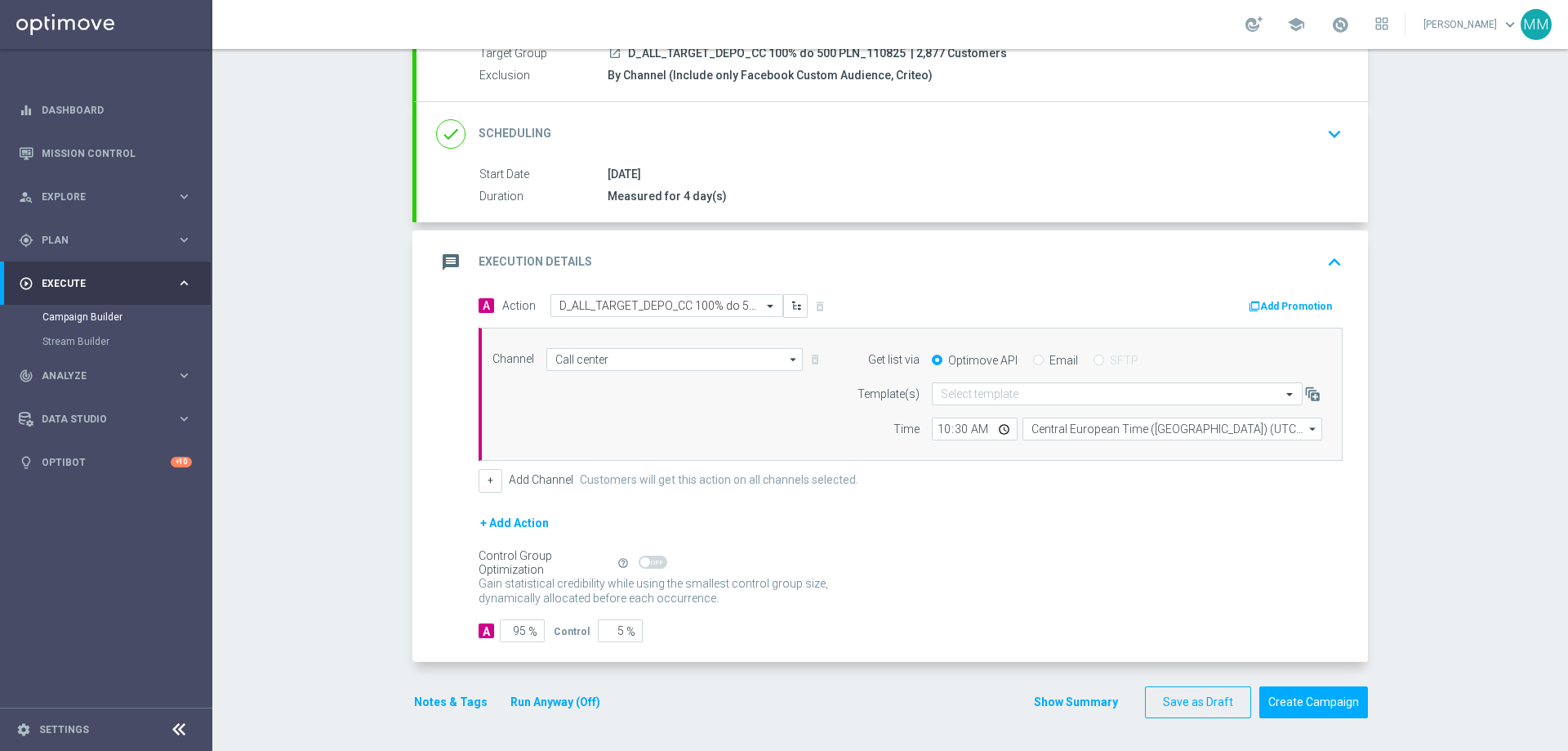
click at [439, 703] on button "Notes & Tags" at bounding box center [451, 702] width 77 height 20
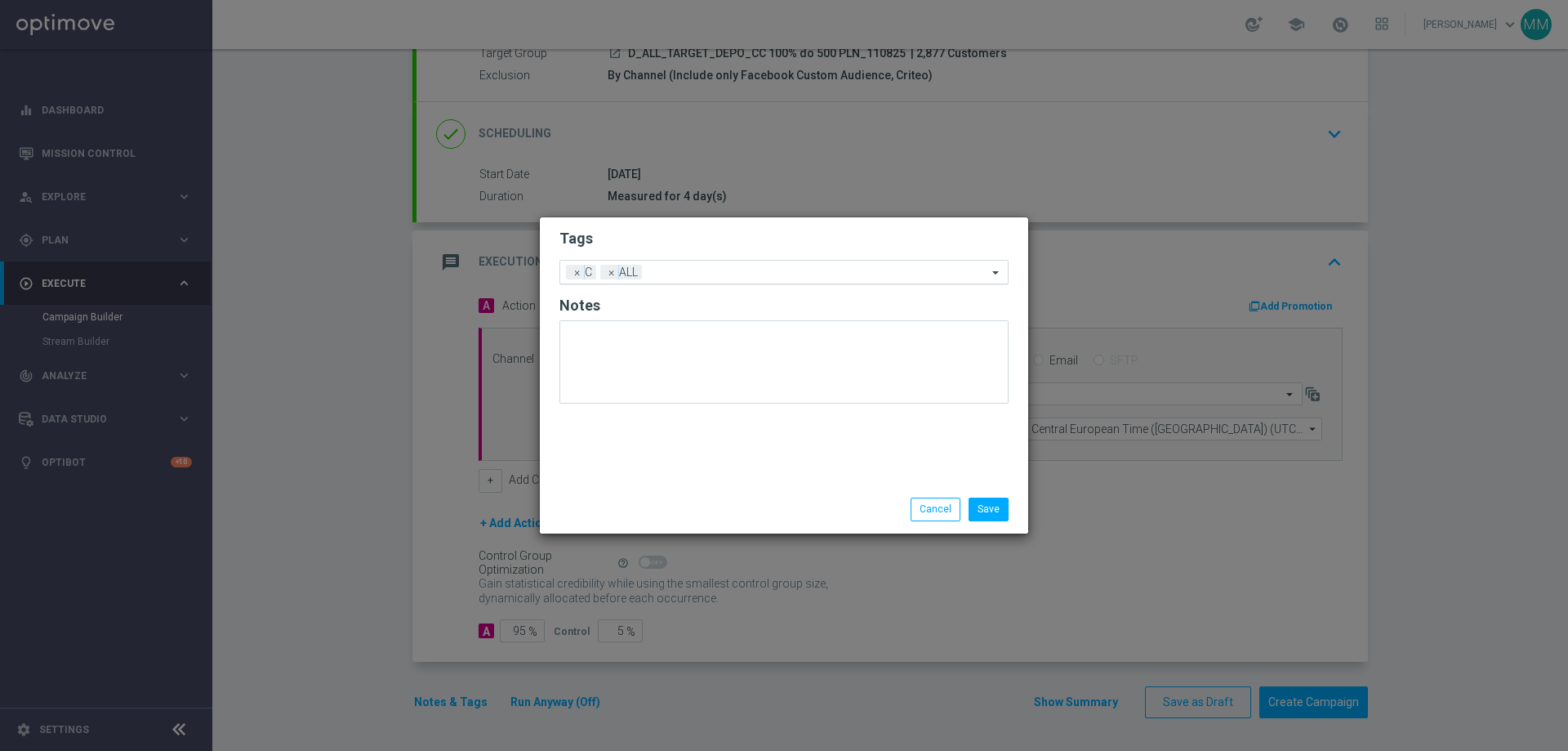
click at [861, 271] on input "text" at bounding box center [817, 273] width 339 height 14
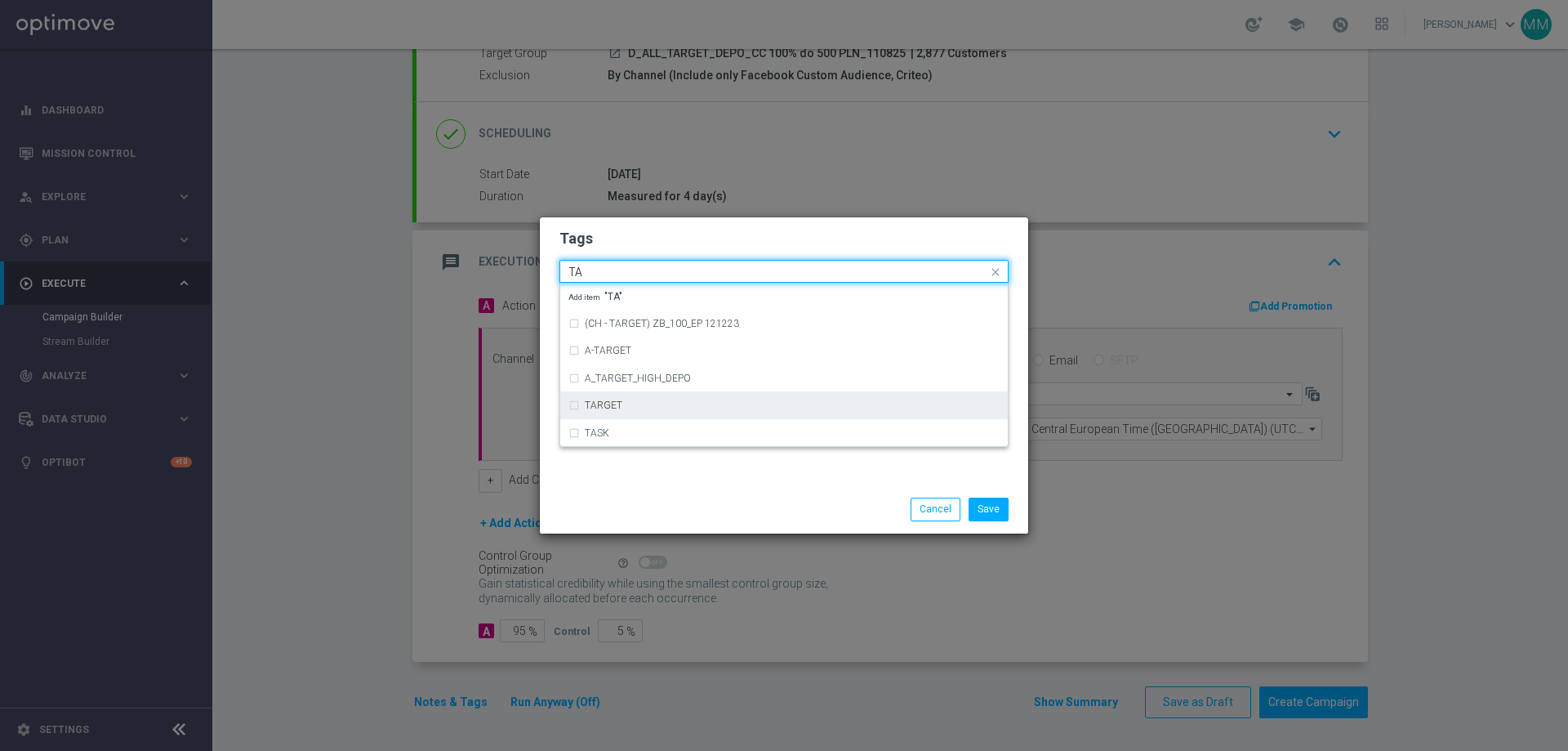
click at [573, 405] on div "TARGET" at bounding box center [783, 405] width 431 height 26
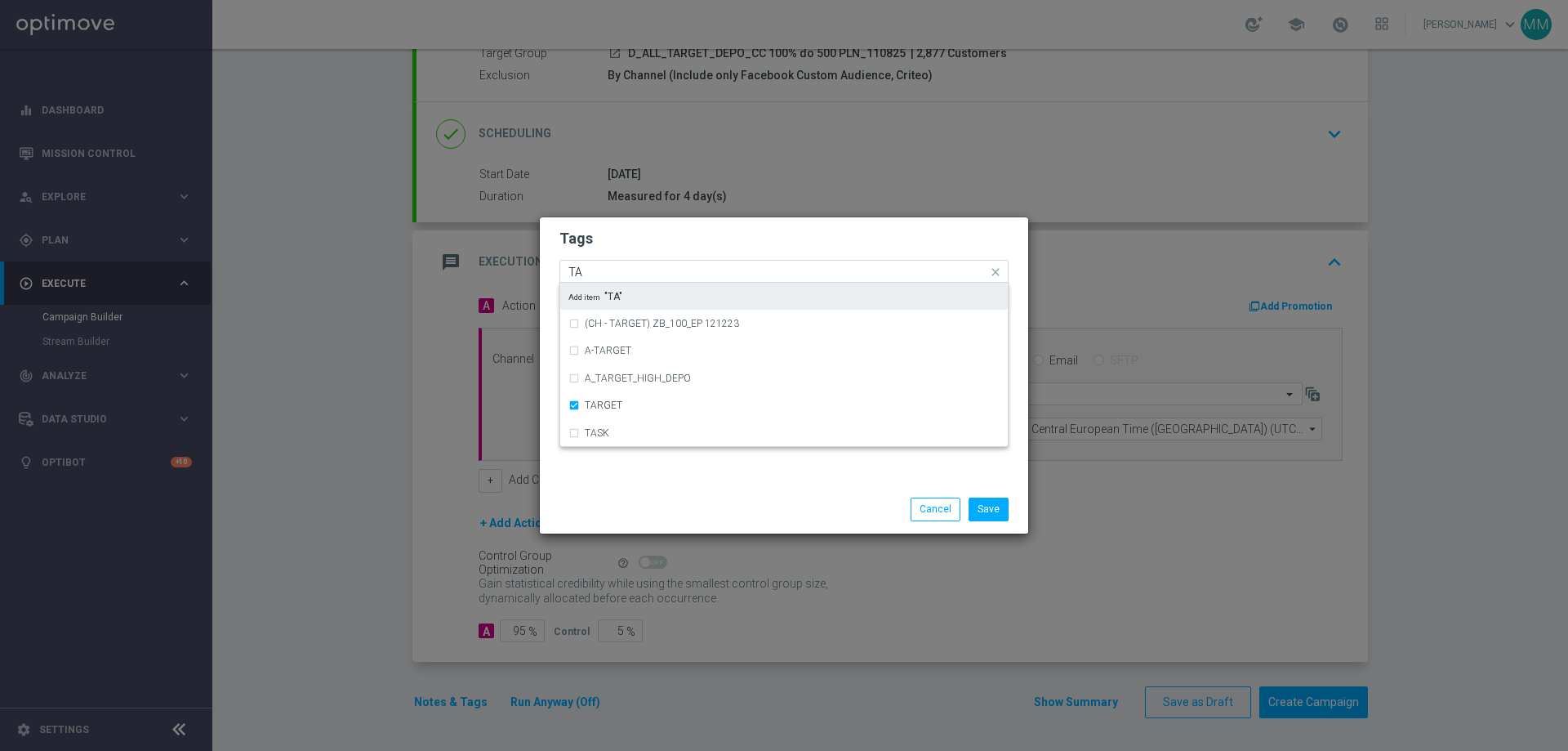
click at [605, 271] on input "TA" at bounding box center [777, 272] width 419 height 14
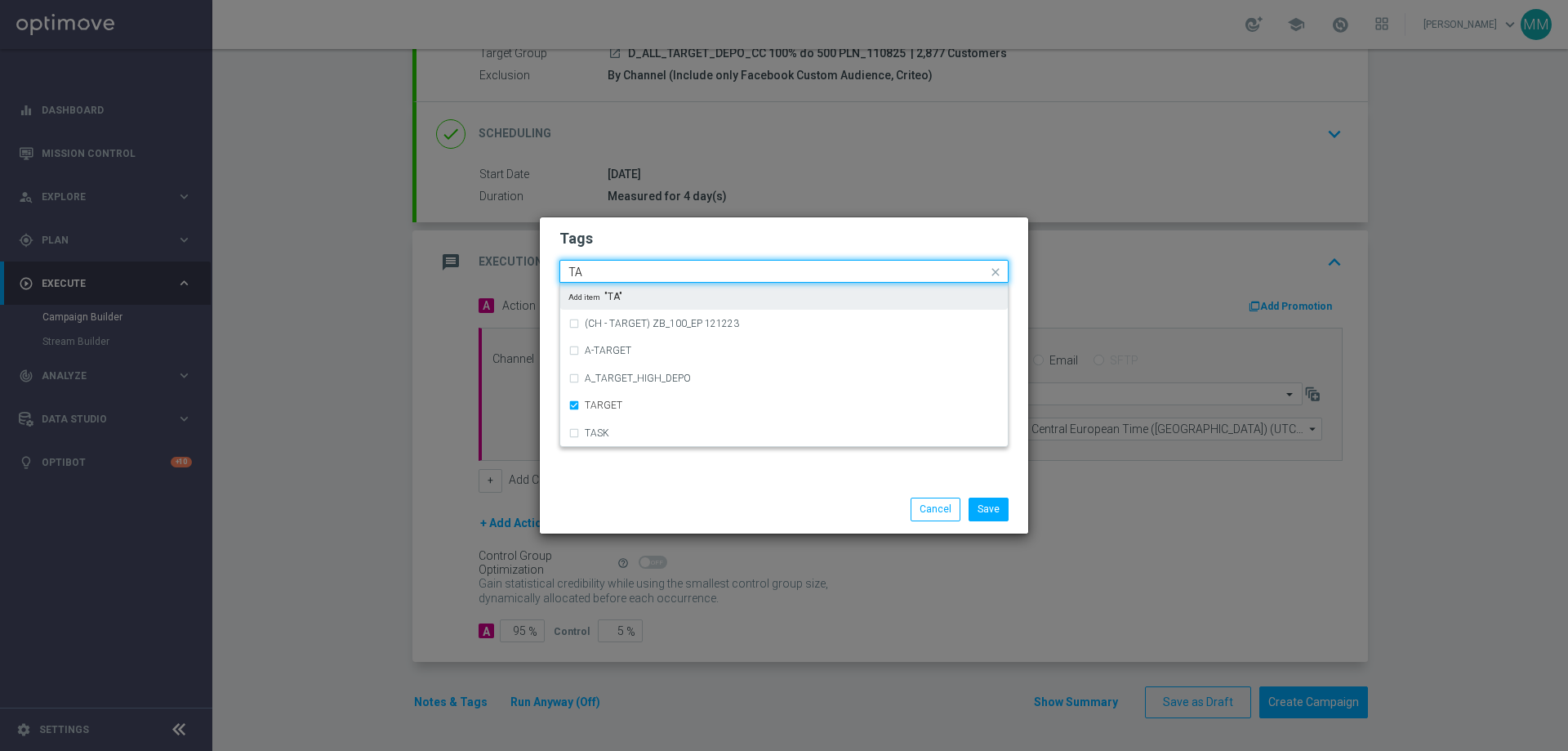
type input "T"
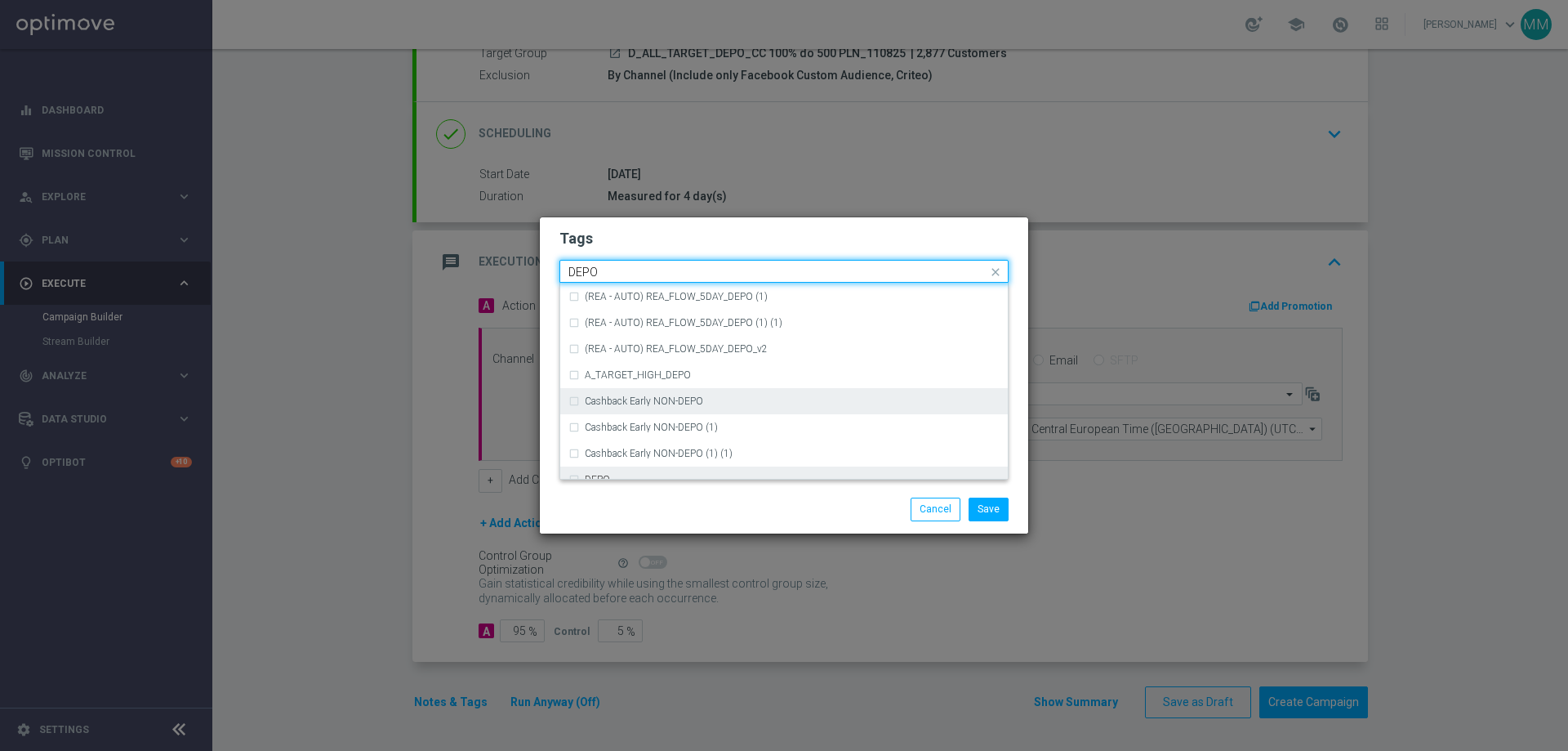
scroll to position [654, 0]
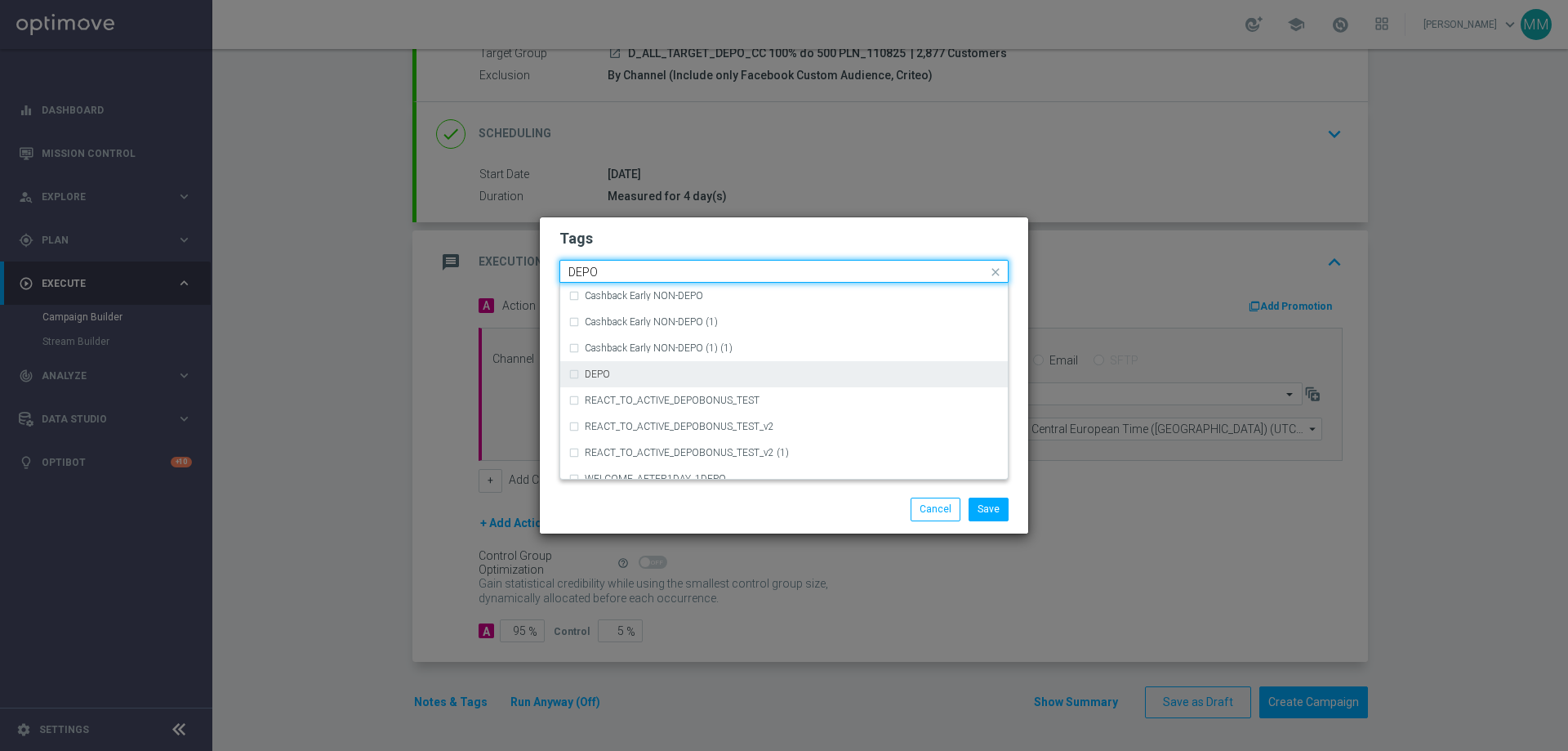
click at [573, 378] on div "DEPO" at bounding box center [783, 373] width 431 height 26
type input "DEPO"
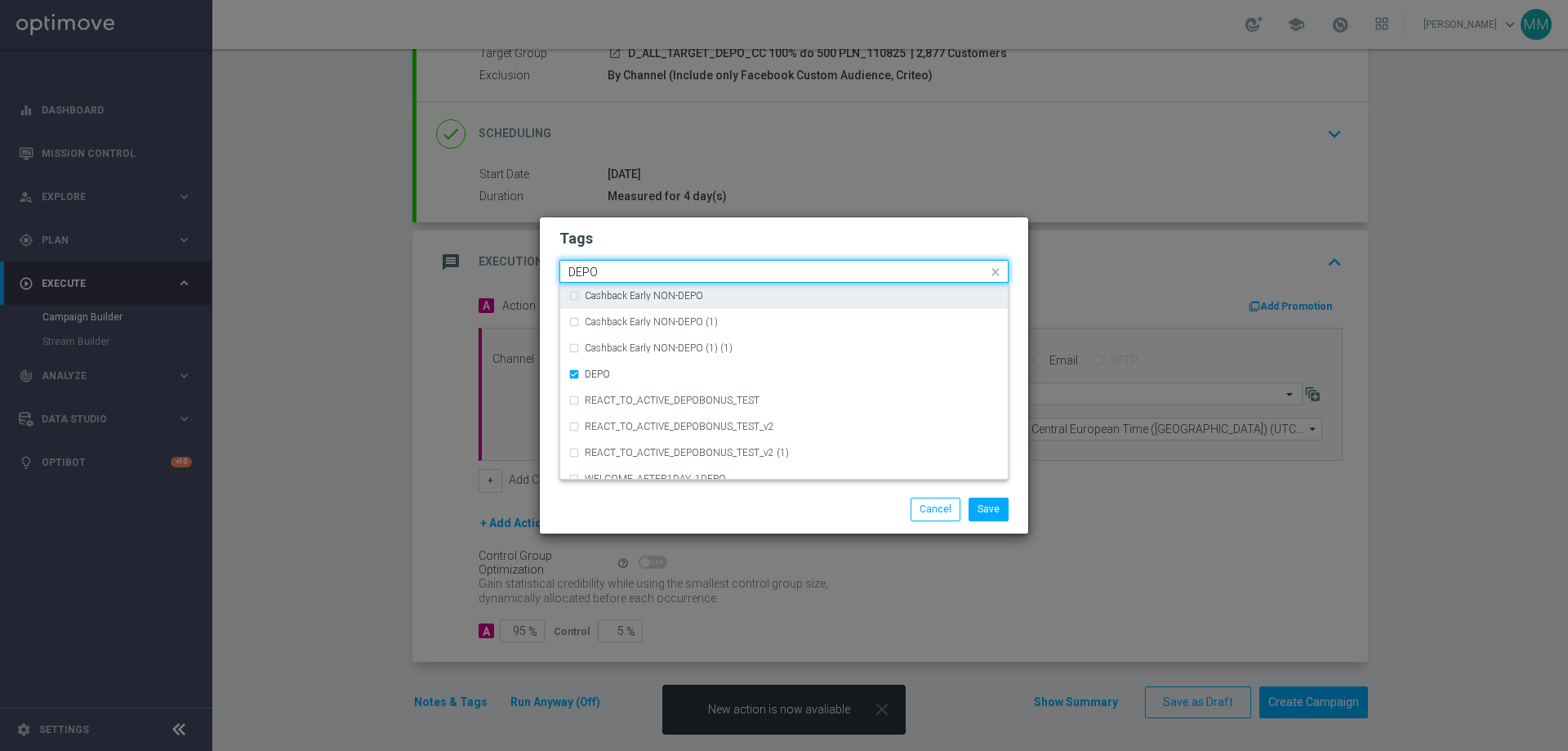
drag, startPoint x: 571, startPoint y: 275, endPoint x: 511, endPoint y: 281, distance: 60.3
click at [511, 281] on modal-container "Tags Quick find × C × ALL × TARGET × DEPO DEPO (REA - AUTO) REA_FLOW_5DAY_DEPO …" at bounding box center [784, 375] width 1568 height 751
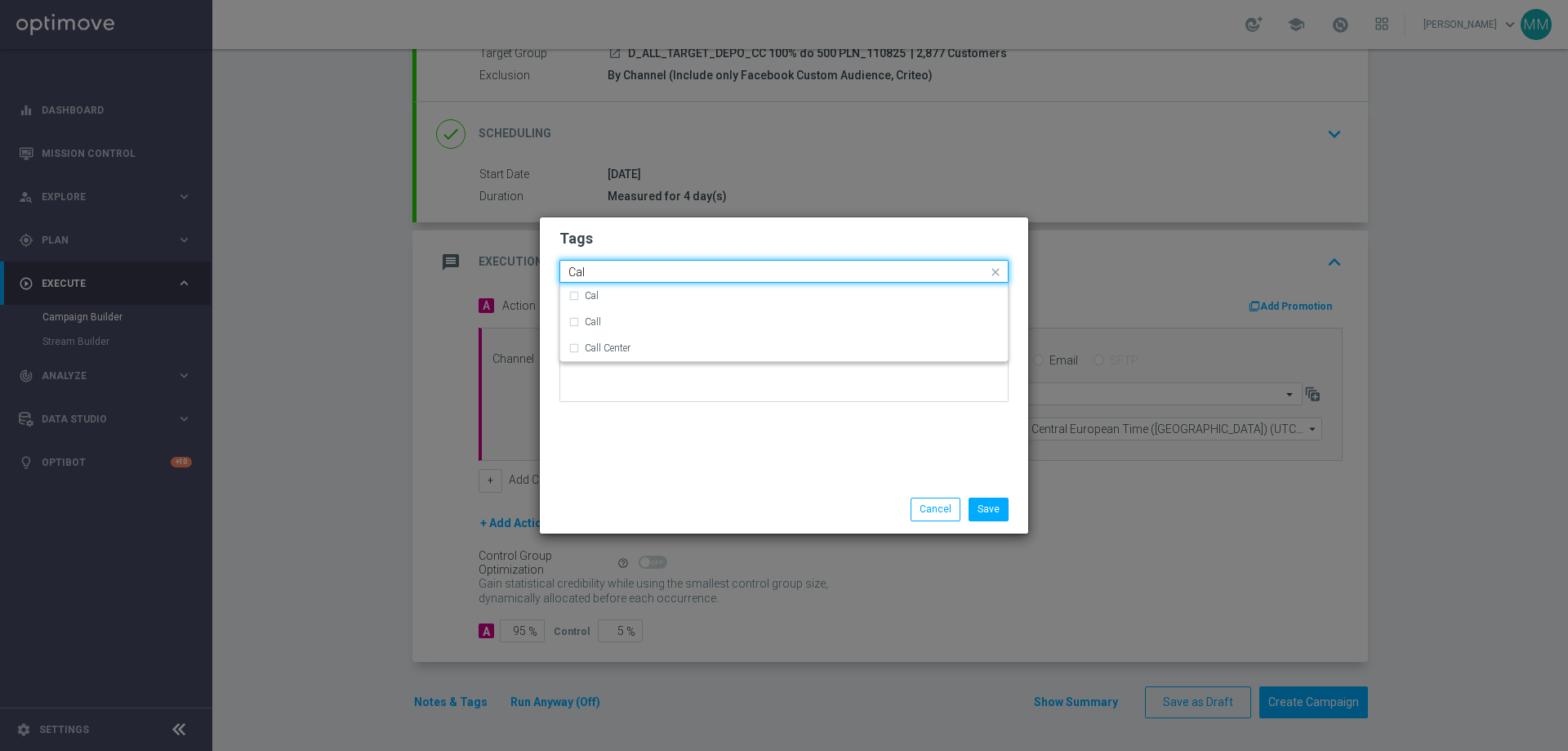
scroll to position [0, 0]
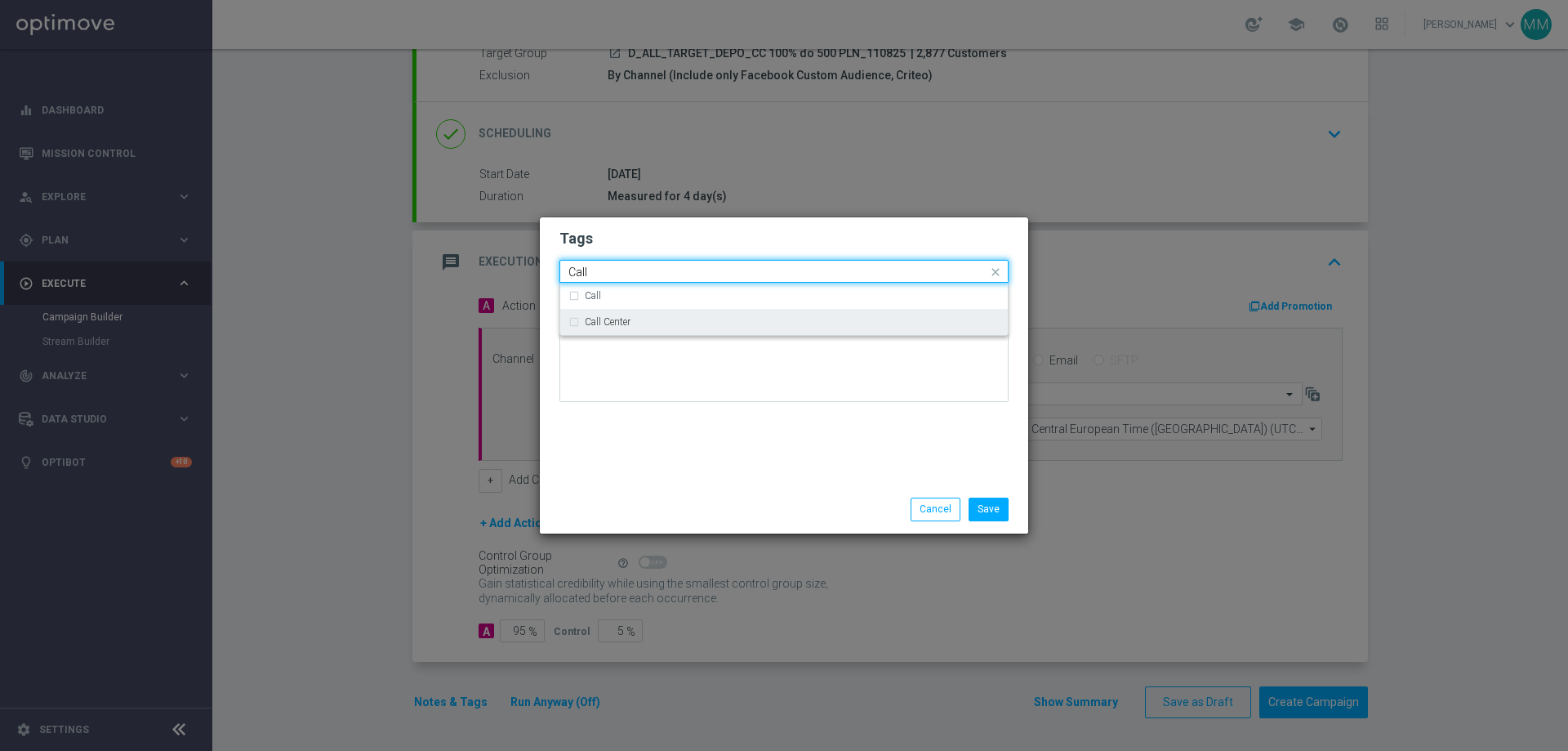
click at [569, 320] on div "Call Center" at bounding box center [783, 321] width 431 height 26
type input "Call"
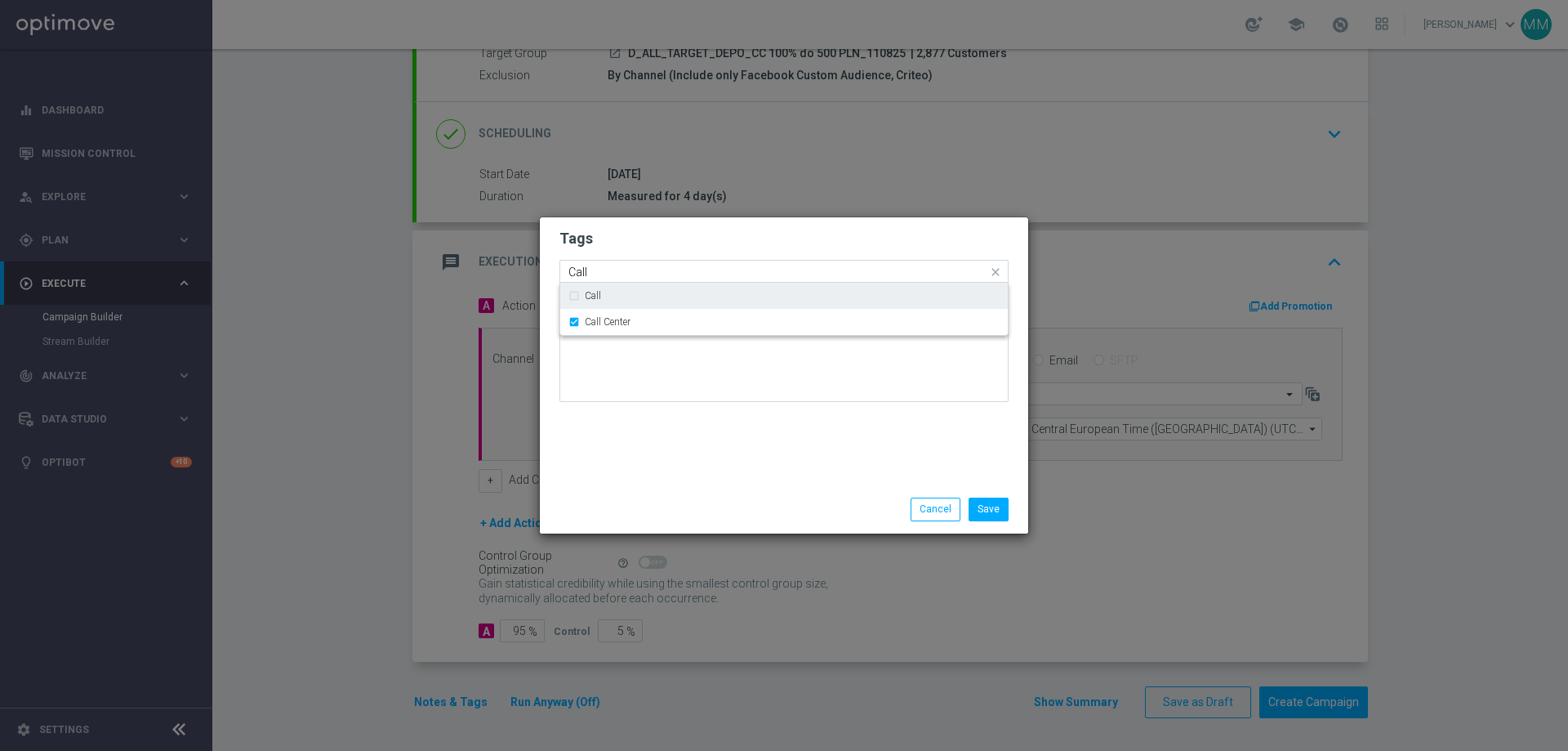
click at [1000, 275] on span at bounding box center [997, 271] width 20 height 20
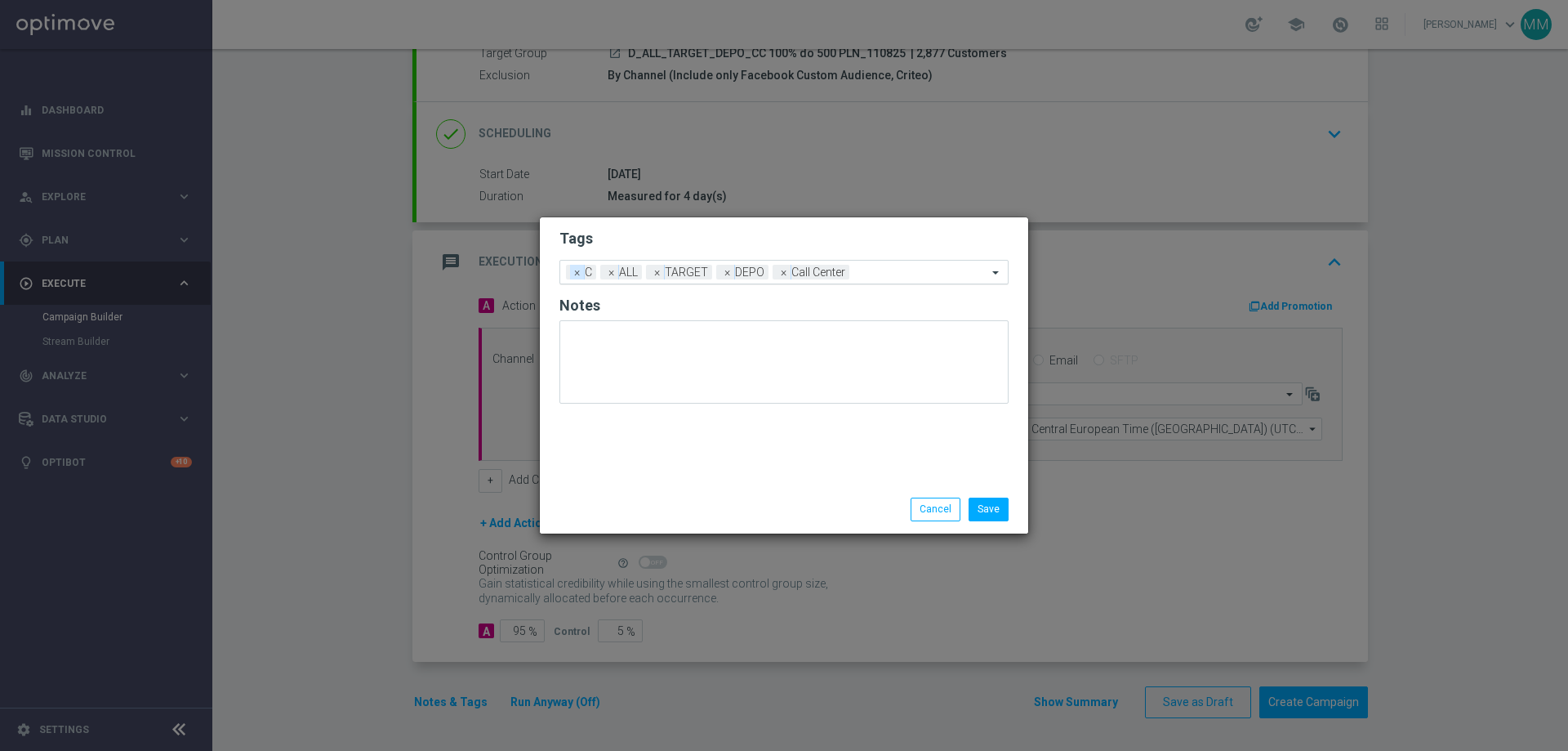
click at [576, 271] on span "×" at bounding box center [577, 272] width 15 height 15
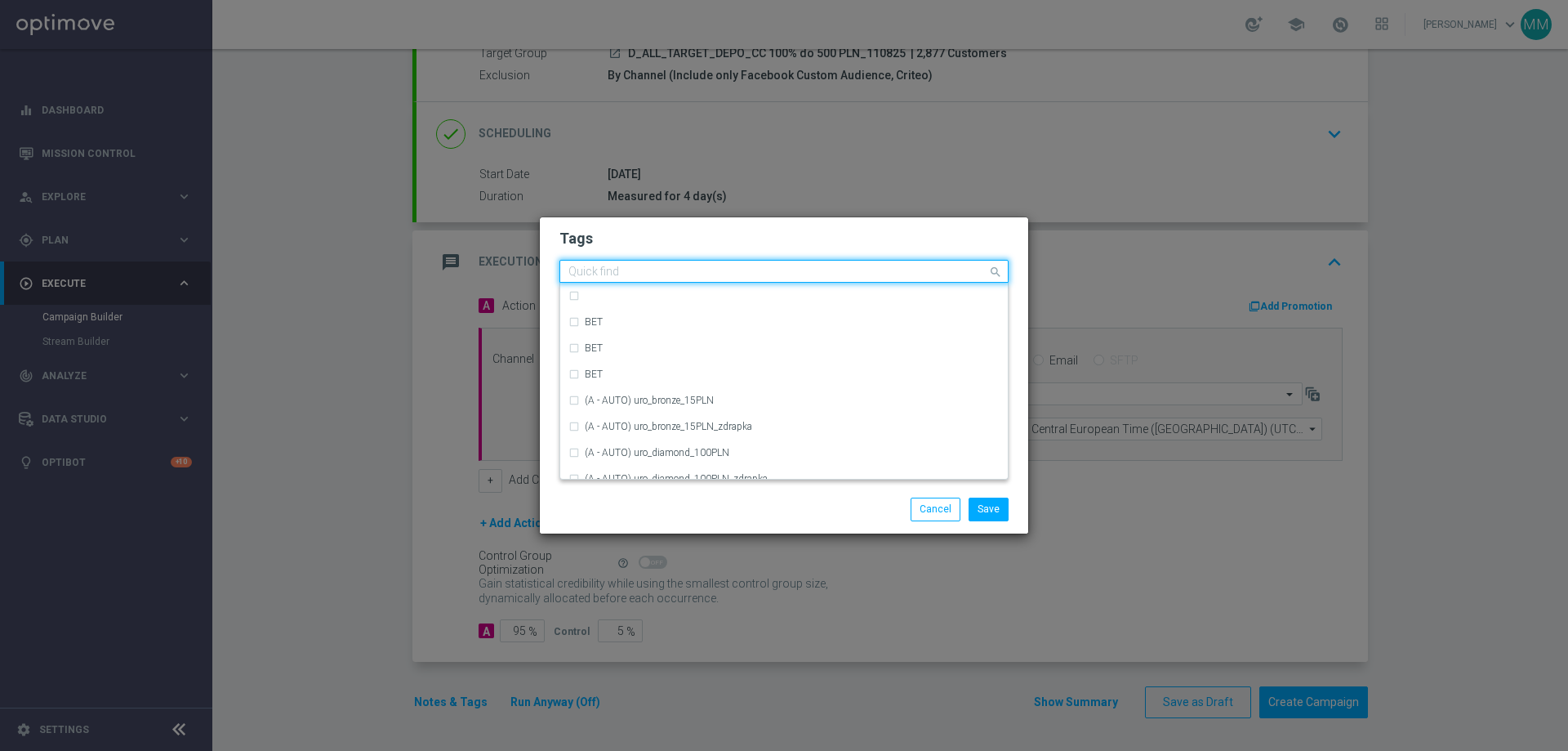
click at [836, 277] on input "text" at bounding box center [777, 272] width 419 height 14
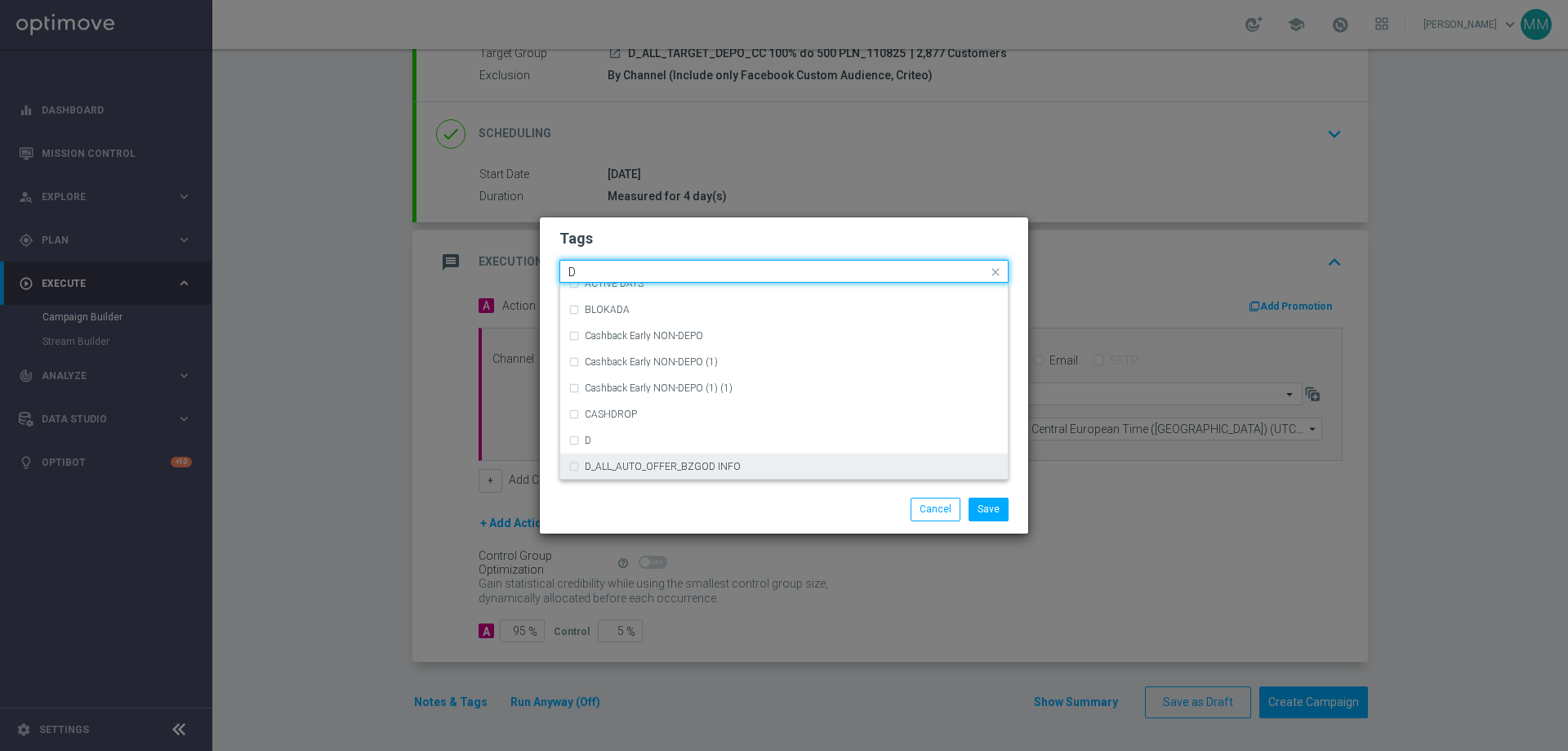
scroll to position [1798, 0]
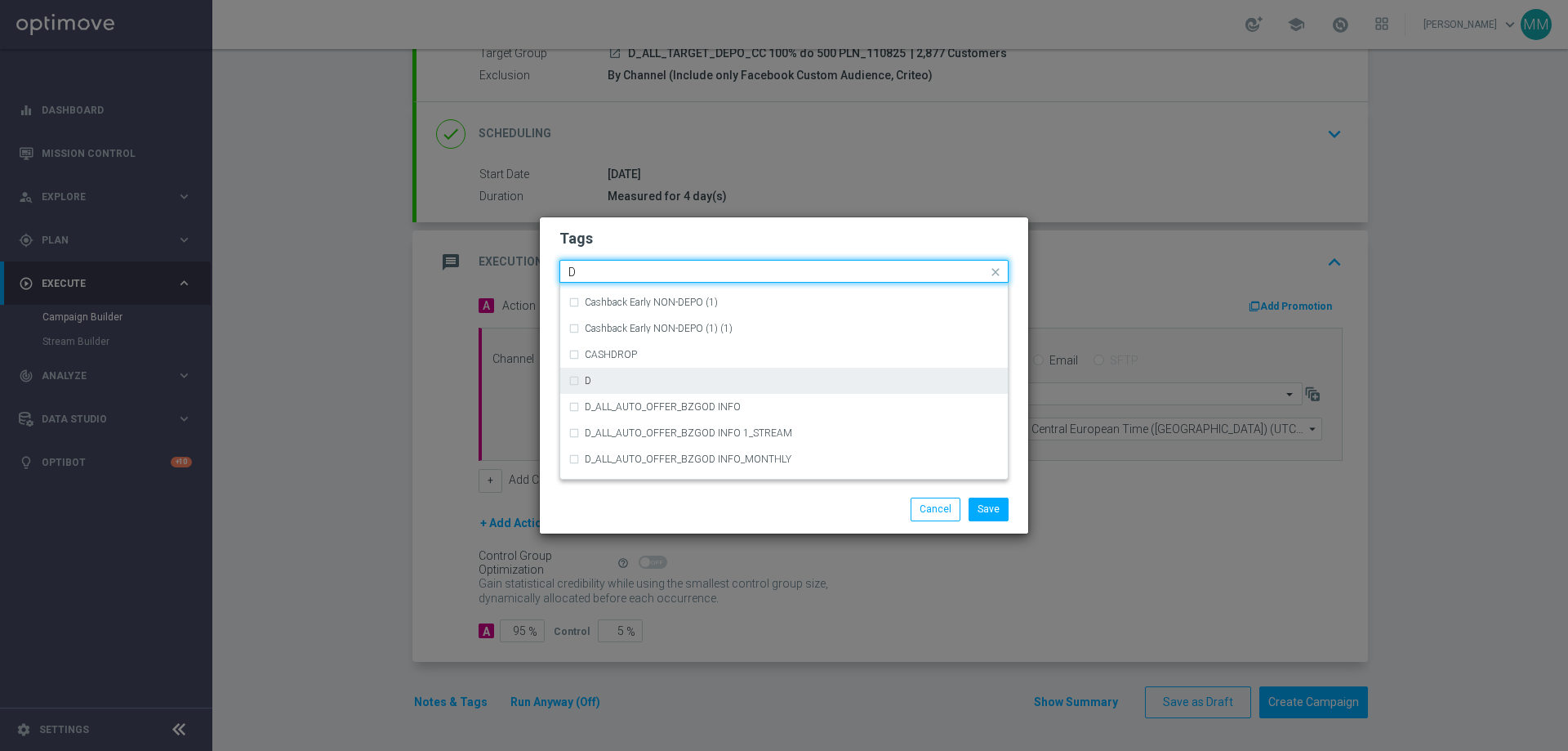
click at [573, 380] on div "D" at bounding box center [783, 380] width 431 height 26
type input "D"
click at [573, 380] on div "D" at bounding box center [783, 380] width 431 height 26
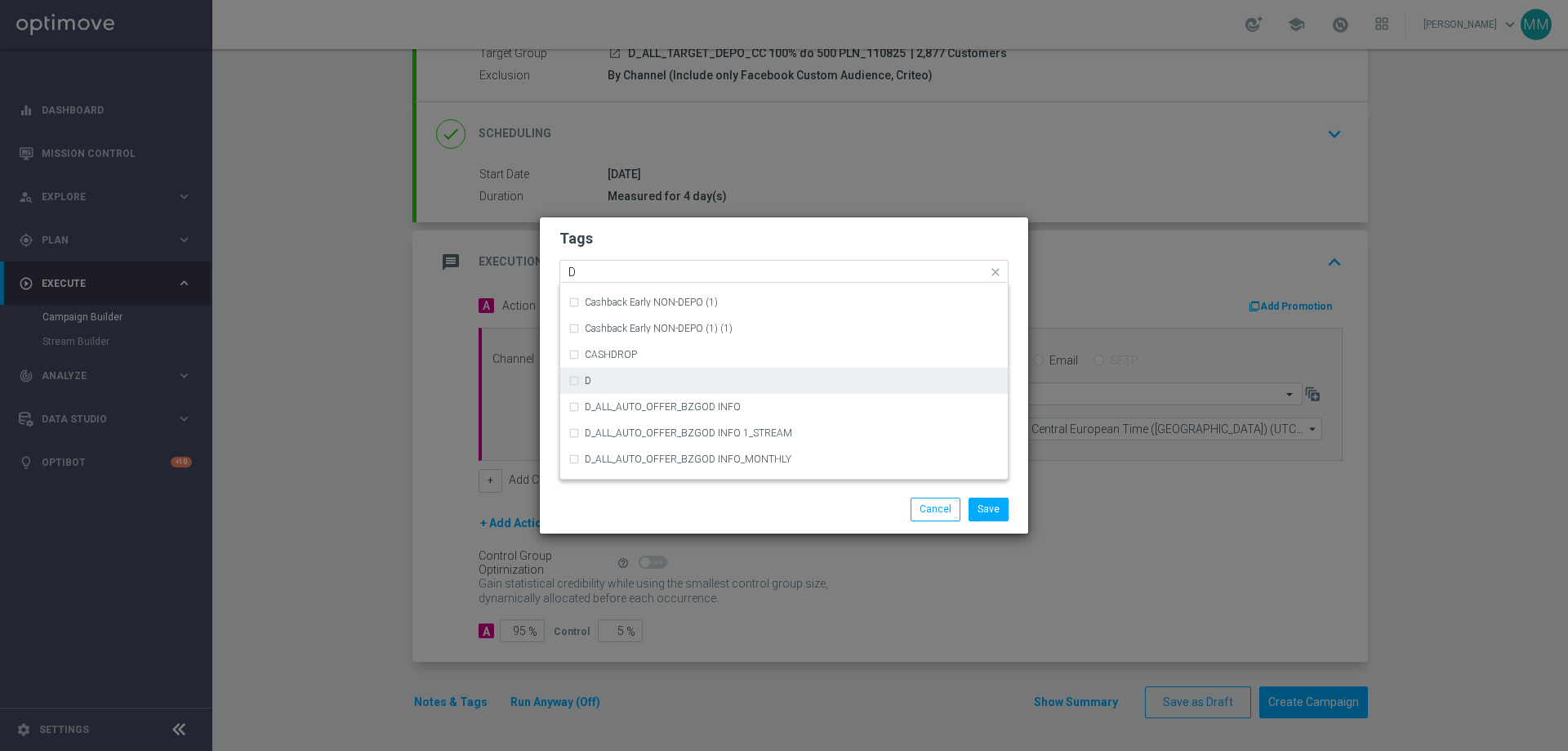
click at [576, 385] on div "D" at bounding box center [783, 380] width 431 height 26
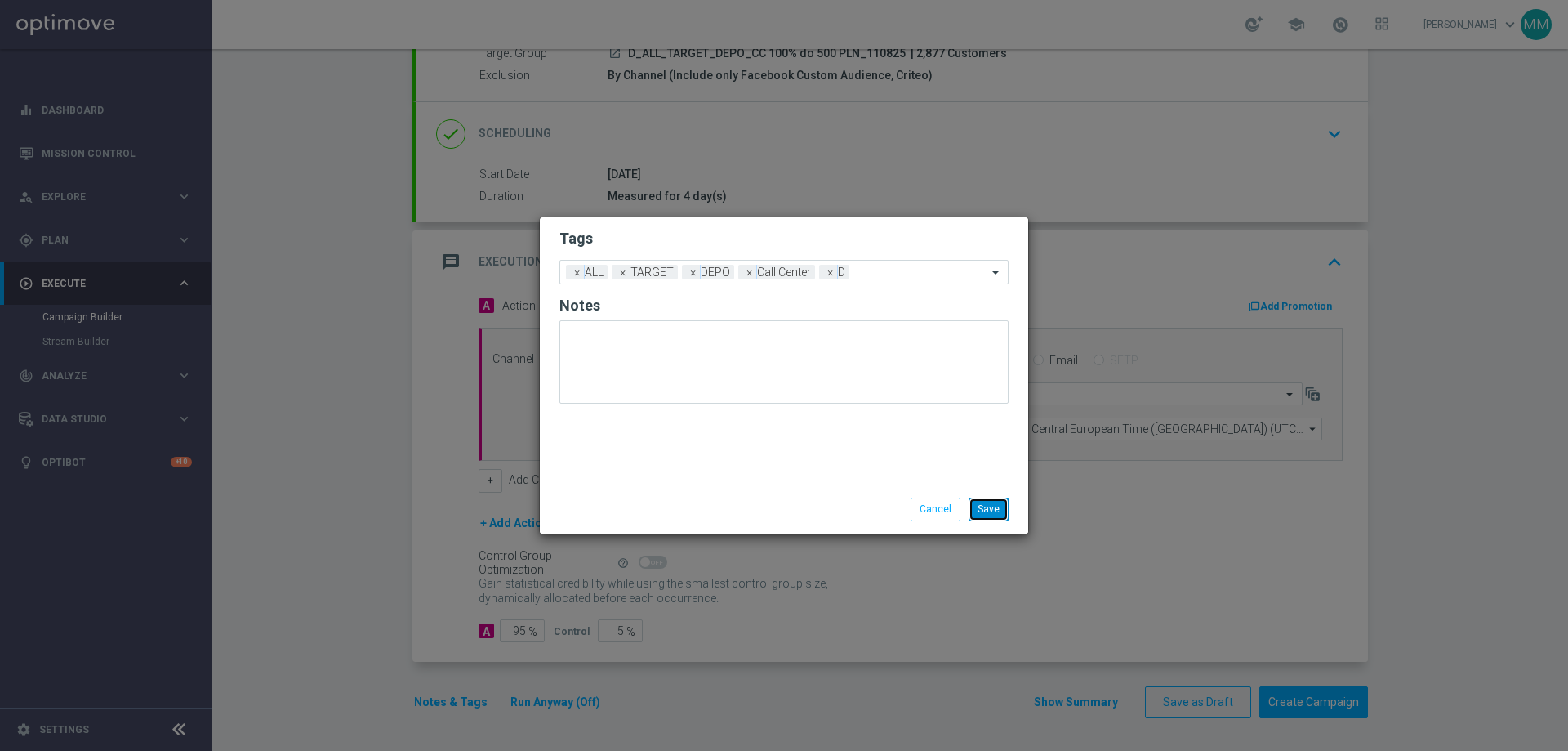
click at [989, 511] on button "Save" at bounding box center [989, 508] width 40 height 23
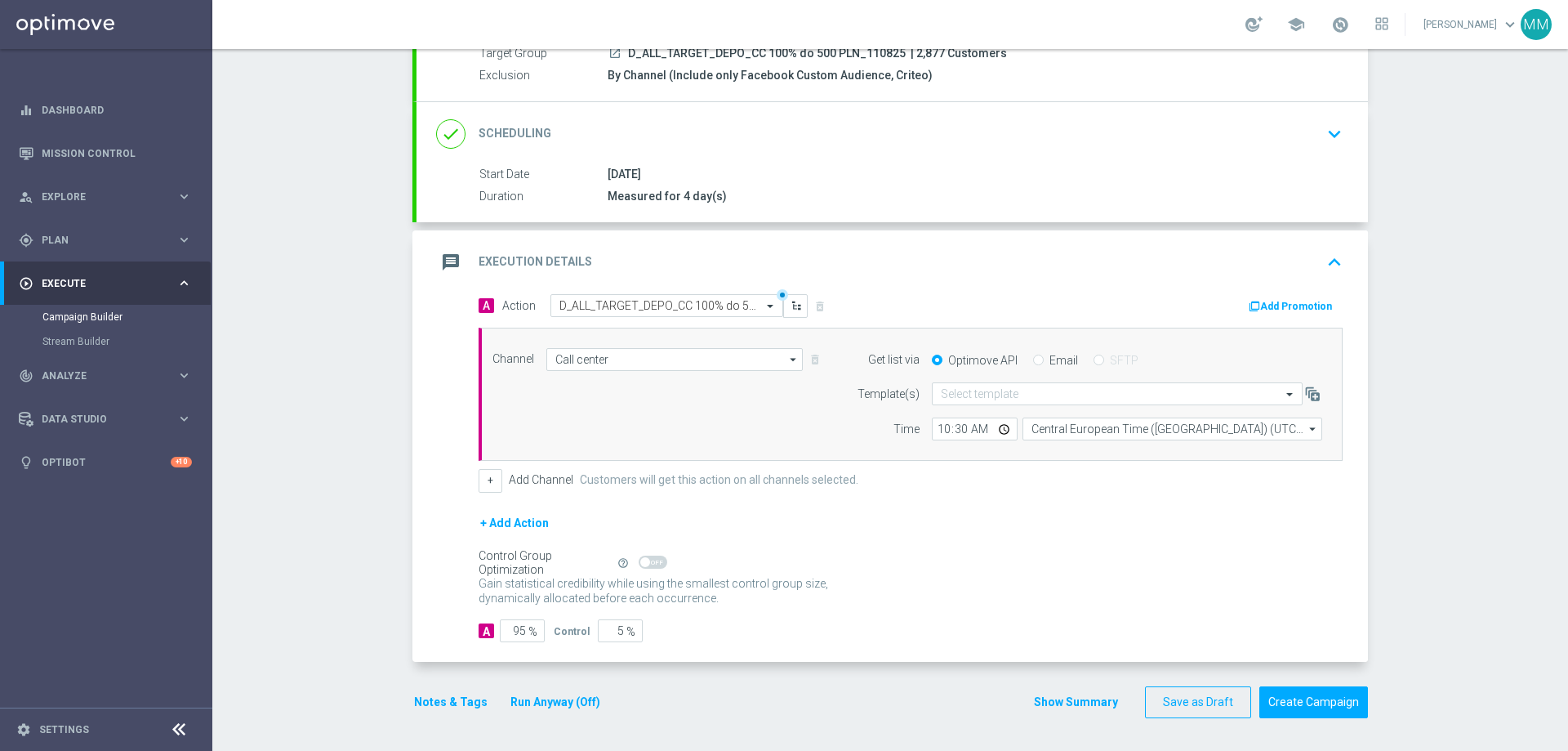
click at [445, 701] on button "Notes & Tags" at bounding box center [451, 702] width 77 height 20
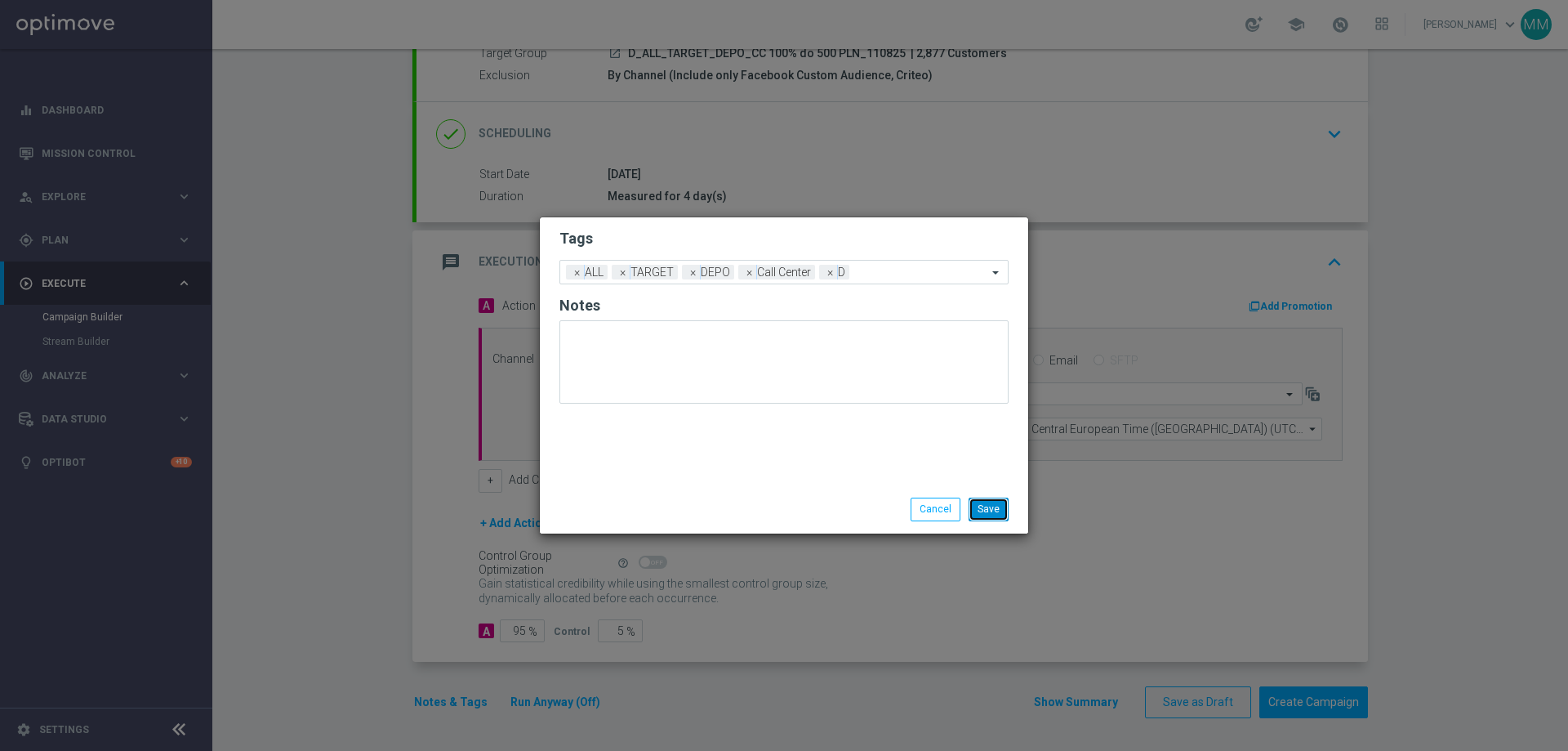
click at [991, 514] on button "Save" at bounding box center [989, 508] width 40 height 23
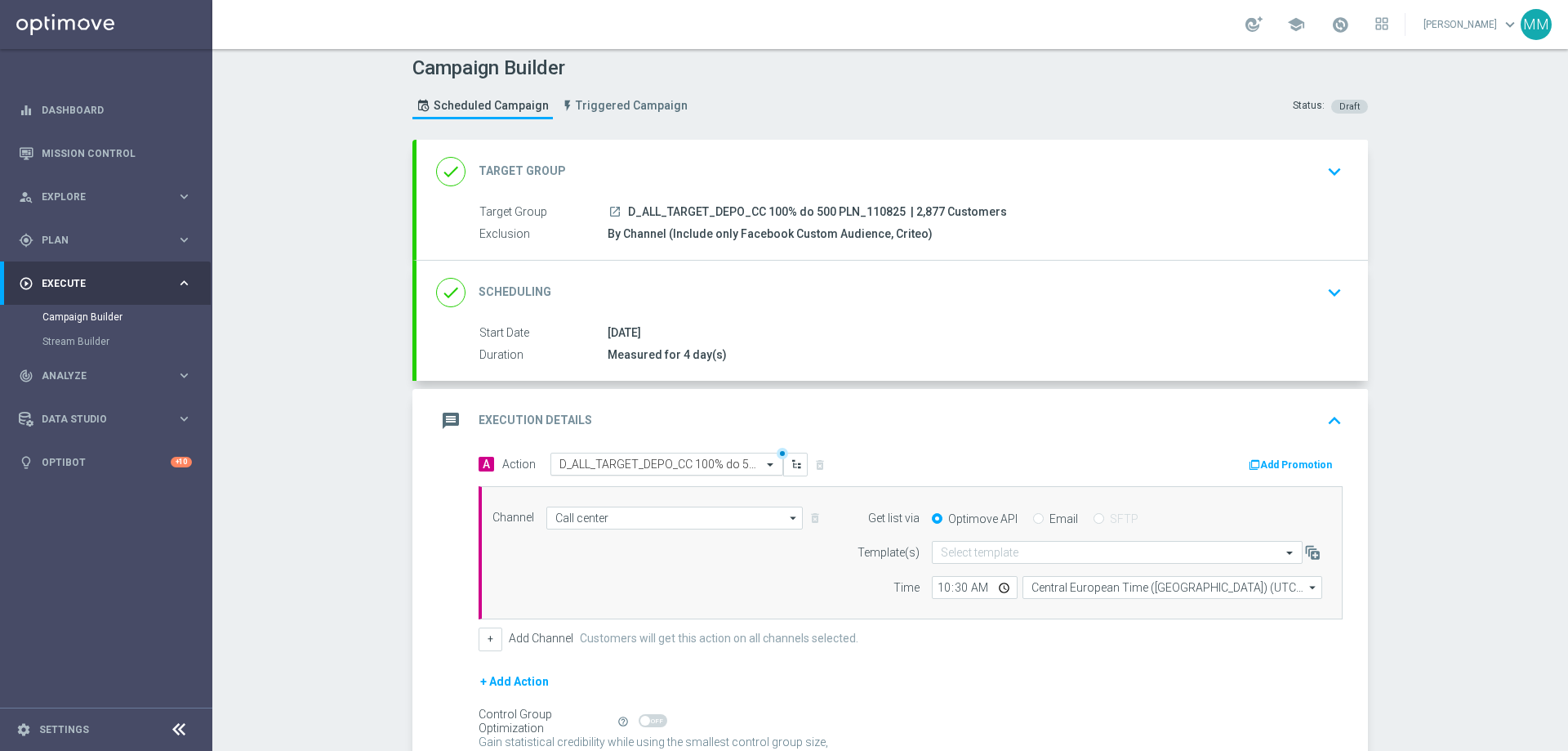
scroll to position [0, 0]
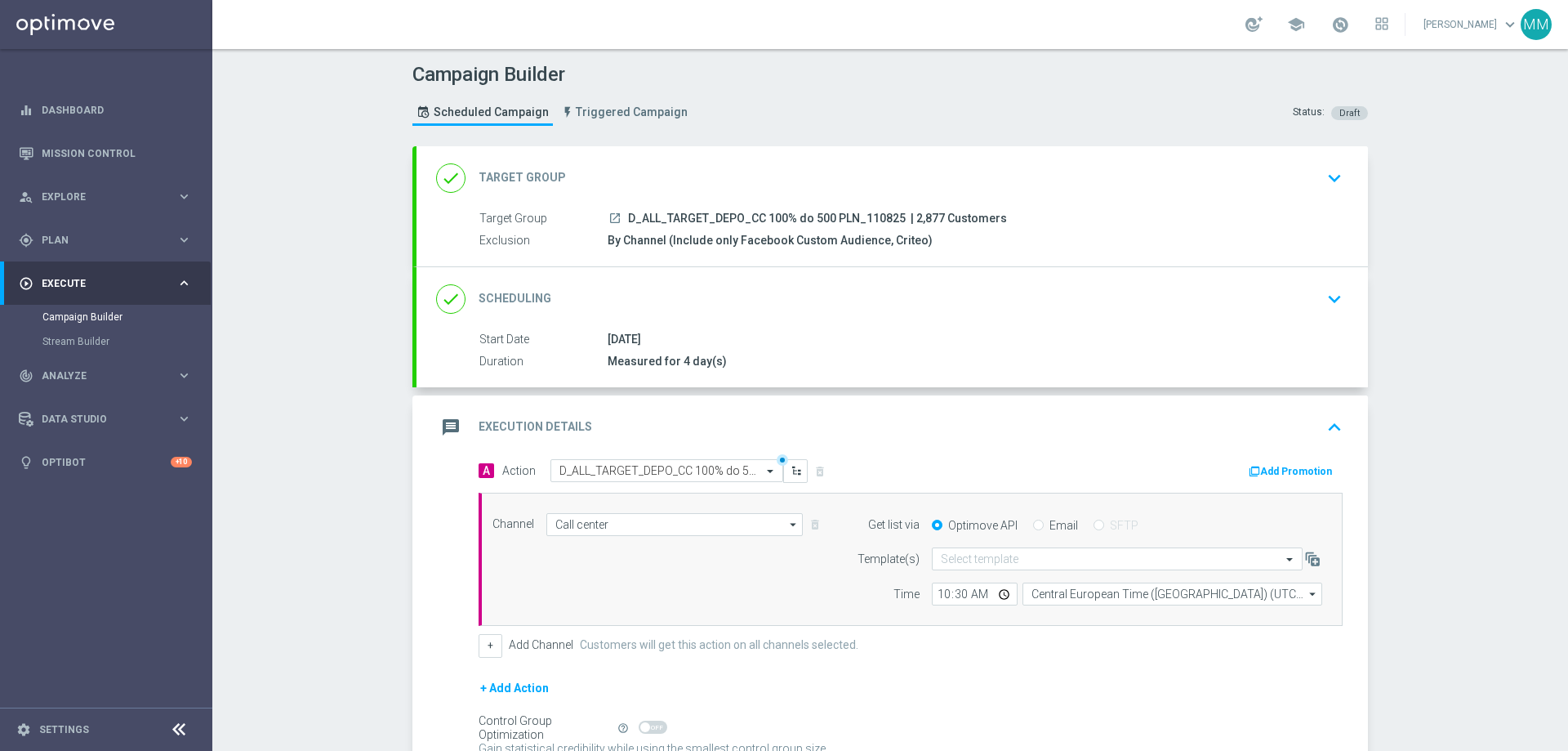
click at [741, 328] on div "done Scheduling keyboard_arrow_down" at bounding box center [892, 299] width 951 height 64
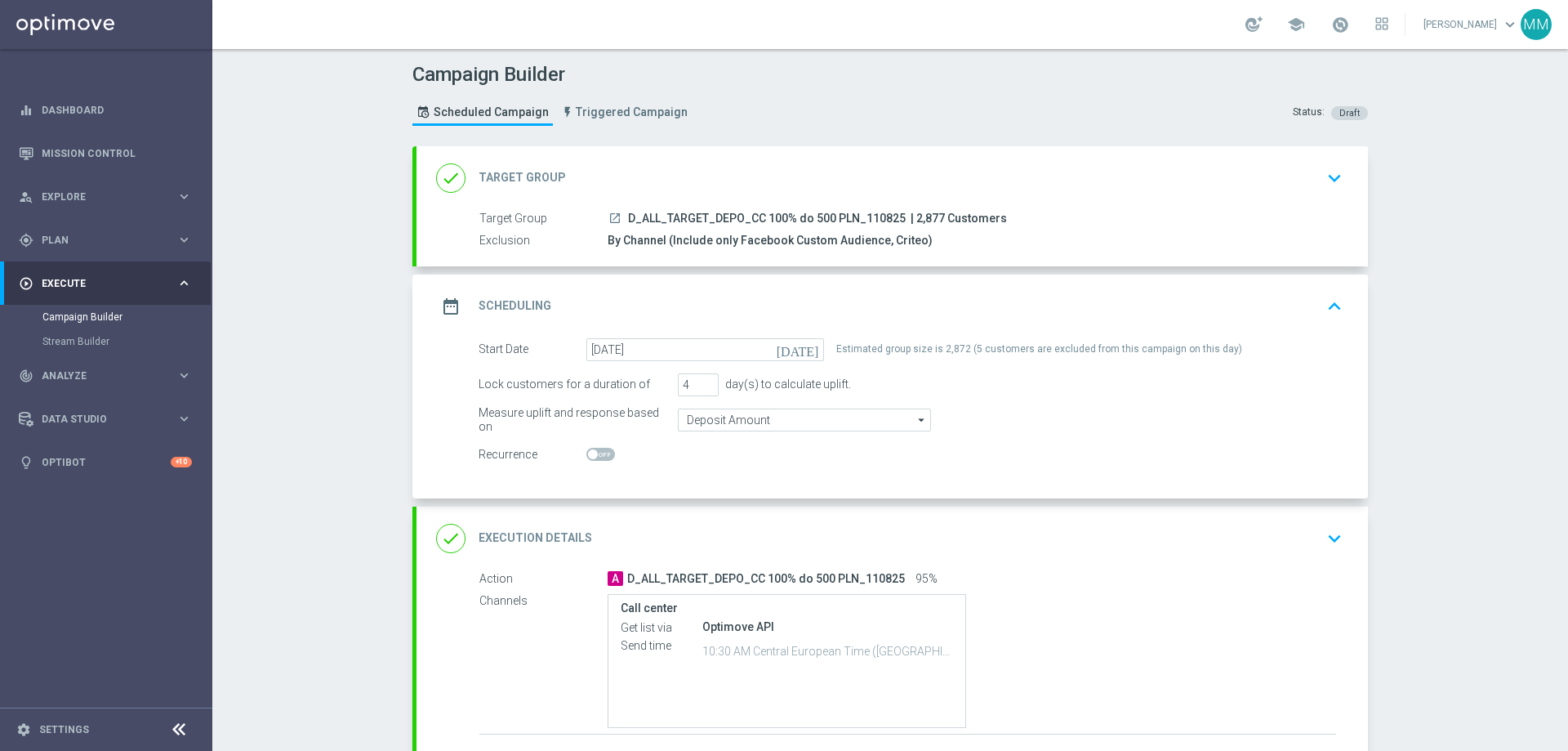
click at [720, 300] on div "date_range Scheduling keyboard_arrow_up" at bounding box center [892, 306] width 912 height 31
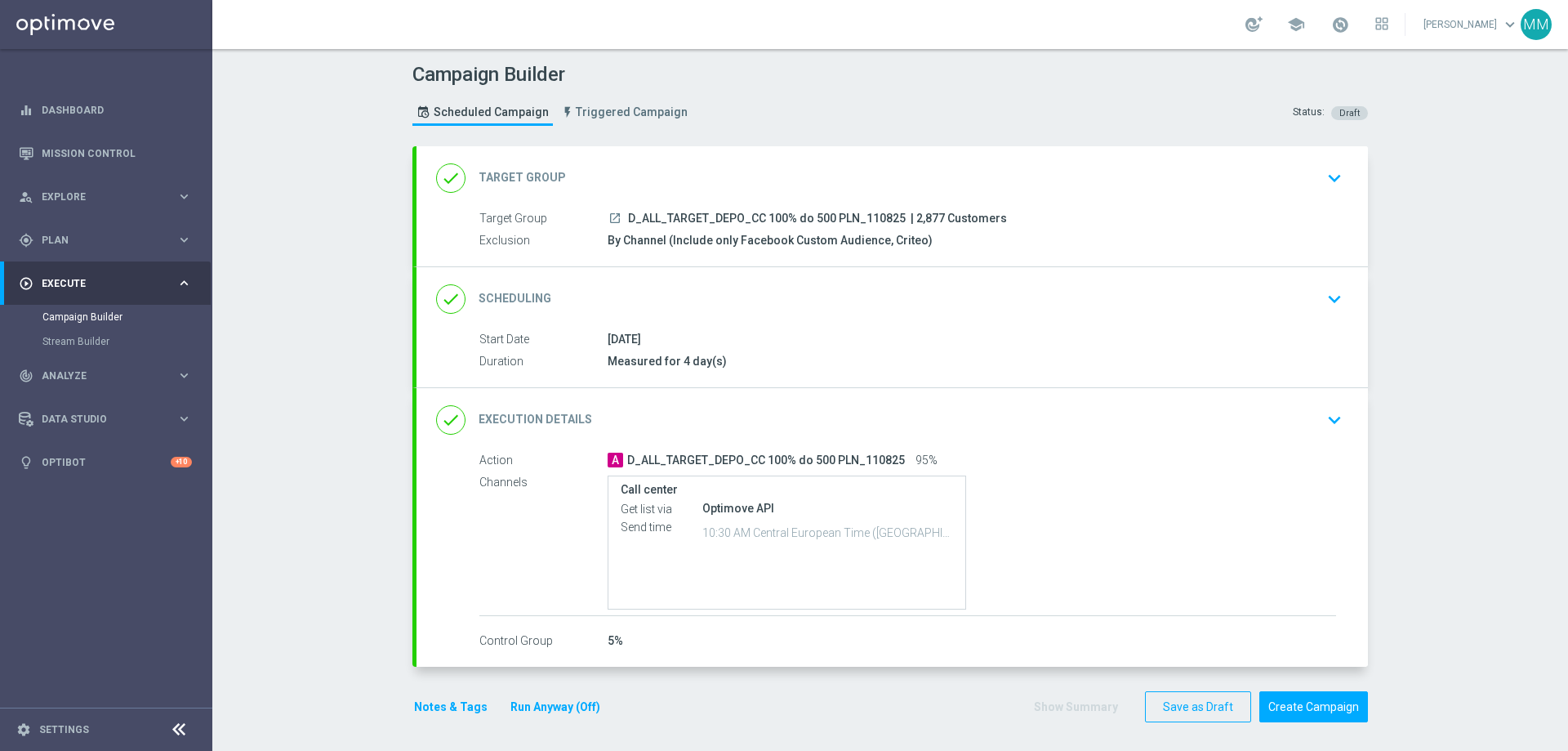
scroll to position [4, 0]
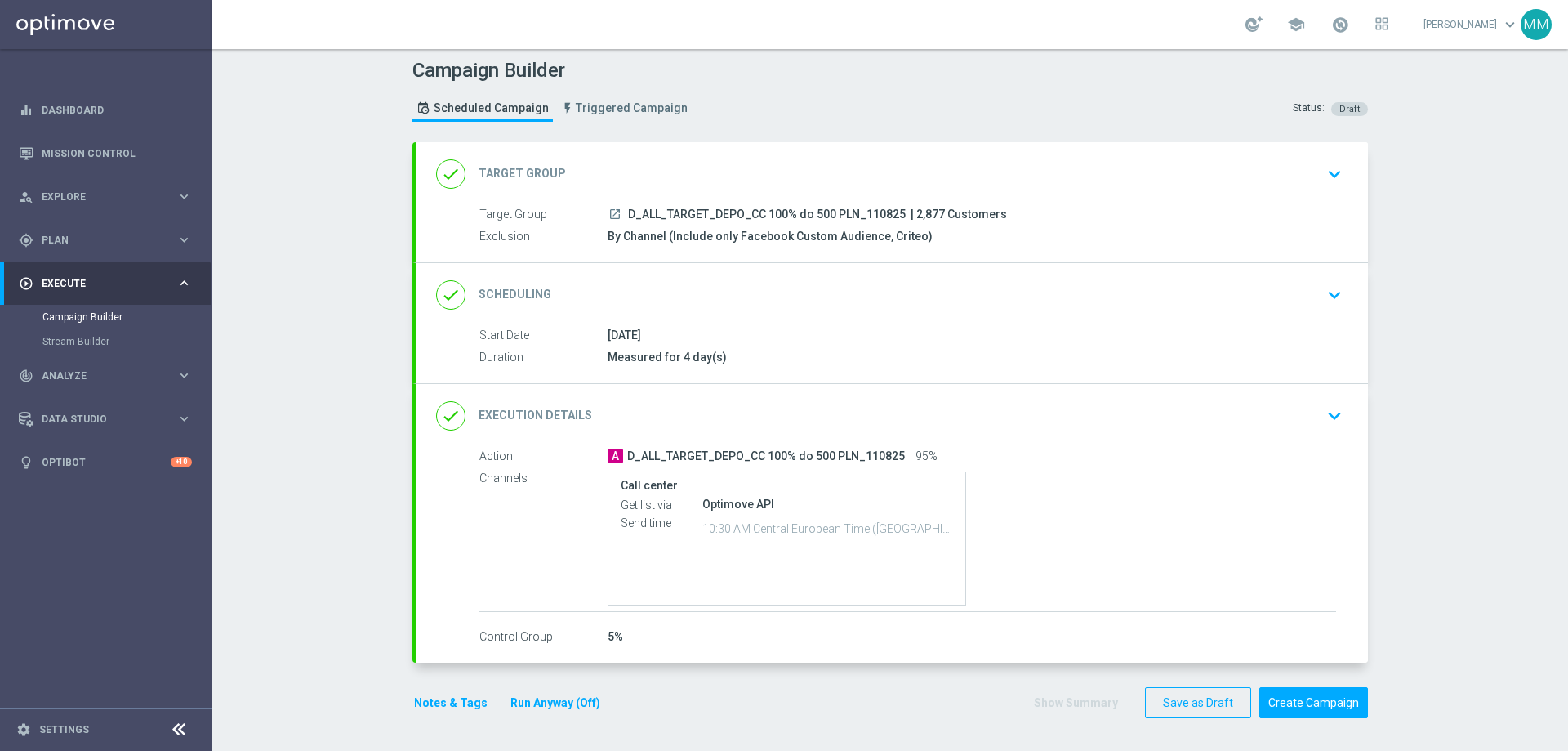
click at [755, 408] on div "done Execution Details keyboard_arrow_down" at bounding box center [892, 415] width 912 height 31
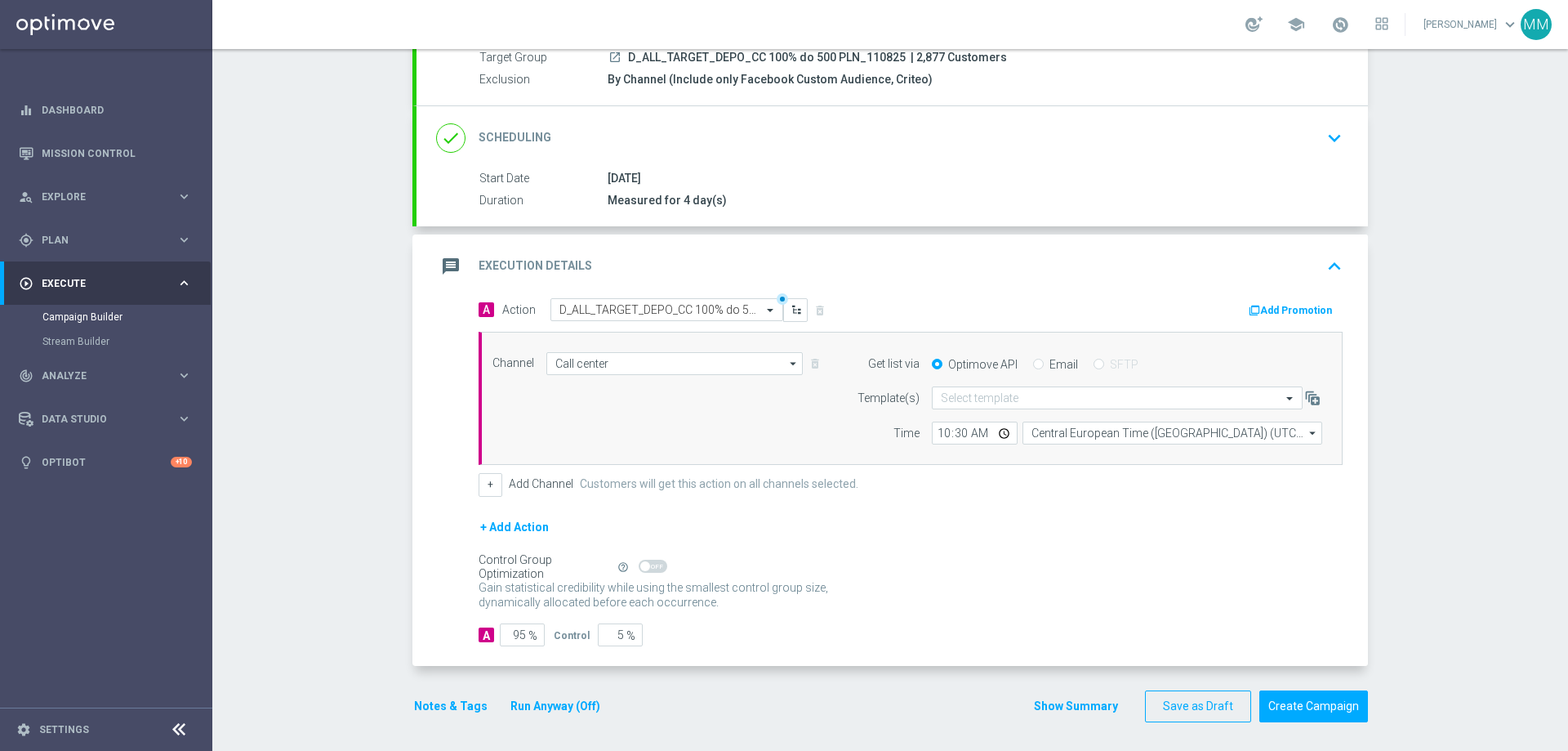
scroll to position [165, 0]
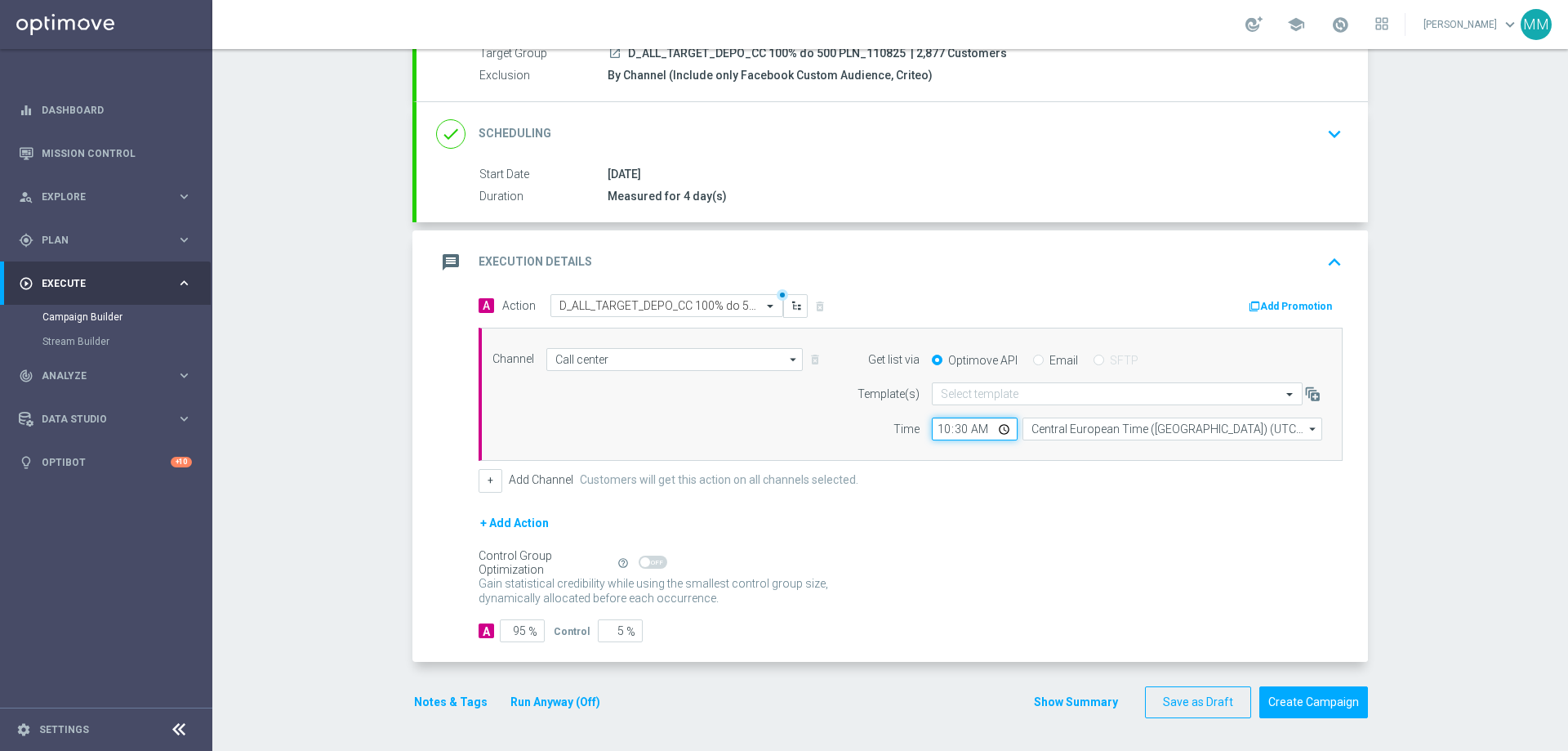
click at [959, 429] on input "10:30" at bounding box center [975, 429] width 85 height 23
type input "10:35"
click at [453, 442] on div "A Action Select action D_ALL_TARGET_DEPO_CC 100% do 500 PLN_110825 delete_forev…" at bounding box center [892, 477] width 951 height 368
click at [940, 251] on div "message Execution Details keyboard_arrow_up" at bounding box center [892, 262] width 912 height 31
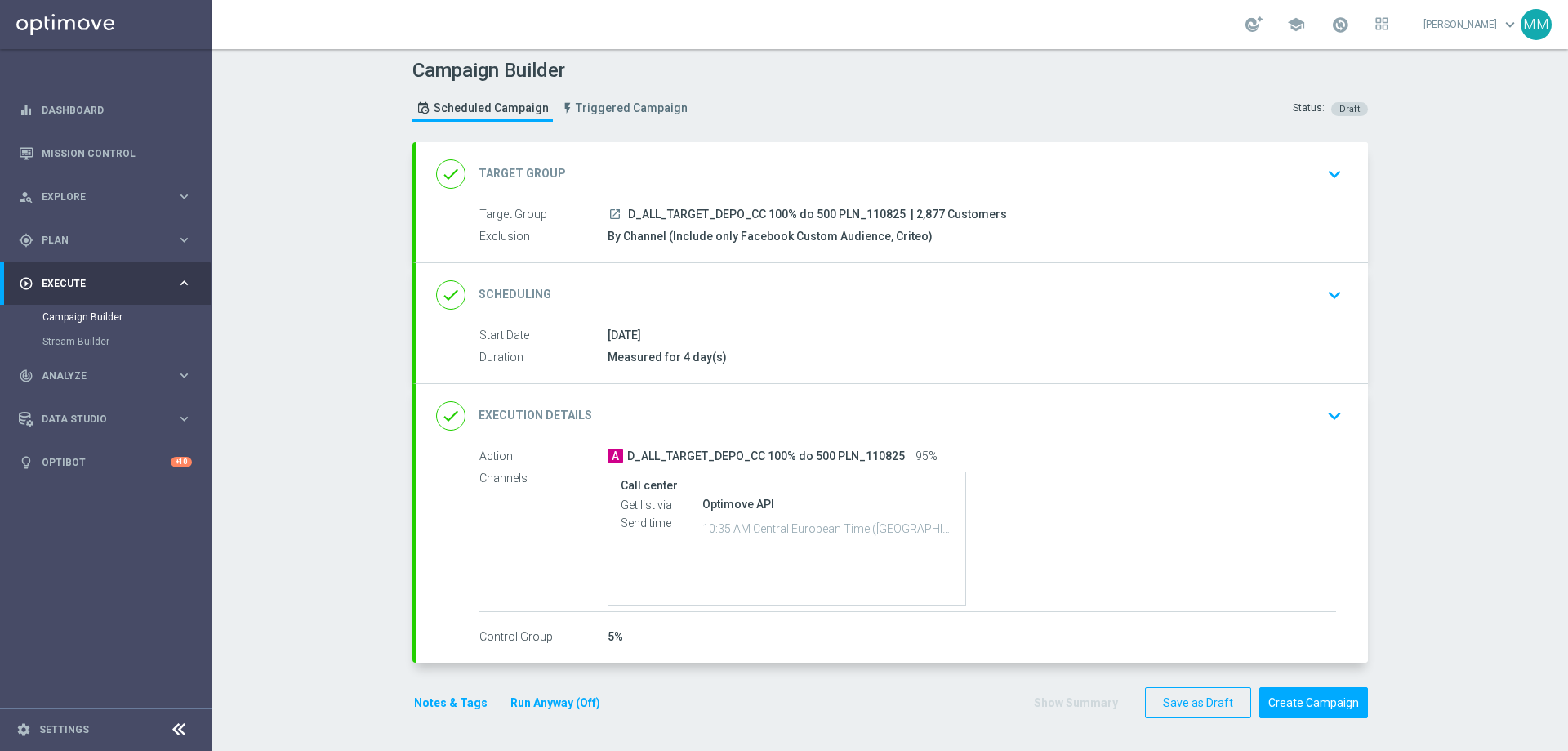
scroll to position [4, 0]
click at [1483, 286] on div "Campaign Builder Scheduled Campaign Triggered Campaign Status: Draft done Targe…" at bounding box center [890, 400] width 1355 height 702
click at [1289, 703] on button "Create Campaign" at bounding box center [1314, 703] width 109 height 32
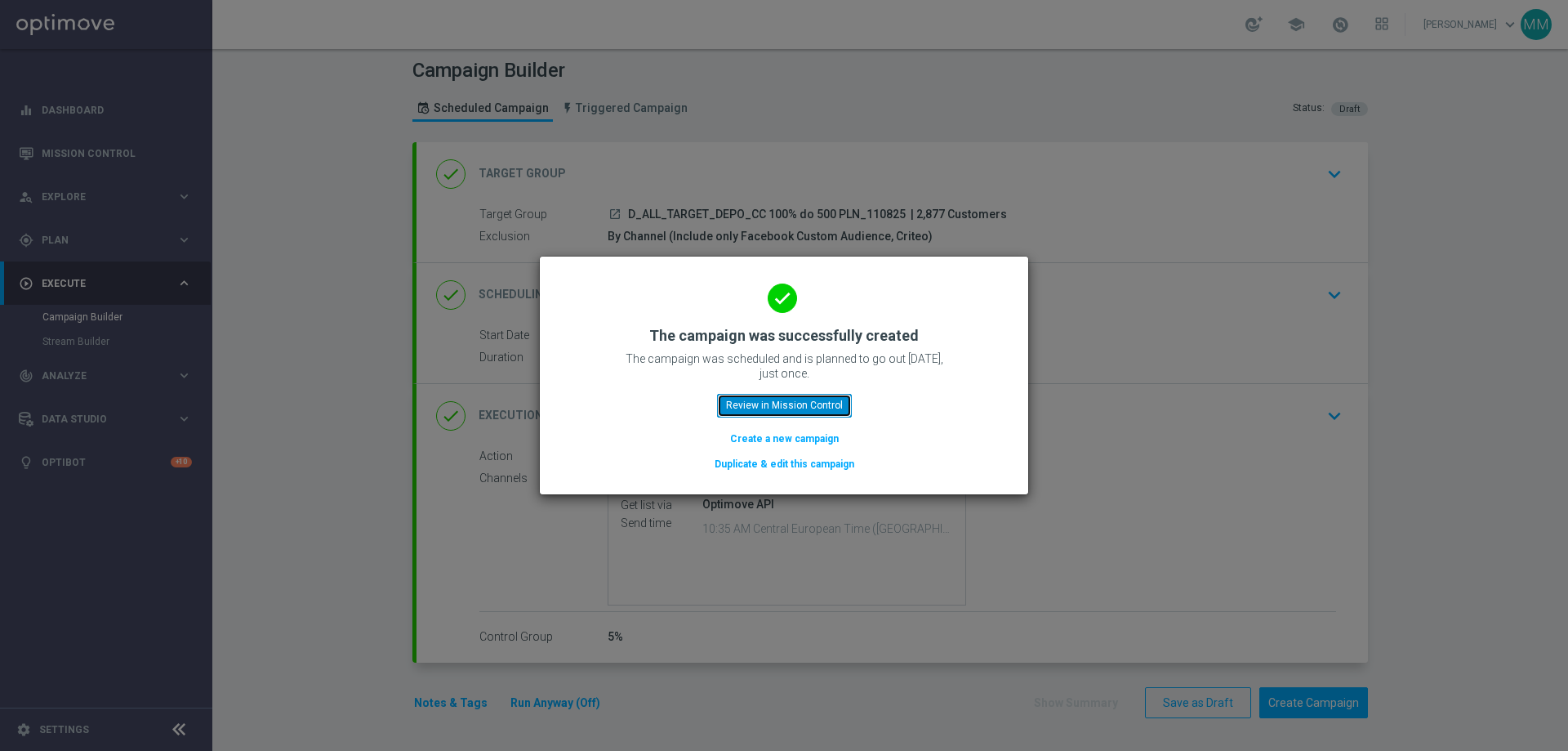
click at [807, 405] on button "Review in Mission Control" at bounding box center [784, 404] width 135 height 23
